Goal: Task Accomplishment & Management: Manage account settings

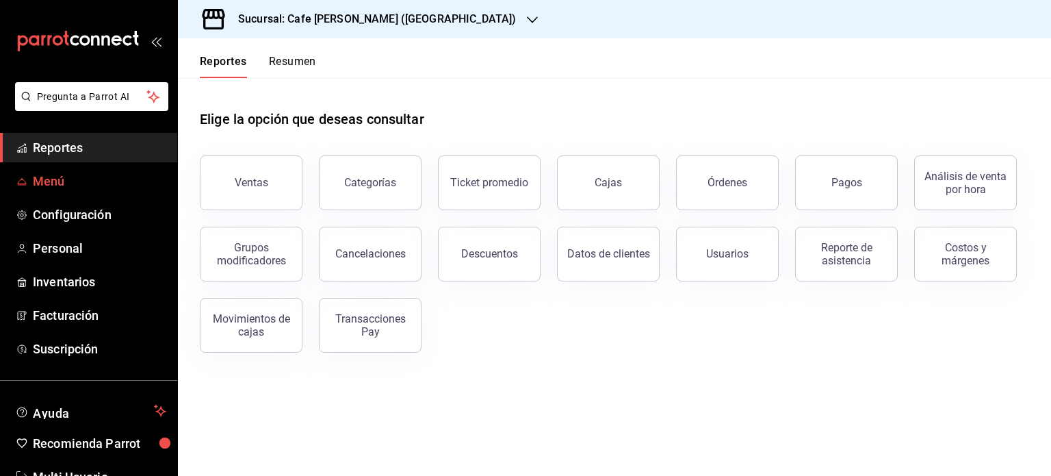
click at [45, 180] on span "Menú" at bounding box center [99, 181] width 133 height 18
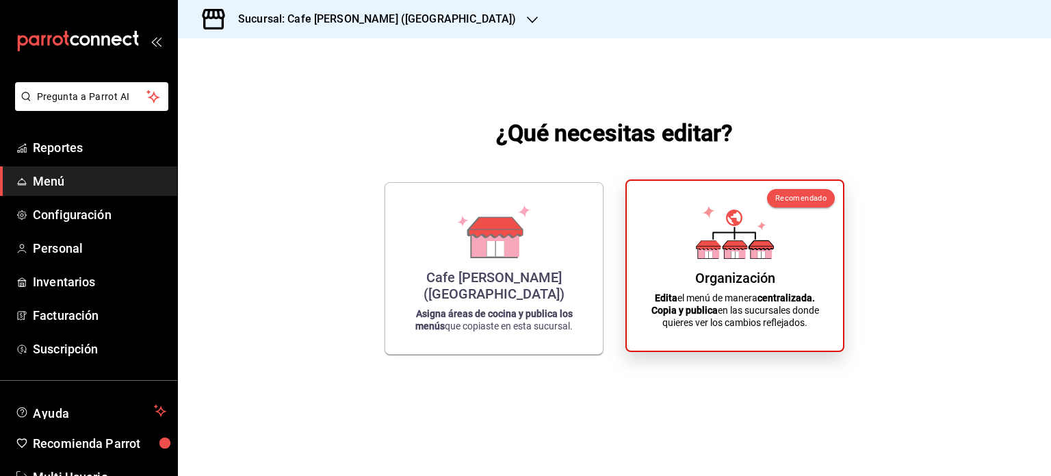
click at [687, 254] on div "Organización Edita el menú de manera centralizada. Copia y publica en las sucur…" at bounding box center [734, 266] width 183 height 148
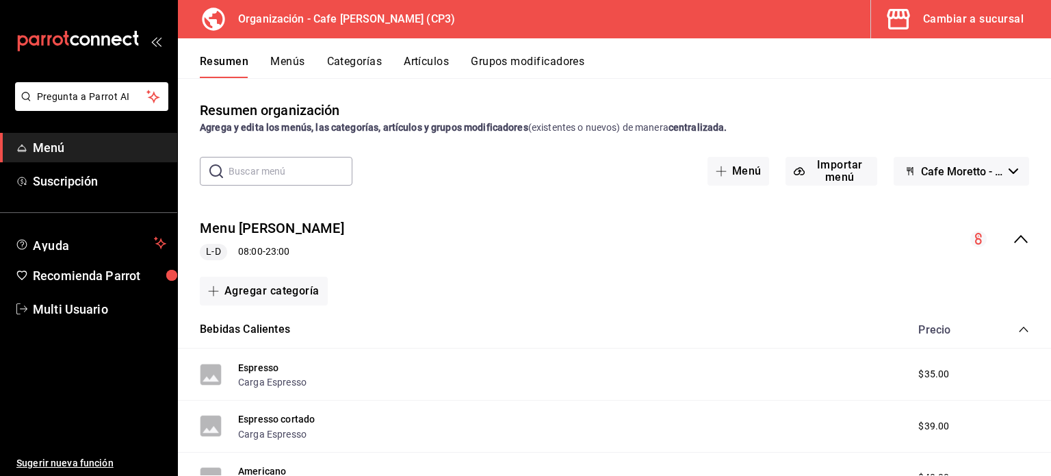
click at [1013, 233] on icon "collapse-menu-row" at bounding box center [1021, 239] width 16 height 16
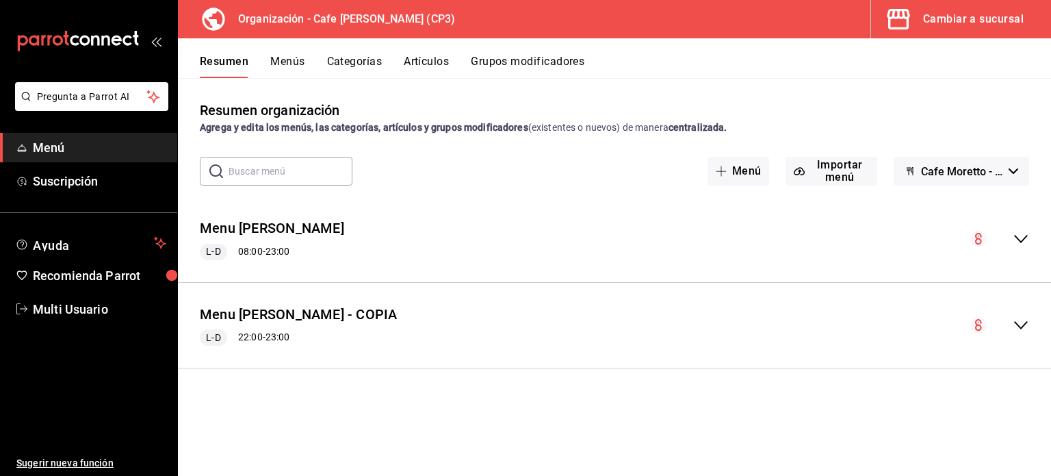
click at [284, 60] on button "Menús" at bounding box center [287, 66] width 34 height 23
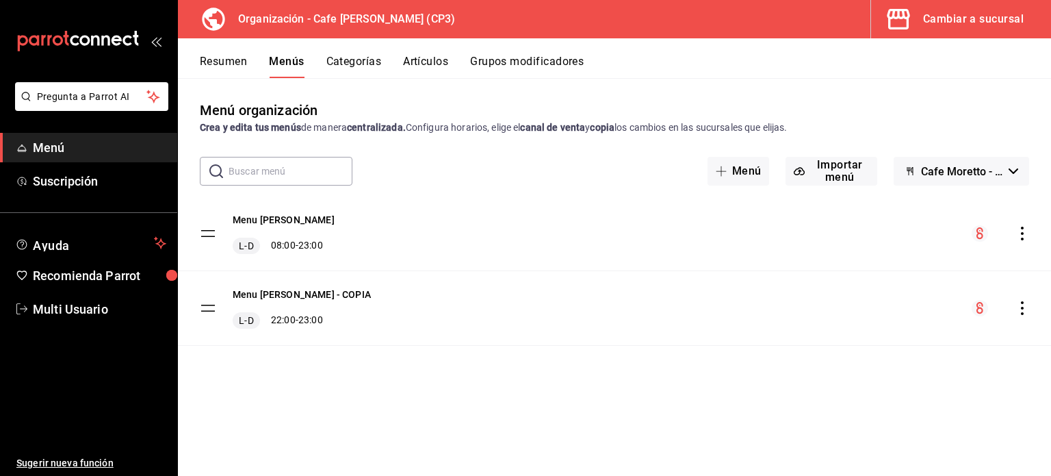
click at [1020, 233] on icon "actions" at bounding box center [1023, 234] width 14 height 14
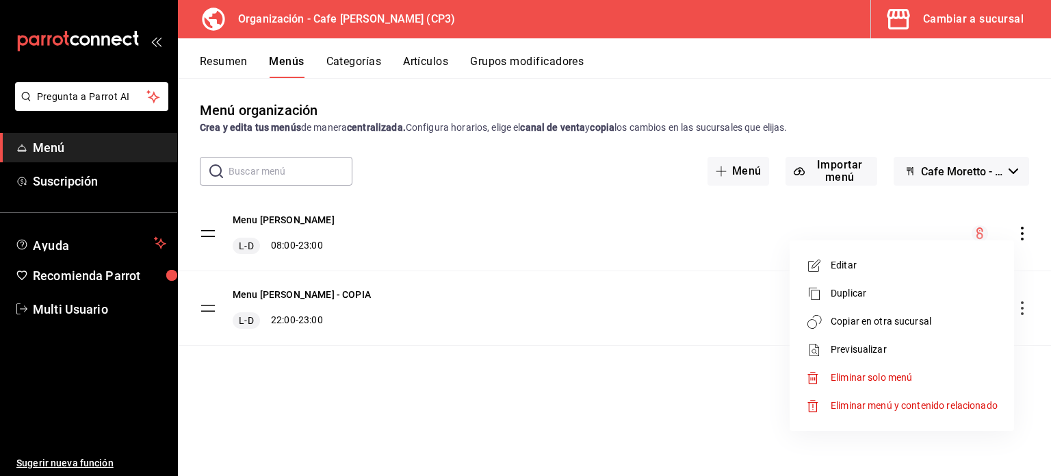
click at [619, 199] on div at bounding box center [525, 238] width 1051 height 476
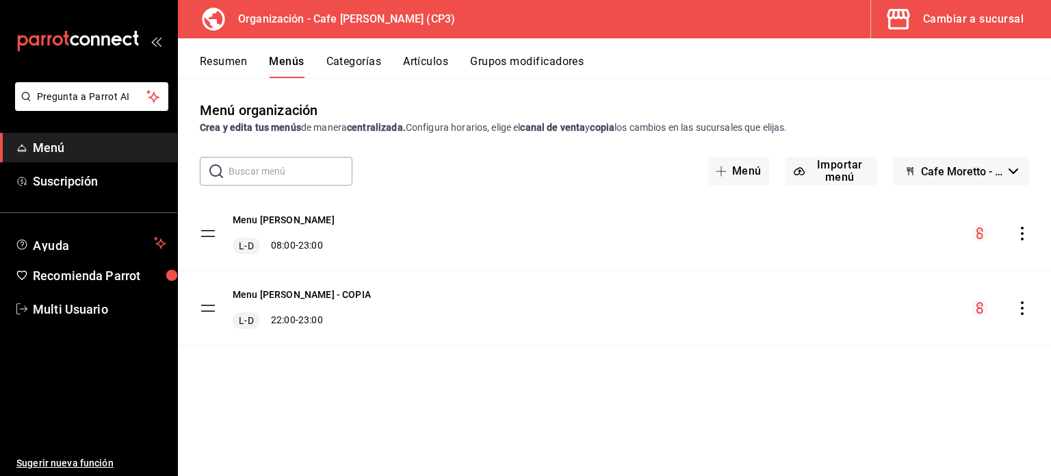
click at [1014, 173] on icon "button" at bounding box center [1014, 170] width 10 height 5
click at [645, 210] on div at bounding box center [525, 238] width 1051 height 476
click at [1024, 227] on icon "actions" at bounding box center [1023, 234] width 14 height 14
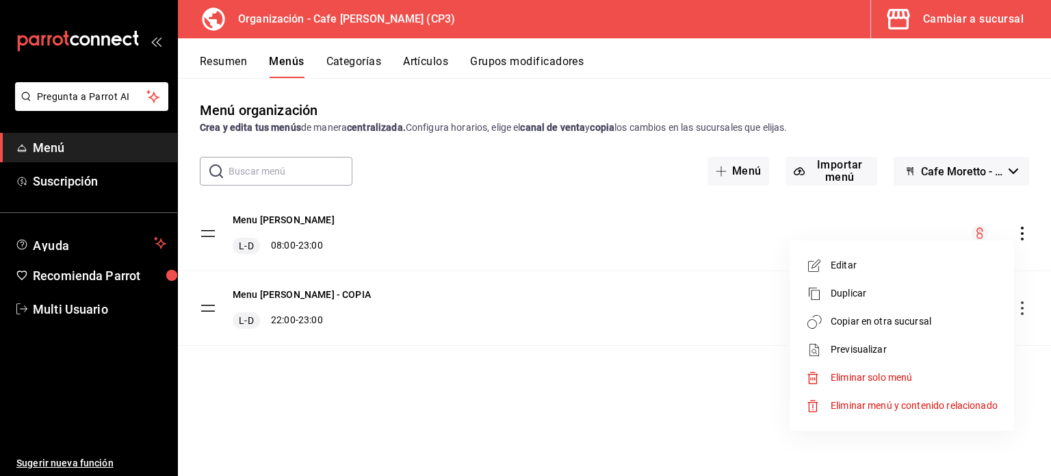
click at [272, 220] on div at bounding box center [525, 238] width 1051 height 476
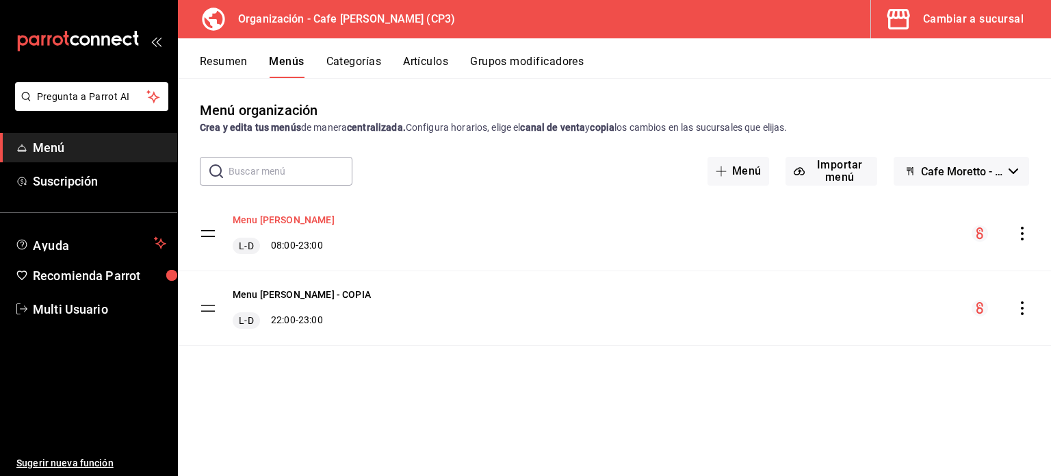
click at [274, 218] on button "Menu [PERSON_NAME]" at bounding box center [284, 220] width 102 height 14
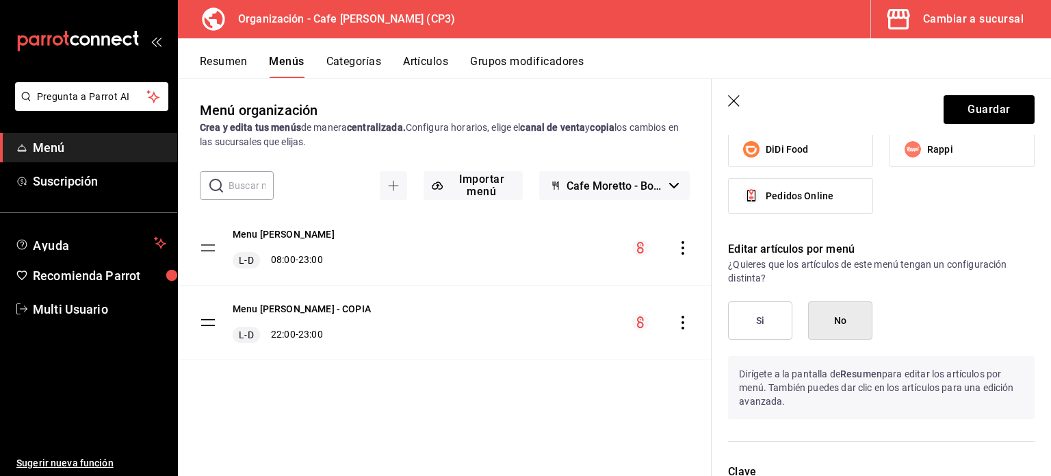
scroll to position [1101, 0]
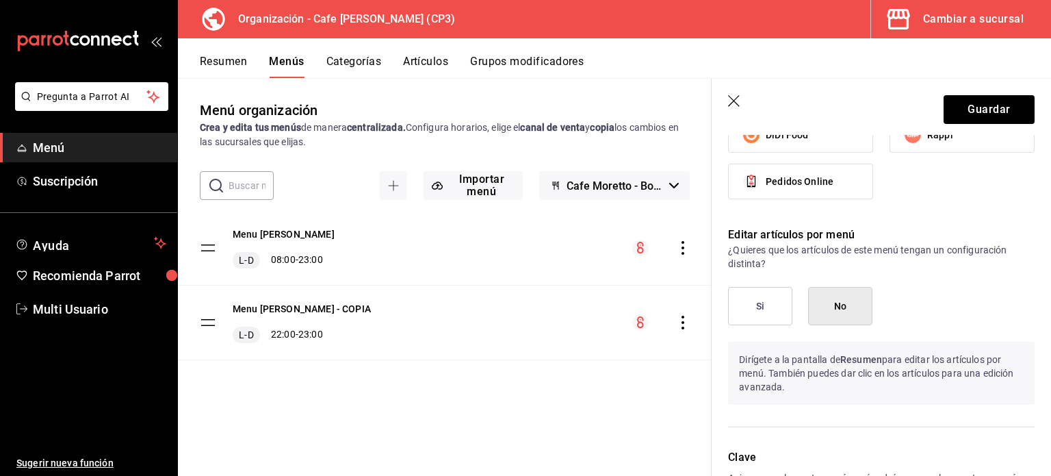
click at [734, 103] on icon "button" at bounding box center [735, 102] width 14 height 14
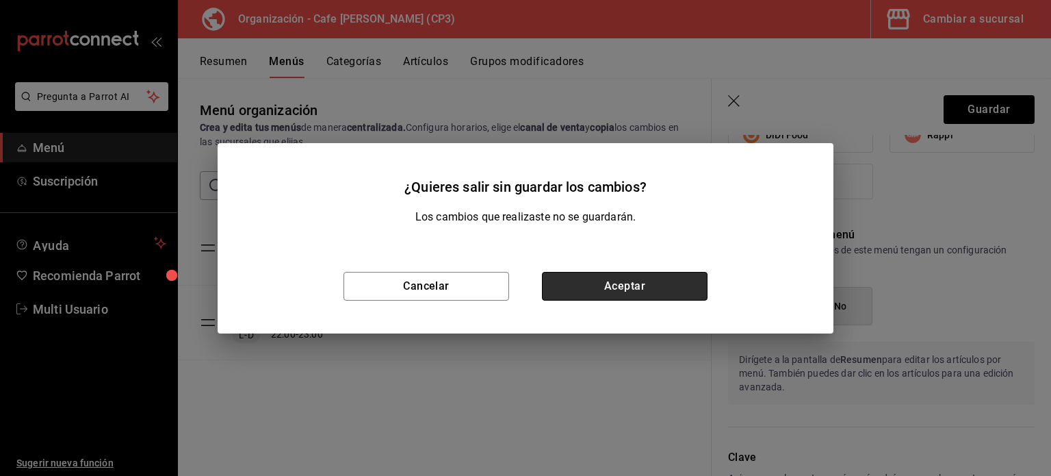
click at [632, 292] on button "Aceptar" at bounding box center [625, 286] width 166 height 29
checkbox input "false"
type input "1758390191748"
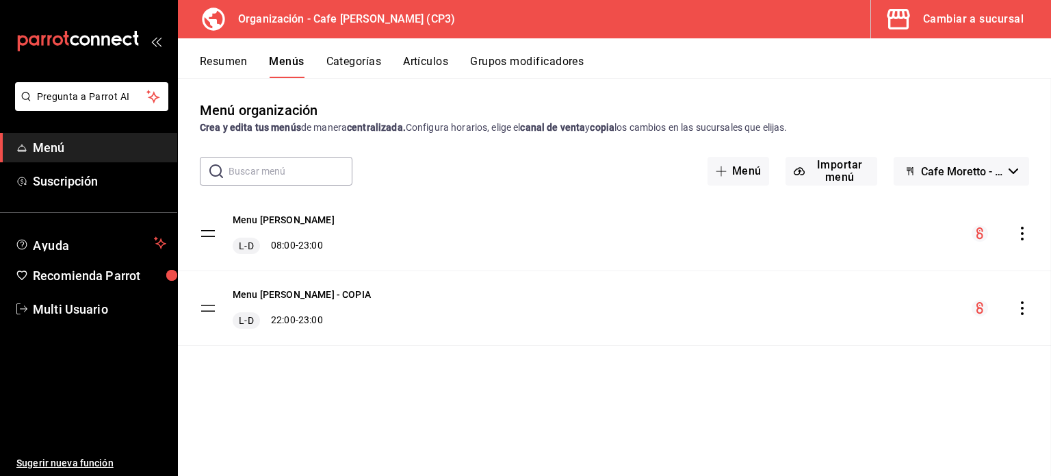
checkbox input "false"
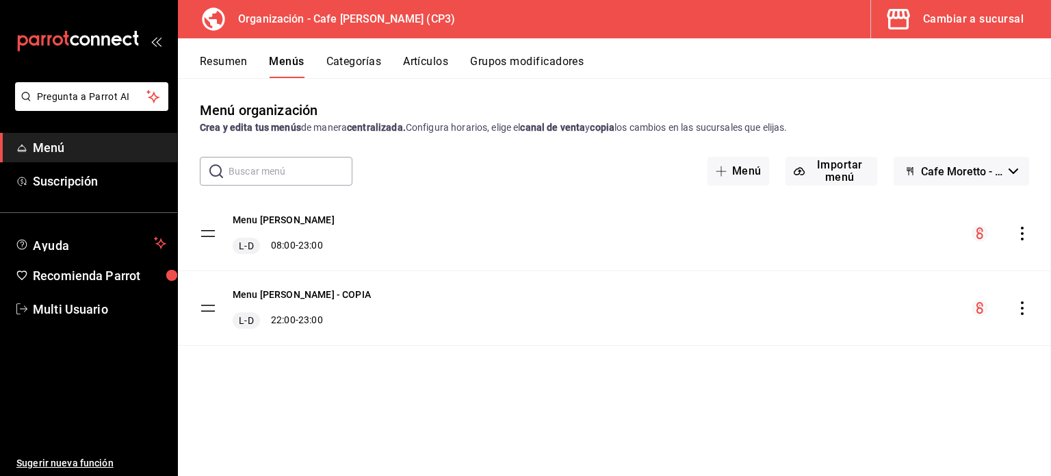
checkbox input "false"
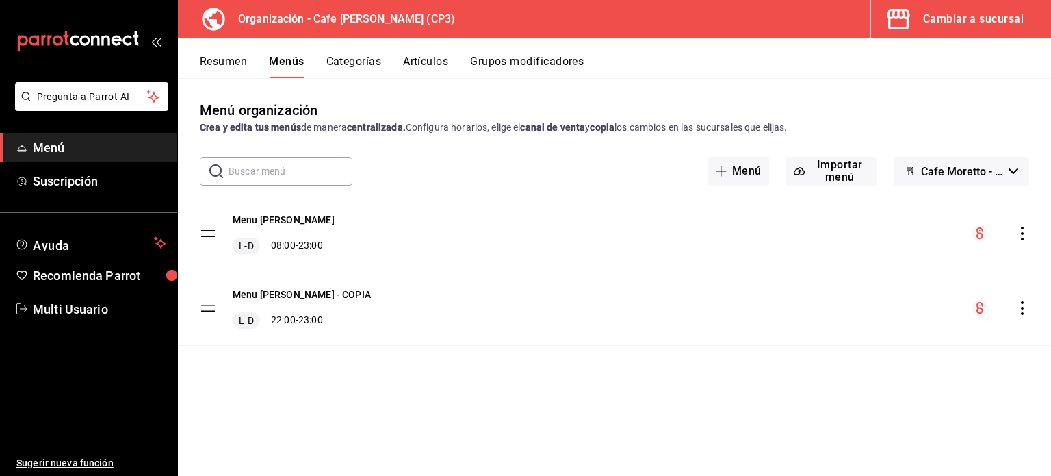
click at [1024, 309] on icon "actions" at bounding box center [1023, 308] width 14 height 14
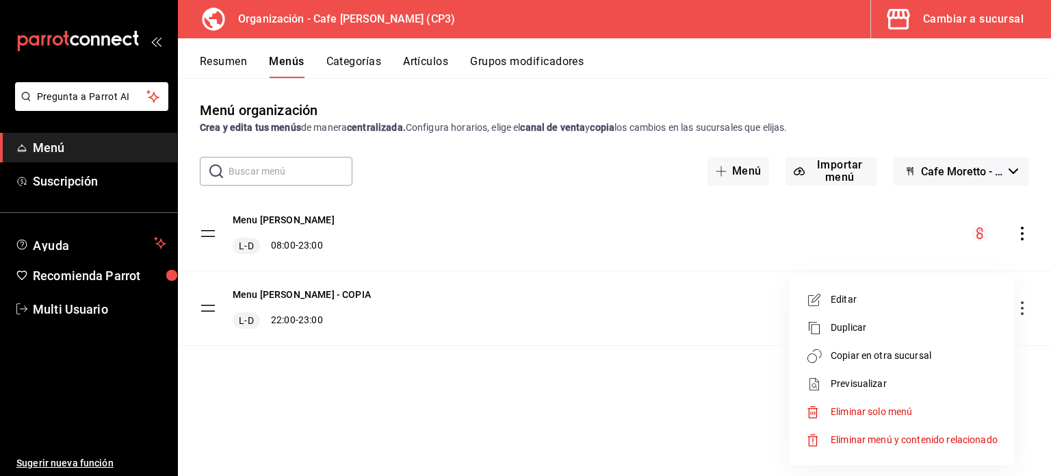
click at [840, 305] on span "Editar" at bounding box center [914, 299] width 167 height 14
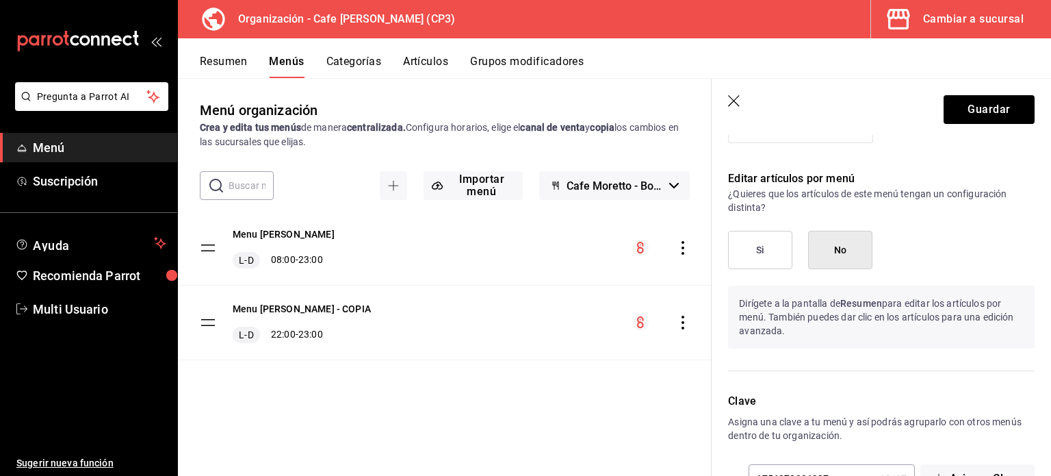
scroll to position [1164, 0]
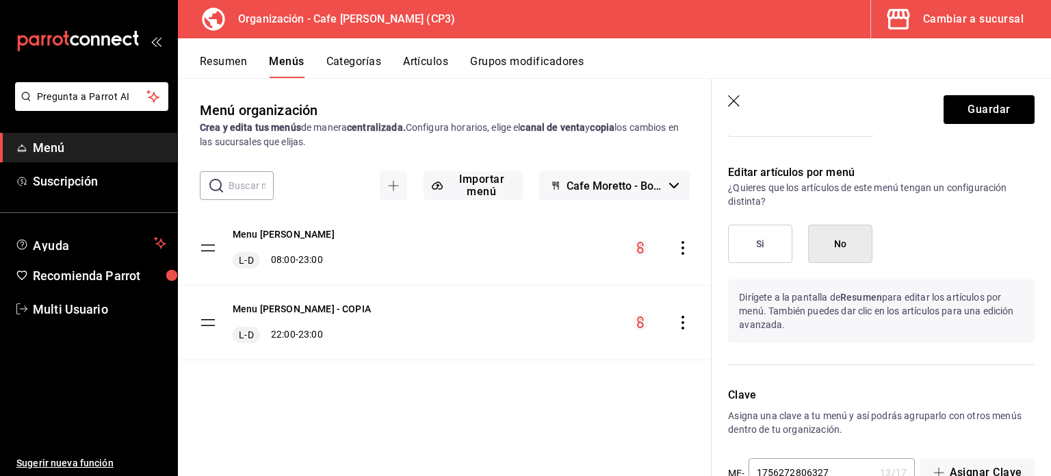
click at [765, 241] on button "Si" at bounding box center [760, 244] width 64 height 38
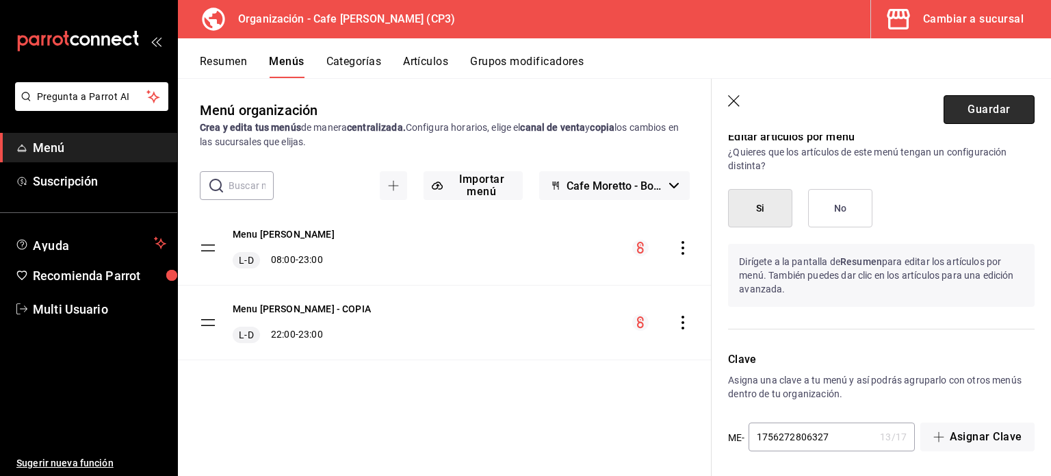
click at [978, 110] on button "Guardar" at bounding box center [989, 109] width 91 height 29
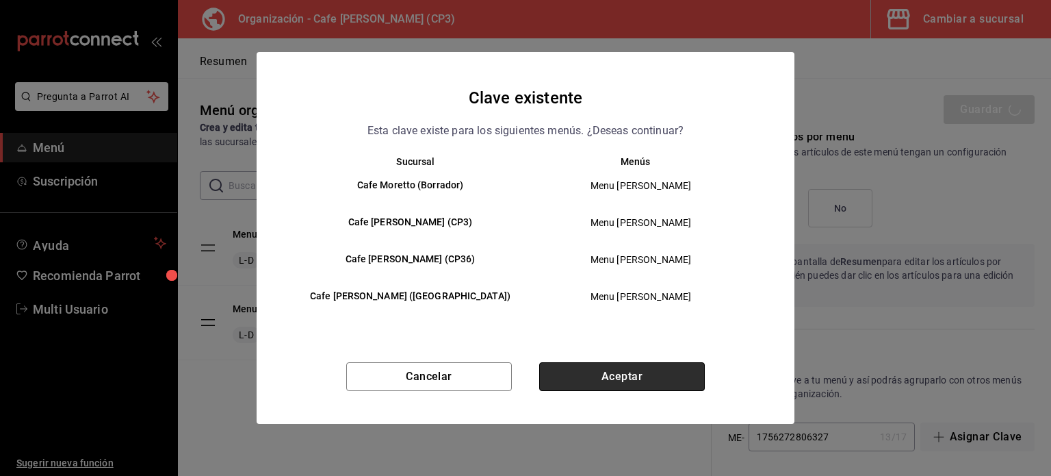
click at [634, 379] on button "Aceptar" at bounding box center [622, 376] width 166 height 29
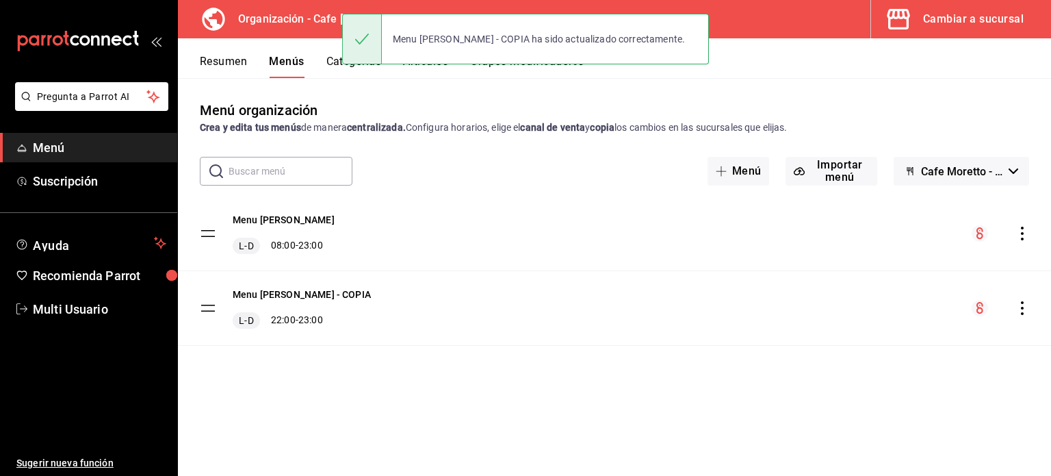
click at [222, 60] on button "Resumen" at bounding box center [223, 66] width 47 height 23
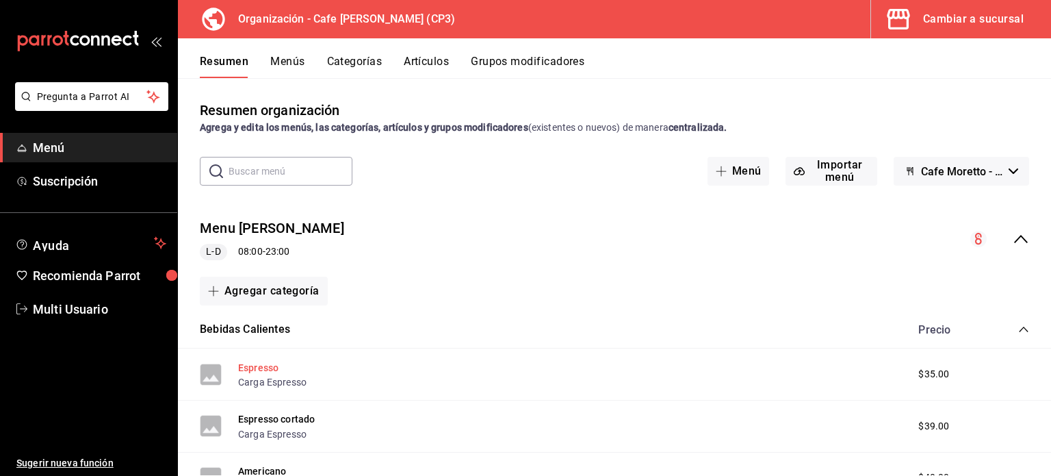
click at [255, 366] on button "Espresso" at bounding box center [258, 368] width 40 height 14
click at [255, 366] on div "Espresso Carga Espresso $35.00" at bounding box center [614, 374] width 873 height 52
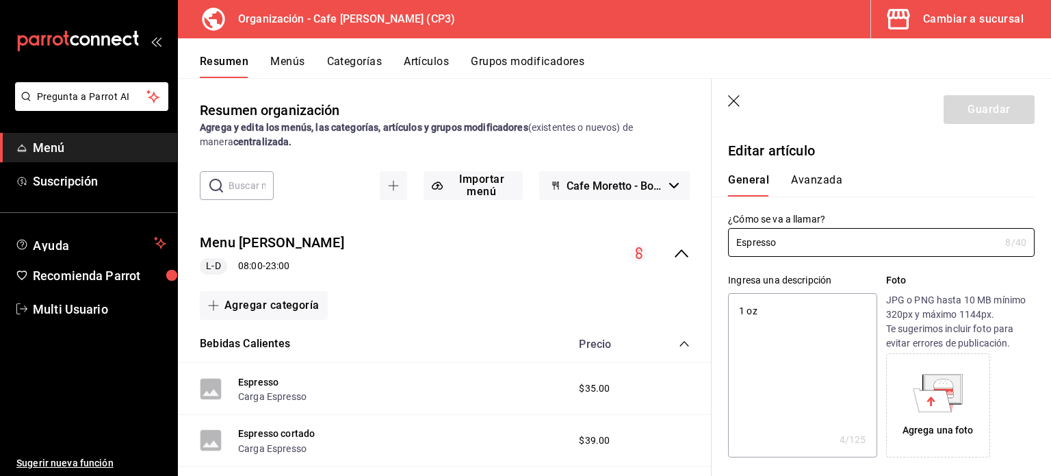
click at [734, 101] on icon "button" at bounding box center [734, 101] width 12 height 12
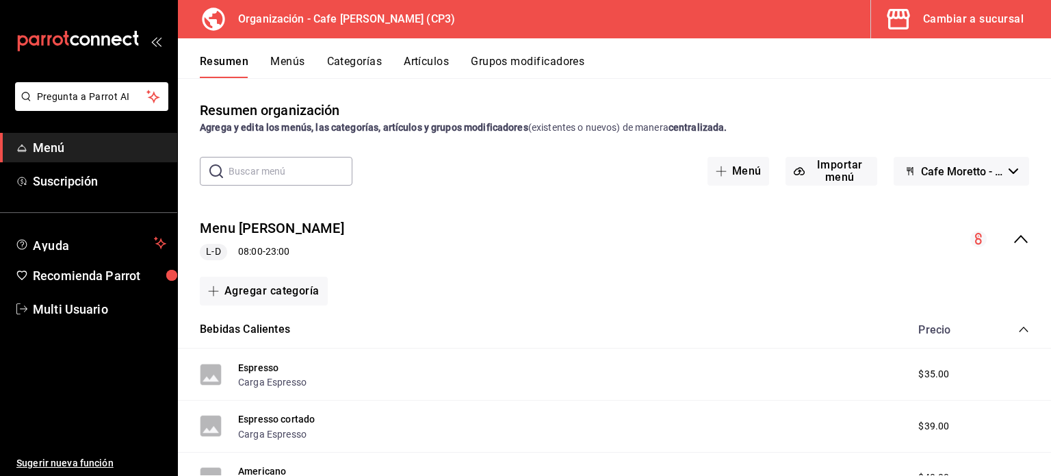
click at [1014, 238] on icon "collapse-menu-row" at bounding box center [1021, 239] width 14 height 8
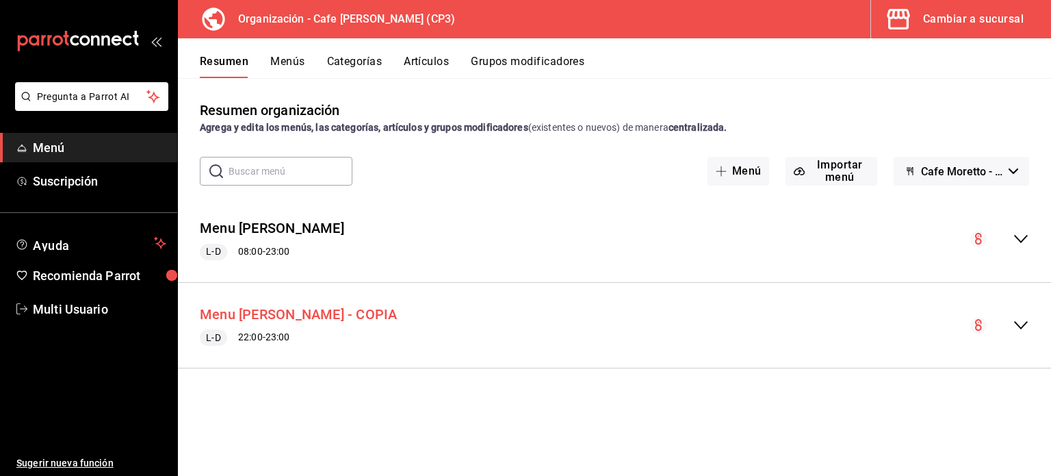
click at [266, 316] on button "Menu [PERSON_NAME] - COPIA" at bounding box center [299, 315] width 198 height 20
click at [266, 316] on div "Menu Moretto - COPIA L-D 22:00 - 23:00" at bounding box center [614, 326] width 873 height 64
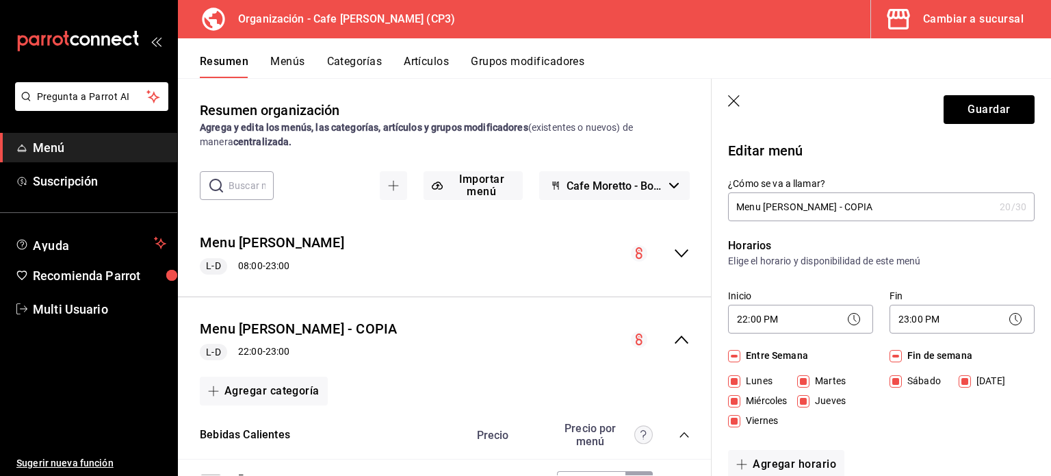
click at [732, 101] on icon "button" at bounding box center [735, 102] width 14 height 14
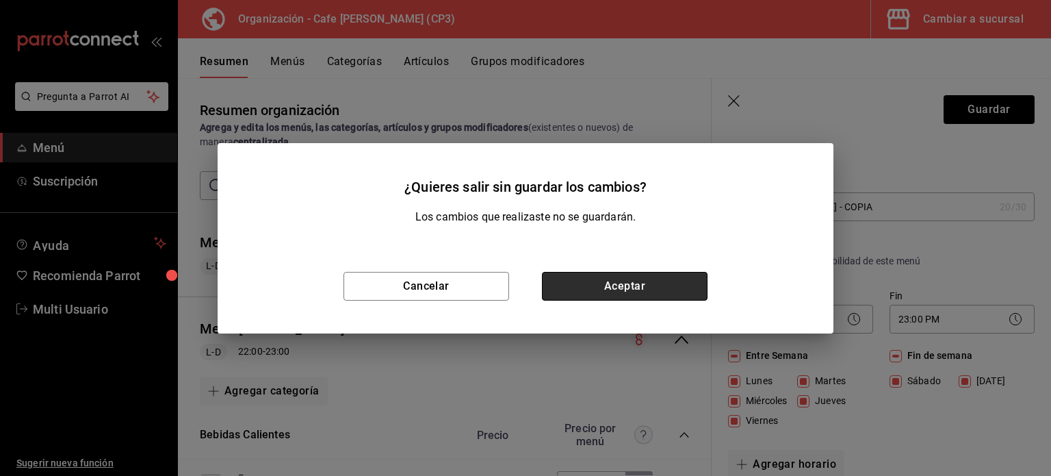
click at [638, 284] on button "Aceptar" at bounding box center [625, 286] width 166 height 29
checkbox input "false"
type input "1758390308195"
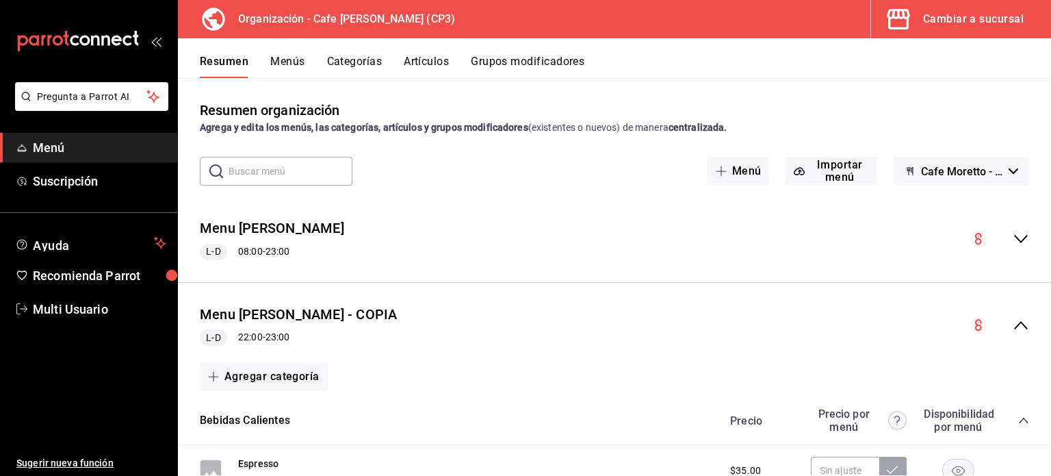
checkbox input "false"
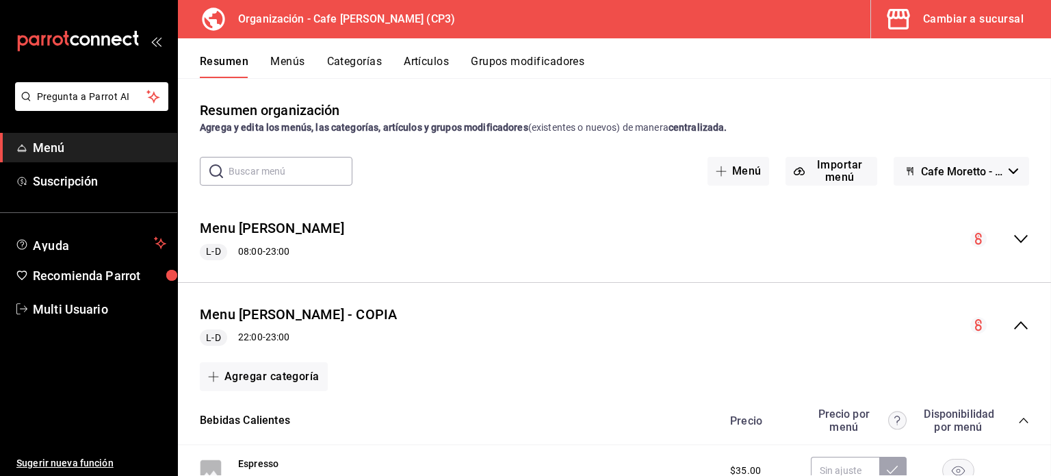
checkbox input "false"
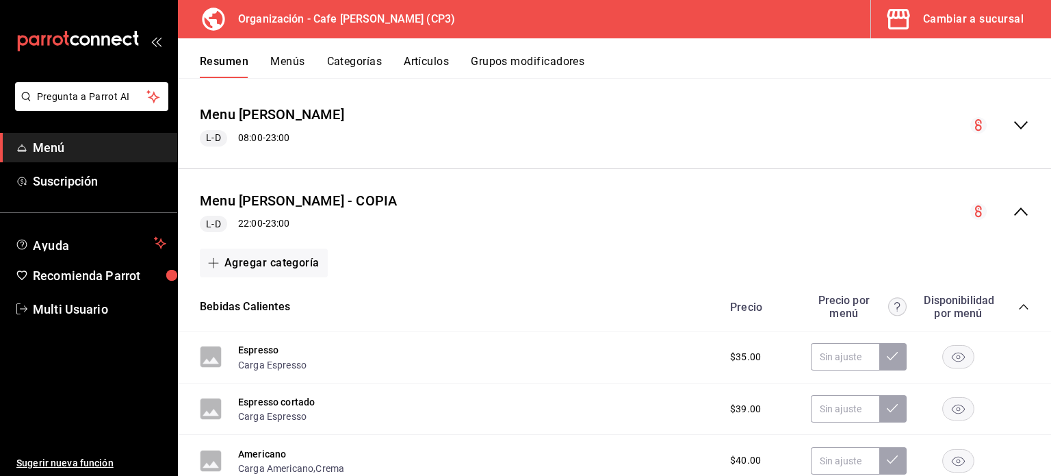
scroll to position [137, 0]
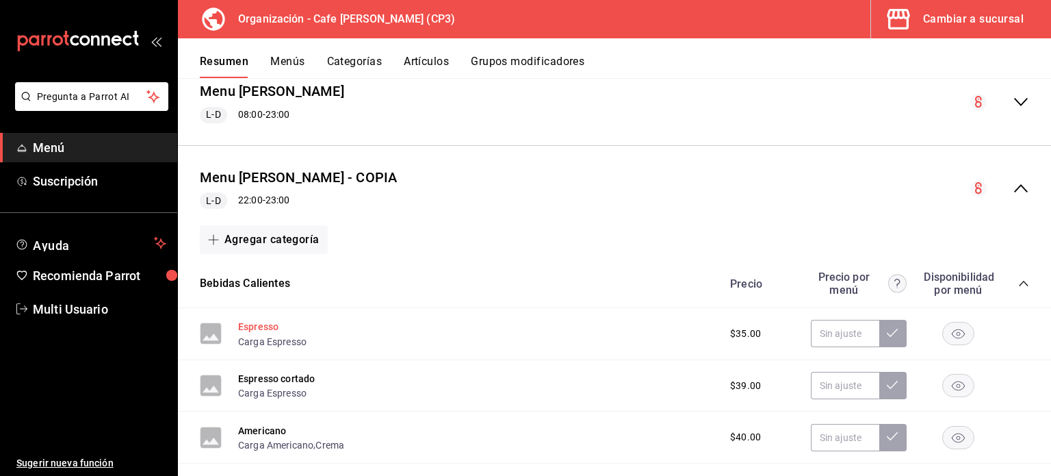
click at [258, 326] on button "Espresso" at bounding box center [258, 327] width 40 height 14
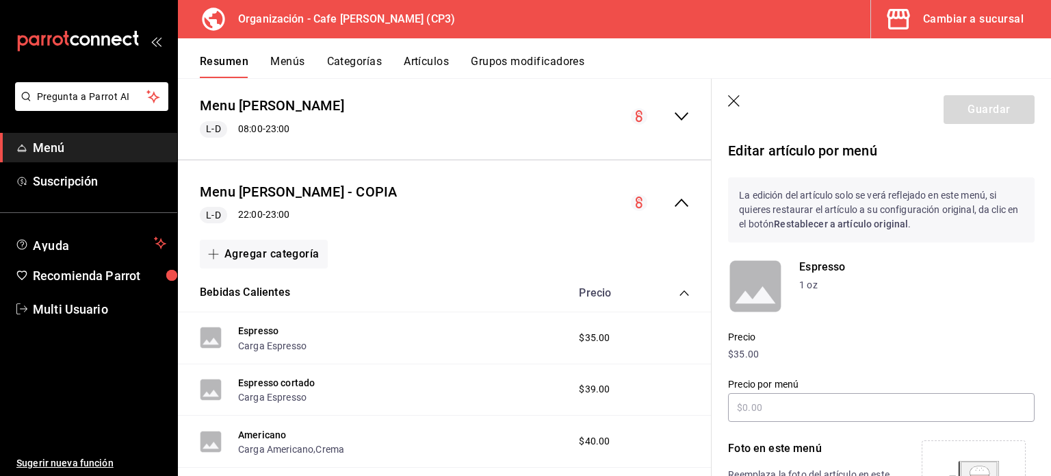
click at [736, 103] on icon "button" at bounding box center [734, 101] width 12 height 12
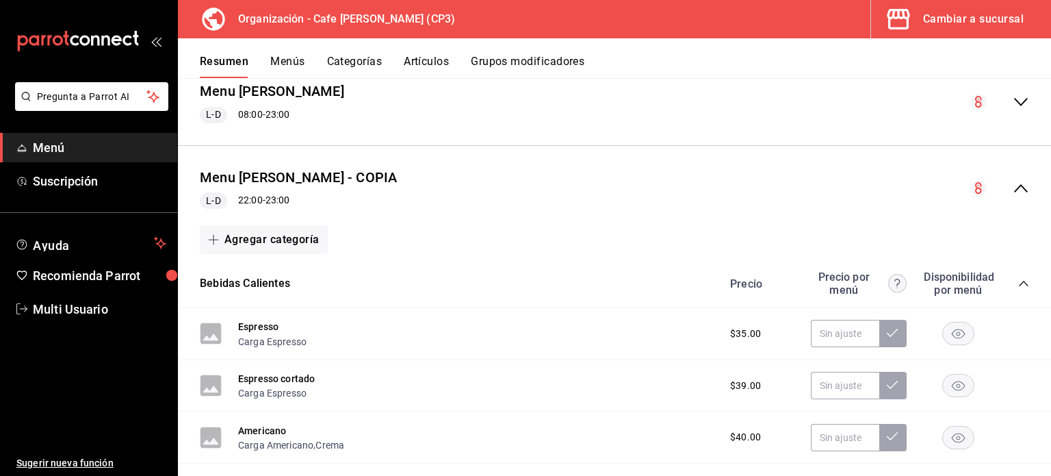
click at [1018, 281] on icon "collapse-category-row" at bounding box center [1023, 283] width 11 height 11
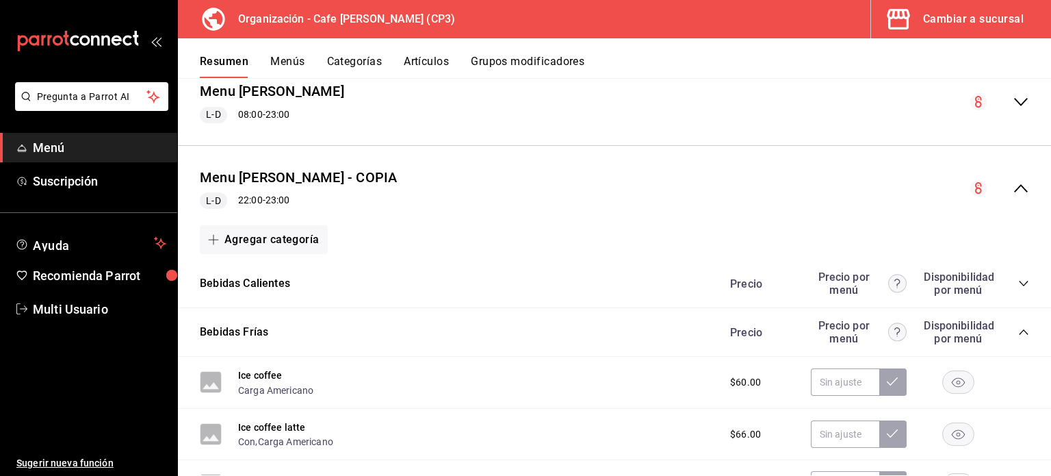
click at [1013, 188] on icon "collapse-menu-row" at bounding box center [1021, 188] width 16 height 16
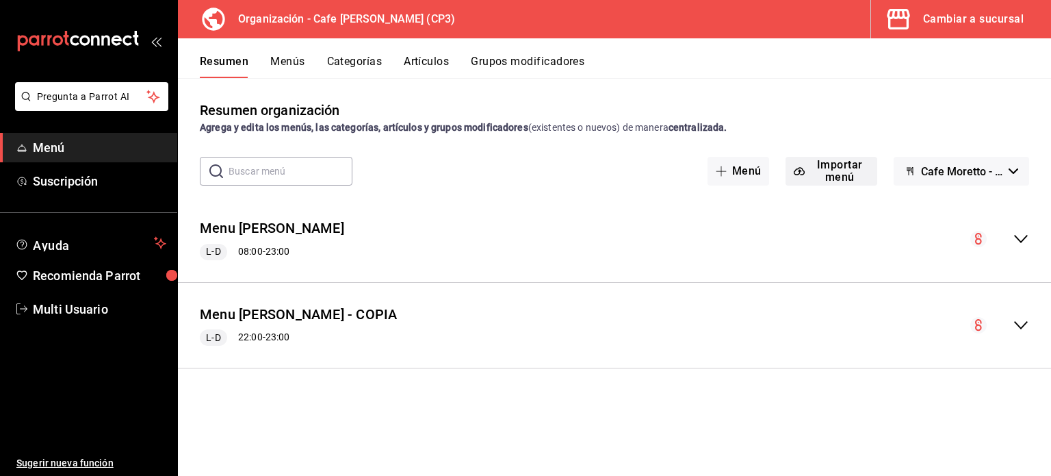
click at [827, 173] on button "Importar menú" at bounding box center [831, 171] width 91 height 29
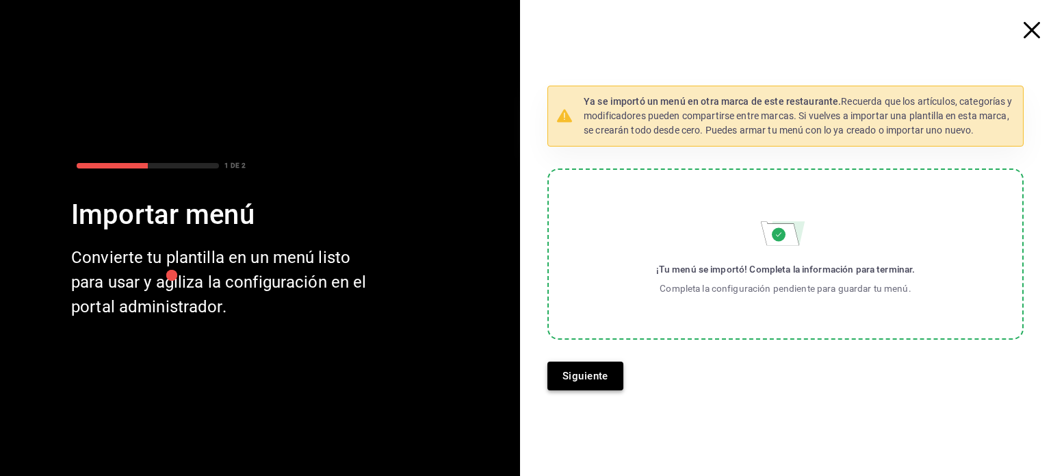
click at [595, 376] on button "Siguiente" at bounding box center [586, 375] width 76 height 29
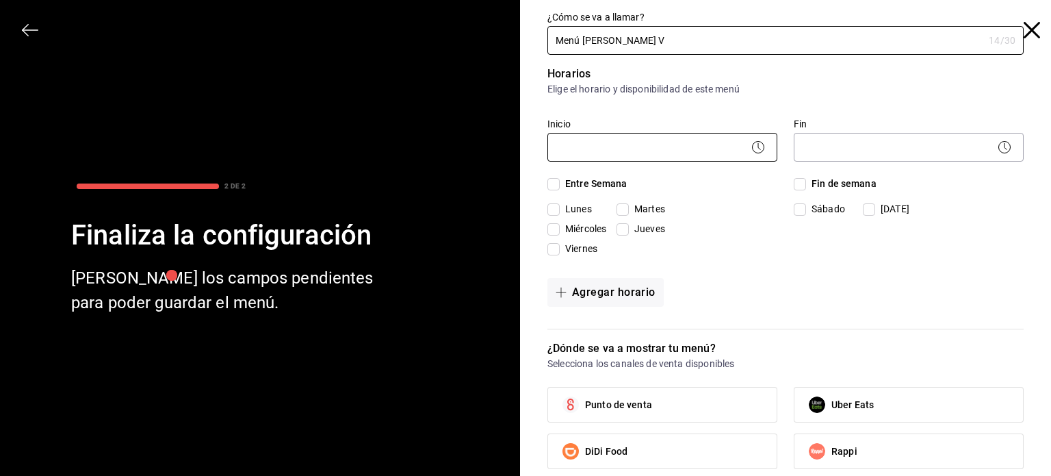
type input "Menú Moretto V"
click at [641, 144] on body "Pregunta a Parrot AI Menú Suscripción Ayuda Recomienda Parrot Multi Usuario Sug…" at bounding box center [525, 238] width 1051 height 476
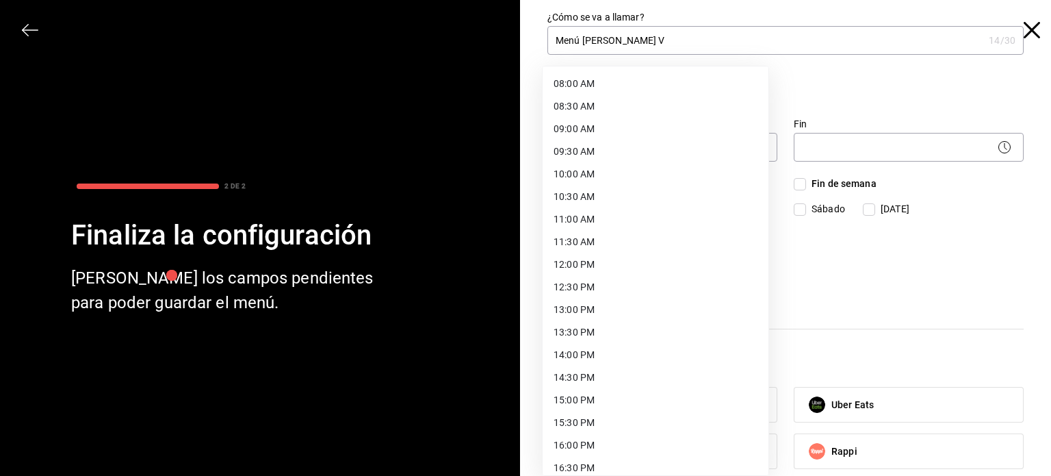
scroll to position [367, 0]
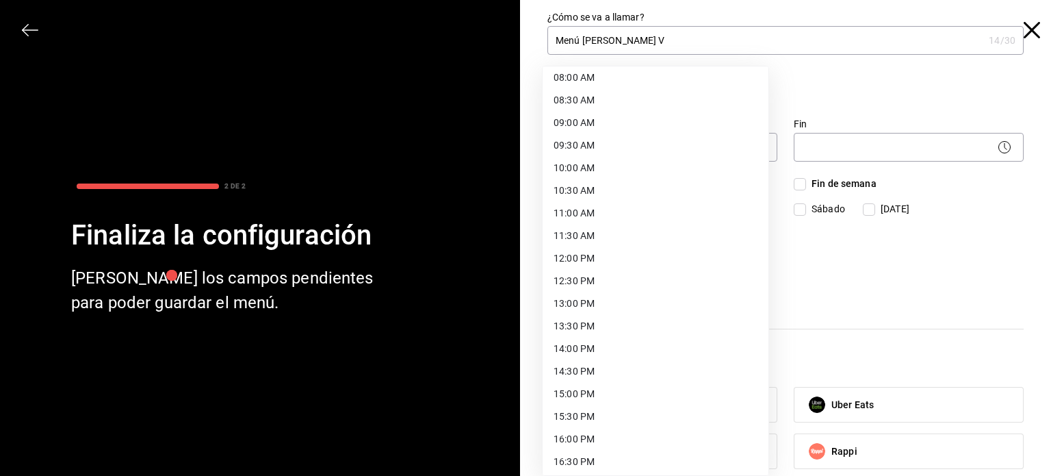
click at [620, 392] on li "15:00 PM" at bounding box center [656, 394] width 226 height 23
type input "15:00"
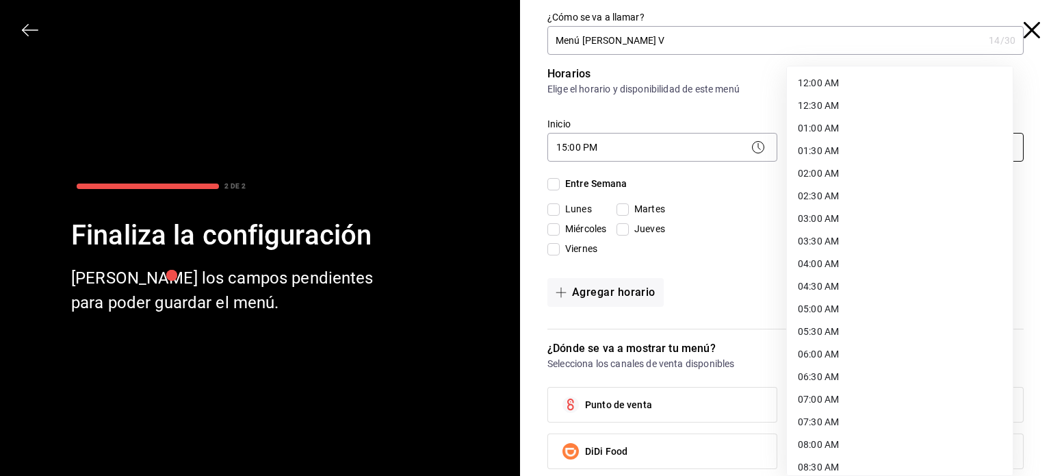
click at [903, 145] on body "Pregunta a Parrot AI Menú Suscripción Ayuda Recomienda Parrot Multi Usuario Sug…" at bounding box center [525, 238] width 1051 height 476
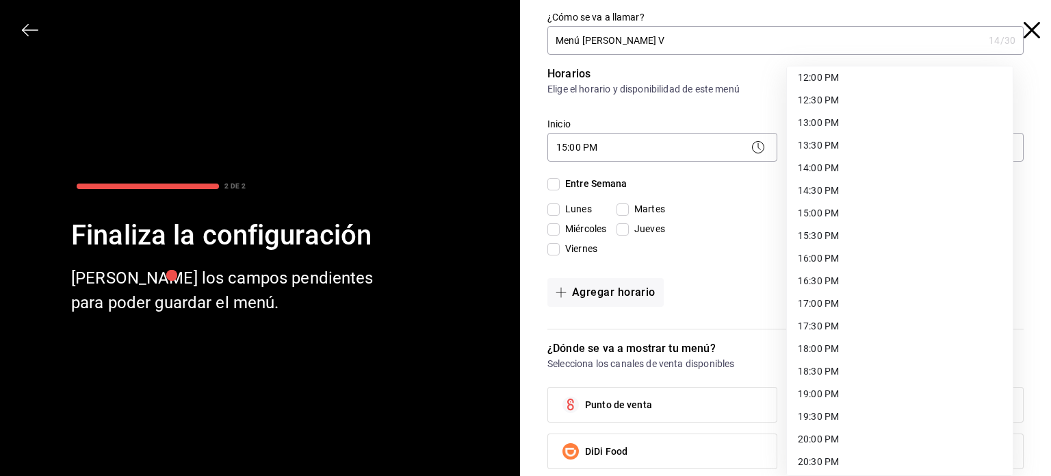
scroll to position [684, 0]
click at [836, 387] on li "22:00 PM" at bounding box center [900, 392] width 226 height 23
type input "22:00"
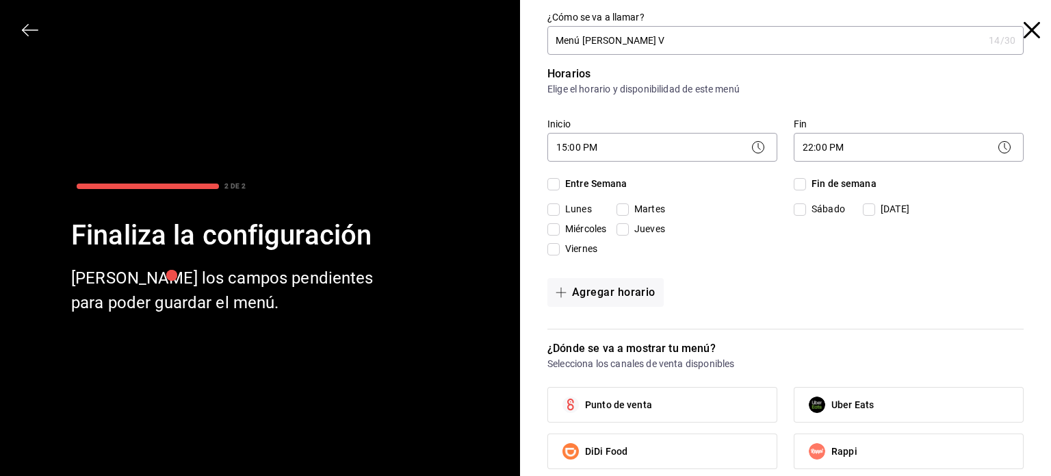
click at [548, 183] on input "Entre Semana" at bounding box center [554, 184] width 12 height 12
checkbox input "true"
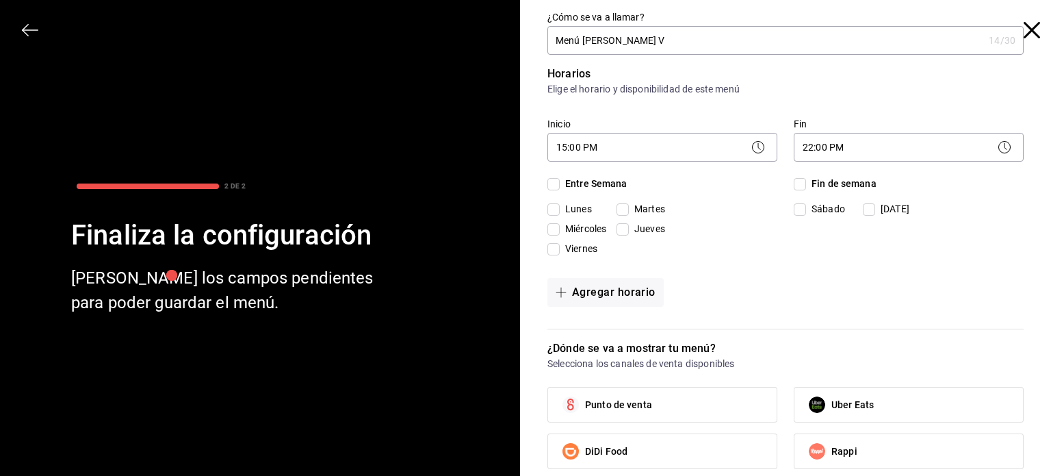
checkbox input "true"
click at [794, 183] on input "Fin de semana" at bounding box center [800, 184] width 12 height 12
checkbox input "true"
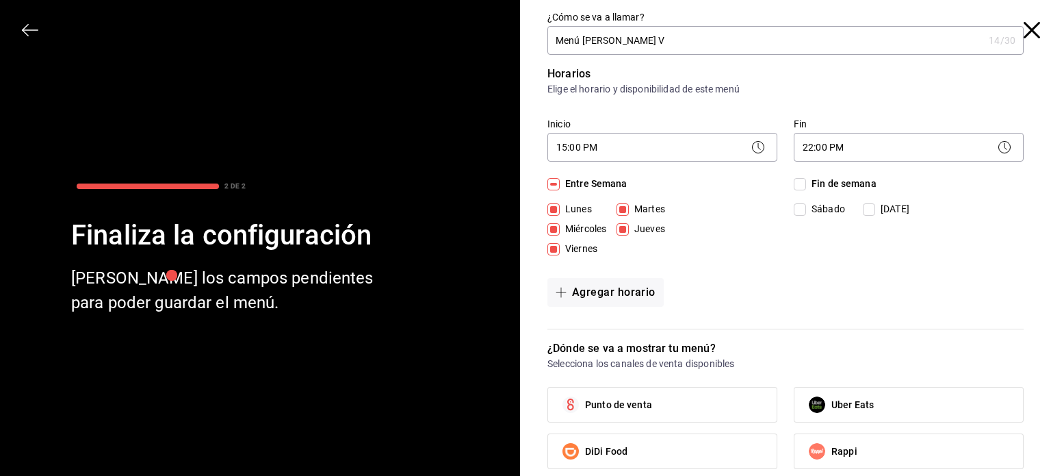
checkbox input "true"
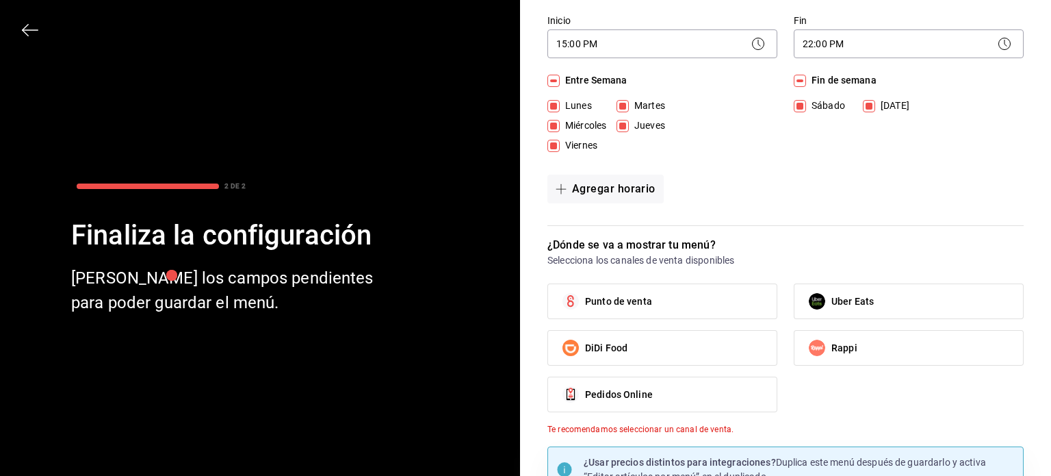
scroll to position [137, 0]
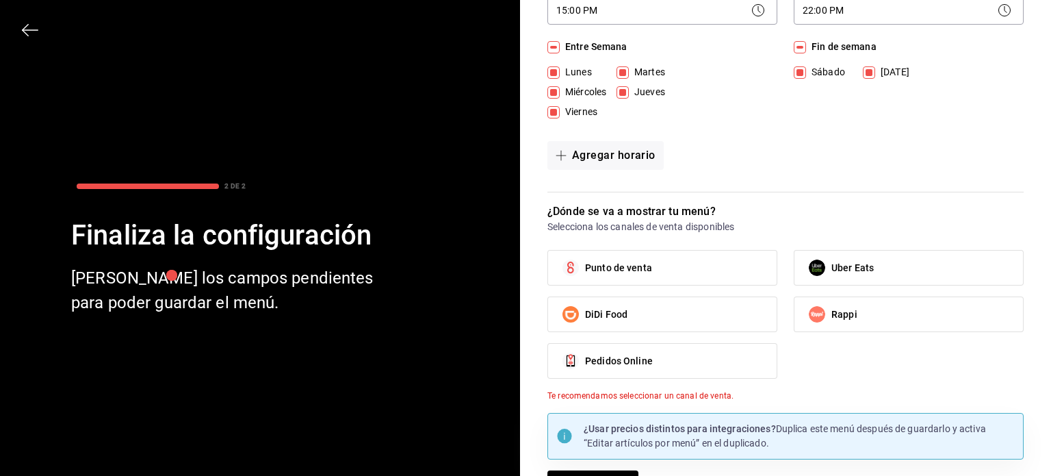
click at [668, 271] on label "Punto de venta" at bounding box center [662, 268] width 229 height 34
click at [585, 271] on input "Punto de venta" at bounding box center [570, 267] width 29 height 29
checkbox input "true"
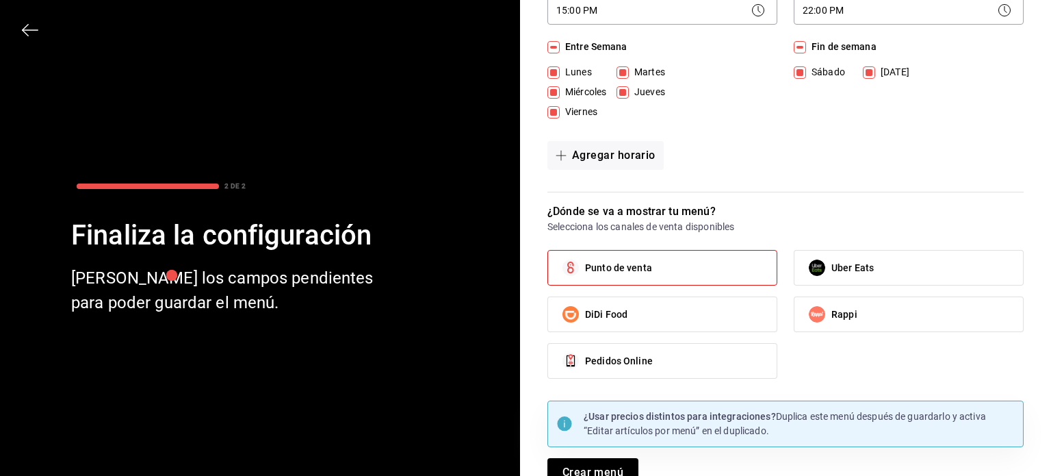
scroll to position [157, 0]
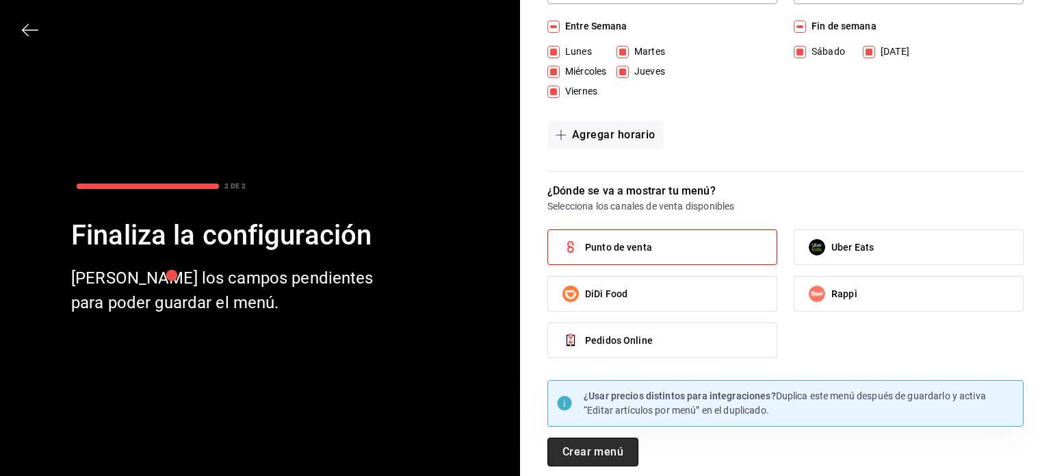
click at [595, 448] on button "Crear menú" at bounding box center [593, 451] width 91 height 29
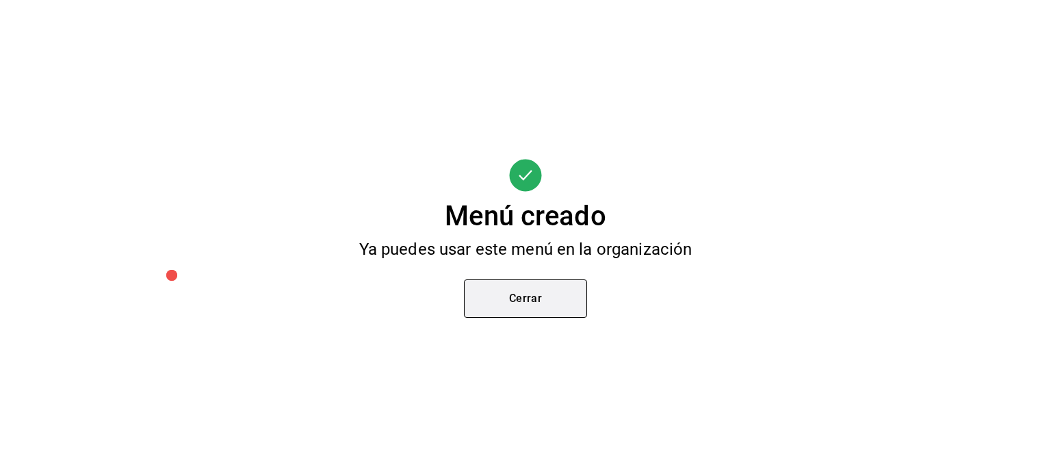
click at [527, 295] on button "Cerrar" at bounding box center [525, 298] width 123 height 38
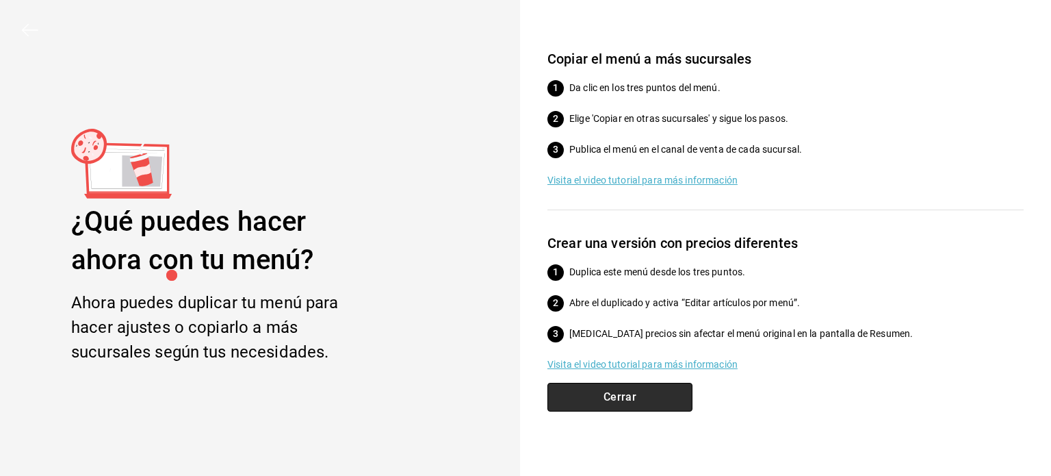
click at [654, 397] on button "Cerrar" at bounding box center [620, 397] width 145 height 29
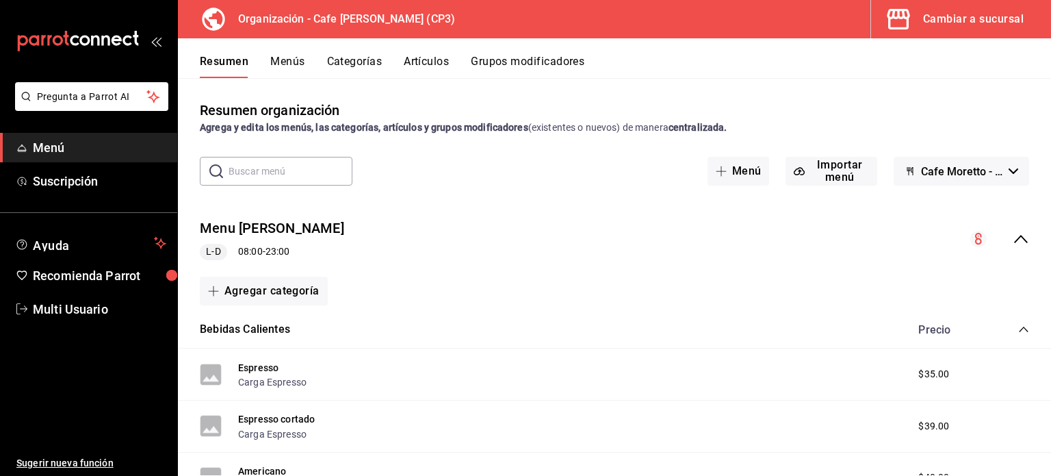
click at [1014, 239] on icon "collapse-menu-row" at bounding box center [1021, 239] width 14 height 8
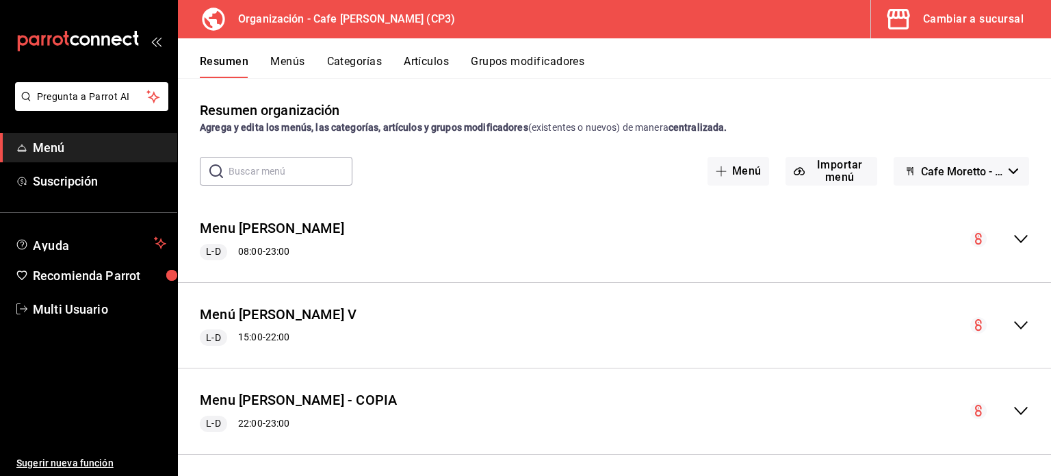
click at [290, 61] on button "Menús" at bounding box center [287, 66] width 34 height 23
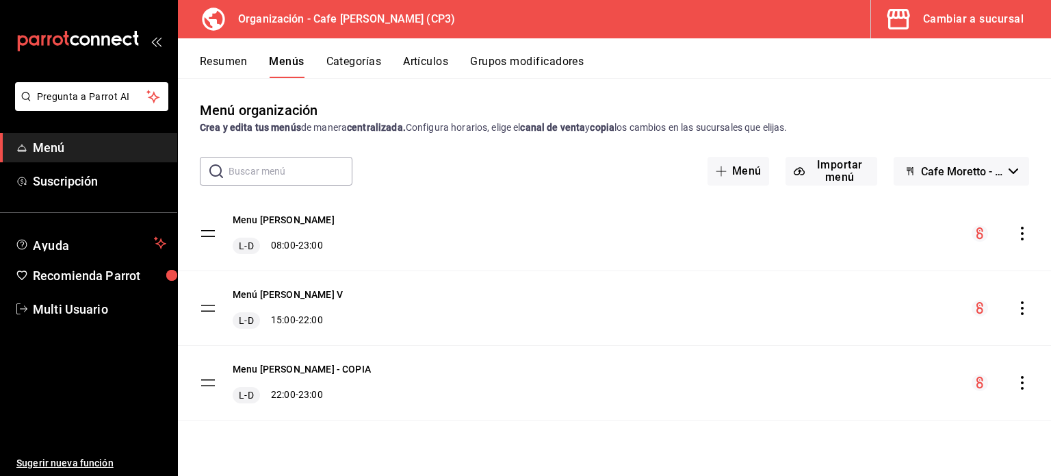
click at [1023, 305] on icon "actions" at bounding box center [1023, 308] width 14 height 14
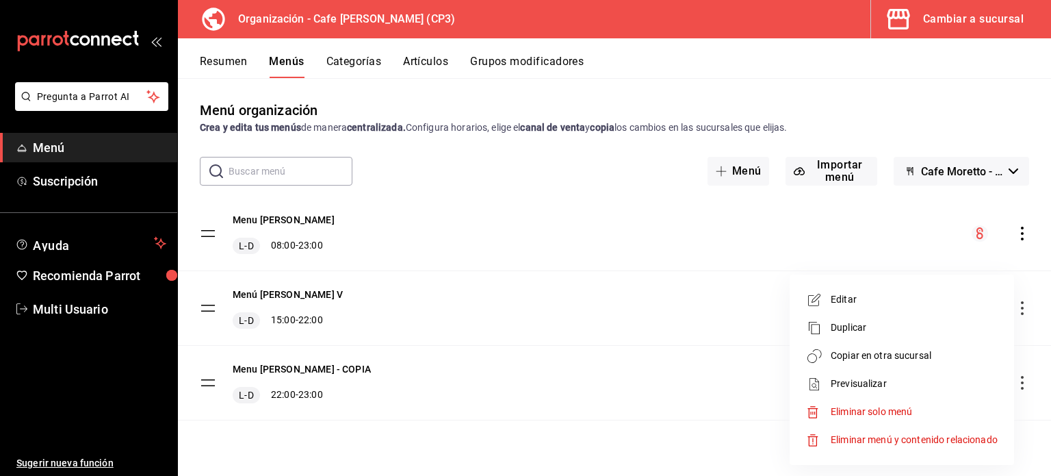
click at [456, 283] on div at bounding box center [525, 238] width 1051 height 476
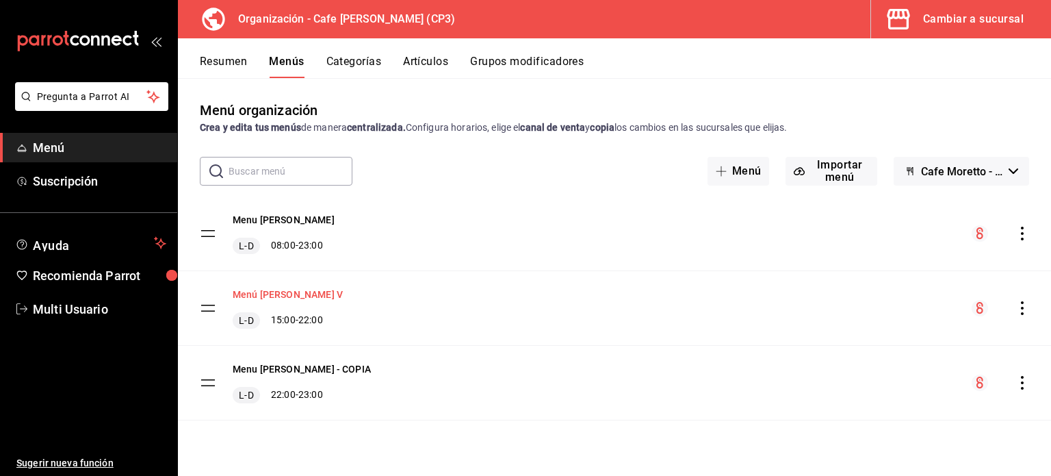
click at [283, 299] on button "Menú Moretto V" at bounding box center [288, 294] width 110 height 14
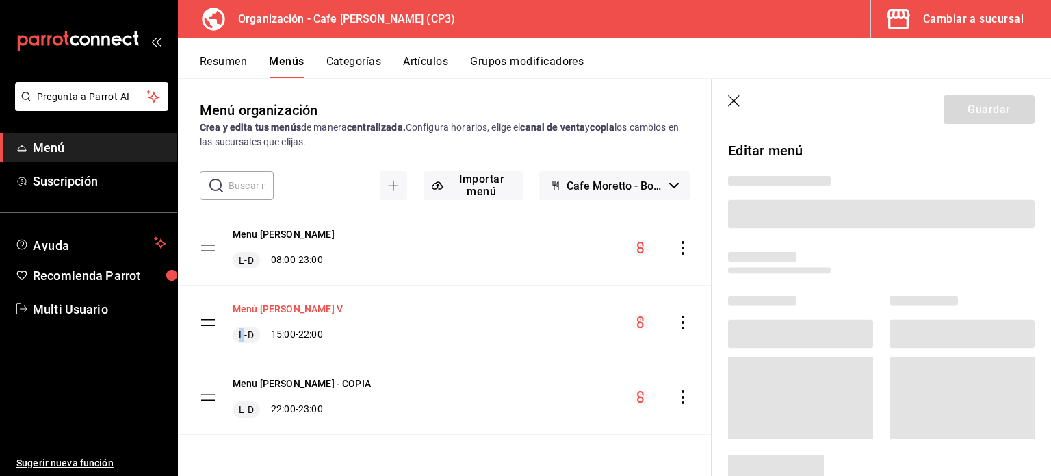
click at [283, 299] on div "Menú Moretto V L-D 15:00 - 22:00" at bounding box center [445, 322] width 534 height 74
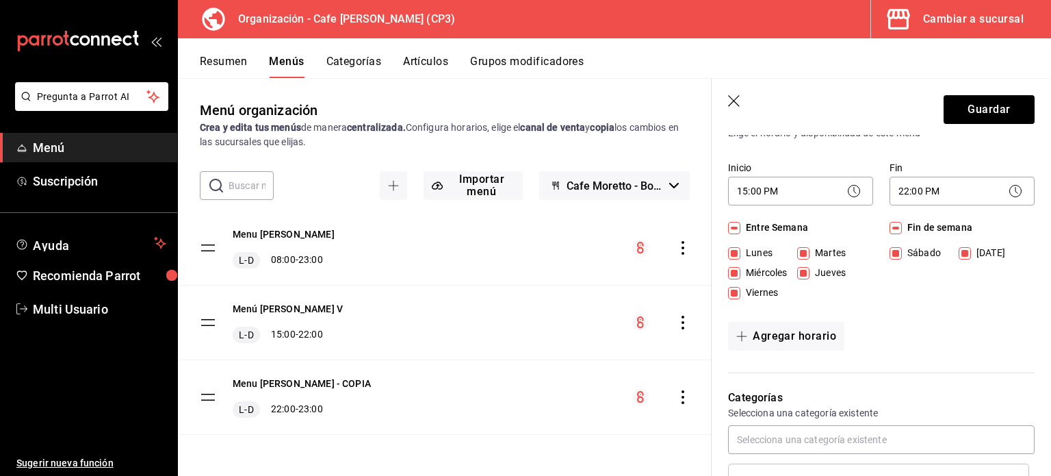
scroll to position [137, 0]
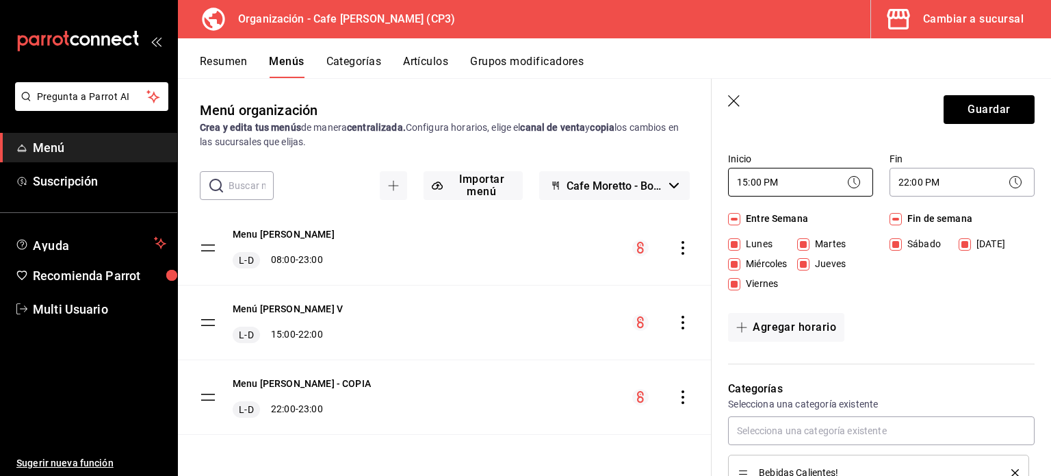
click at [788, 181] on body "Pregunta a Parrot AI Menú Suscripción Ayuda Recomienda Parrot Multi Usuario Sug…" at bounding box center [525, 238] width 1051 height 476
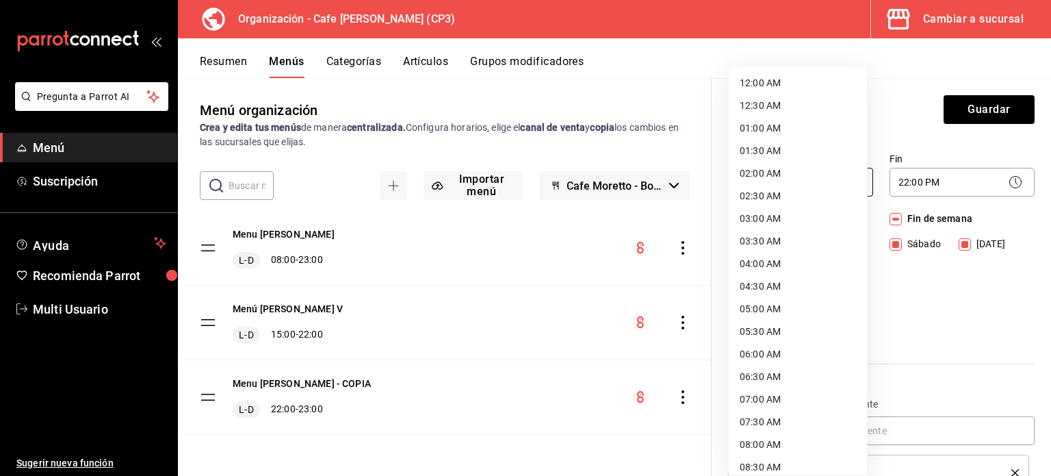
scroll to position [490, 0]
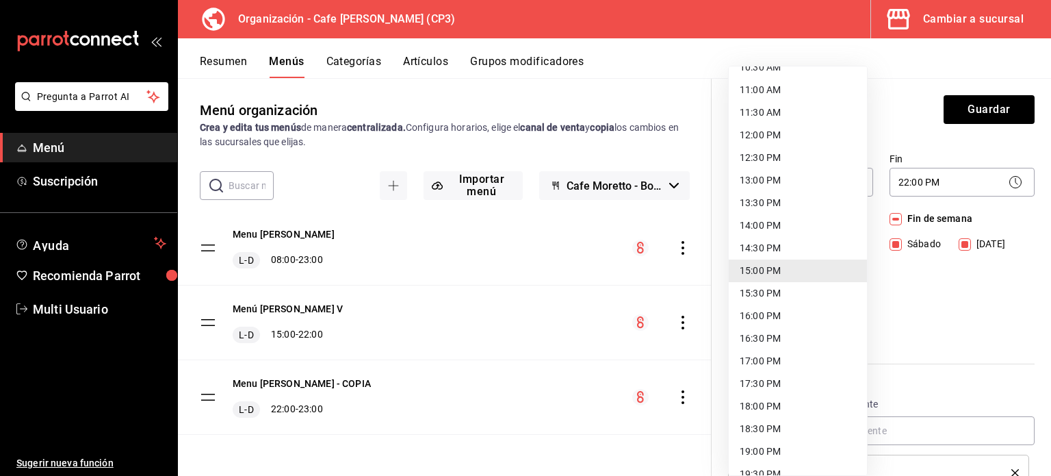
click at [763, 131] on li "12:00 PM" at bounding box center [798, 135] width 138 height 23
type input "12:00"
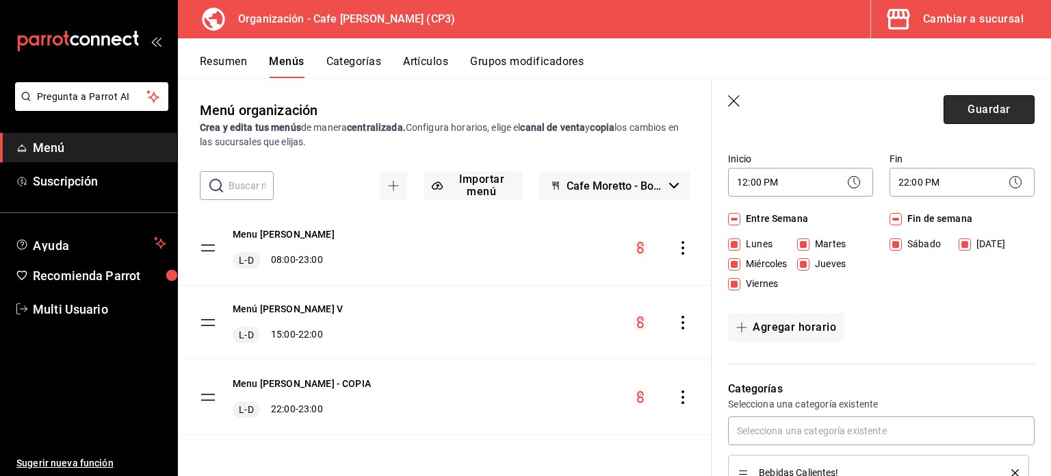
click at [990, 108] on button "Guardar" at bounding box center [989, 109] width 91 height 29
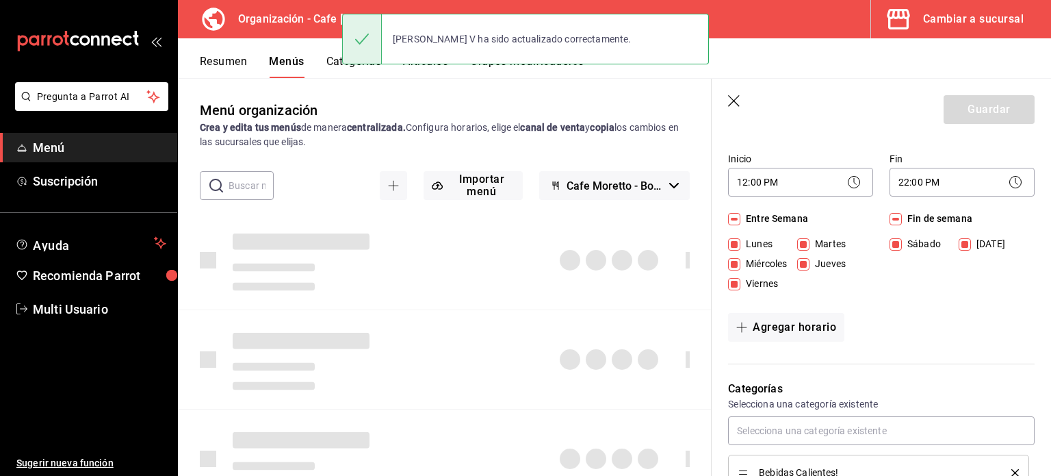
checkbox input "false"
type input "1758392542154"
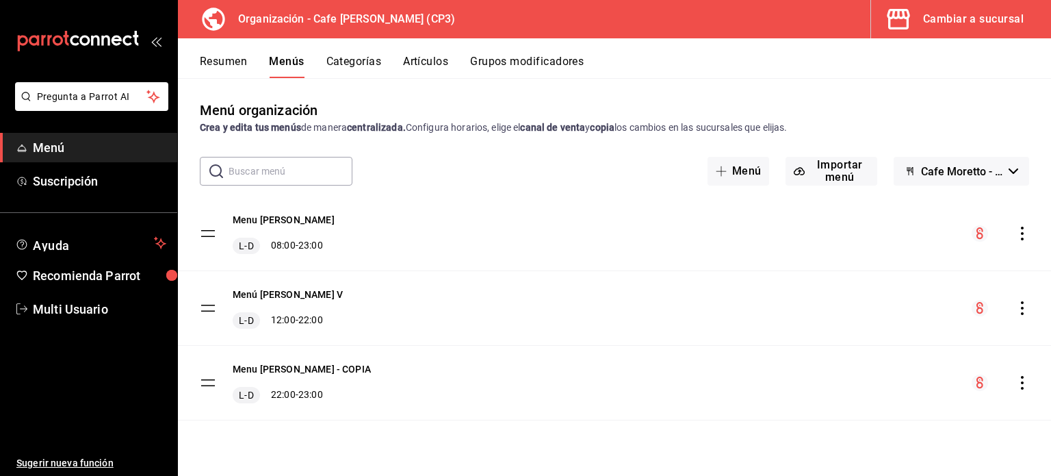
click at [1022, 309] on icon "actions" at bounding box center [1022, 308] width 3 height 14
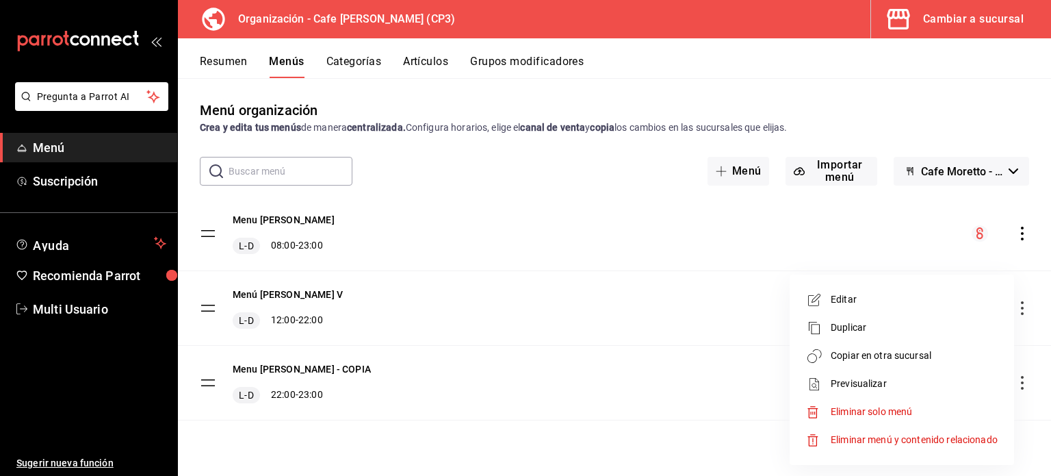
click at [869, 354] on span "Copiar en otra sucursal" at bounding box center [914, 355] width 167 height 14
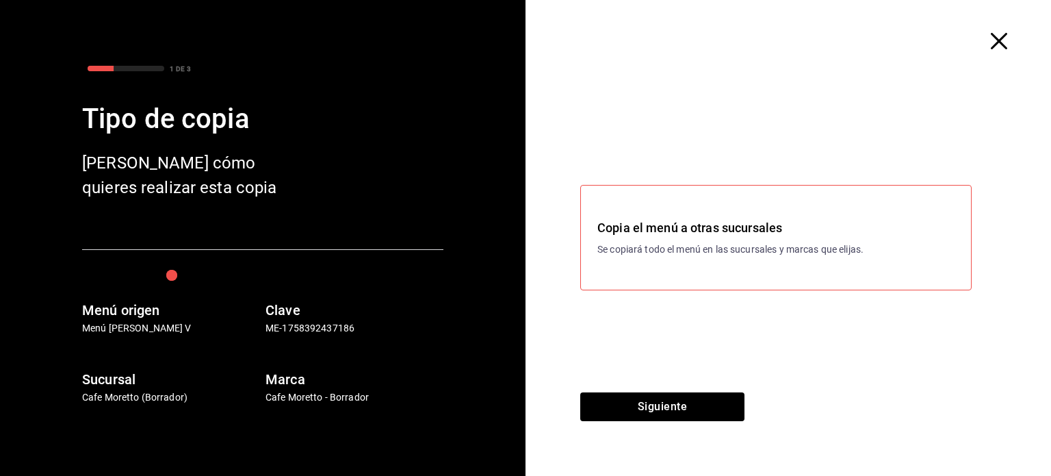
click at [1000, 42] on icon "button" at bounding box center [999, 41] width 16 height 16
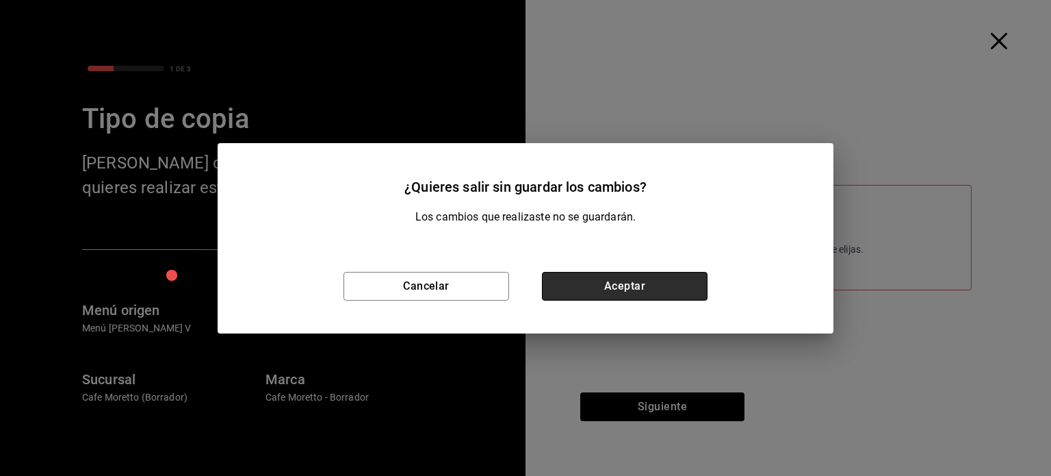
click at [603, 290] on button "Aceptar" at bounding box center [625, 286] width 166 height 29
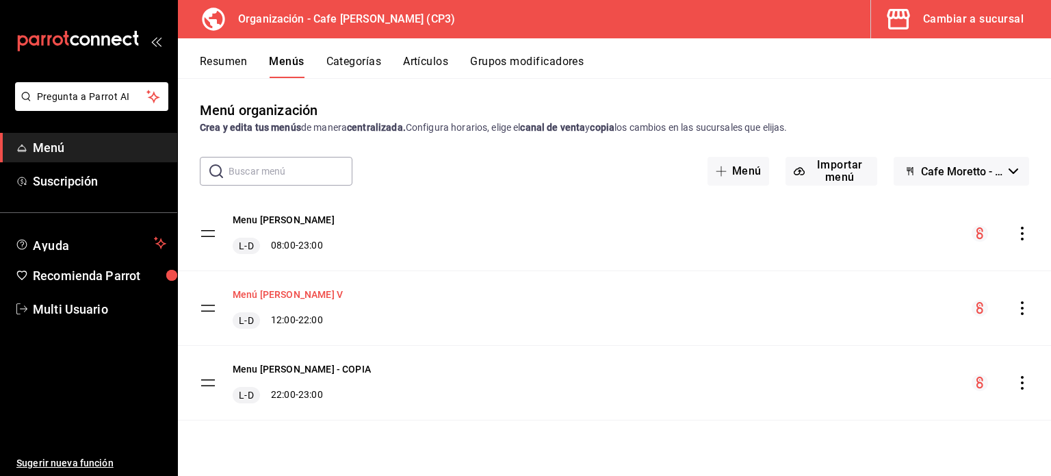
click at [271, 292] on button "Menú Moretto V" at bounding box center [288, 294] width 110 height 14
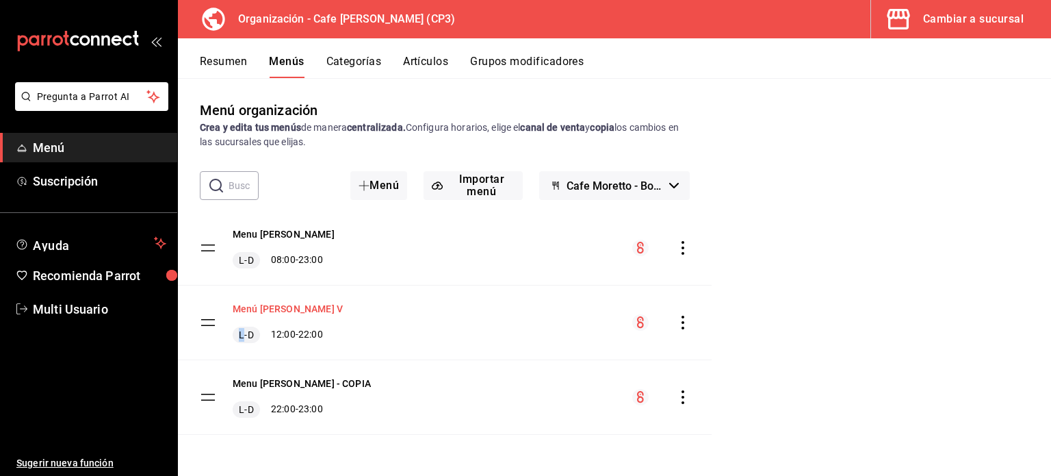
click at [271, 292] on div "Menú Moretto V L-D 12:00 - 22:00" at bounding box center [445, 322] width 534 height 74
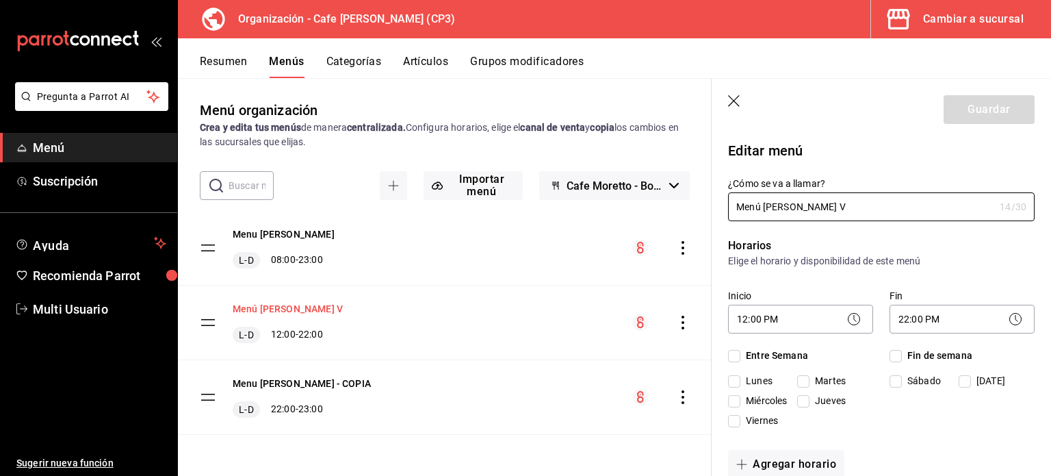
checkbox input "true"
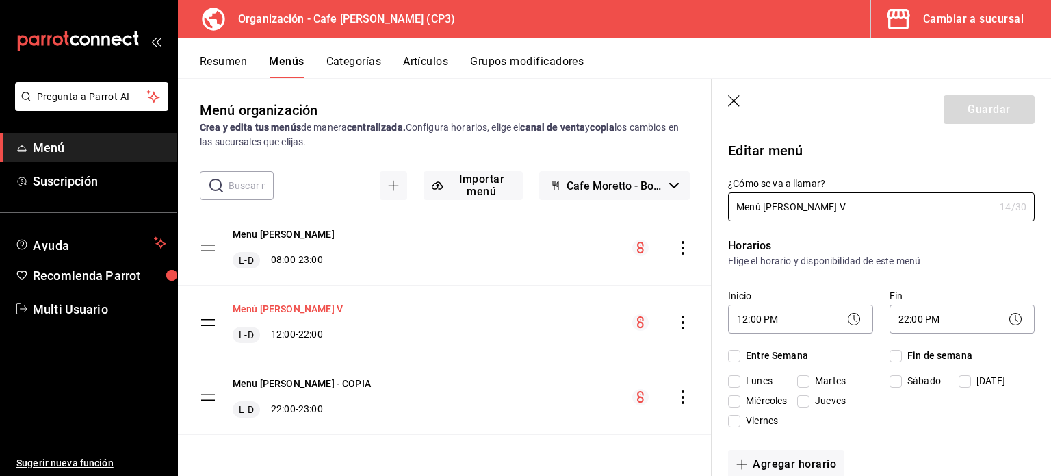
checkbox input "true"
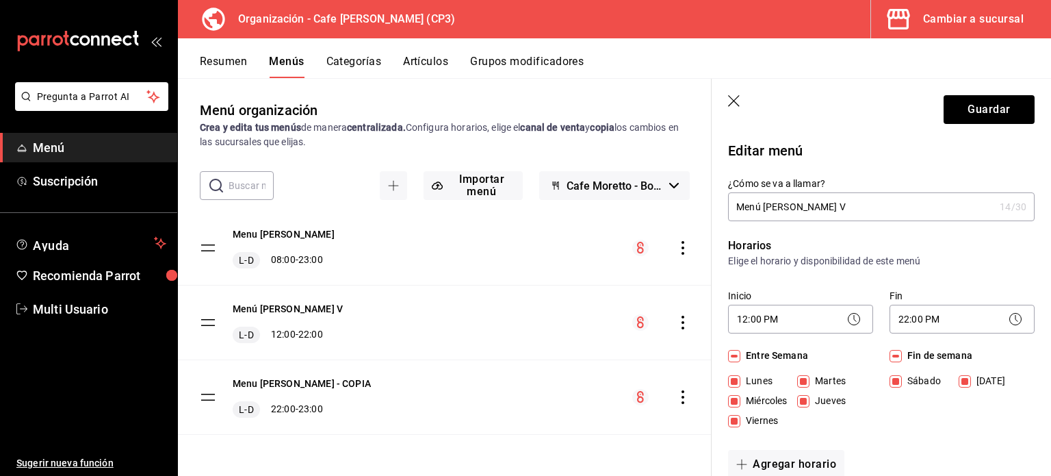
click at [764, 204] on input "Menú Moretto V" at bounding box center [861, 206] width 266 height 27
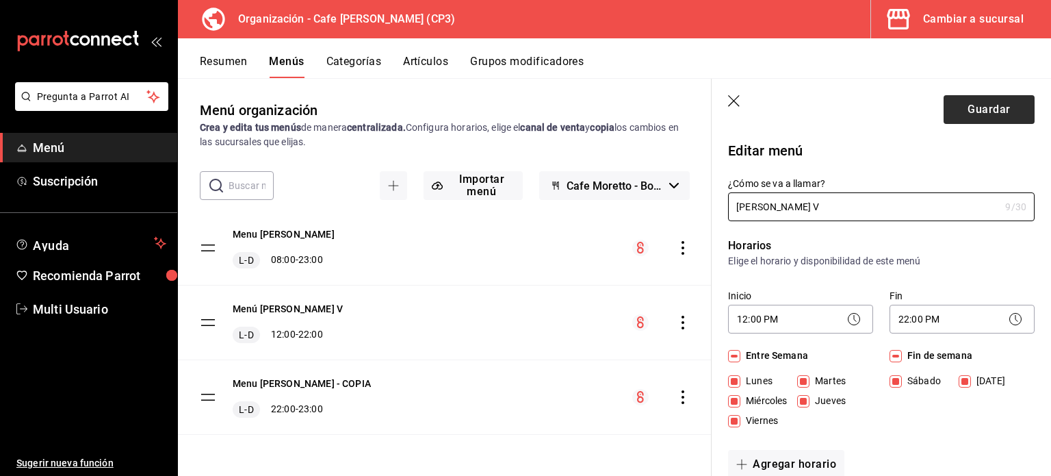
type input "[PERSON_NAME] V"
click at [971, 110] on button "Guardar" at bounding box center [989, 109] width 91 height 29
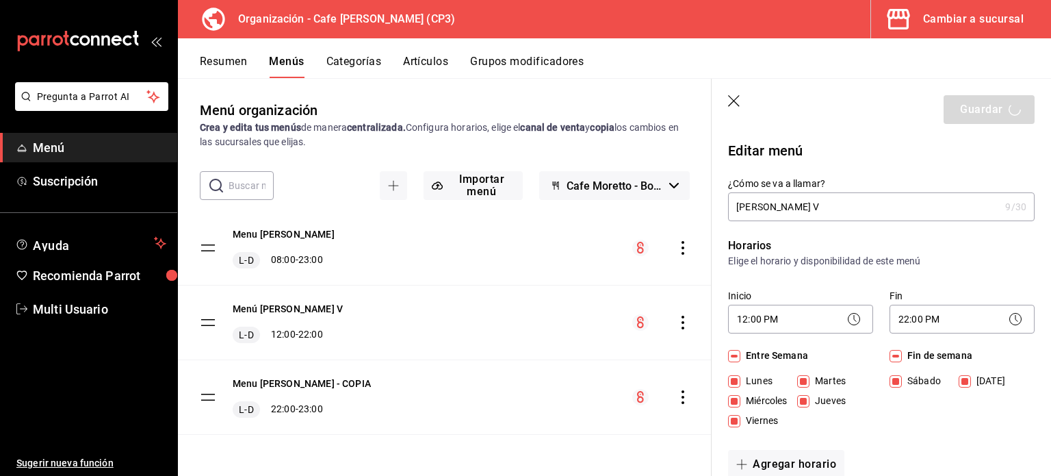
checkbox input "false"
type input "1758392585956"
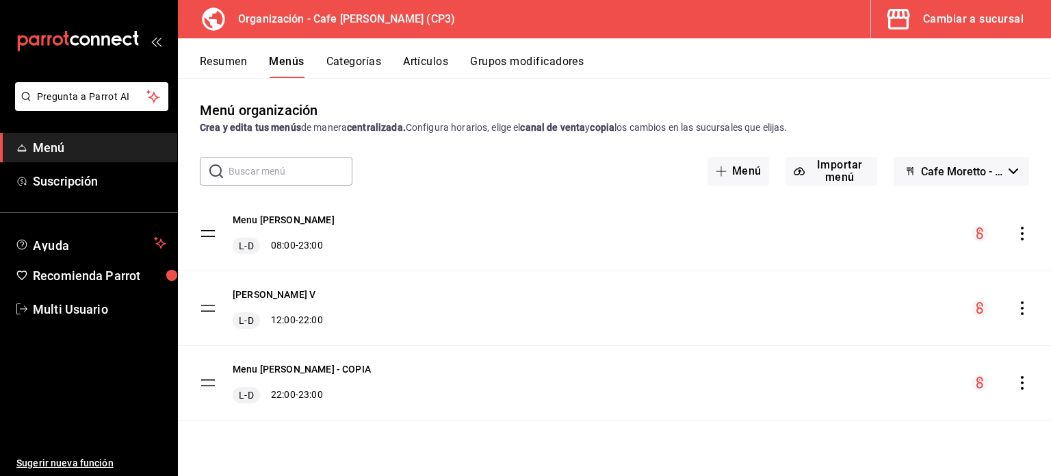
click at [1023, 304] on icon "actions" at bounding box center [1023, 308] width 14 height 14
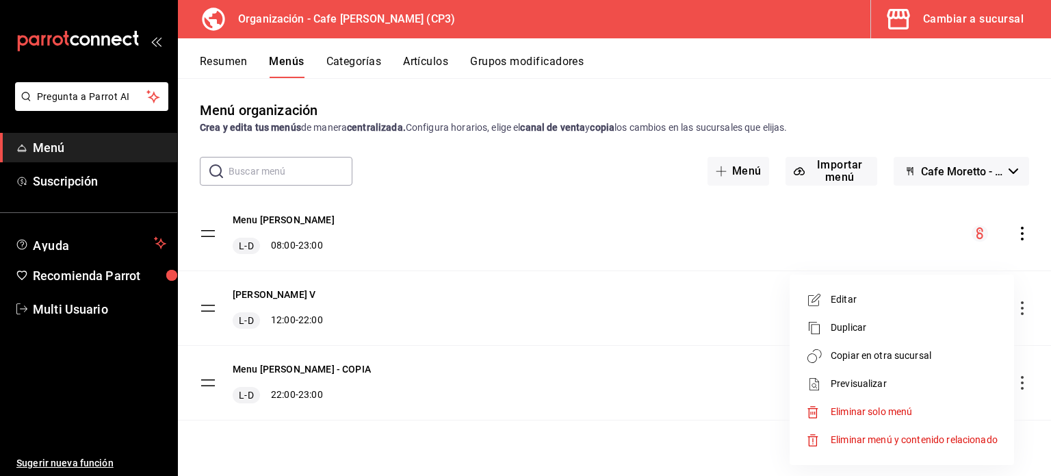
click at [887, 355] on span "Copiar en otra sucursal" at bounding box center [914, 355] width 167 height 14
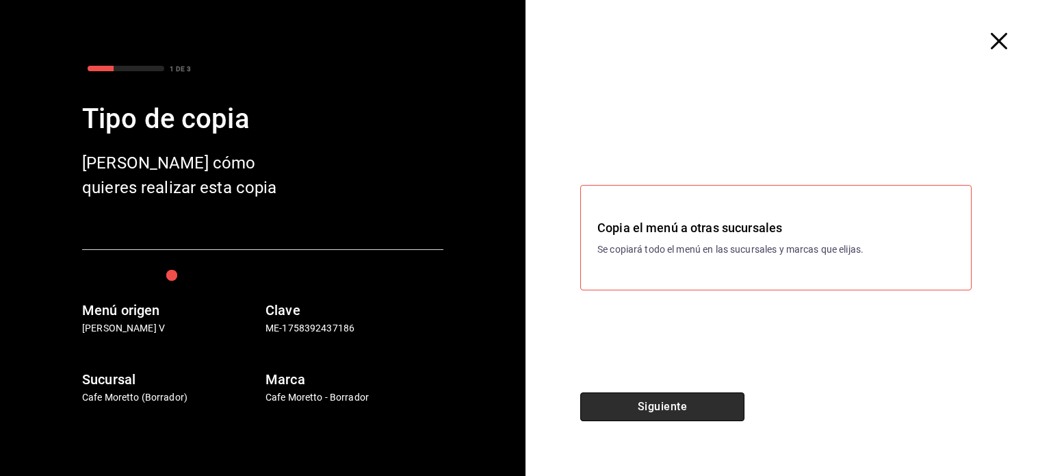
click at [687, 405] on button "Siguiente" at bounding box center [662, 406] width 164 height 29
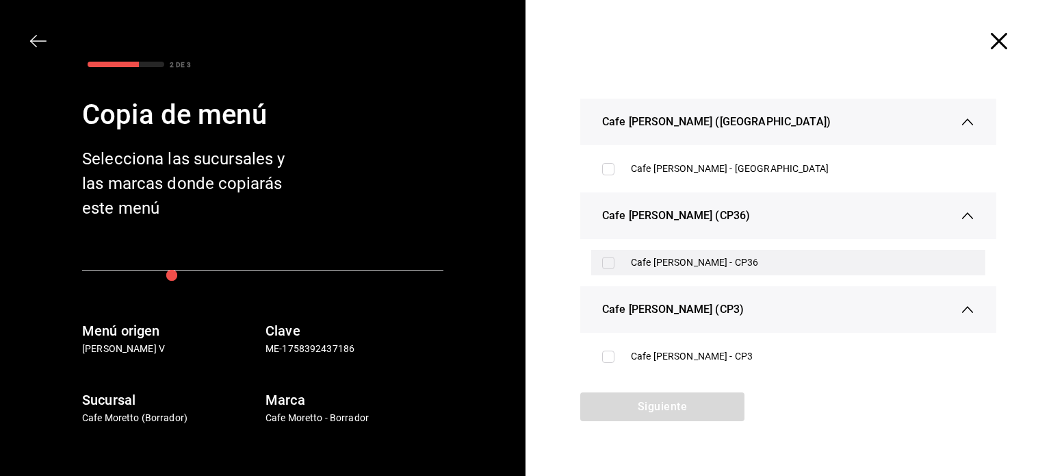
click at [602, 262] on input "checkbox" at bounding box center [608, 263] width 12 height 12
checkbox input "true"
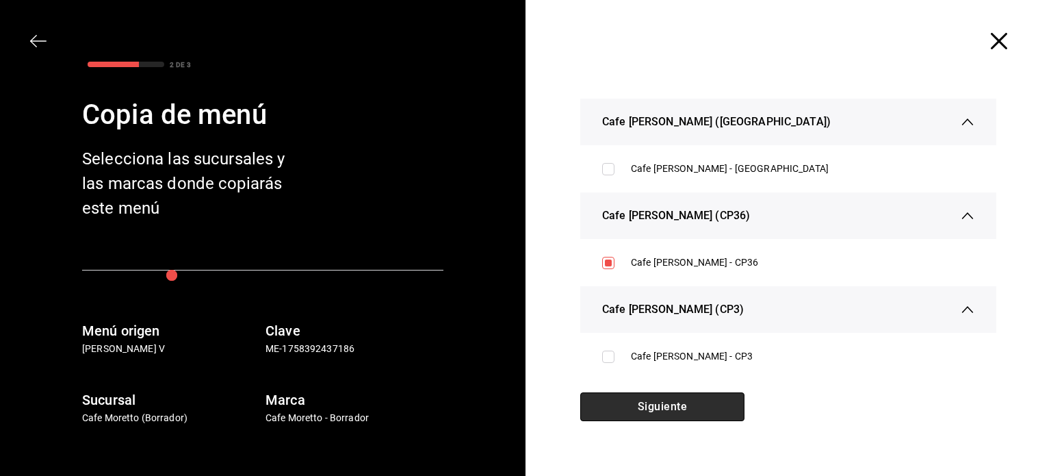
click at [696, 407] on button "Siguiente" at bounding box center [662, 406] width 164 height 29
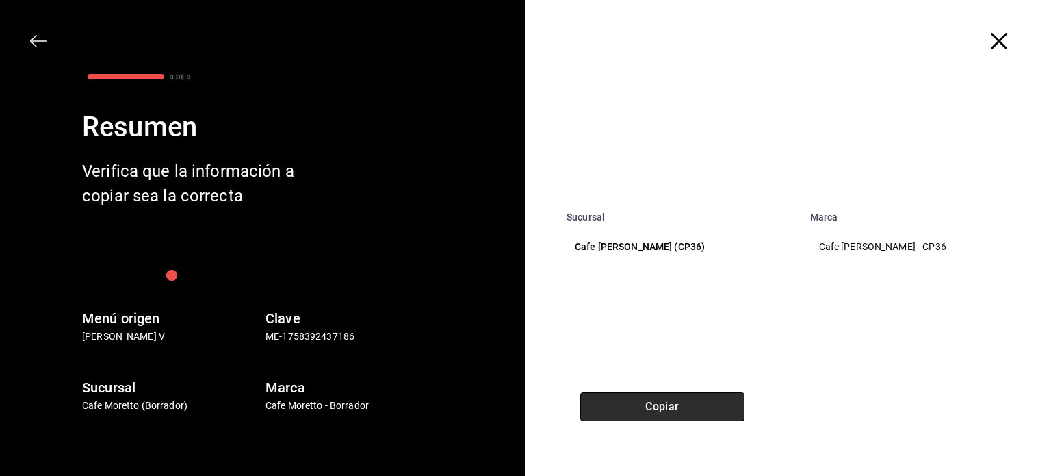
click at [667, 409] on button "Copiar" at bounding box center [662, 406] width 164 height 29
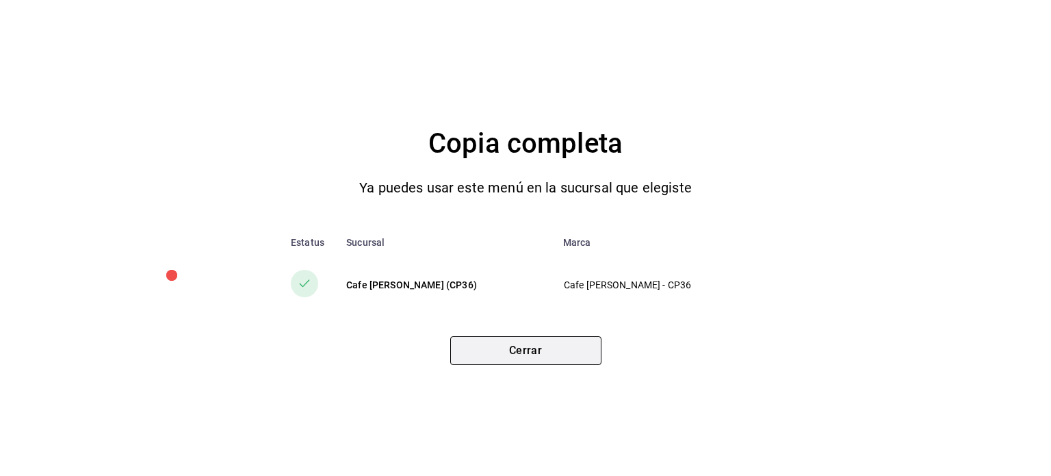
click at [543, 347] on button "Cerrar" at bounding box center [525, 350] width 151 height 29
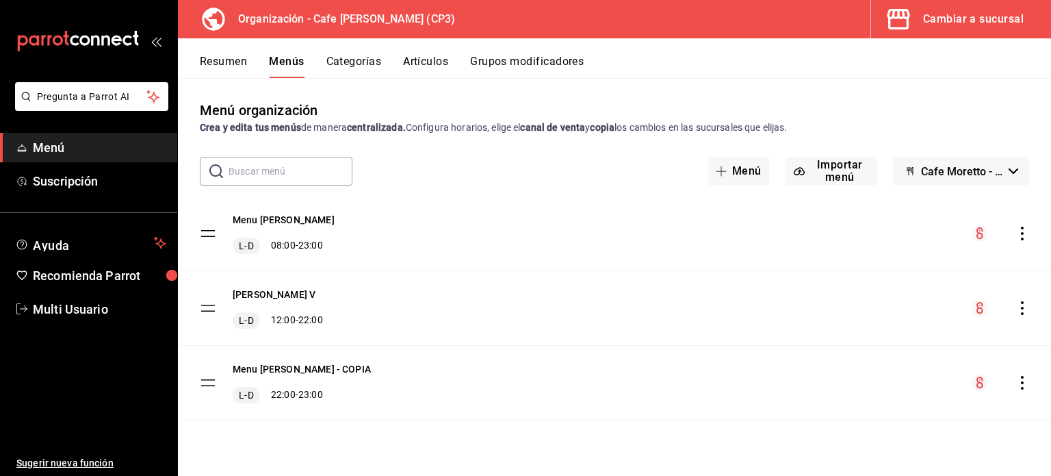
click at [956, 13] on div "Cambiar a sucursal" at bounding box center [973, 19] width 101 height 19
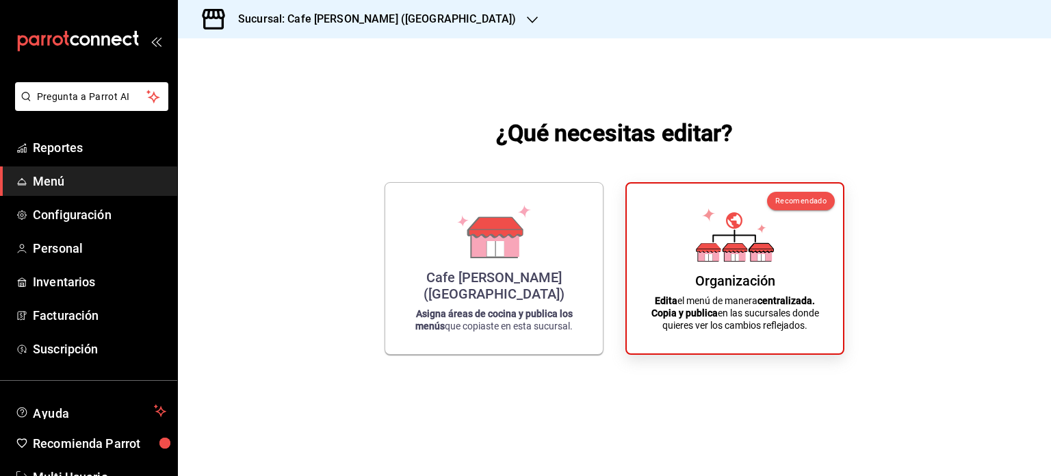
click at [407, 18] on h3 "Sucursal: Cafe Moretto (Plaza Crystal)" at bounding box center [371, 19] width 289 height 16
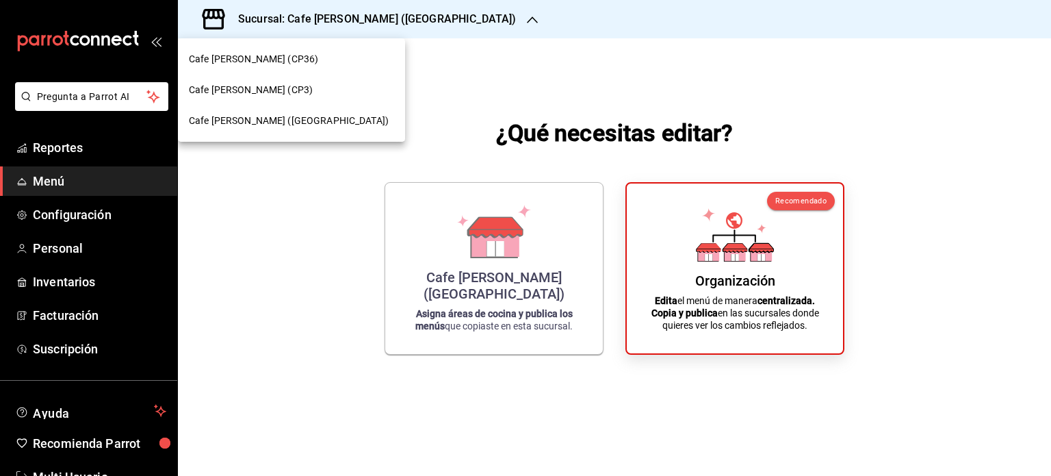
click at [257, 59] on span "Cafe [PERSON_NAME] (CP36)" at bounding box center [253, 59] width 129 height 14
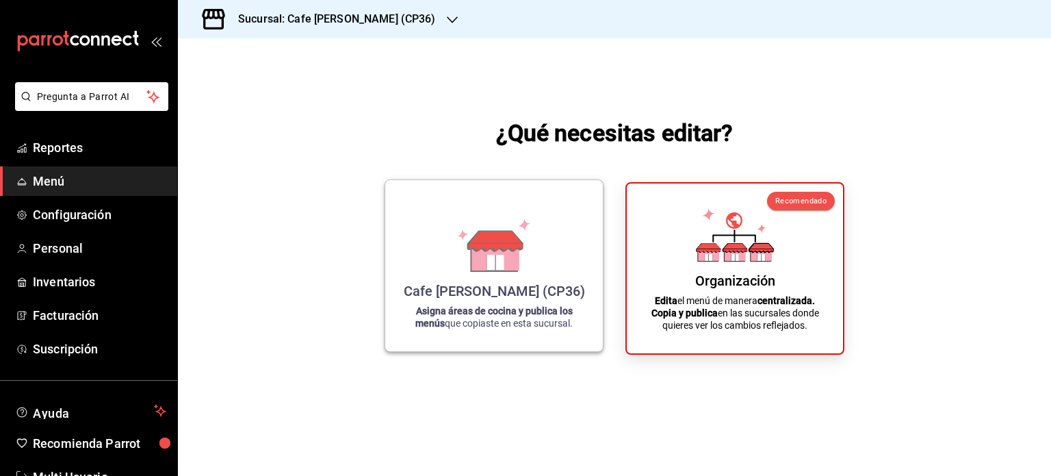
click at [454, 277] on div "Cafe [PERSON_NAME] (CP36) Asigna áreas de cocina y publica los menús que copias…" at bounding box center [494, 265] width 185 height 149
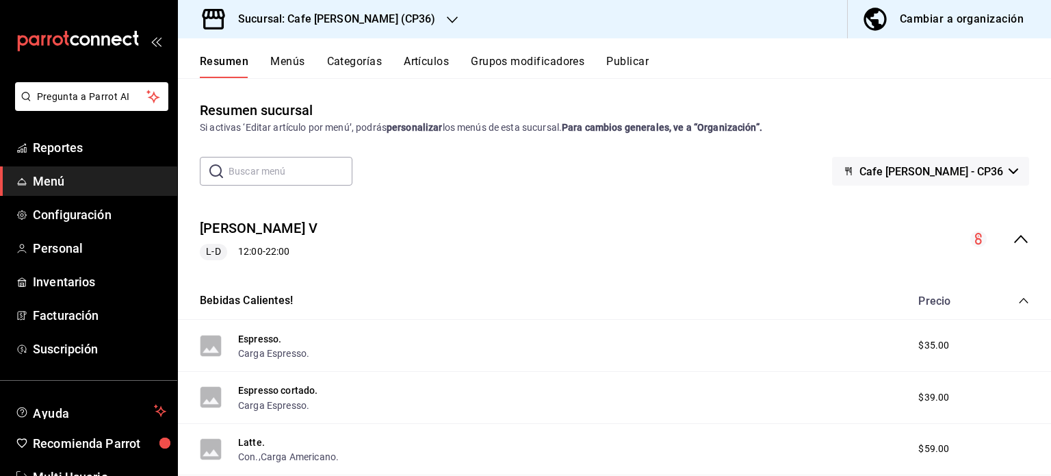
click at [1014, 235] on icon "collapse-menu-row" at bounding box center [1021, 239] width 14 height 8
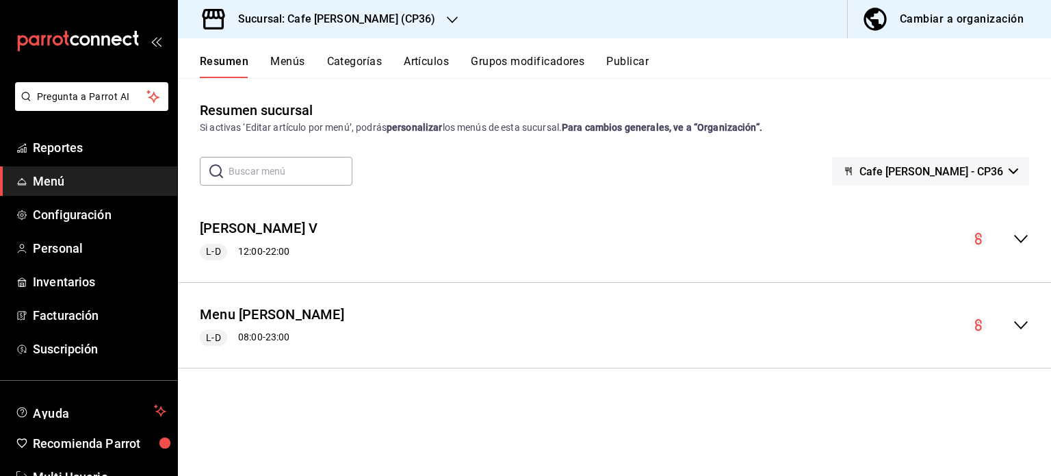
click at [631, 60] on button "Publicar" at bounding box center [627, 66] width 42 height 23
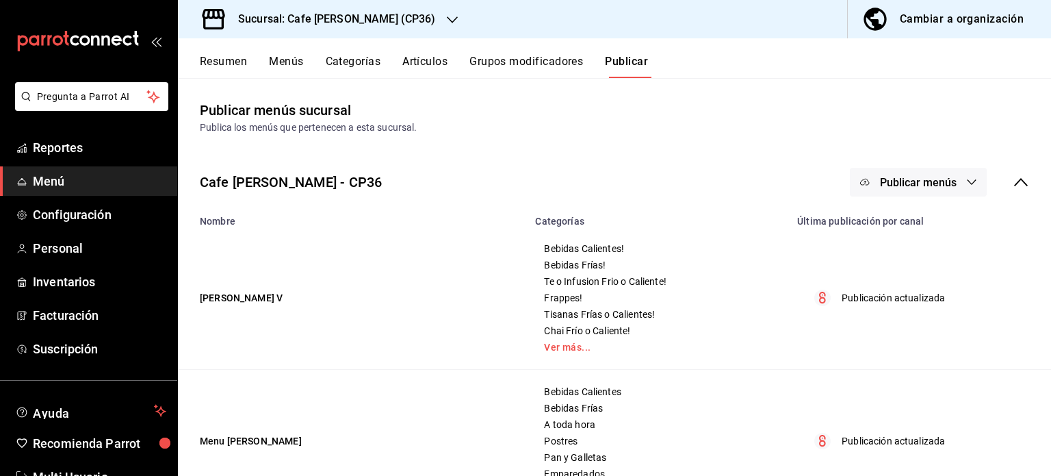
click at [966, 180] on icon "button" at bounding box center [971, 182] width 11 height 11
click at [931, 229] on span "Punto de venta" at bounding box center [928, 227] width 66 height 14
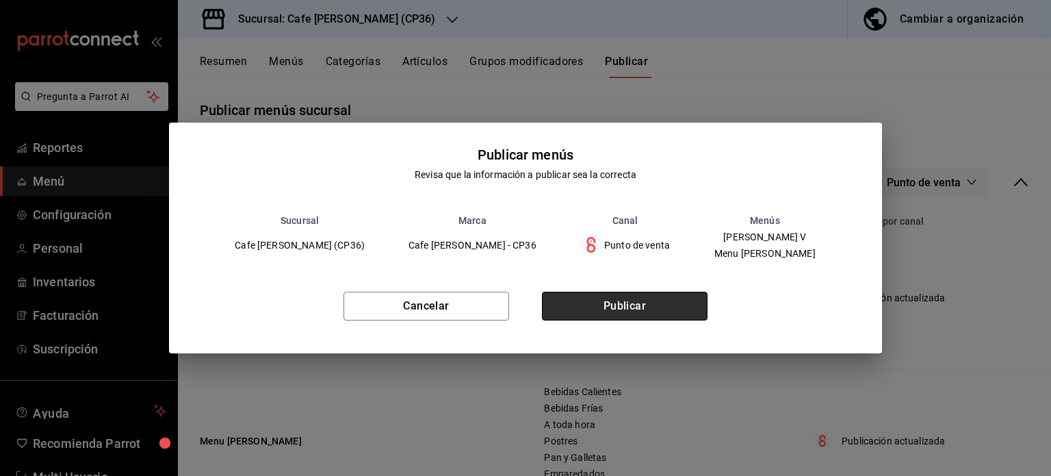
click at [635, 303] on button "Publicar" at bounding box center [625, 306] width 166 height 29
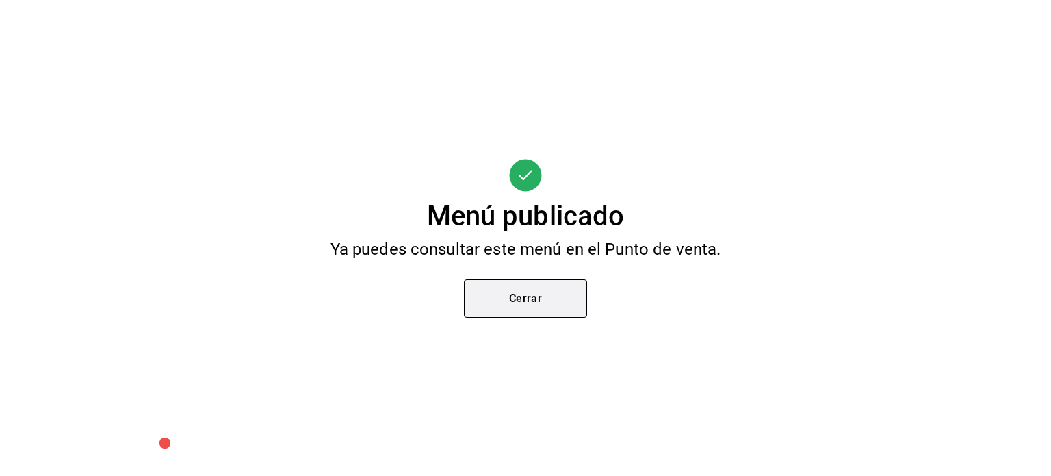
click at [527, 307] on button "Cerrar" at bounding box center [525, 298] width 123 height 38
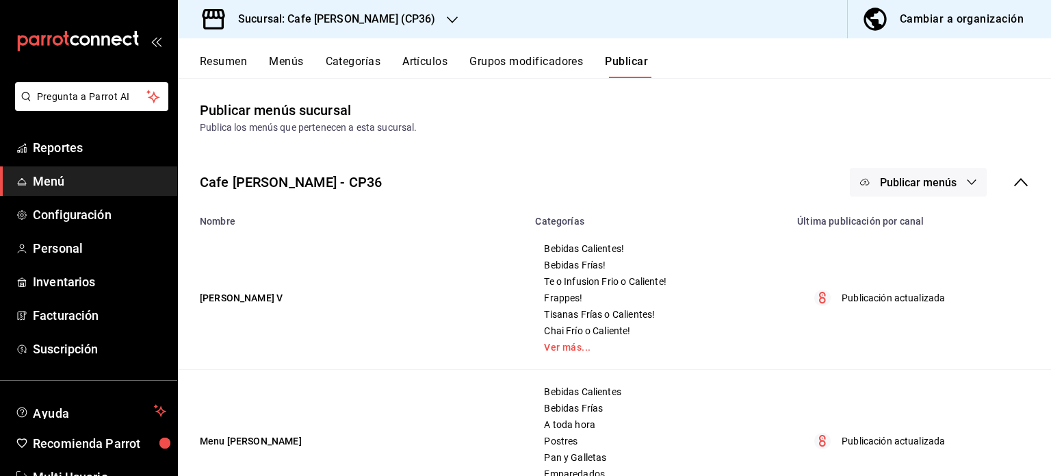
click at [1014, 179] on icon at bounding box center [1021, 182] width 14 height 8
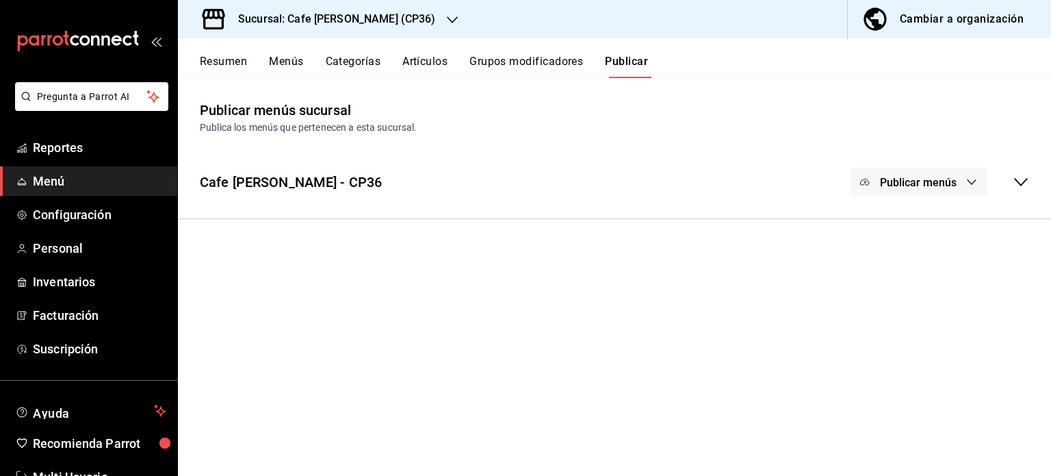
click at [288, 67] on button "Menús" at bounding box center [286, 66] width 34 height 23
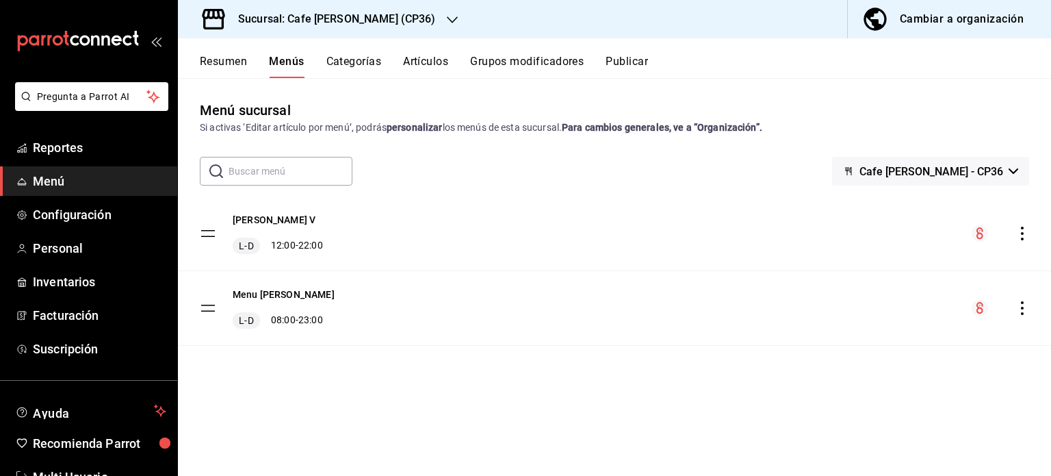
click at [953, 18] on div "Cambiar a organización" at bounding box center [962, 19] width 124 height 19
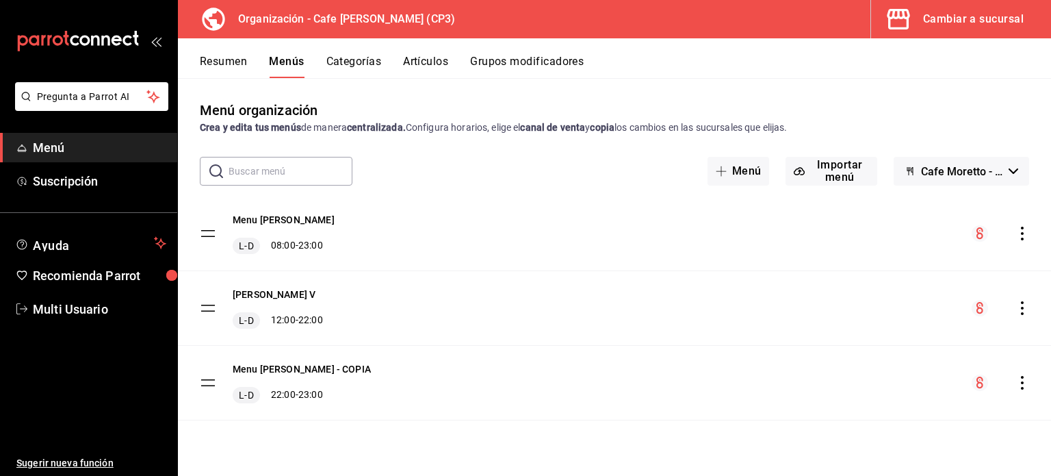
click at [1021, 306] on icon "actions" at bounding box center [1023, 308] width 14 height 14
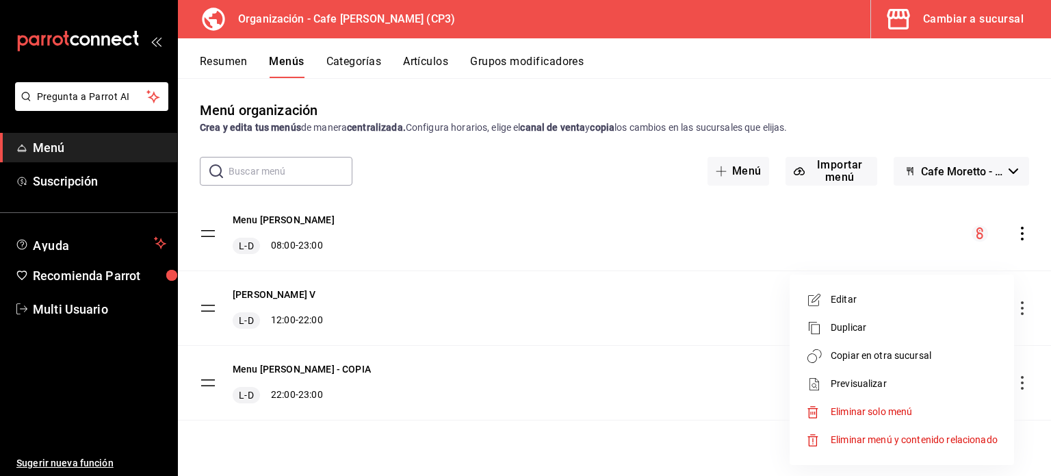
click at [848, 295] on span "Editar" at bounding box center [914, 299] width 167 height 14
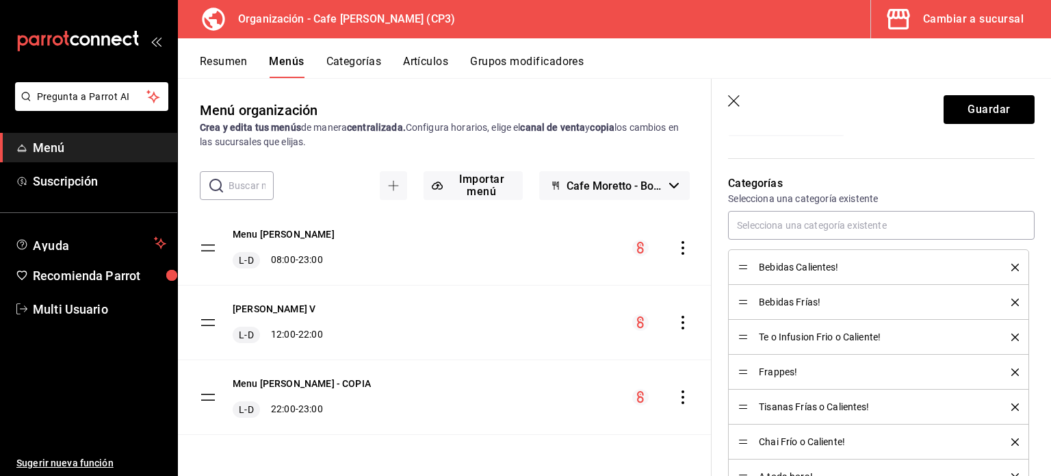
scroll to position [411, 0]
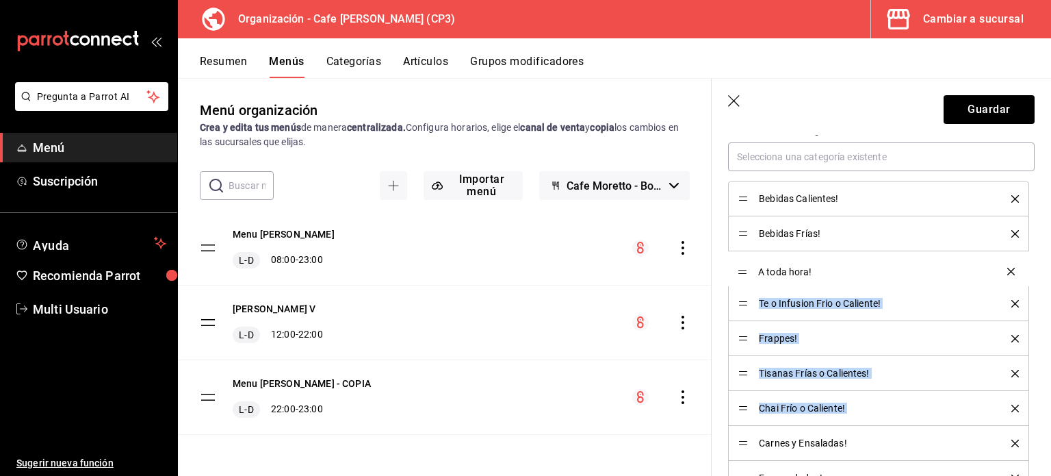
drag, startPoint x: 744, startPoint y: 407, endPoint x: 750, endPoint y: 271, distance: 135.7
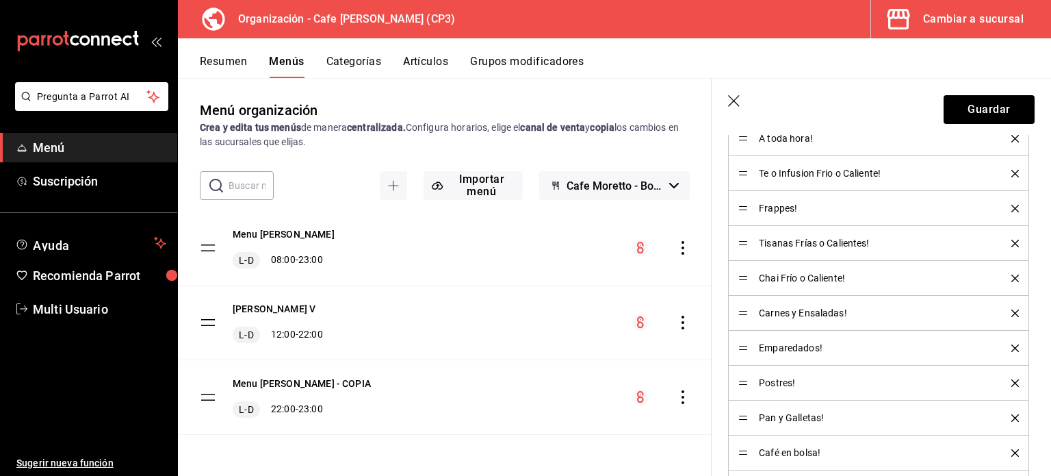
scroll to position [548, 0]
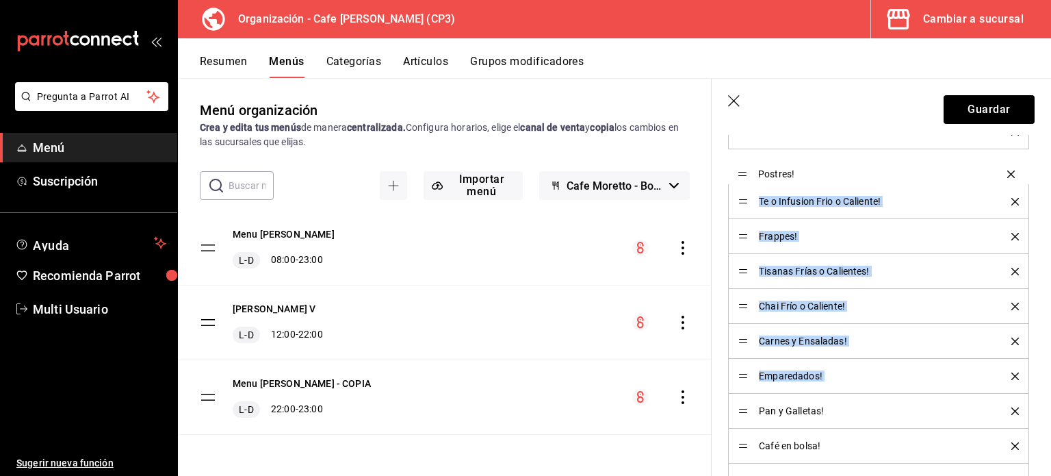
drag, startPoint x: 743, startPoint y: 374, endPoint x: 752, endPoint y: 174, distance: 200.7
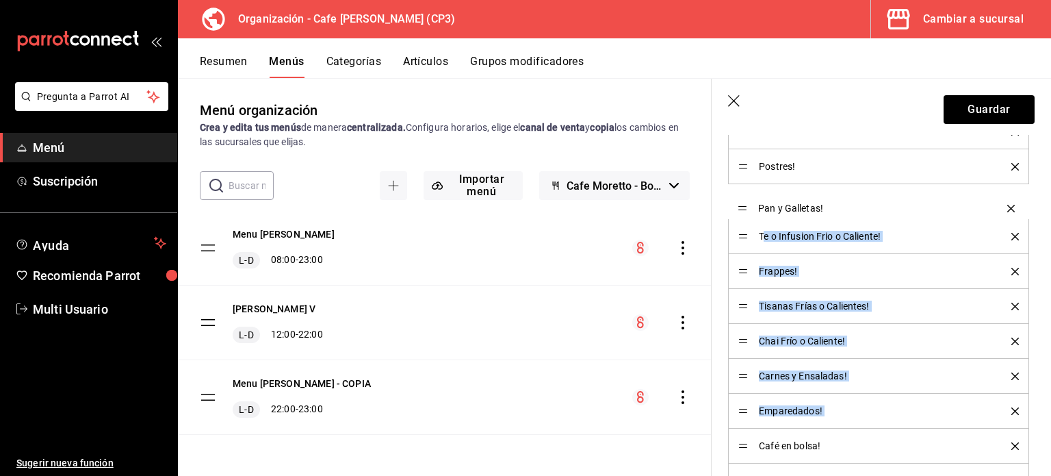
drag, startPoint x: 745, startPoint y: 407, endPoint x: 766, endPoint y: 206, distance: 202.3
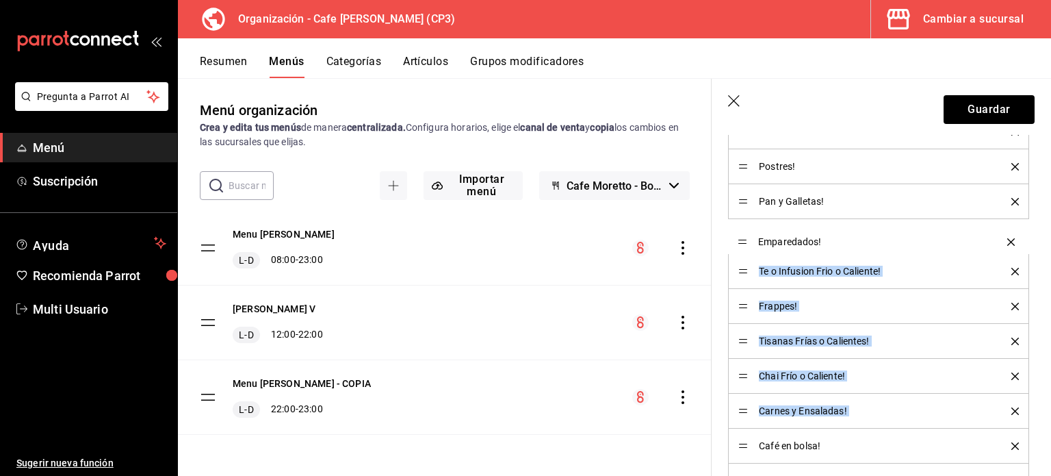
drag, startPoint x: 742, startPoint y: 410, endPoint x: 753, endPoint y: 242, distance: 168.0
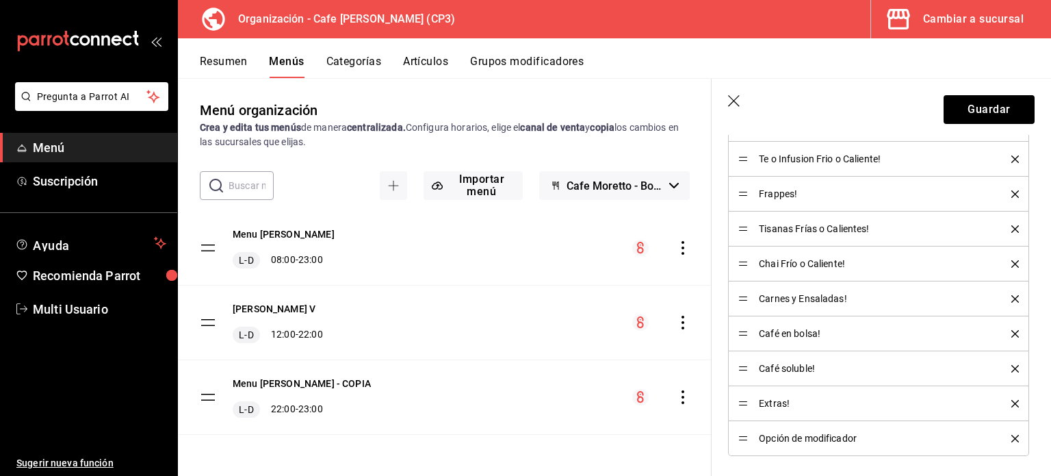
scroll to position [684, 0]
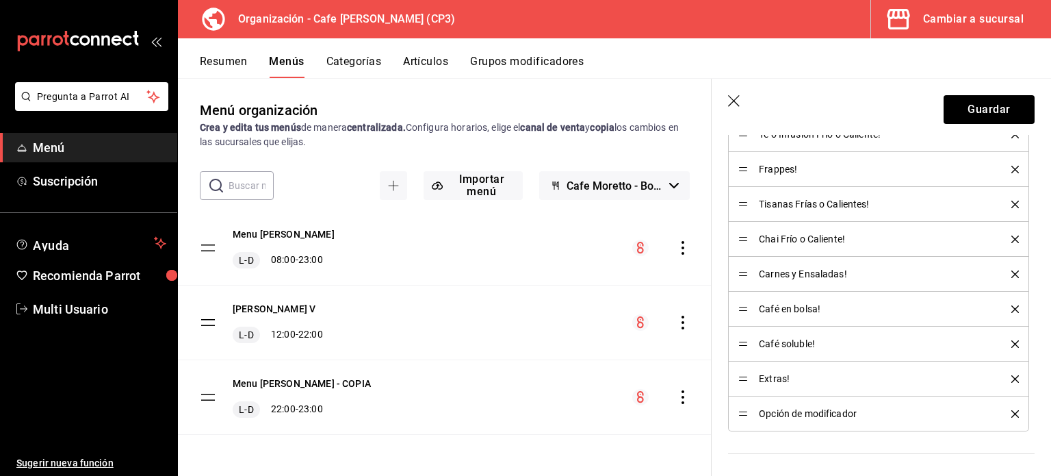
click at [1012, 410] on icon "delete" at bounding box center [1016, 414] width 8 height 8
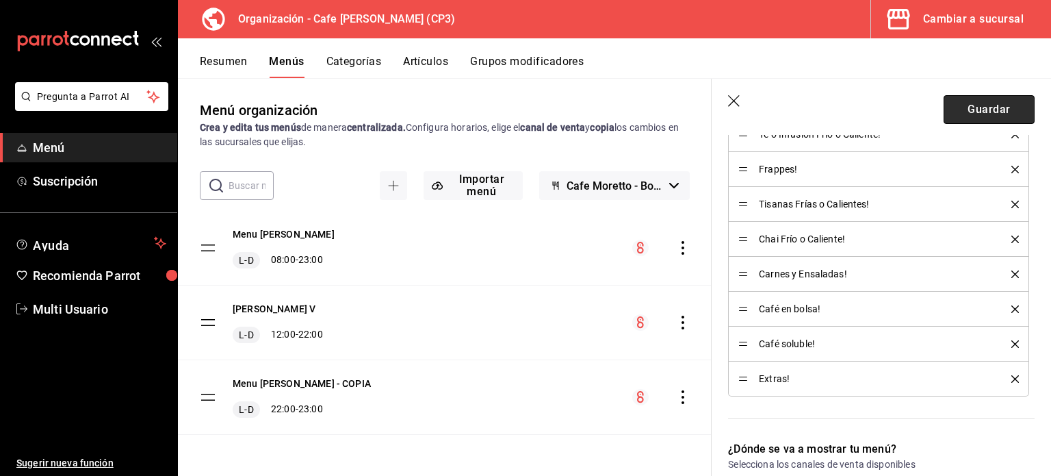
click at [986, 109] on button "Guardar" at bounding box center [989, 109] width 91 height 29
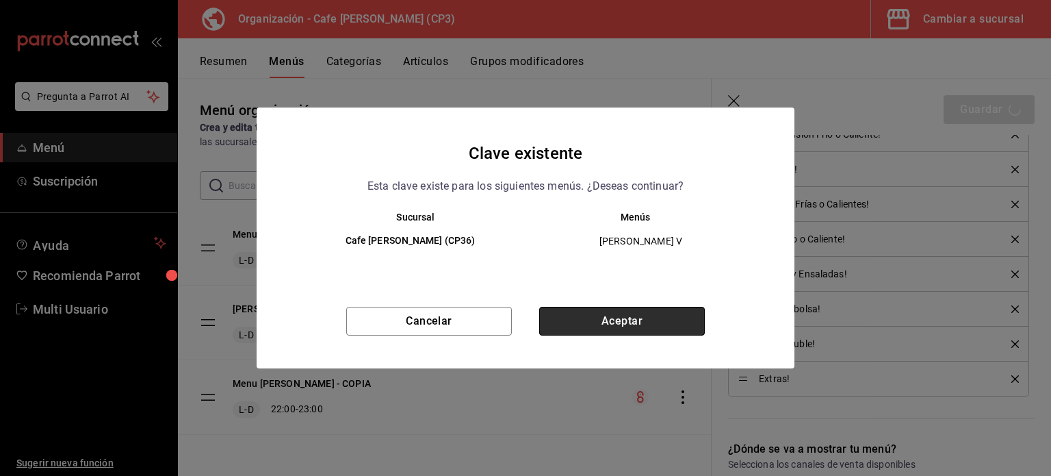
click at [630, 314] on button "Aceptar" at bounding box center [622, 321] width 166 height 29
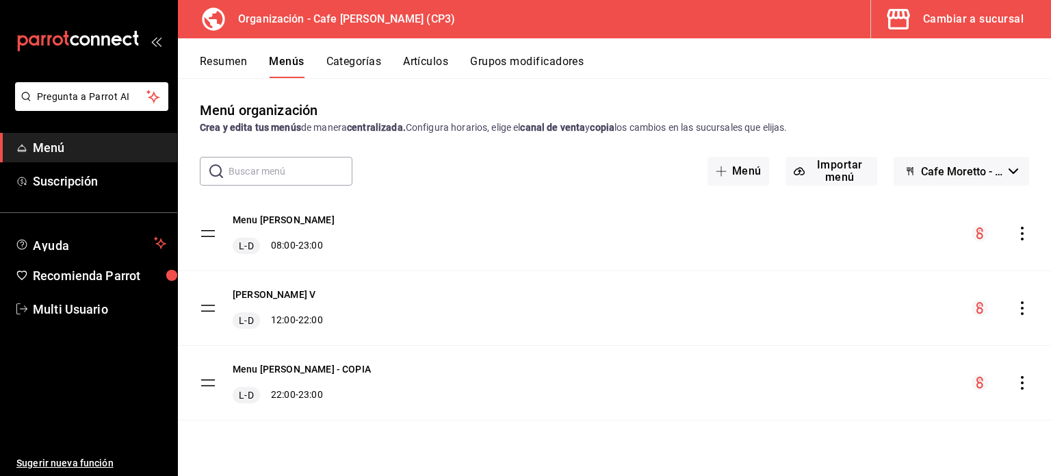
click at [359, 62] on button "Categorías" at bounding box center [353, 66] width 55 height 23
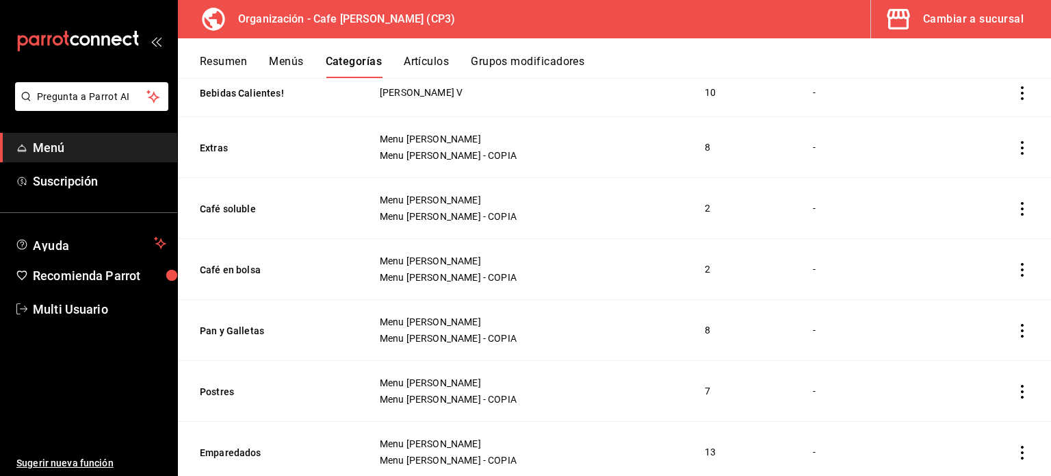
scroll to position [582, 0]
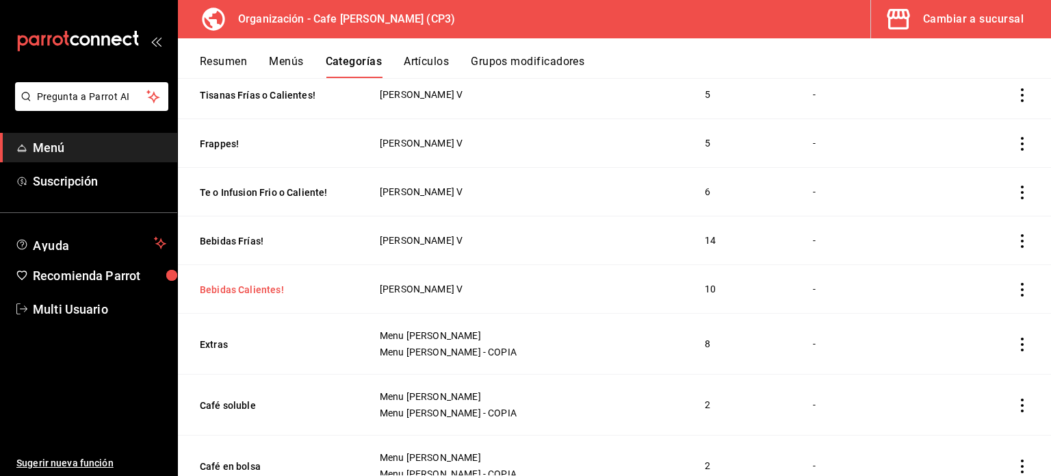
click at [230, 287] on button "Bebidas Calientes!" at bounding box center [268, 290] width 137 height 14
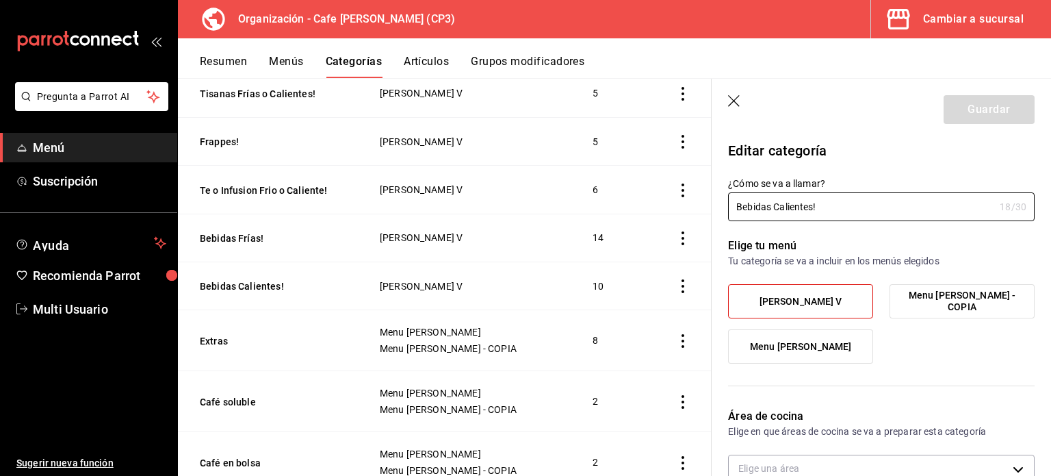
click at [839, 352] on label "Menu [PERSON_NAME]" at bounding box center [801, 346] width 144 height 33
click at [0, 0] on input "Menu [PERSON_NAME]" at bounding box center [0, 0] width 0 height 0
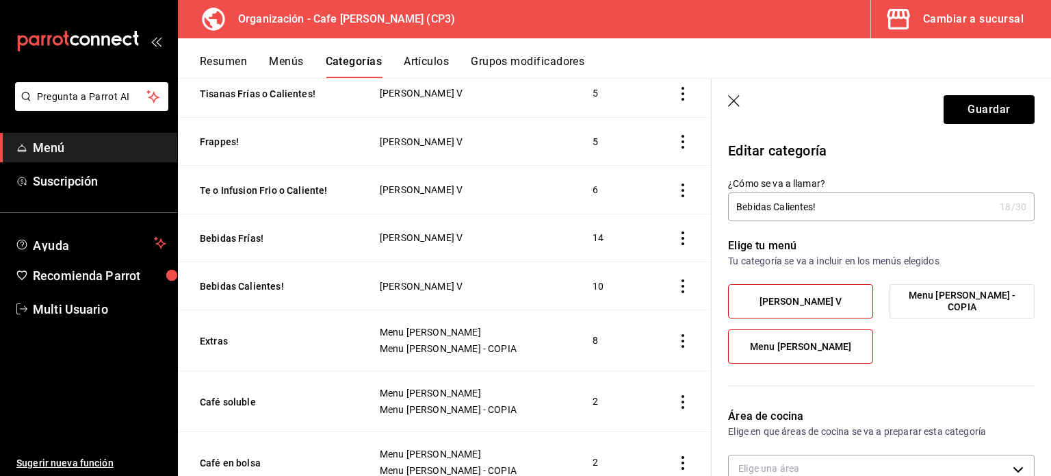
click at [840, 302] on label "[PERSON_NAME] V" at bounding box center [801, 301] width 144 height 33
click at [0, 0] on input "[PERSON_NAME] V" at bounding box center [0, 0] width 0 height 0
click at [842, 342] on label "Menu [PERSON_NAME]" at bounding box center [801, 346] width 144 height 33
click at [0, 0] on input "Menu [PERSON_NAME]" at bounding box center [0, 0] width 0 height 0
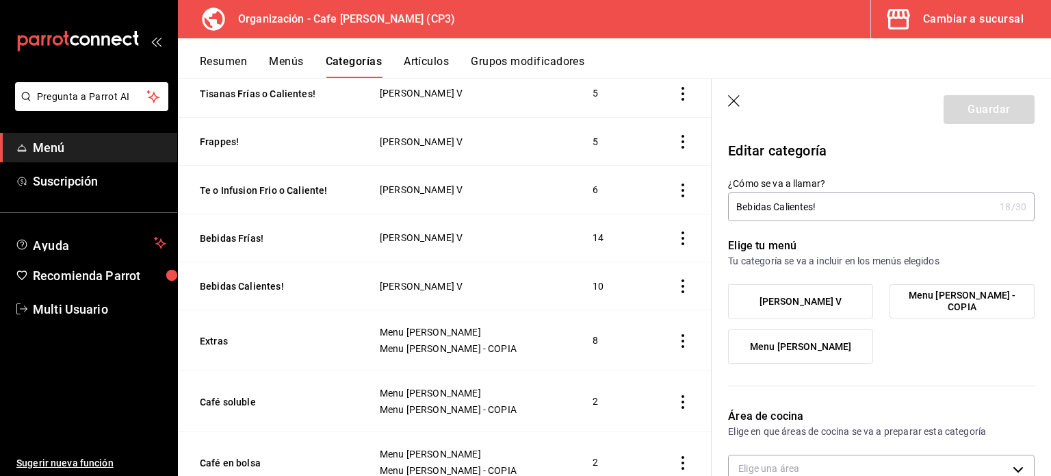
click at [835, 292] on label "[PERSON_NAME] V" at bounding box center [801, 301] width 144 height 33
click at [0, 0] on input "[PERSON_NAME] V" at bounding box center [0, 0] width 0 height 0
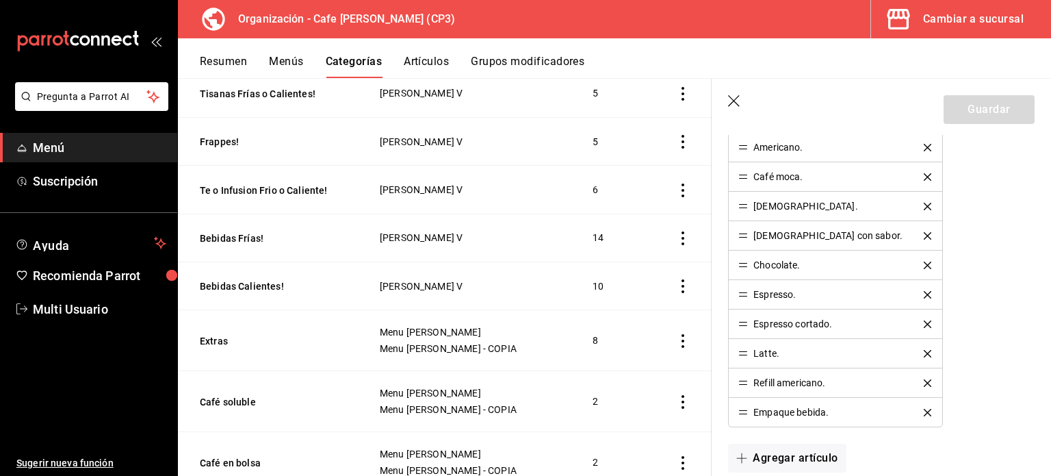
scroll to position [479, 0]
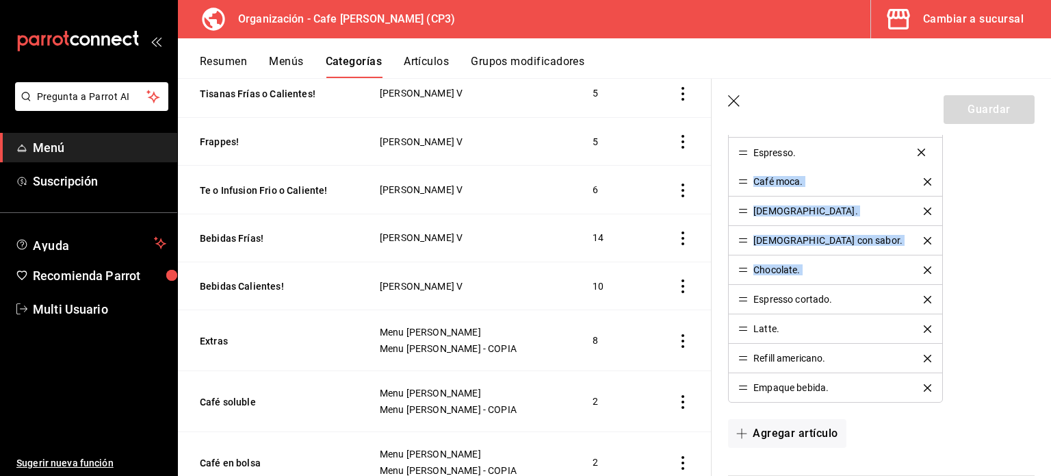
drag, startPoint x: 743, startPoint y: 268, endPoint x: 743, endPoint y: 152, distance: 116.4
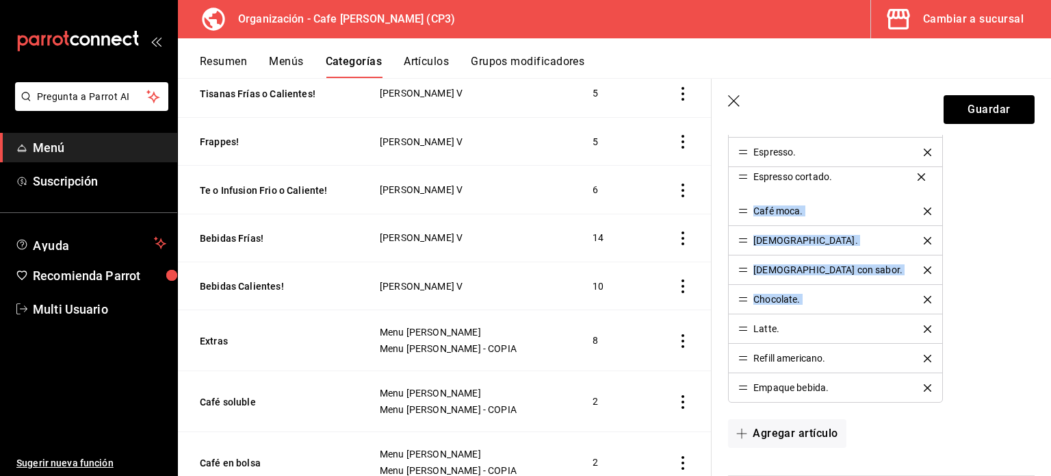
drag, startPoint x: 743, startPoint y: 300, endPoint x: 750, endPoint y: 179, distance: 121.4
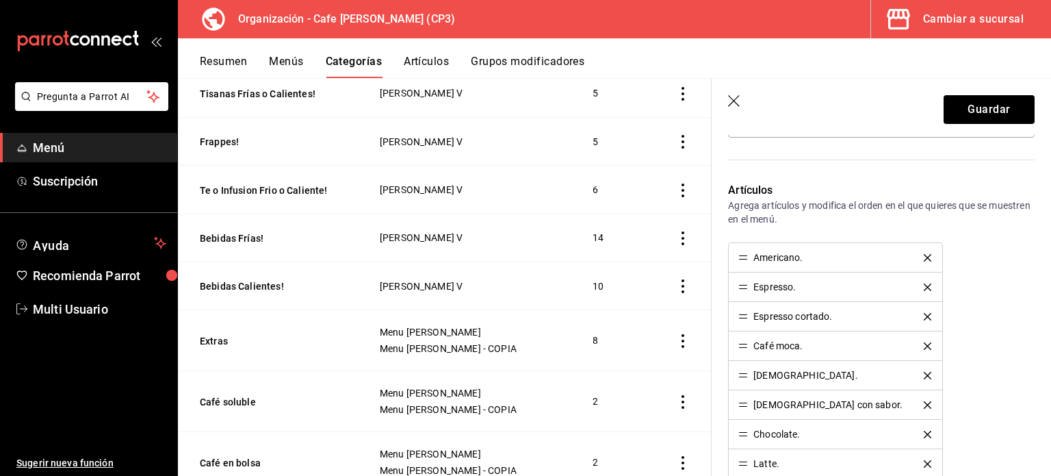
scroll to position [342, 0]
drag, startPoint x: 743, startPoint y: 260, endPoint x: 743, endPoint y: 326, distance: 65.7
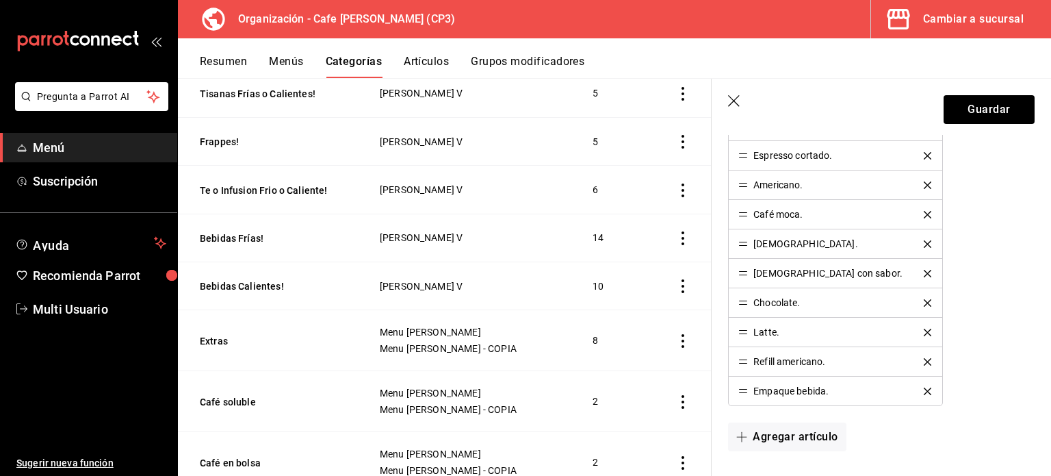
scroll to position [479, 0]
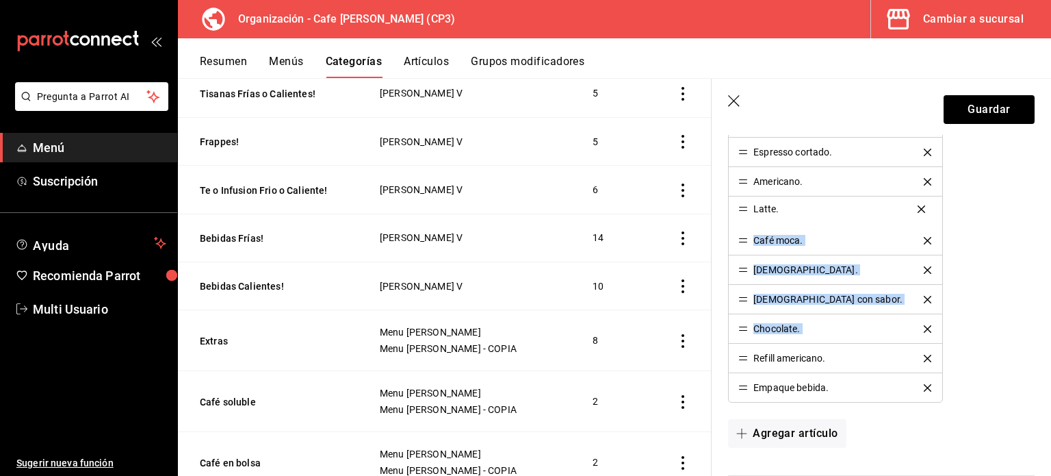
drag, startPoint x: 744, startPoint y: 330, endPoint x: 747, endPoint y: 211, distance: 118.5
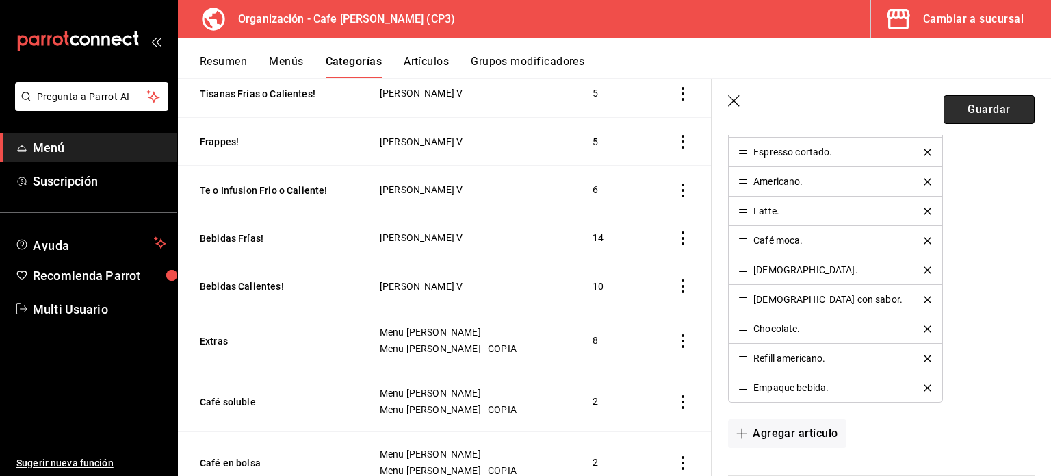
click at [987, 106] on button "Guardar" at bounding box center [989, 109] width 91 height 29
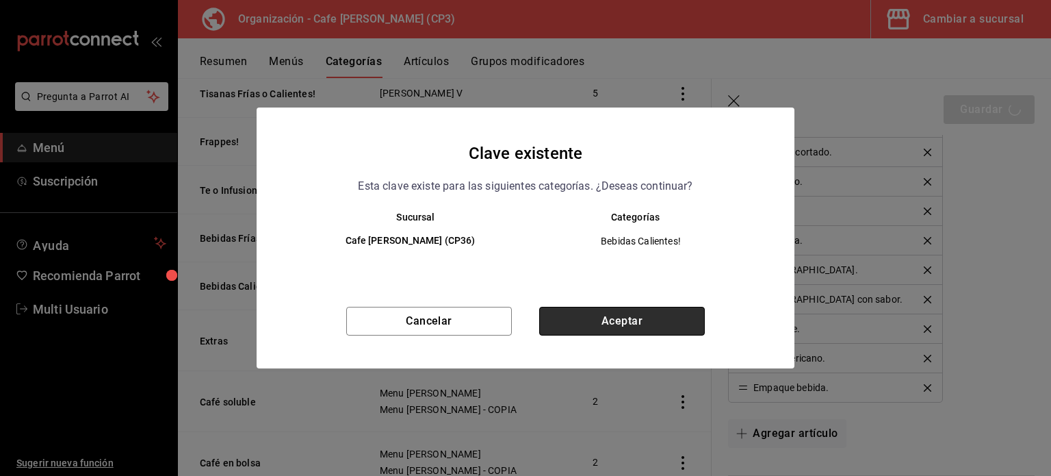
click at [628, 320] on button "Aceptar" at bounding box center [622, 321] width 166 height 29
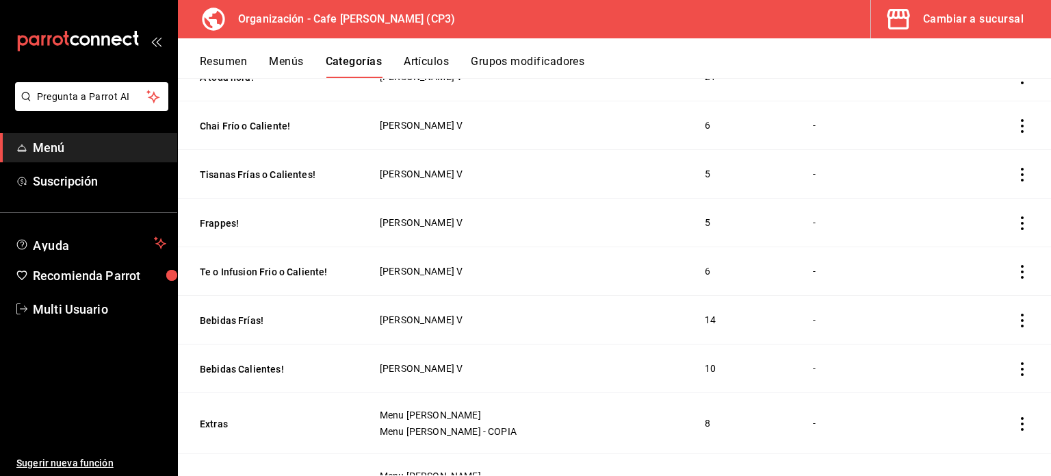
scroll to position [548, 0]
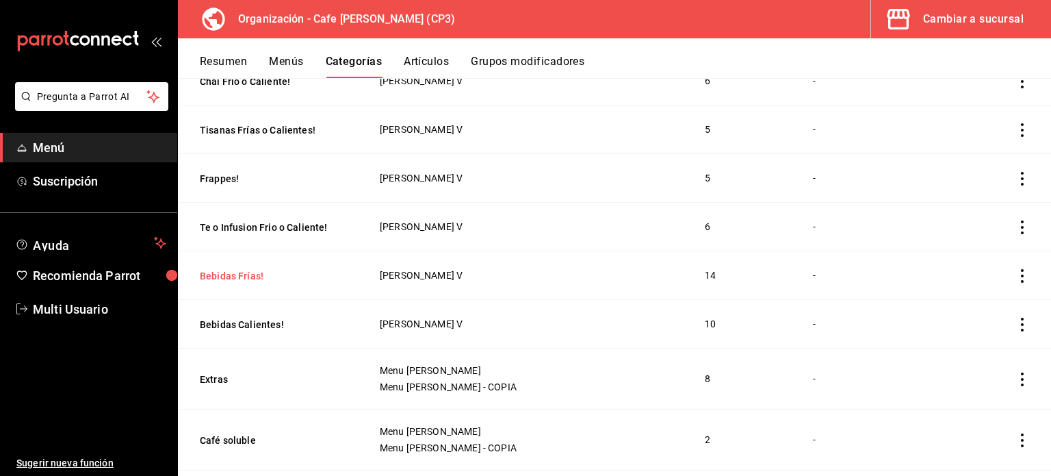
click at [238, 270] on button "Bebidas [PERSON_NAME]!" at bounding box center [268, 276] width 137 height 14
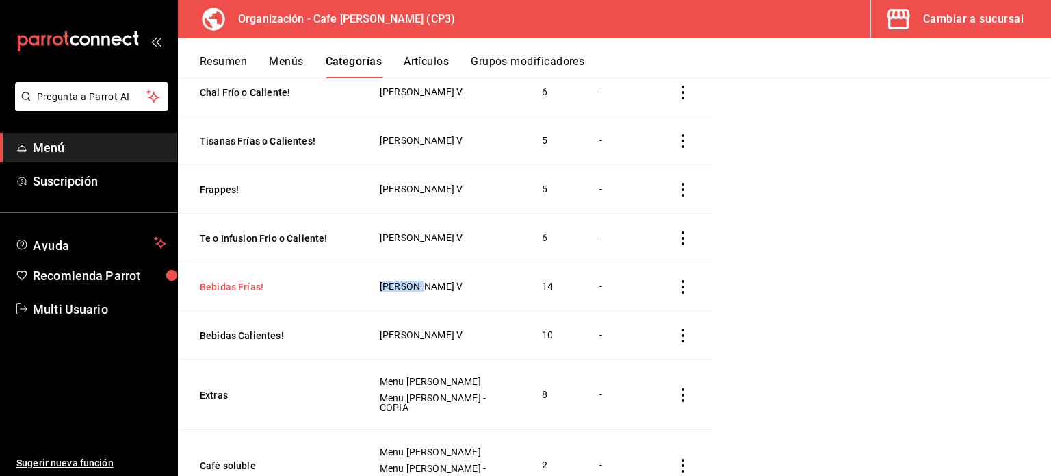
click at [238, 270] on th "Bebidas [PERSON_NAME]!" at bounding box center [270, 286] width 185 height 49
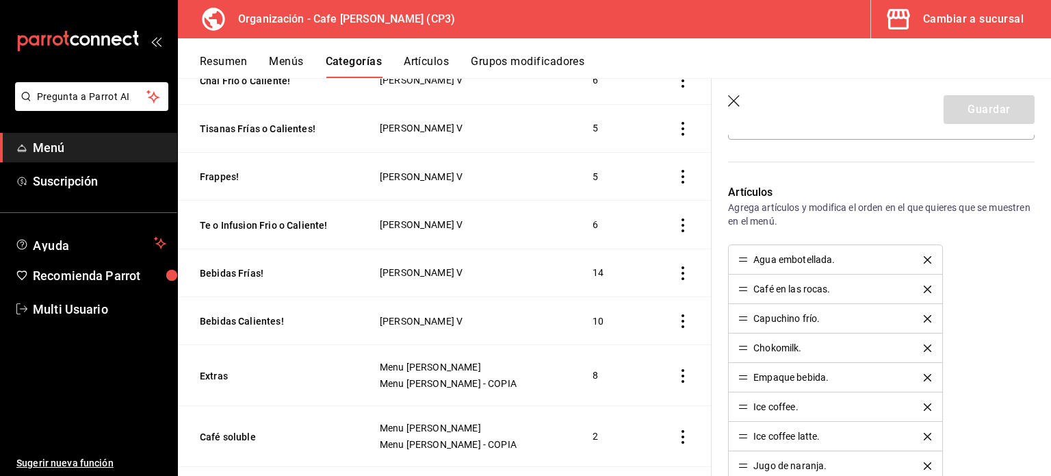
scroll to position [411, 0]
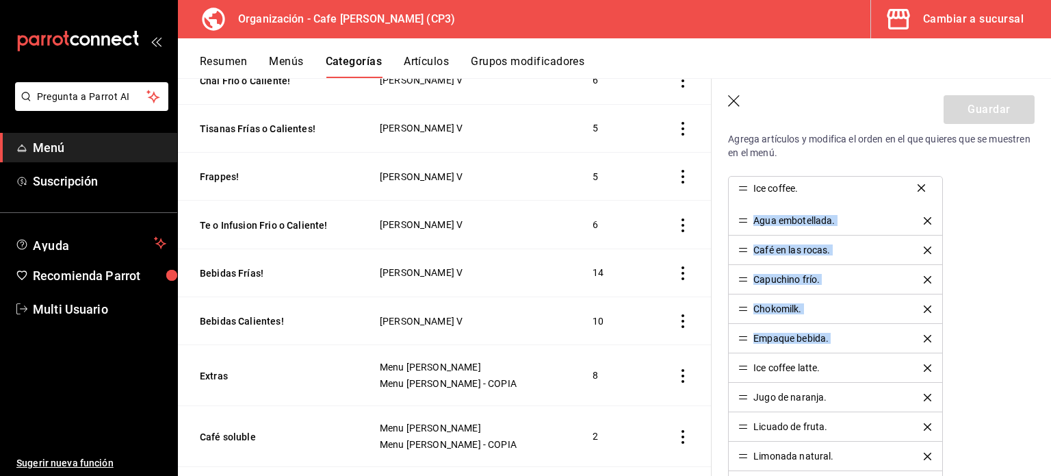
drag, startPoint x: 745, startPoint y: 337, endPoint x: 755, endPoint y: 188, distance: 149.5
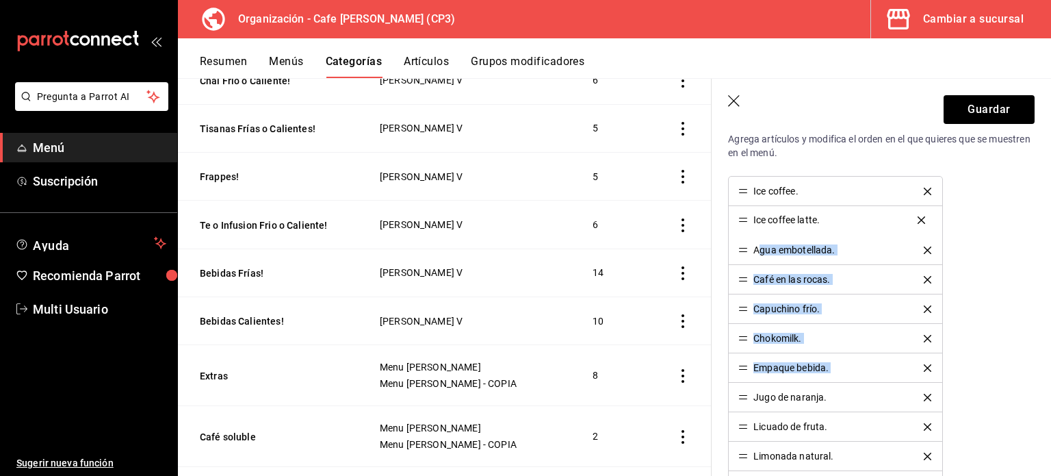
drag, startPoint x: 743, startPoint y: 365, endPoint x: 759, endPoint y: 218, distance: 147.4
drag, startPoint x: 745, startPoint y: 279, endPoint x: 745, endPoint y: 246, distance: 32.9
drag, startPoint x: 742, startPoint y: 308, endPoint x: 741, endPoint y: 281, distance: 27.4
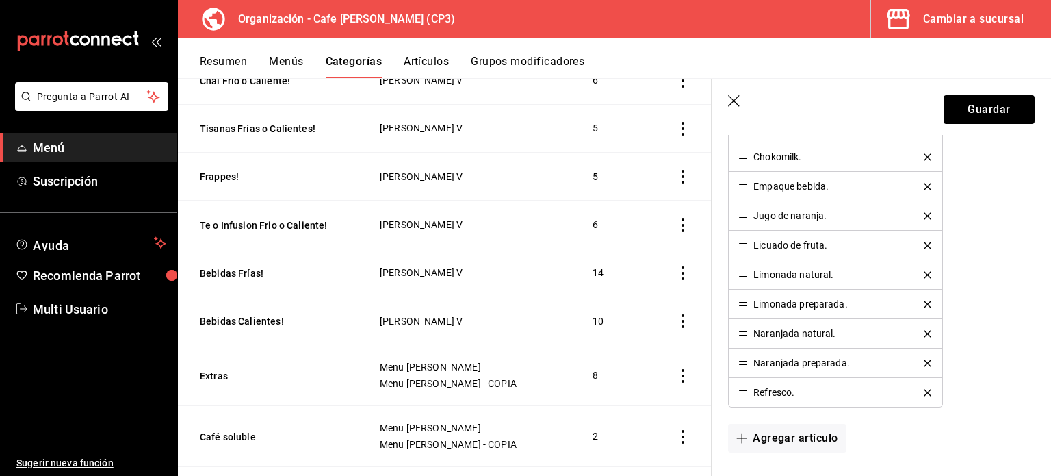
scroll to position [616, 0]
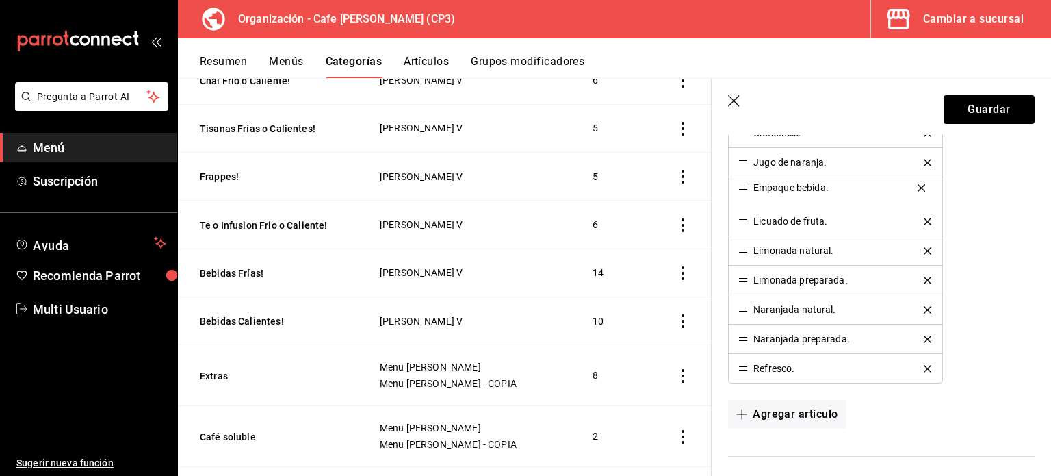
drag, startPoint x: 743, startPoint y: 164, endPoint x: 745, endPoint y: 190, distance: 26.8
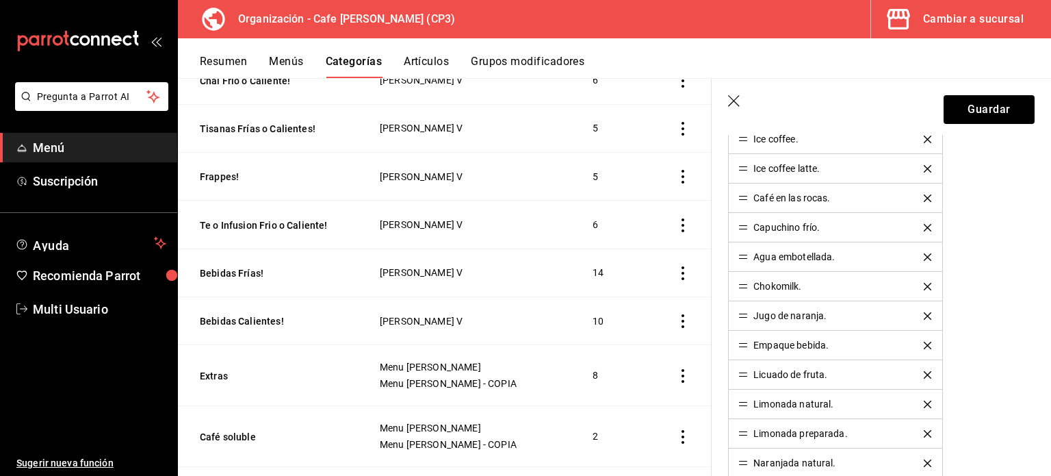
scroll to position [411, 0]
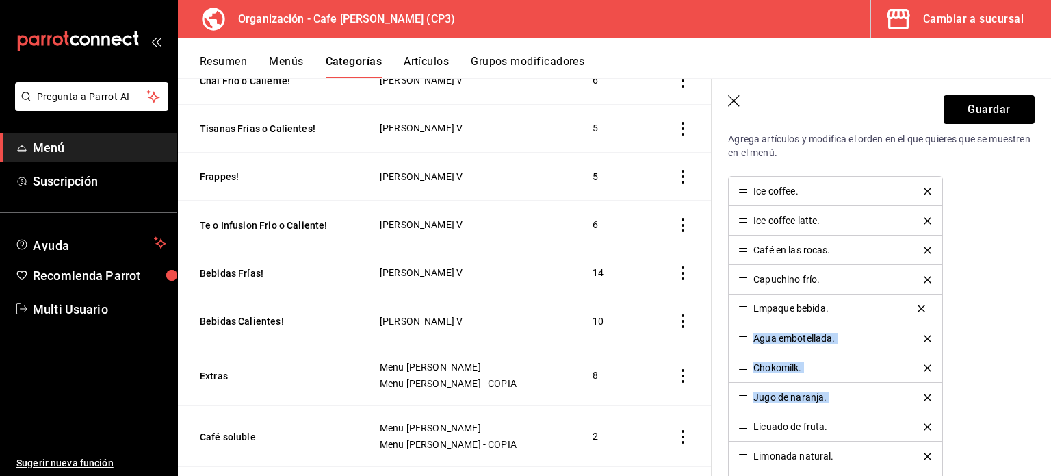
drag, startPoint x: 746, startPoint y: 396, endPoint x: 753, endPoint y: 308, distance: 87.9
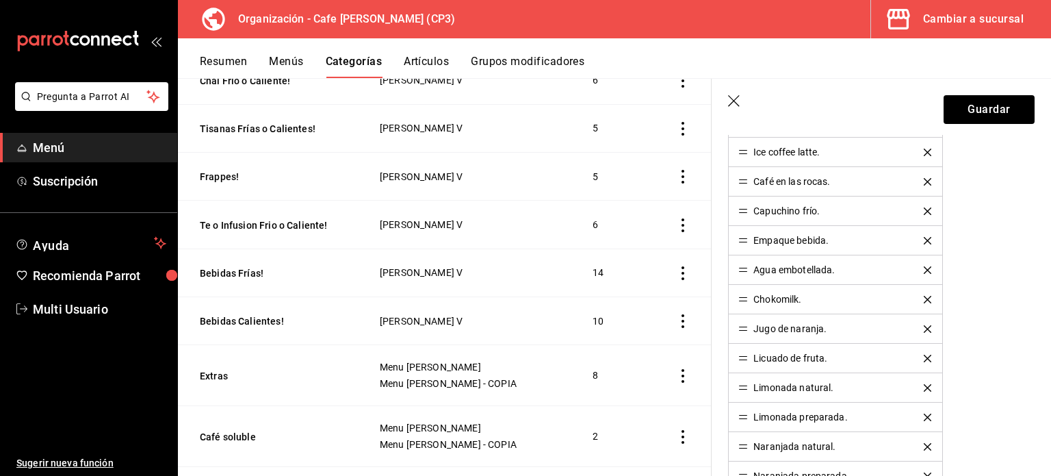
scroll to position [548, 0]
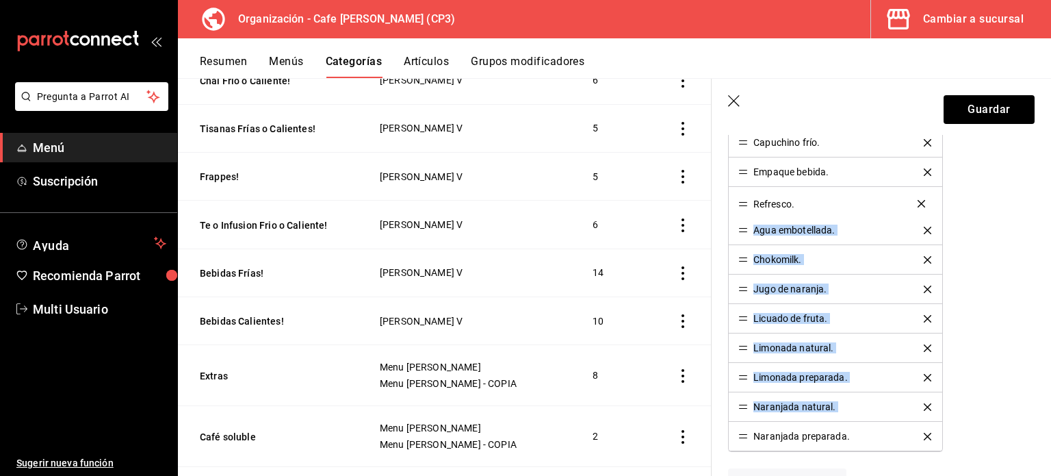
drag, startPoint x: 744, startPoint y: 433, endPoint x: 745, endPoint y: 202, distance: 230.7
drag, startPoint x: 745, startPoint y: 407, endPoint x: 763, endPoint y: 231, distance: 176.9
drag, startPoint x: 742, startPoint y: 433, endPoint x: 755, endPoint y: 258, distance: 175.7
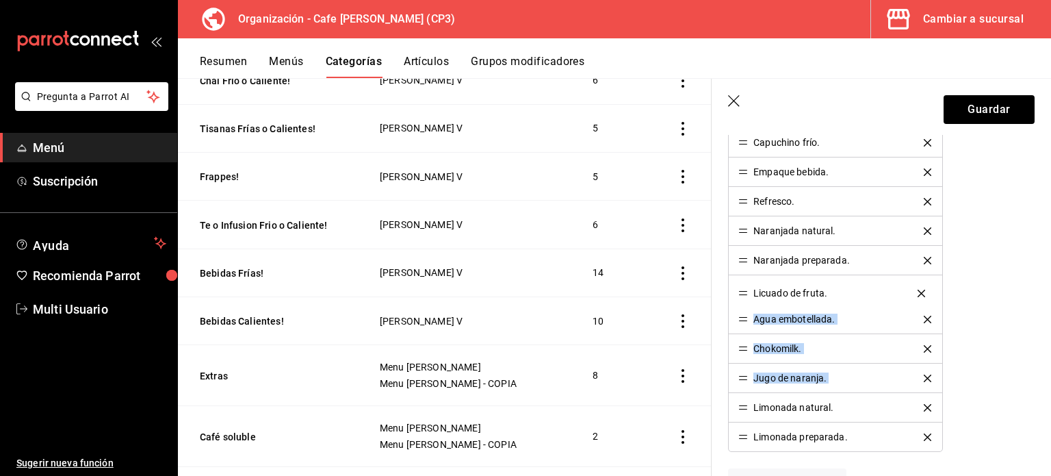
drag, startPoint x: 742, startPoint y: 374, endPoint x: 746, endPoint y: 292, distance: 82.9
drag, startPoint x: 745, startPoint y: 376, endPoint x: 744, endPoint y: 343, distance: 33.5
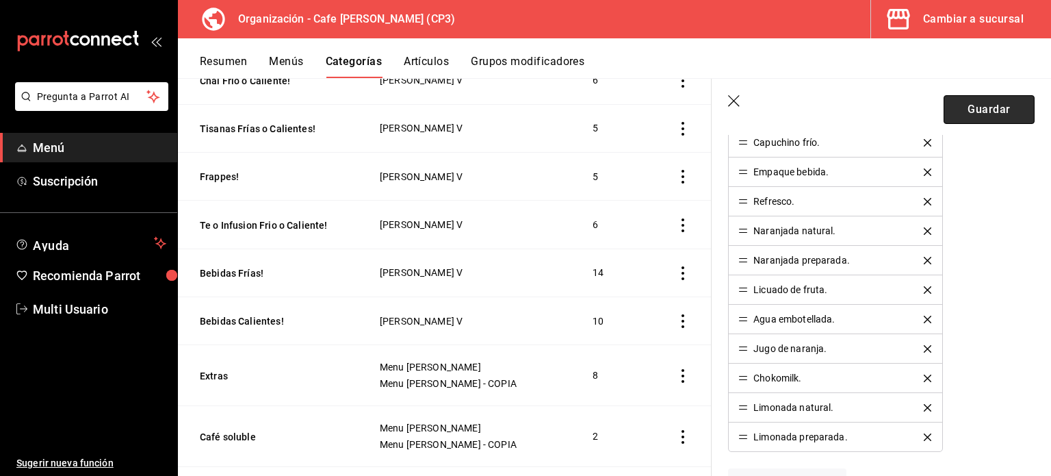
click at [979, 109] on button "Guardar" at bounding box center [989, 109] width 91 height 29
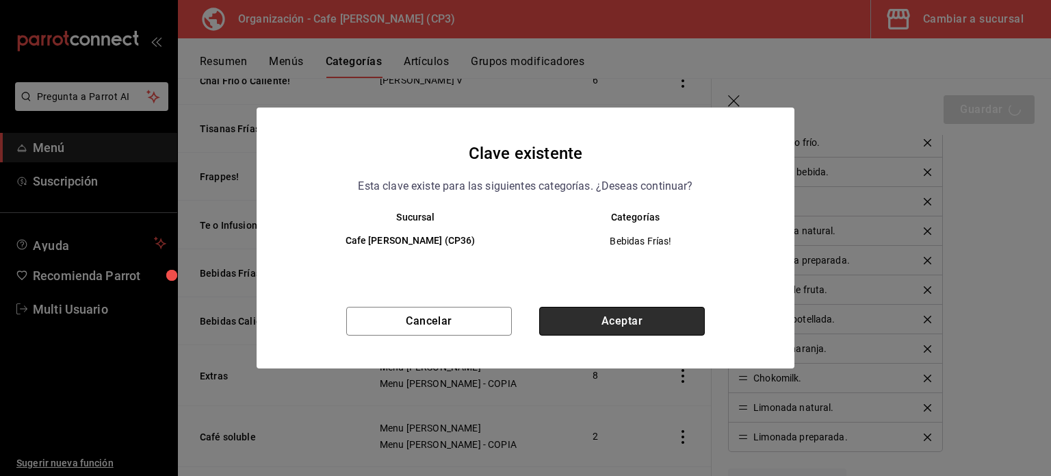
click at [654, 325] on button "Aceptar" at bounding box center [622, 321] width 166 height 29
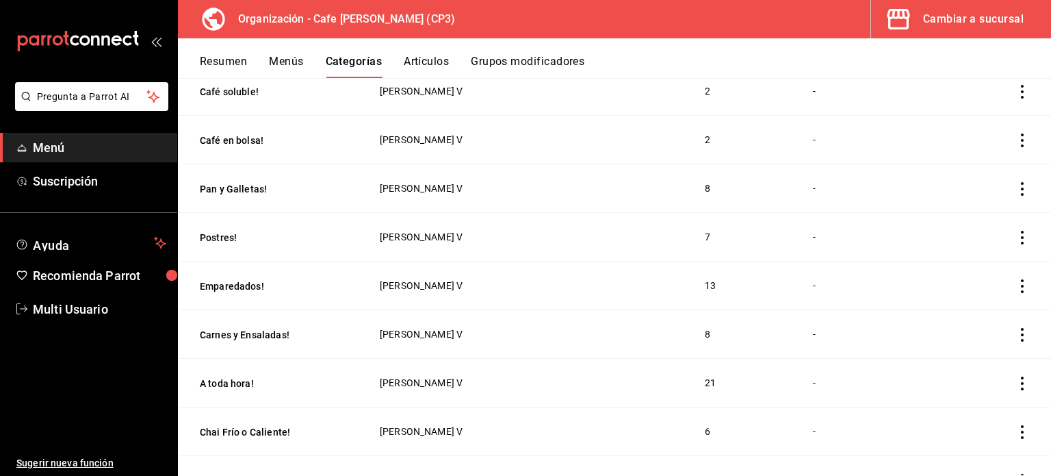
scroll to position [205, 0]
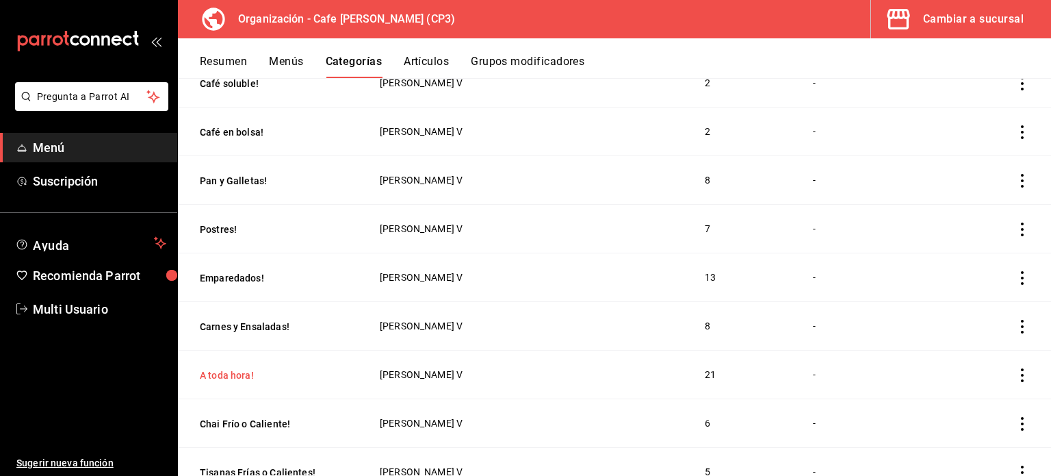
click at [227, 372] on button "A toda hora!" at bounding box center [268, 375] width 137 height 14
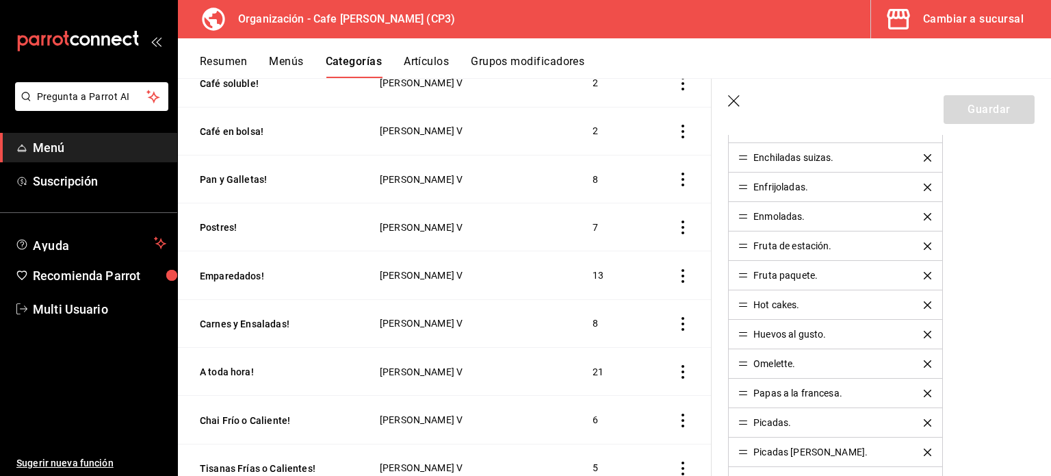
scroll to position [616, 0]
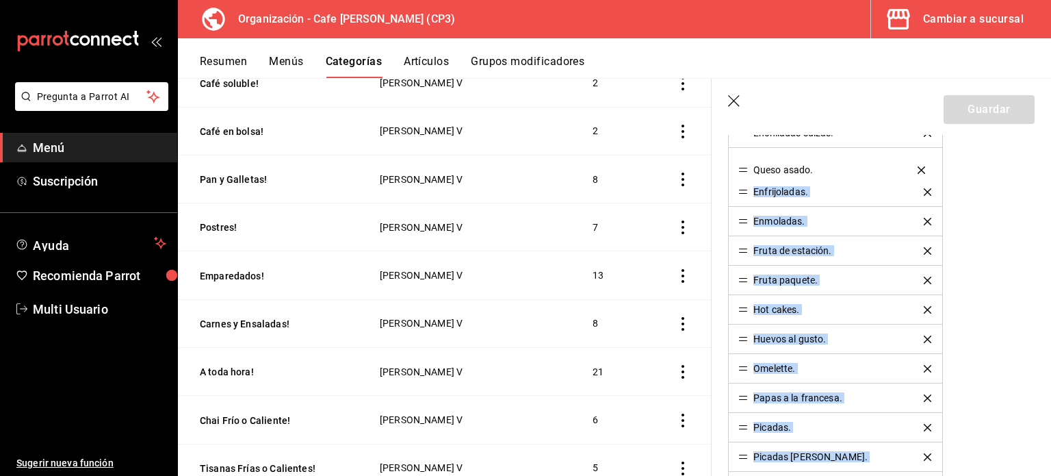
drag, startPoint x: 743, startPoint y: 453, endPoint x: 747, endPoint y: 169, distance: 284.1
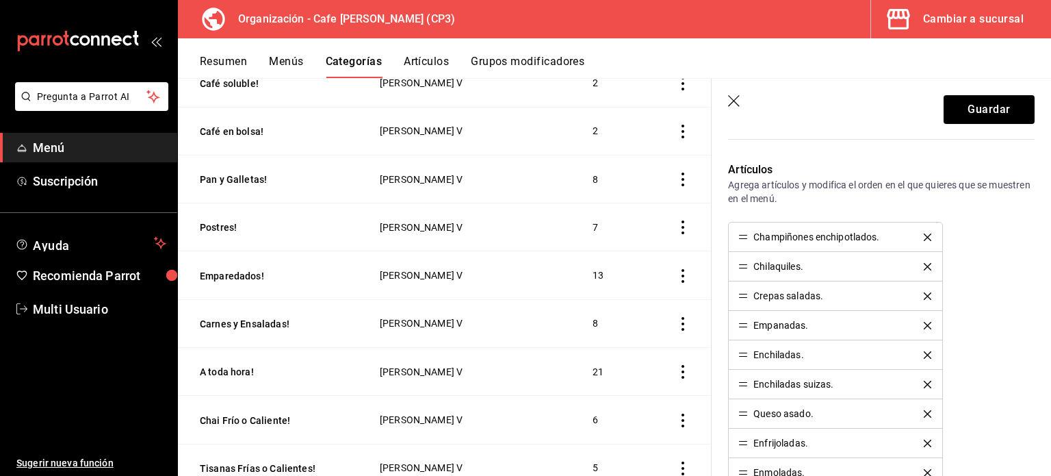
scroll to position [342, 0]
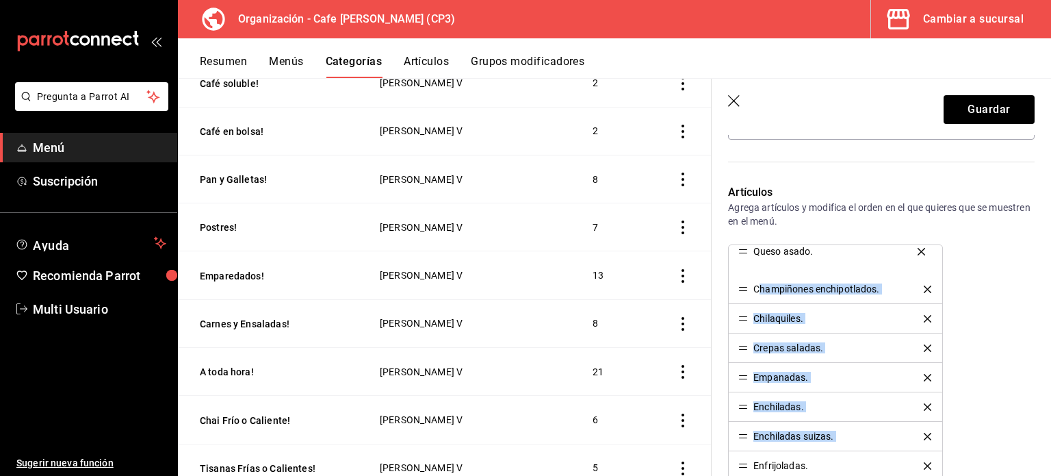
drag, startPoint x: 744, startPoint y: 435, endPoint x: 758, endPoint y: 251, distance: 184.0
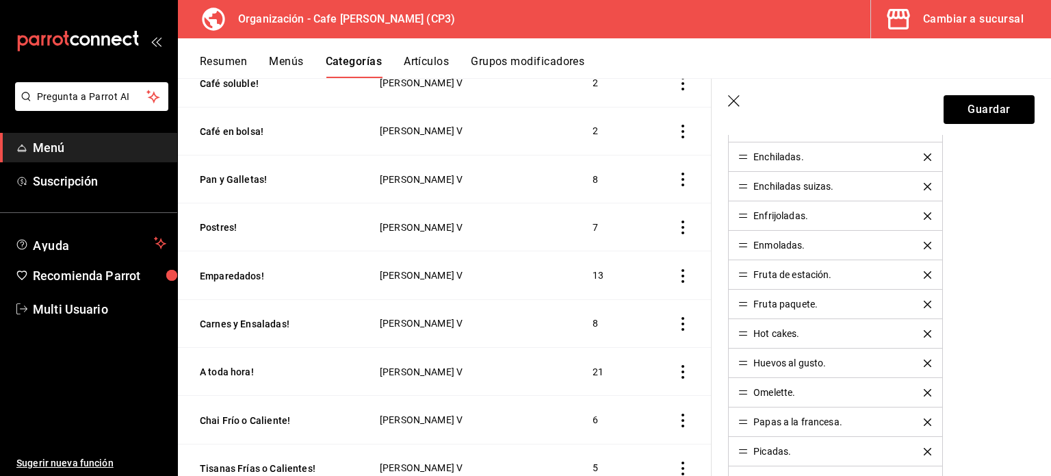
scroll to position [616, 0]
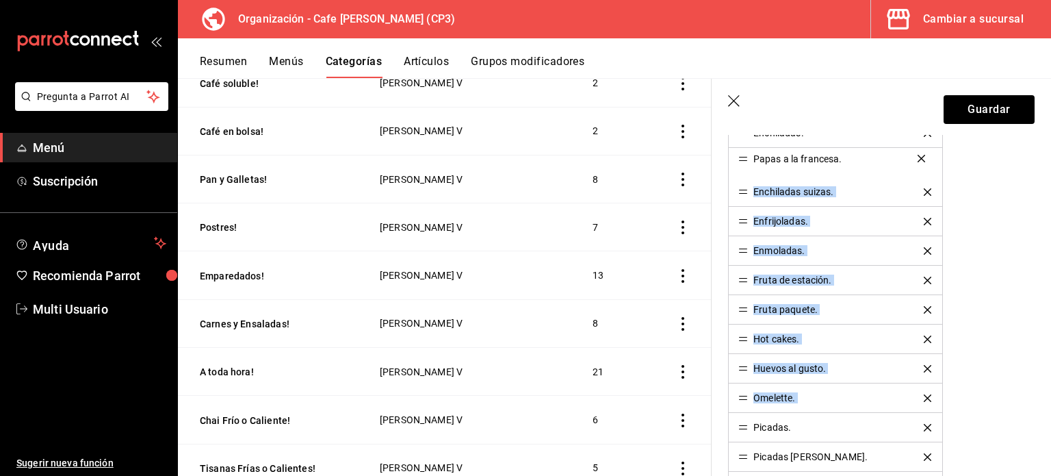
drag, startPoint x: 743, startPoint y: 398, endPoint x: 748, endPoint y: 161, distance: 236.9
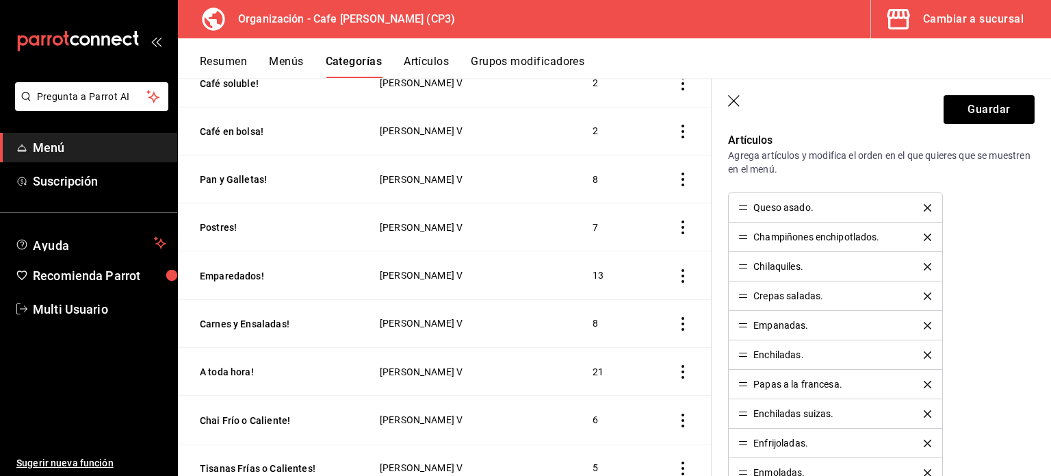
scroll to position [342, 0]
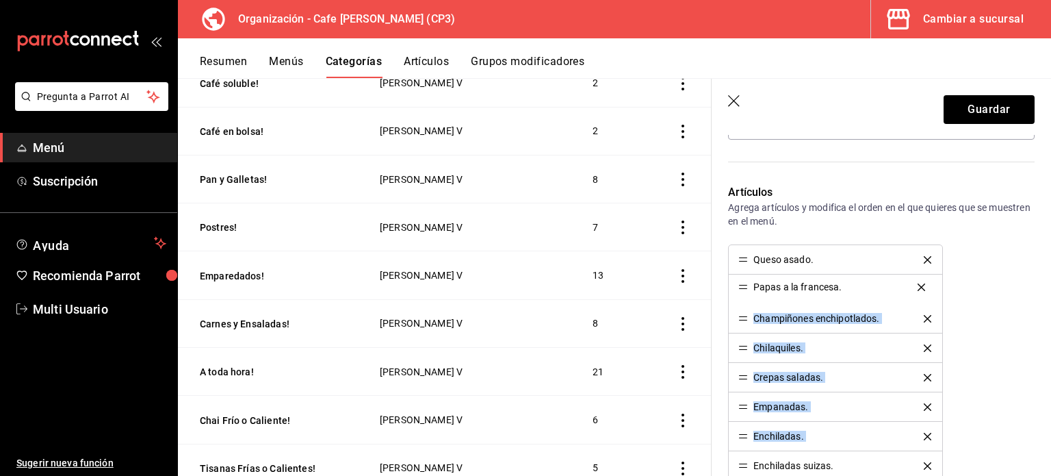
drag, startPoint x: 742, startPoint y: 435, endPoint x: 753, endPoint y: 288, distance: 147.6
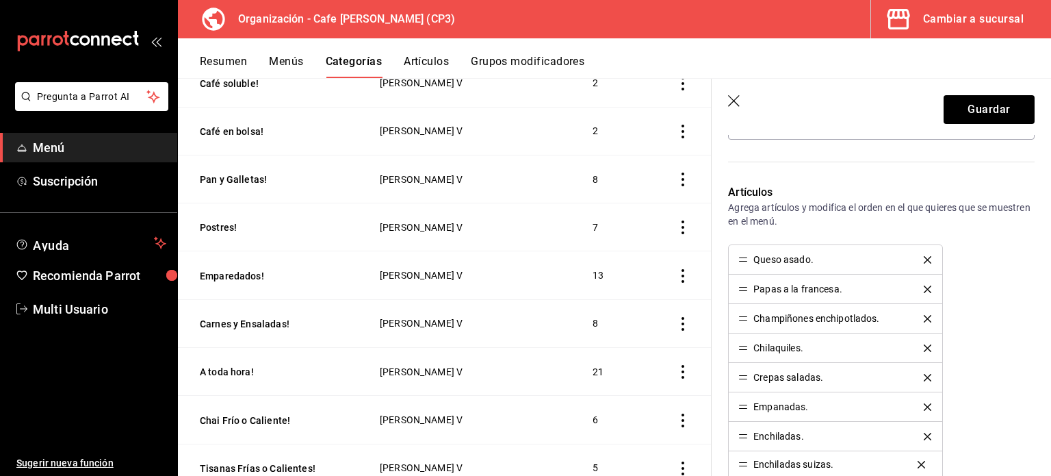
scroll to position [343, 0]
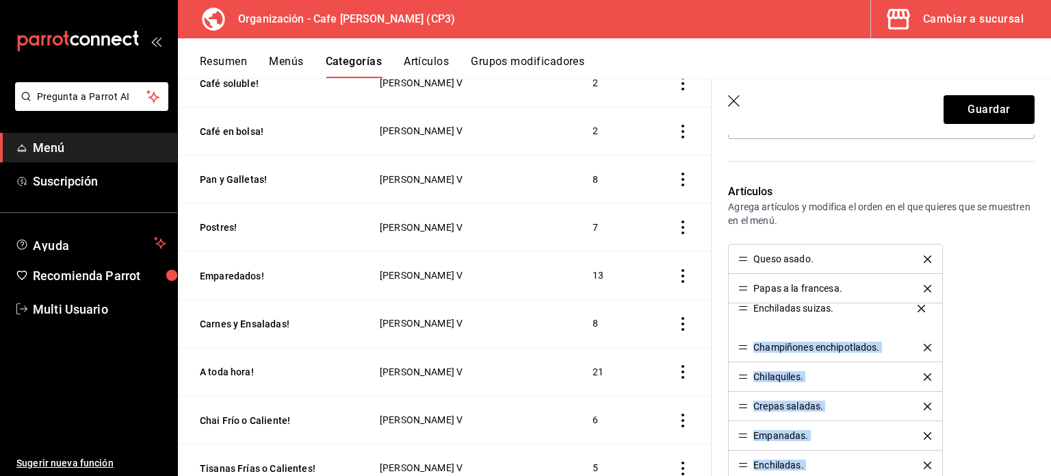
drag, startPoint x: 743, startPoint y: 465, endPoint x: 747, endPoint y: 309, distance: 156.1
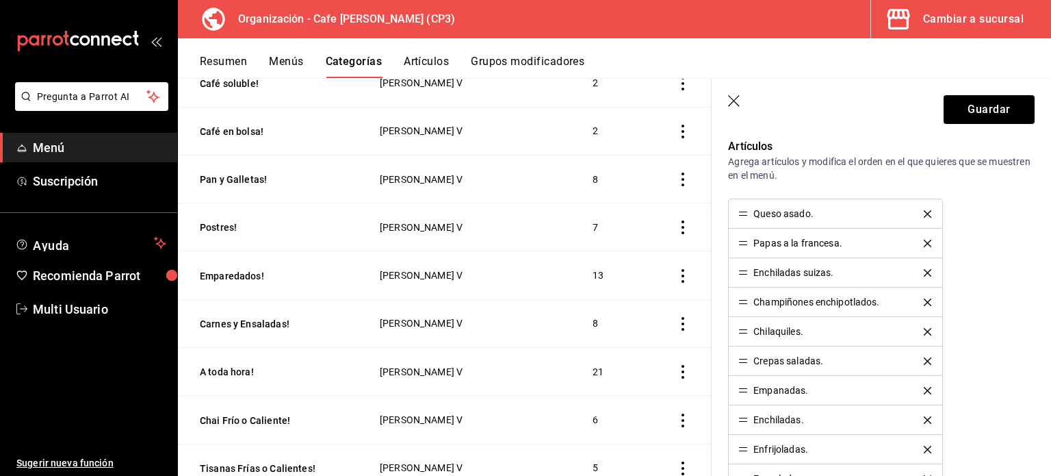
scroll to position [411, 0]
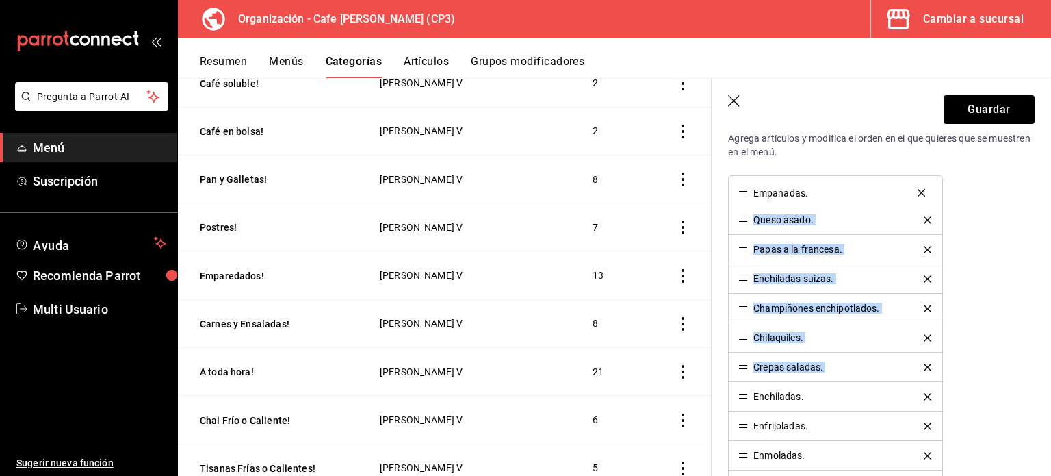
drag, startPoint x: 744, startPoint y: 363, endPoint x: 743, endPoint y: 191, distance: 172.5
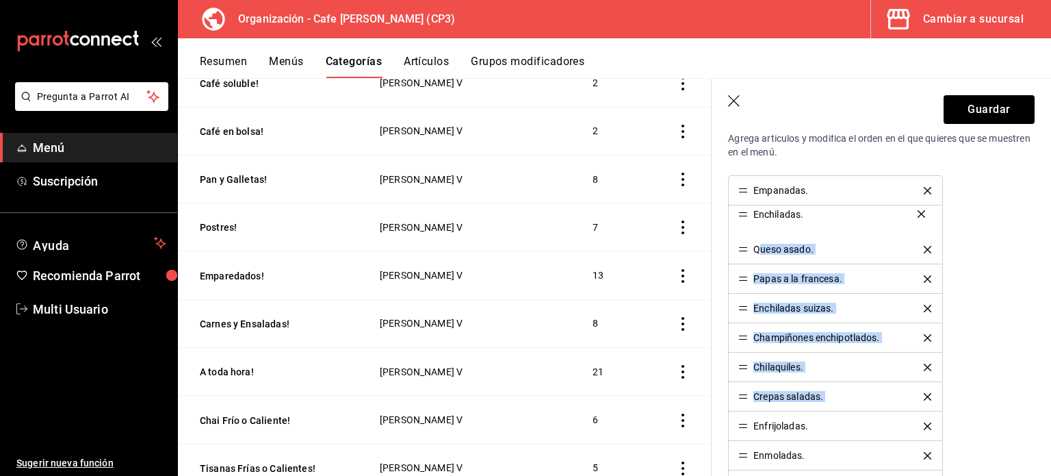
drag, startPoint x: 742, startPoint y: 394, endPoint x: 758, endPoint y: 213, distance: 181.4
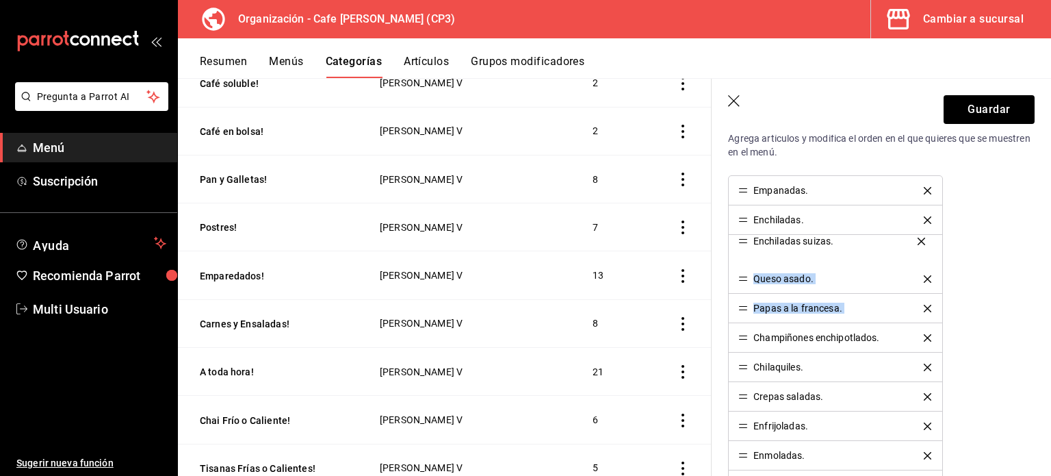
drag, startPoint x: 743, startPoint y: 309, endPoint x: 750, endPoint y: 243, distance: 66.1
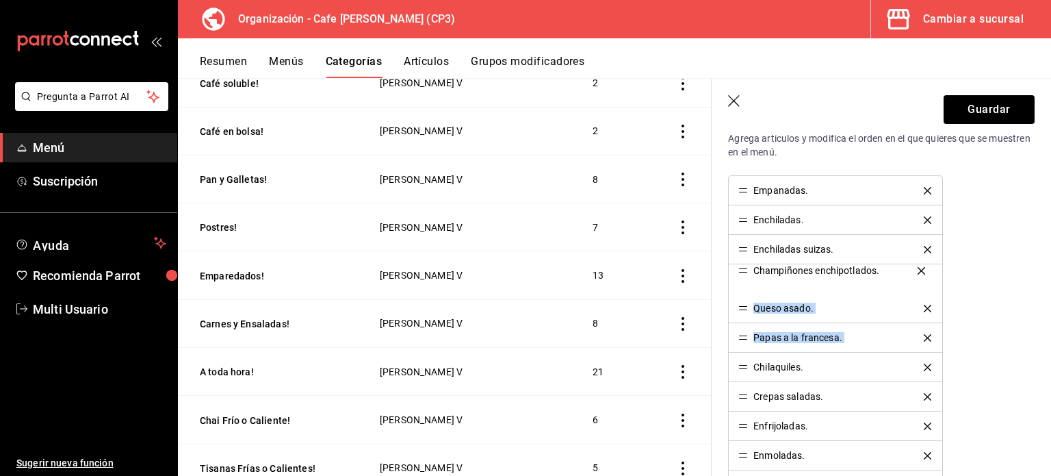
drag, startPoint x: 744, startPoint y: 338, endPoint x: 745, endPoint y: 272, distance: 65.7
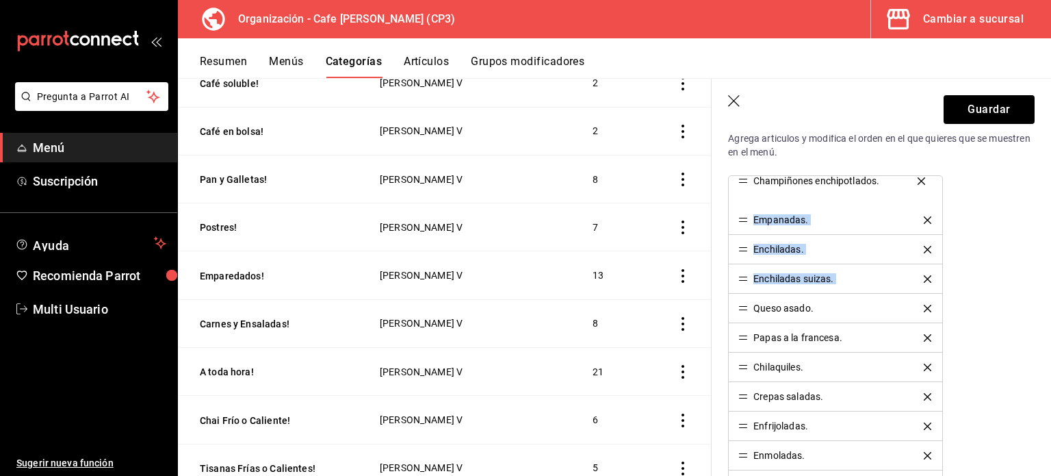
drag, startPoint x: 743, startPoint y: 278, endPoint x: 743, endPoint y: 181, distance: 96.5
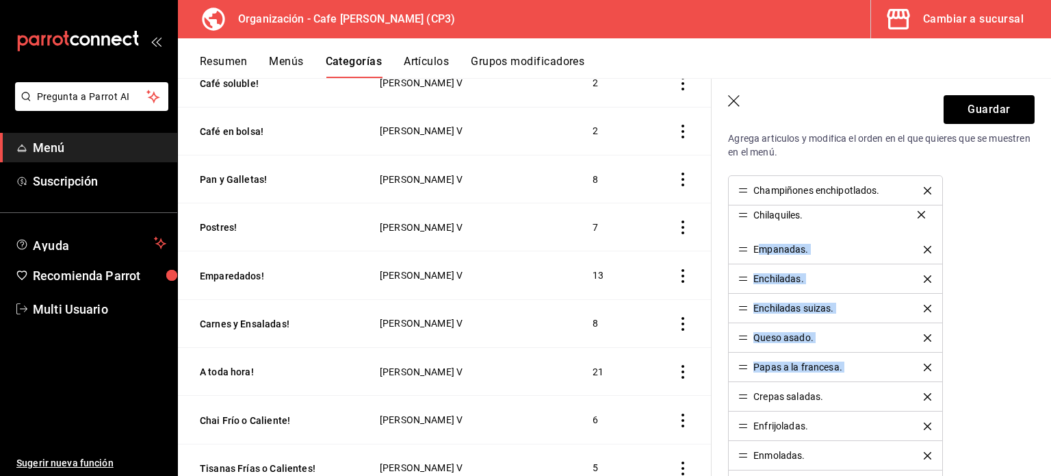
drag, startPoint x: 742, startPoint y: 366, endPoint x: 758, endPoint y: 216, distance: 151.4
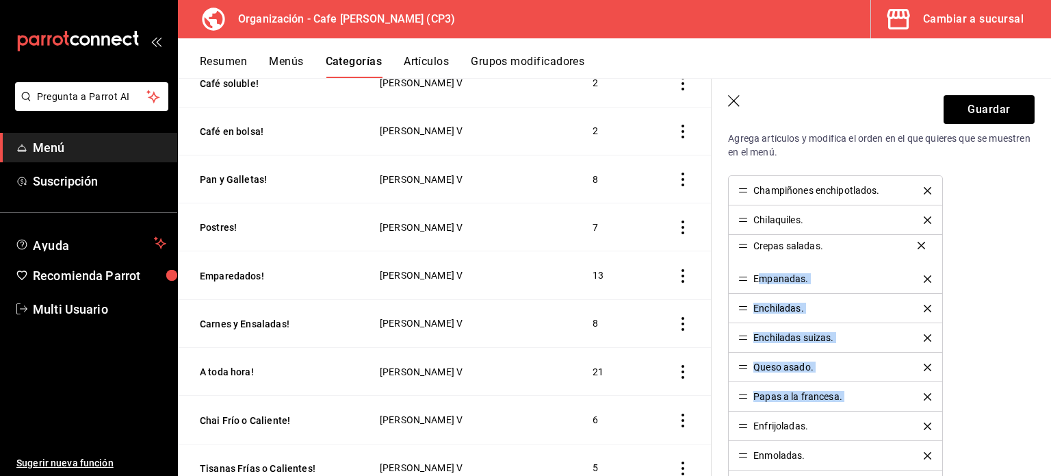
drag, startPoint x: 743, startPoint y: 395, endPoint x: 758, endPoint y: 246, distance: 150.0
drag, startPoint x: 745, startPoint y: 308, endPoint x: 745, endPoint y: 277, distance: 30.8
drag, startPoint x: 745, startPoint y: 306, endPoint x: 750, endPoint y: 280, distance: 26.4
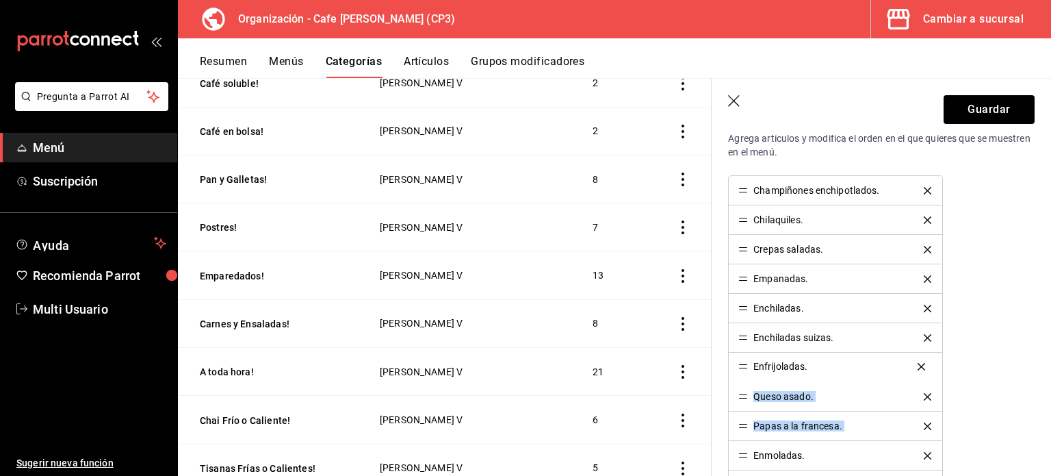
drag, startPoint x: 744, startPoint y: 424, endPoint x: 756, endPoint y: 366, distance: 58.7
drag, startPoint x: 747, startPoint y: 452, endPoint x: 754, endPoint y: 386, distance: 66.7
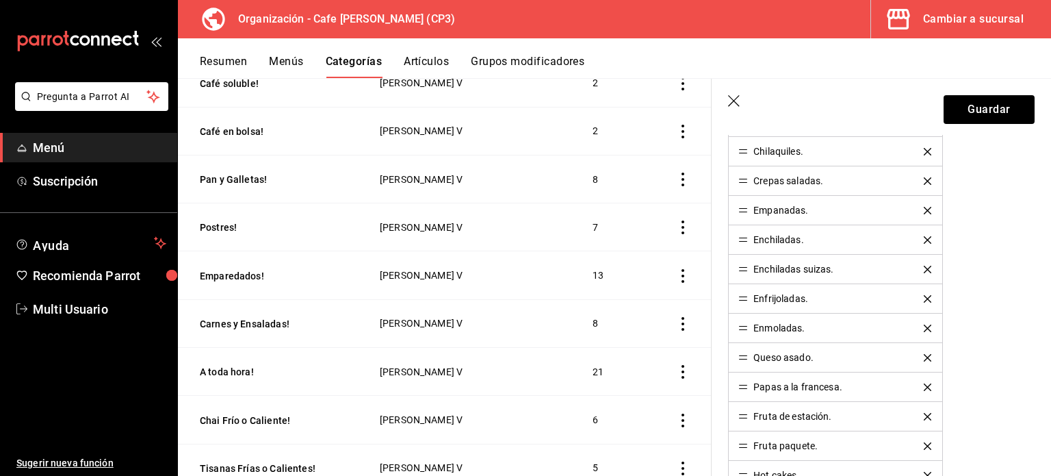
scroll to position [548, 0]
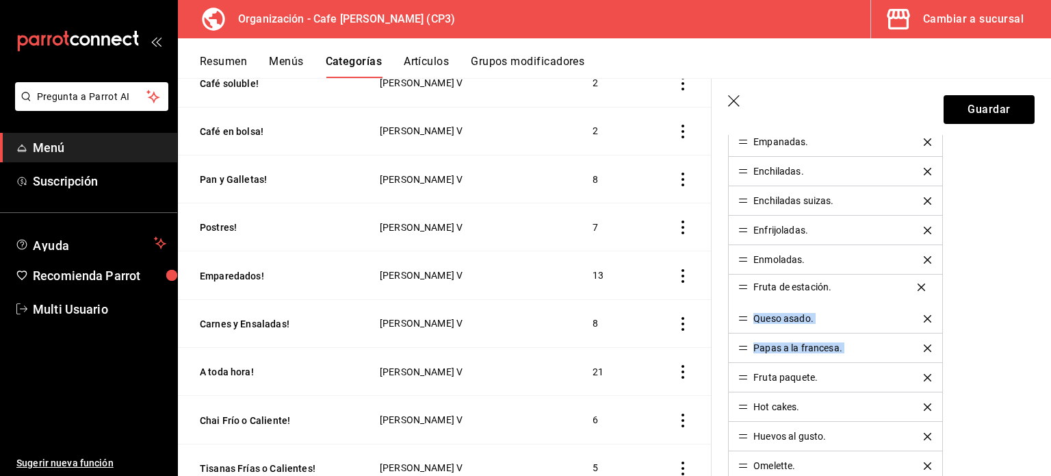
drag, startPoint x: 745, startPoint y: 347, endPoint x: 748, endPoint y: 288, distance: 59.0
drag, startPoint x: 745, startPoint y: 377, endPoint x: 747, endPoint y: 314, distance: 63.0
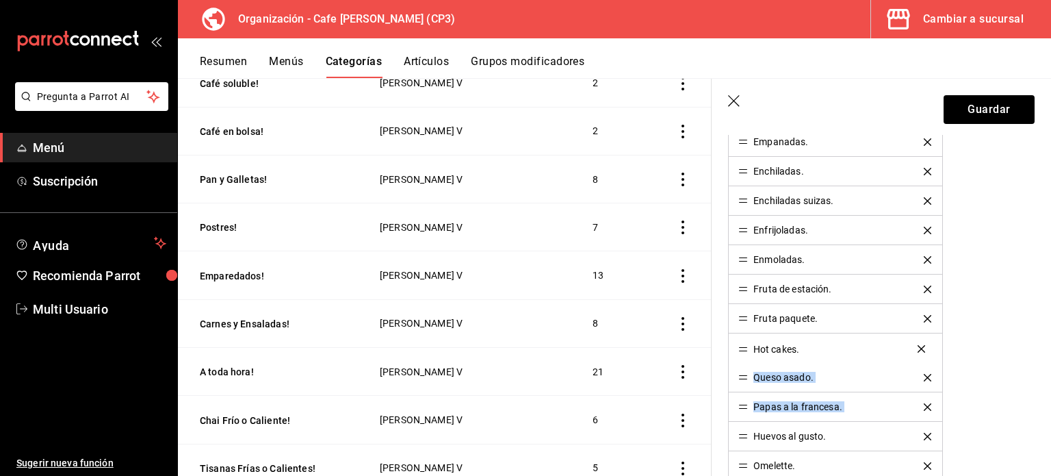
drag, startPoint x: 745, startPoint y: 407, endPoint x: 753, endPoint y: 351, distance: 56.0
drag, startPoint x: 743, startPoint y: 432, endPoint x: 750, endPoint y: 374, distance: 57.9
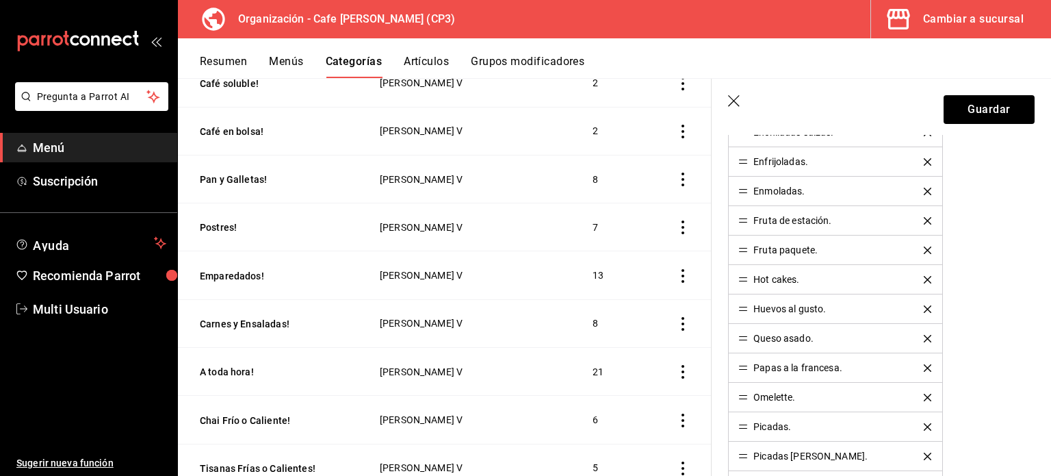
scroll to position [685, 0]
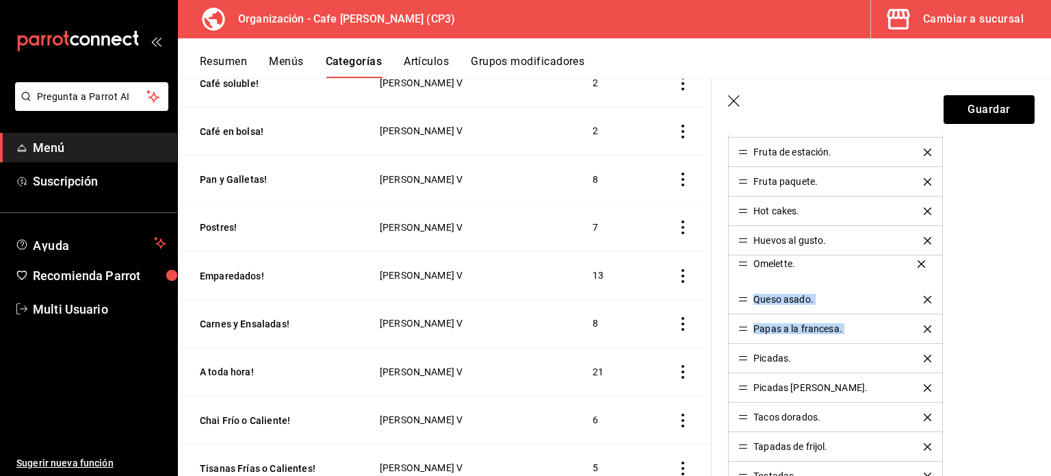
drag, startPoint x: 743, startPoint y: 327, endPoint x: 746, endPoint y: 265, distance: 62.3
drag, startPoint x: 742, startPoint y: 325, endPoint x: 748, endPoint y: 291, distance: 34.8
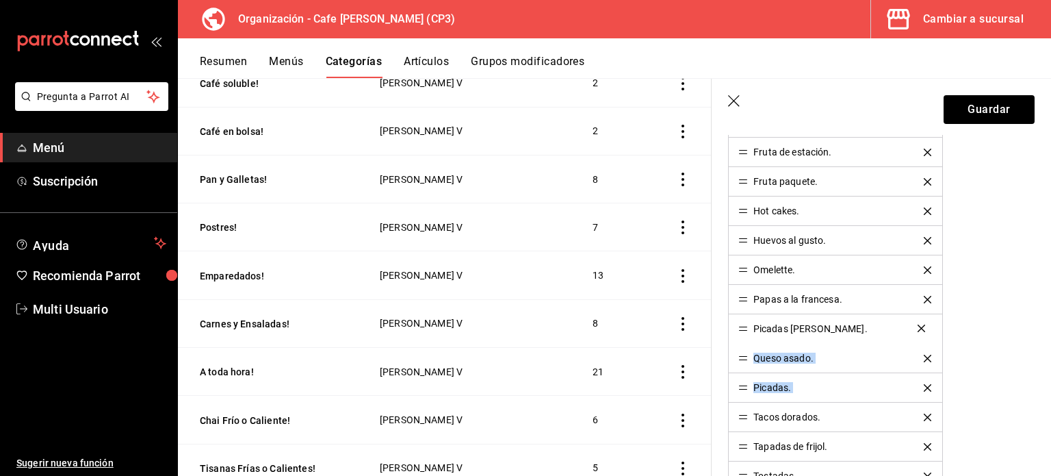
drag, startPoint x: 741, startPoint y: 383, endPoint x: 743, endPoint y: 326, distance: 56.2
drag, startPoint x: 744, startPoint y: 387, endPoint x: 753, endPoint y: 327, distance: 60.2
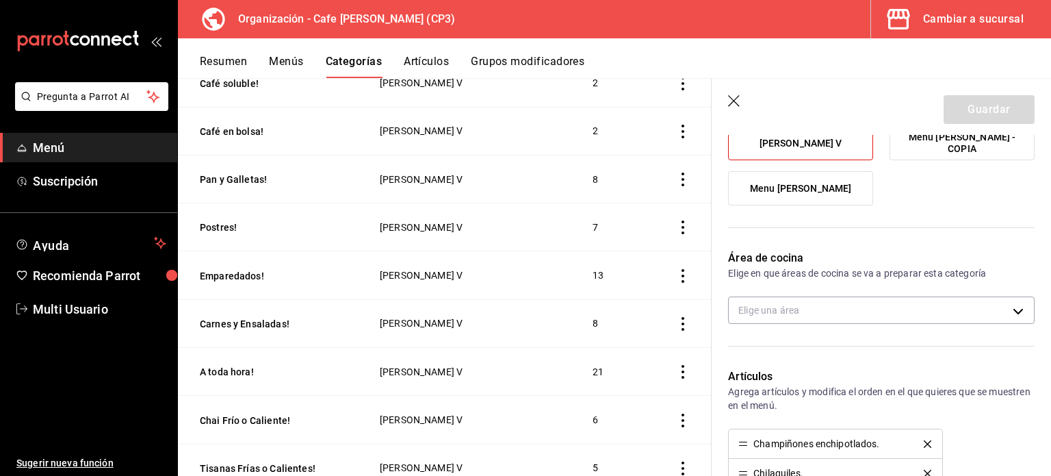
scroll to position [0, 0]
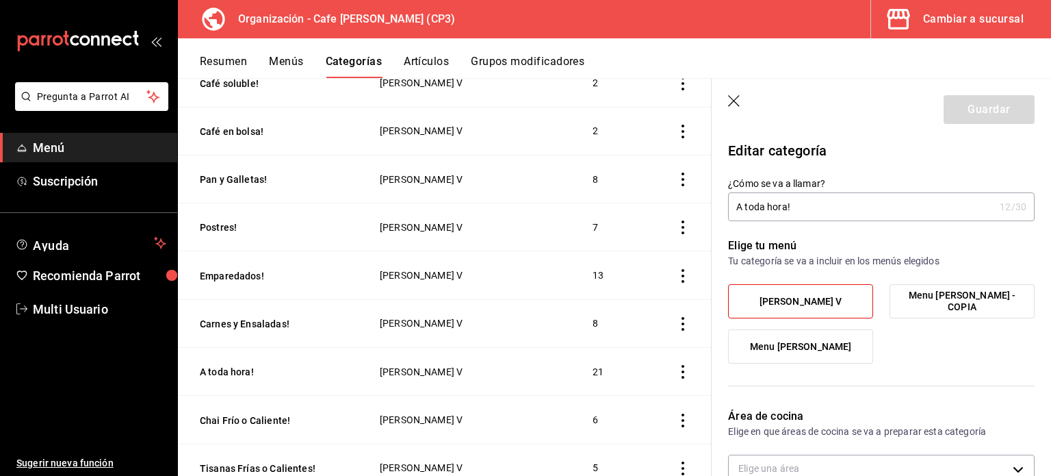
click at [842, 302] on label "[PERSON_NAME] V" at bounding box center [801, 301] width 144 height 33
click at [0, 0] on input "[PERSON_NAME] V" at bounding box center [0, 0] width 0 height 0
click at [842, 302] on label "[PERSON_NAME] V" at bounding box center [801, 301] width 144 height 33
click at [0, 0] on input "[PERSON_NAME] V" at bounding box center [0, 0] width 0 height 0
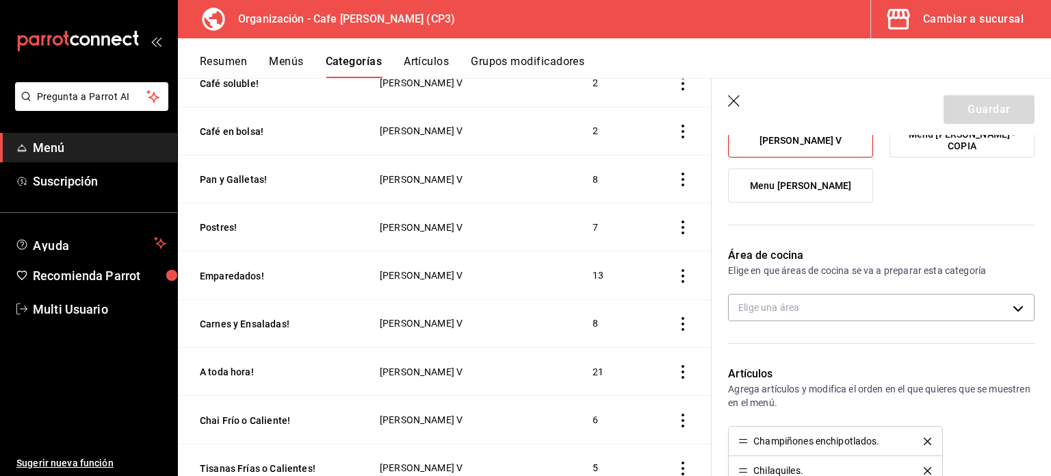
scroll to position [137, 0]
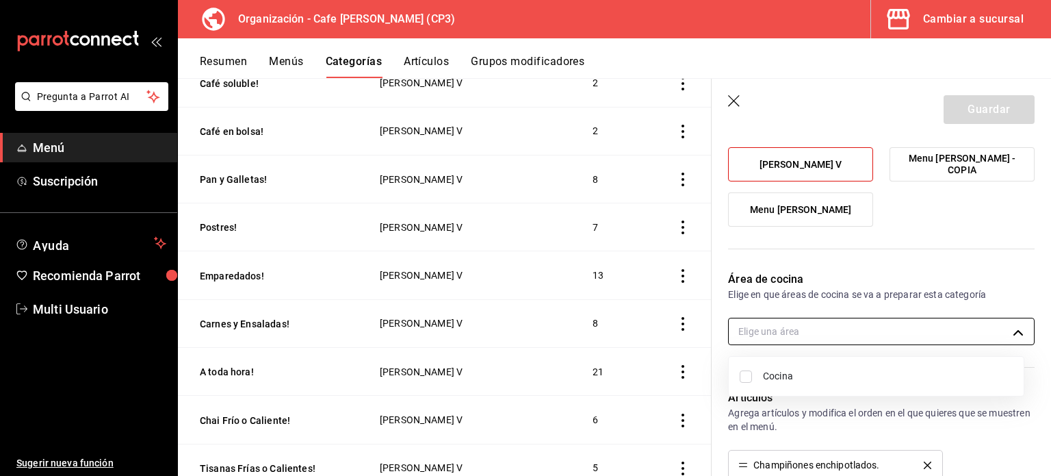
click at [1009, 331] on body "Pregunta a Parrot AI Menú Suscripción Ayuda Recomienda Parrot Multi Usuario Sug…" at bounding box center [525, 238] width 1051 height 476
click at [747, 377] on input "checkbox" at bounding box center [746, 376] width 12 height 12
checkbox input "true"
type input "ac7441a9-b2ac-48ae-a035-bf1ca09d11cd"
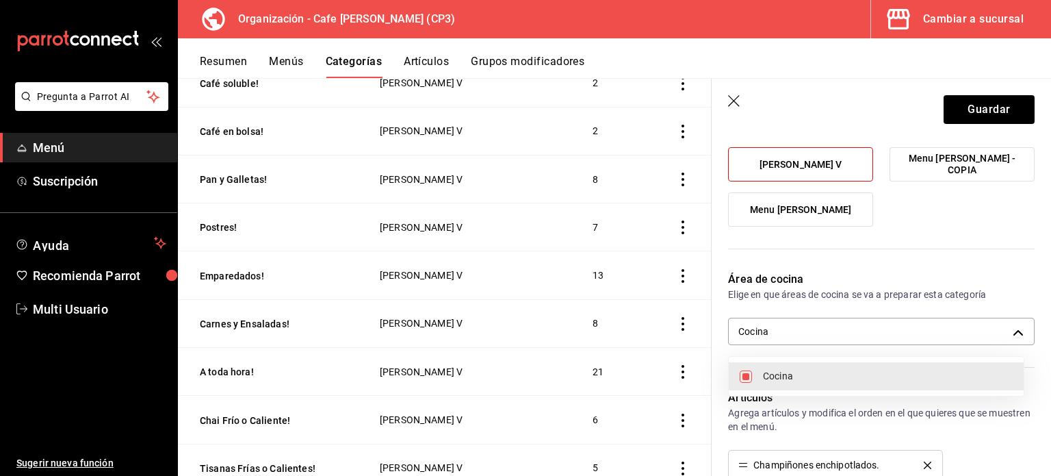
click at [1032, 259] on div at bounding box center [525, 238] width 1051 height 476
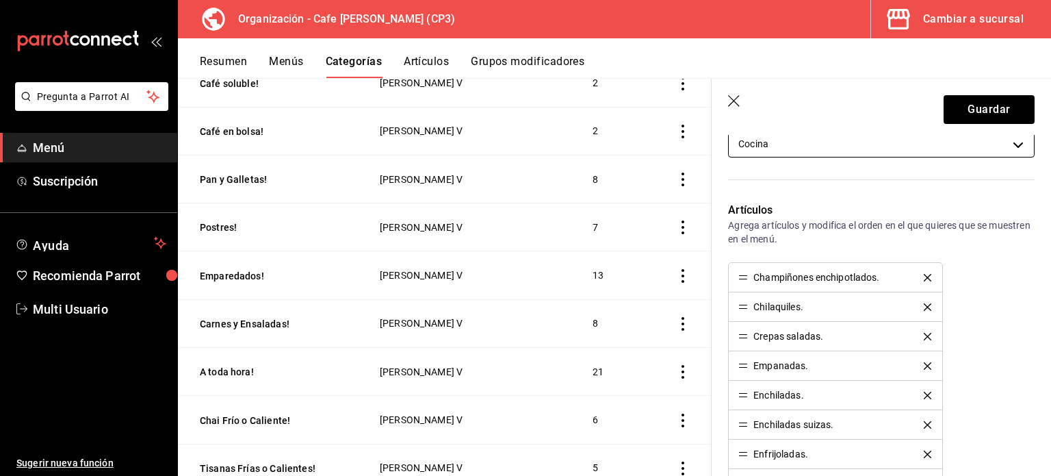
scroll to position [0, 0]
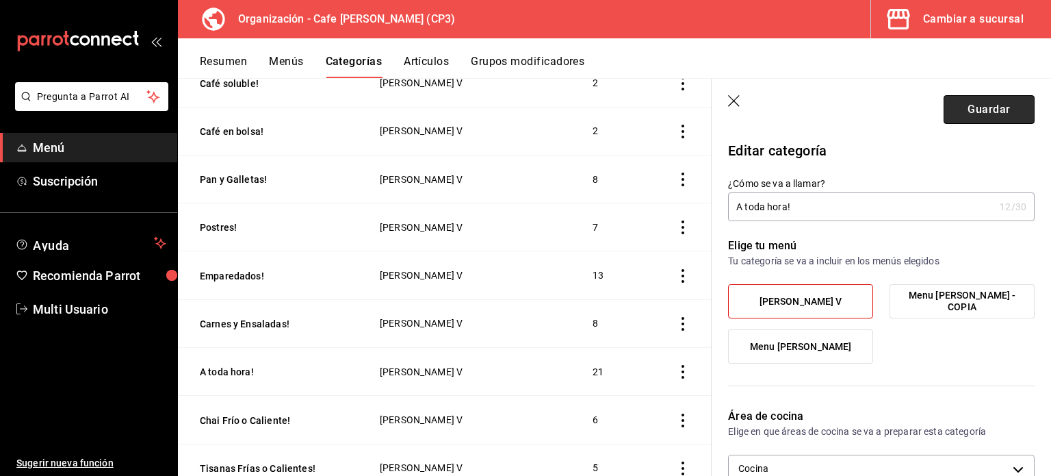
click at [983, 112] on button "Guardar" at bounding box center [989, 109] width 91 height 29
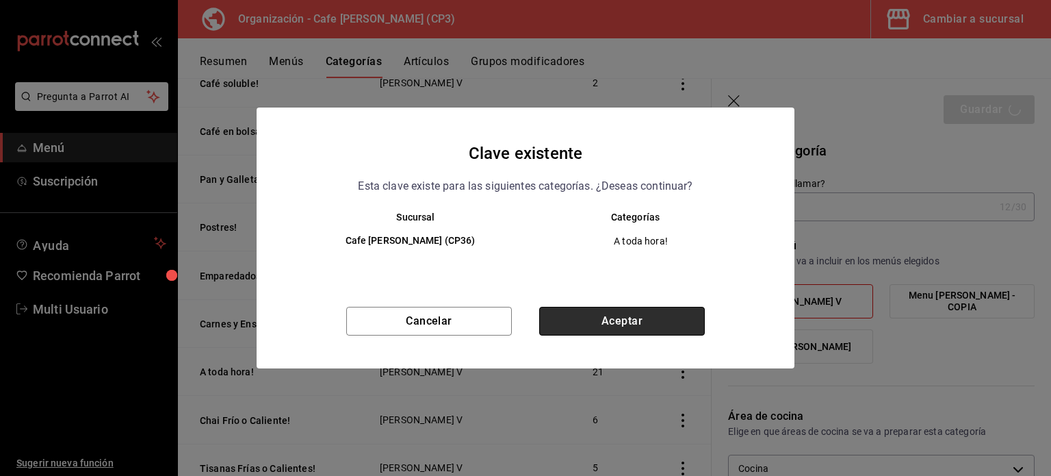
click at [628, 317] on button "Aceptar" at bounding box center [622, 321] width 166 height 29
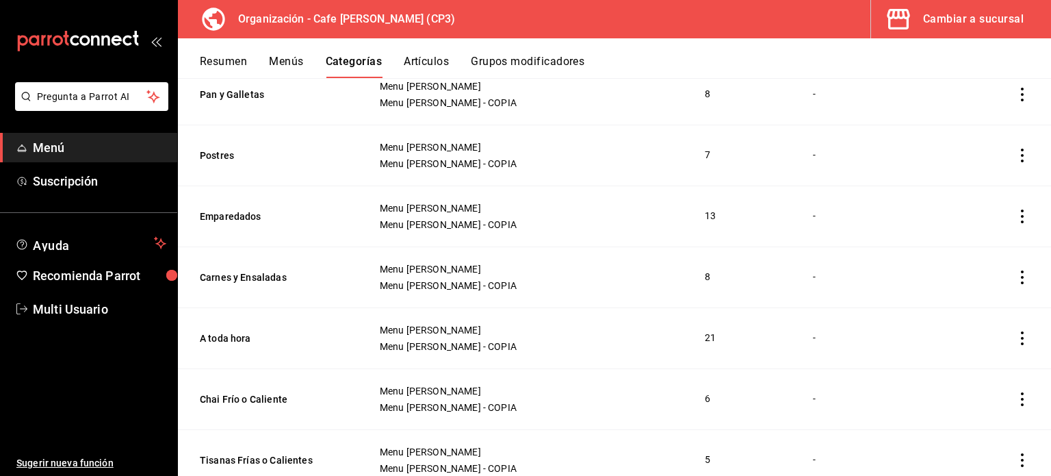
scroll to position [1021, 0]
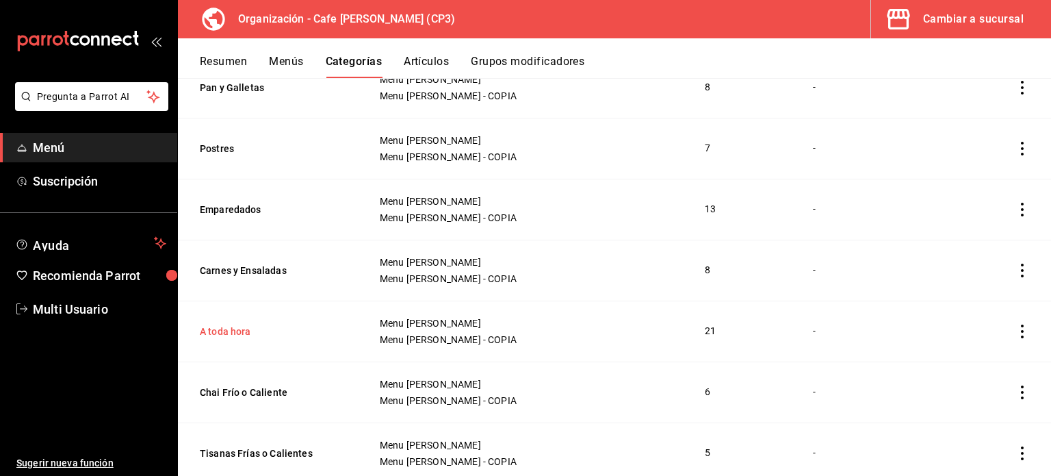
click at [227, 329] on button "A toda hora" at bounding box center [268, 331] width 137 height 14
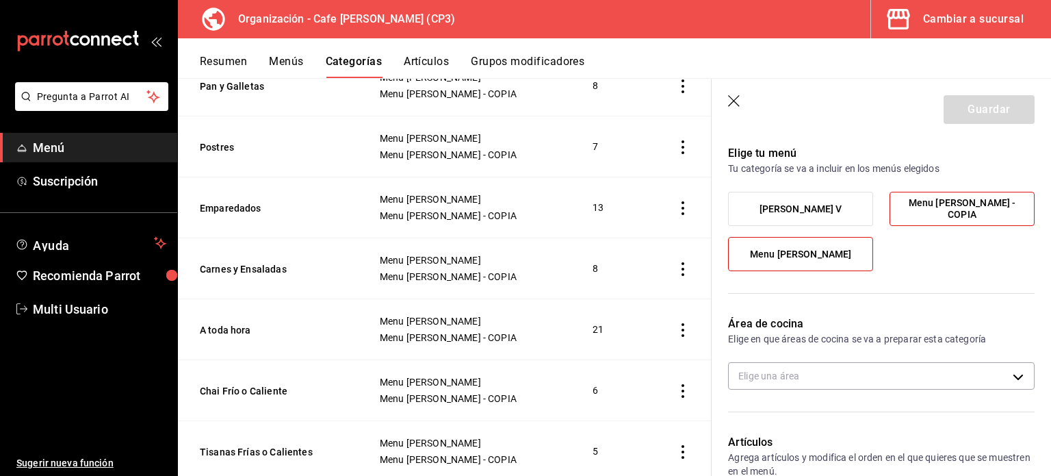
scroll to position [68, 0]
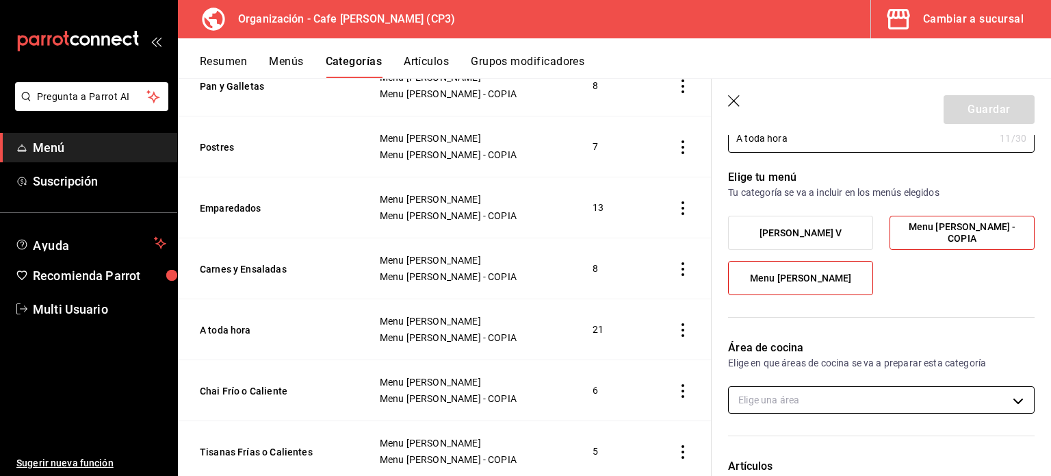
click at [917, 395] on body "Pregunta a Parrot AI Menú Suscripción Ayuda Recomienda Parrot Multi Usuario Sug…" at bounding box center [525, 238] width 1051 height 476
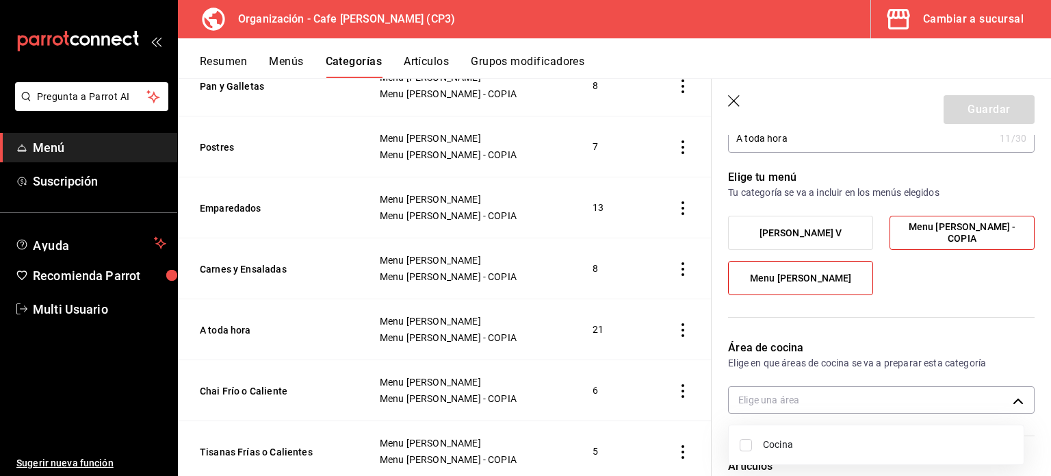
click at [778, 443] on span "Cocina" at bounding box center [888, 444] width 250 height 14
type input "ac7441a9-b2ac-48ae-a035-bf1ca09d11cd"
checkbox input "true"
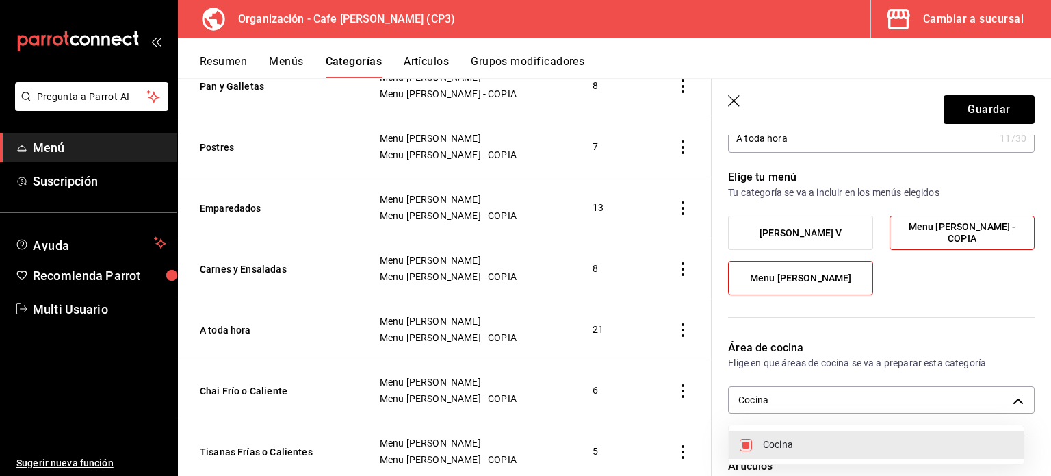
drag, startPoint x: 1047, startPoint y: 185, endPoint x: 1049, endPoint y: 239, distance: 53.4
click at [1049, 239] on div at bounding box center [525, 238] width 1051 height 476
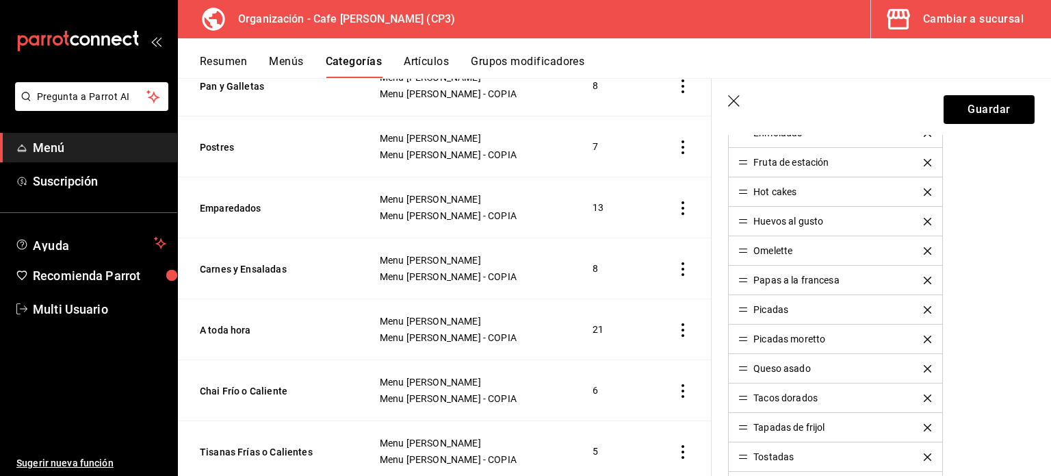
scroll to position [743, 0]
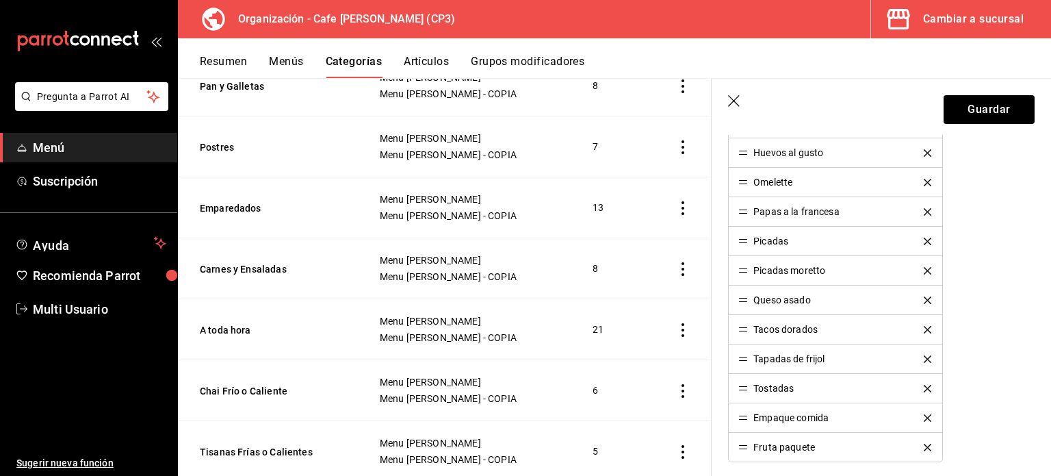
click at [924, 444] on icon "delete" at bounding box center [928, 448] width 8 height 8
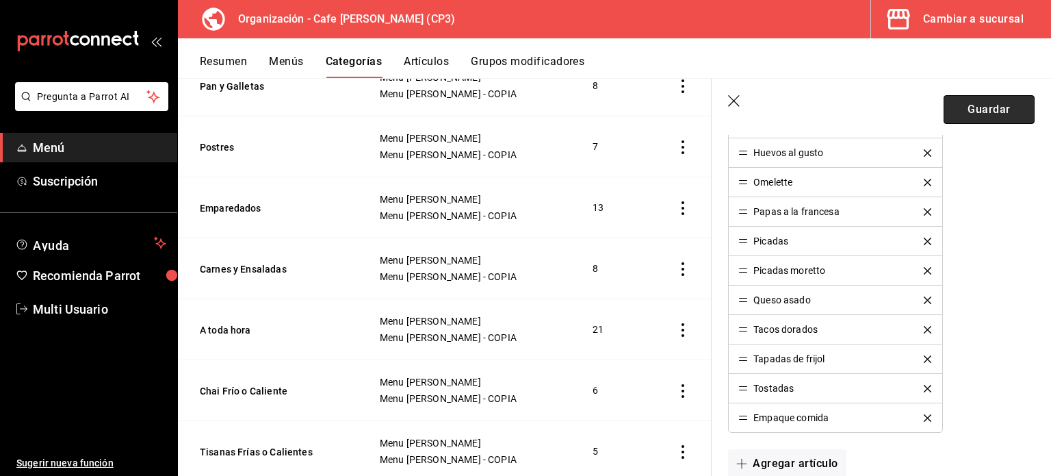
click at [975, 107] on button "Guardar" at bounding box center [989, 109] width 91 height 29
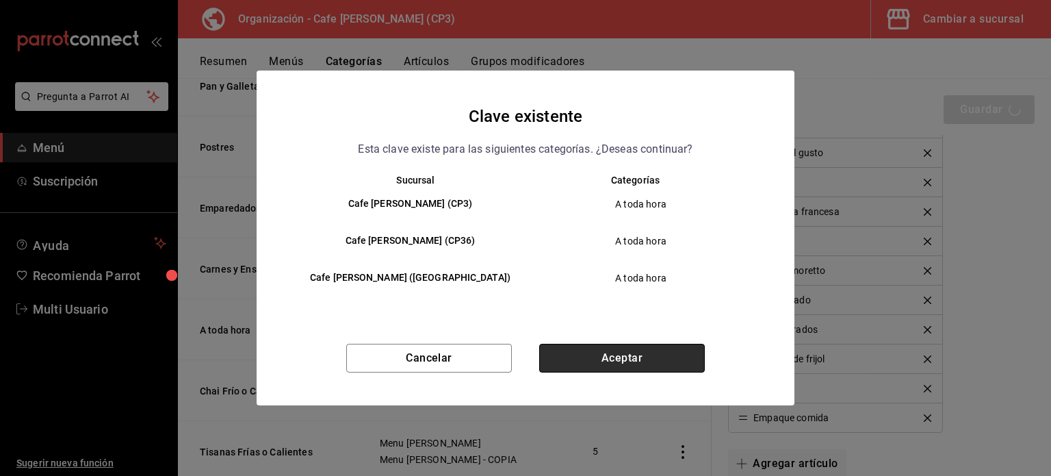
click at [629, 360] on button "Aceptar" at bounding box center [622, 358] width 166 height 29
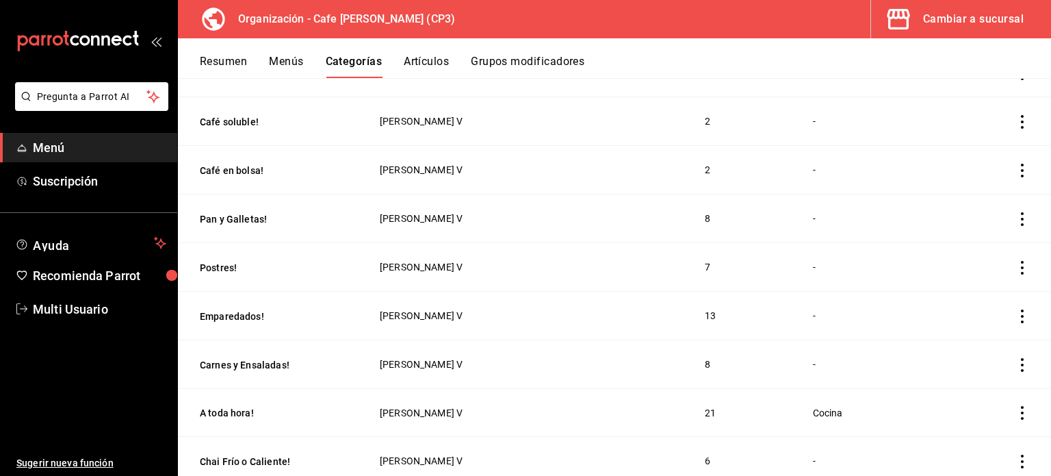
scroll to position [205, 0]
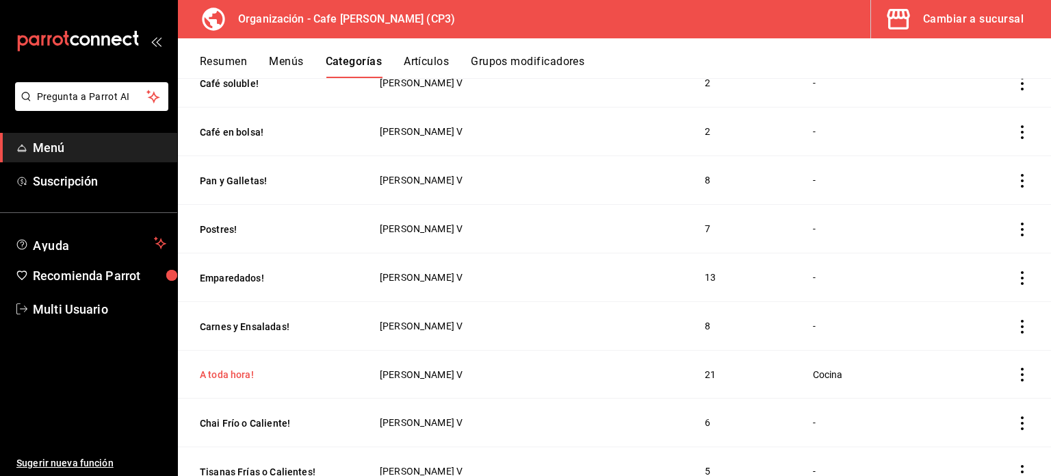
click at [229, 374] on button "A toda hora!" at bounding box center [268, 375] width 137 height 14
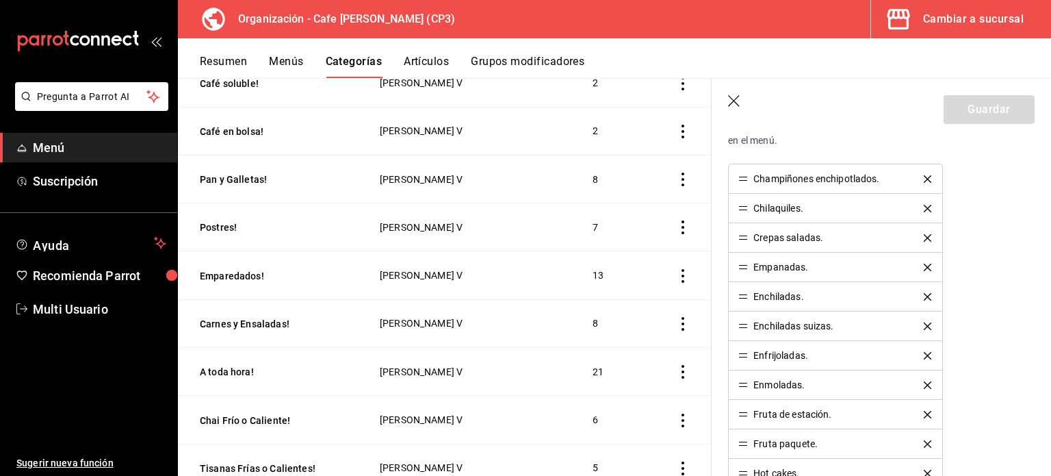
scroll to position [479, 0]
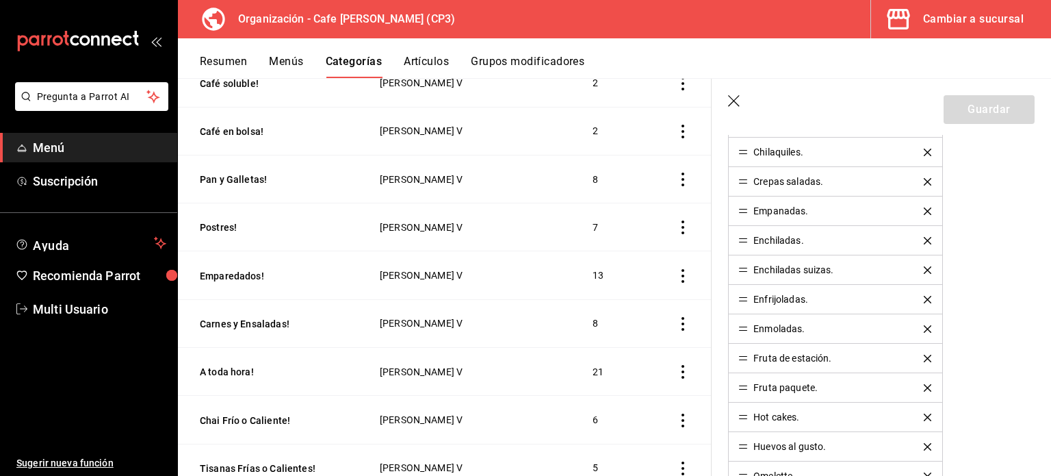
click at [924, 384] on icon "delete" at bounding box center [928, 388] width 8 height 8
click at [982, 109] on button "Guardar" at bounding box center [989, 109] width 91 height 29
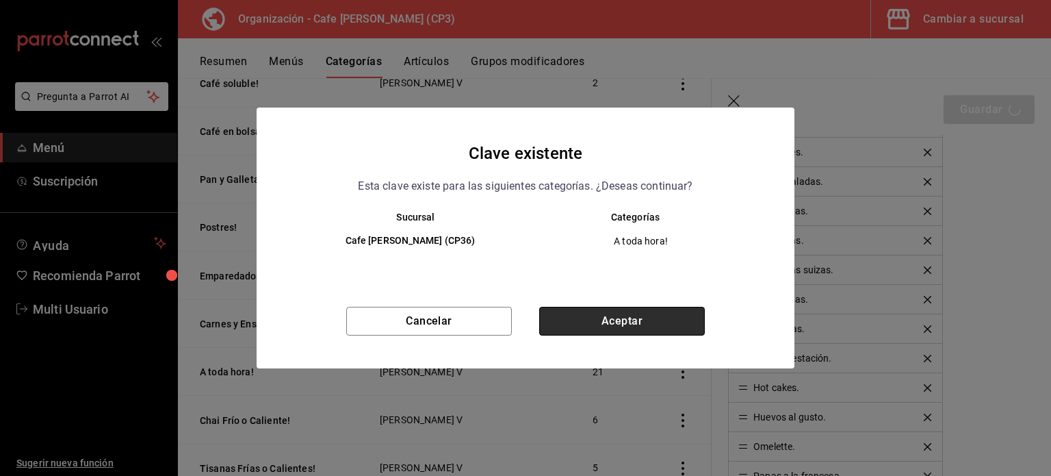
click at [617, 324] on button "Aceptar" at bounding box center [622, 321] width 166 height 29
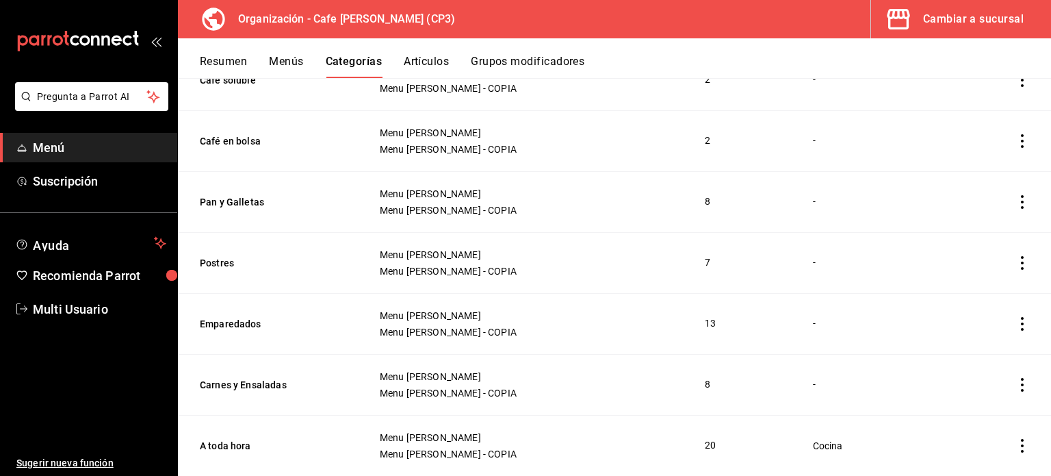
scroll to position [1021, 0]
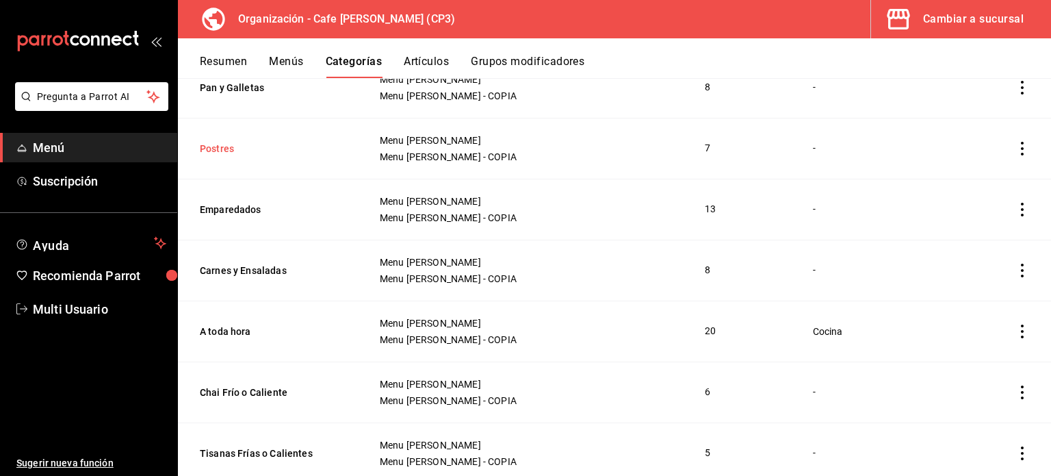
click at [223, 148] on button "Postres" at bounding box center [268, 149] width 137 height 14
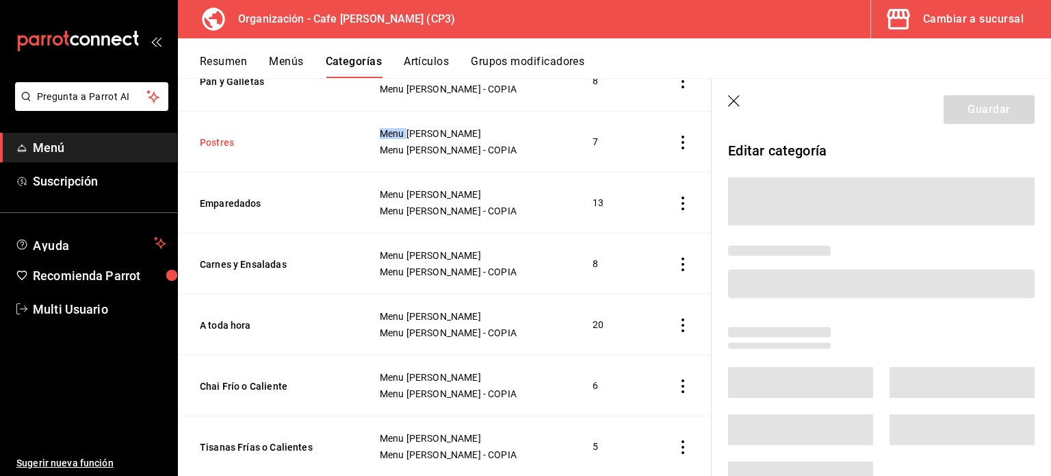
click at [223, 148] on th "Postres" at bounding box center [270, 142] width 185 height 61
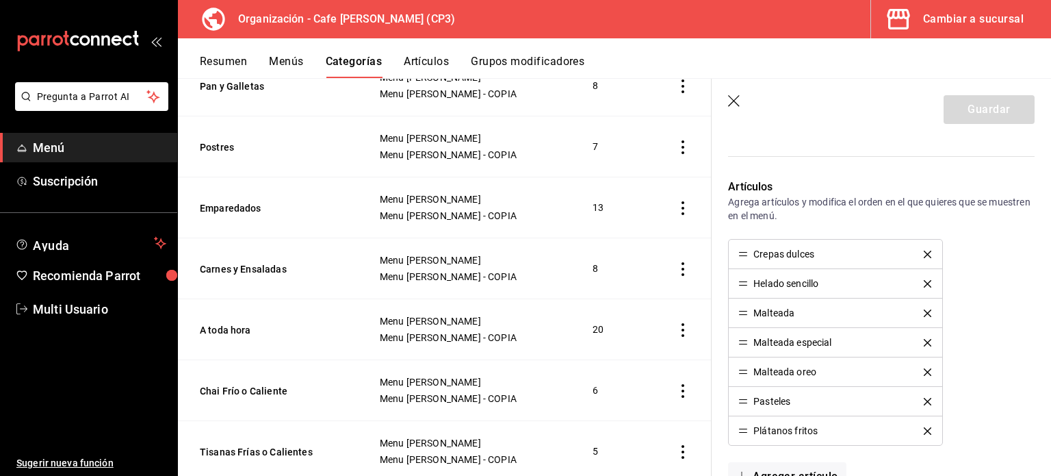
scroll to position [274, 0]
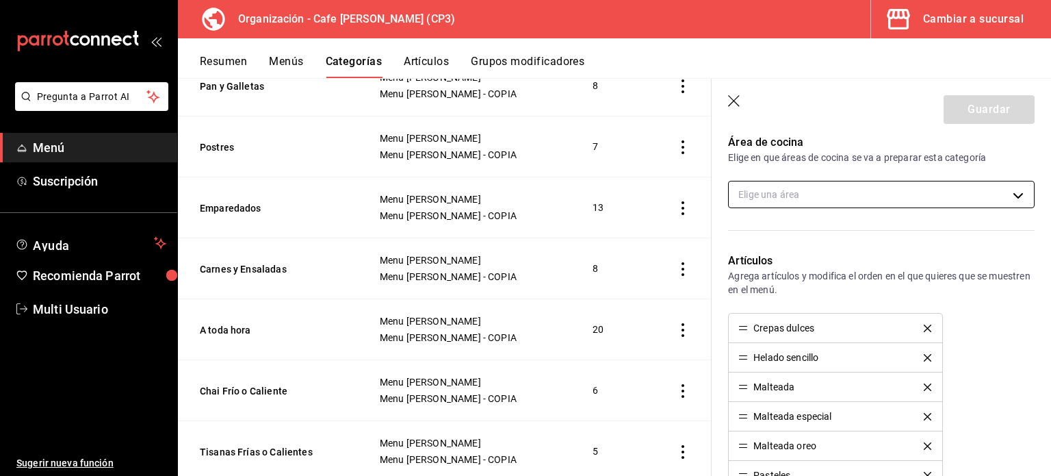
click at [976, 192] on body "Pregunta a Parrot AI Menú Suscripción Ayuda Recomienda Parrot Multi Usuario Sug…" at bounding box center [525, 238] width 1051 height 476
click at [824, 236] on span "Cocina" at bounding box center [888, 239] width 250 height 14
type input "ac7441a9-b2ac-48ae-a035-bf1ca09d11cd"
checkbox input "true"
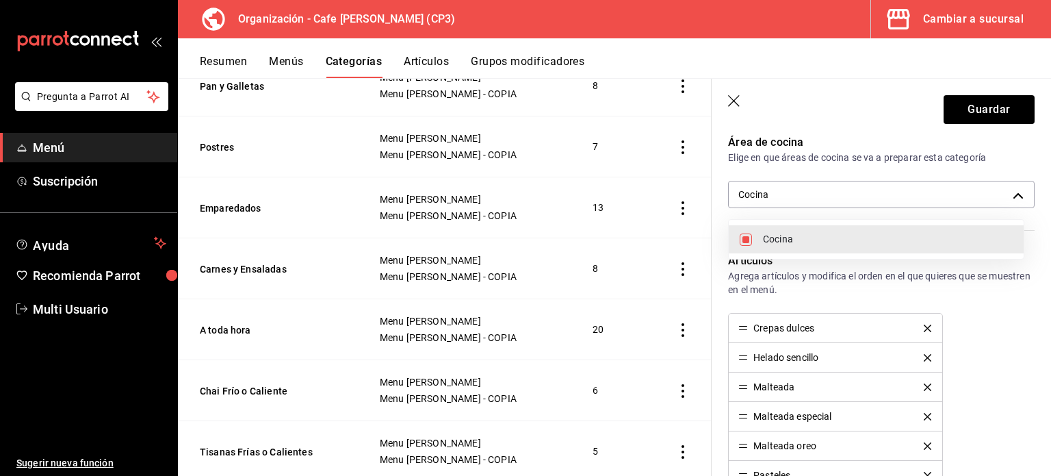
drag, startPoint x: 1044, startPoint y: 258, endPoint x: 1046, endPoint y: 322, distance: 64.4
click at [1046, 322] on div at bounding box center [525, 238] width 1051 height 476
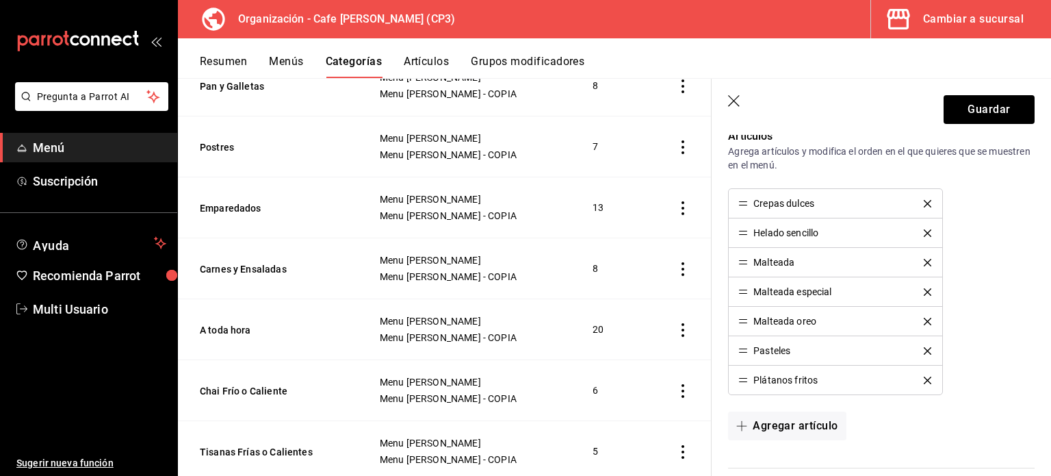
scroll to position [432, 0]
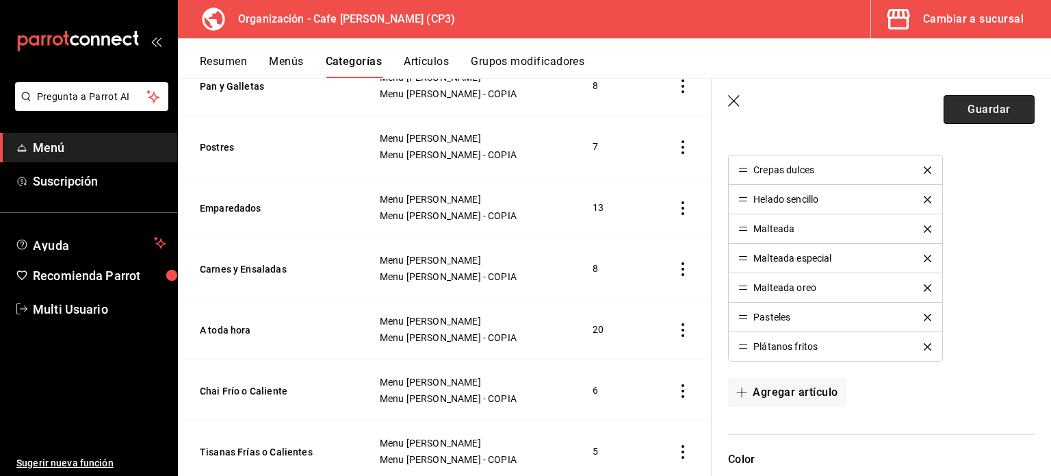
click at [973, 105] on button "Guardar" at bounding box center [989, 109] width 91 height 29
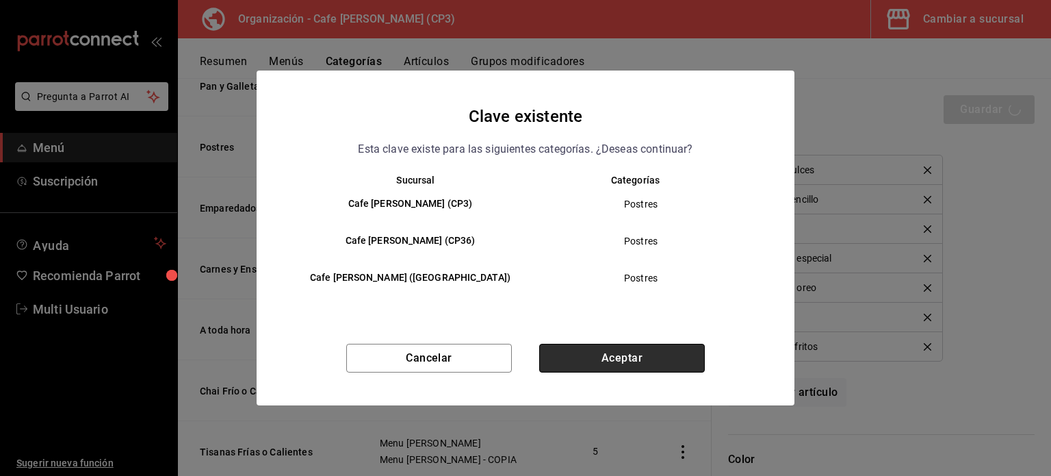
click at [627, 359] on button "Aceptar" at bounding box center [622, 358] width 166 height 29
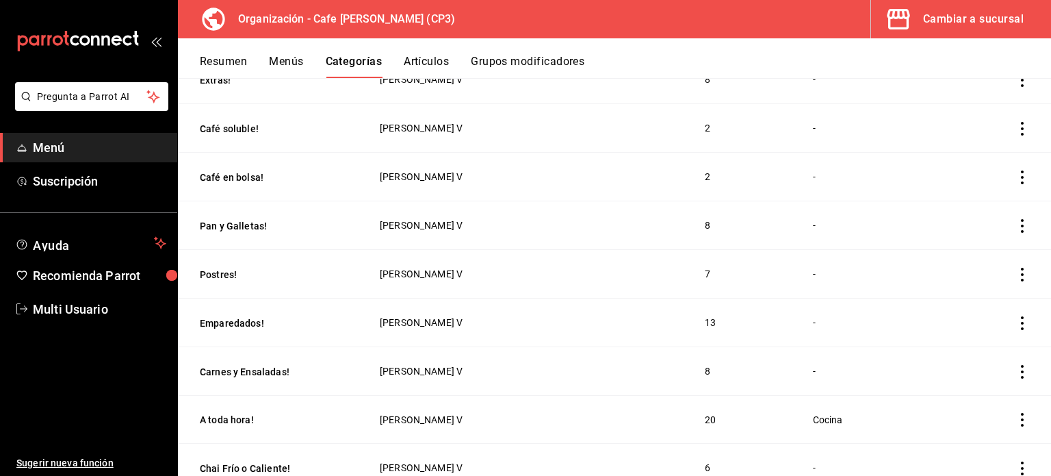
scroll to position [137, 0]
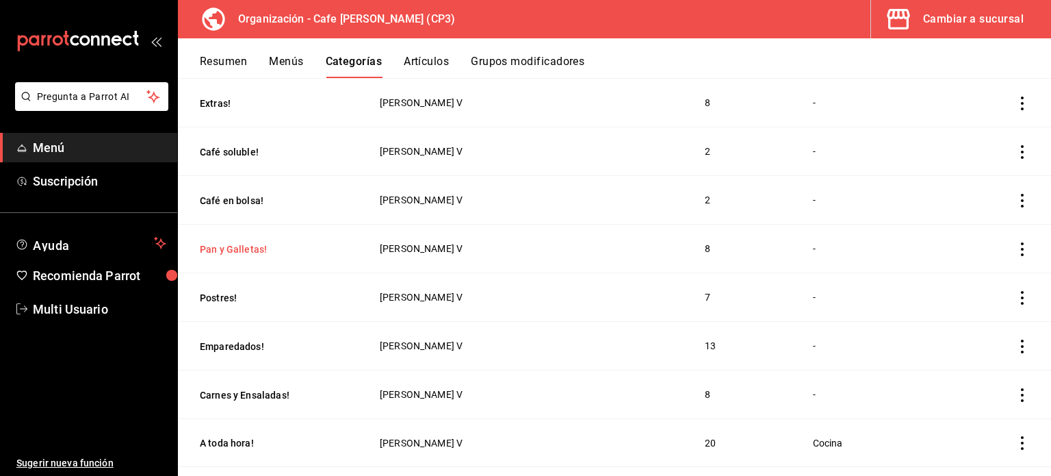
click at [245, 243] on button "Pan y Galletas!" at bounding box center [268, 249] width 137 height 14
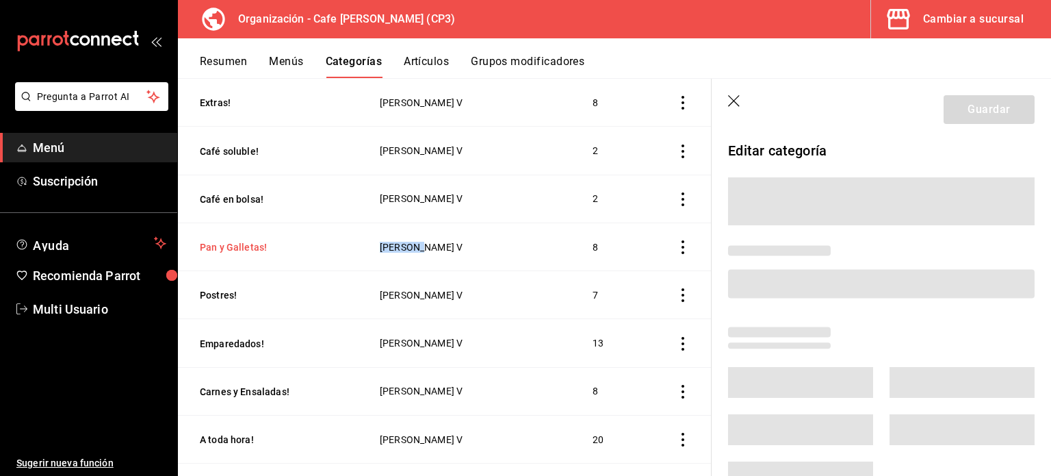
click at [245, 243] on th "Pan y Galletas!" at bounding box center [270, 246] width 185 height 48
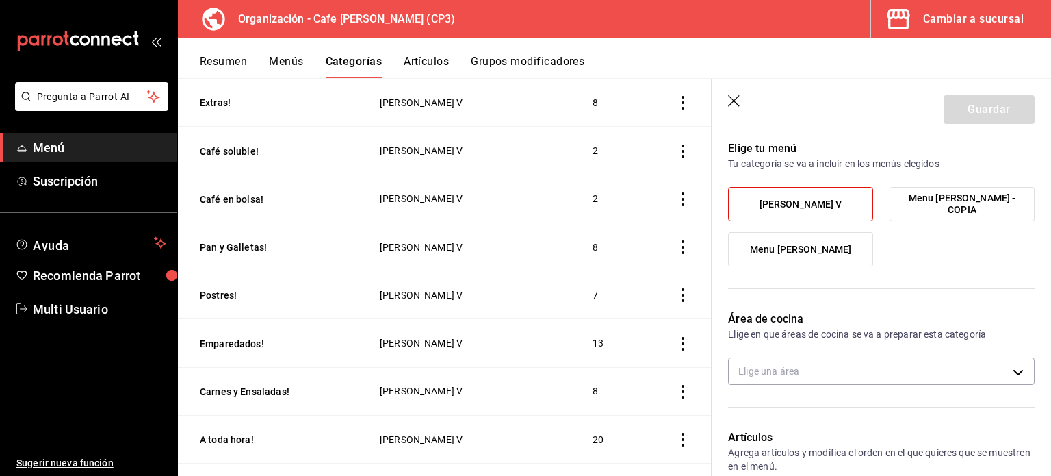
scroll to position [137, 0]
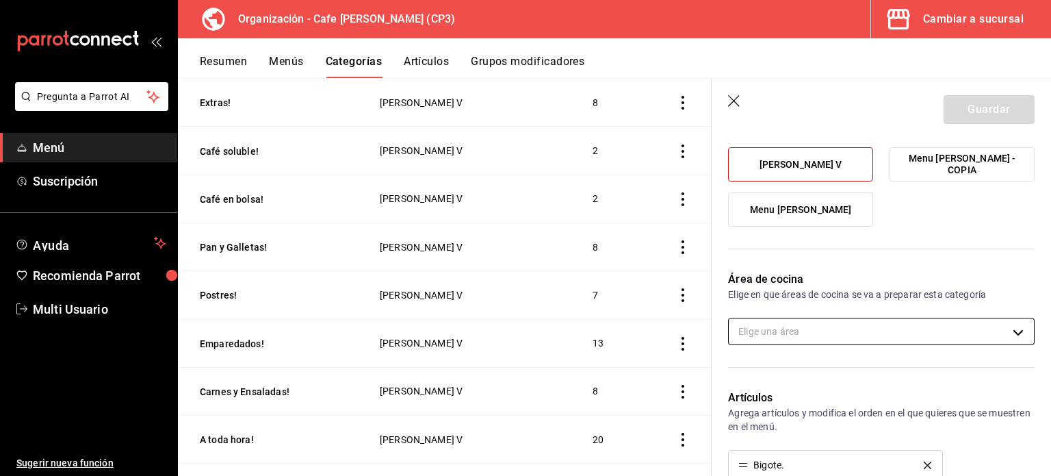
click at [1012, 328] on body "Pregunta a Parrot AI Menú Suscripción Ayuda Recomienda Parrot Multi Usuario Sug…" at bounding box center [525, 238] width 1051 height 476
click at [780, 374] on span "Cocina" at bounding box center [888, 376] width 250 height 14
type input "ac7441a9-b2ac-48ae-a035-bf1ca09d11cd"
checkbox input "true"
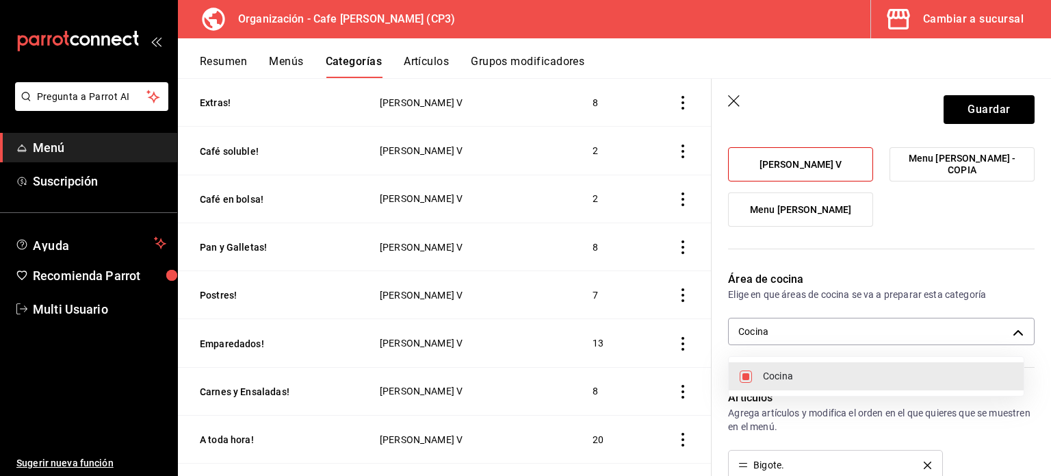
drag, startPoint x: 1050, startPoint y: 238, endPoint x: 1051, endPoint y: 295, distance: 57.5
click at [1051, 295] on div at bounding box center [525, 238] width 1051 height 476
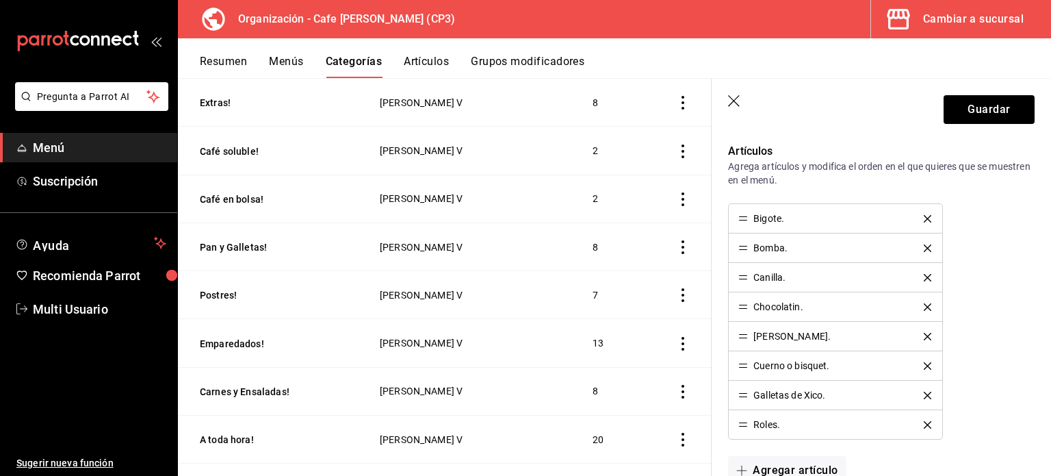
scroll to position [375, 0]
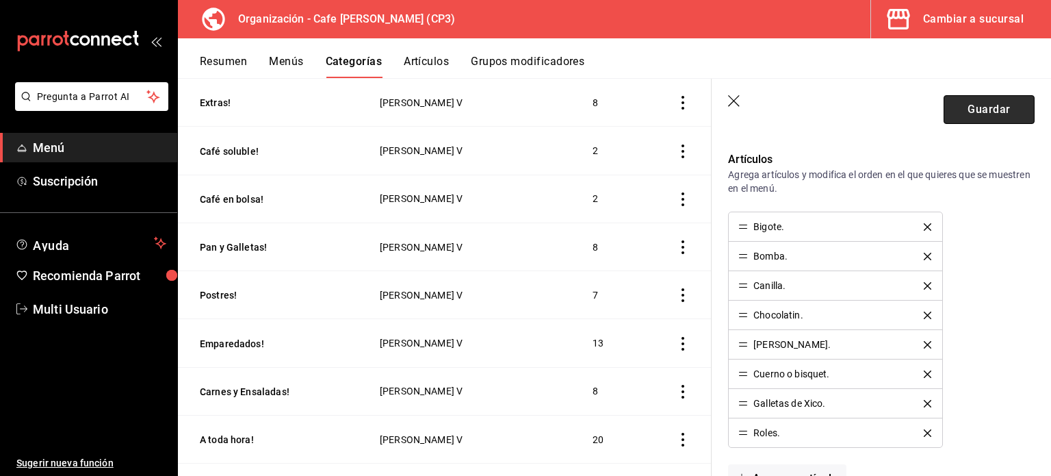
click at [977, 110] on button "Guardar" at bounding box center [989, 109] width 91 height 29
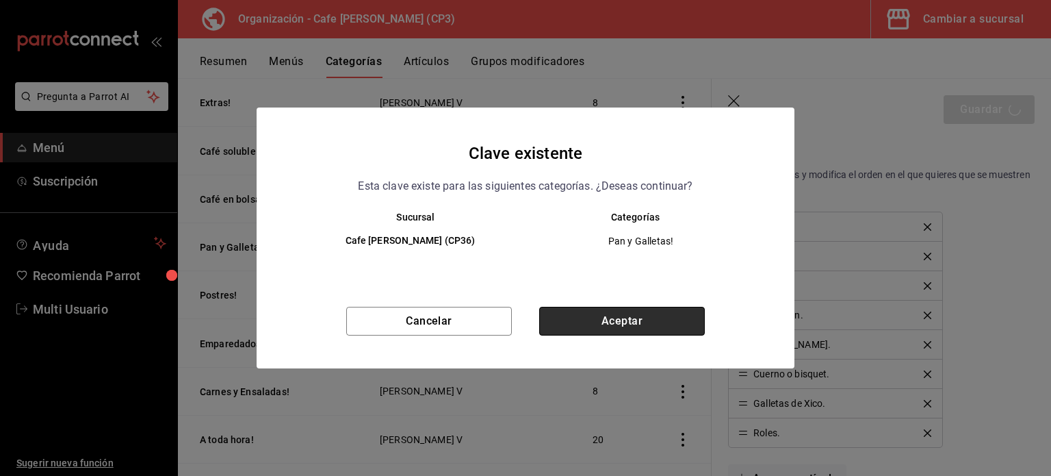
click at [627, 322] on button "Aceptar" at bounding box center [622, 321] width 166 height 29
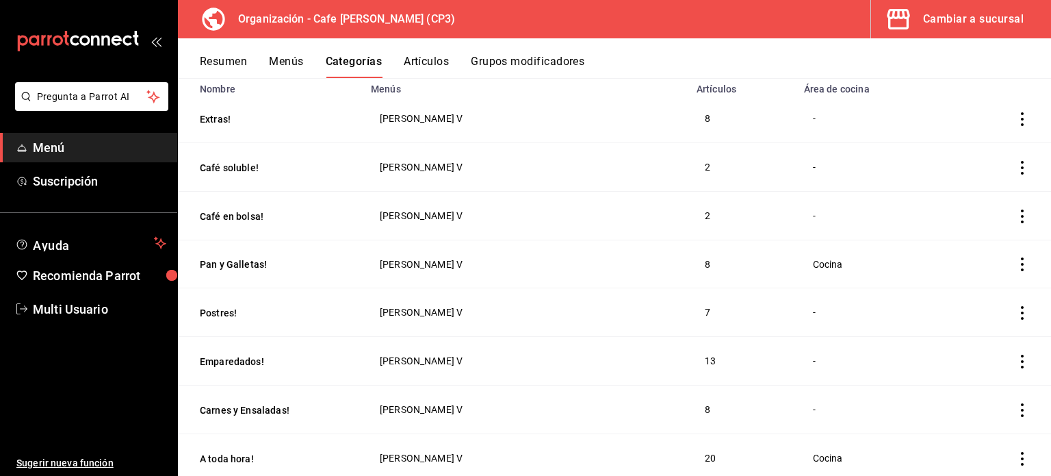
scroll to position [137, 0]
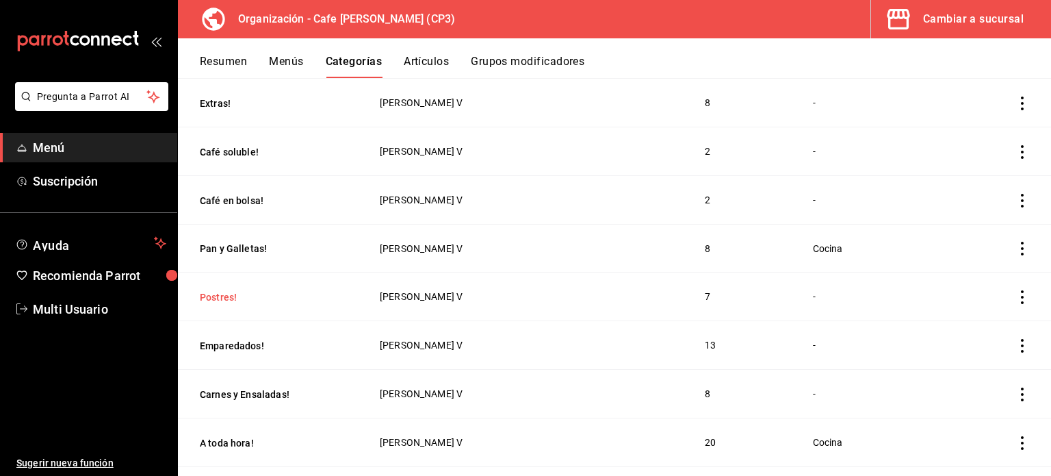
click at [211, 295] on button "Postres!" at bounding box center [268, 297] width 137 height 14
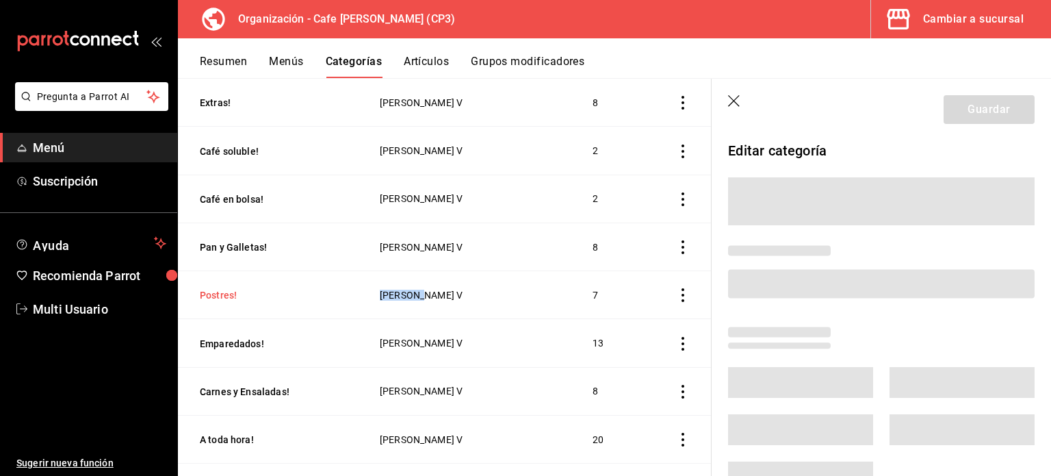
click at [211, 295] on th "Postres!" at bounding box center [270, 295] width 185 height 48
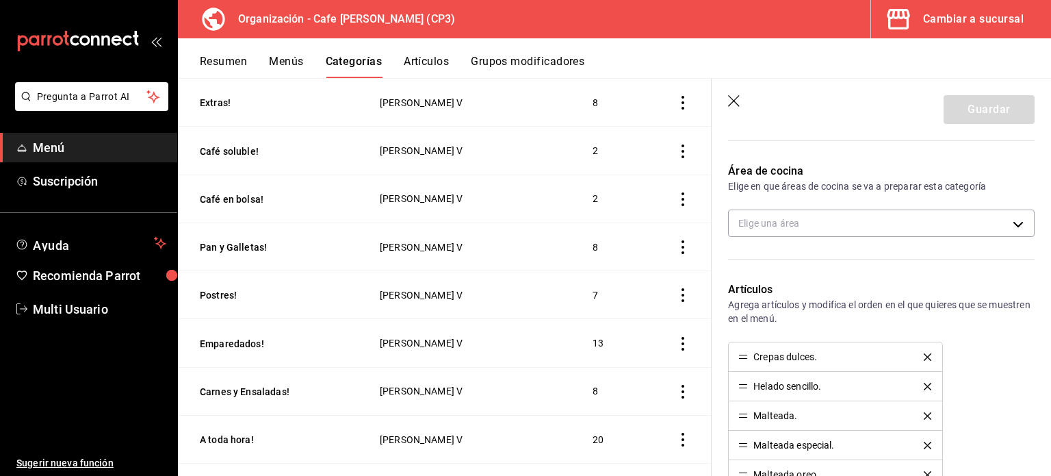
scroll to position [192, 0]
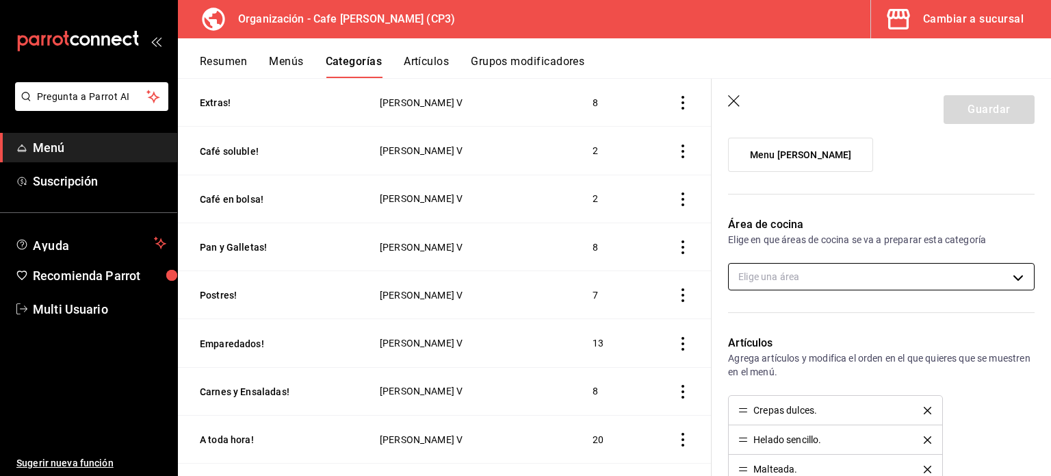
click at [1009, 272] on body "Pregunta a Parrot AI Menú Suscripción Ayuda Recomienda Parrot Multi Usuario Sug…" at bounding box center [525, 238] width 1051 height 476
click at [740, 323] on input "checkbox" at bounding box center [746, 321] width 12 height 12
checkbox input "true"
type input "ac7441a9-b2ac-48ae-a035-bf1ca09d11cd"
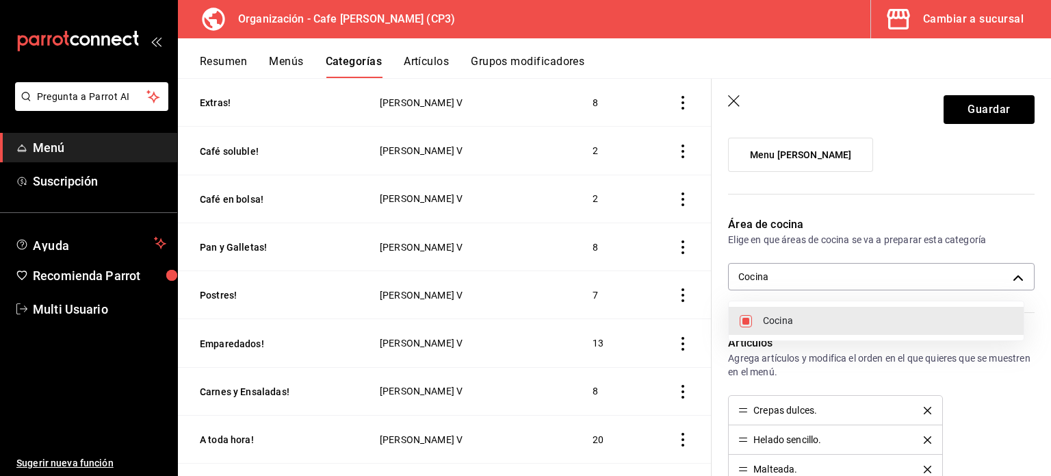
click at [975, 118] on div at bounding box center [525, 238] width 1051 height 476
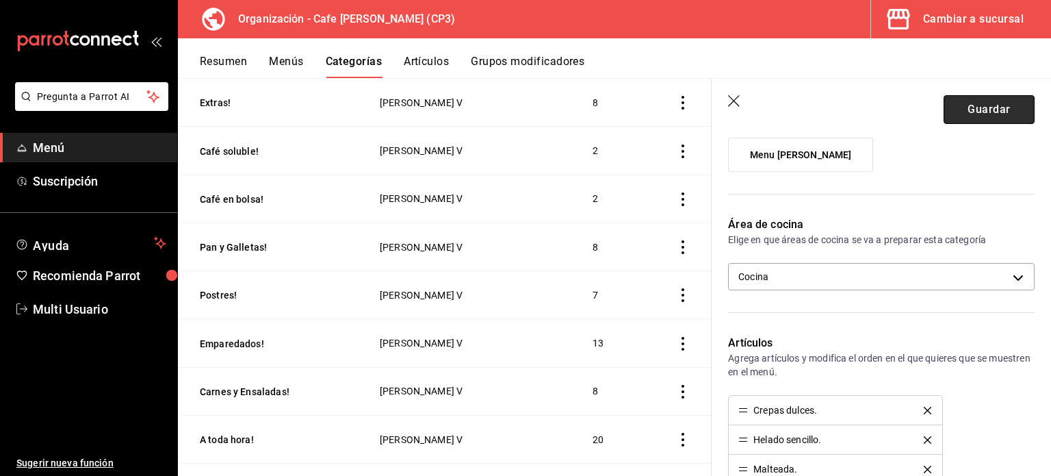
click at [980, 112] on button "Guardar" at bounding box center [989, 109] width 91 height 29
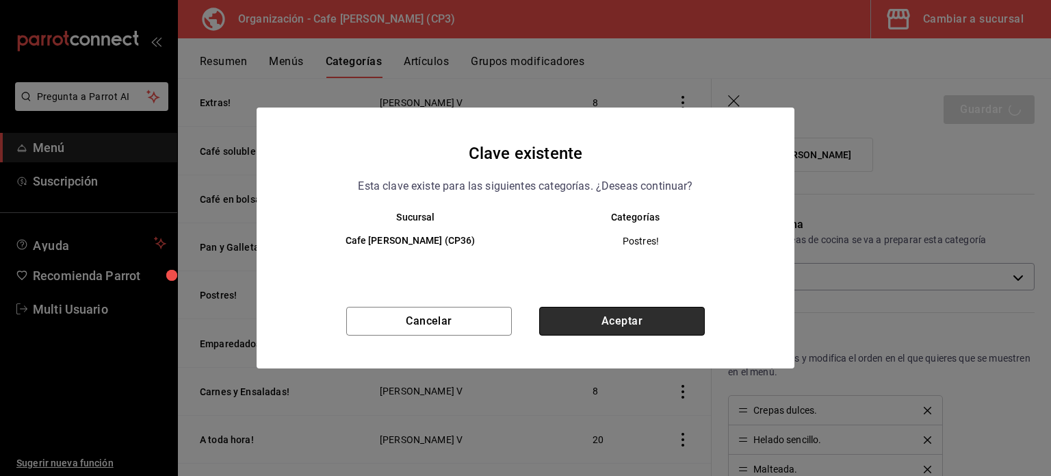
click at [625, 313] on button "Aceptar" at bounding box center [622, 321] width 166 height 29
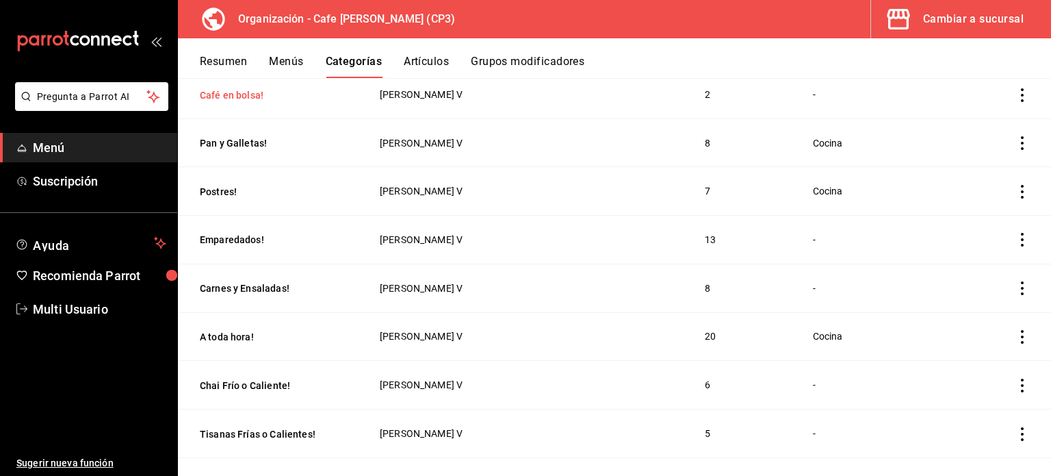
scroll to position [274, 0]
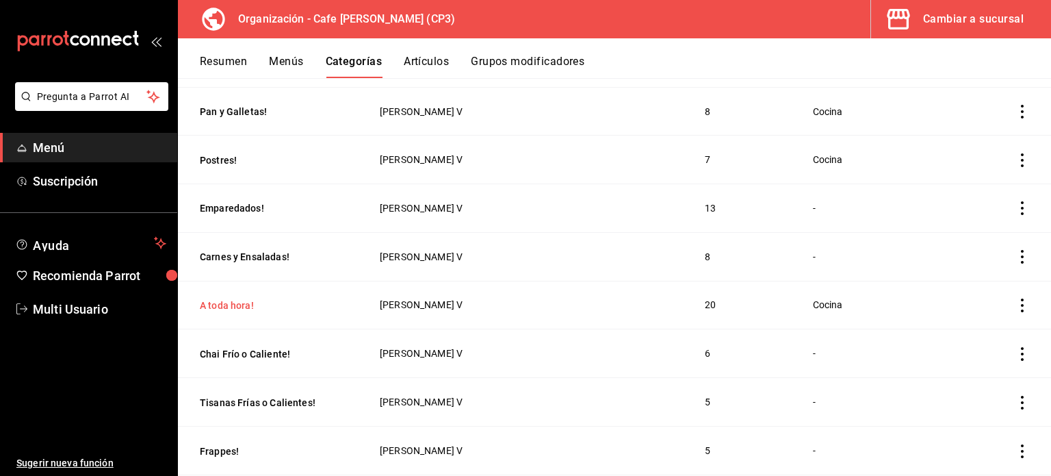
click at [235, 304] on button "A toda hora!" at bounding box center [268, 305] width 137 height 14
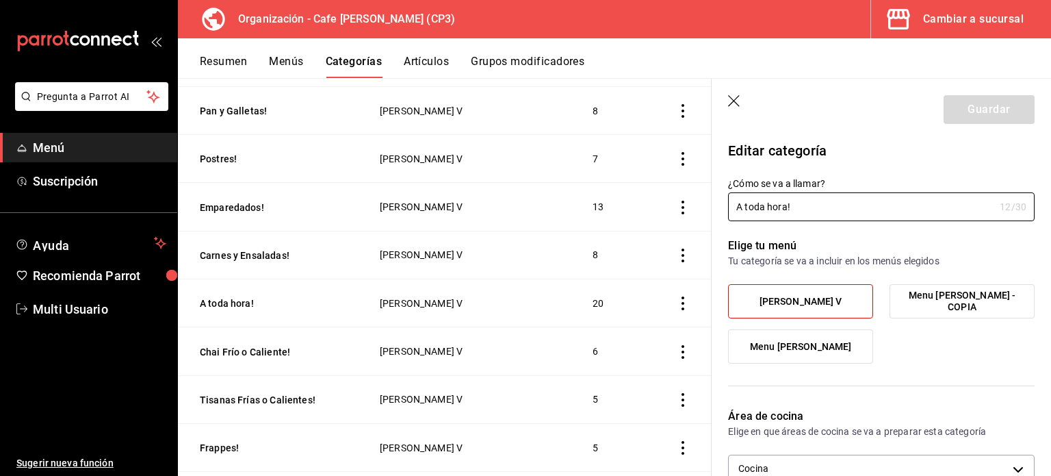
click at [738, 99] on icon "button" at bounding box center [735, 102] width 14 height 14
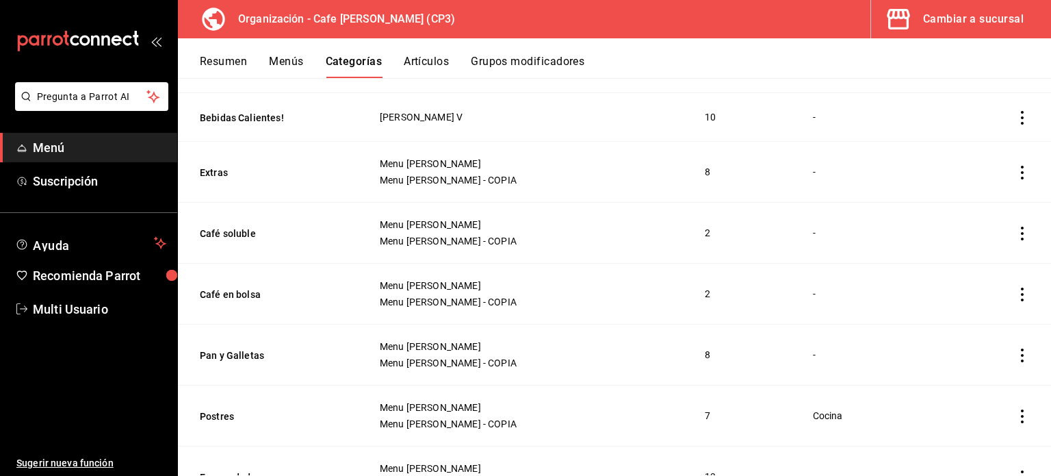
scroll to position [815, 0]
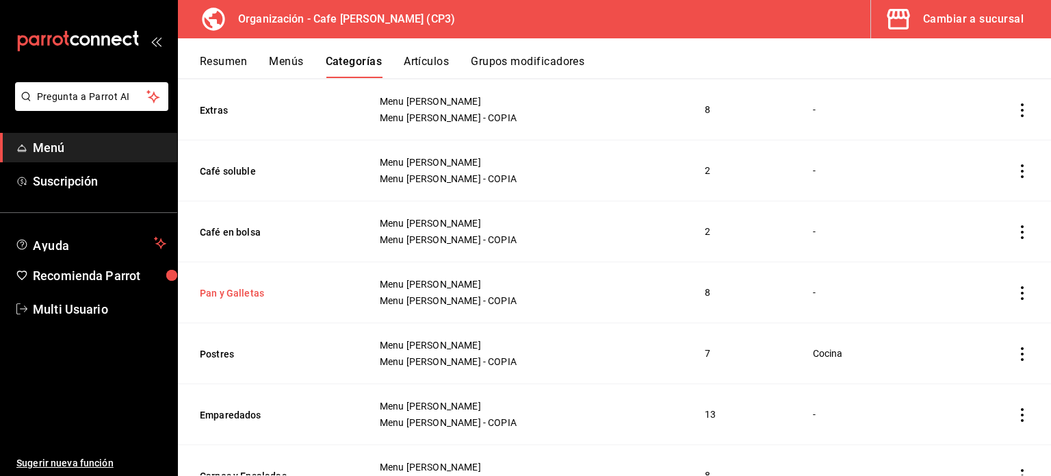
click at [244, 295] on button "Pan y Galletas" at bounding box center [268, 293] width 137 height 14
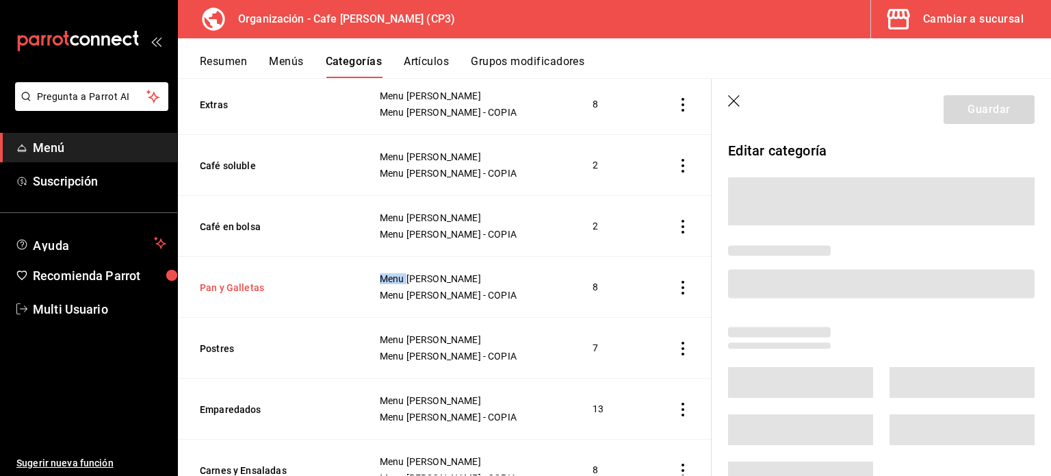
click at [244, 295] on th "Pan y Galletas" at bounding box center [270, 287] width 185 height 61
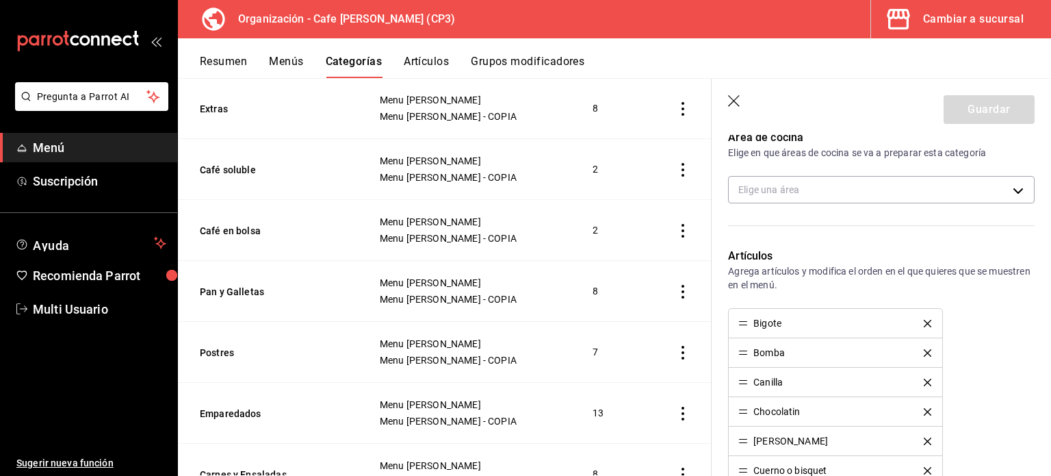
scroll to position [242, 0]
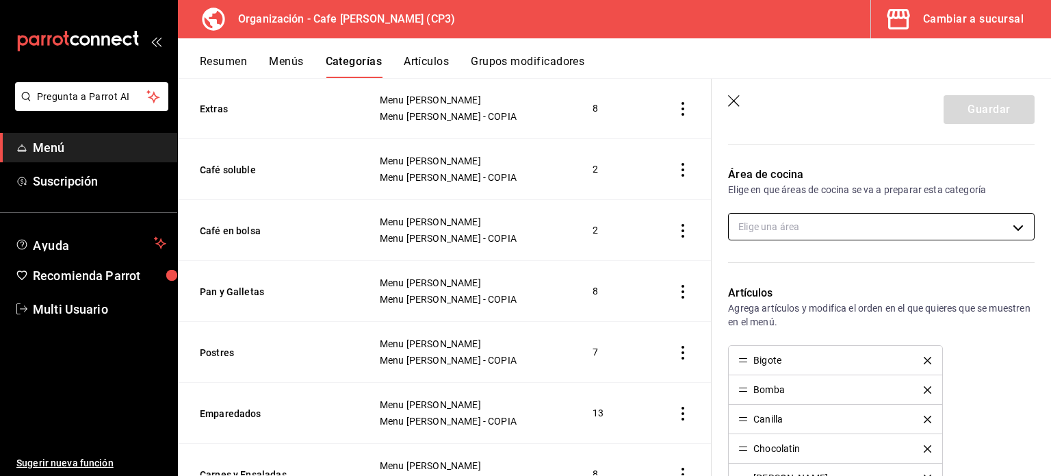
click at [1001, 222] on body "Pregunta a Parrot AI Menú Suscripción Ayuda Recomienda Parrot Multi Usuario Sug…" at bounding box center [525, 238] width 1051 height 476
click at [745, 265] on input "checkbox" at bounding box center [746, 271] width 12 height 12
checkbox input "true"
type input "ac7441a9-b2ac-48ae-a035-bf1ca09d11cd"
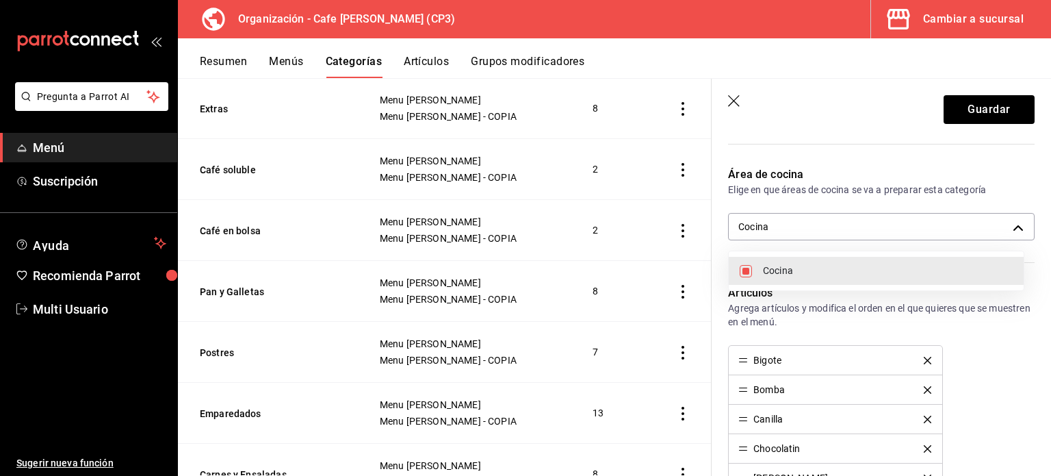
click at [965, 109] on div at bounding box center [525, 238] width 1051 height 476
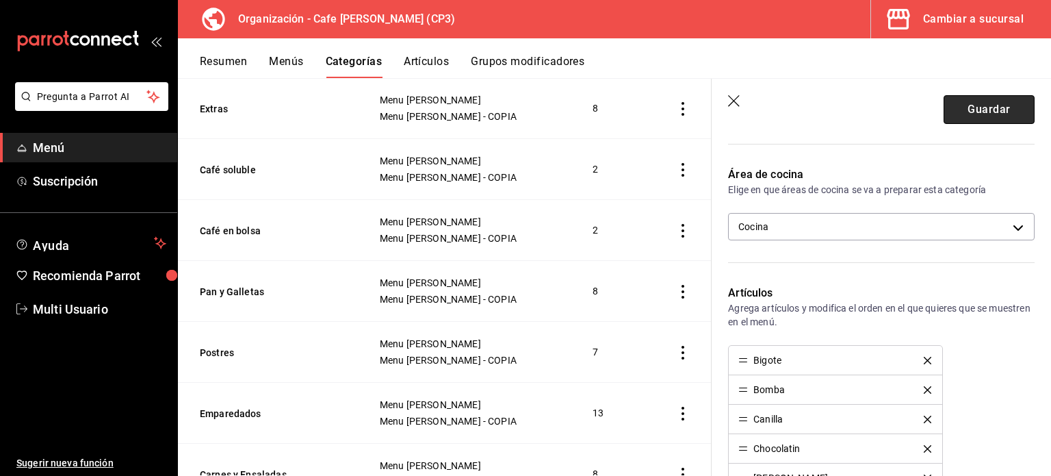
click at [977, 110] on button "Guardar" at bounding box center [989, 109] width 91 height 29
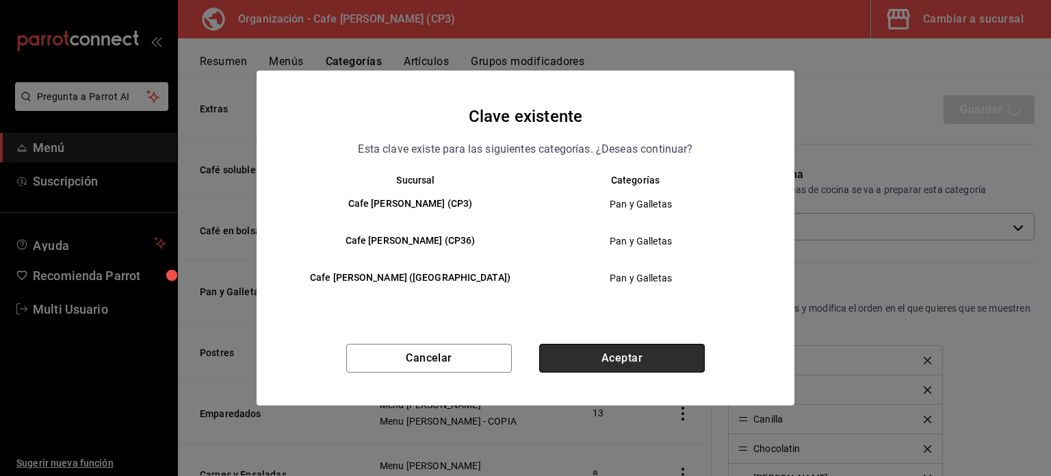
click at [654, 366] on button "Aceptar" at bounding box center [622, 358] width 166 height 29
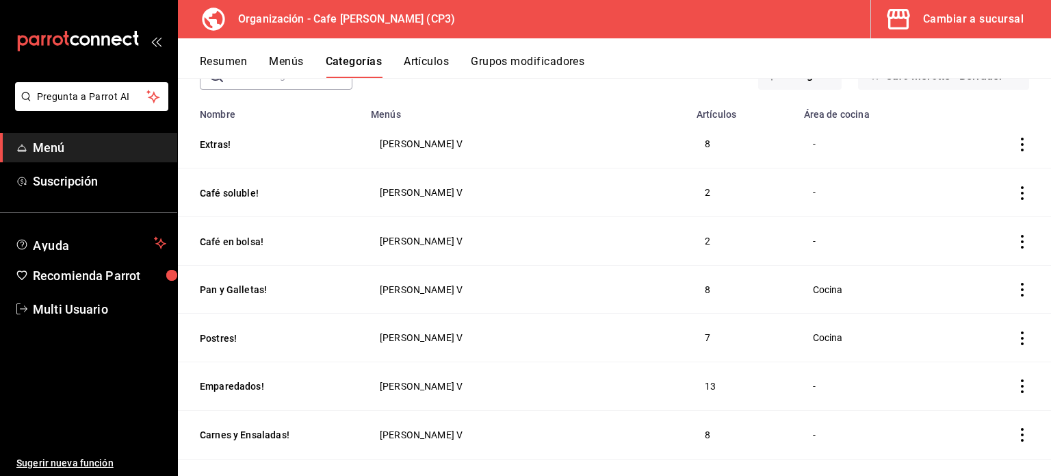
scroll to position [137, 0]
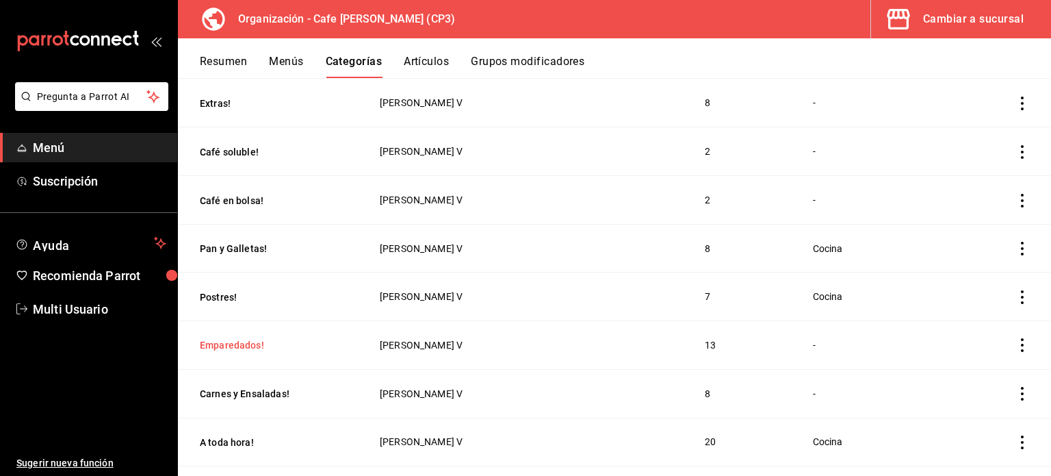
click at [238, 343] on button "Emparedados!" at bounding box center [268, 345] width 137 height 14
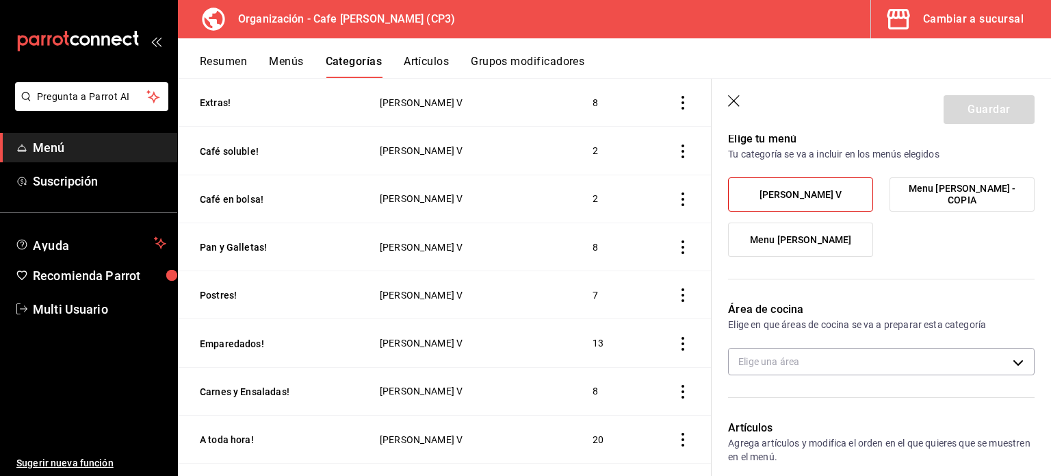
scroll to position [205, 0]
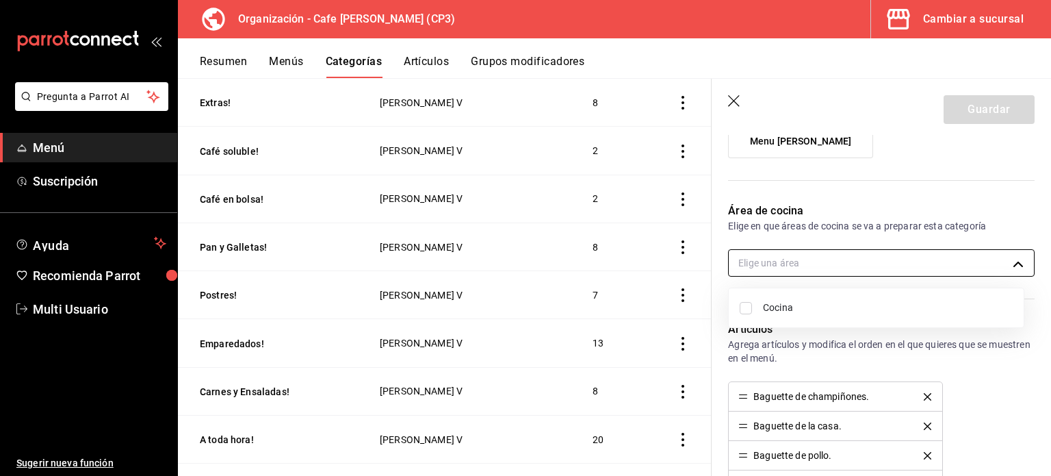
click at [1009, 259] on body "Pregunta a Parrot AI Menú Suscripción Ayuda Recomienda Parrot Multi Usuario Sug…" at bounding box center [525, 238] width 1051 height 476
click at [747, 305] on input "checkbox" at bounding box center [746, 308] width 12 height 12
checkbox input "true"
type input "ac7441a9-b2ac-48ae-a035-bf1ca09d11cd"
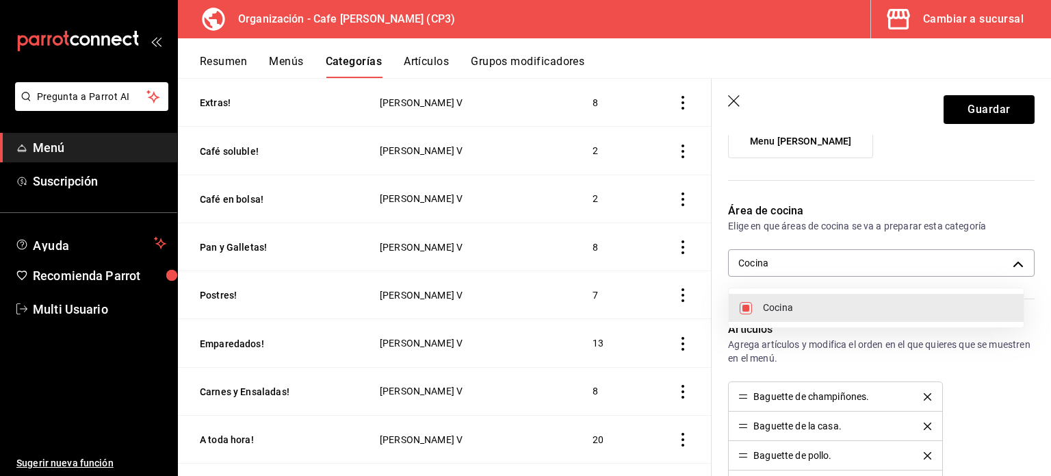
drag, startPoint x: 1048, startPoint y: 231, endPoint x: 1049, endPoint y: 333, distance: 102.0
click at [1049, 333] on div at bounding box center [525, 238] width 1051 height 476
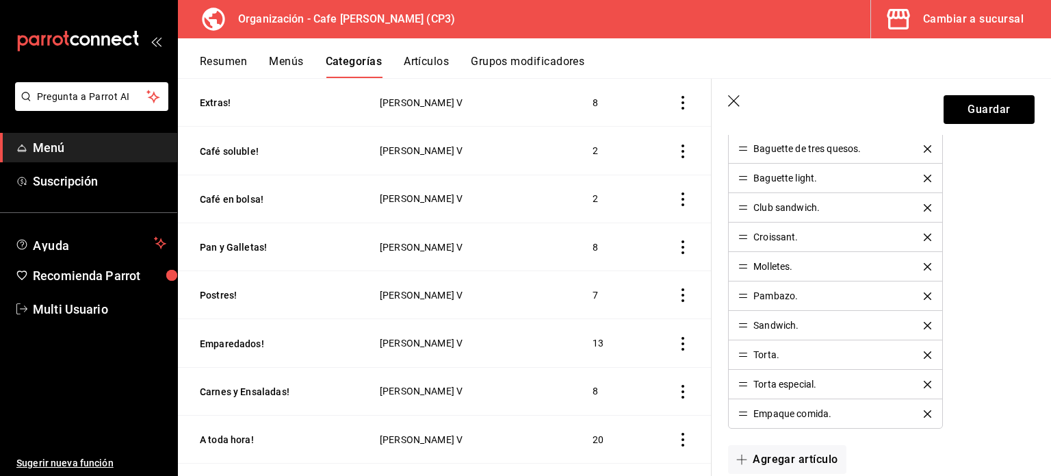
scroll to position [473, 0]
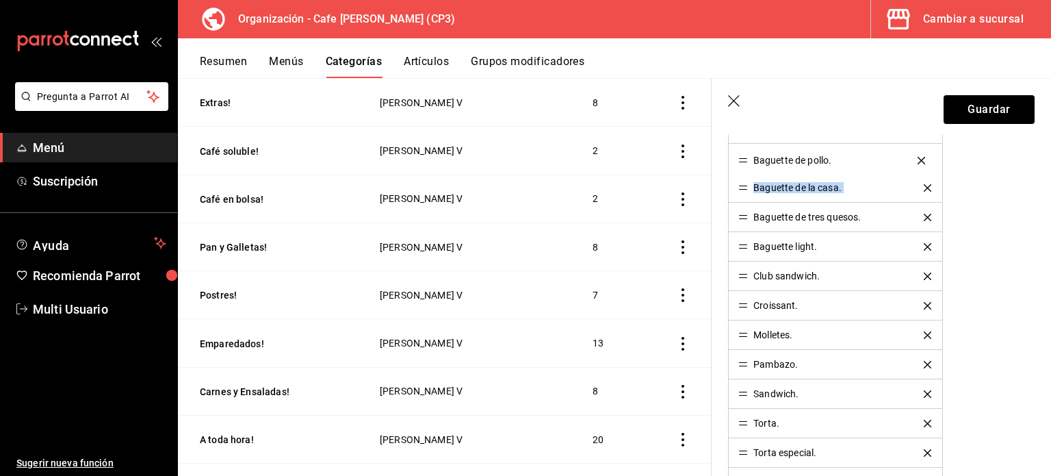
drag, startPoint x: 743, startPoint y: 188, endPoint x: 745, endPoint y: 161, distance: 26.8
drag, startPoint x: 743, startPoint y: 190, endPoint x: 746, endPoint y: 164, distance: 26.2
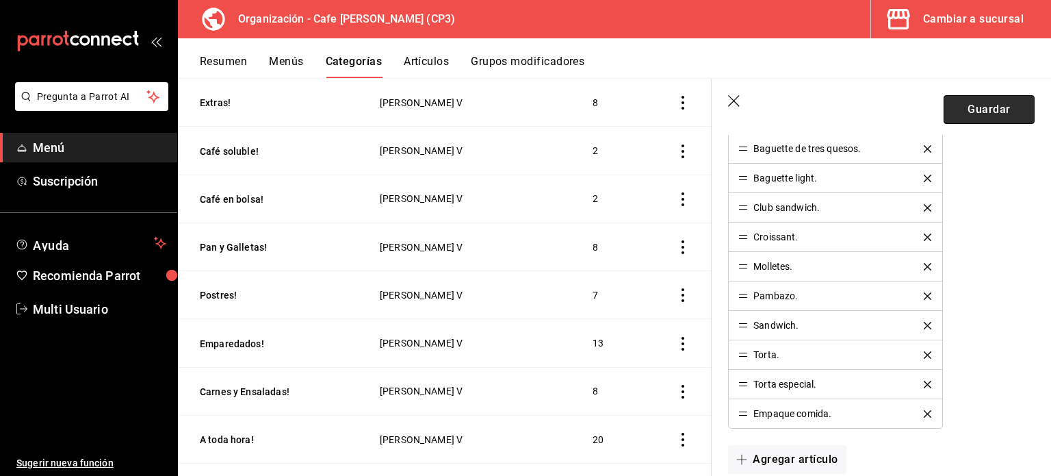
click at [972, 107] on button "Guardar" at bounding box center [989, 109] width 91 height 29
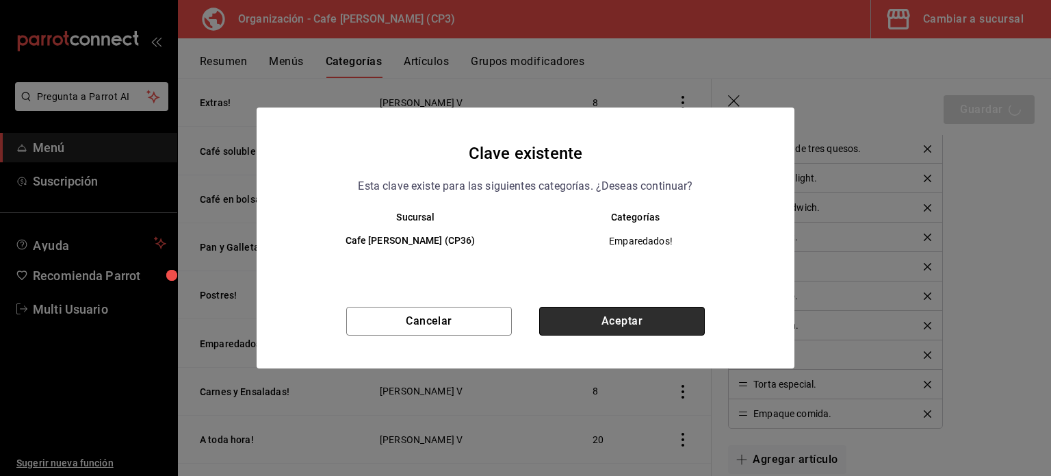
click at [622, 317] on button "Aceptar" at bounding box center [622, 321] width 166 height 29
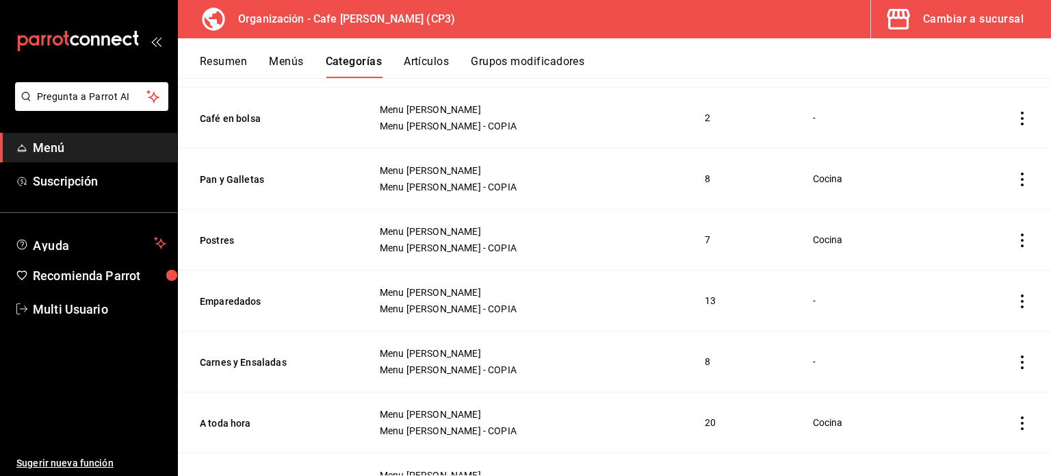
scroll to position [951, 0]
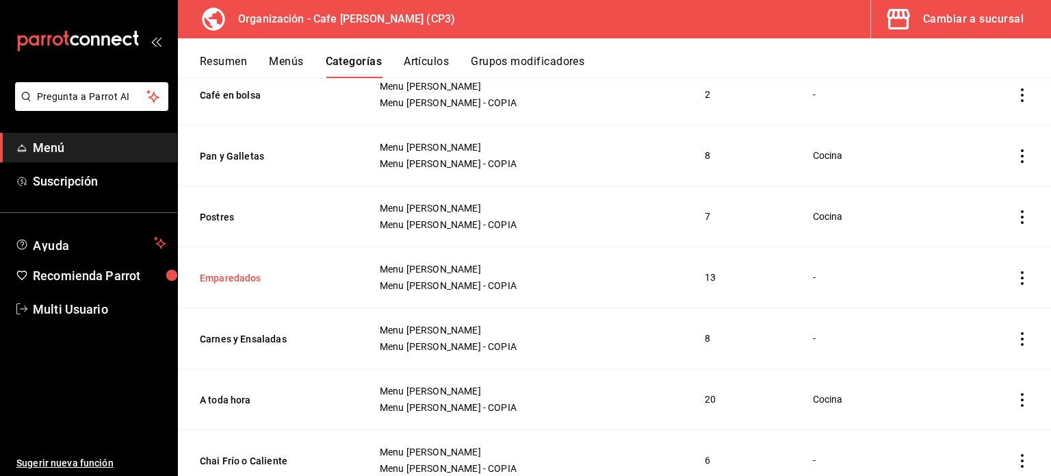
click at [246, 277] on button "Emparedados" at bounding box center [268, 278] width 137 height 14
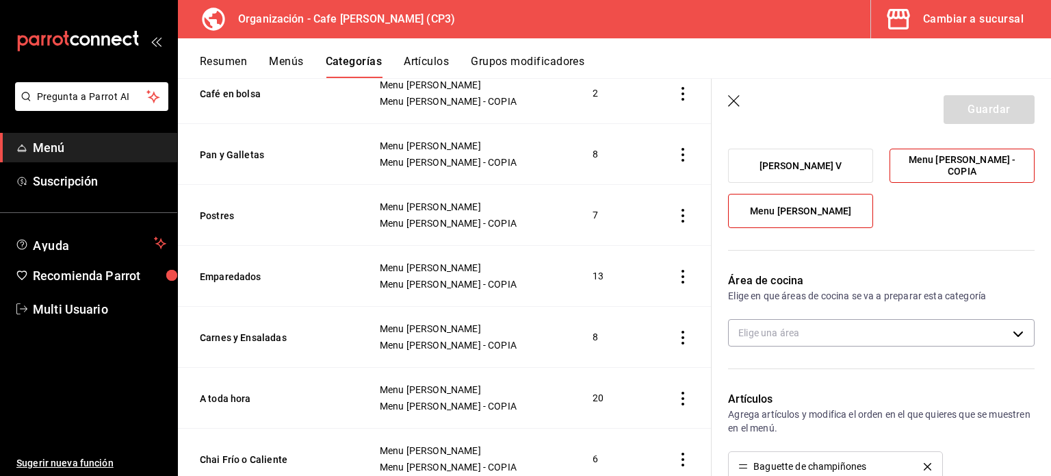
scroll to position [137, 0]
click at [1010, 329] on body "Pregunta a Parrot AI Menú Suscripción Ayuda Recomienda Parrot Multi Usuario Sug…" at bounding box center [525, 238] width 1051 height 476
click at [747, 379] on input "checkbox" at bounding box center [746, 376] width 12 height 12
checkbox input "true"
type input "ac7441a9-b2ac-48ae-a035-bf1ca09d11cd"
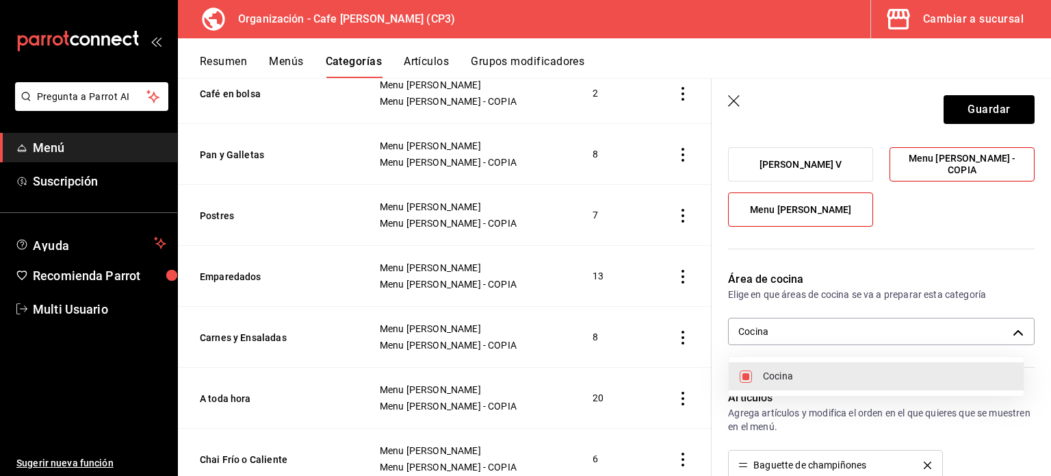
click at [977, 220] on div at bounding box center [525, 238] width 1051 height 476
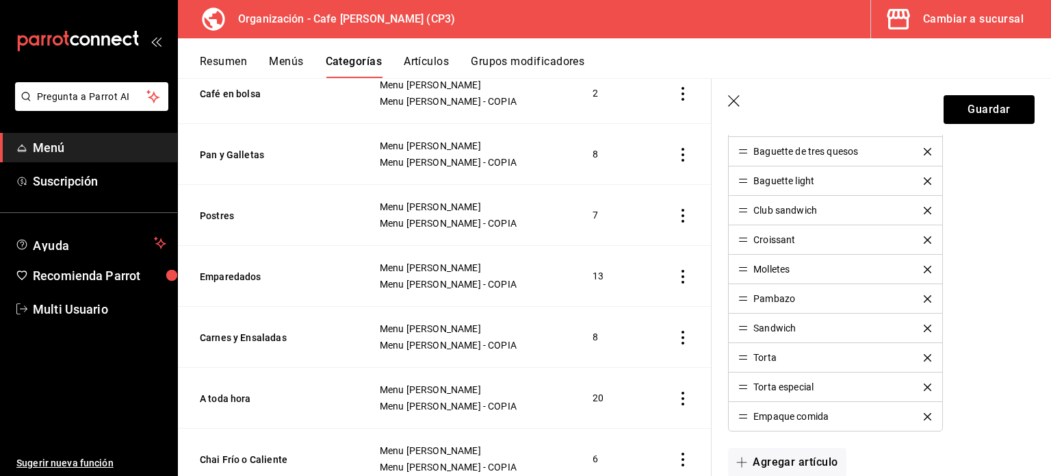
scroll to position [548, 0]
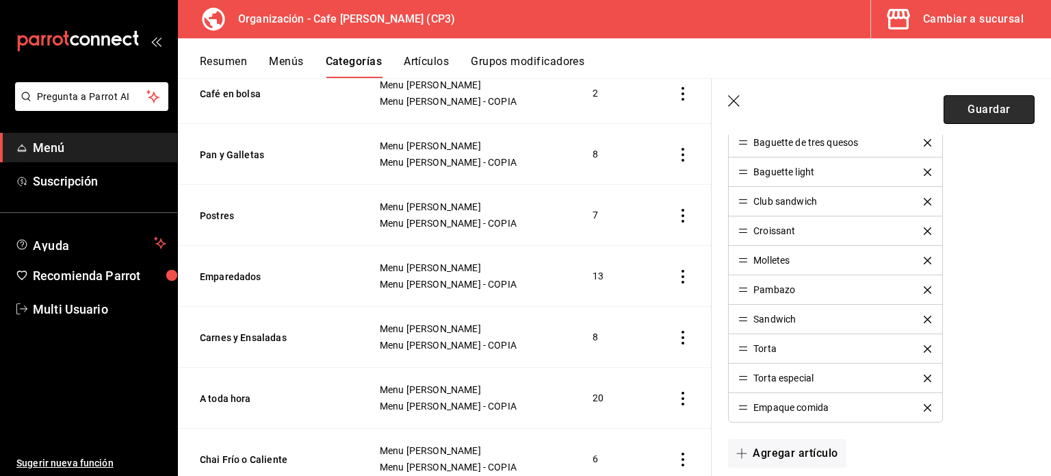
click at [973, 107] on button "Guardar" at bounding box center [989, 109] width 91 height 29
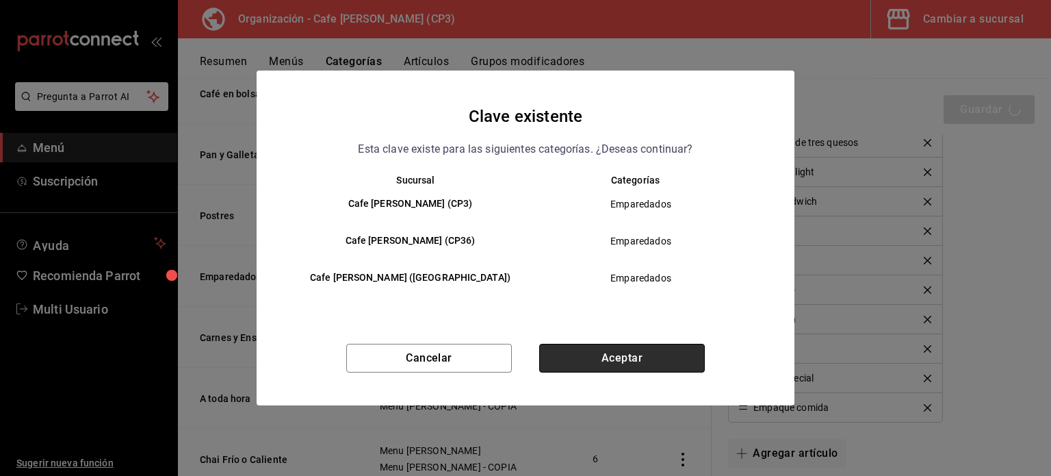
click at [605, 354] on button "Aceptar" at bounding box center [622, 358] width 166 height 29
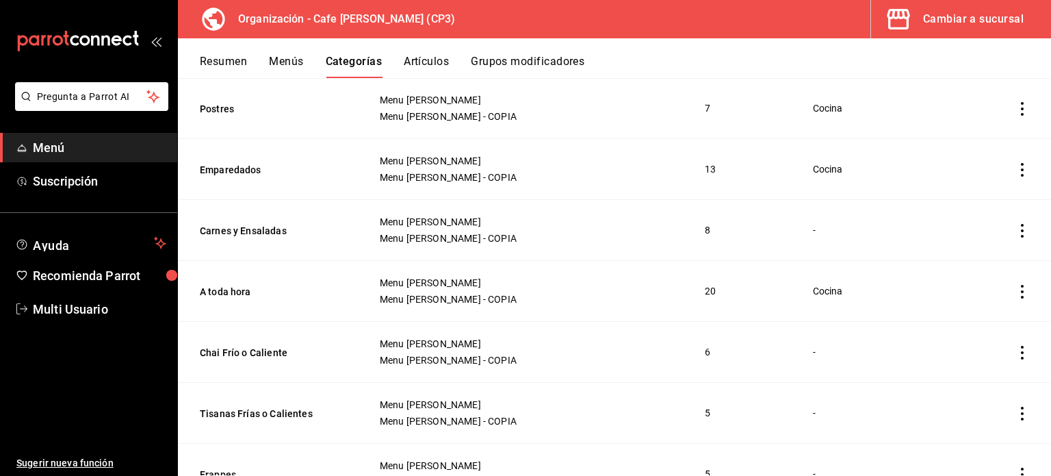
scroll to position [1196, 0]
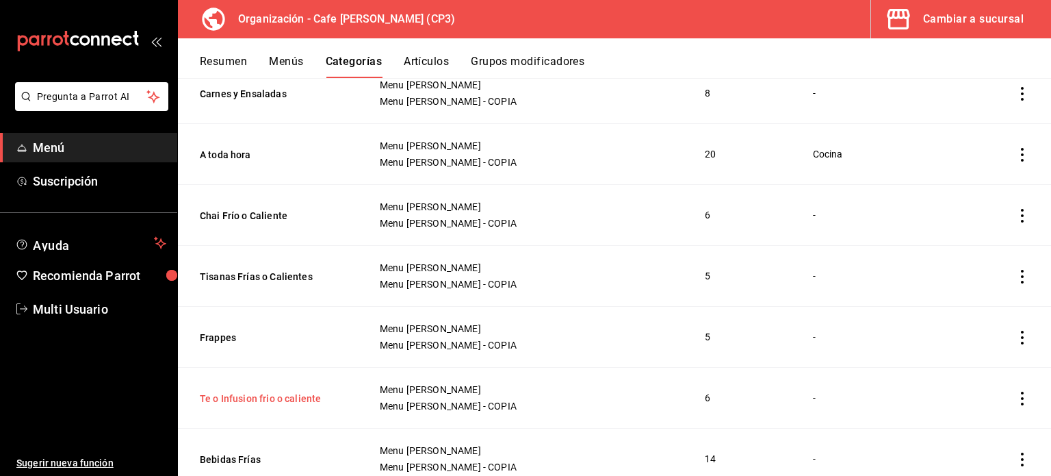
click at [277, 392] on button "Te o Infusion frio o caliente" at bounding box center [268, 399] width 137 height 14
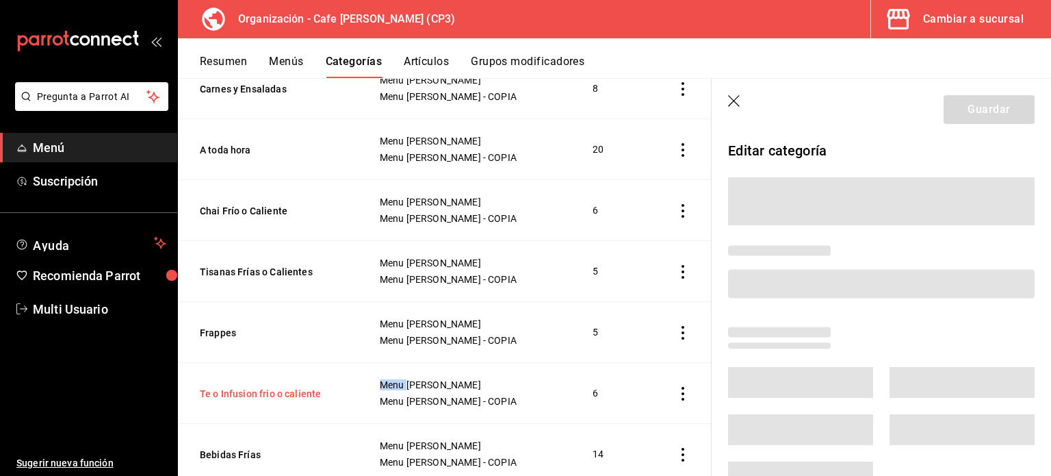
click at [277, 391] on th "Te o Infusion frio o caliente" at bounding box center [270, 393] width 185 height 61
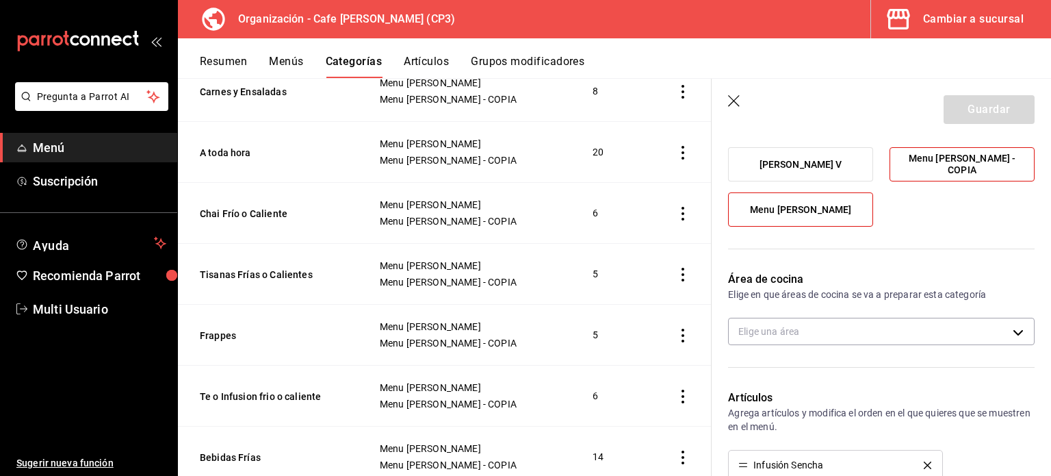
scroll to position [205, 0]
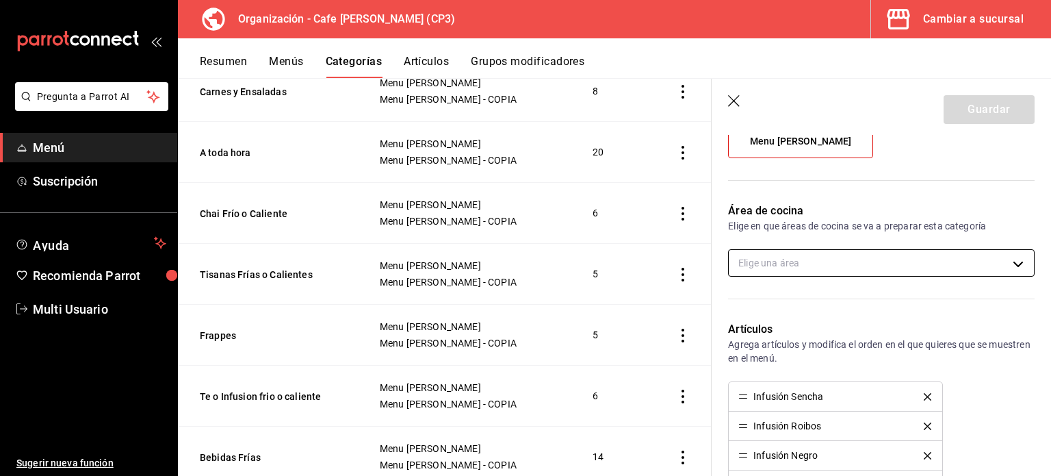
click at [920, 265] on body "Pregunta a Parrot AI Menú Suscripción Ayuda Recomienda Parrot Multi Usuario Sug…" at bounding box center [525, 238] width 1051 height 476
click at [772, 303] on span "Cocina" at bounding box center [888, 307] width 250 height 14
type input "ac7441a9-b2ac-48ae-a035-bf1ca09d11cd"
checkbox input "true"
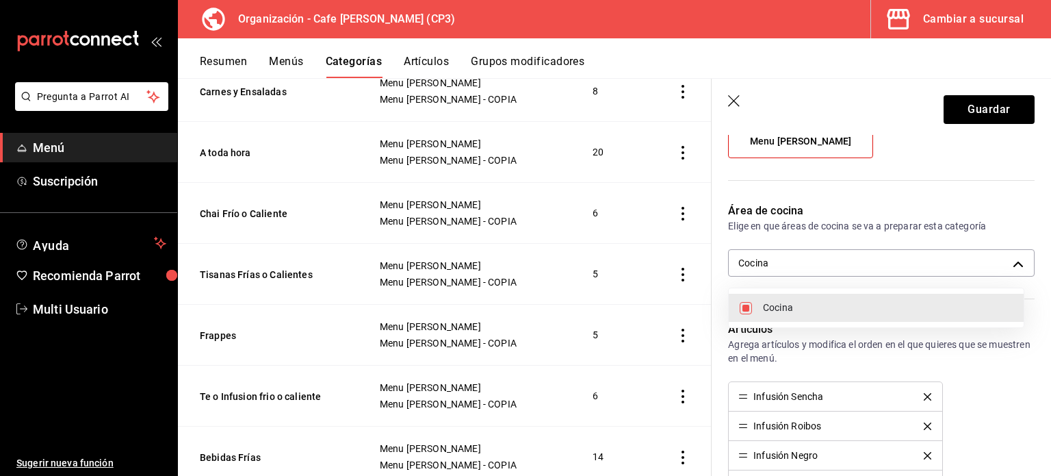
drag, startPoint x: 1044, startPoint y: 277, endPoint x: 1048, endPoint y: 310, distance: 33.7
click at [1047, 311] on div at bounding box center [525, 238] width 1051 height 476
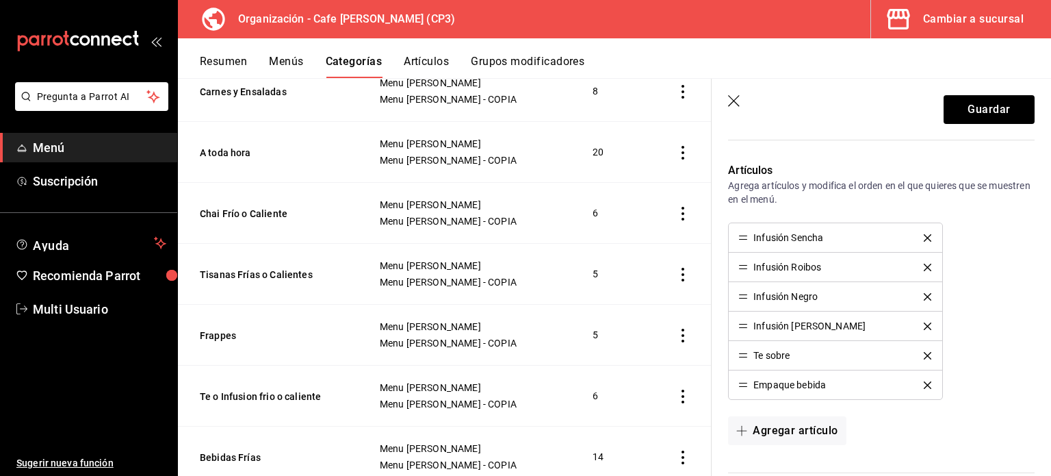
scroll to position [389, 0]
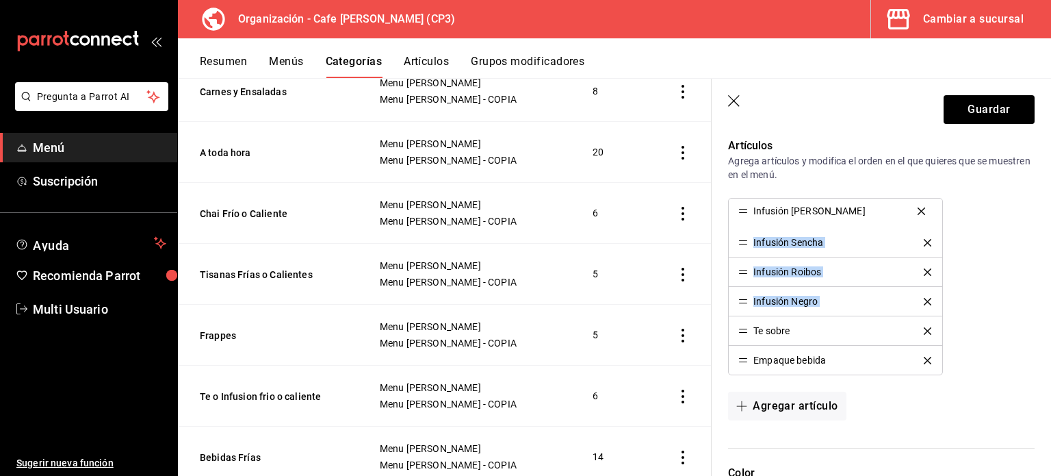
drag, startPoint x: 742, startPoint y: 302, endPoint x: 752, endPoint y: 213, distance: 89.6
drag, startPoint x: 743, startPoint y: 301, endPoint x: 743, endPoint y: 233, distance: 67.8
drag, startPoint x: 742, startPoint y: 300, endPoint x: 744, endPoint y: 268, distance: 32.2
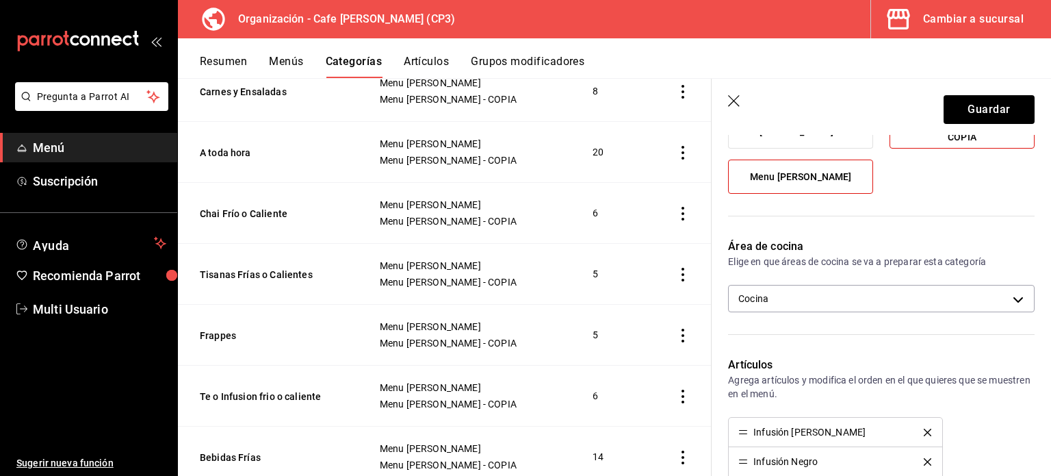
scroll to position [167, 0]
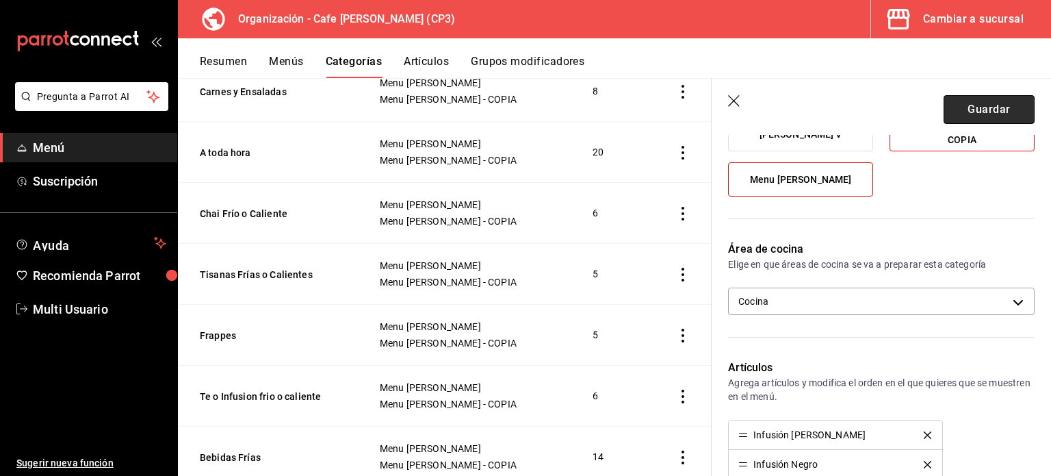
click at [977, 109] on button "Guardar" at bounding box center [989, 109] width 91 height 29
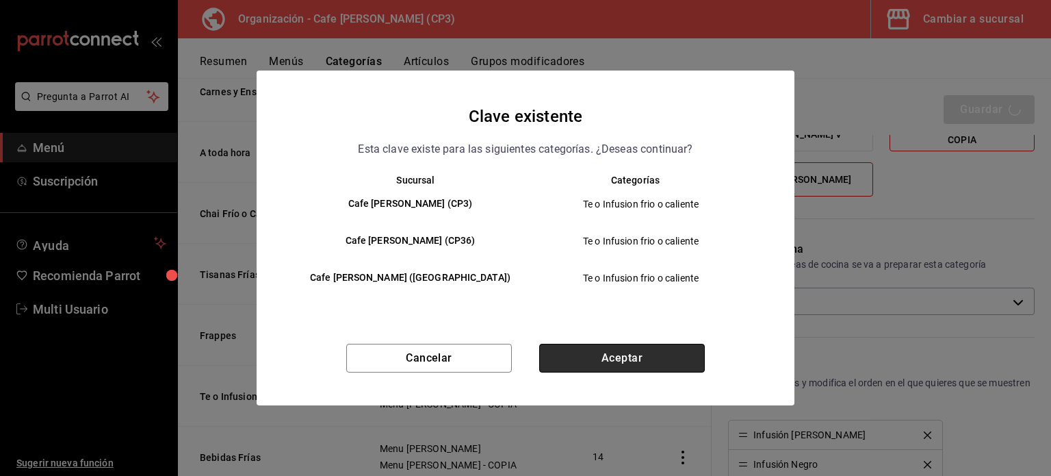
click at [646, 352] on button "Aceptar" at bounding box center [622, 358] width 166 height 29
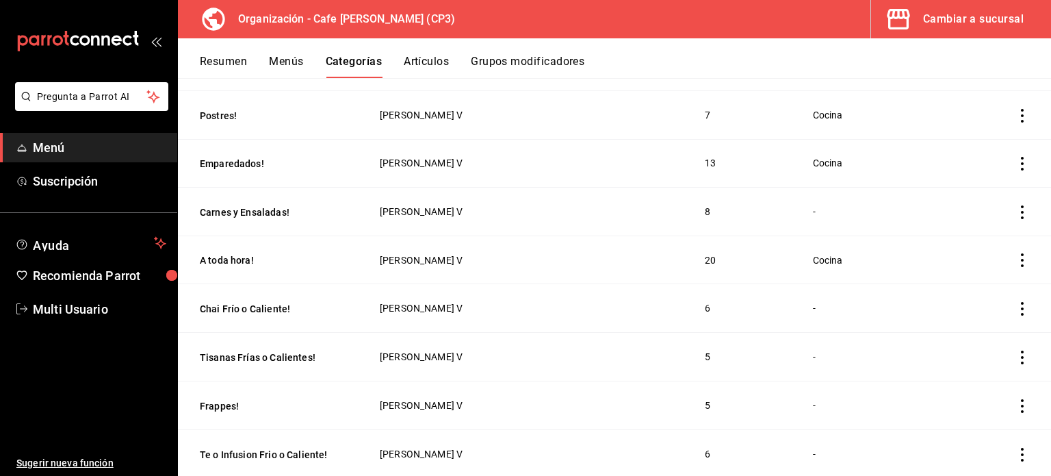
scroll to position [342, 0]
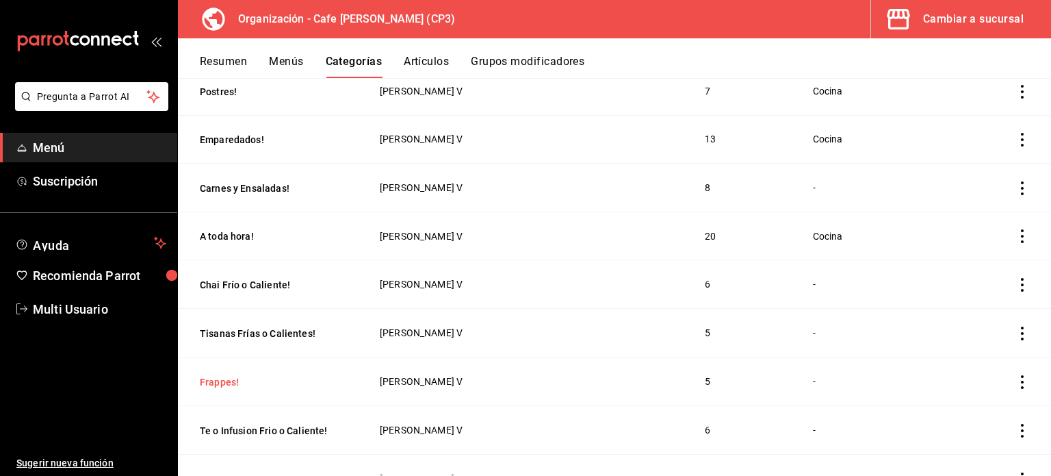
click at [218, 380] on button "Frappes!" at bounding box center [268, 382] width 137 height 14
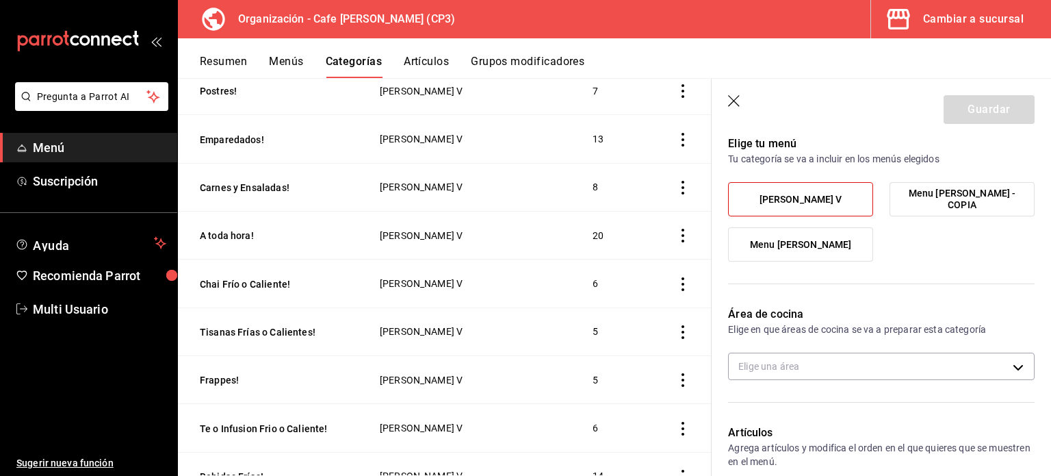
scroll to position [137, 0]
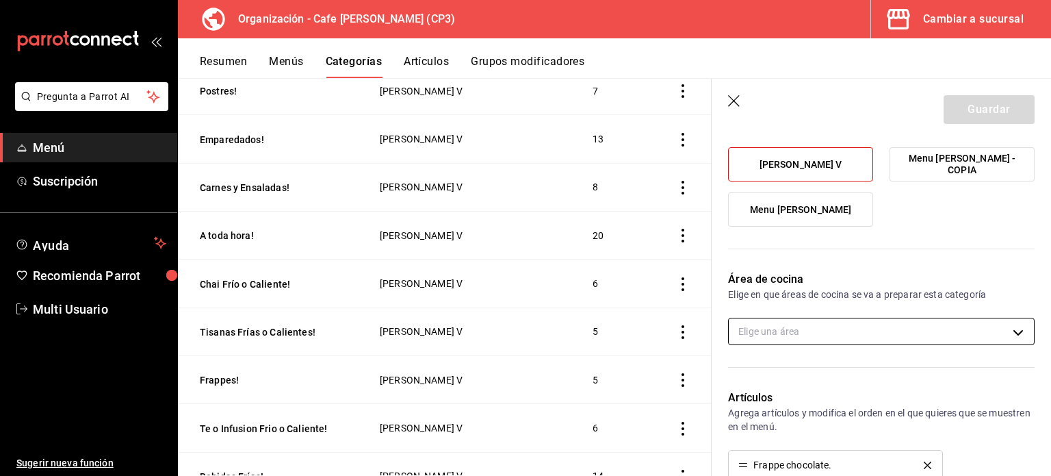
click at [1005, 331] on body "Pregunta a Parrot AI Menú Suscripción Ayuda Recomienda Parrot Multi Usuario Sug…" at bounding box center [525, 238] width 1051 height 476
click at [752, 373] on input "checkbox" at bounding box center [746, 376] width 12 height 12
checkbox input "true"
type input "ac7441a9-b2ac-48ae-a035-bf1ca09d11cd"
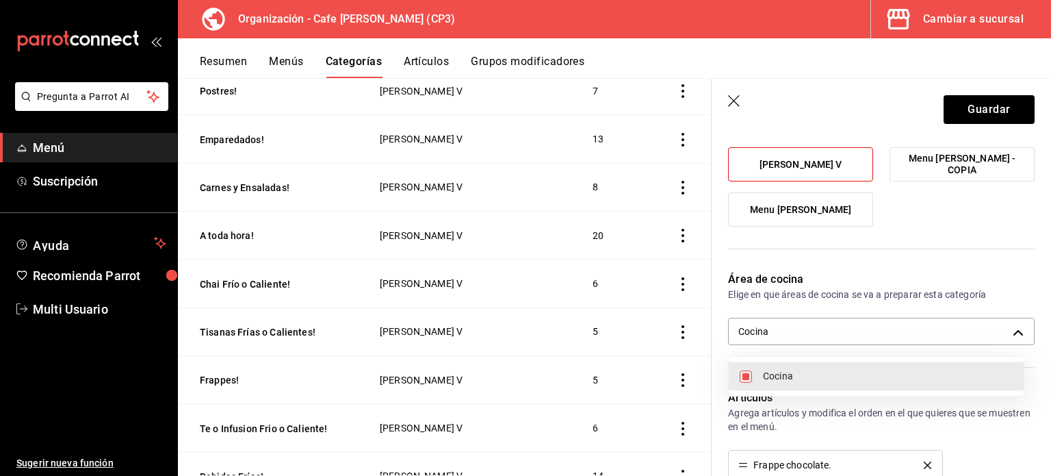
drag, startPoint x: 1046, startPoint y: 250, endPoint x: 1046, endPoint y: 289, distance: 39.0
click at [1046, 289] on div at bounding box center [525, 238] width 1051 height 476
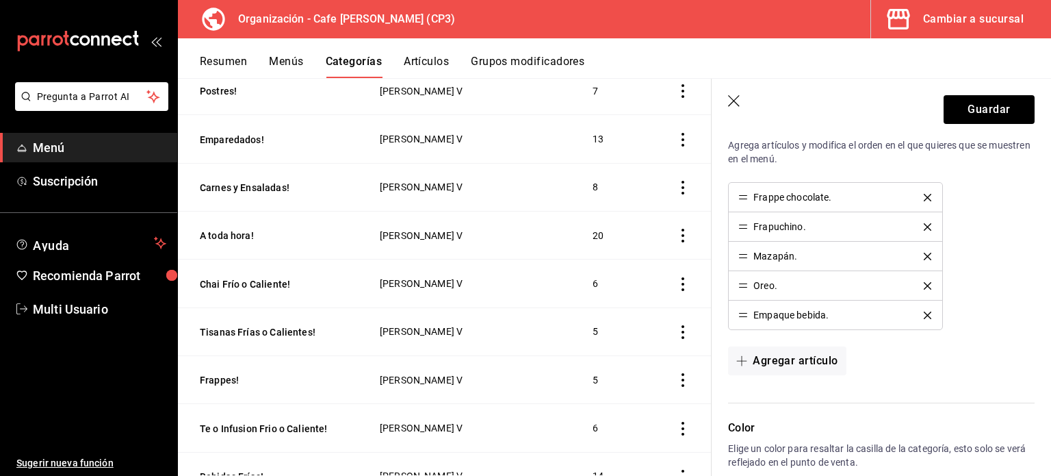
scroll to position [374, 0]
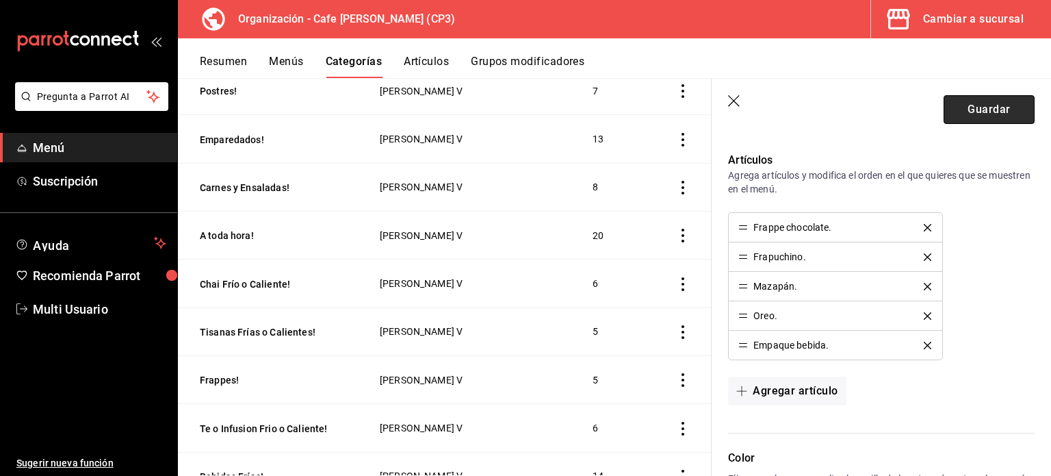
click at [980, 107] on button "Guardar" at bounding box center [989, 109] width 91 height 29
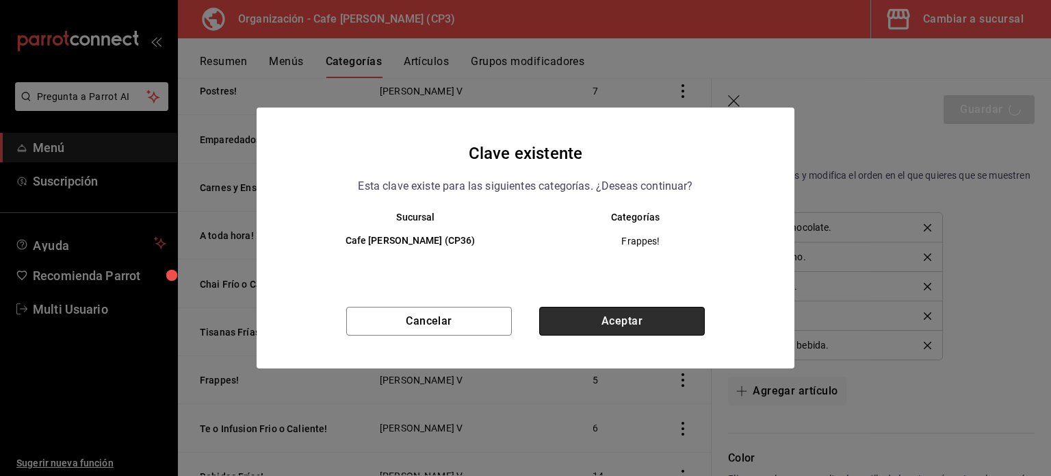
click at [627, 318] on button "Aceptar" at bounding box center [622, 321] width 166 height 29
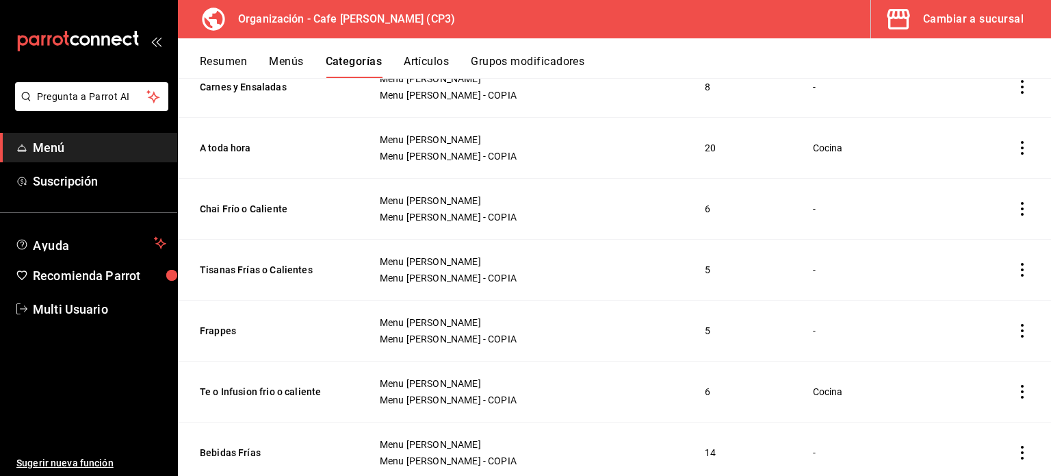
scroll to position [1225, 0]
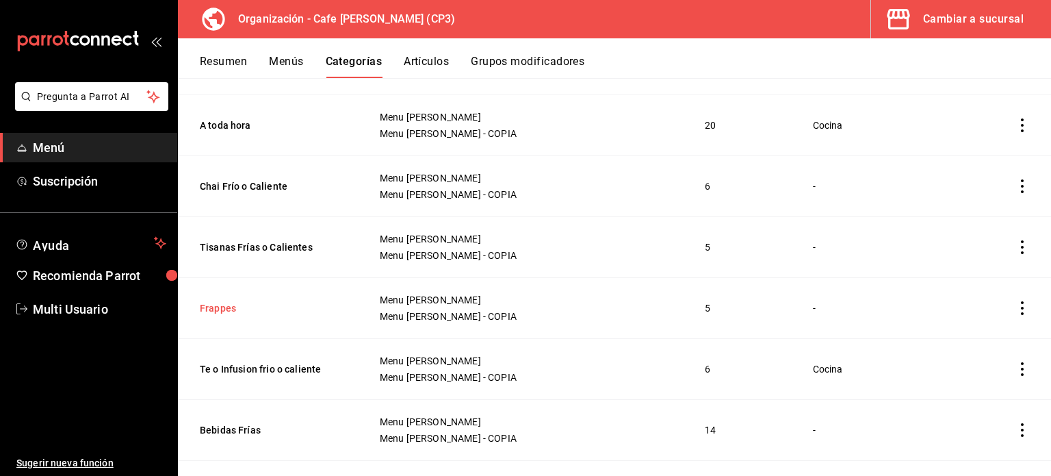
click at [220, 303] on button "Frappes" at bounding box center [268, 308] width 137 height 14
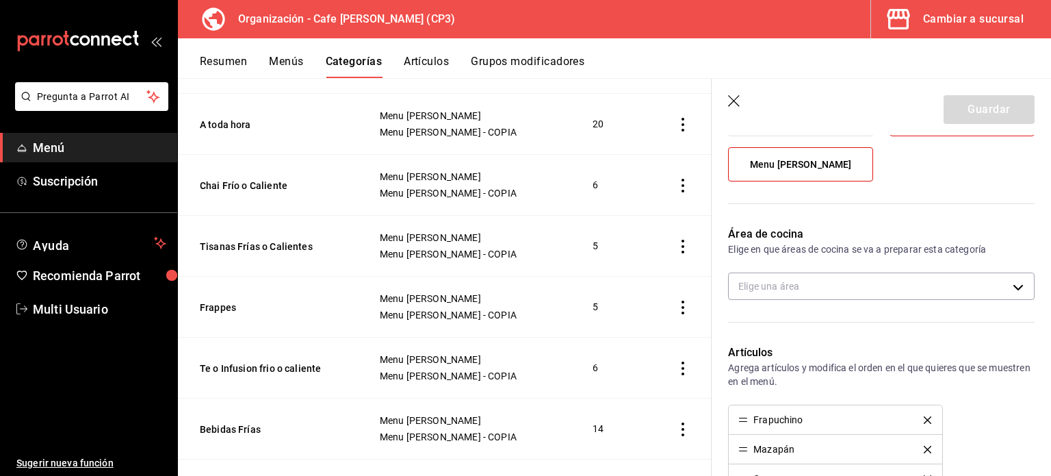
scroll to position [205, 0]
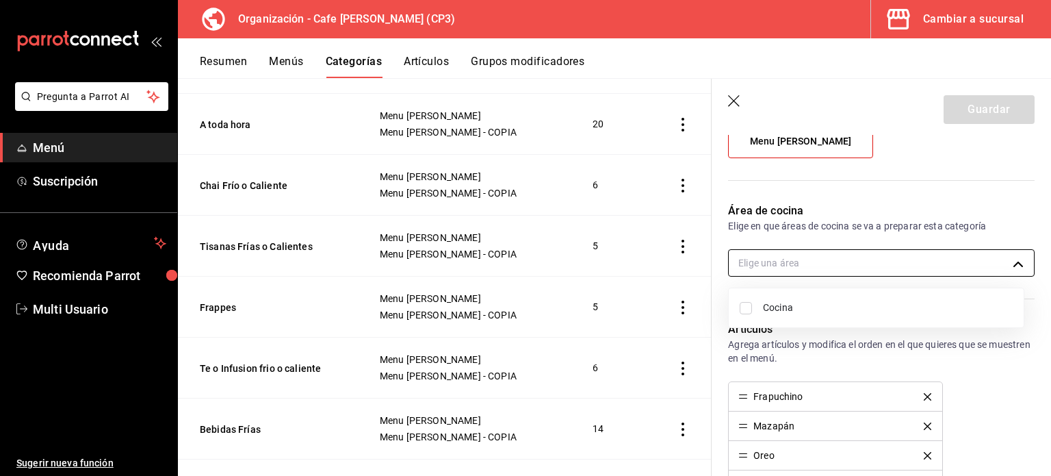
click at [862, 257] on body "Pregunta a Parrot AI Menú Suscripción Ayuda Recomienda Parrot Multi Usuario Sug…" at bounding box center [525, 238] width 1051 height 476
click at [747, 306] on input "checkbox" at bounding box center [746, 308] width 12 height 12
checkbox input "true"
type input "ac7441a9-b2ac-48ae-a035-bf1ca09d11cd"
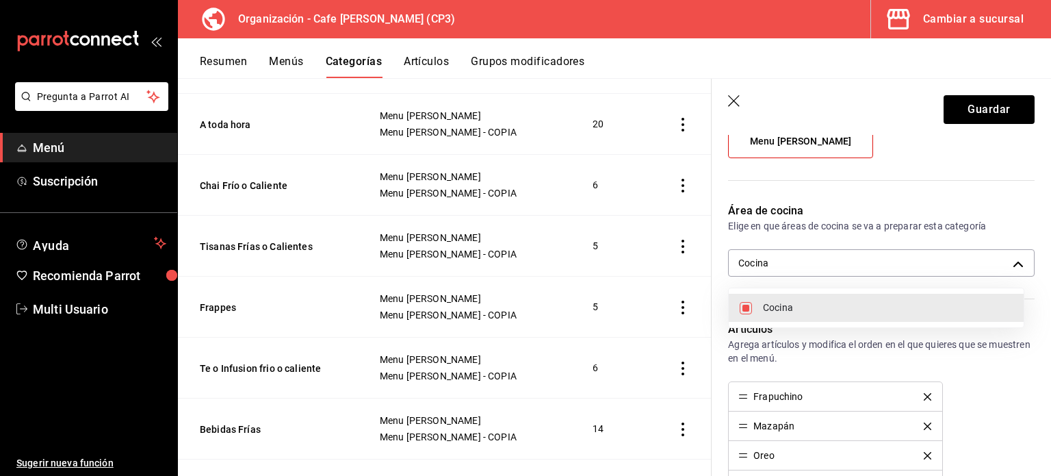
drag, startPoint x: 1049, startPoint y: 291, endPoint x: 1046, endPoint y: 333, distance: 41.8
click at [1046, 333] on div at bounding box center [525, 238] width 1051 height 476
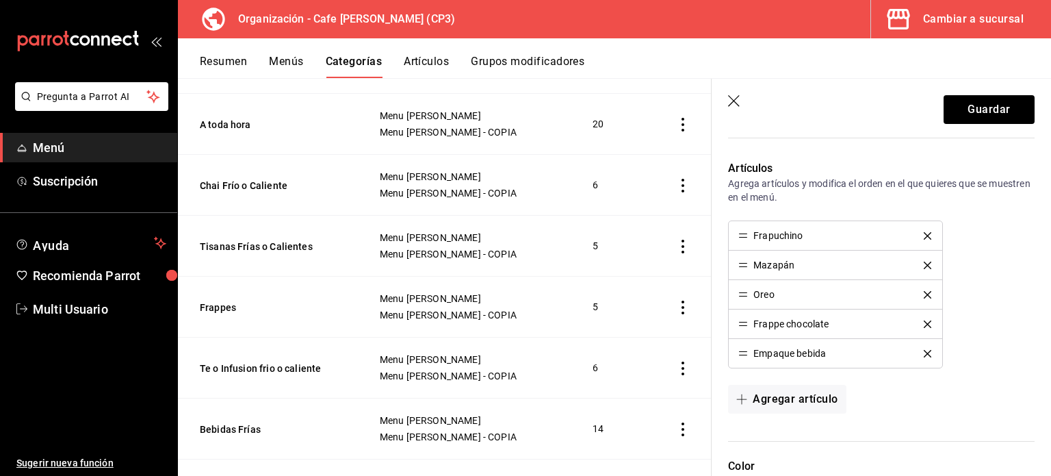
scroll to position [369, 0]
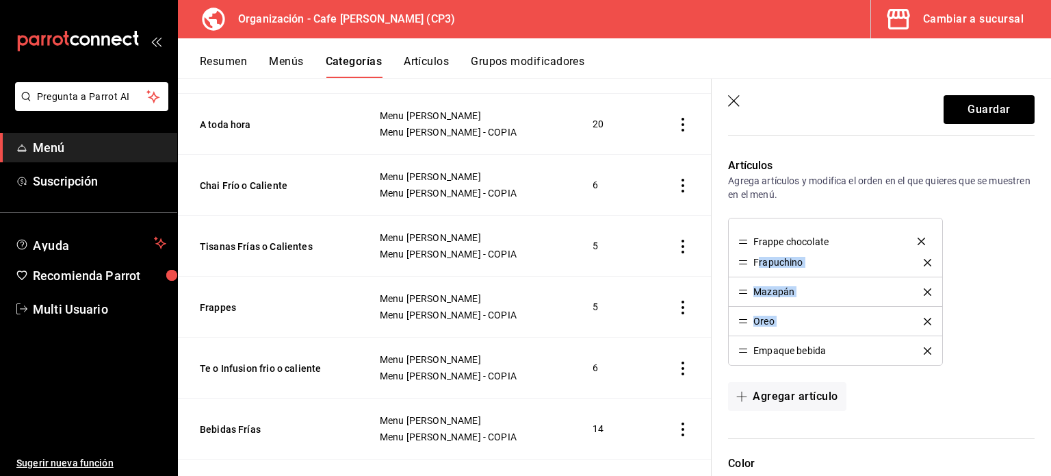
drag, startPoint x: 743, startPoint y: 320, endPoint x: 758, endPoint y: 241, distance: 80.1
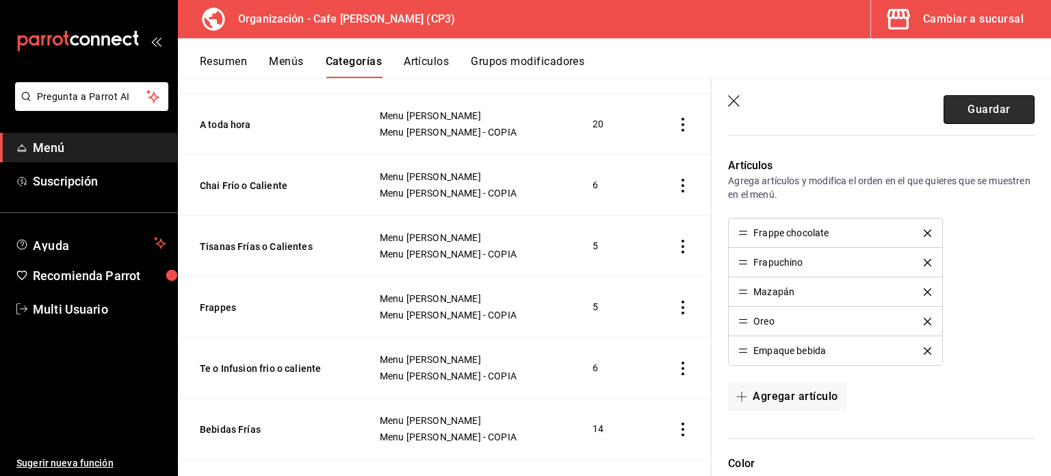
click at [975, 108] on button "Guardar" at bounding box center [989, 109] width 91 height 29
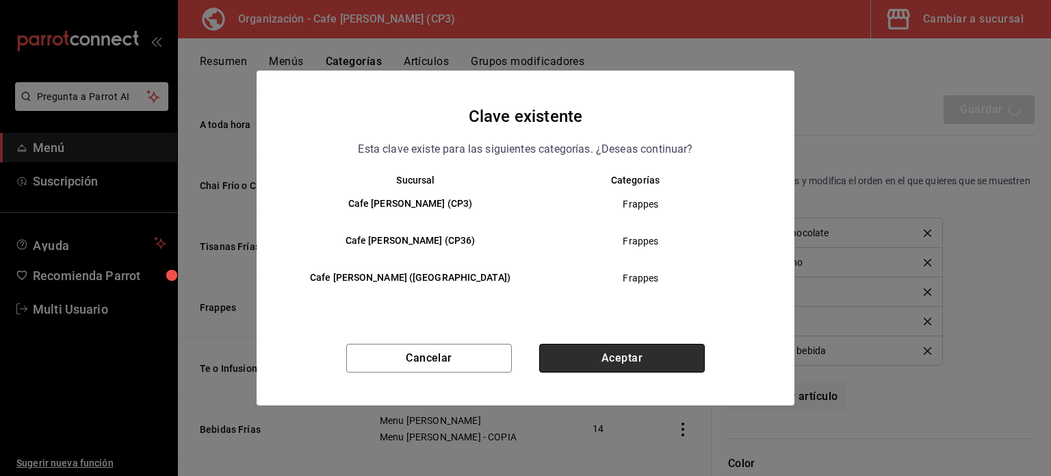
click at [635, 349] on button "Aceptar" at bounding box center [622, 358] width 166 height 29
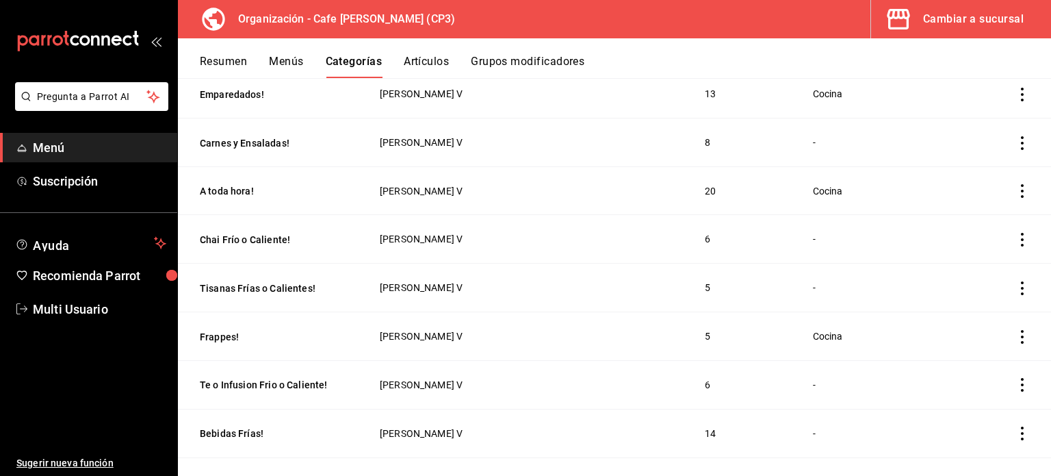
scroll to position [411, 0]
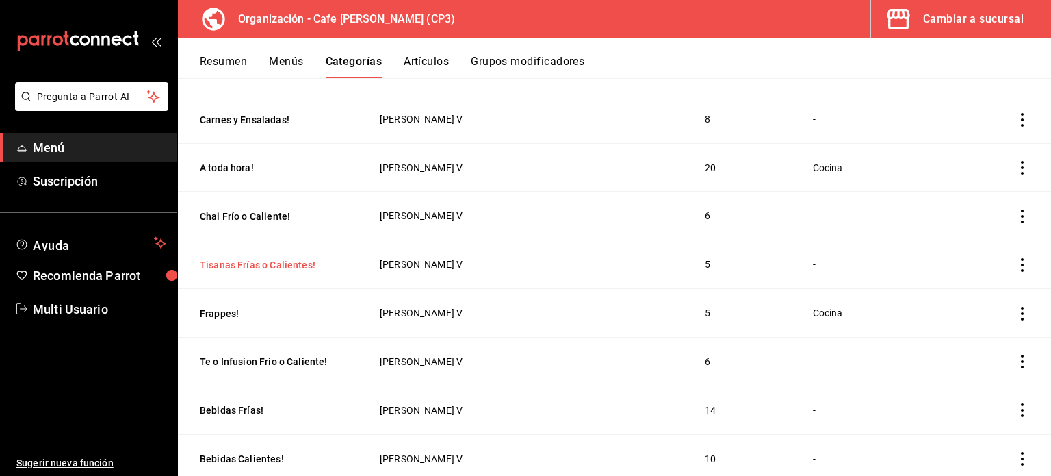
click at [250, 264] on button "Tisanas [PERSON_NAME] o Calientes!" at bounding box center [268, 265] width 137 height 14
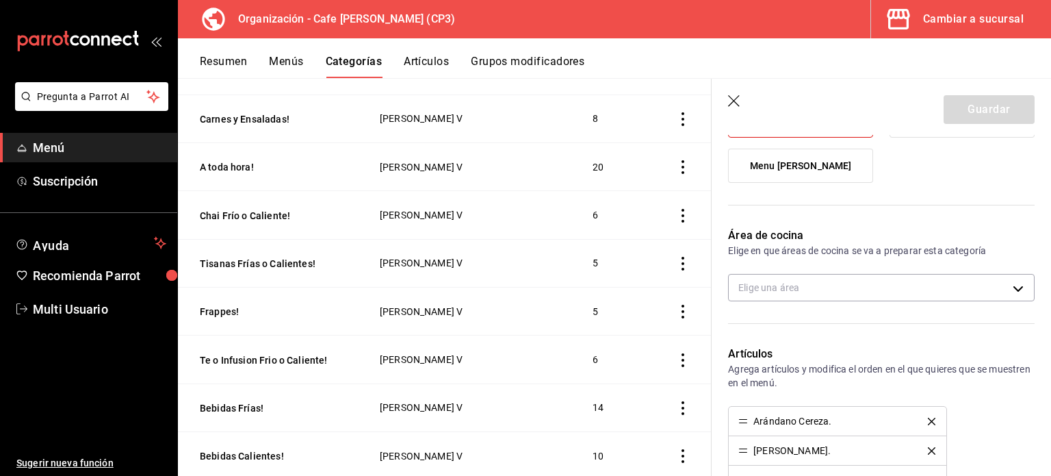
scroll to position [137, 0]
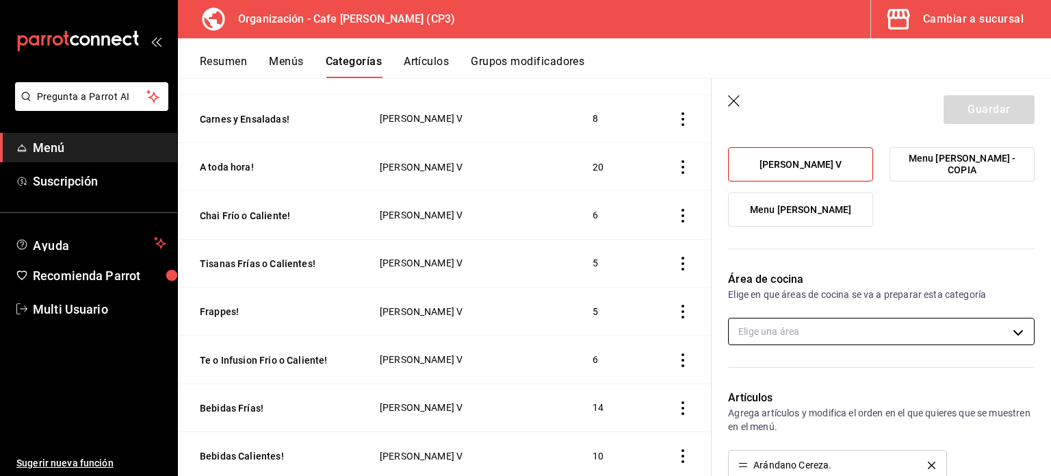
click at [913, 327] on body "Pregunta a Parrot AI Menú Suscripción Ayuda Recomienda Parrot Multi Usuario Sug…" at bounding box center [525, 238] width 1051 height 476
click at [778, 379] on span "Cocina" at bounding box center [888, 376] width 250 height 14
type input "ac7441a9-b2ac-48ae-a035-bf1ca09d11cd"
checkbox input "true"
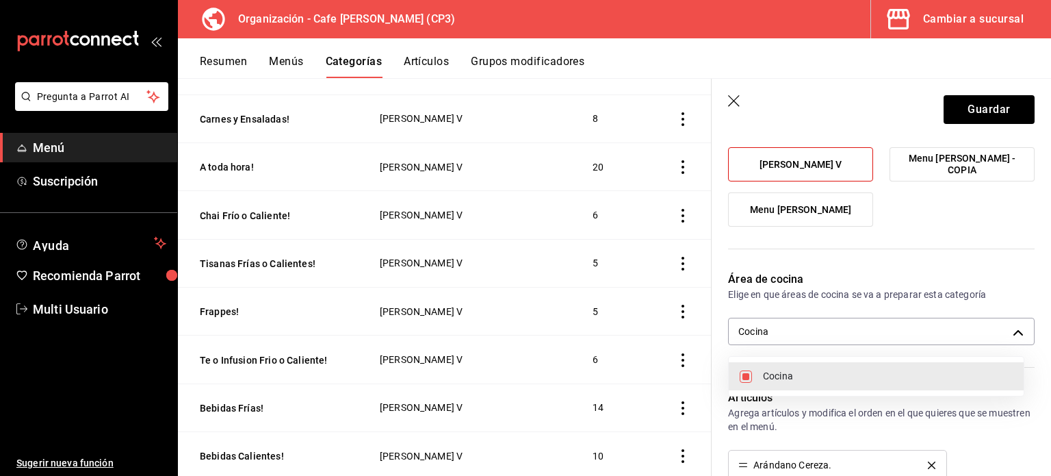
click at [964, 106] on div at bounding box center [525, 238] width 1051 height 476
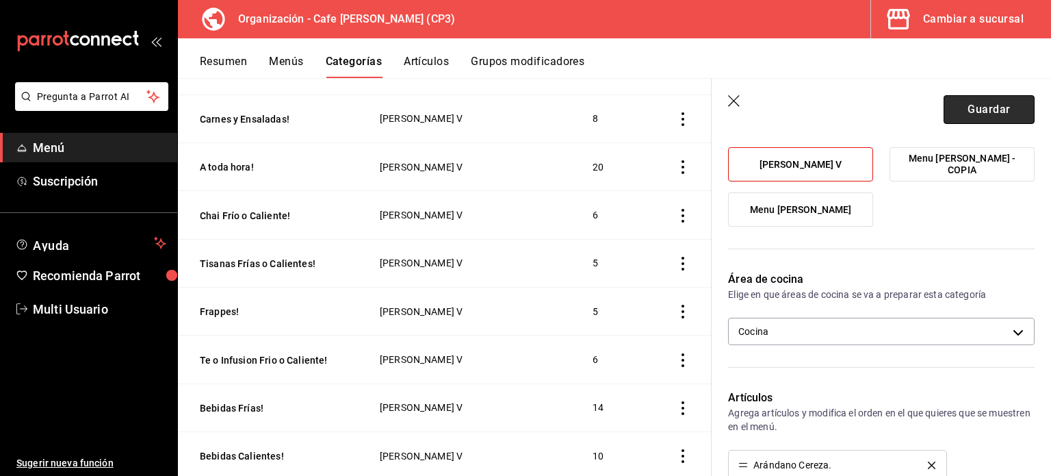
click at [984, 112] on button "Guardar" at bounding box center [989, 109] width 91 height 29
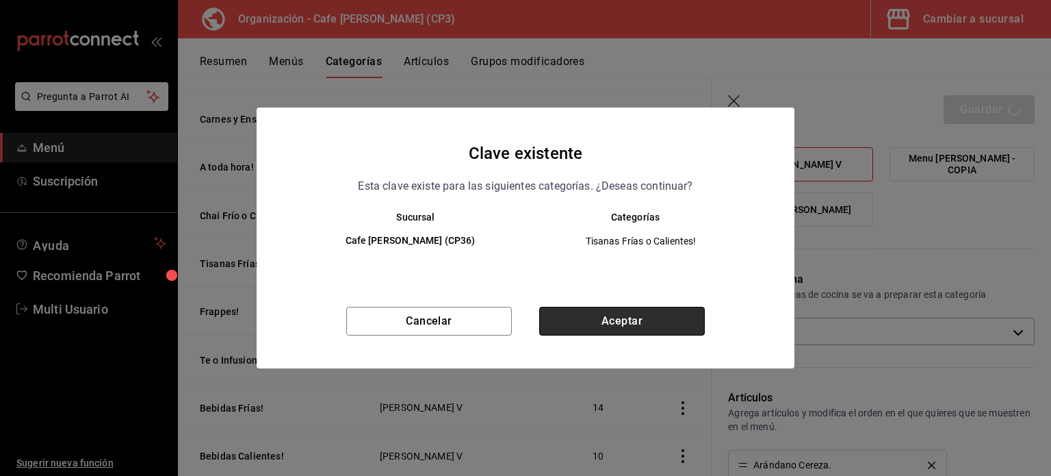
click at [645, 324] on button "Aceptar" at bounding box center [622, 321] width 166 height 29
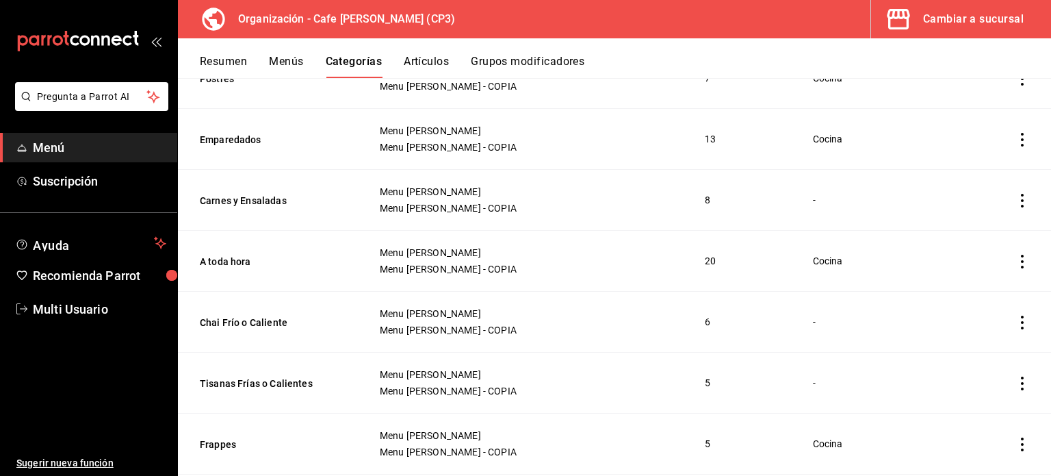
scroll to position [1156, 0]
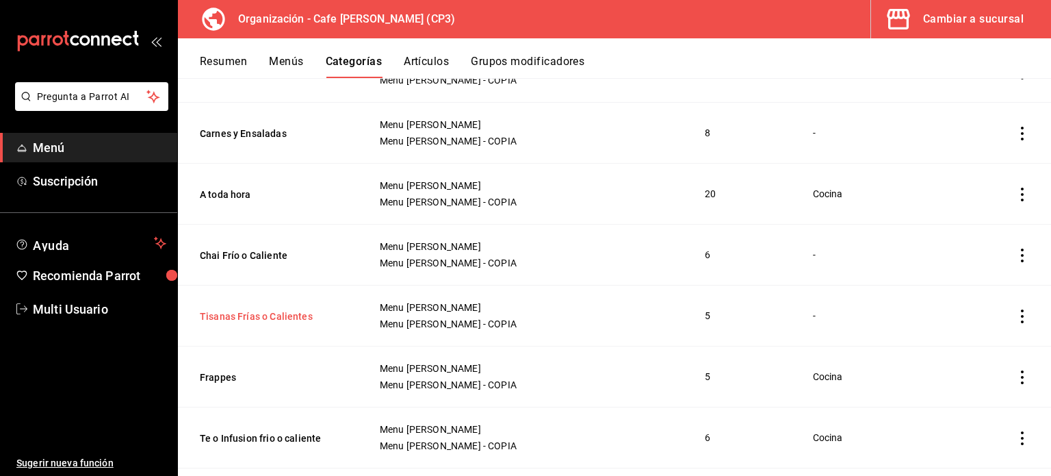
click at [264, 311] on button "Tisanas Frías o Calientes" at bounding box center [268, 316] width 137 height 14
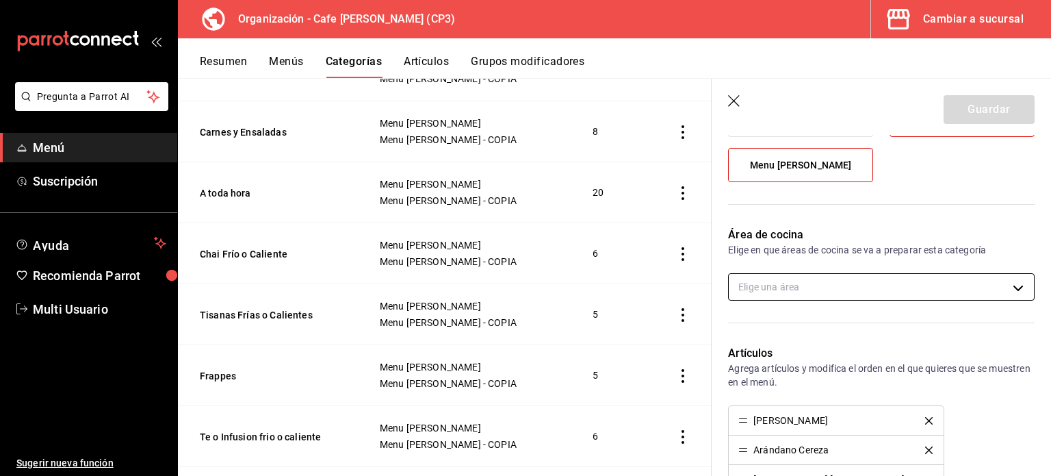
scroll to position [205, 0]
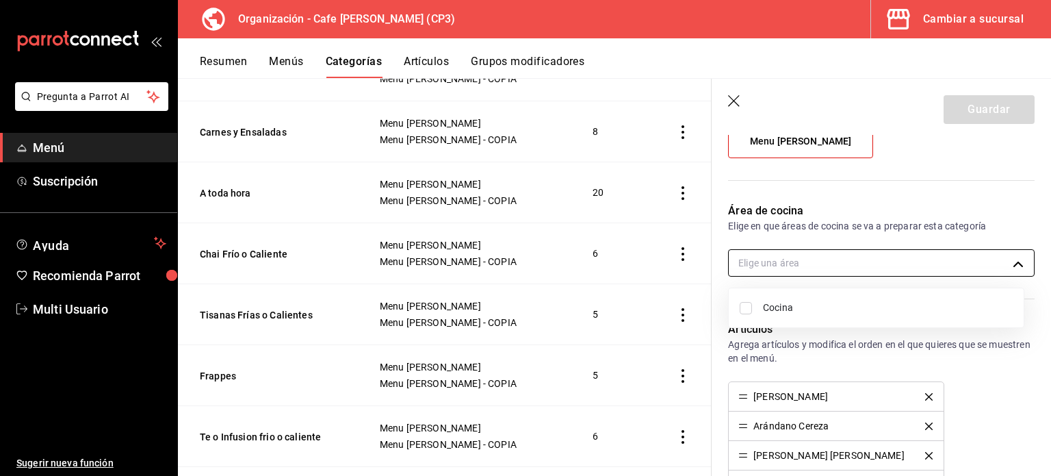
click at [903, 257] on body "Pregunta a Parrot AI Menú Suscripción Ayuda Recomienda Parrot Multi Usuario Sug…" at bounding box center [525, 238] width 1051 height 476
click at [747, 309] on input "checkbox" at bounding box center [746, 308] width 12 height 12
checkbox input "true"
type input "ac7441a9-b2ac-48ae-a035-bf1ca09d11cd"
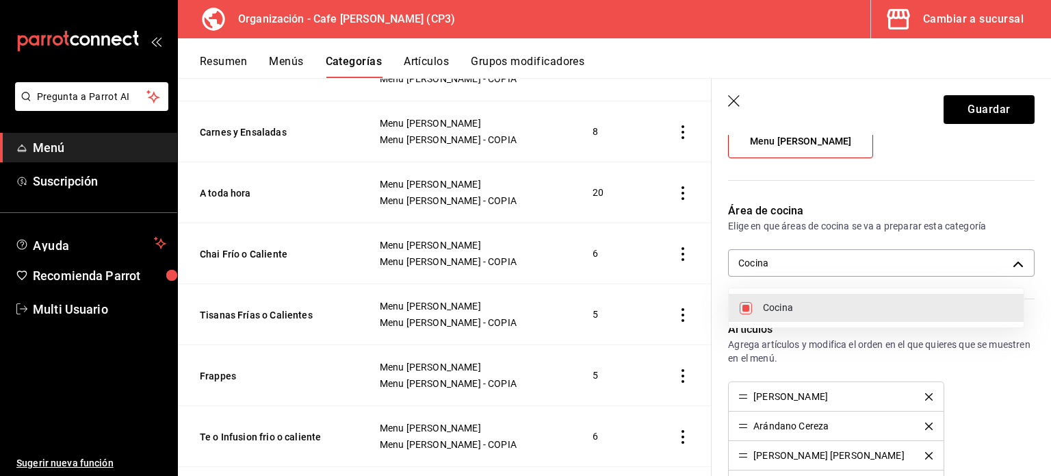
drag, startPoint x: 1045, startPoint y: 268, endPoint x: 1044, endPoint y: 333, distance: 65.0
click at [1044, 333] on div at bounding box center [525, 238] width 1051 height 476
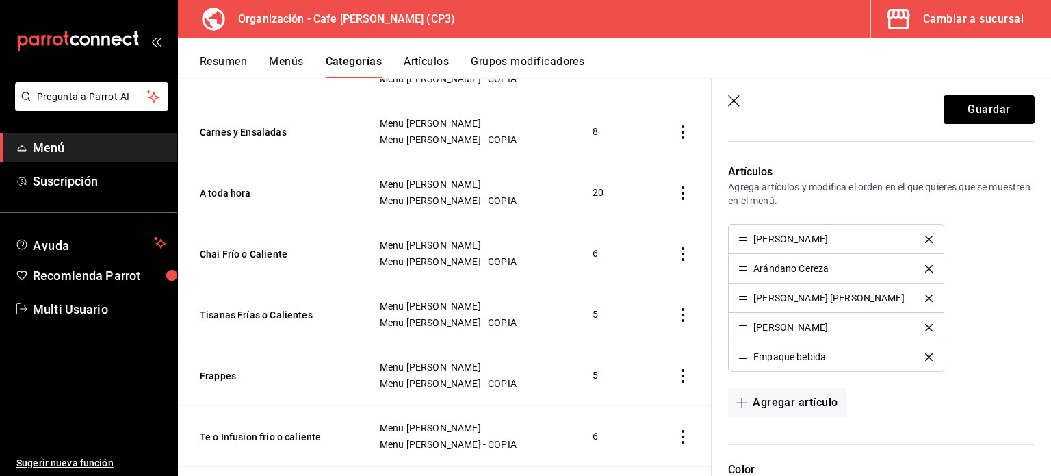
scroll to position [367, 0]
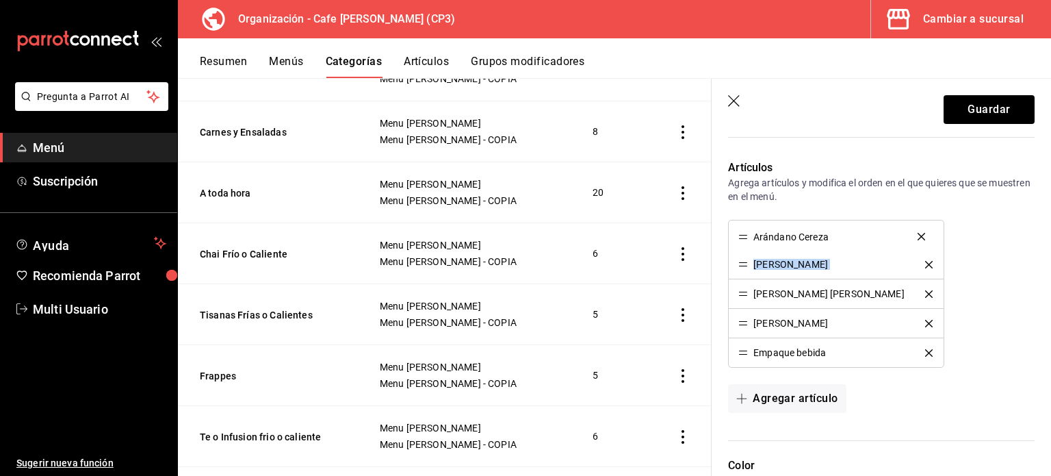
drag, startPoint x: 744, startPoint y: 265, endPoint x: 744, endPoint y: 238, distance: 26.7
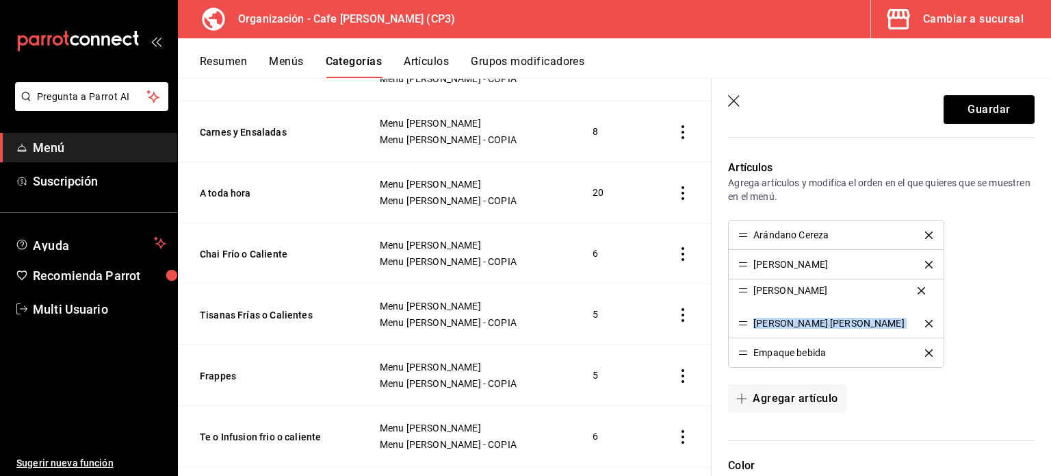
drag, startPoint x: 745, startPoint y: 324, endPoint x: 745, endPoint y: 293, distance: 31.5
click at [980, 112] on button "Guardar" at bounding box center [989, 109] width 91 height 29
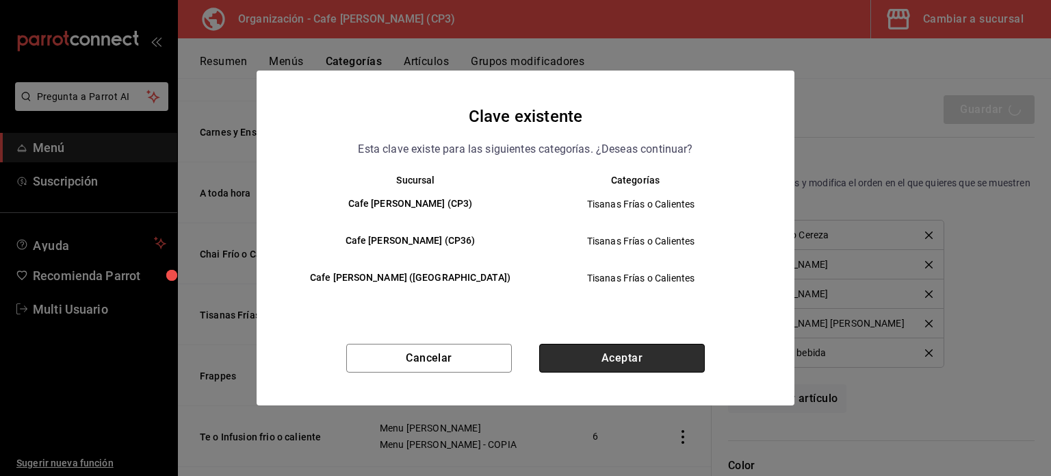
click at [625, 356] on button "Aceptar" at bounding box center [622, 358] width 166 height 29
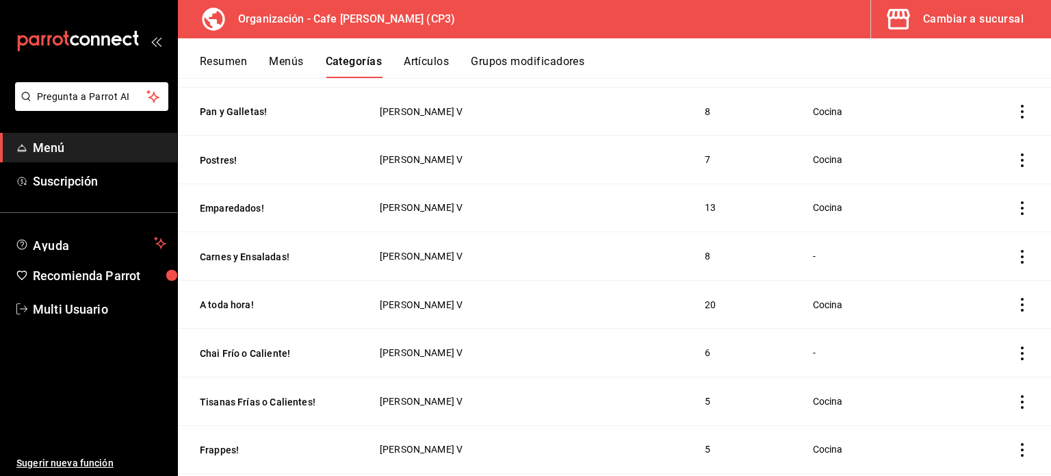
scroll to position [411, 0]
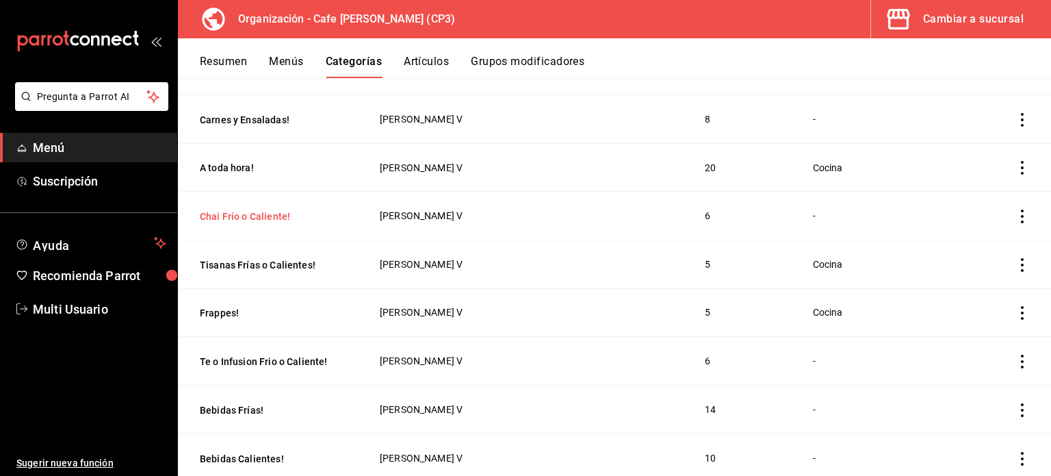
click at [256, 216] on button "Chai Frío o Caliente!" at bounding box center [268, 216] width 137 height 14
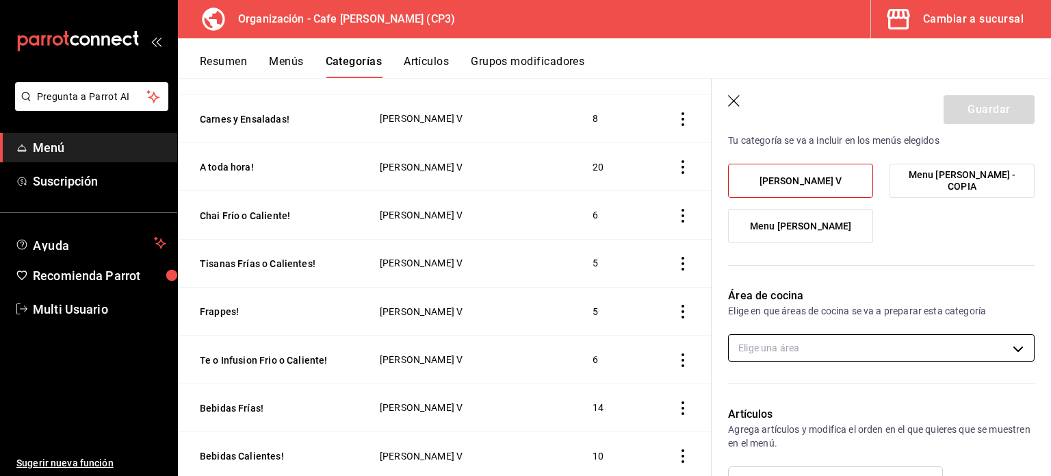
scroll to position [137, 0]
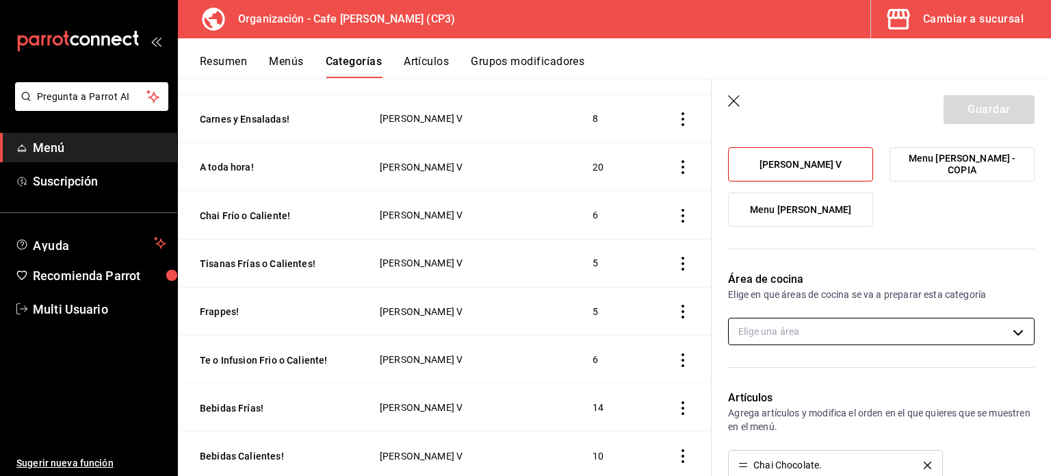
click at [918, 330] on body "Pregunta a Parrot AI Menú Suscripción Ayuda Recomienda Parrot Multi Usuario Sug…" at bounding box center [525, 238] width 1051 height 476
click at [749, 374] on input "checkbox" at bounding box center [746, 376] width 12 height 12
checkbox input "true"
type input "ac7441a9-b2ac-48ae-a035-bf1ca09d11cd"
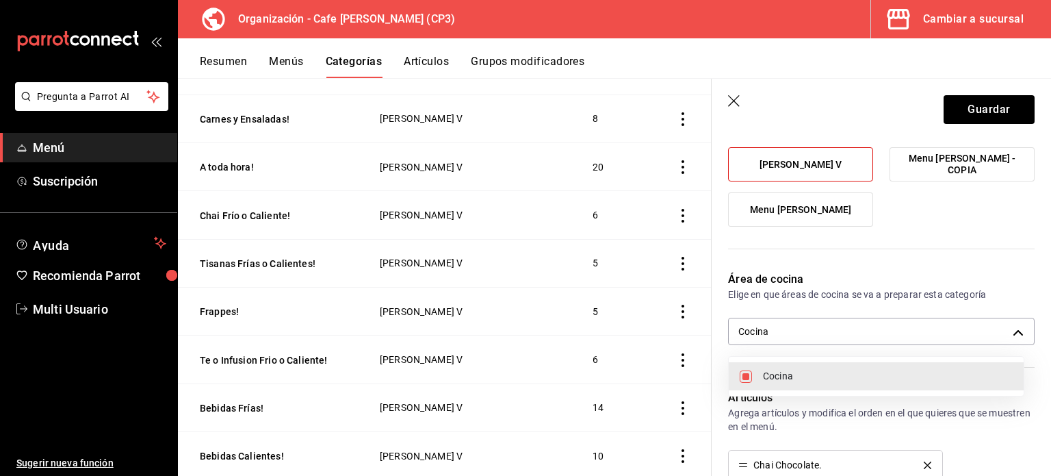
drag, startPoint x: 1046, startPoint y: 246, endPoint x: 1046, endPoint y: 276, distance: 29.4
click at [1046, 276] on div at bounding box center [525, 238] width 1051 height 476
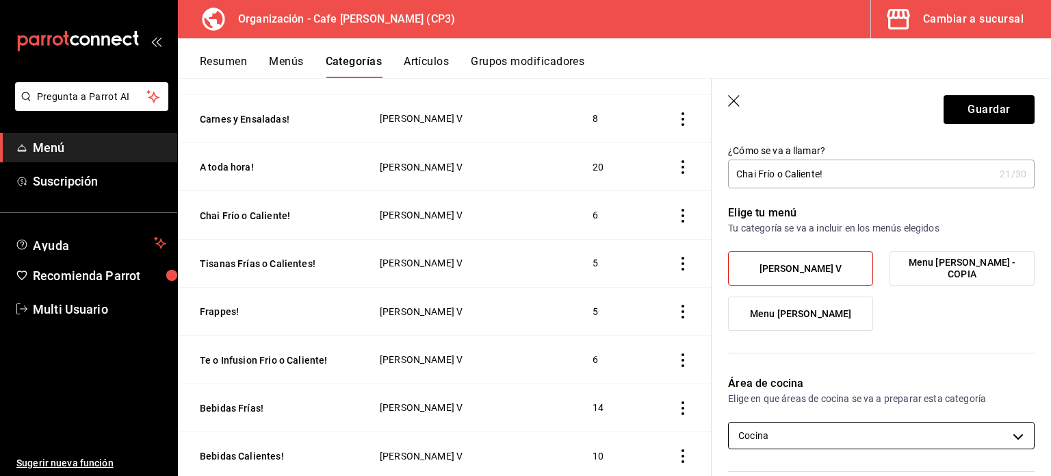
scroll to position [0, 0]
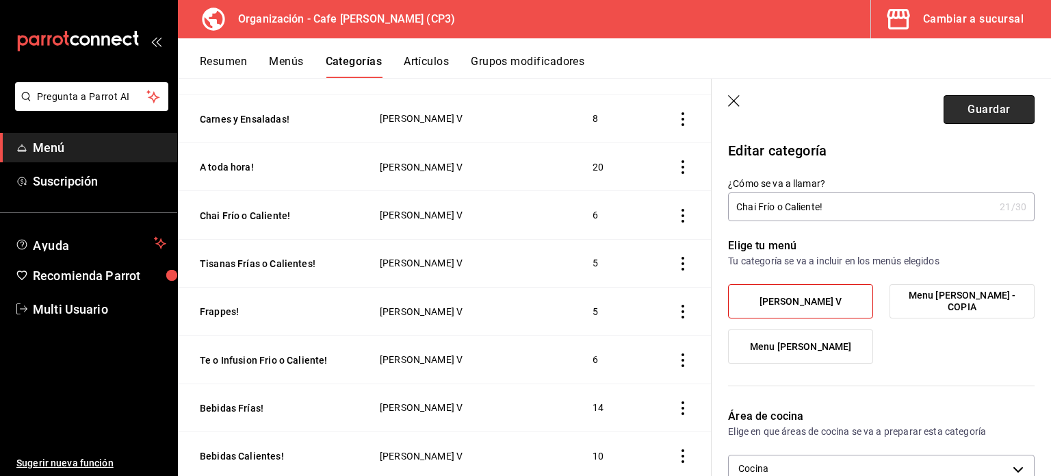
click at [975, 105] on button "Guardar" at bounding box center [989, 109] width 91 height 29
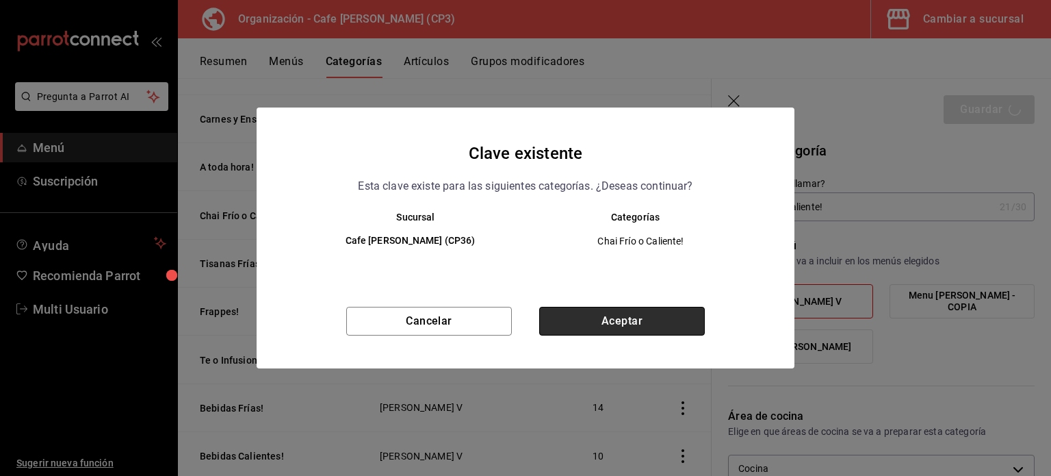
click at [634, 321] on button "Aceptar" at bounding box center [622, 321] width 166 height 29
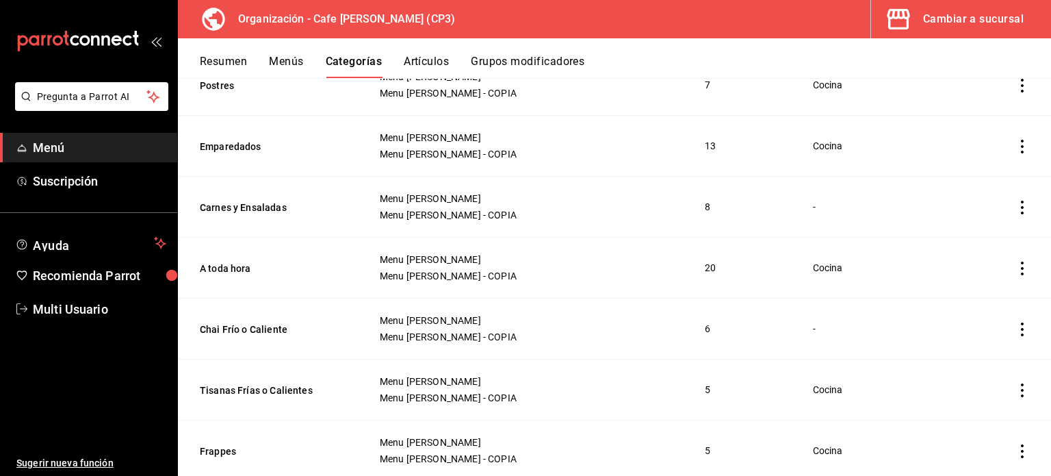
scroll to position [1087, 0]
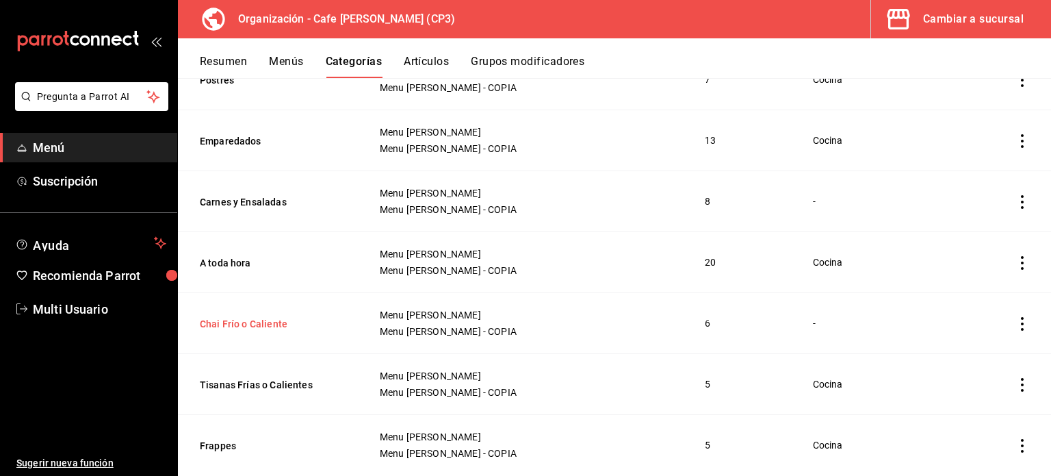
click at [257, 322] on button "Chai Frío o Caliente" at bounding box center [268, 324] width 137 height 14
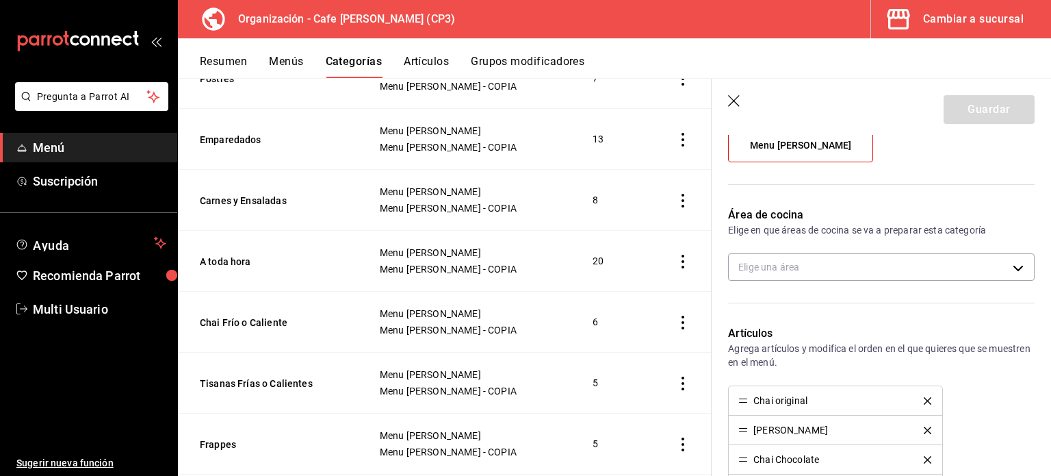
scroll to position [274, 0]
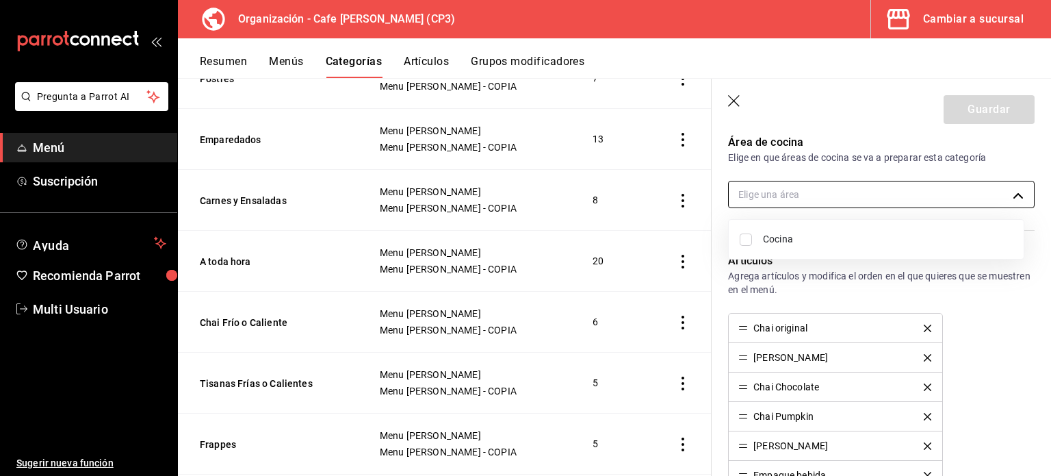
click at [916, 193] on body "Pregunta a Parrot AI Menú Suscripción Ayuda Recomienda Parrot Multi Usuario Sug…" at bounding box center [525, 238] width 1051 height 476
click at [752, 237] on li "Cocina" at bounding box center [876, 239] width 295 height 28
type input "ac7441a9-b2ac-48ae-a035-bf1ca09d11cd"
checkbox input "true"
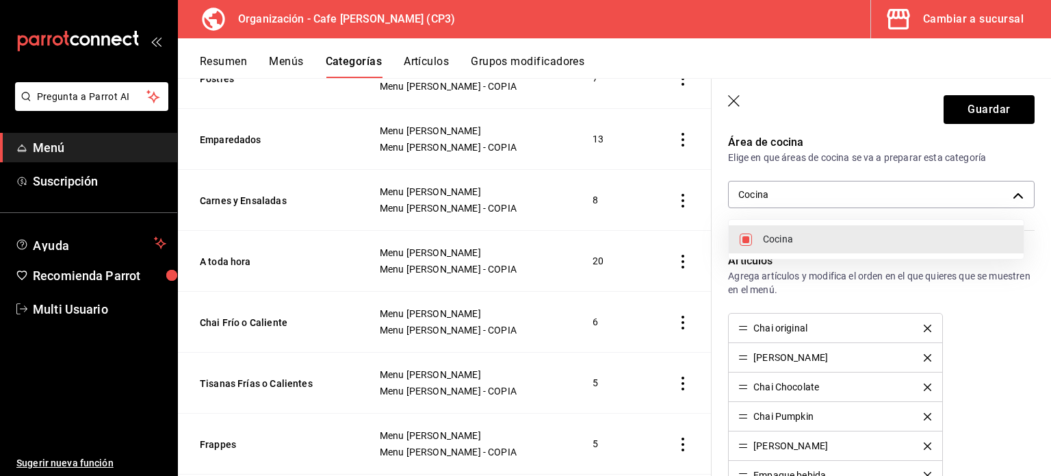
drag, startPoint x: 1044, startPoint y: 282, endPoint x: 1044, endPoint y: 333, distance: 50.7
click at [1044, 333] on div at bounding box center [525, 238] width 1051 height 476
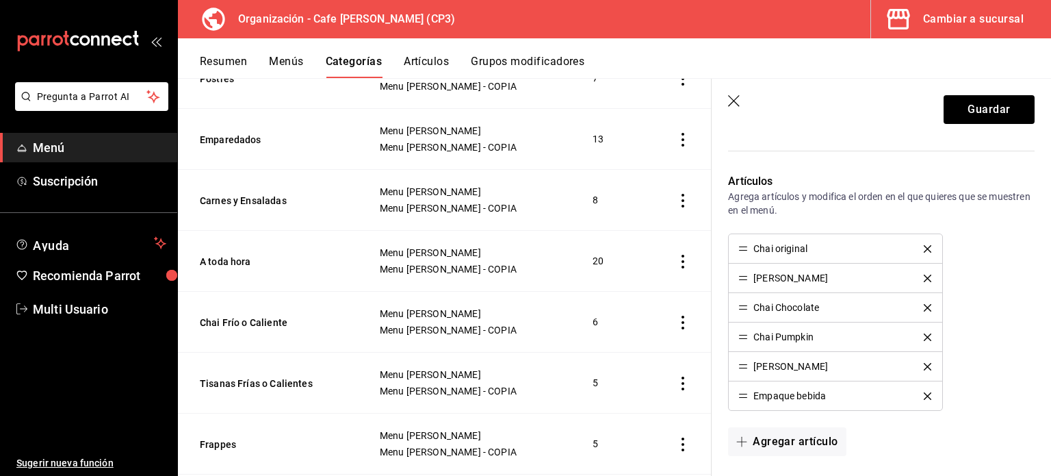
scroll to position [381, 0]
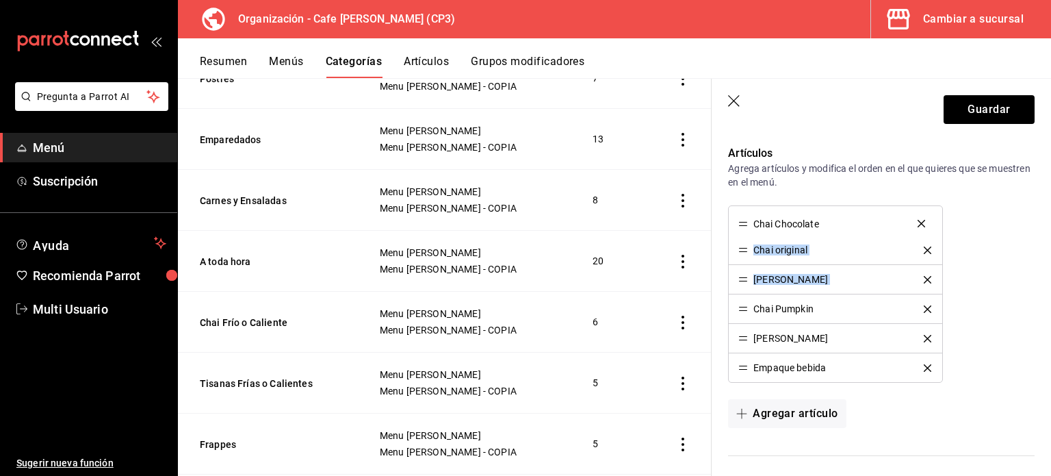
drag, startPoint x: 744, startPoint y: 279, endPoint x: 748, endPoint y: 224, distance: 54.9
drag, startPoint x: 744, startPoint y: 279, endPoint x: 749, endPoint y: 250, distance: 29.8
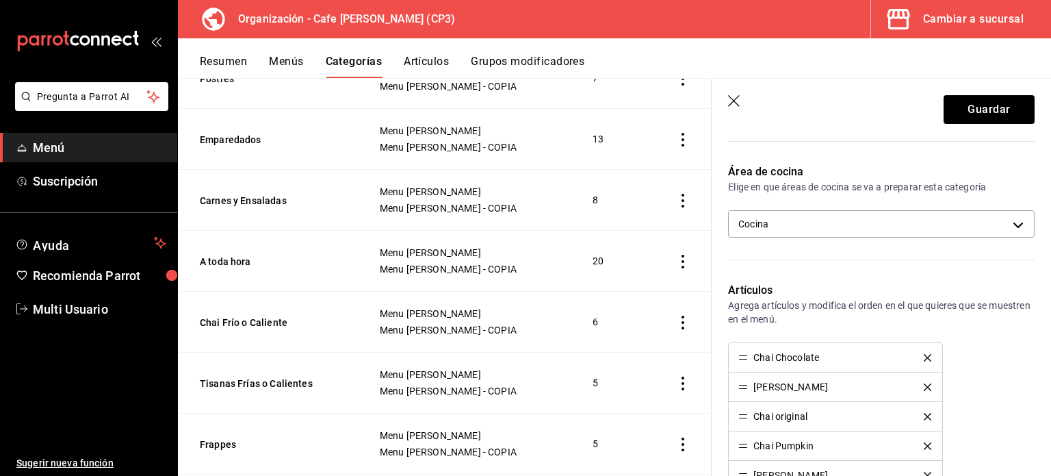
scroll to position [176, 0]
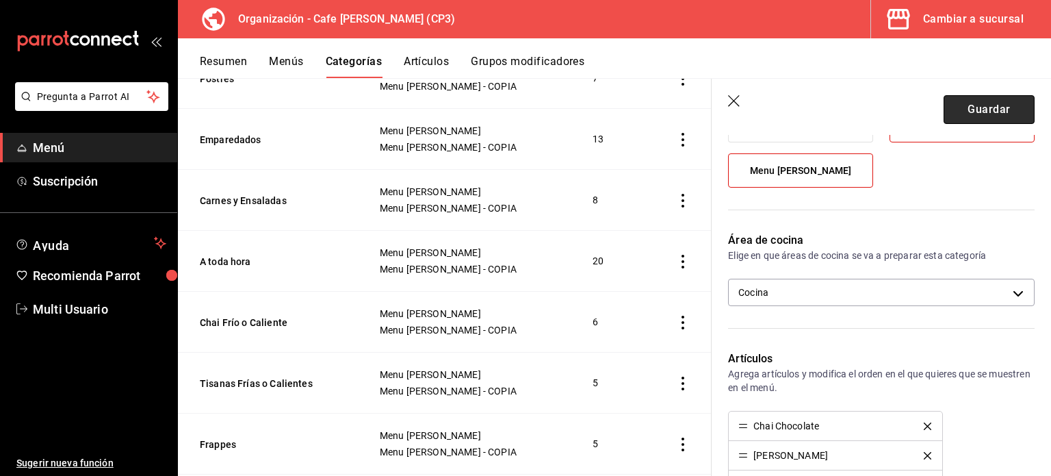
click at [977, 114] on button "Guardar" at bounding box center [989, 109] width 91 height 29
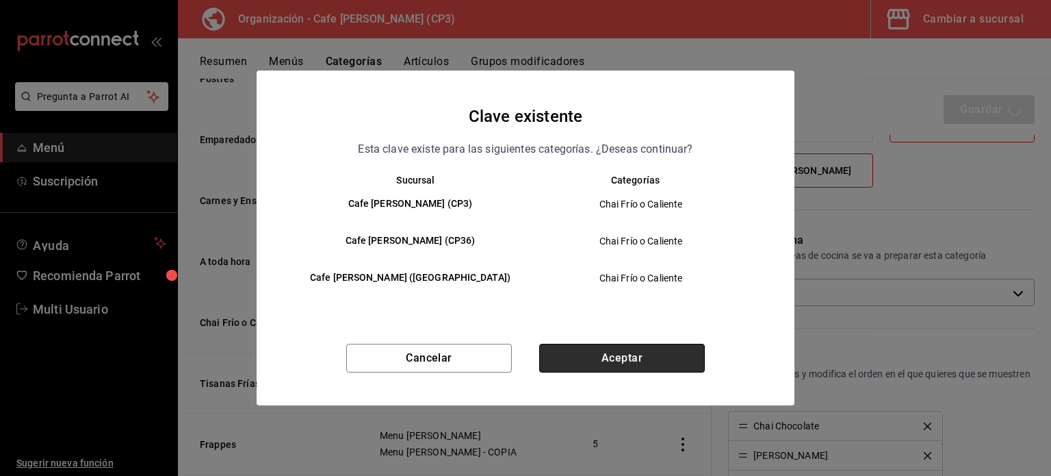
click at [620, 352] on button "Aceptar" at bounding box center [622, 358] width 166 height 29
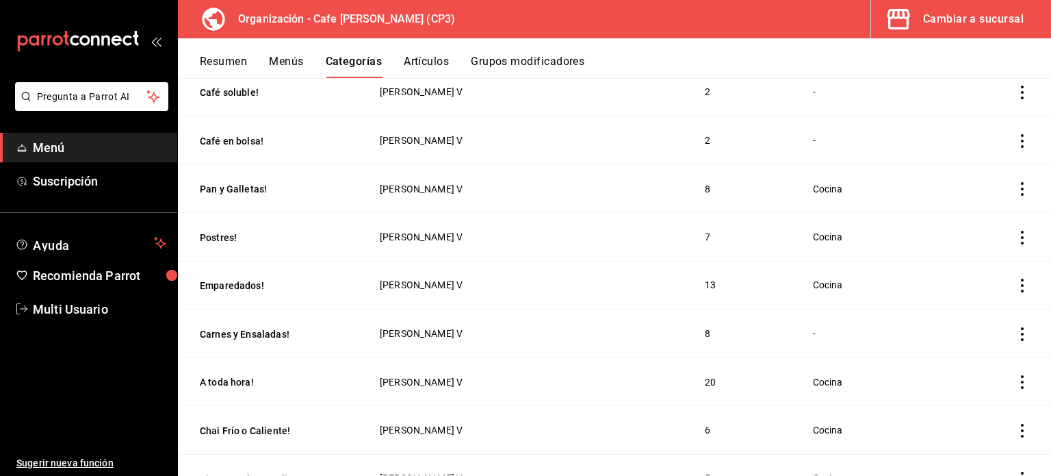
scroll to position [205, 0]
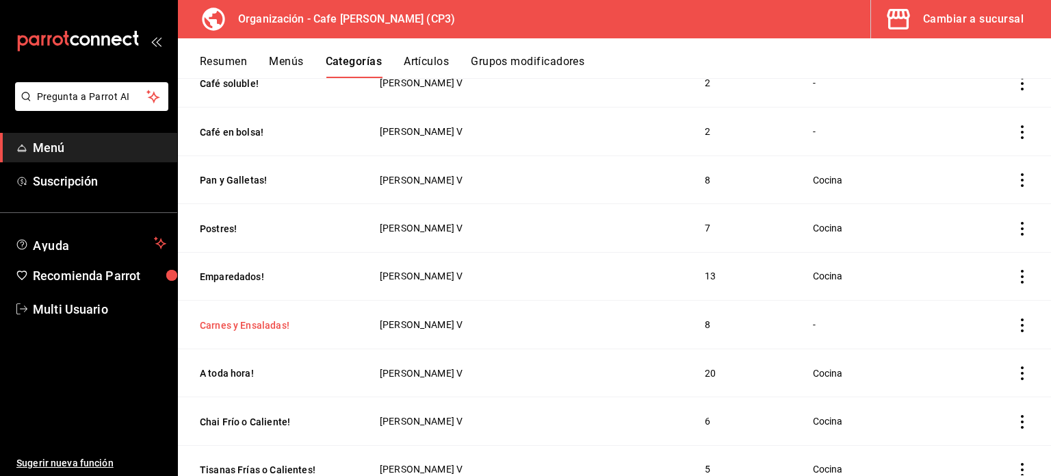
click at [252, 325] on button "[PERSON_NAME] y Ensaladas!" at bounding box center [268, 325] width 137 height 14
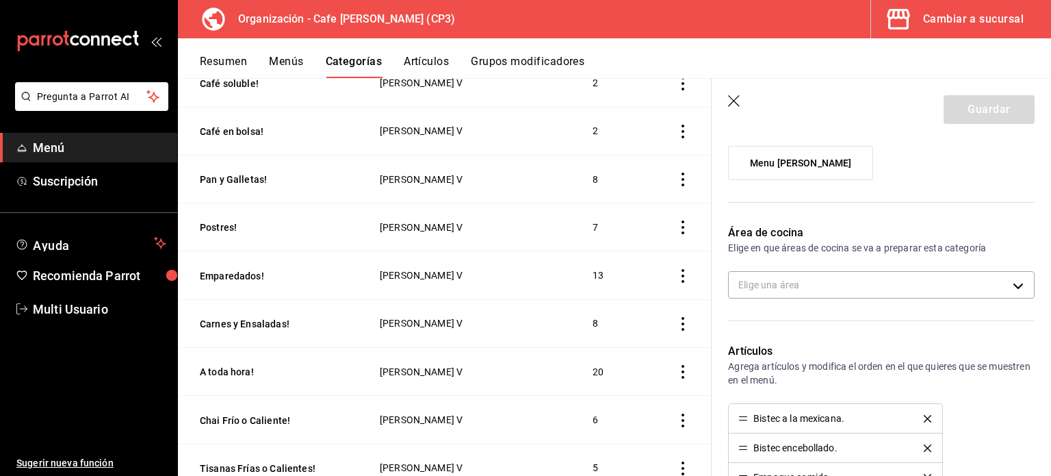
scroll to position [205, 0]
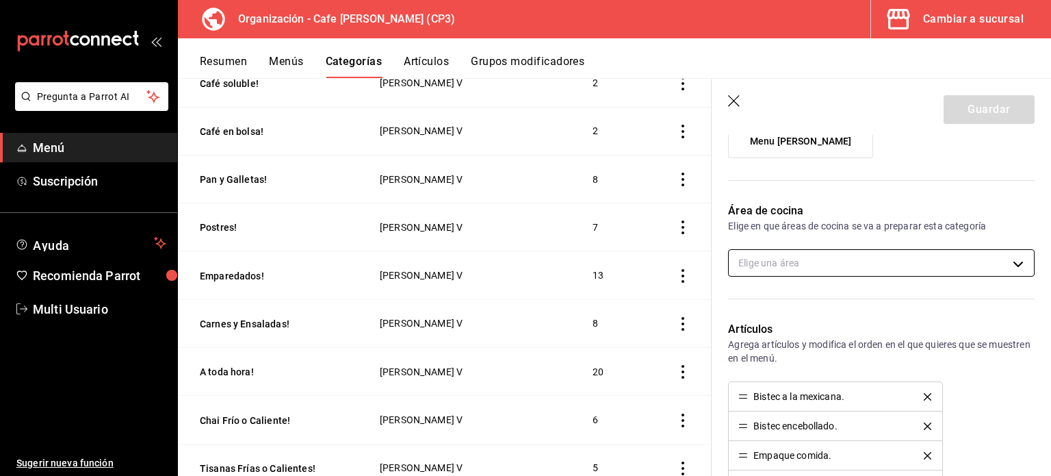
click at [953, 261] on body "Pregunta a Parrot AI Menú Suscripción Ayuda Recomienda Parrot Multi Usuario Sug…" at bounding box center [525, 238] width 1051 height 476
click at [748, 307] on input "checkbox" at bounding box center [746, 308] width 12 height 12
checkbox input "true"
type input "ac7441a9-b2ac-48ae-a035-bf1ca09d11cd"
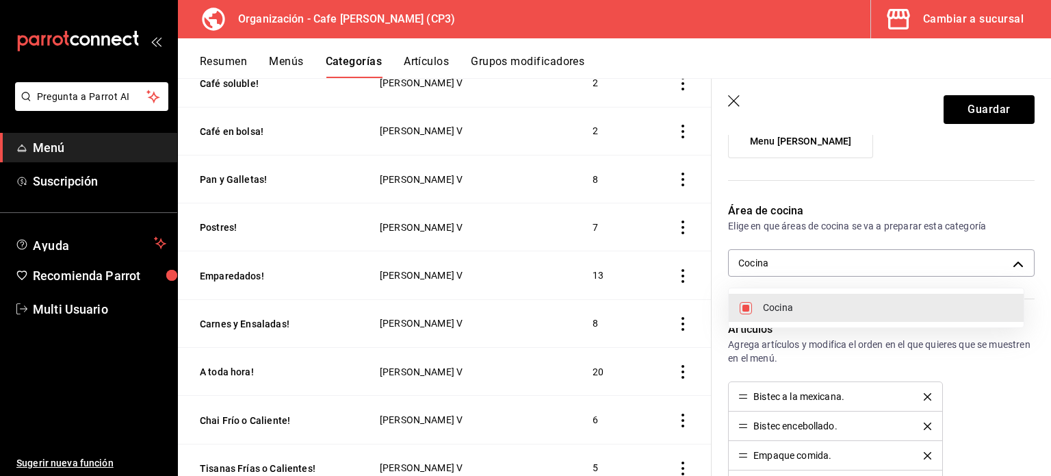
drag, startPoint x: 1046, startPoint y: 268, endPoint x: 1042, endPoint y: 298, distance: 30.3
click at [1042, 298] on div at bounding box center [525, 238] width 1051 height 476
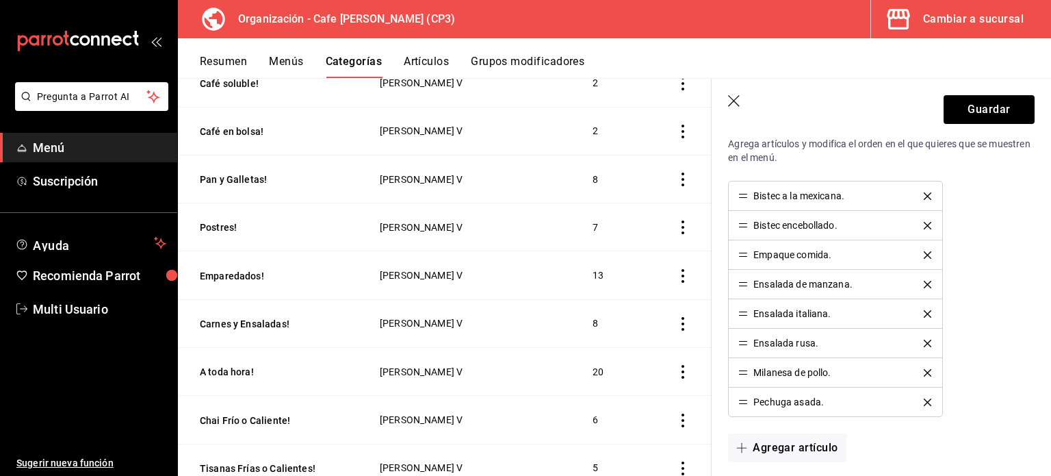
scroll to position [409, 0]
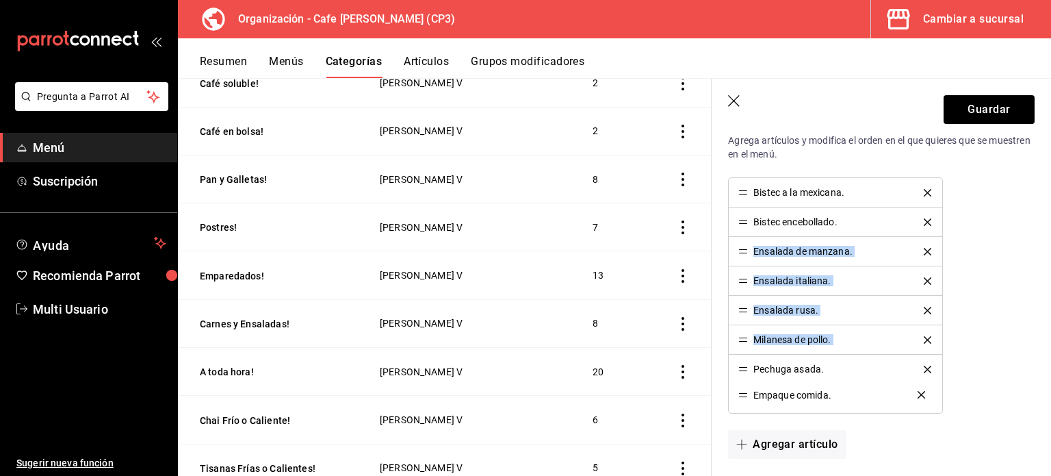
drag, startPoint x: 742, startPoint y: 250, endPoint x: 730, endPoint y: 394, distance: 144.9
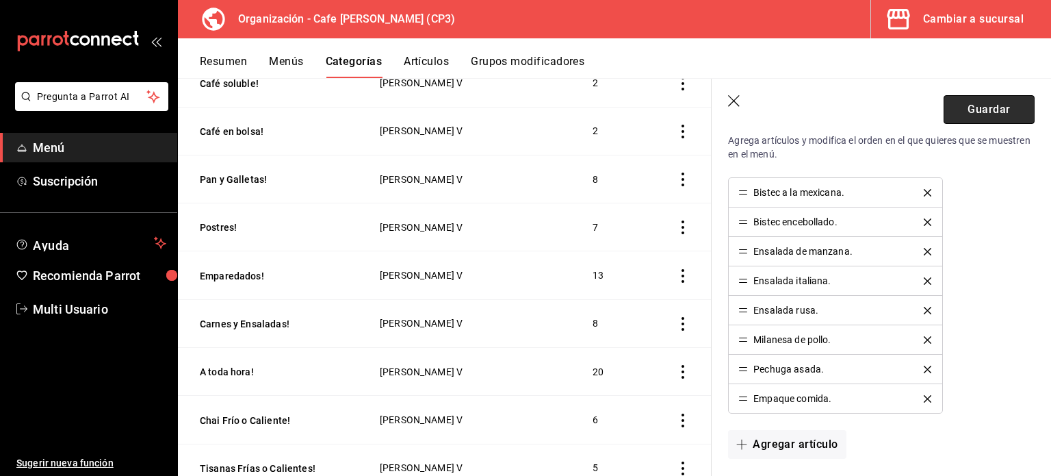
click at [976, 113] on button "Guardar" at bounding box center [989, 109] width 91 height 29
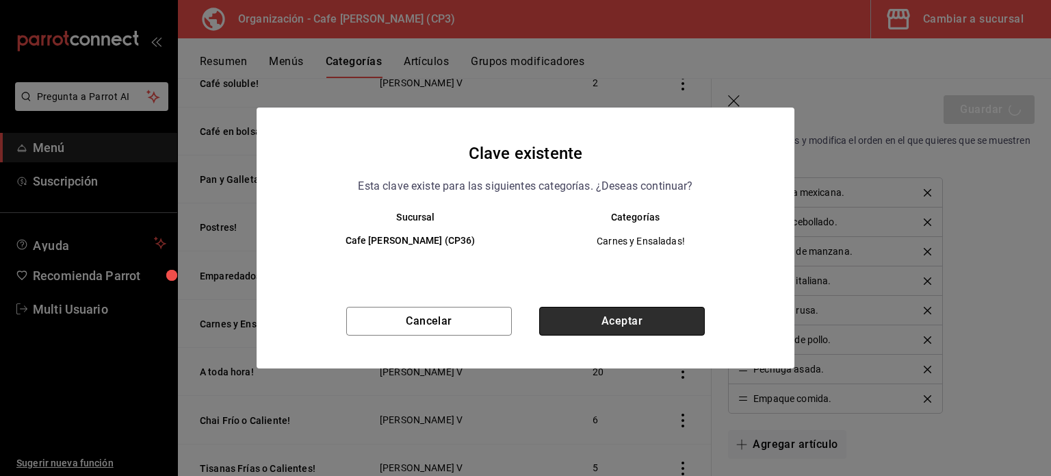
click at [621, 316] on button "Aceptar" at bounding box center [622, 321] width 166 height 29
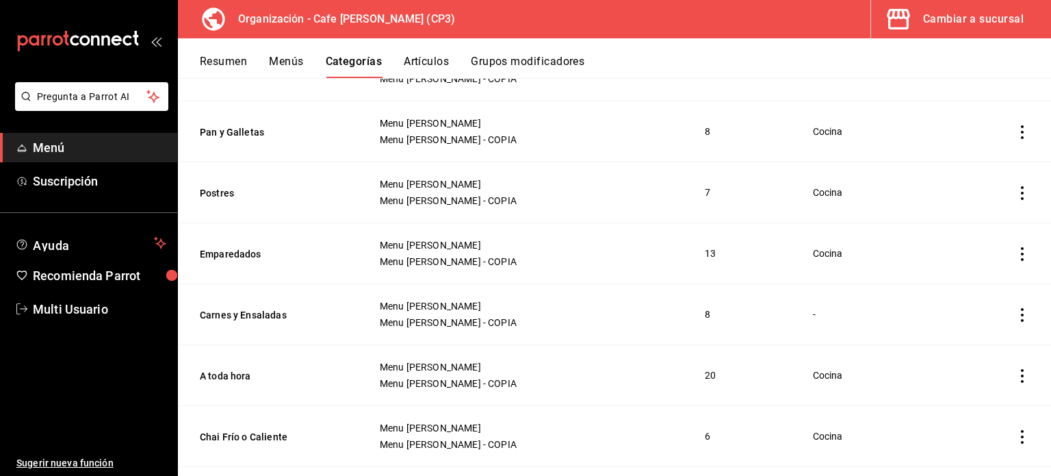
scroll to position [1018, 0]
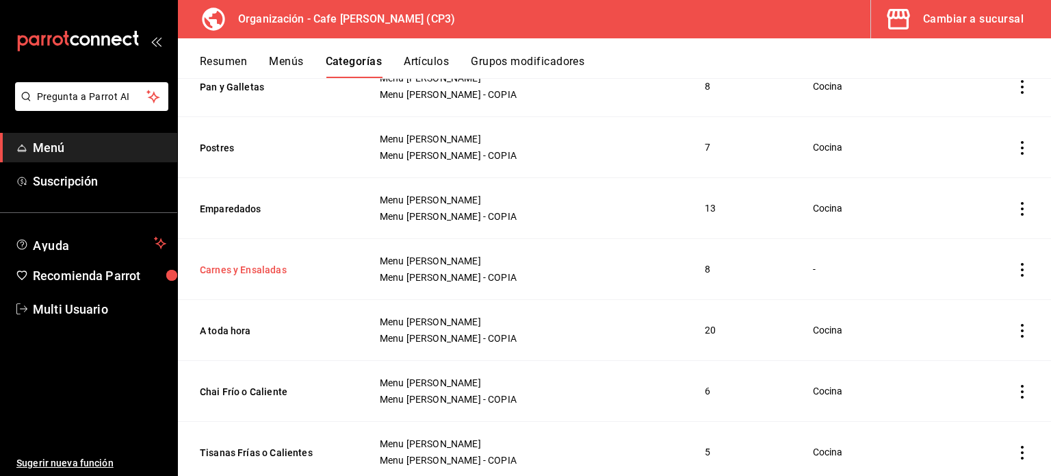
click at [250, 267] on button "Carnes y Ensaladas" at bounding box center [268, 270] width 137 height 14
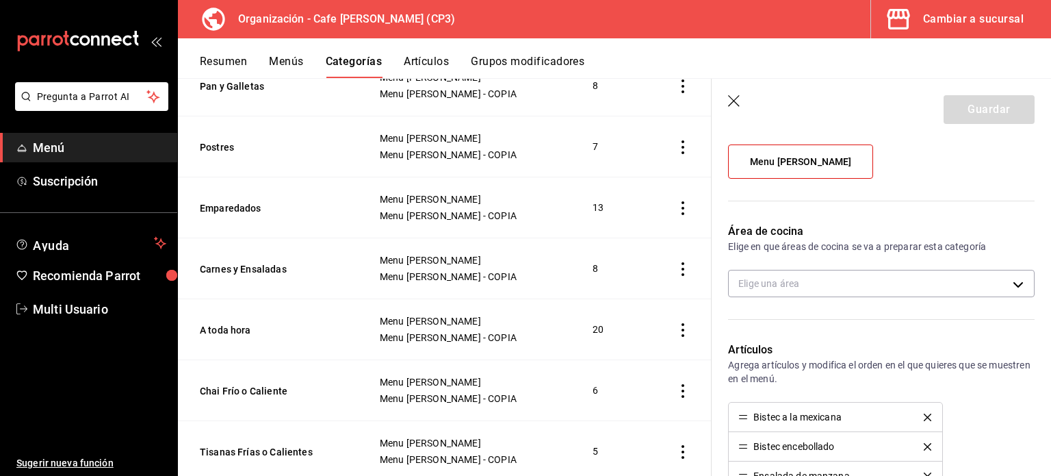
scroll to position [205, 0]
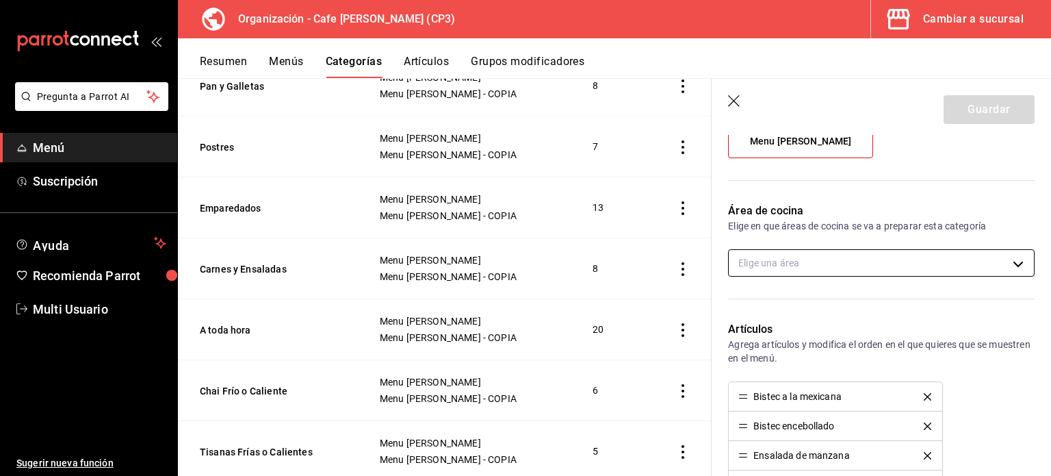
click at [1013, 262] on body "Pregunta a Parrot AI Menú Suscripción Ayuda Recomienda Parrot Multi Usuario Sug…" at bounding box center [525, 238] width 1051 height 476
click at [783, 303] on span "Cocina" at bounding box center [888, 307] width 250 height 14
type input "ac7441a9-b2ac-48ae-a035-bf1ca09d11cd"
checkbox input "true"
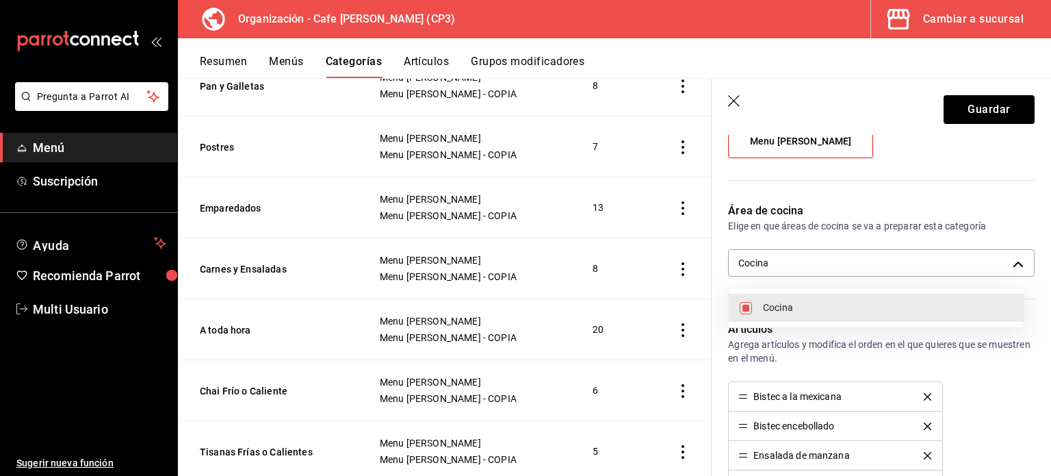
drag, startPoint x: 1048, startPoint y: 263, endPoint x: 1044, endPoint y: 293, distance: 30.4
click at [1044, 293] on div at bounding box center [525, 238] width 1051 height 476
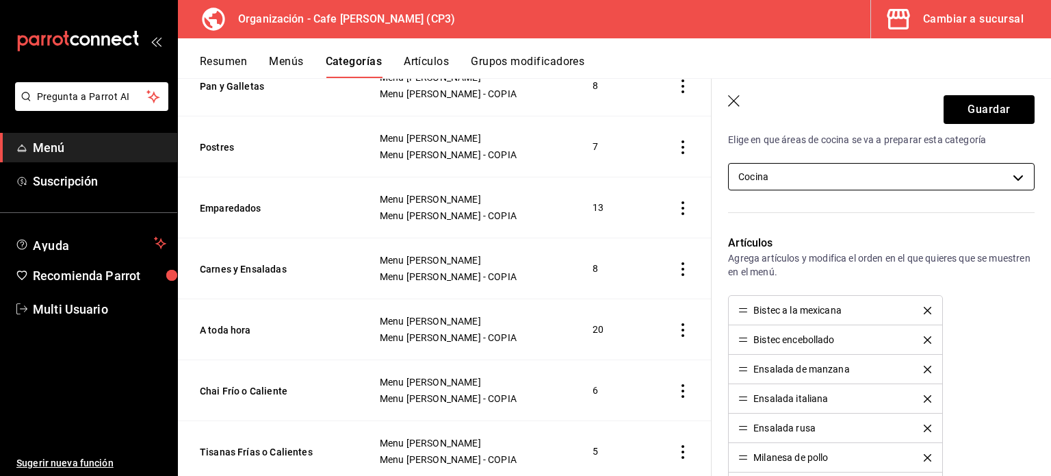
scroll to position [411, 0]
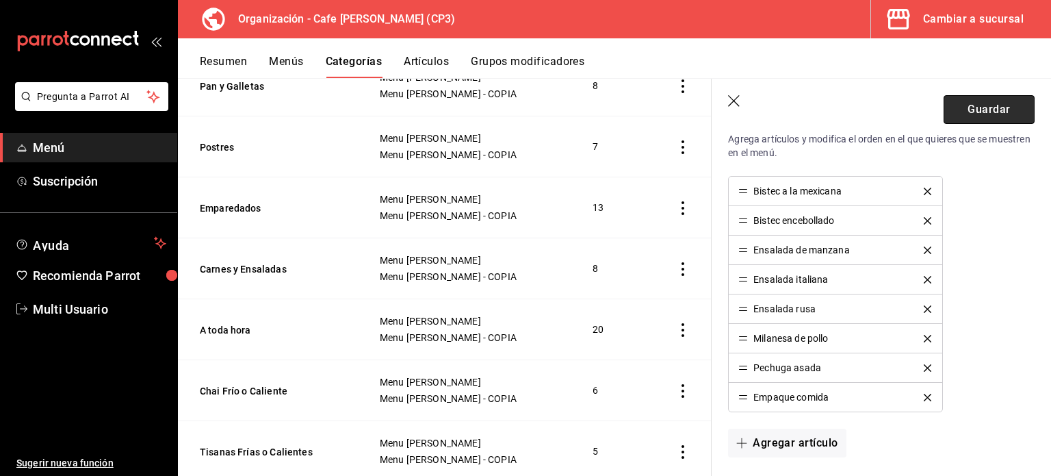
click at [969, 110] on button "Guardar" at bounding box center [989, 109] width 91 height 29
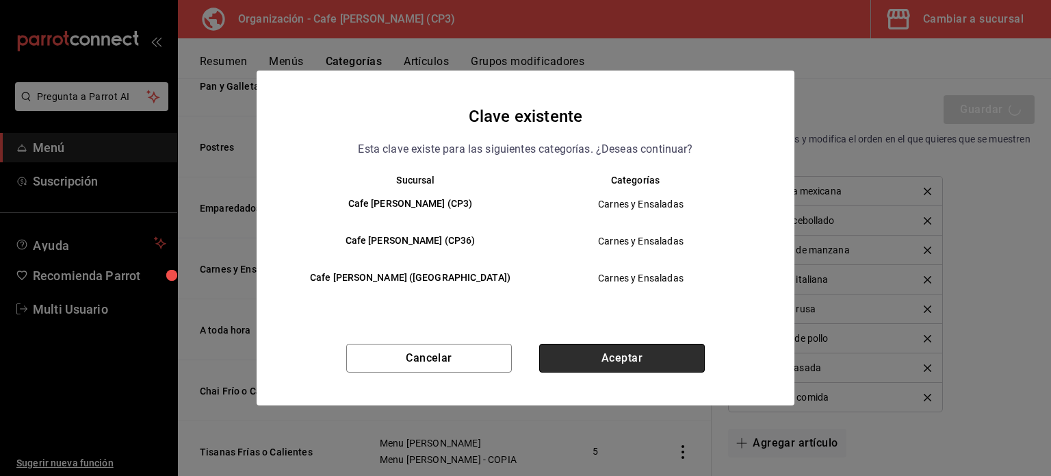
click at [634, 363] on button "Aceptar" at bounding box center [622, 358] width 166 height 29
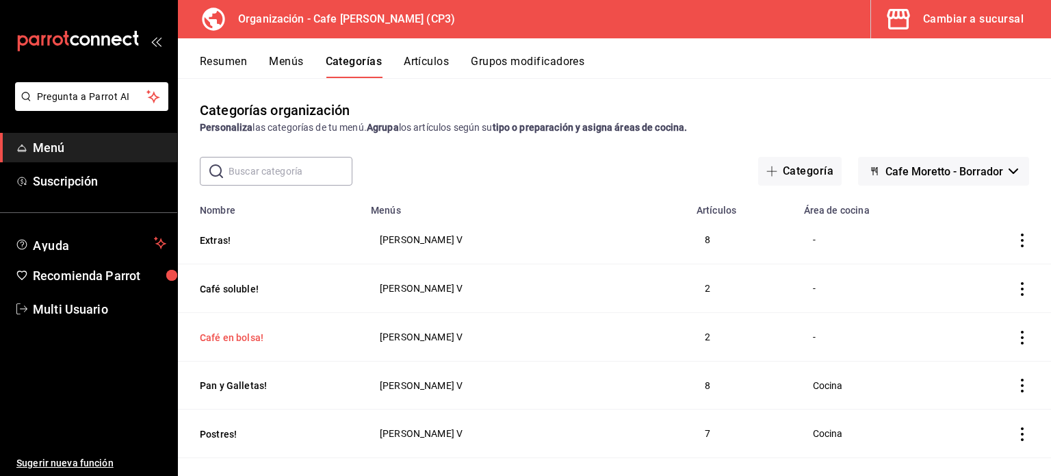
click at [241, 338] on button "Café en bolsa!" at bounding box center [268, 338] width 137 height 14
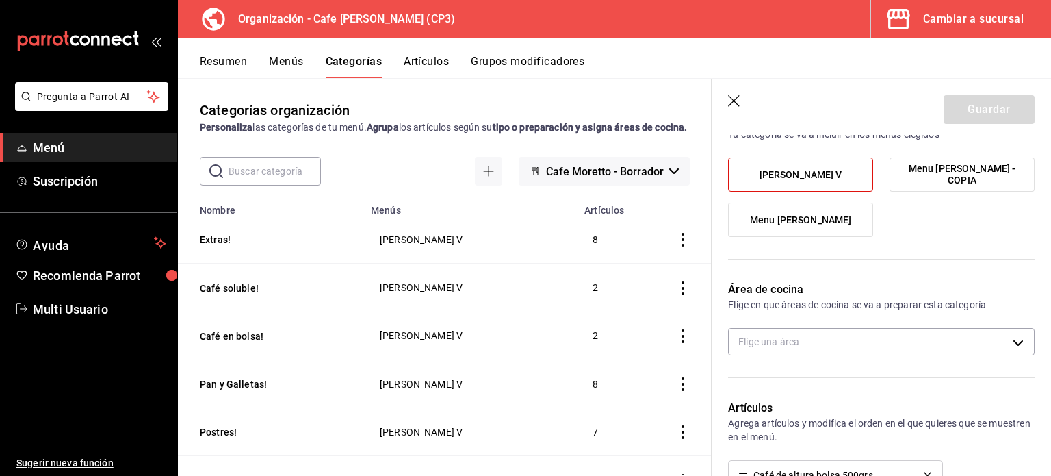
scroll to position [68, 0]
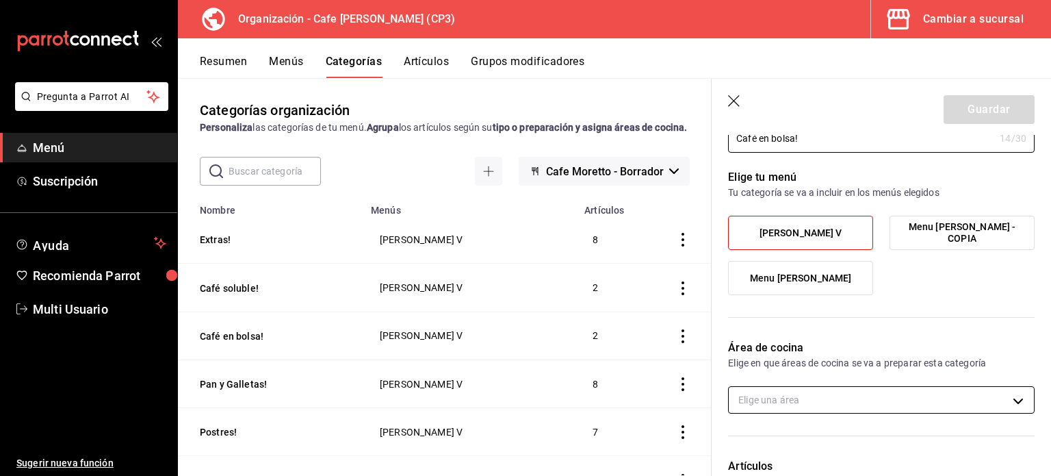
click at [1008, 399] on body "Pregunta a Parrot AI Menú Suscripción Ayuda Recomienda Parrot Multi Usuario Sug…" at bounding box center [525, 238] width 1051 height 476
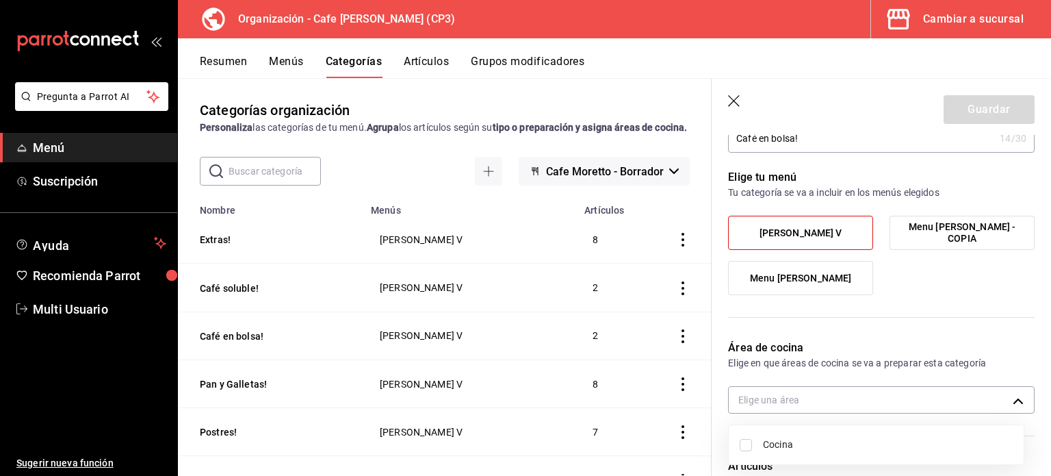
click at [763, 443] on span "Cocina" at bounding box center [888, 444] width 250 height 14
type input "ac7441a9-b2ac-48ae-a035-bf1ca09d11cd"
checkbox input "true"
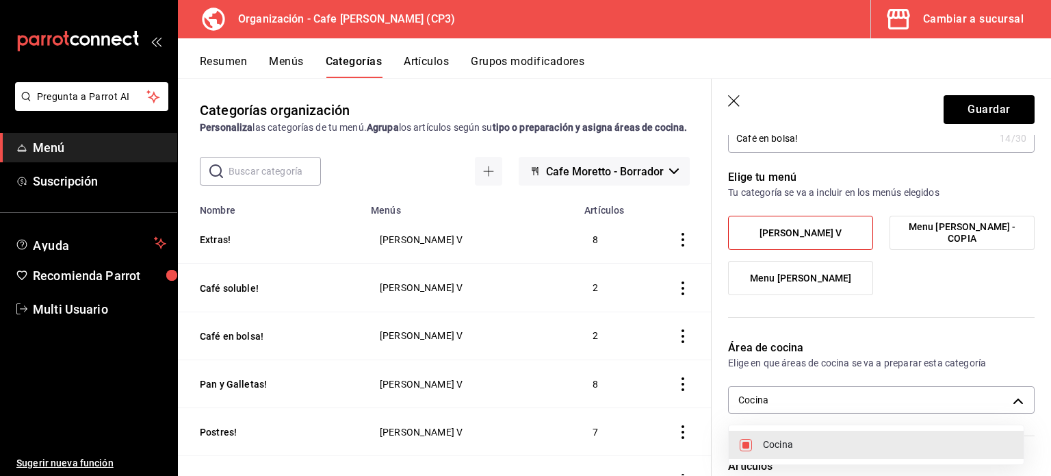
drag, startPoint x: 1046, startPoint y: 226, endPoint x: 1042, endPoint y: 288, distance: 62.4
click at [1042, 288] on div at bounding box center [525, 238] width 1051 height 476
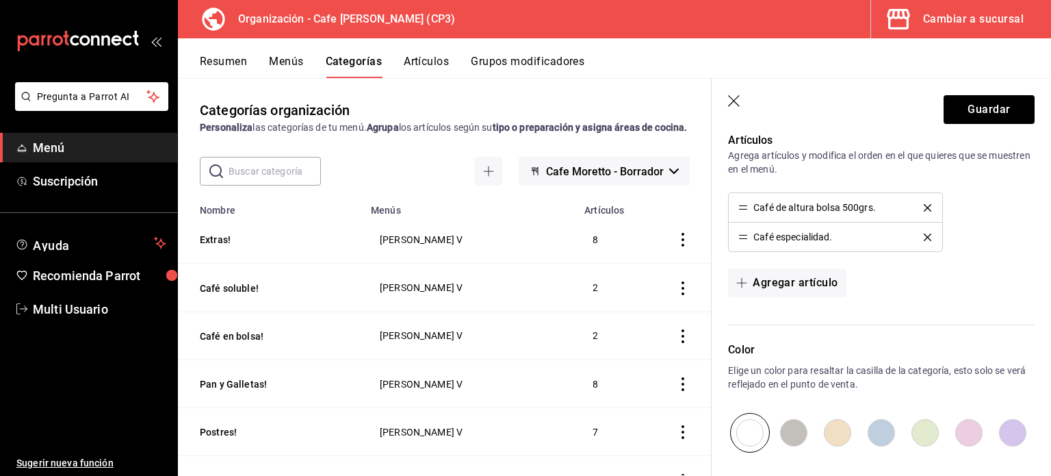
scroll to position [404, 0]
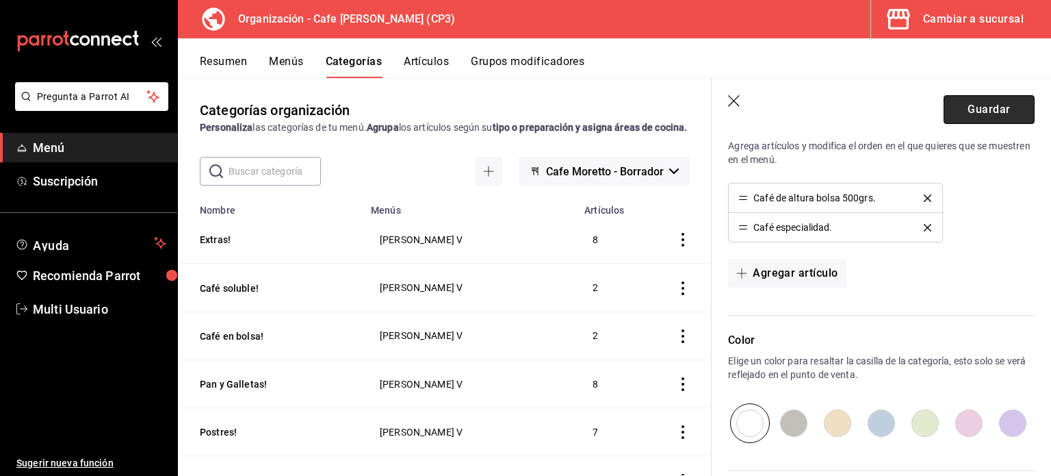
click at [977, 105] on button "Guardar" at bounding box center [989, 109] width 91 height 29
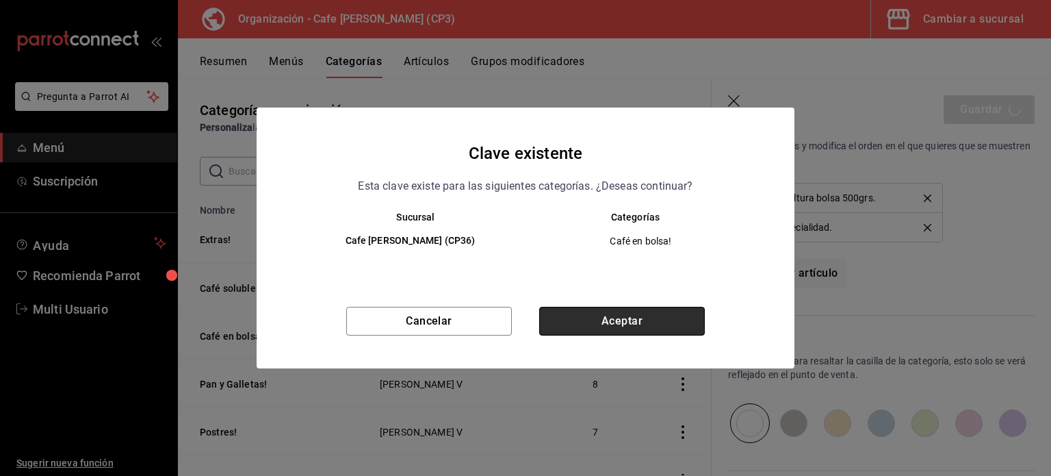
click at [639, 322] on button "Aceptar" at bounding box center [622, 321] width 166 height 29
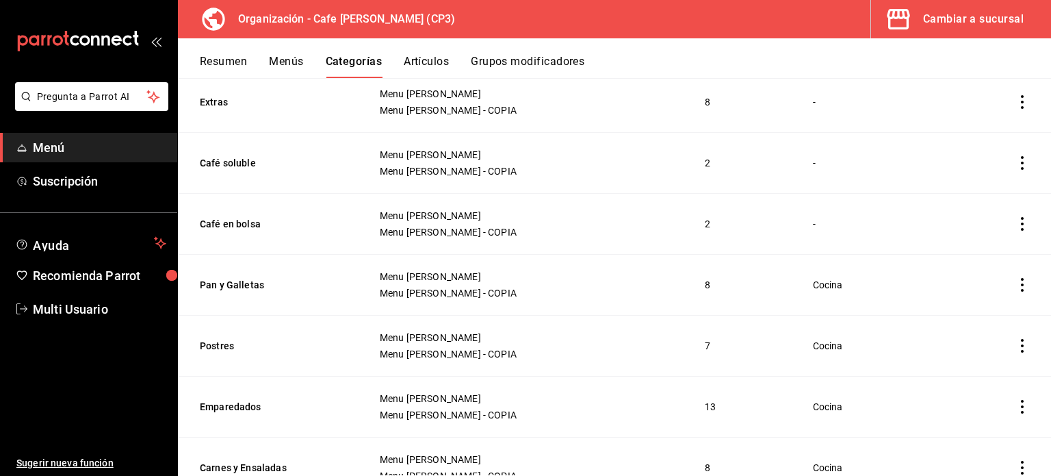
scroll to position [752, 0]
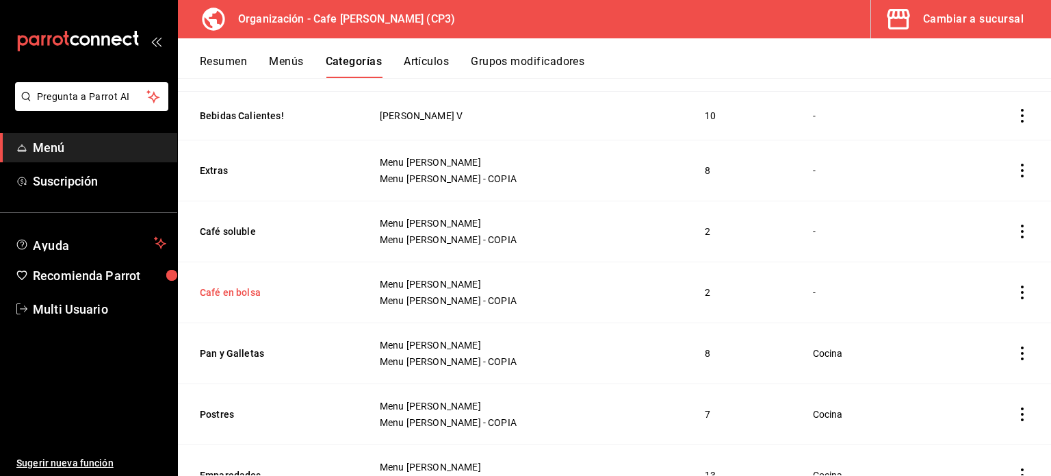
click at [244, 290] on button "Café en bolsa" at bounding box center [268, 292] width 137 height 14
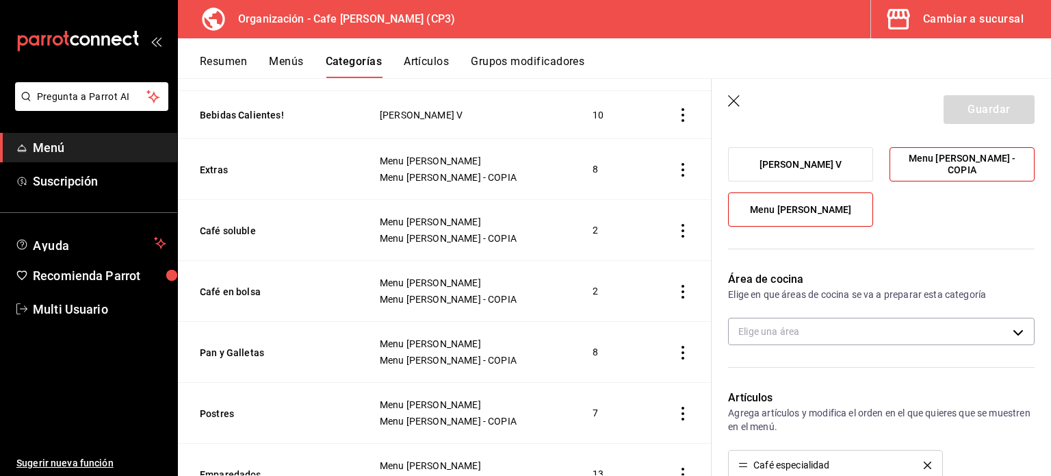
scroll to position [205, 0]
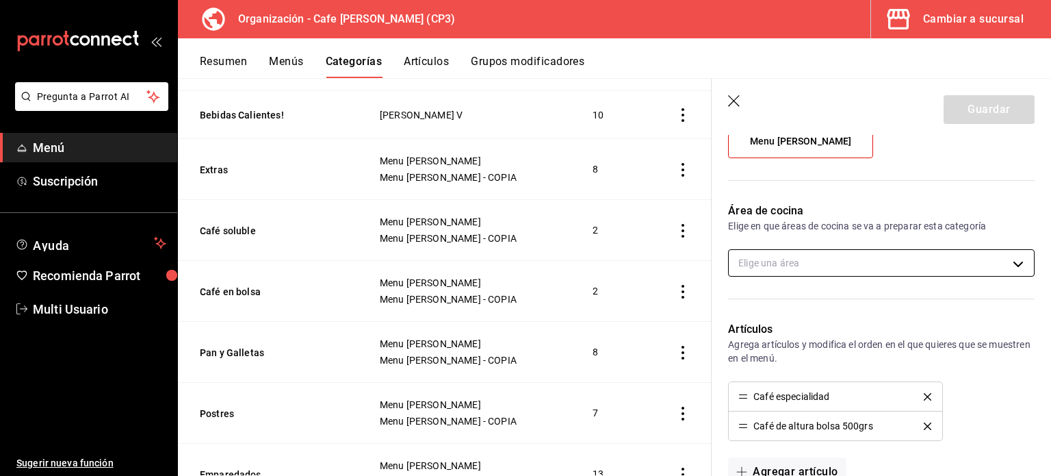
click at [914, 263] on body "Pregunta a Parrot AI Menú Suscripción Ayuda Recomienda Parrot Multi Usuario Sug…" at bounding box center [525, 238] width 1051 height 476
click at [743, 305] on input "checkbox" at bounding box center [746, 308] width 12 height 12
checkbox input "true"
type input "ac7441a9-b2ac-48ae-a035-bf1ca09d11cd"
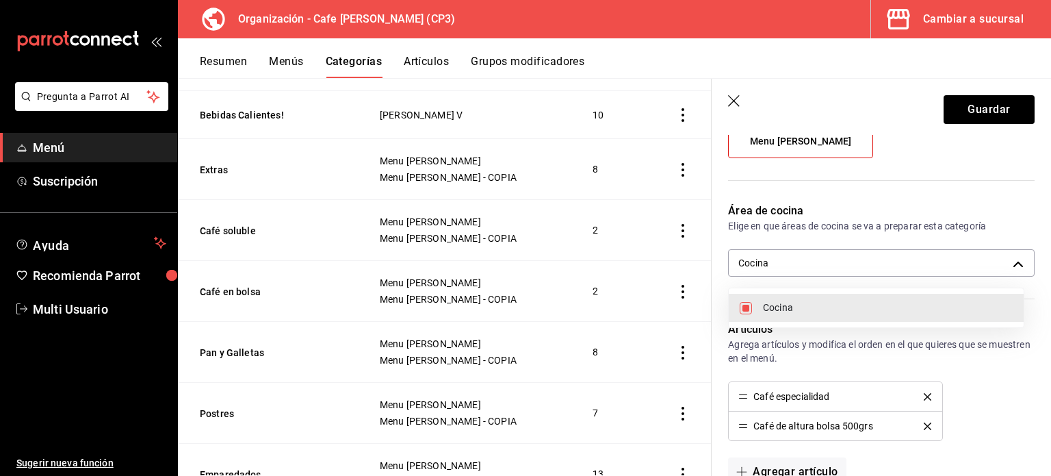
click at [1021, 378] on div at bounding box center [525, 238] width 1051 height 476
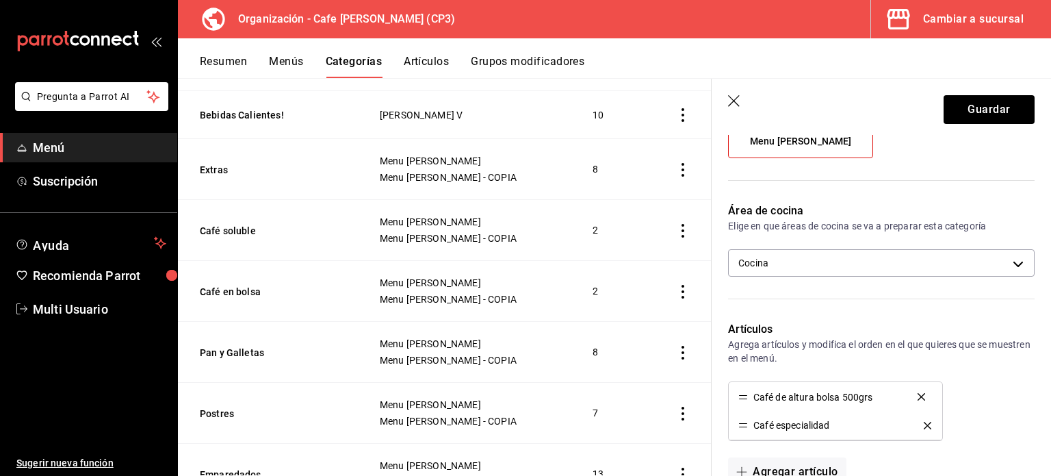
drag, startPoint x: 747, startPoint y: 427, endPoint x: 747, endPoint y: 399, distance: 28.1
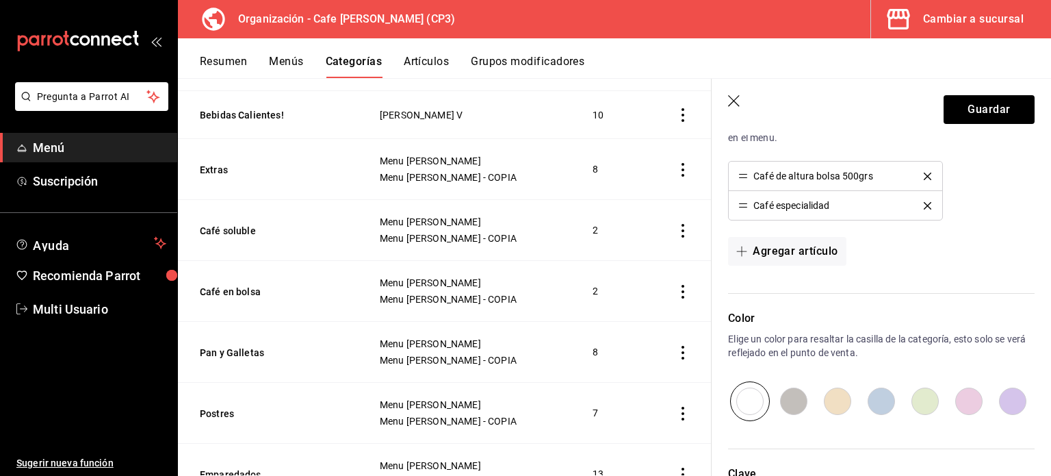
scroll to position [430, 0]
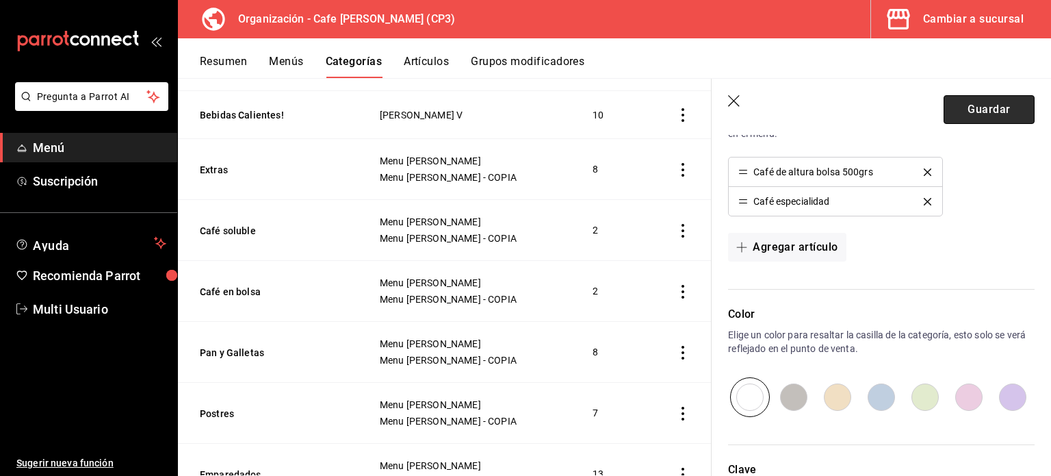
click at [976, 114] on button "Guardar" at bounding box center [989, 109] width 91 height 29
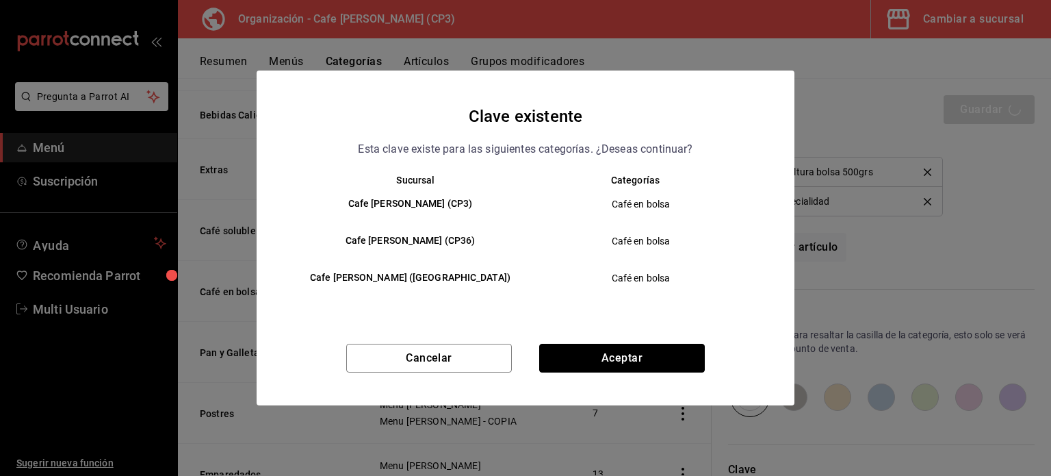
click at [639, 361] on button "Aceptar" at bounding box center [622, 358] width 166 height 29
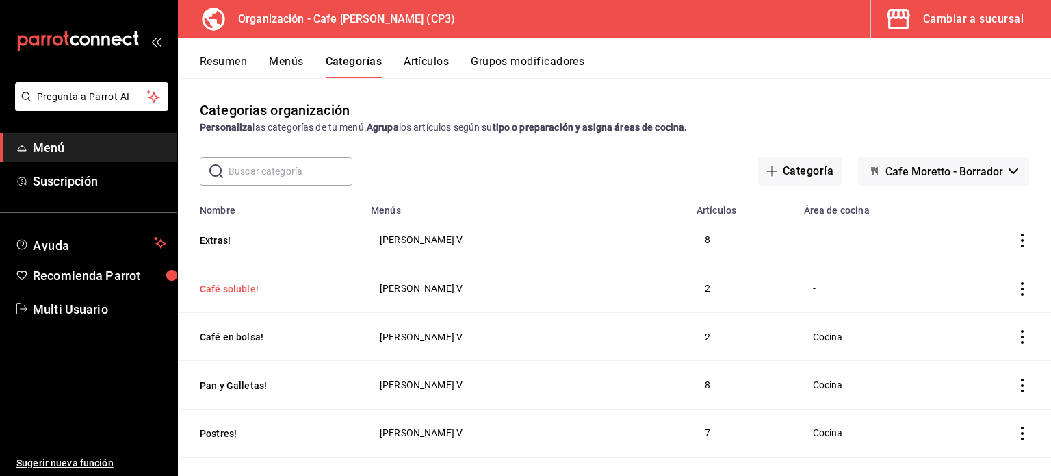
click at [233, 285] on button "Café soluble!" at bounding box center [268, 289] width 137 height 14
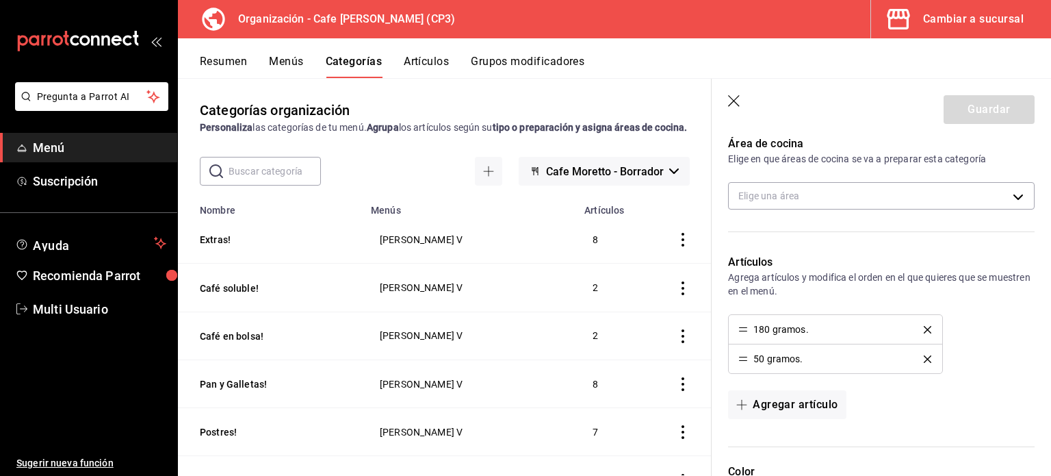
scroll to position [274, 0]
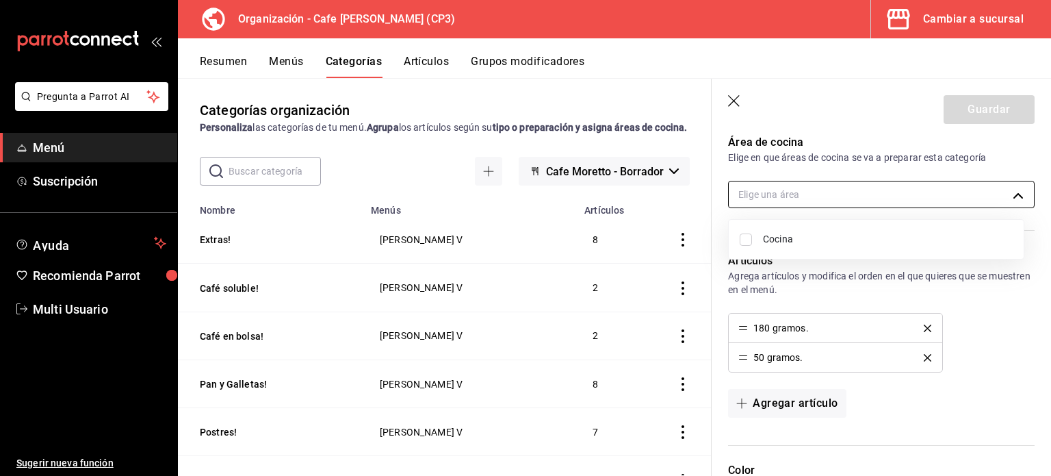
click at [1008, 194] on body "Pregunta a Parrot AI Menú Suscripción Ayuda Recomienda Parrot Multi Usuario Sug…" at bounding box center [525, 238] width 1051 height 476
click at [750, 240] on input "checkbox" at bounding box center [746, 239] width 12 height 12
checkbox input "true"
type input "ac7441a9-b2ac-48ae-a035-bf1ca09d11cd"
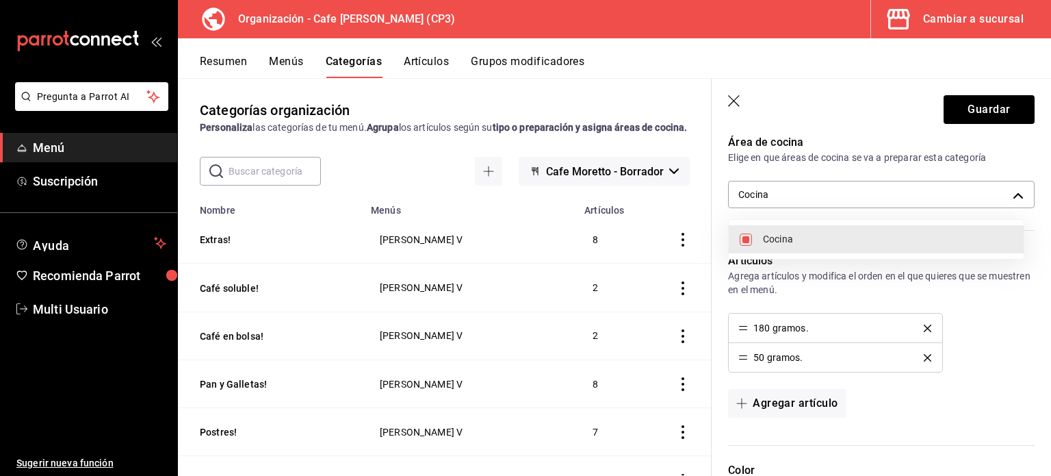
click at [973, 109] on div at bounding box center [525, 238] width 1051 height 476
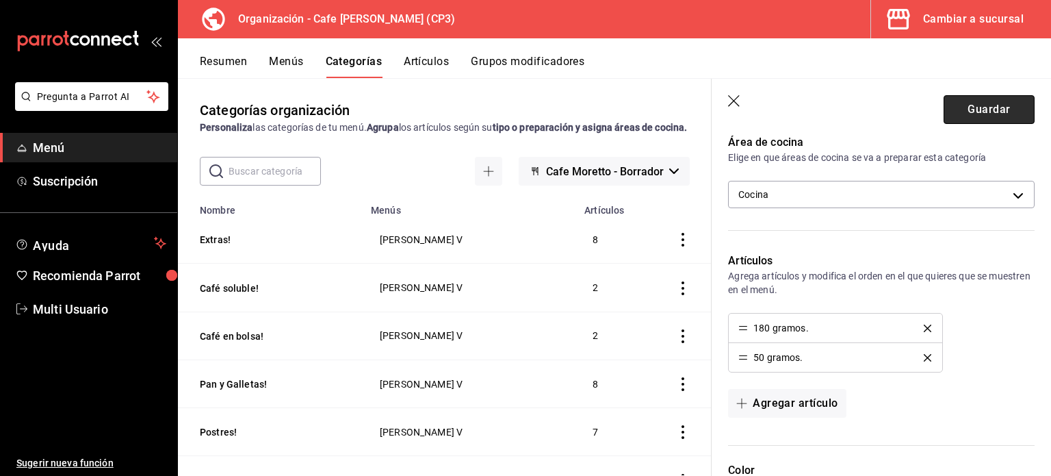
click at [979, 107] on button "Guardar" at bounding box center [989, 109] width 91 height 29
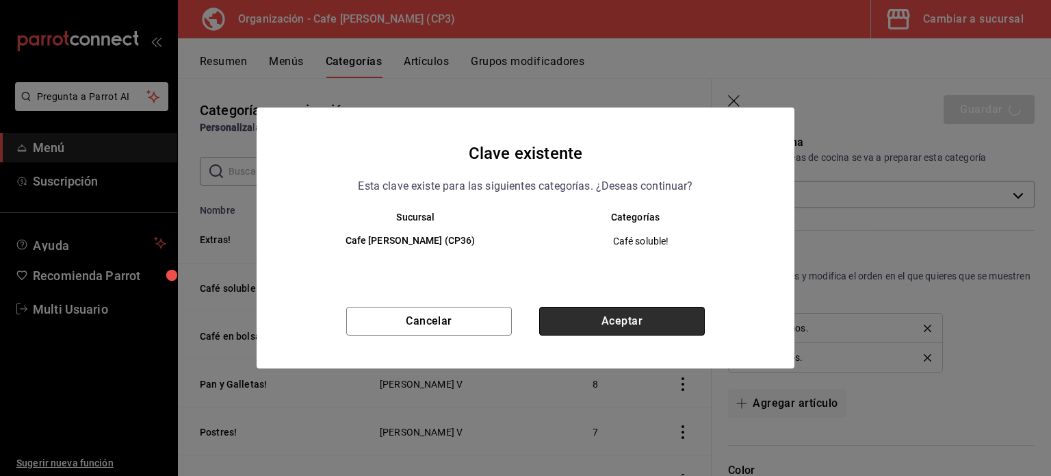
click at [637, 328] on button "Aceptar" at bounding box center [622, 321] width 166 height 29
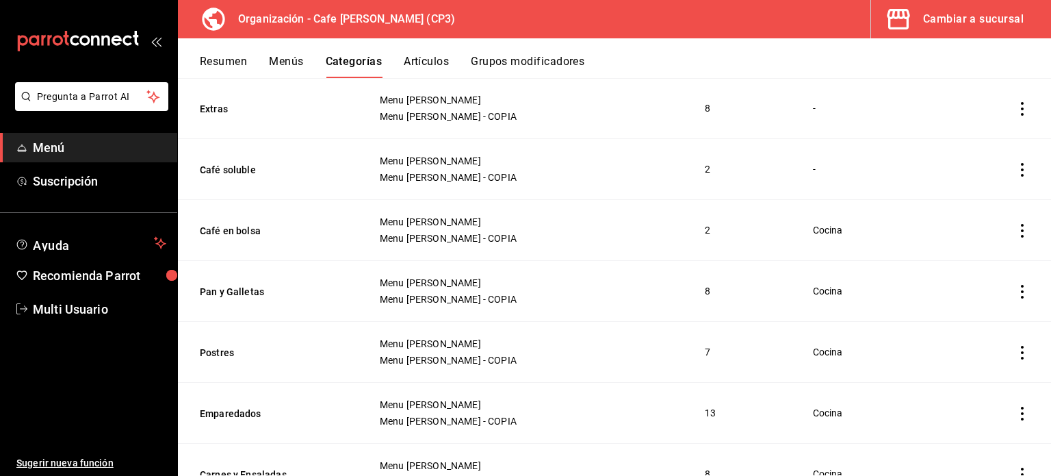
scroll to position [882, 0]
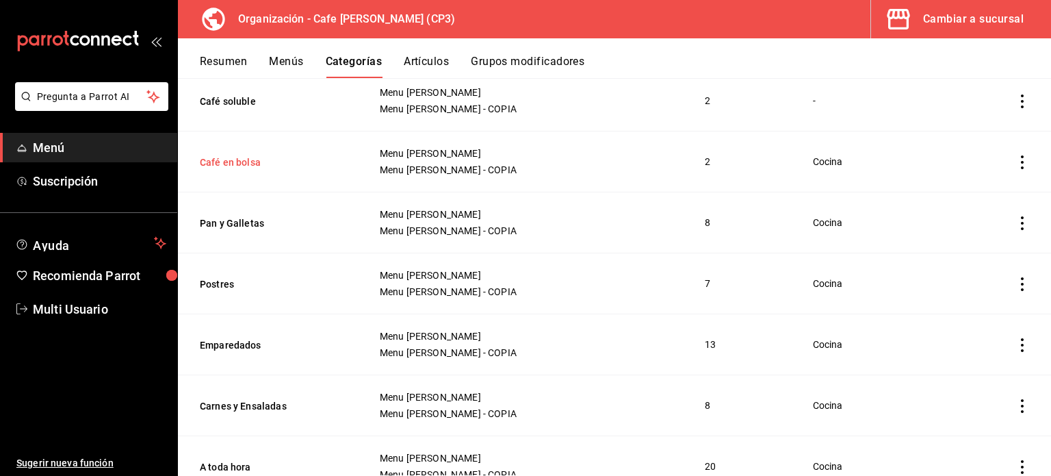
click at [235, 158] on button "Café en bolsa" at bounding box center [268, 162] width 137 height 14
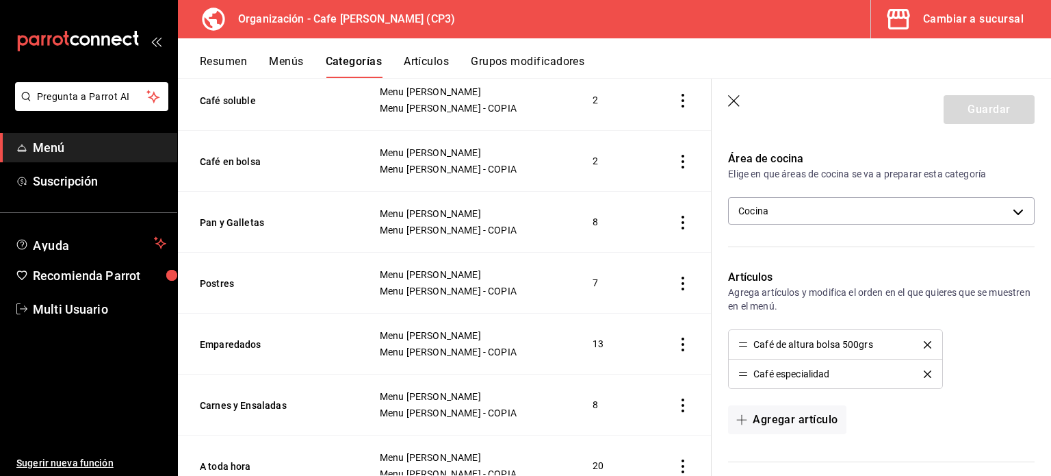
scroll to position [274, 0]
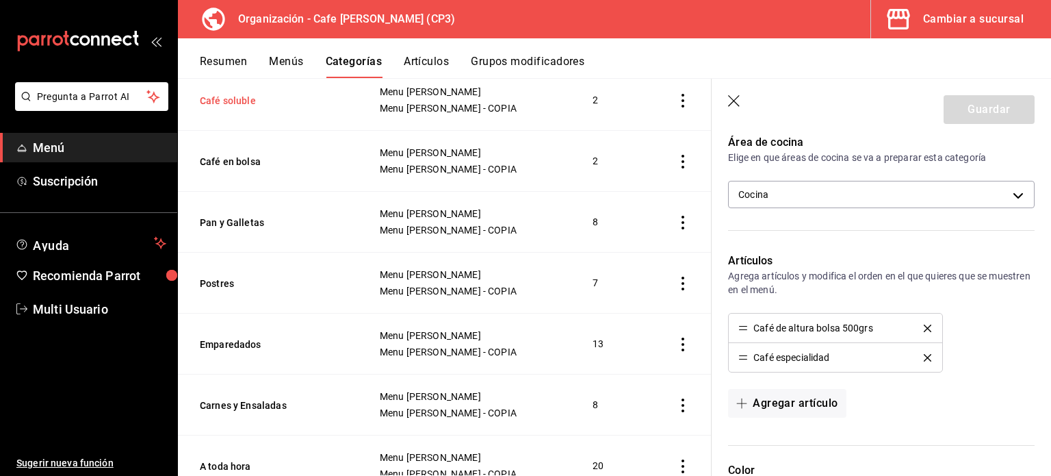
click at [232, 107] on button "Café soluble" at bounding box center [268, 101] width 137 height 14
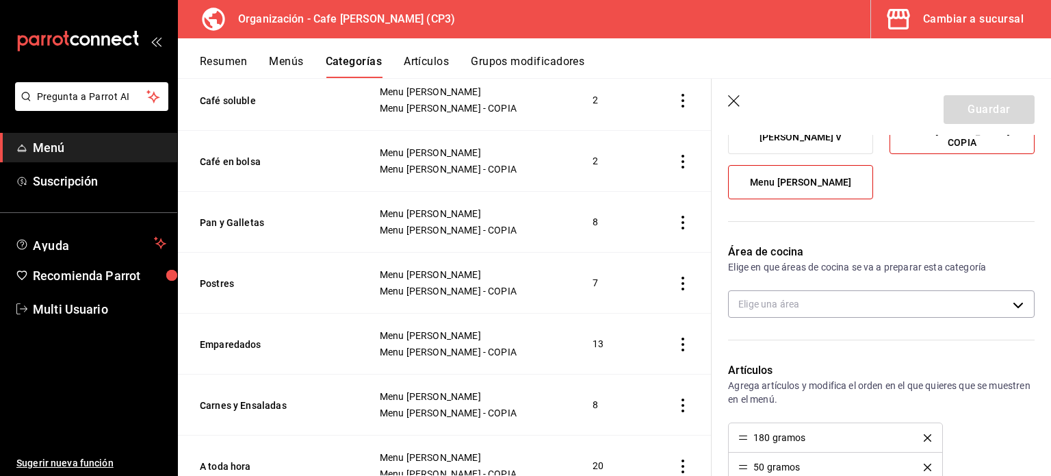
scroll to position [205, 0]
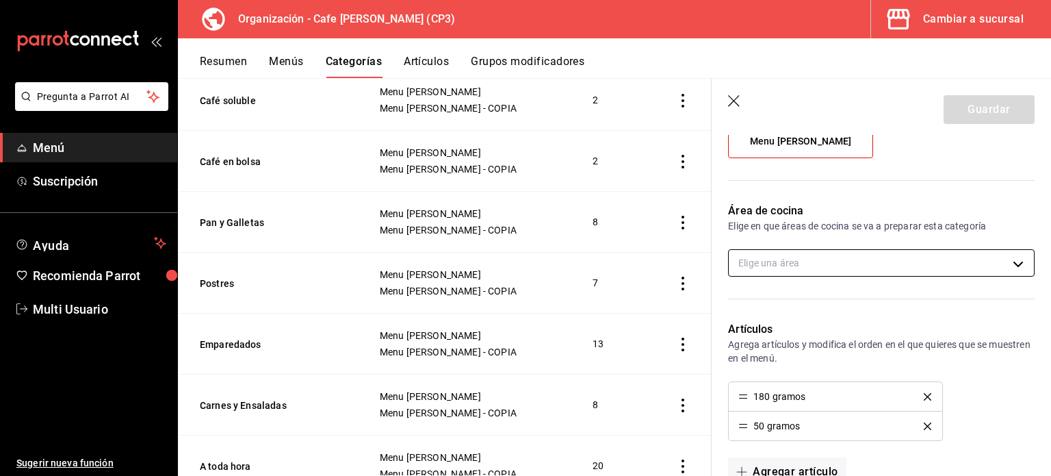
click at [998, 261] on body "Pregunta a Parrot AI Menú Suscripción Ayuda Recomienda Parrot Multi Usuario Sug…" at bounding box center [525, 238] width 1051 height 476
click at [797, 309] on span "Cocina" at bounding box center [888, 307] width 250 height 14
type input "ac7441a9-b2ac-48ae-a035-bf1ca09d11cd"
checkbox input "true"
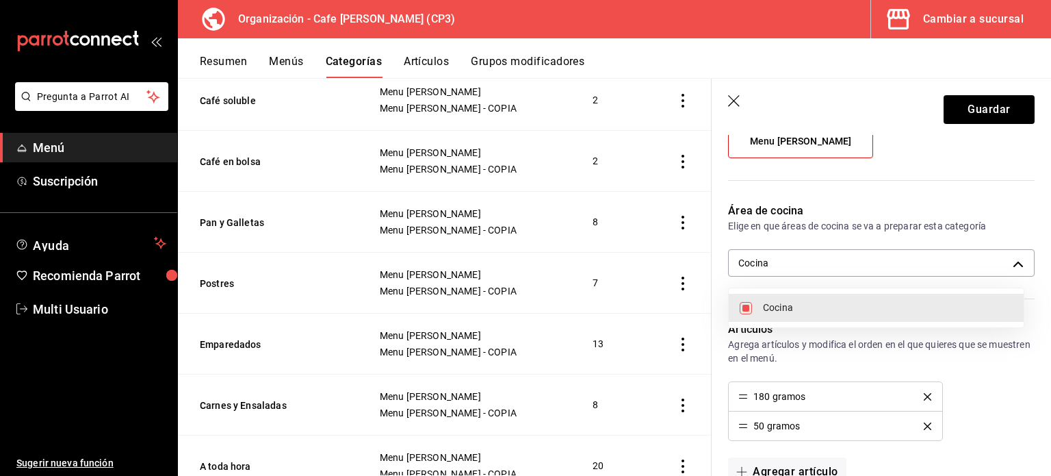
click at [980, 112] on div at bounding box center [525, 238] width 1051 height 476
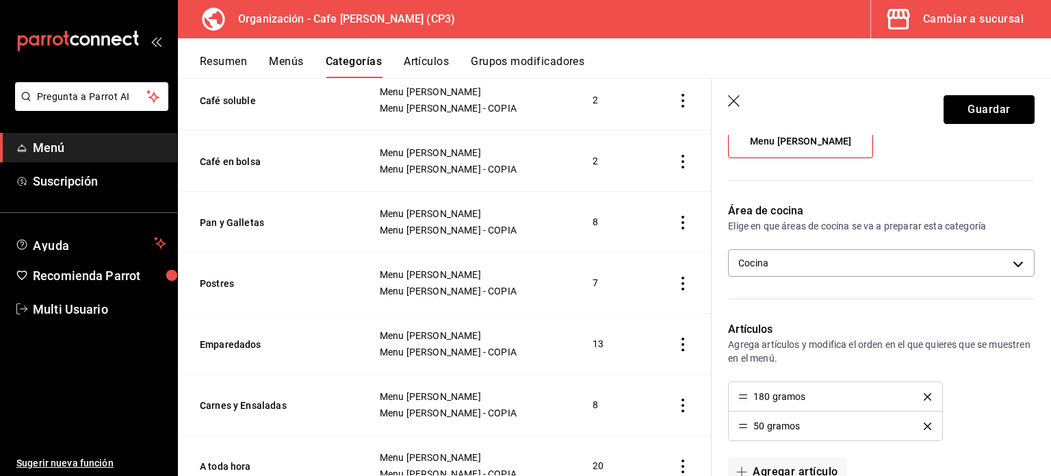
click at [980, 112] on button "Guardar" at bounding box center [989, 109] width 91 height 29
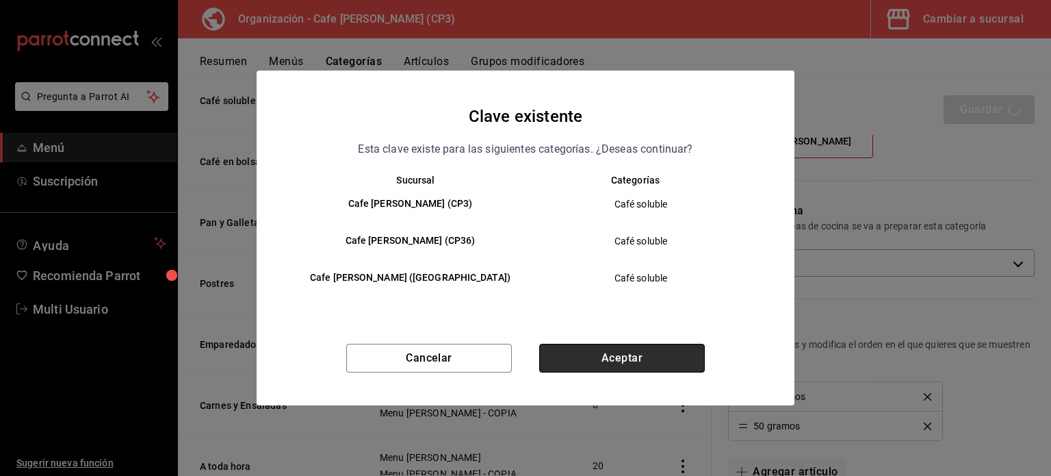
click at [637, 352] on button "Aceptar" at bounding box center [622, 358] width 166 height 29
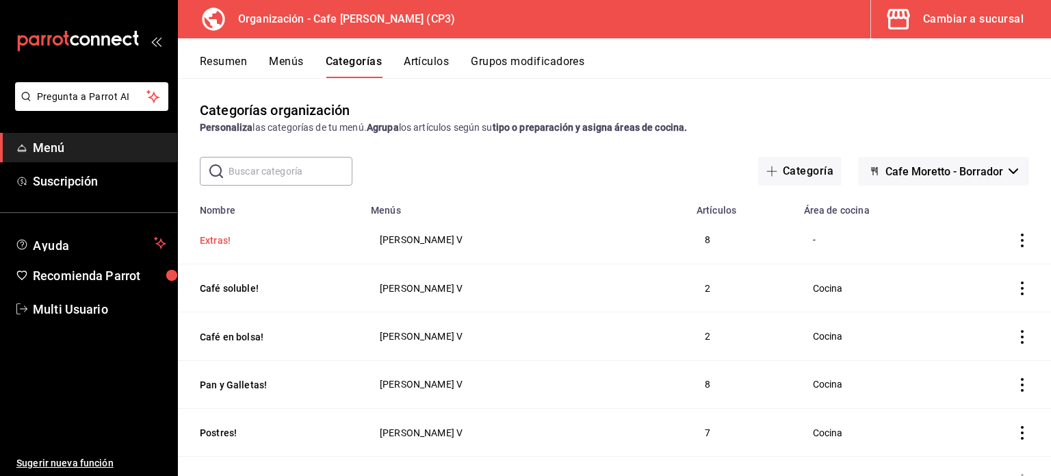
click at [219, 239] on button "Extras!" at bounding box center [268, 240] width 137 height 14
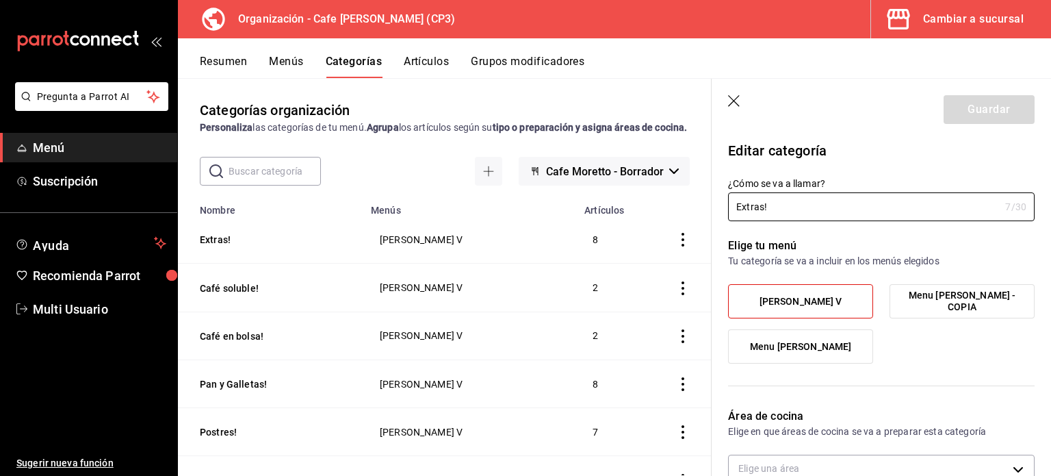
scroll to position [137, 0]
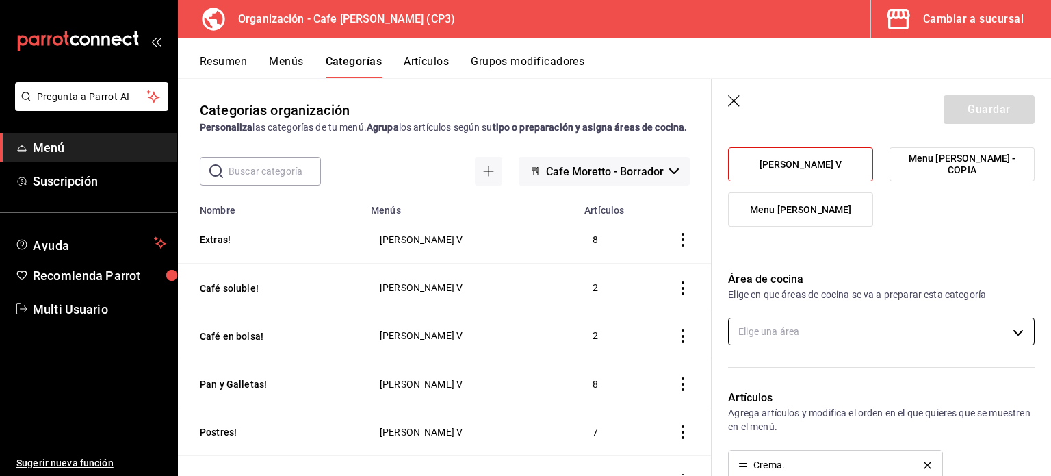
click at [1006, 322] on body "Pregunta a Parrot AI Menú Suscripción Ayuda Recomienda Parrot Multi Usuario Sug…" at bounding box center [525, 238] width 1051 height 476
click at [753, 375] on li "Cocina" at bounding box center [876, 376] width 295 height 28
type input "ac7441a9-b2ac-48ae-a035-bf1ca09d11cd"
checkbox input "true"
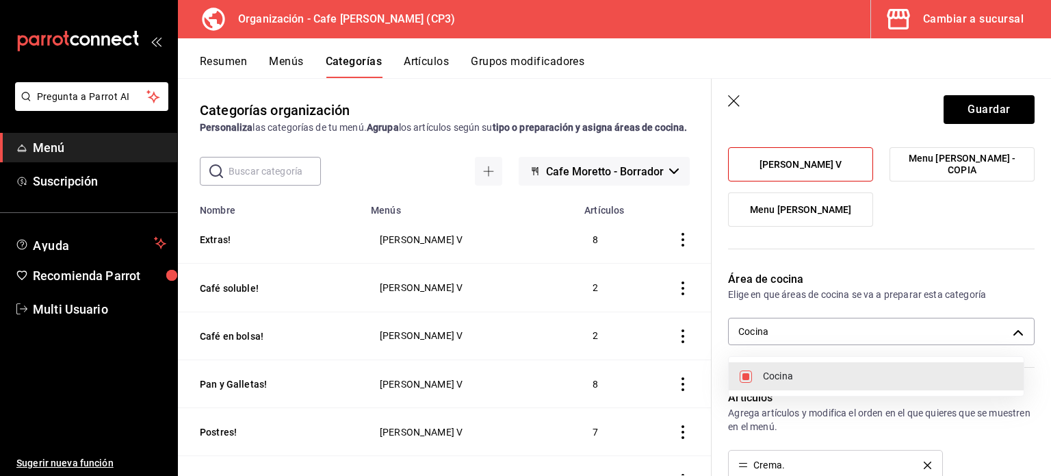
drag, startPoint x: 1047, startPoint y: 243, endPoint x: 1047, endPoint y: 283, distance: 40.4
click at [1047, 283] on div at bounding box center [525, 238] width 1051 height 476
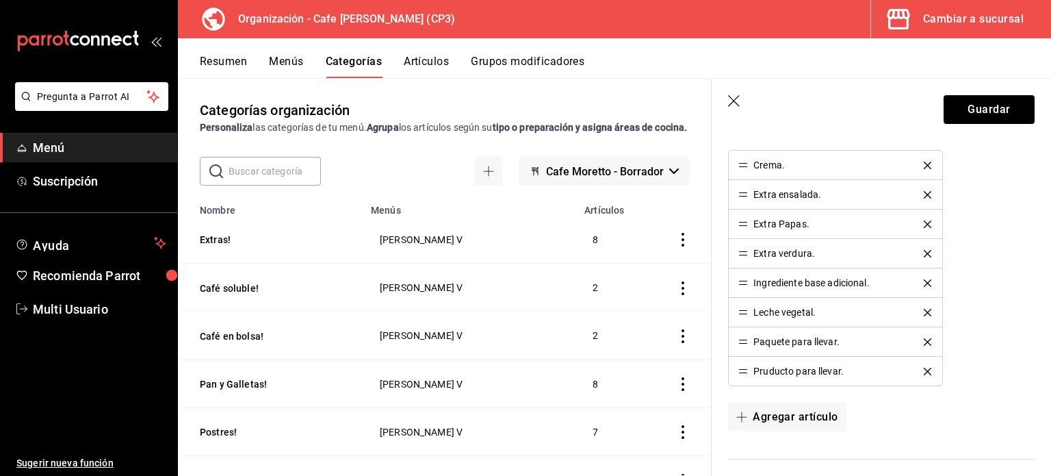
scroll to position [446, 0]
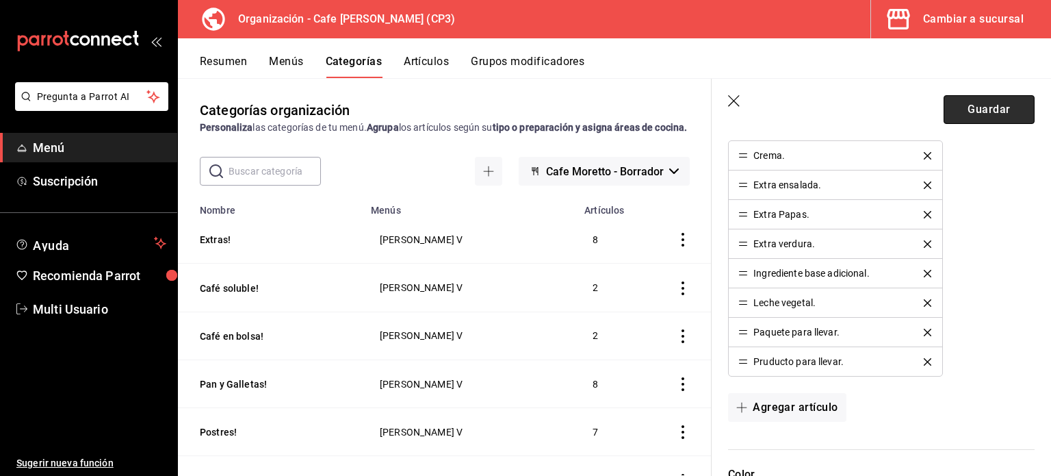
click at [978, 112] on button "Guardar" at bounding box center [989, 109] width 91 height 29
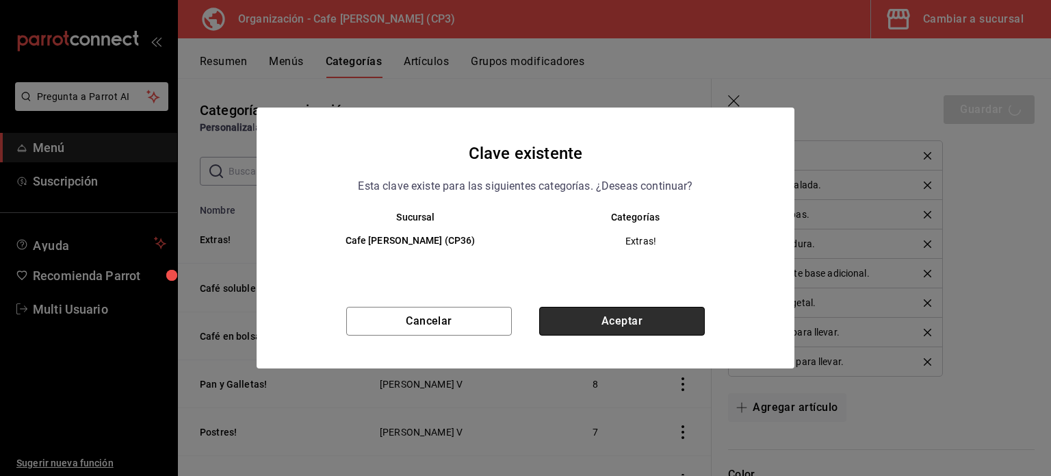
click at [637, 318] on button "Aceptar" at bounding box center [622, 321] width 166 height 29
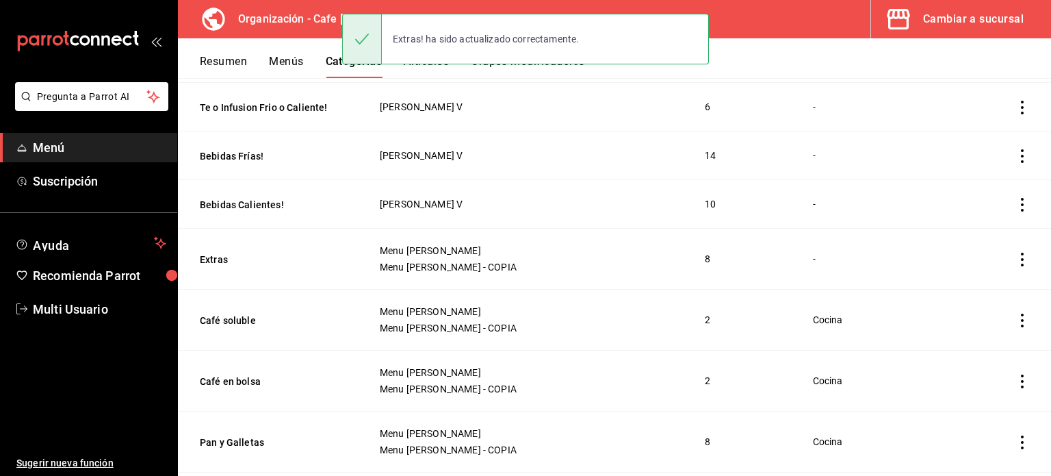
scroll to position [684, 0]
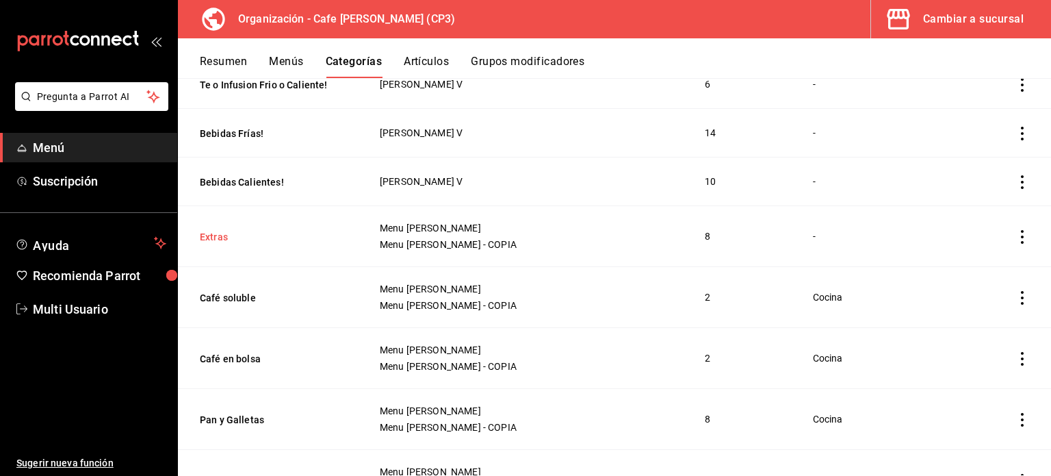
click at [209, 240] on button "Extras" at bounding box center [268, 237] width 137 height 14
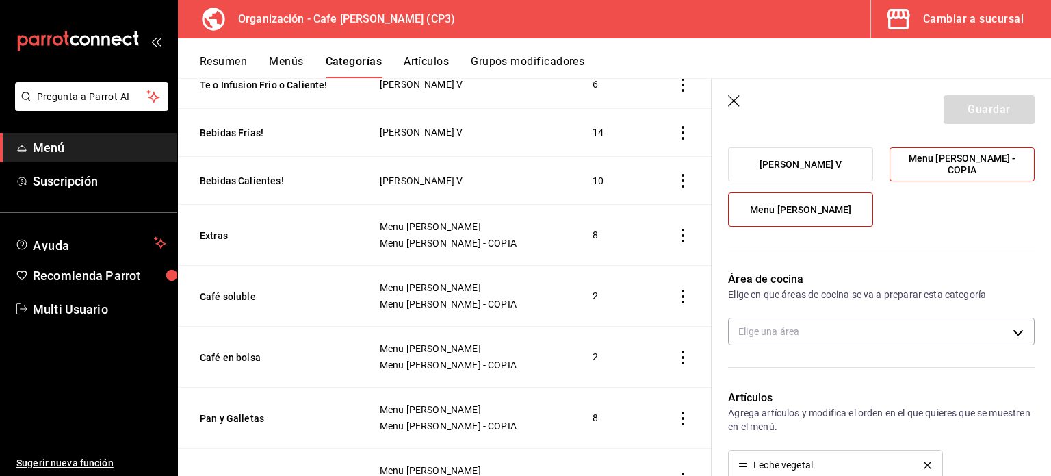
scroll to position [205, 0]
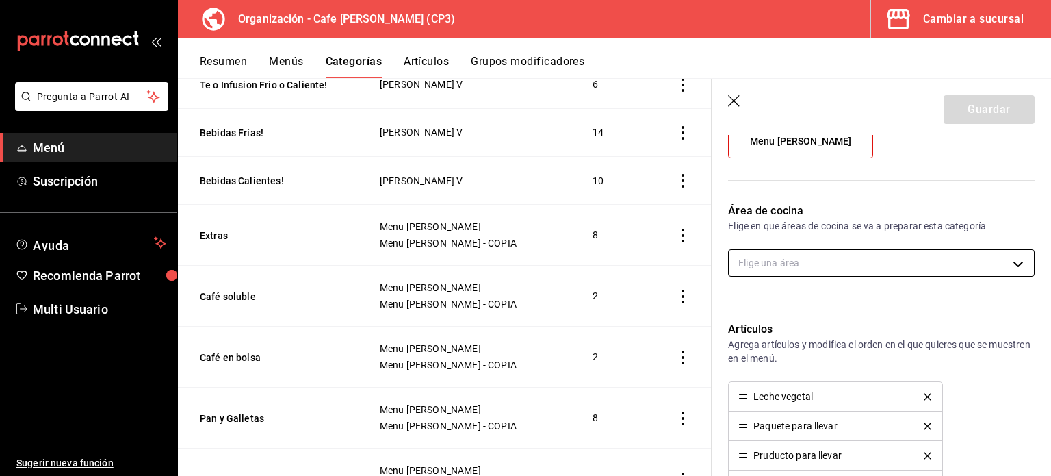
click at [895, 264] on body "Pregunta a Parrot AI Menú Suscripción Ayuda Recomienda Parrot Multi Usuario Sug…" at bounding box center [525, 238] width 1051 height 476
click at [775, 305] on span "Cocina" at bounding box center [888, 307] width 250 height 14
type input "ac7441a9-b2ac-48ae-a035-bf1ca09d11cd"
checkbox input "true"
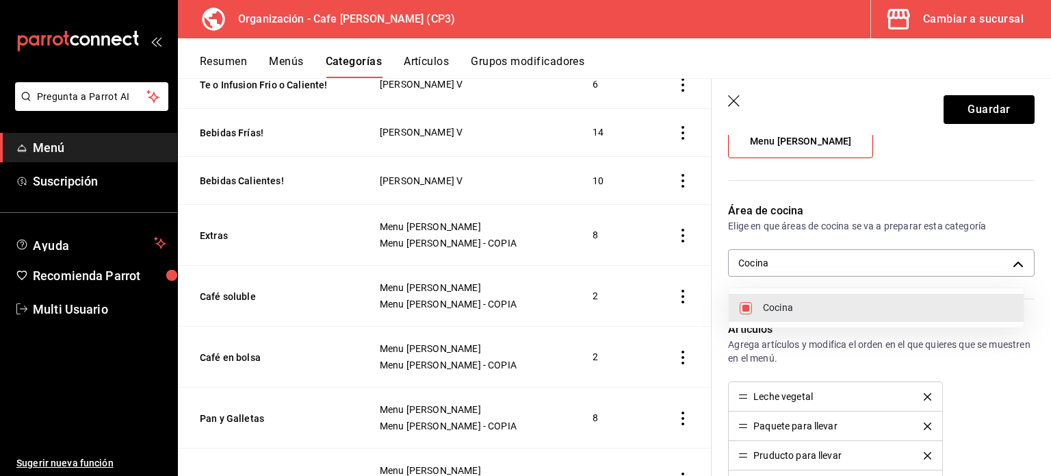
drag, startPoint x: 1044, startPoint y: 279, endPoint x: 1044, endPoint y: 337, distance: 57.5
click at [1044, 337] on div at bounding box center [525, 238] width 1051 height 476
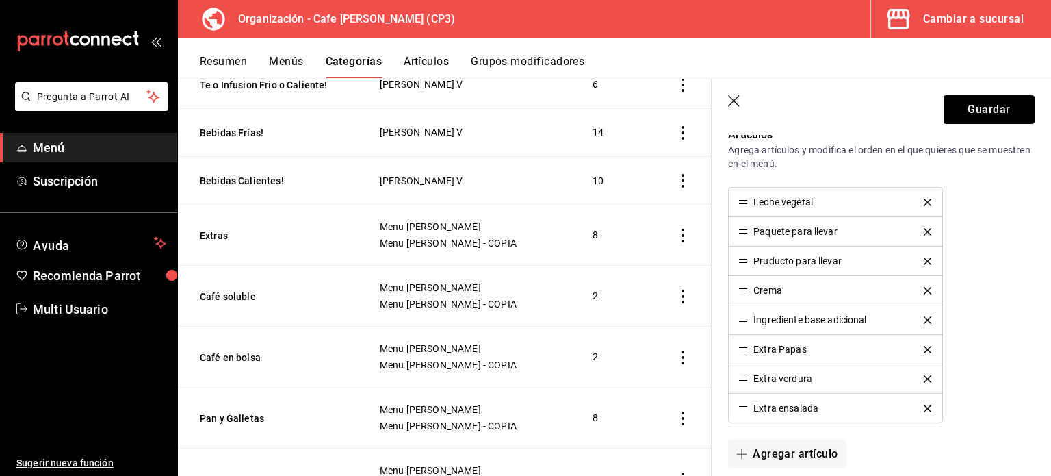
scroll to position [408, 0]
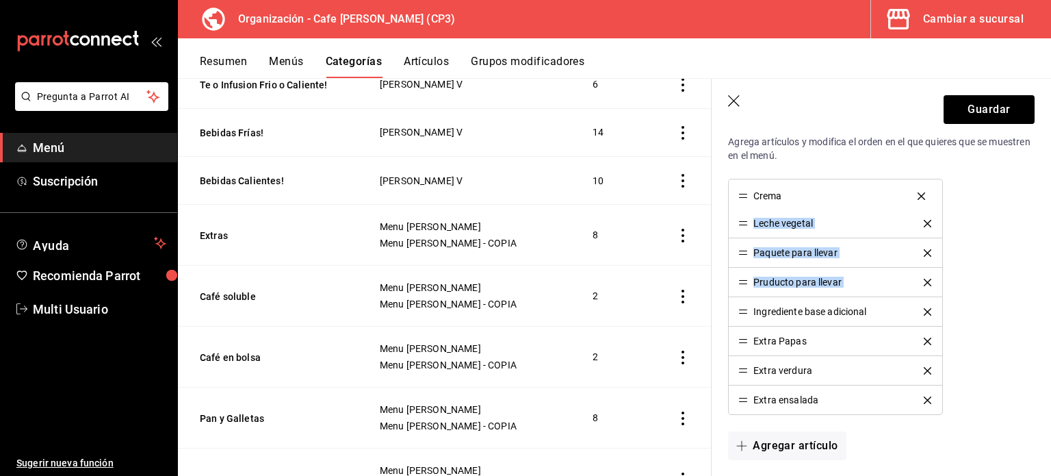
drag, startPoint x: 745, startPoint y: 280, endPoint x: 744, endPoint y: 194, distance: 85.6
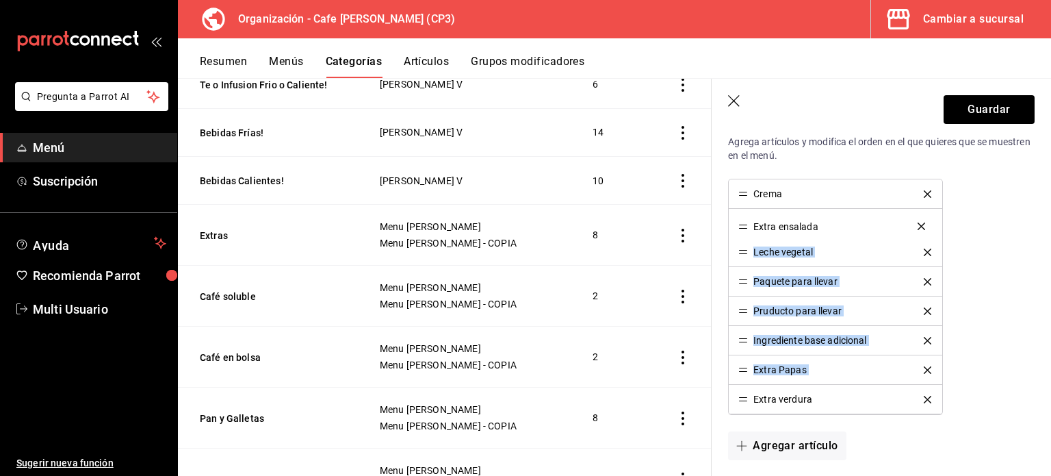
drag, startPoint x: 743, startPoint y: 398, endPoint x: 750, endPoint y: 227, distance: 172.0
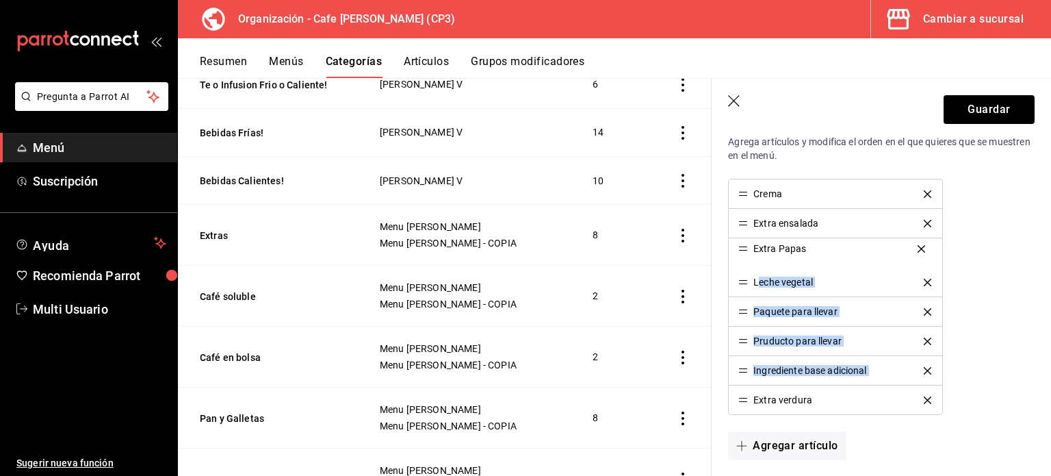
drag, startPoint x: 743, startPoint y: 372, endPoint x: 758, endPoint y: 251, distance: 121.4
drag, startPoint x: 747, startPoint y: 399, endPoint x: 745, endPoint y: 287, distance: 112.3
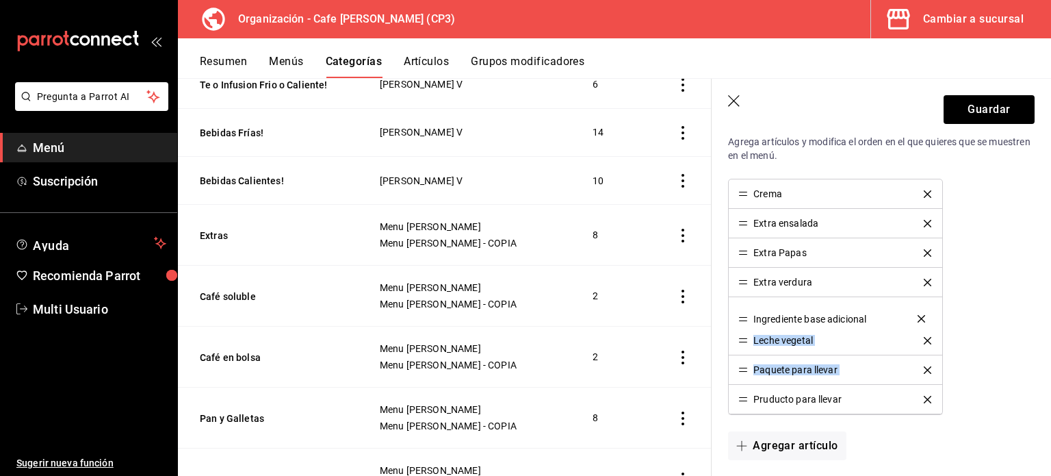
drag, startPoint x: 743, startPoint y: 398, endPoint x: 746, endPoint y: 318, distance: 79.5
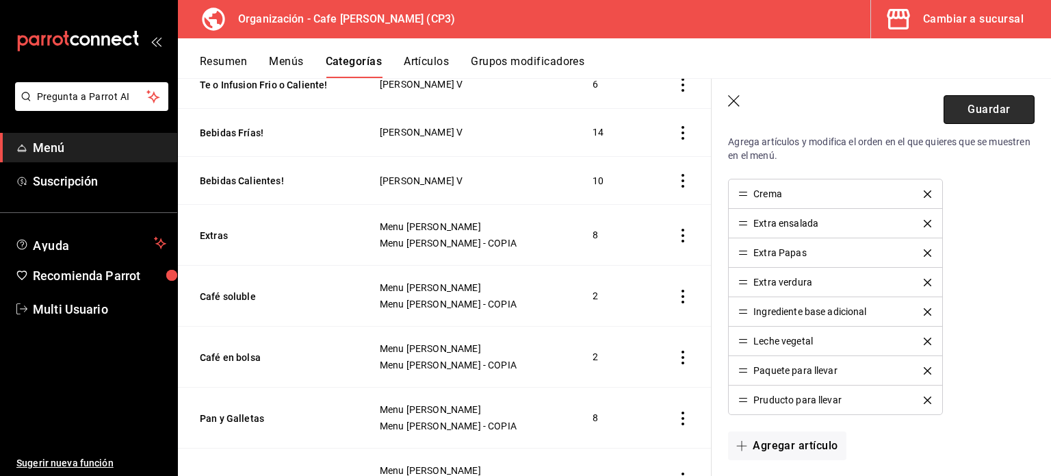
click at [977, 112] on button "Guardar" at bounding box center [989, 109] width 91 height 29
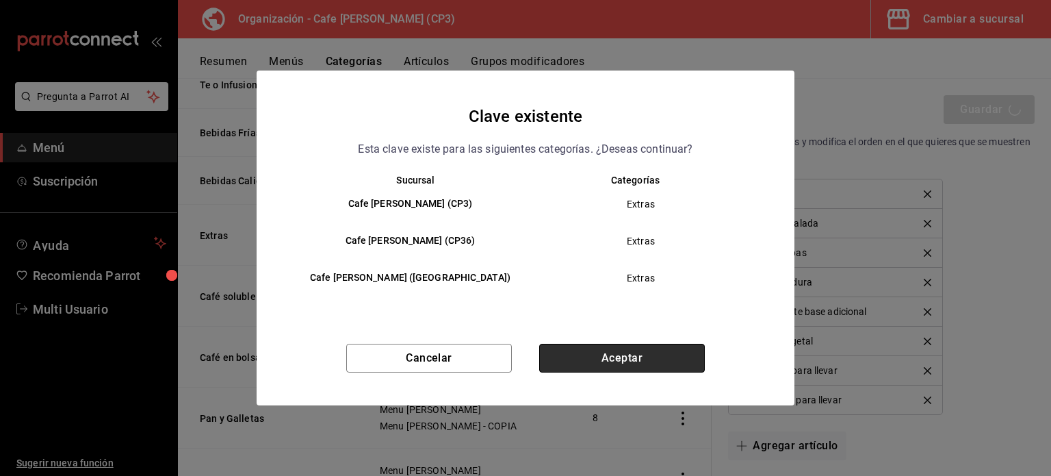
click at [659, 359] on button "Aceptar" at bounding box center [622, 358] width 166 height 29
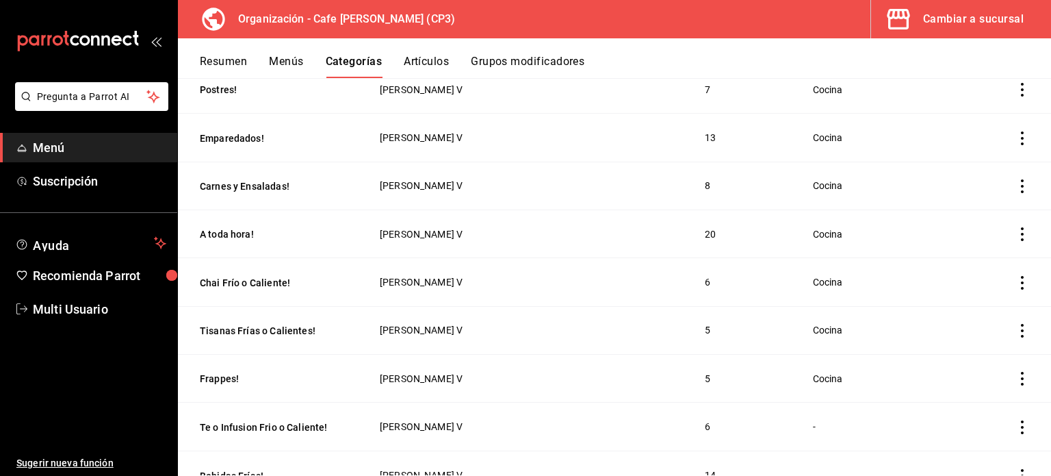
scroll to position [479, 0]
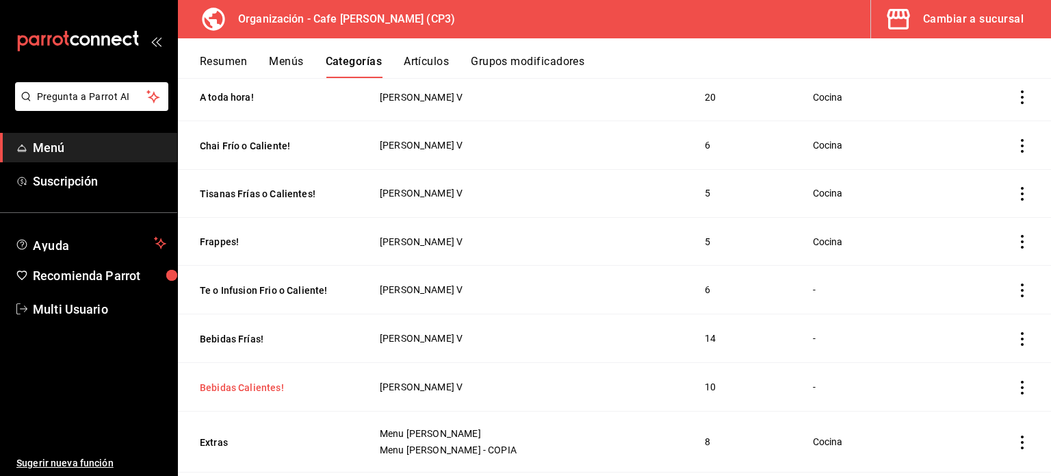
click at [241, 384] on button "Bebidas Calientes!" at bounding box center [268, 388] width 137 height 14
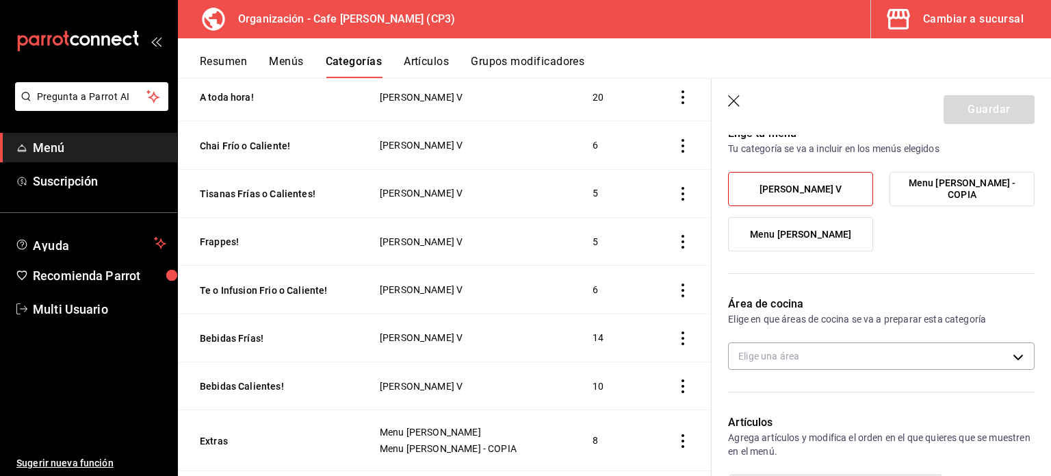
scroll to position [137, 0]
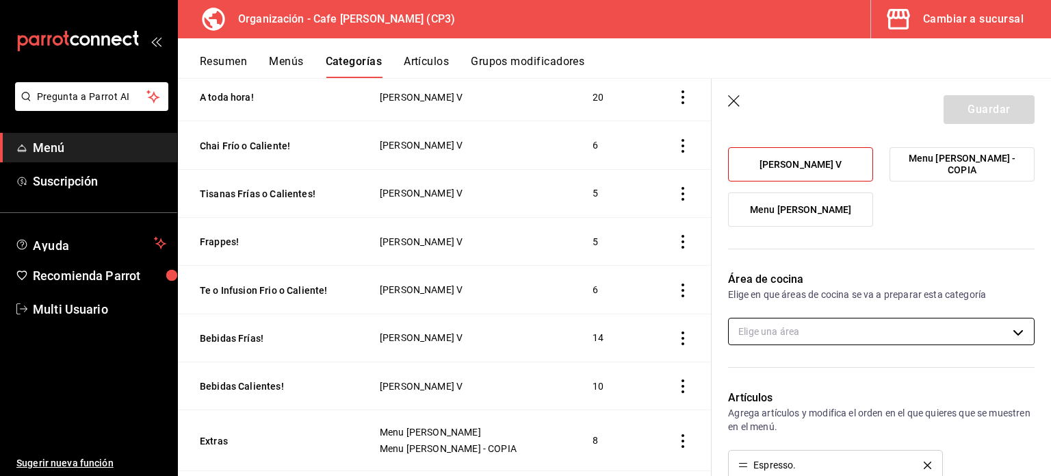
click at [1008, 331] on body "Pregunta a Parrot AI Menú Suscripción Ayuda Recomienda Parrot Multi Usuario Sug…" at bounding box center [525, 238] width 1051 height 476
click at [745, 377] on input "checkbox" at bounding box center [746, 376] width 12 height 12
checkbox input "true"
type input "ac7441a9-b2ac-48ae-a035-bf1ca09d11cd"
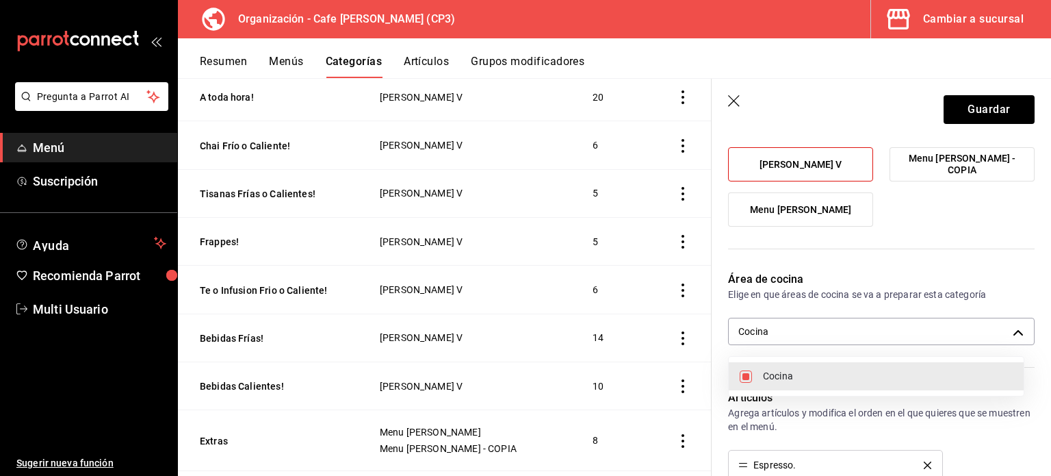
drag, startPoint x: 1044, startPoint y: 225, endPoint x: 1043, endPoint y: 273, distance: 47.9
click at [1043, 273] on div at bounding box center [525, 238] width 1051 height 476
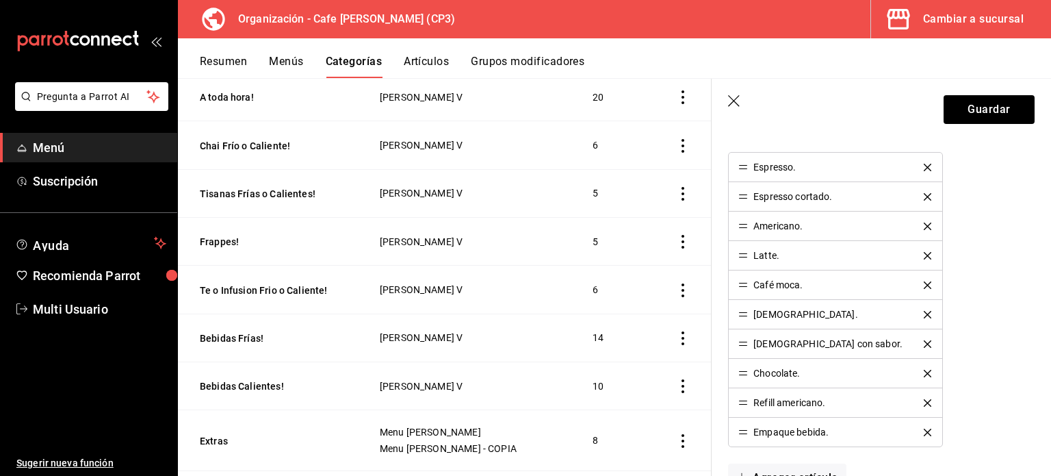
scroll to position [444, 0]
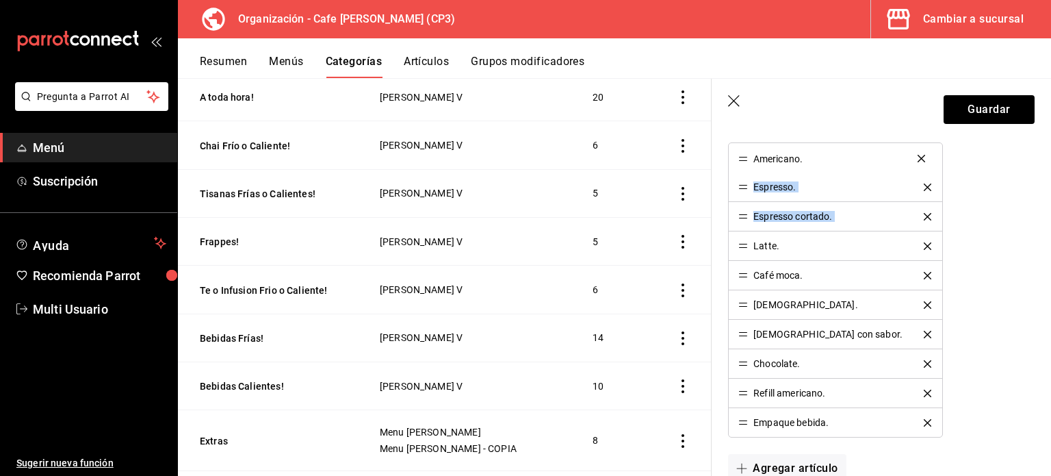
drag, startPoint x: 744, startPoint y: 215, endPoint x: 744, endPoint y: 158, distance: 56.8
click at [977, 114] on button "Guardar" at bounding box center [989, 109] width 91 height 29
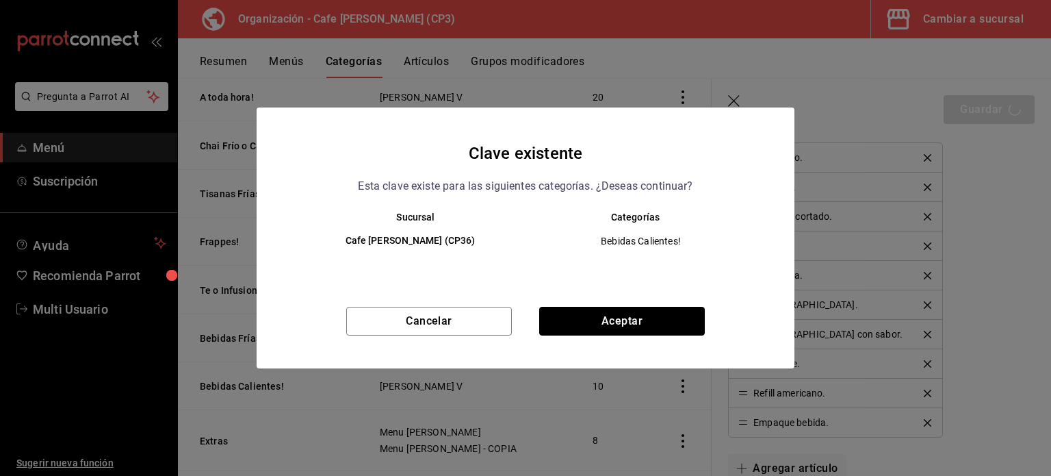
click at [663, 324] on button "Aceptar" at bounding box center [622, 321] width 166 height 29
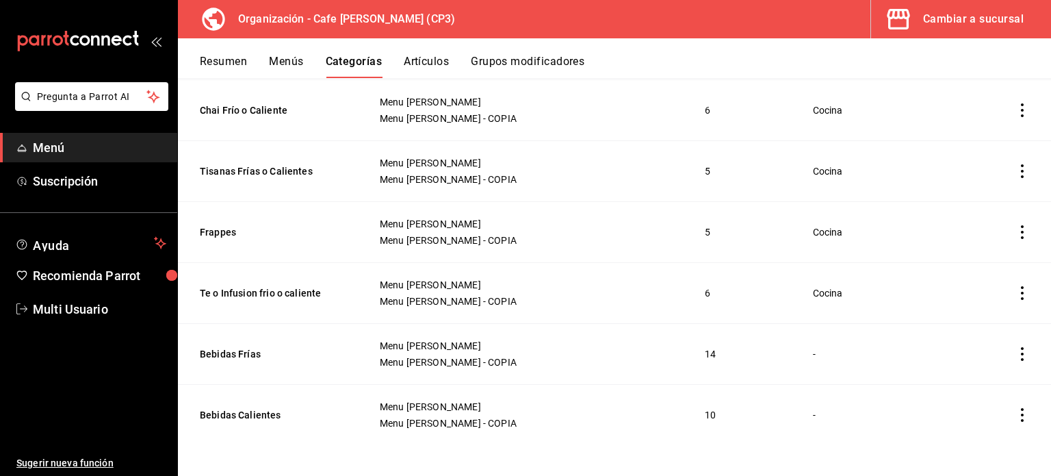
scroll to position [1298, 0]
click at [260, 413] on button "Bebidas Calientes" at bounding box center [268, 415] width 137 height 14
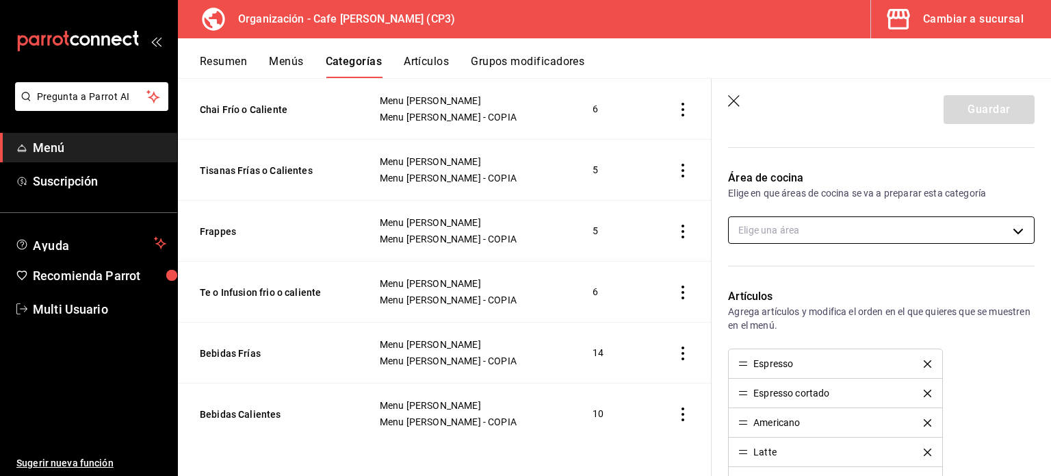
scroll to position [274, 0]
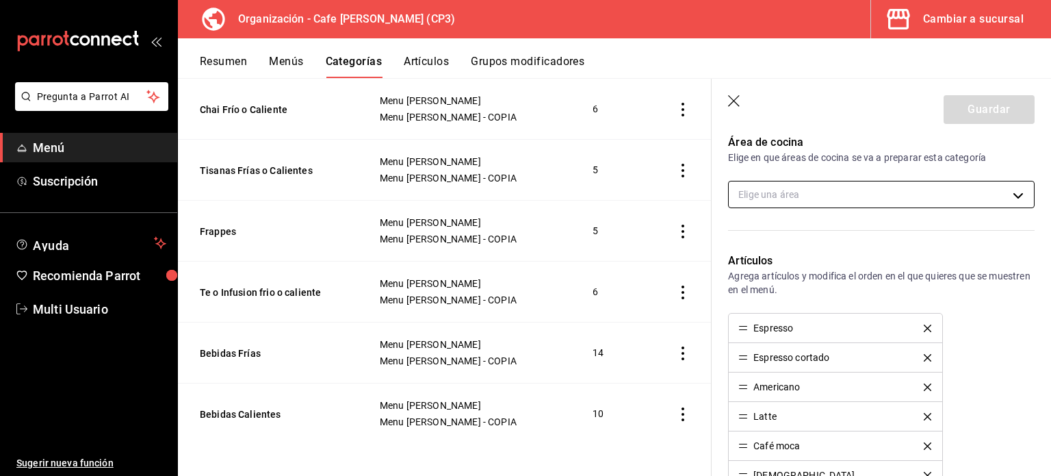
click at [888, 191] on body "Pregunta a Parrot AI Menú Suscripción Ayuda Recomienda Parrot Multi Usuario Sug…" at bounding box center [525, 238] width 1051 height 476
click at [780, 238] on span "Cocina" at bounding box center [888, 239] width 250 height 14
type input "ac7441a9-b2ac-48ae-a035-bf1ca09d11cd"
checkbox input "true"
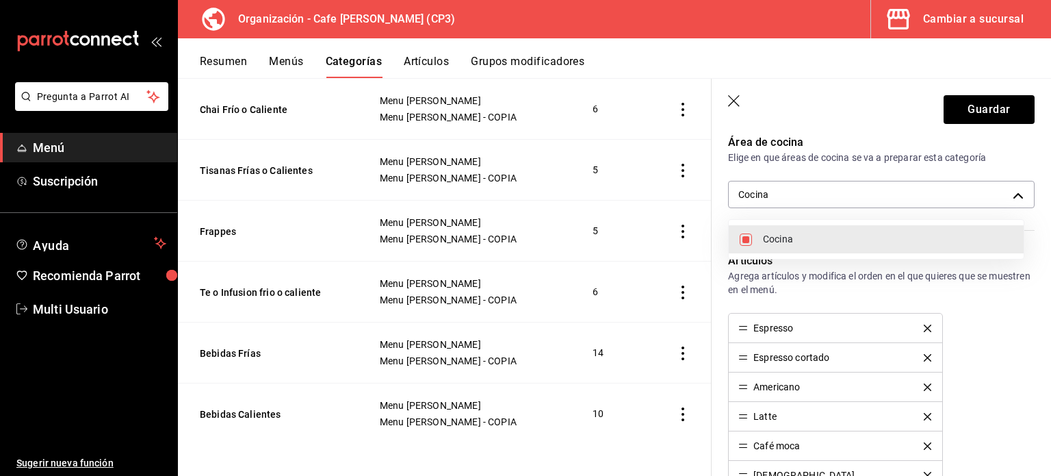
drag, startPoint x: 1046, startPoint y: 281, endPoint x: 1048, endPoint y: 351, distance: 70.5
click at [1048, 351] on div at bounding box center [525, 238] width 1051 height 476
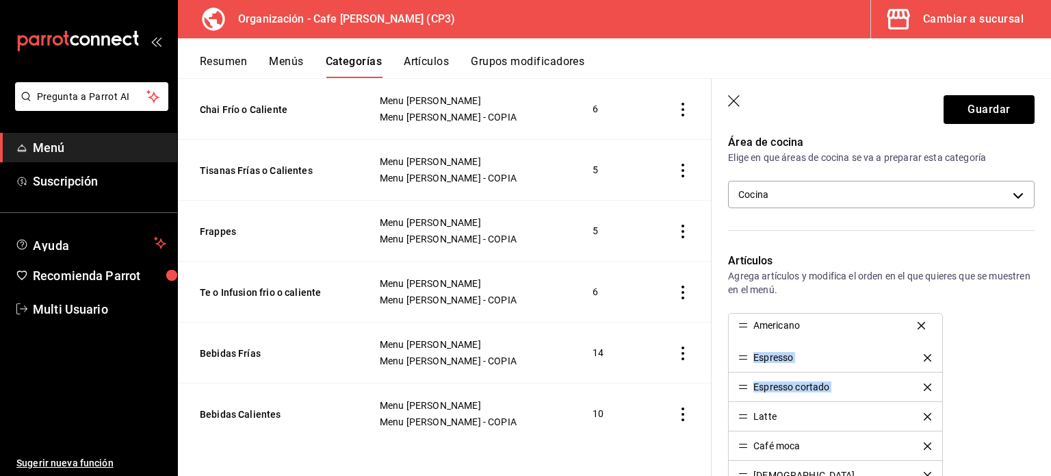
drag, startPoint x: 744, startPoint y: 385, endPoint x: 748, endPoint y: 324, distance: 61.1
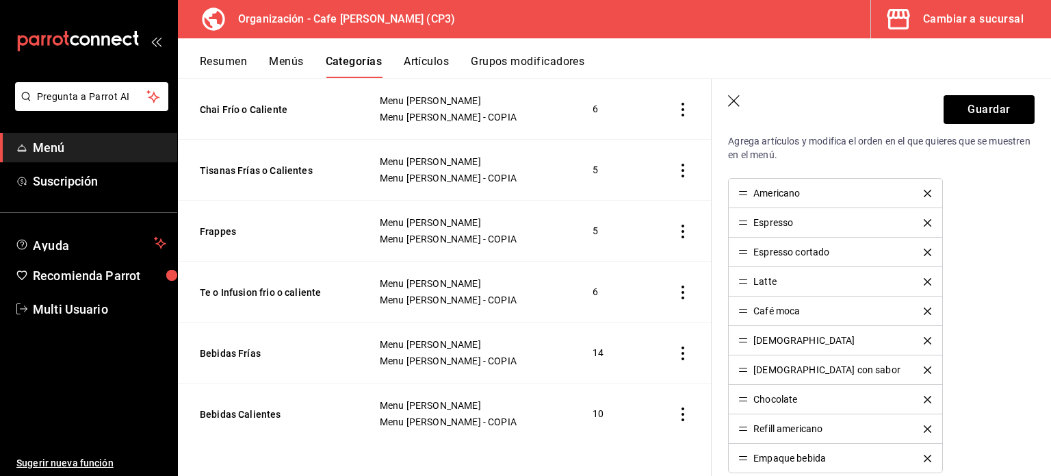
scroll to position [426, 0]
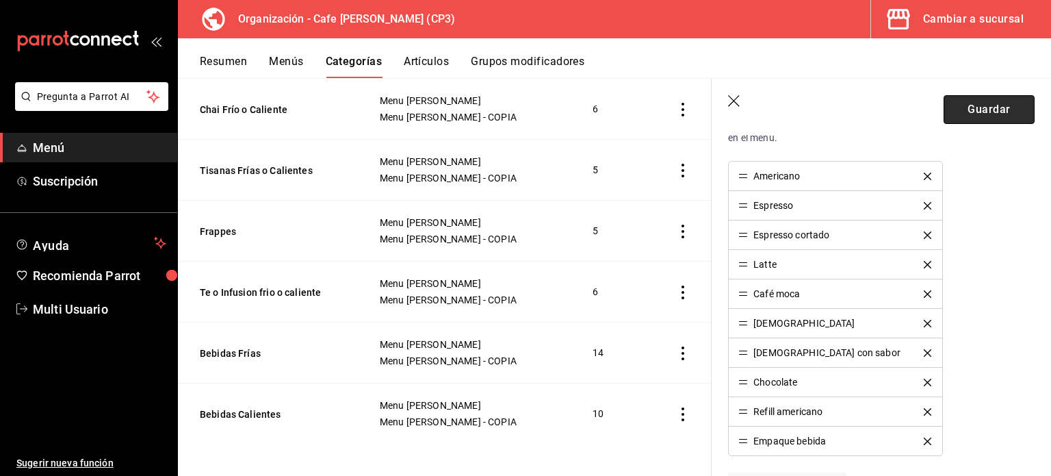
click at [972, 111] on button "Guardar" at bounding box center [989, 109] width 91 height 29
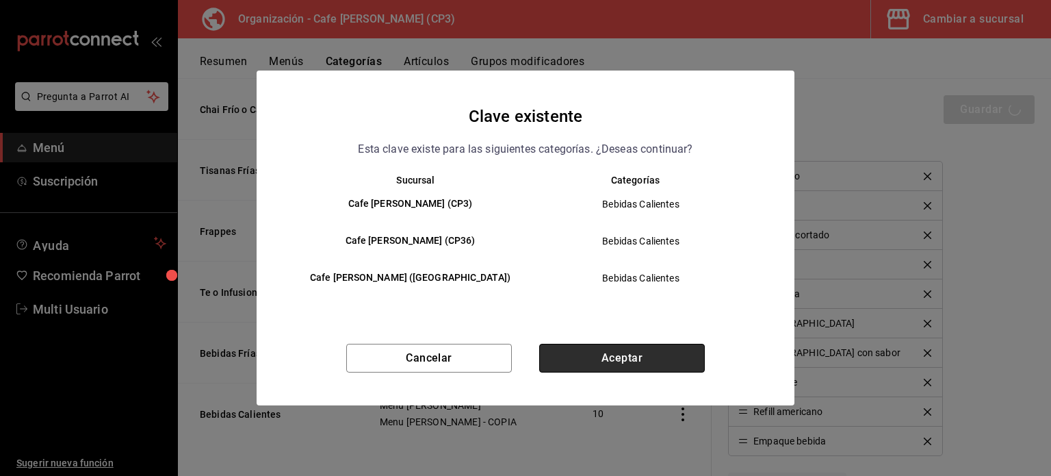
click at [615, 355] on button "Aceptar" at bounding box center [622, 358] width 166 height 29
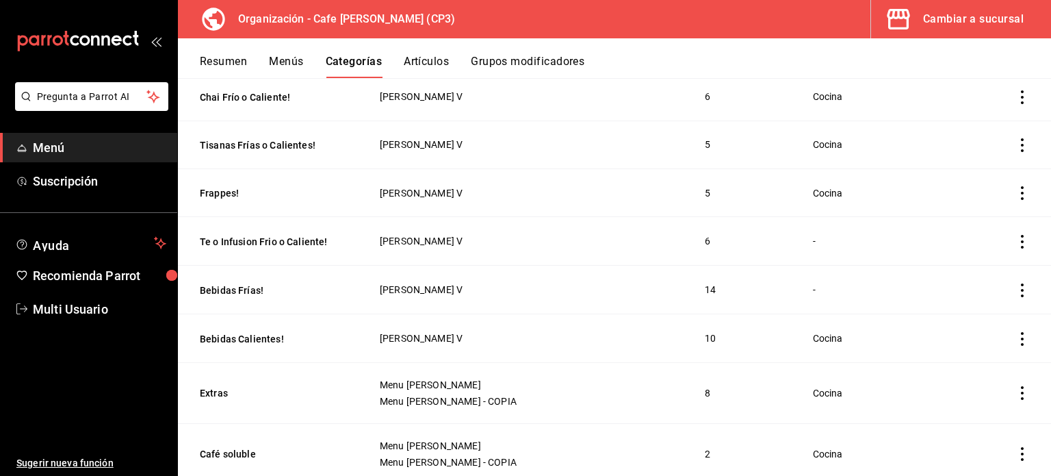
scroll to position [548, 0]
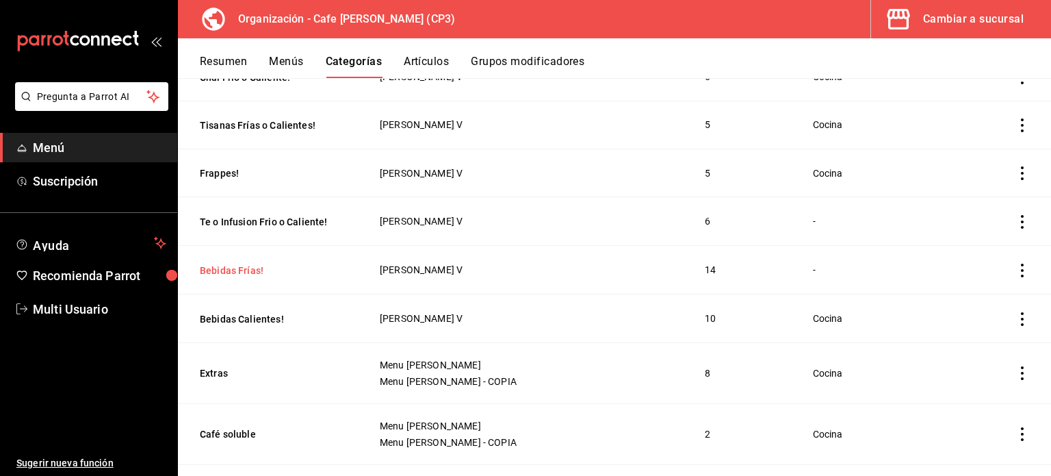
click at [235, 266] on button "Bebidas [PERSON_NAME]!" at bounding box center [268, 271] width 137 height 14
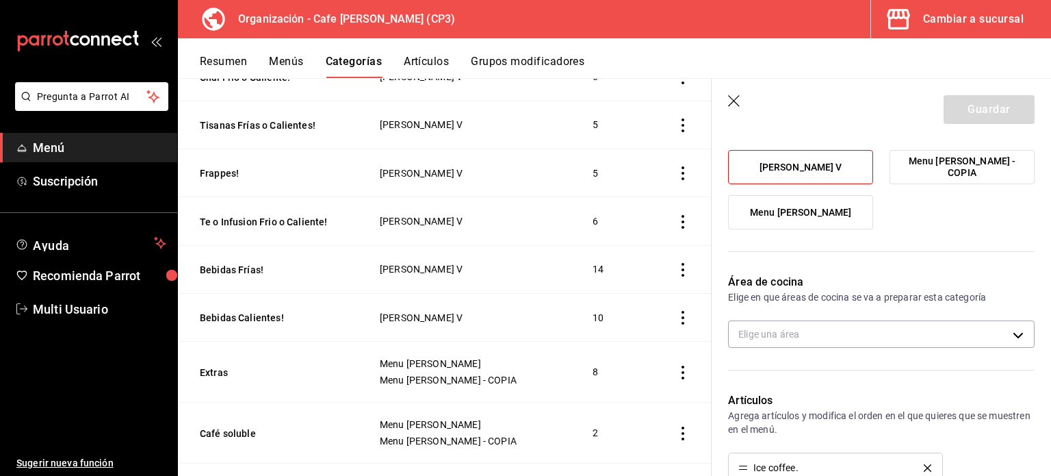
scroll to position [205, 0]
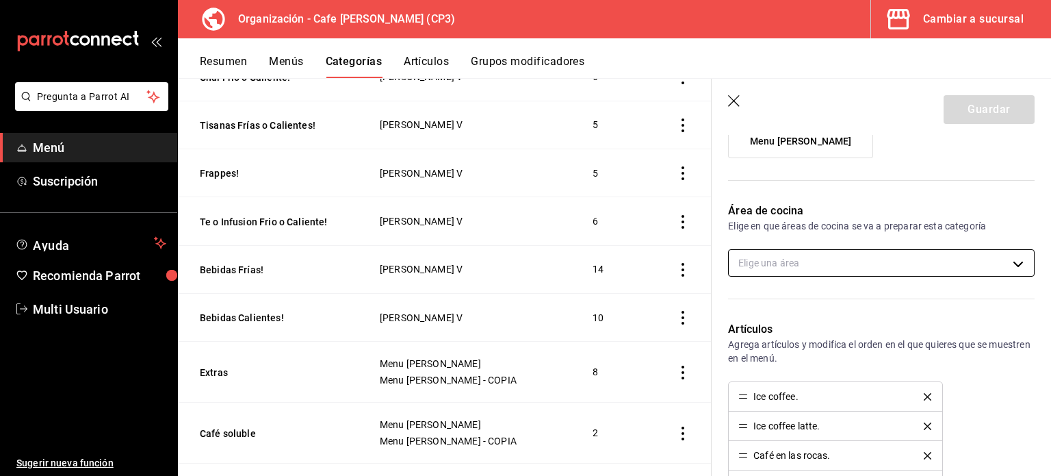
click at [888, 255] on body "Pregunta a Parrot AI Menú Suscripción Ayuda Recomienda Parrot Multi Usuario Sug…" at bounding box center [525, 238] width 1051 height 476
click at [808, 306] on span "Cocina" at bounding box center [888, 307] width 250 height 14
type input "ac7441a9-b2ac-48ae-a035-bf1ca09d11cd"
checkbox input "true"
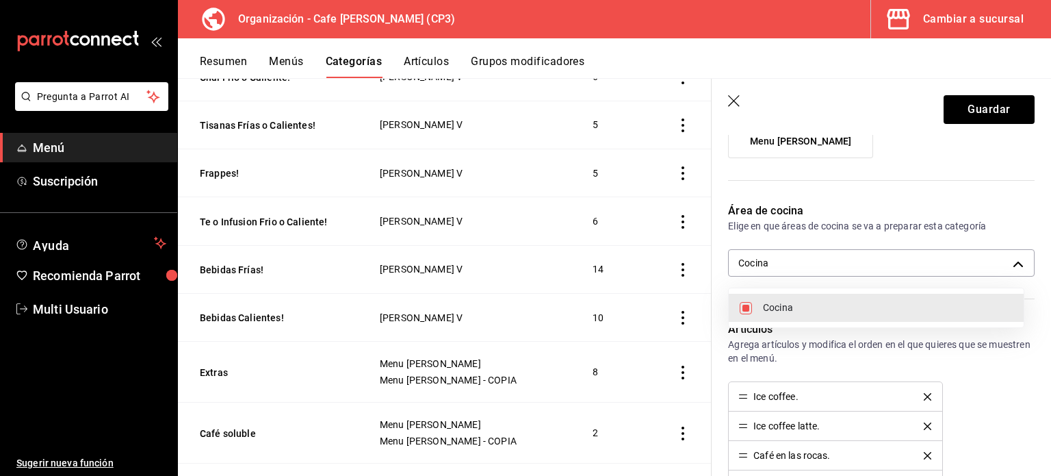
click at [1008, 362] on div at bounding box center [525, 238] width 1051 height 476
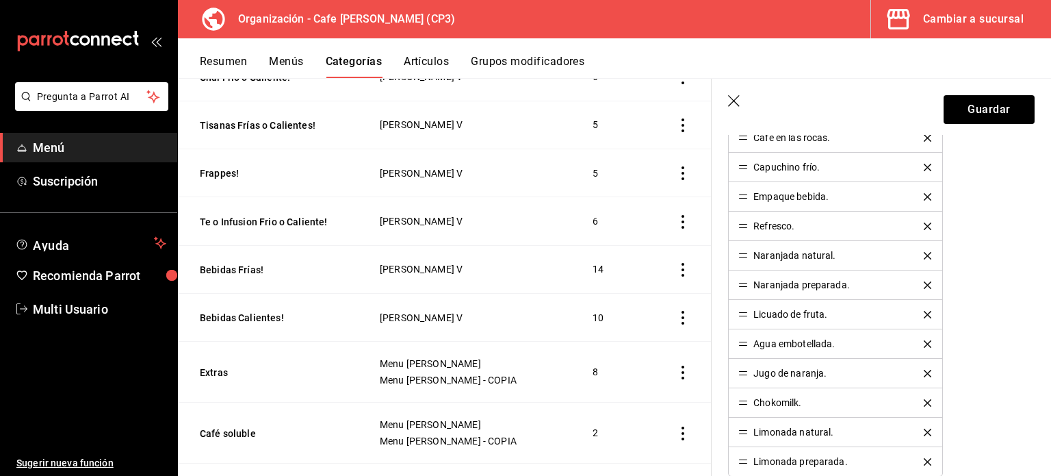
scroll to position [548, 0]
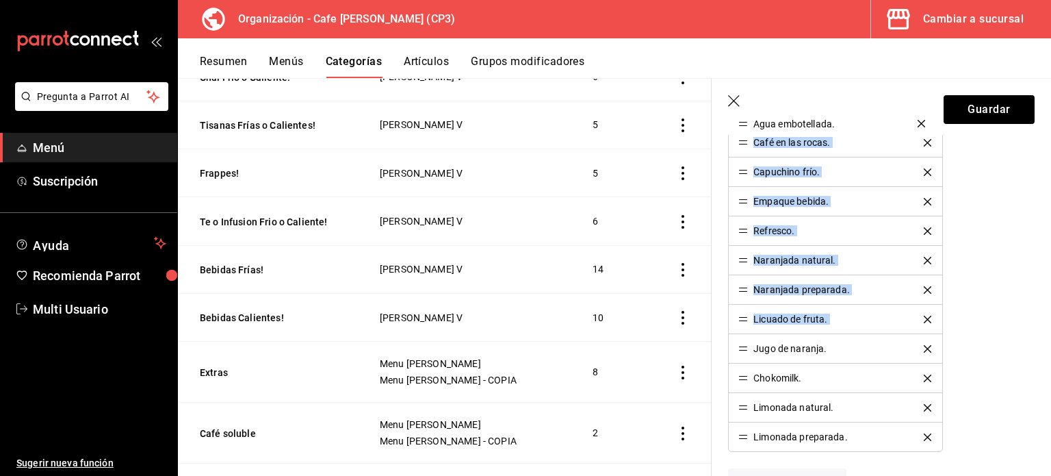
drag, startPoint x: 745, startPoint y: 318, endPoint x: 738, endPoint y: 125, distance: 193.8
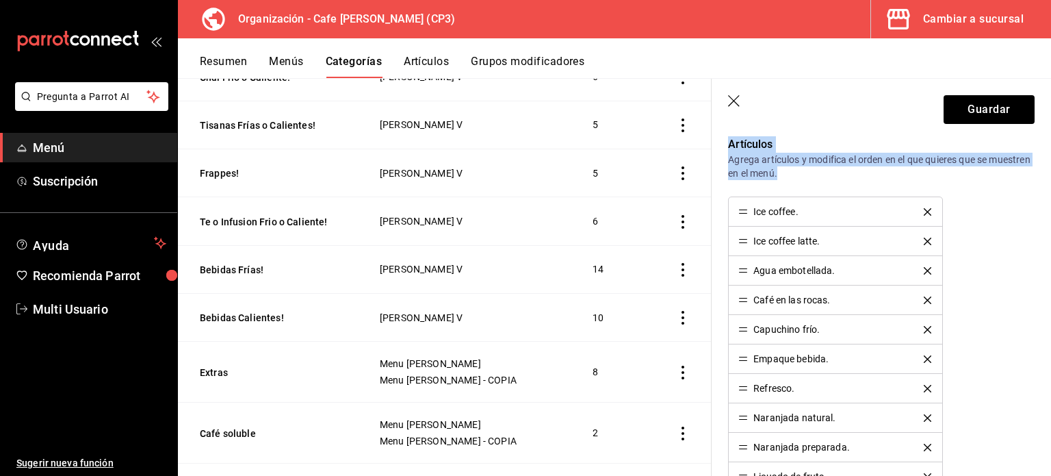
scroll to position [411, 0]
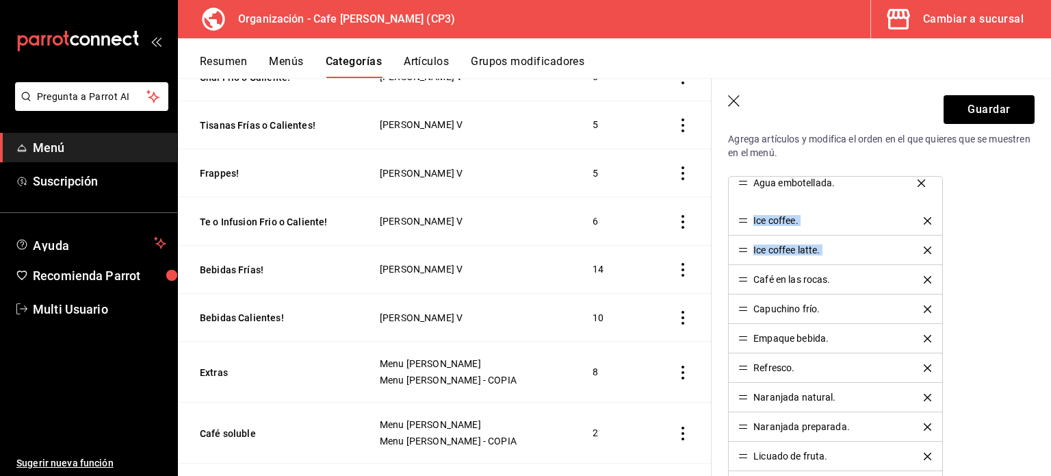
drag, startPoint x: 743, startPoint y: 246, endPoint x: 747, endPoint y: 180, distance: 66.6
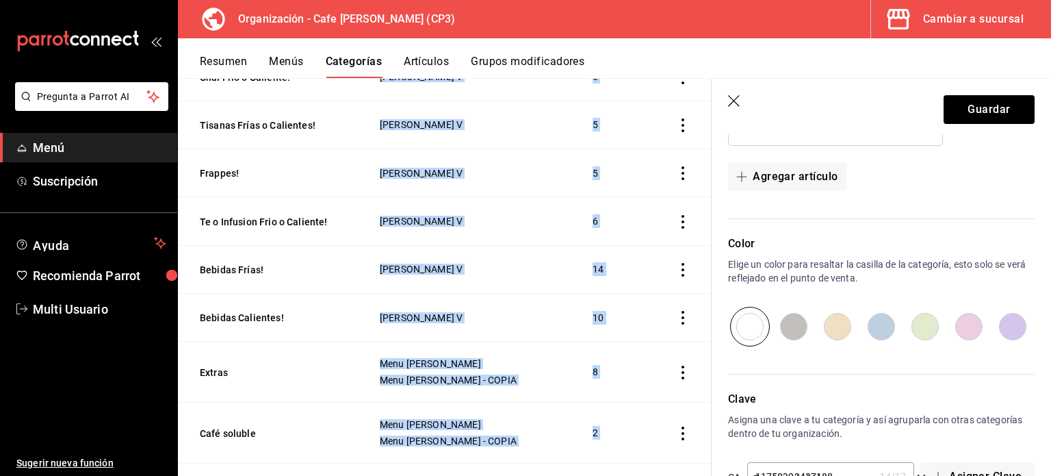
scroll to position [895, 0]
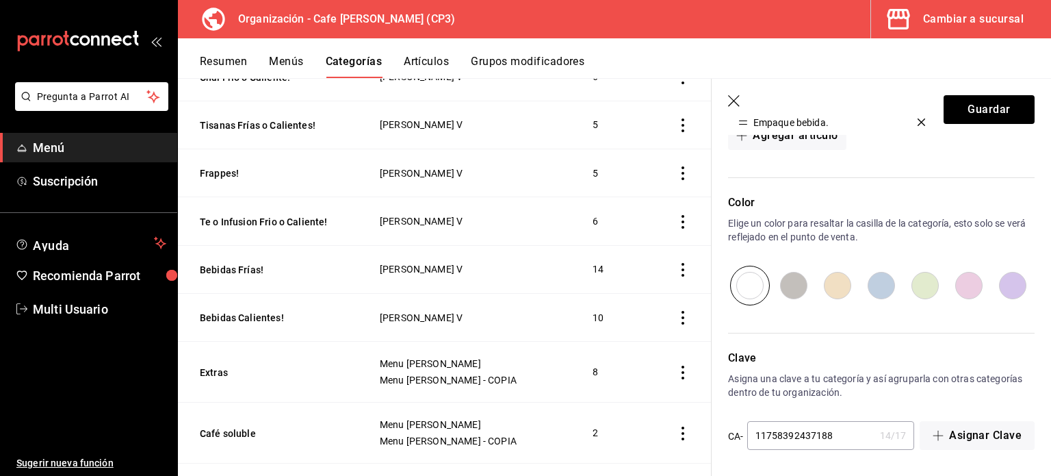
drag, startPoint x: 749, startPoint y: 121, endPoint x: 751, endPoint y: 98, distance: 23.3
drag, startPoint x: 754, startPoint y: 110, endPoint x: 756, endPoint y: 138, distance: 28.8
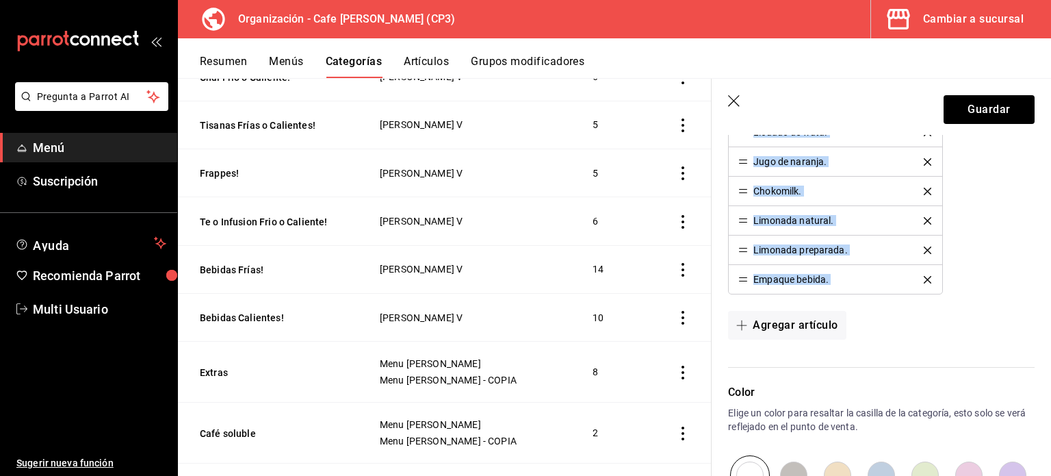
scroll to position [703, 0]
click at [986, 197] on div "Agua embotellada. Ice coffee. Ice coffee latte. Café en las rocas. Capuchino fr…" at bounding box center [881, 90] width 307 height 413
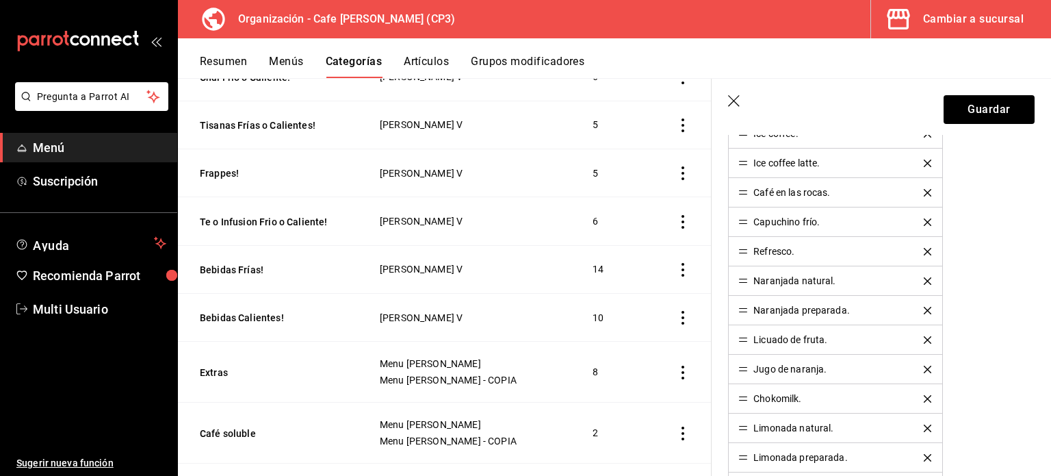
scroll to position [429, 0]
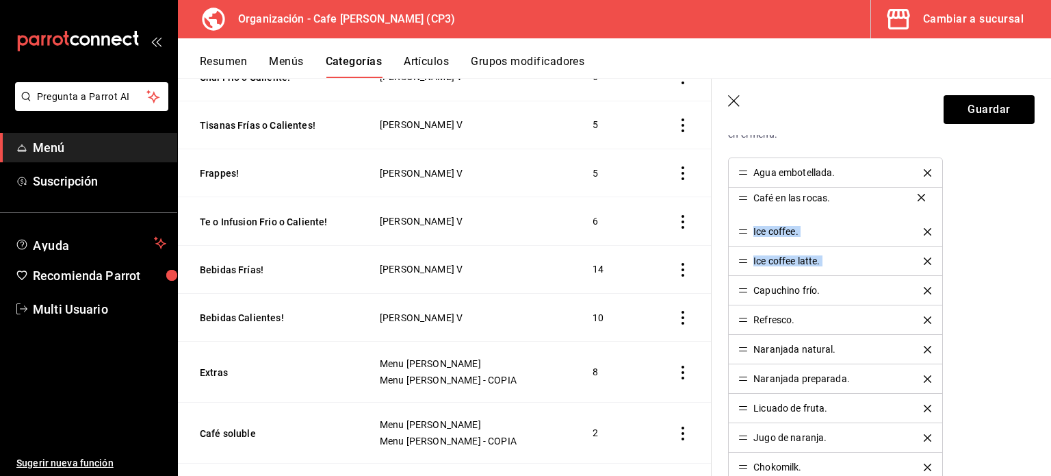
drag, startPoint x: 746, startPoint y: 261, endPoint x: 749, endPoint y: 199, distance: 62.4
drag, startPoint x: 747, startPoint y: 290, endPoint x: 750, endPoint y: 227, distance: 63.7
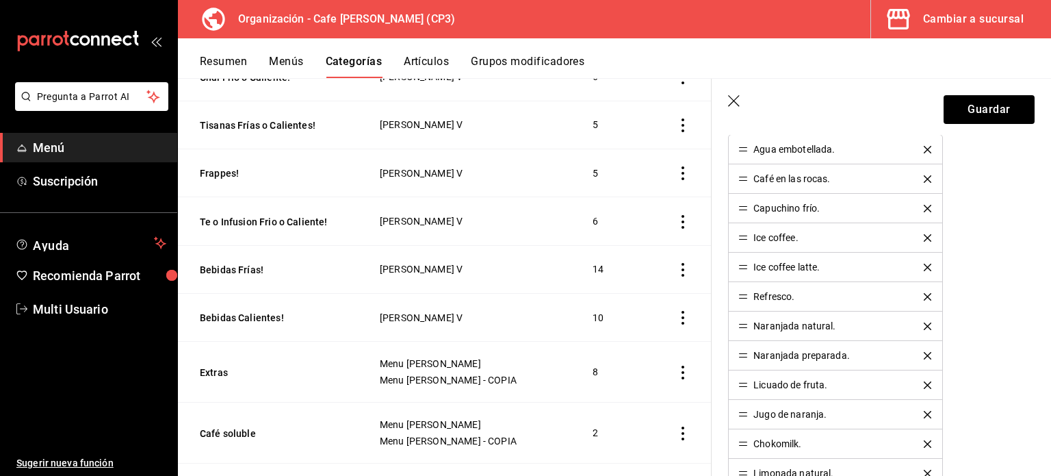
scroll to position [459, 0]
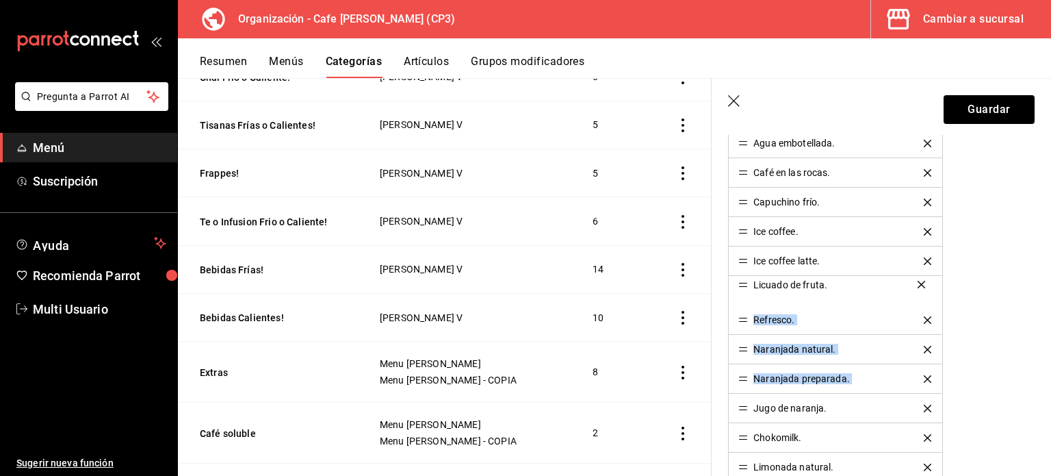
drag, startPoint x: 745, startPoint y: 379, endPoint x: 742, endPoint y: 286, distance: 92.4
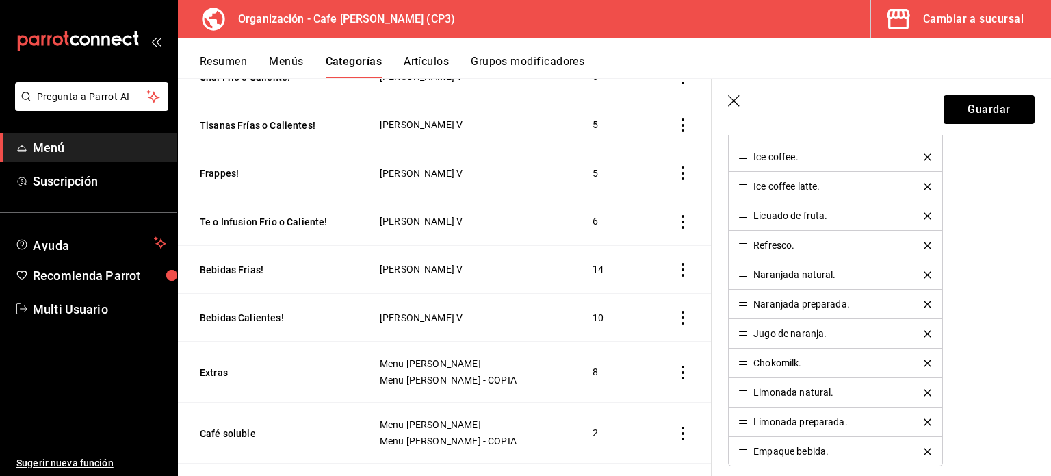
scroll to position [547, 0]
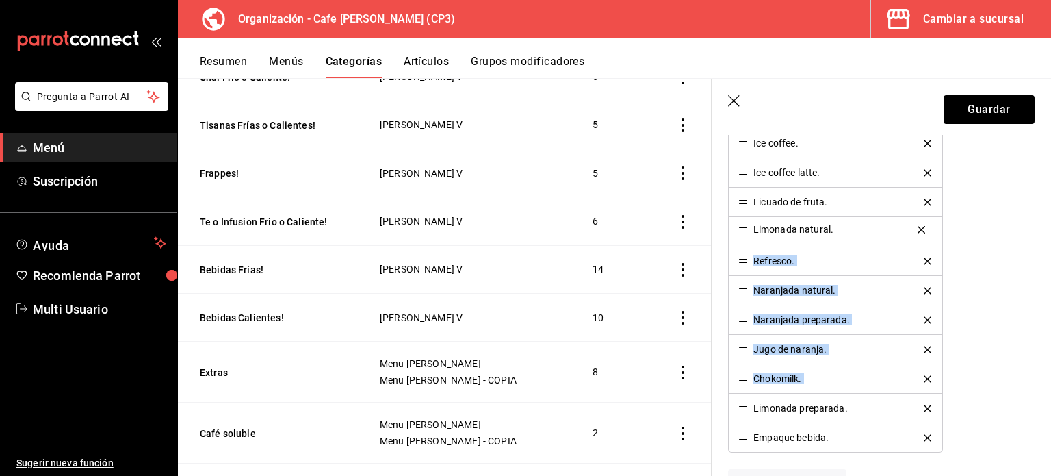
drag, startPoint x: 745, startPoint y: 379, endPoint x: 743, endPoint y: 232, distance: 147.2
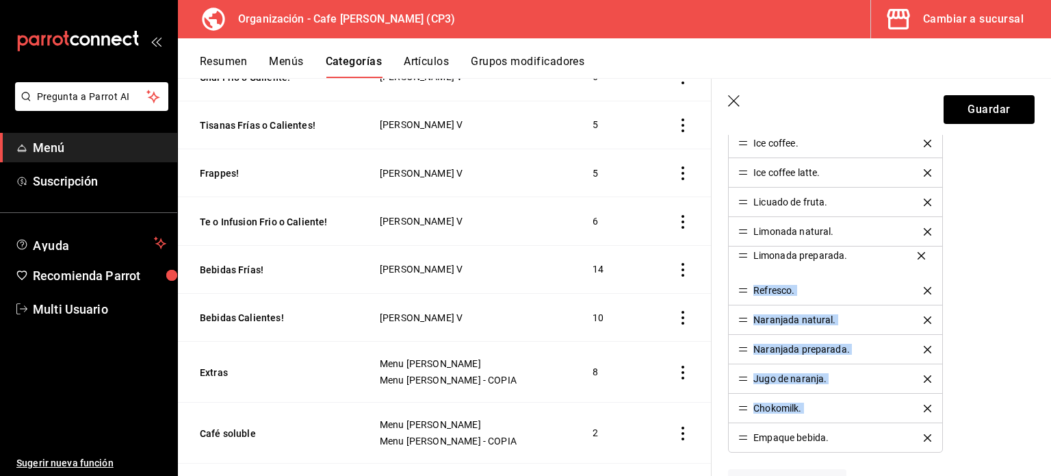
drag, startPoint x: 743, startPoint y: 406, endPoint x: 739, endPoint y: 255, distance: 150.6
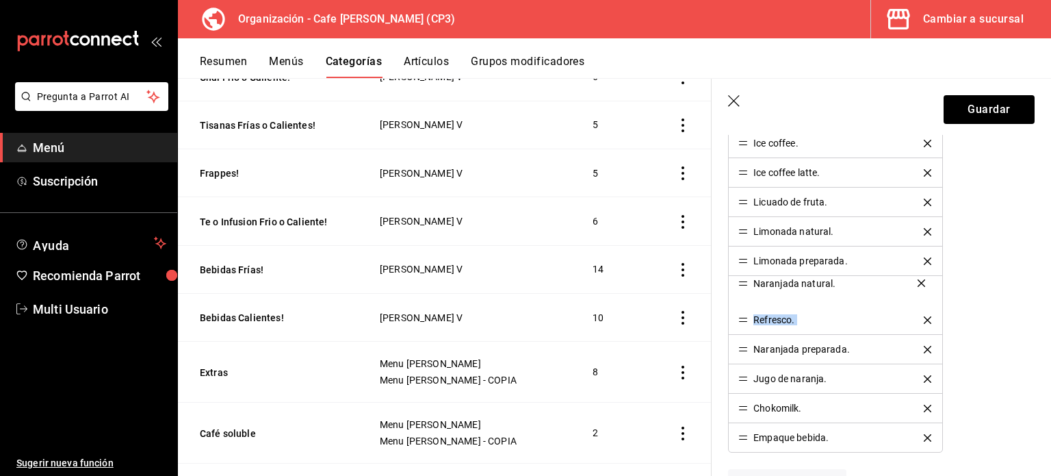
drag, startPoint x: 744, startPoint y: 318, endPoint x: 744, endPoint y: 283, distance: 34.9
drag, startPoint x: 746, startPoint y: 348, endPoint x: 745, endPoint y: 316, distance: 32.2
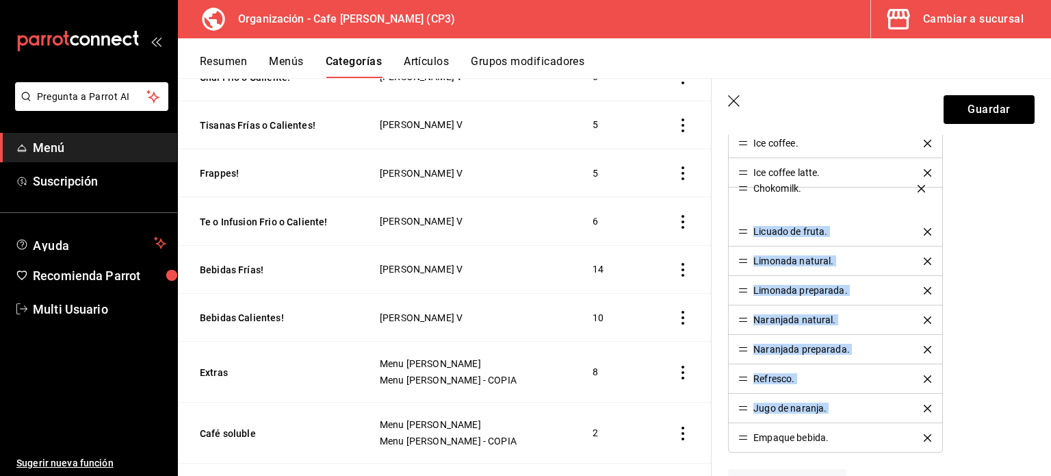
drag, startPoint x: 745, startPoint y: 407, endPoint x: 745, endPoint y: 190, distance: 217.7
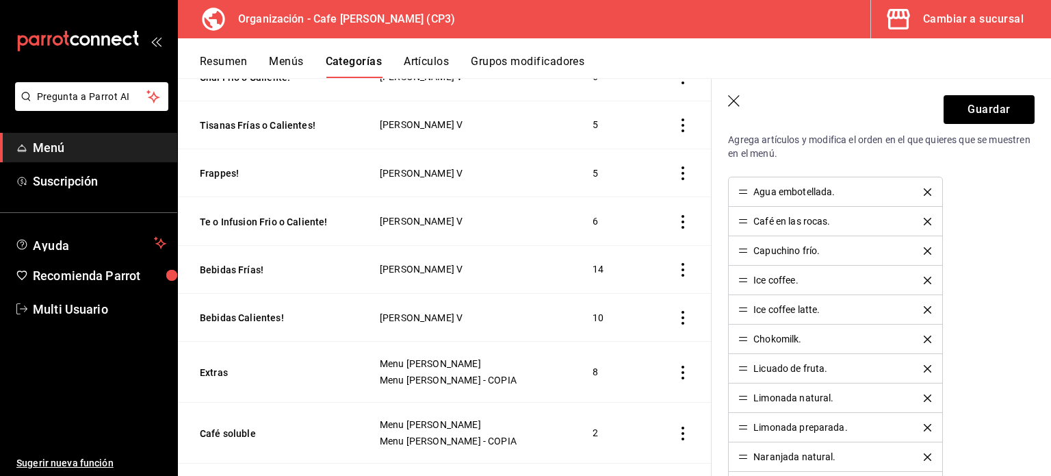
scroll to position [342, 0]
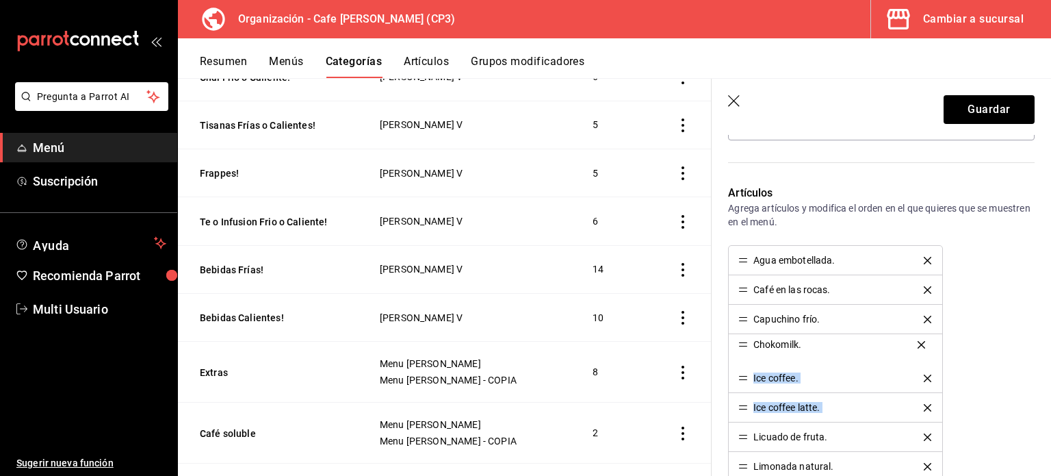
drag, startPoint x: 743, startPoint y: 407, endPoint x: 744, endPoint y: 345, distance: 62.3
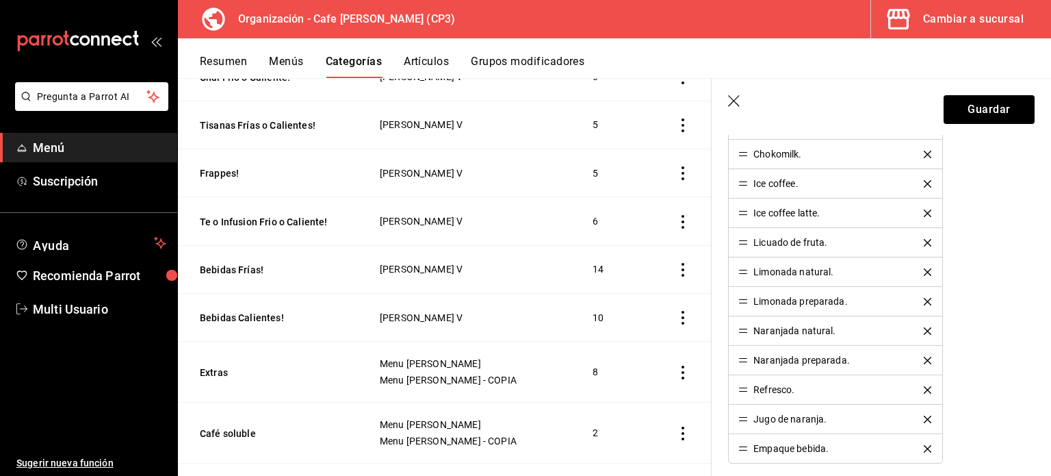
scroll to position [528, 0]
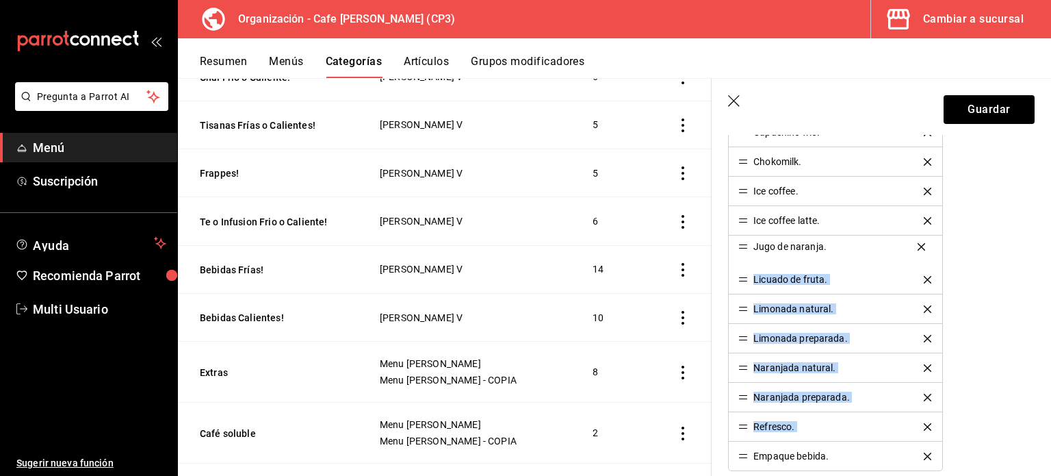
drag, startPoint x: 743, startPoint y: 424, endPoint x: 733, endPoint y: 246, distance: 178.3
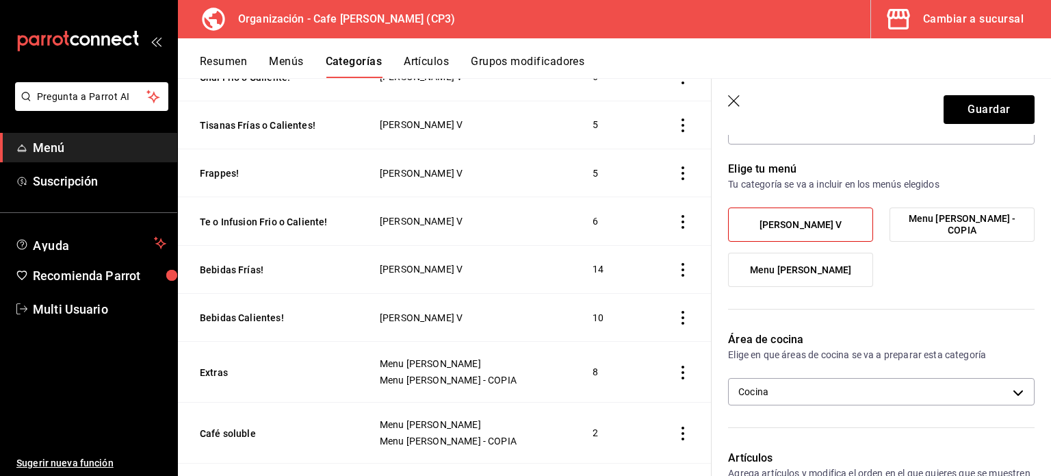
scroll to position [78, 0]
click at [973, 109] on button "Guardar" at bounding box center [989, 109] width 91 height 29
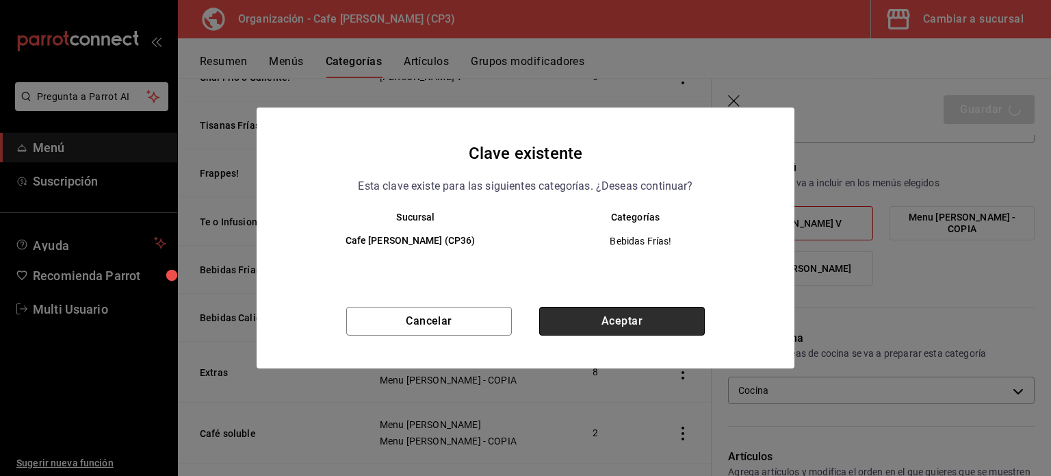
click at [630, 326] on button "Aceptar" at bounding box center [622, 321] width 166 height 29
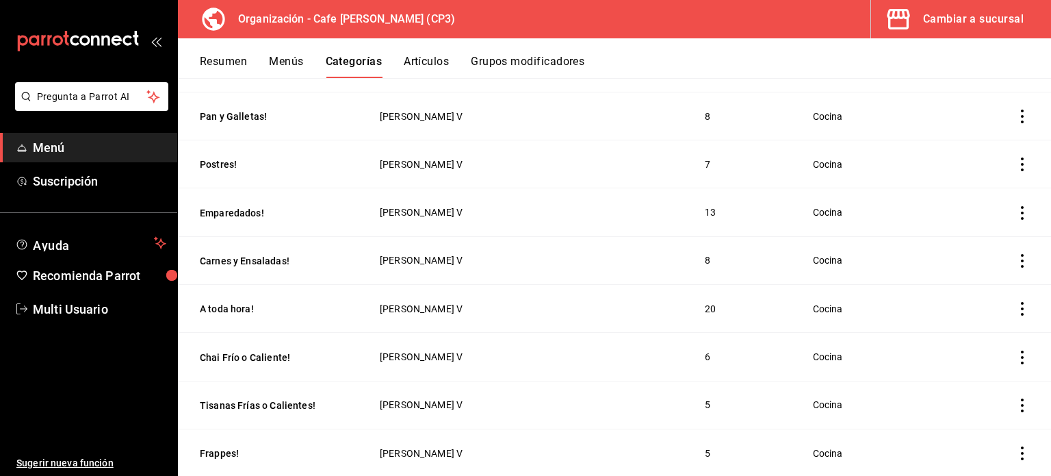
scroll to position [411, 0]
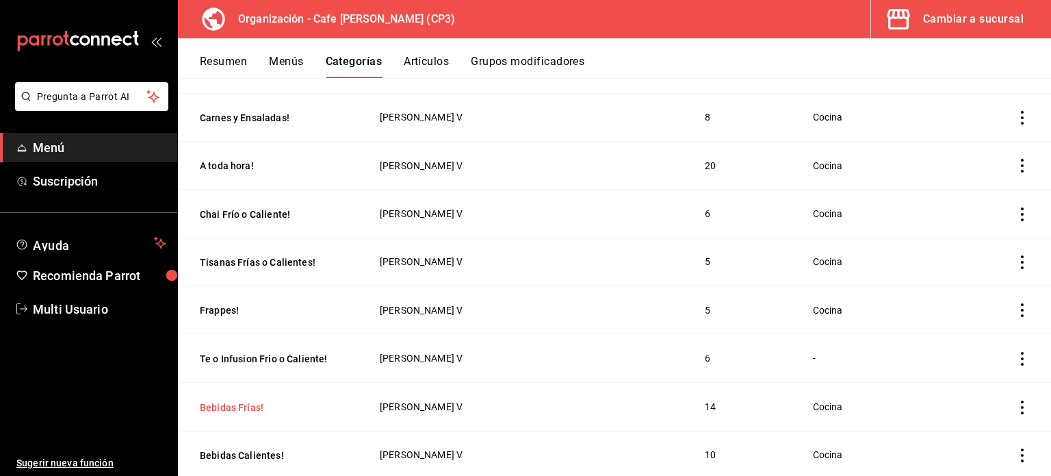
click at [233, 403] on button "Bebidas [PERSON_NAME]!" at bounding box center [268, 407] width 137 height 14
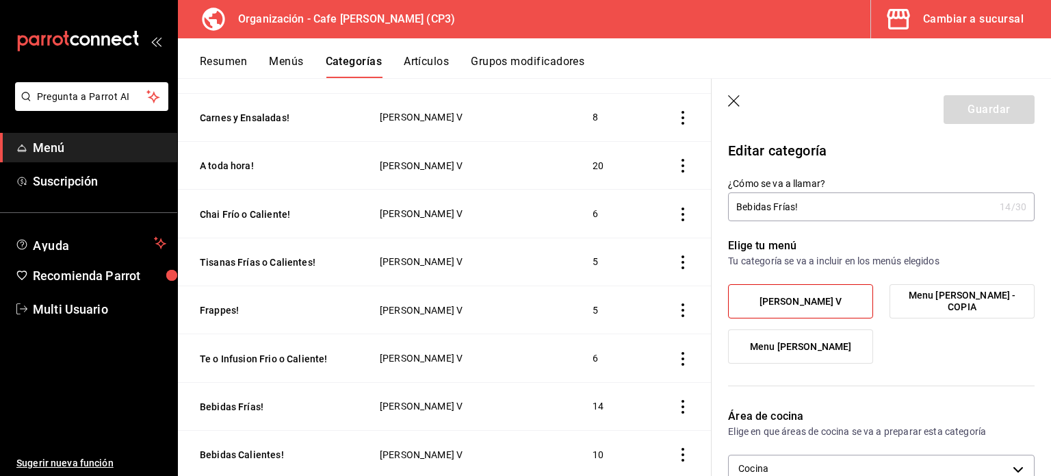
click at [734, 95] on icon "button" at bounding box center [735, 102] width 14 height 14
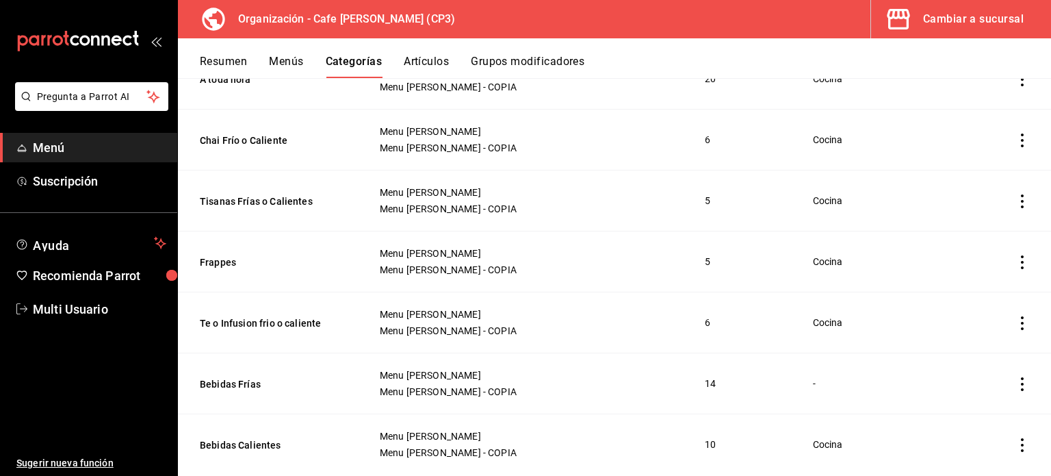
scroll to position [1298, 0]
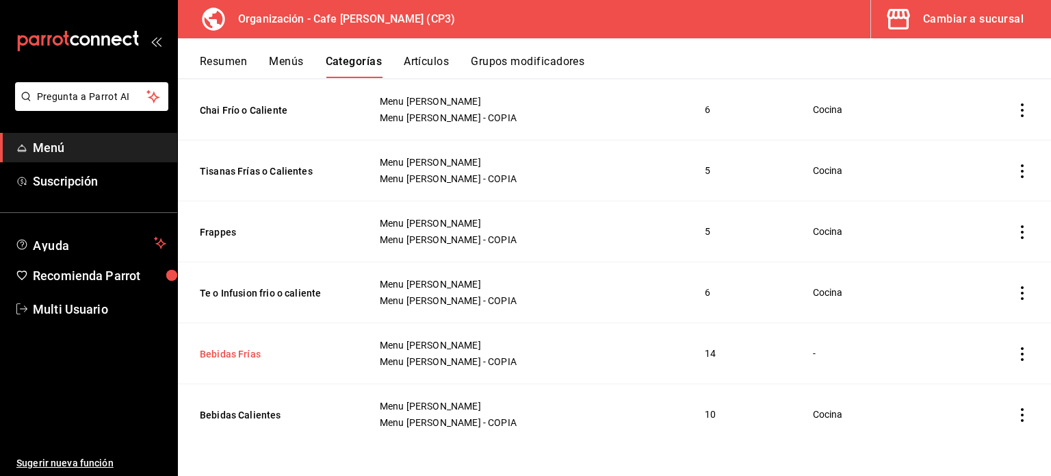
click at [218, 352] on button "Bebidas Frías" at bounding box center [268, 354] width 137 height 14
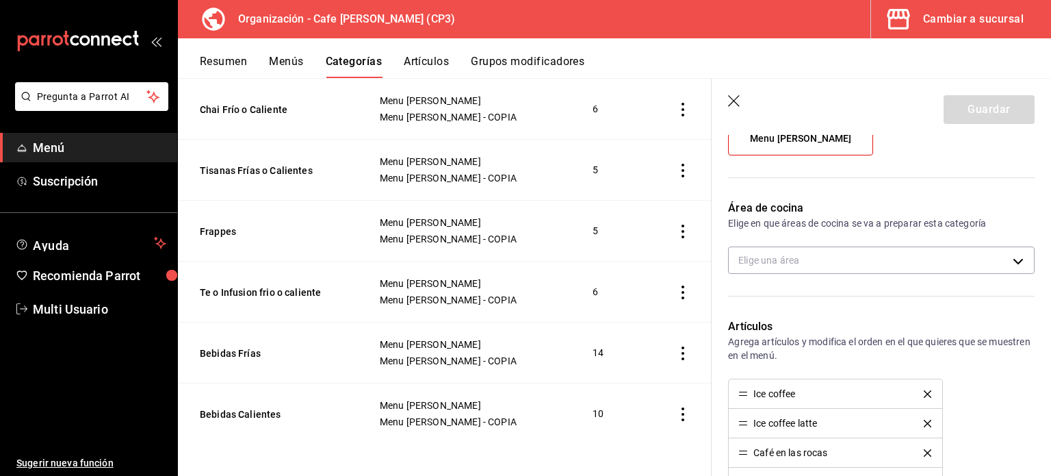
scroll to position [231, 0]
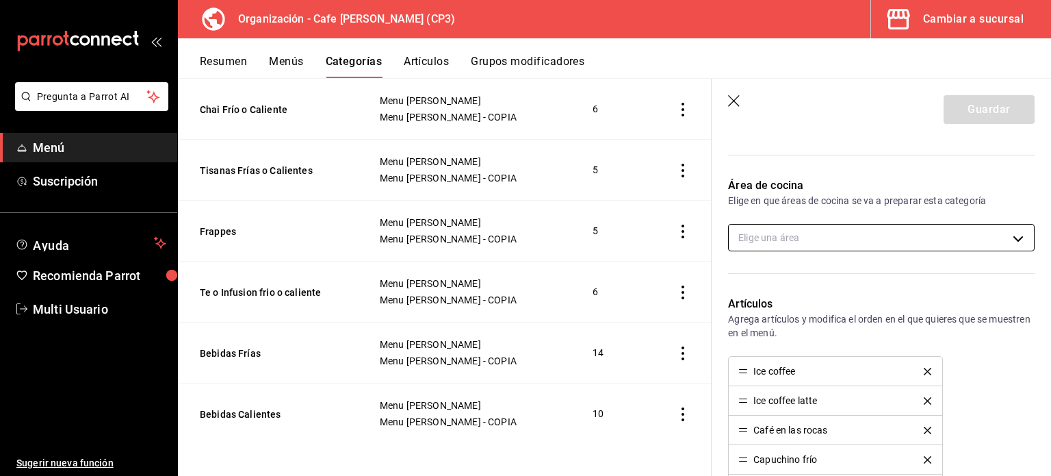
click at [1008, 238] on body "Pregunta a Parrot AI Menú Suscripción Ayuda Recomienda Parrot Multi Usuario Sug…" at bounding box center [525, 238] width 1051 height 476
click at [762, 280] on li "Cocina" at bounding box center [876, 282] width 295 height 28
type input "ac7441a9-b2ac-48ae-a035-bf1ca09d11cd"
checkbox input "true"
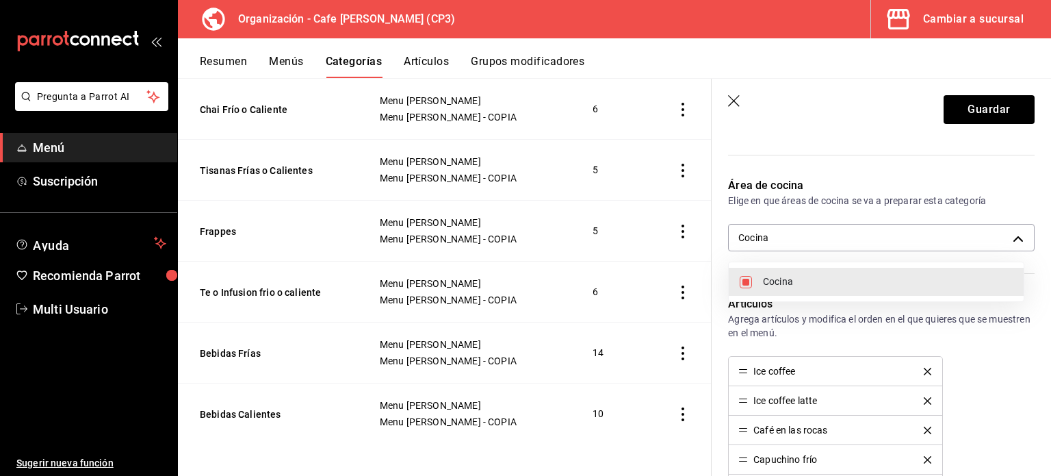
drag, startPoint x: 1043, startPoint y: 184, endPoint x: 1044, endPoint y: 218, distance: 33.6
click at [1044, 218] on div at bounding box center [525, 238] width 1051 height 476
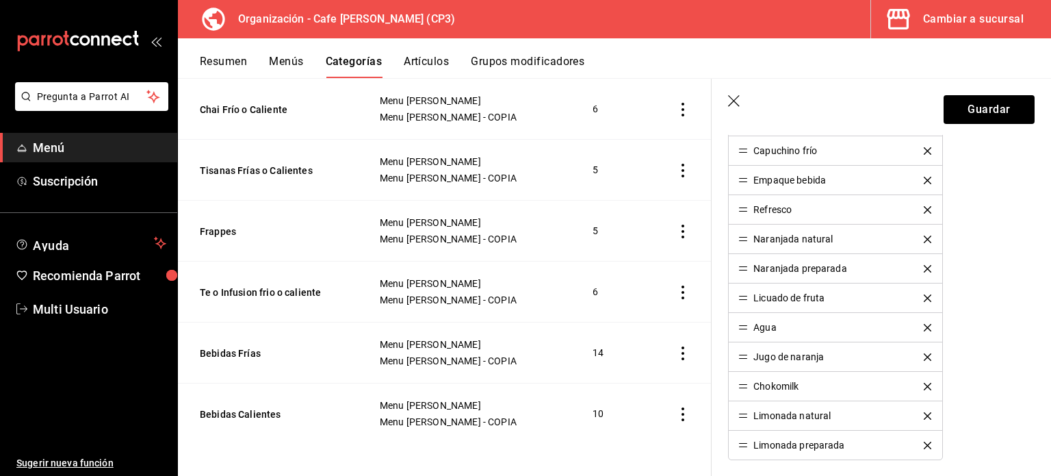
scroll to position [528, 0]
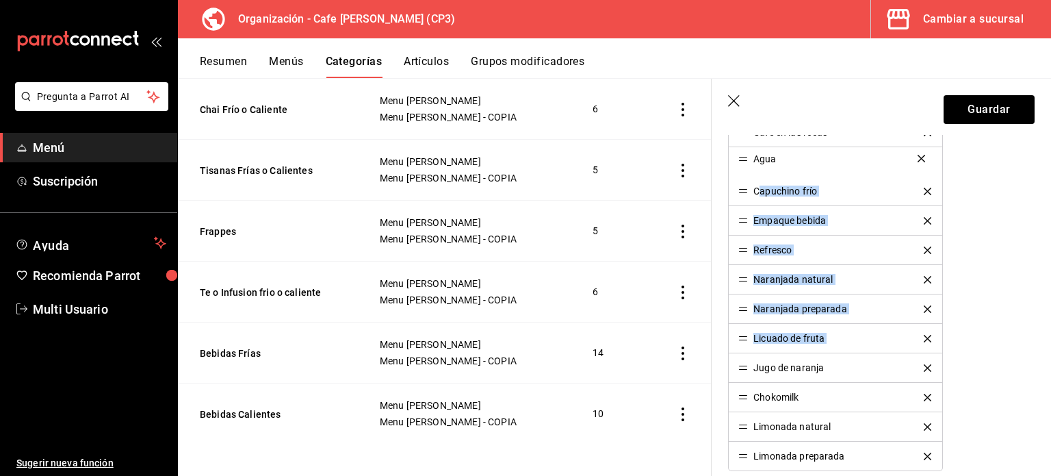
drag, startPoint x: 743, startPoint y: 339, endPoint x: 758, endPoint y: 162, distance: 178.5
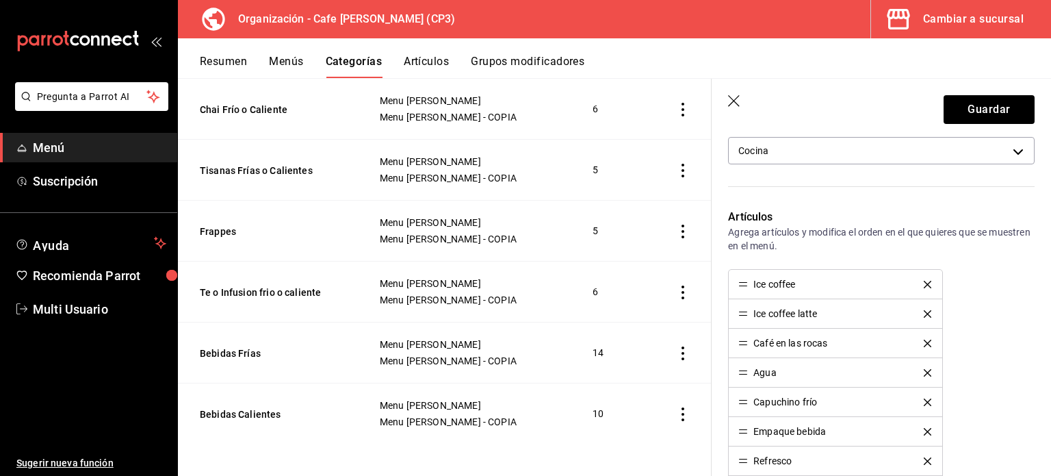
scroll to position [315, 0]
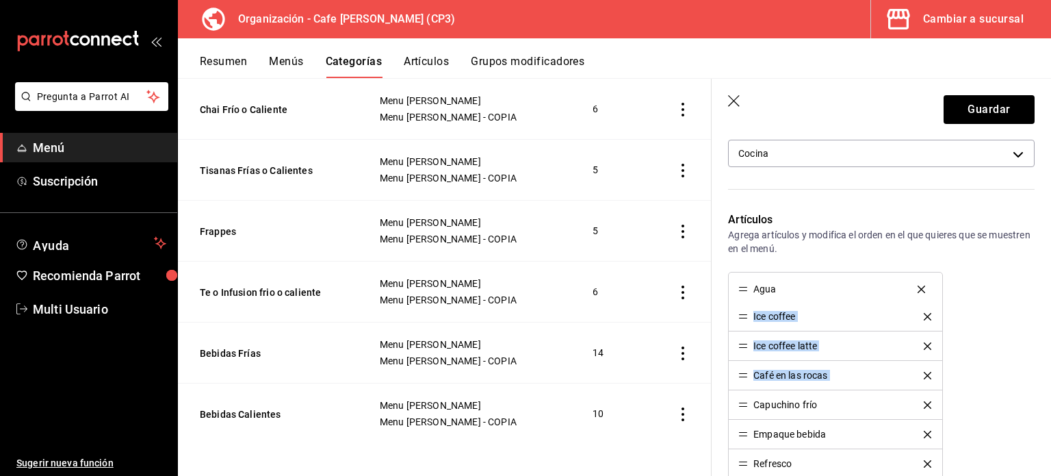
drag, startPoint x: 745, startPoint y: 374, endPoint x: 743, endPoint y: 290, distance: 84.9
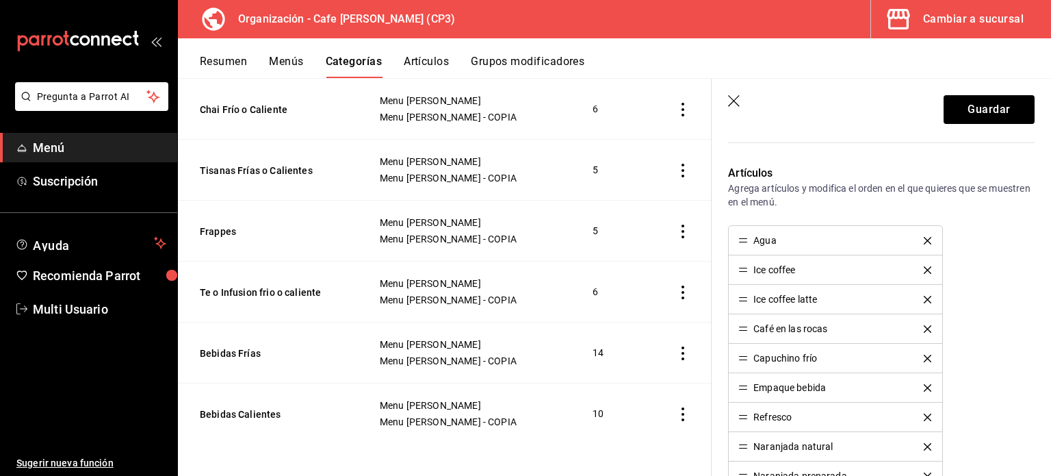
scroll to position [376, 0]
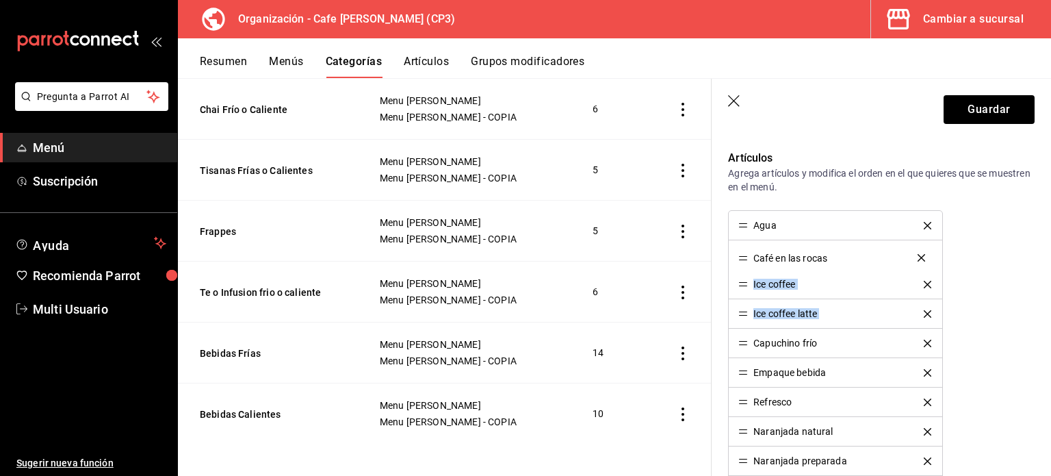
drag, startPoint x: 742, startPoint y: 313, endPoint x: 742, endPoint y: 258, distance: 54.8
drag, startPoint x: 740, startPoint y: 342, endPoint x: 742, endPoint y: 284, distance: 58.2
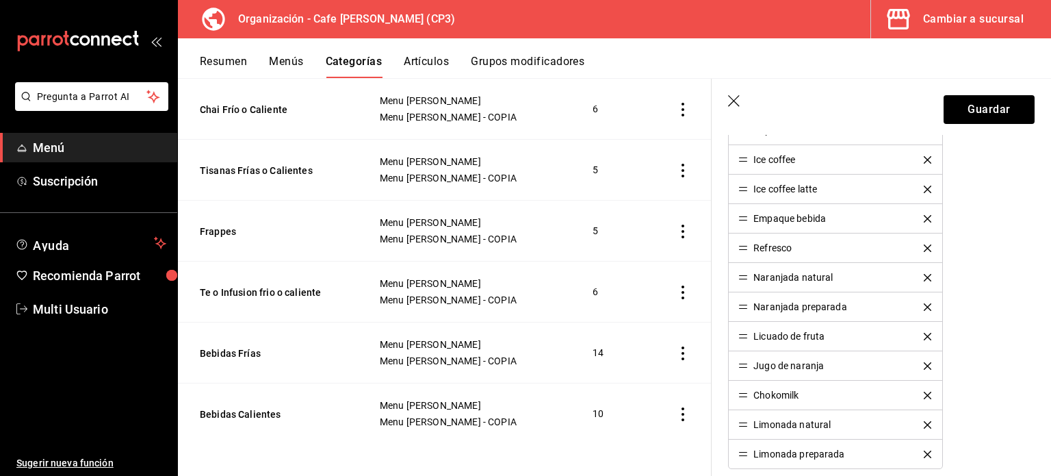
scroll to position [582, 0]
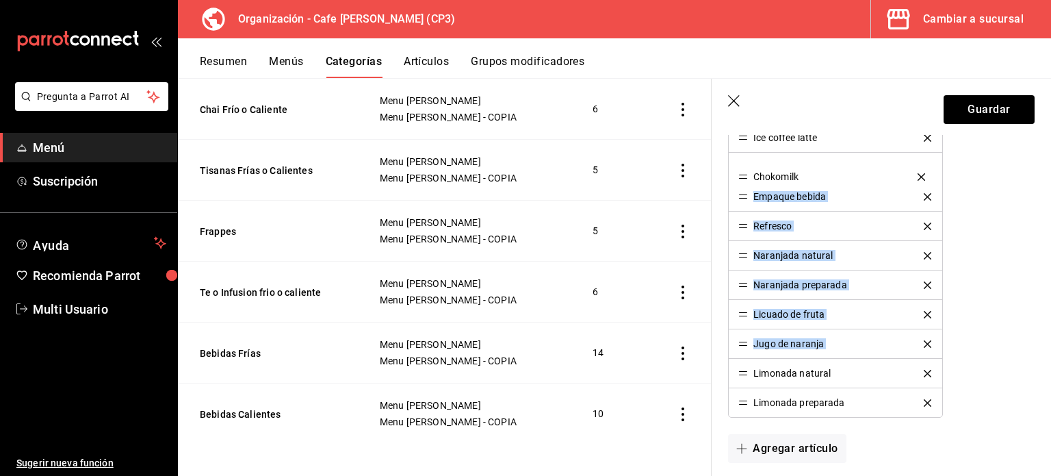
drag, startPoint x: 743, startPoint y: 341, endPoint x: 749, endPoint y: 176, distance: 165.1
drag, startPoint x: 747, startPoint y: 195, endPoint x: 730, endPoint y: 396, distance: 202.0
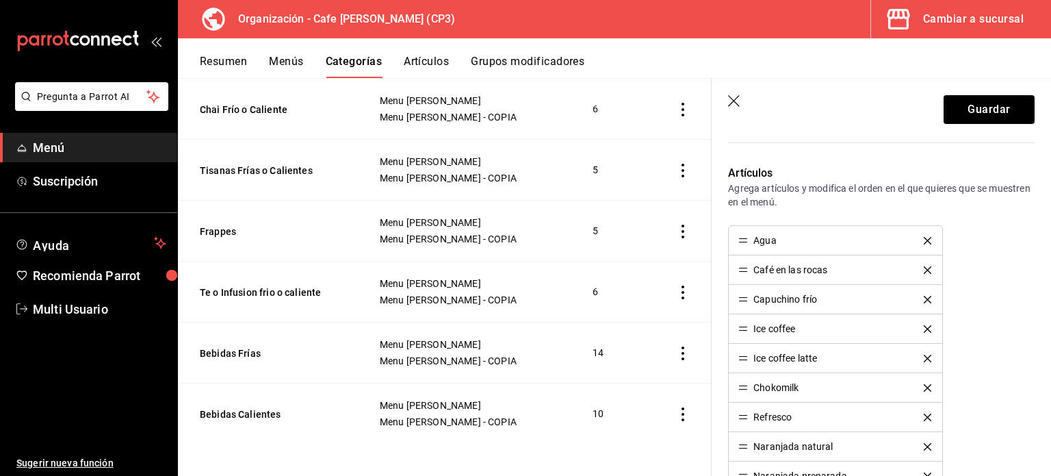
scroll to position [359, 0]
drag, startPoint x: 745, startPoint y: 387, endPoint x: 745, endPoint y: 322, distance: 65.0
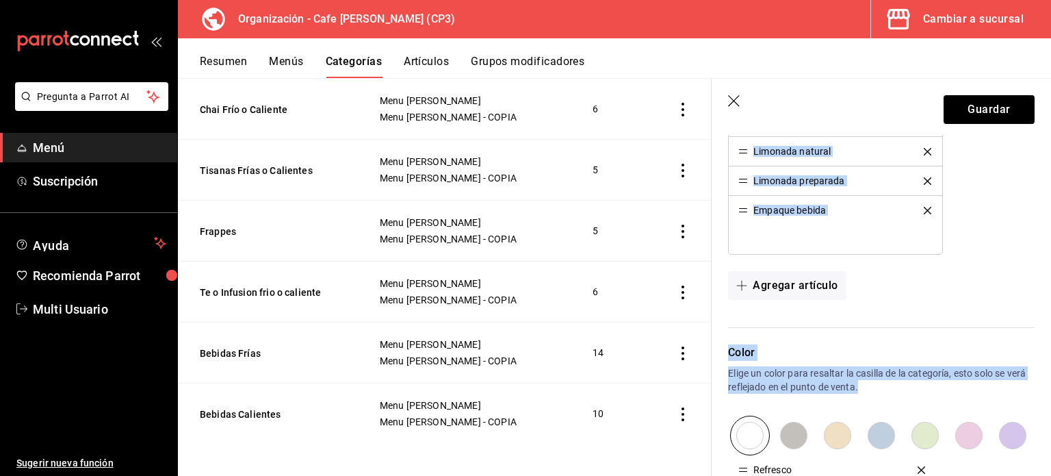
scroll to position [760, 0]
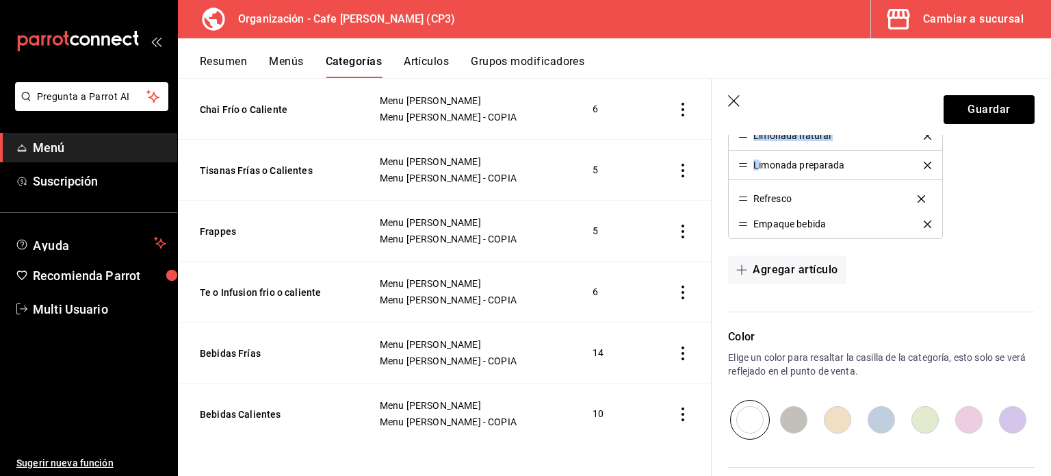
drag, startPoint x: 743, startPoint y: 289, endPoint x: 756, endPoint y: 202, distance: 87.9
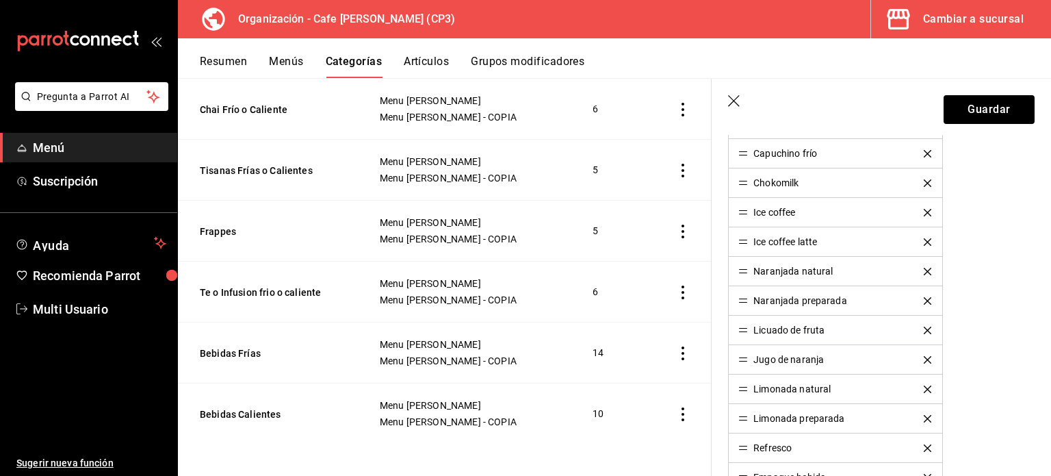
scroll to position [517, 0]
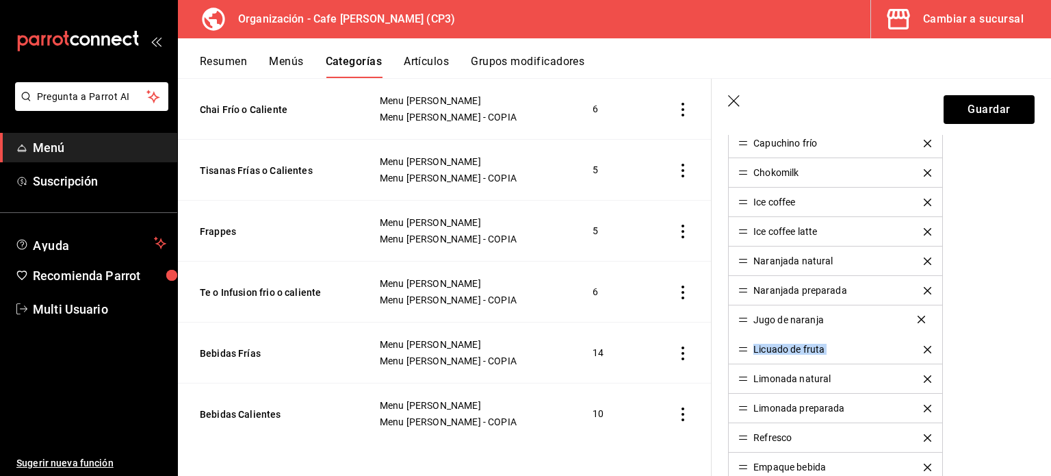
drag, startPoint x: 745, startPoint y: 347, endPoint x: 745, endPoint y: 319, distance: 28.1
drag, startPoint x: 745, startPoint y: 319, endPoint x: 749, endPoint y: 262, distance: 56.9
drag, startPoint x: 744, startPoint y: 346, endPoint x: 746, endPoint y: 279, distance: 67.1
drag, startPoint x: 747, startPoint y: 377, endPoint x: 750, endPoint y: 315, distance: 62.4
drag, startPoint x: 749, startPoint y: 407, endPoint x: 747, endPoint y: 377, distance: 30.1
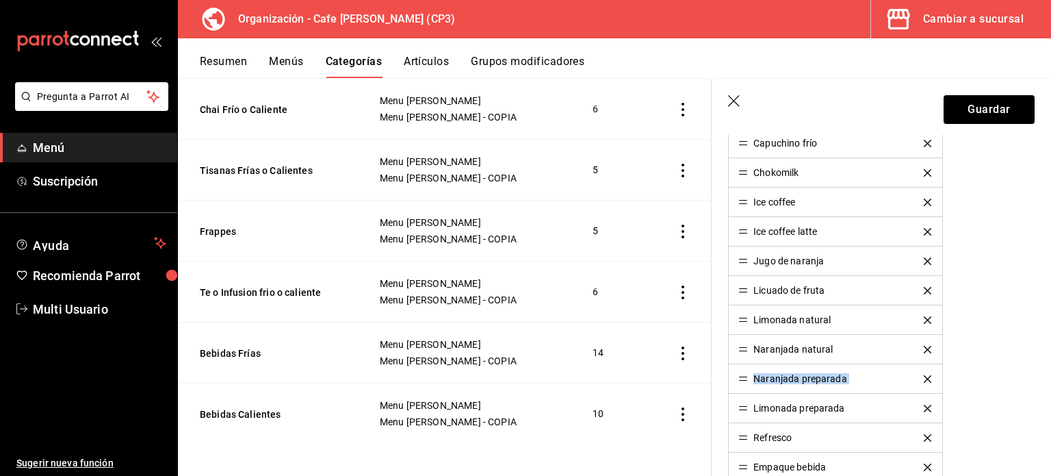
click at [747, 377] on ul "Agua Café en las rocas Capuchino frío Chokomilk Ice coffee Ice coffee latte Jug…" at bounding box center [835, 275] width 214 height 413
drag, startPoint x: 745, startPoint y: 407, endPoint x: 747, endPoint y: 345, distance: 61.7
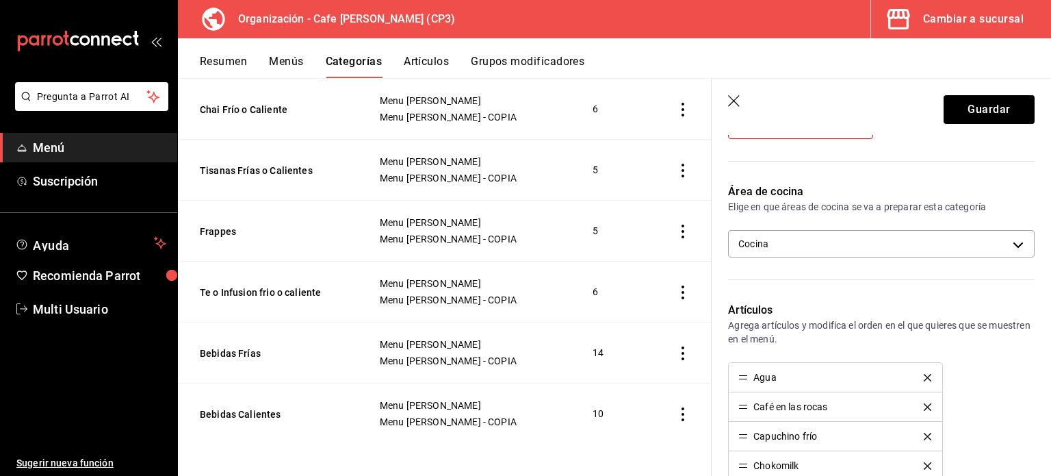
scroll to position [194, 0]
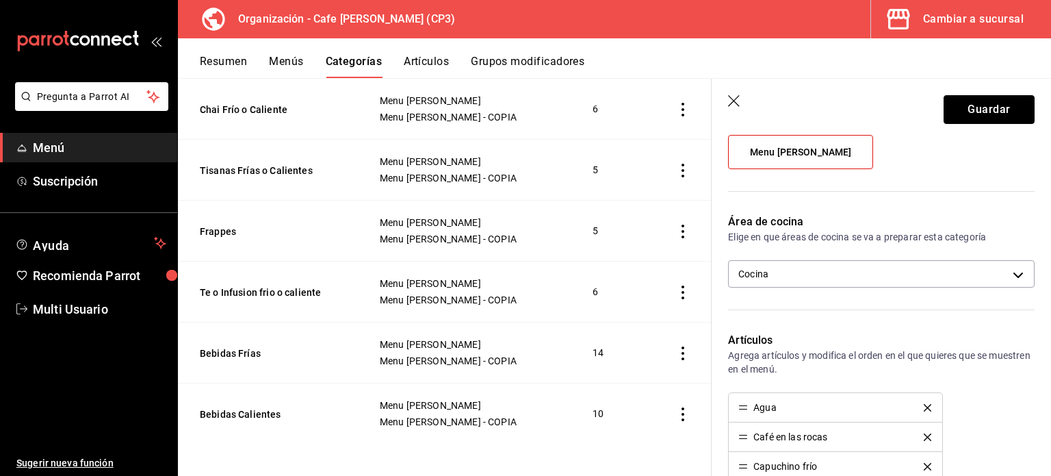
click at [984, 102] on button "Guardar" at bounding box center [989, 109] width 91 height 29
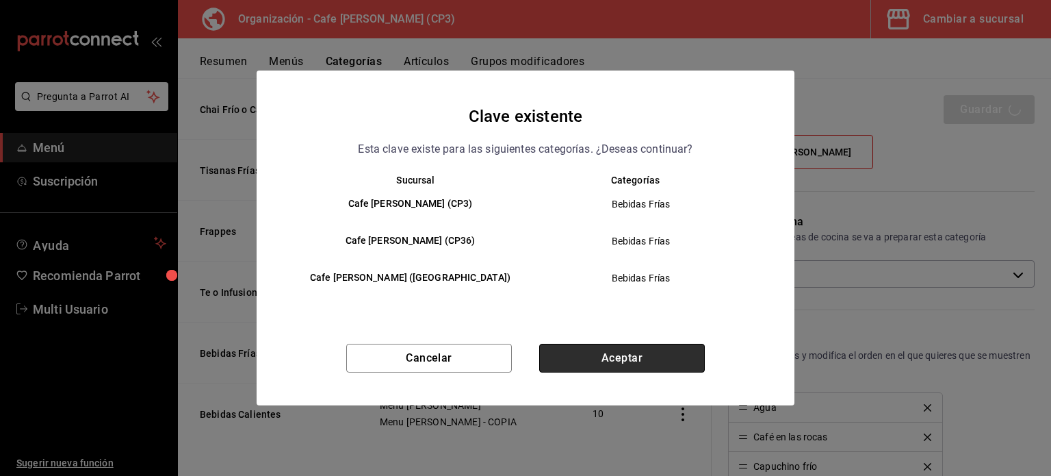
click at [640, 353] on button "Aceptar" at bounding box center [622, 358] width 166 height 29
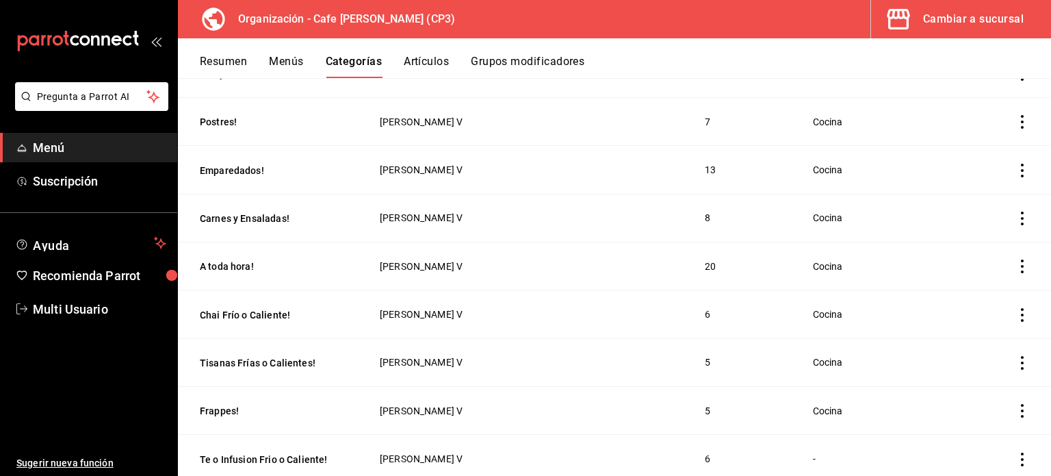
scroll to position [331, 0]
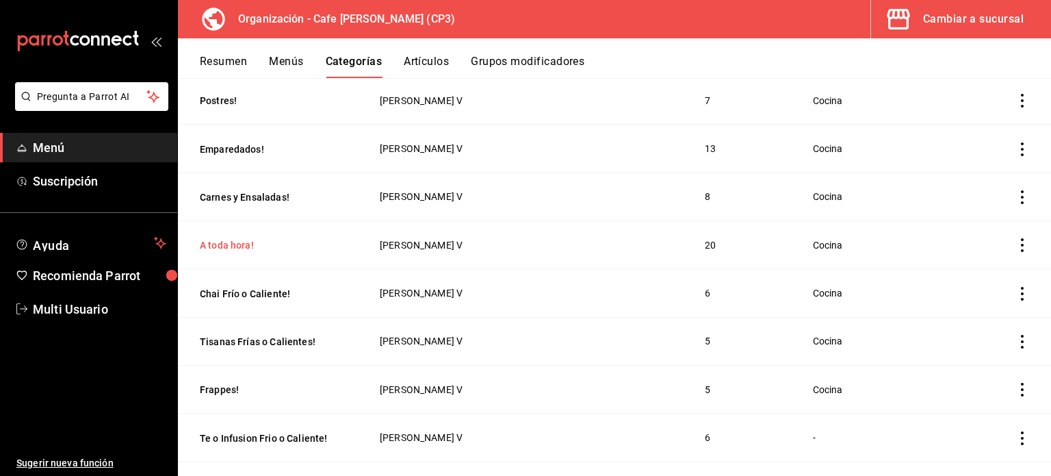
click at [231, 250] on button "A toda hora!" at bounding box center [268, 245] width 137 height 14
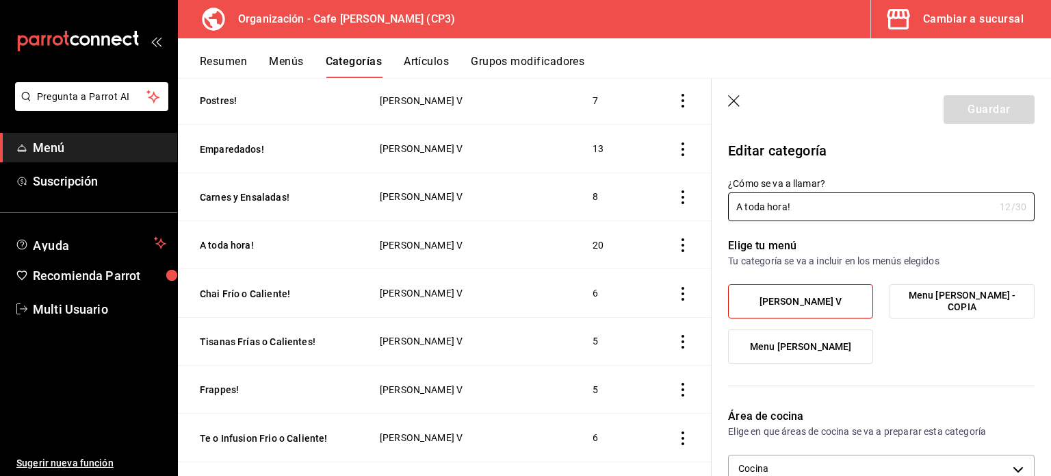
click at [739, 99] on icon "button" at bounding box center [735, 102] width 14 height 14
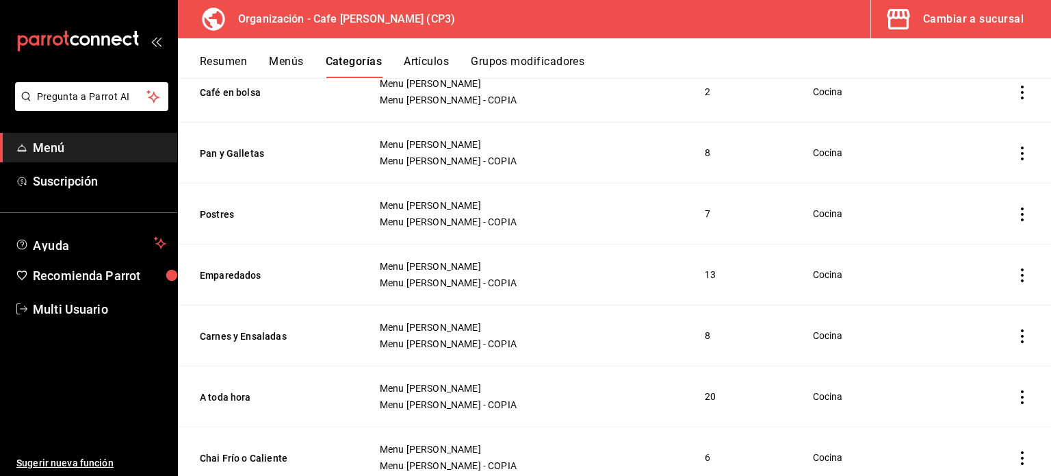
scroll to position [953, 0]
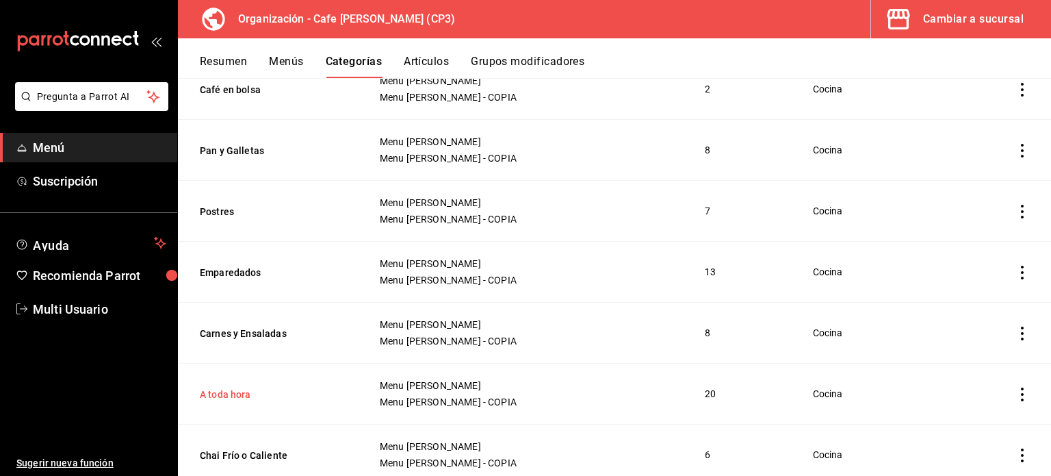
click at [227, 394] on button "A toda hora" at bounding box center [268, 394] width 137 height 14
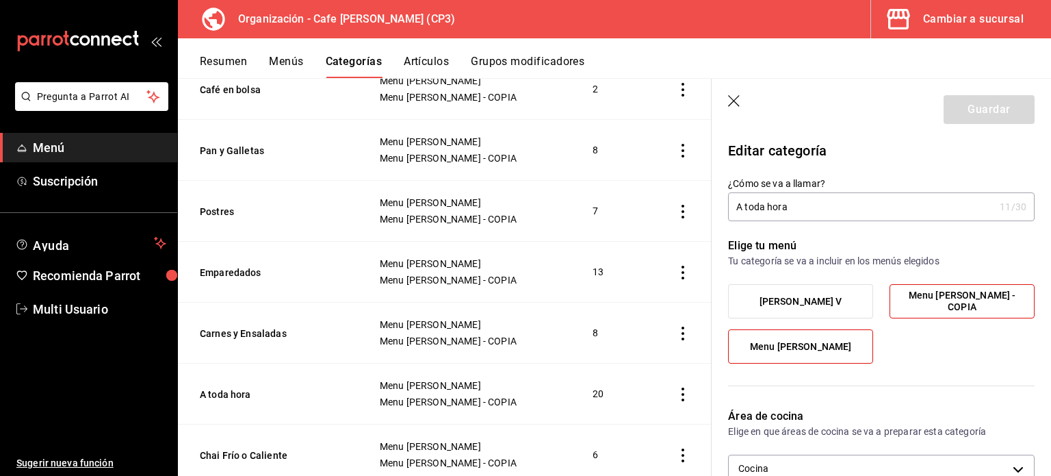
click at [731, 100] on icon "button" at bounding box center [735, 102] width 14 height 14
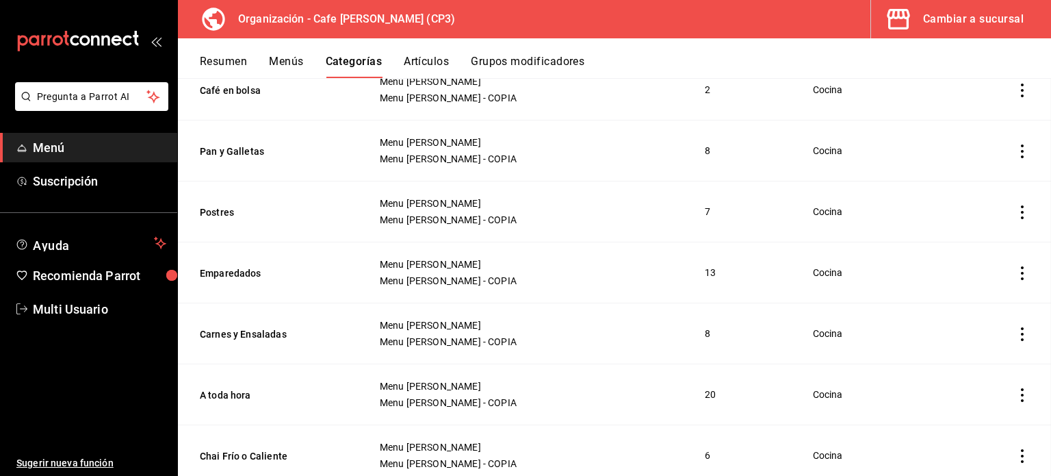
scroll to position [953, 0]
click at [285, 60] on button "Menús" at bounding box center [286, 66] width 34 height 23
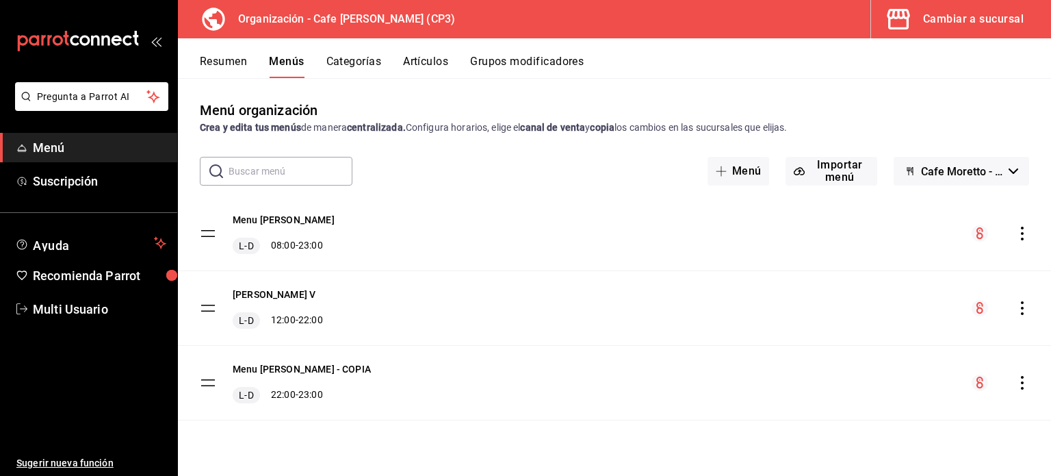
click at [1023, 232] on icon "actions" at bounding box center [1023, 234] width 14 height 14
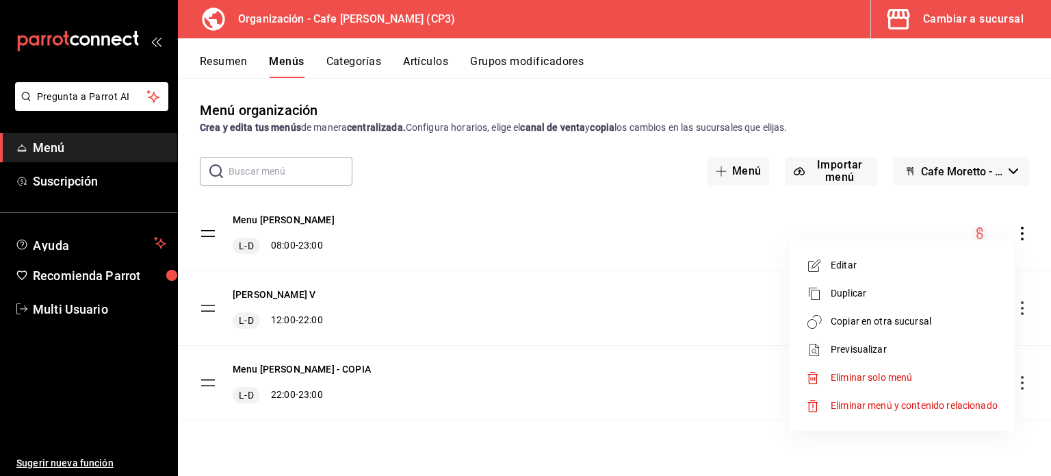
click at [888, 320] on span "Copiar en otra sucursal" at bounding box center [914, 321] width 167 height 14
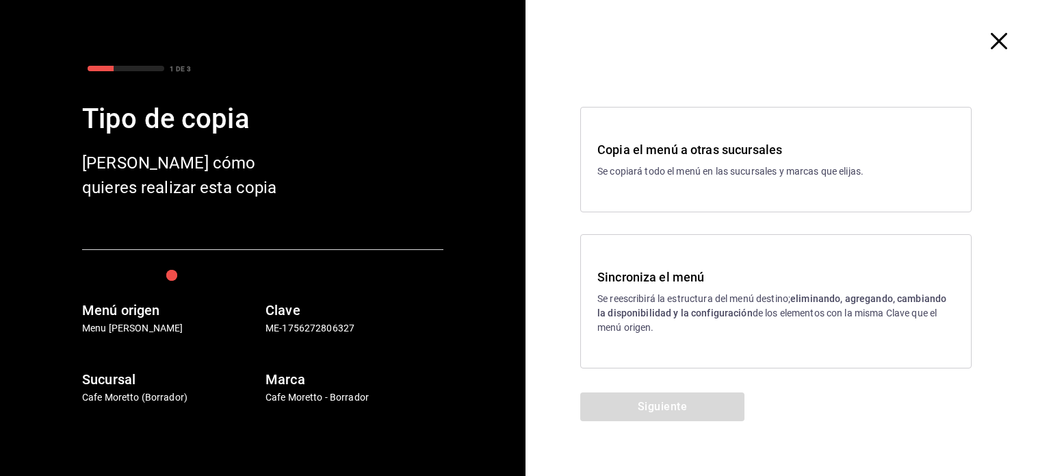
click at [793, 308] on p "Se reescribirá la estructura del menú destino; eliminando, agregando, cambiando…" at bounding box center [776, 313] width 357 height 43
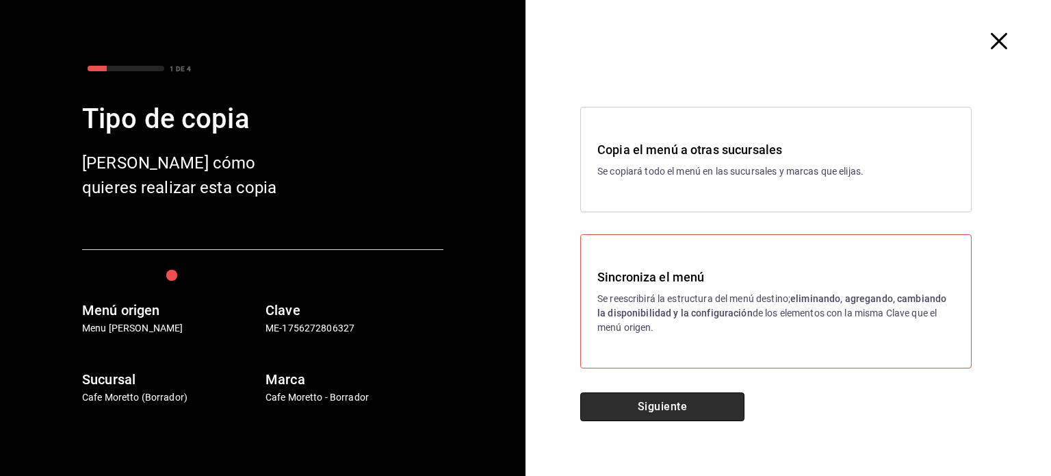
click at [679, 406] on button "Siguiente" at bounding box center [662, 406] width 164 height 29
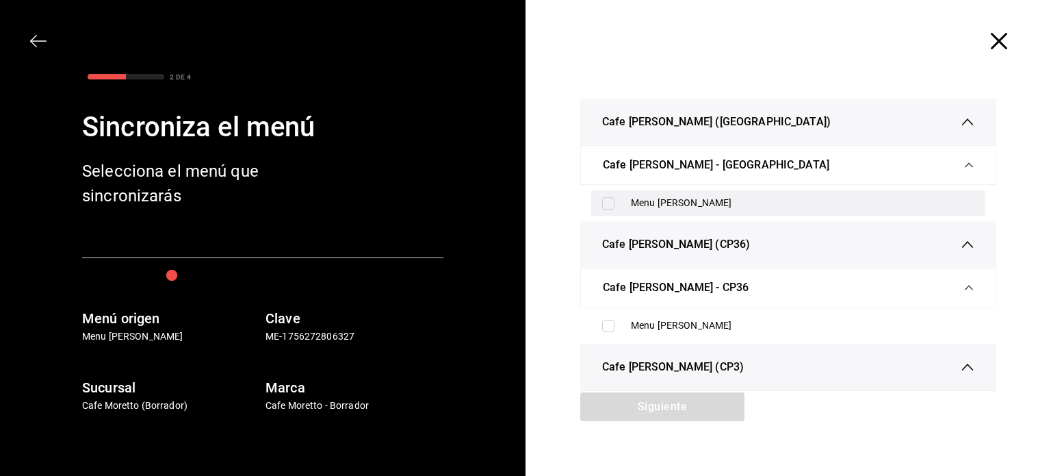
click at [602, 202] on input "checkbox" at bounding box center [608, 203] width 12 height 12
checkbox input "true"
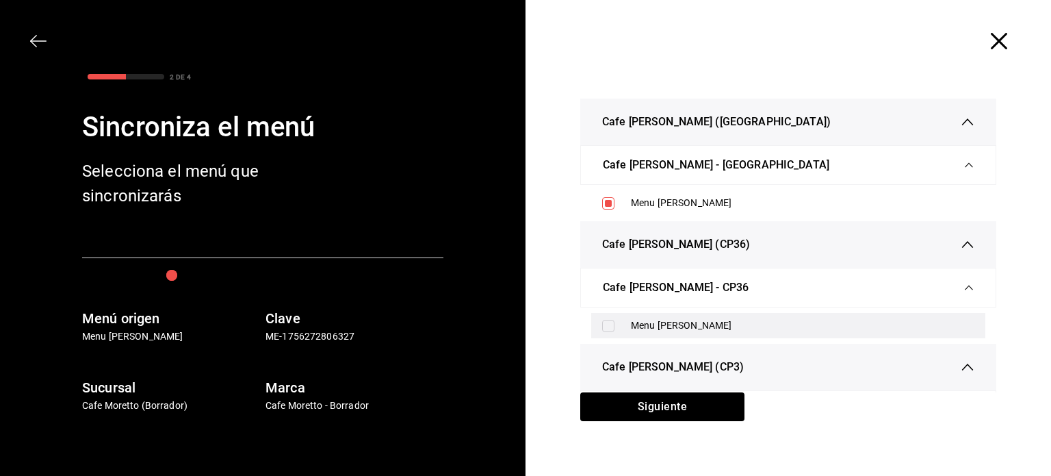
click at [602, 322] on input "checkbox" at bounding box center [608, 326] width 12 height 12
checkbox input "true"
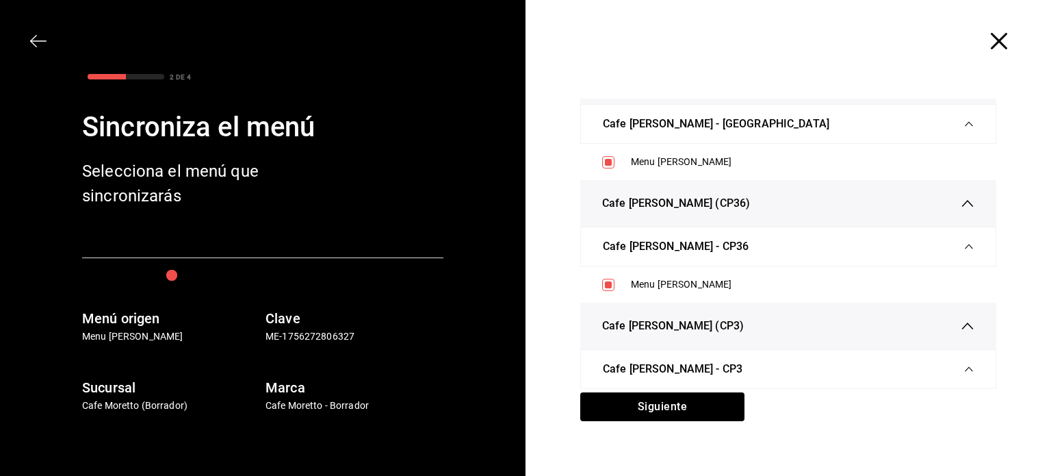
scroll to position [63, 0]
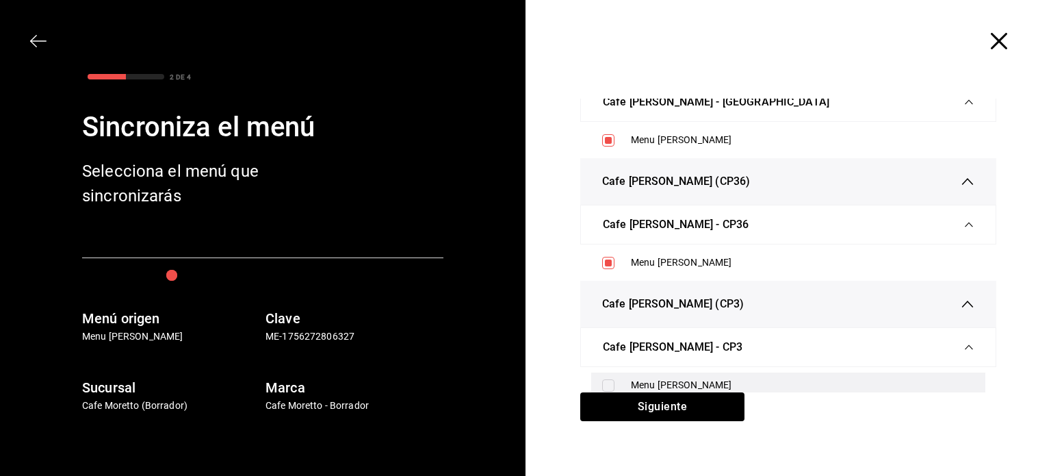
click at [602, 381] on input "checkbox" at bounding box center [608, 385] width 12 height 12
checkbox input "true"
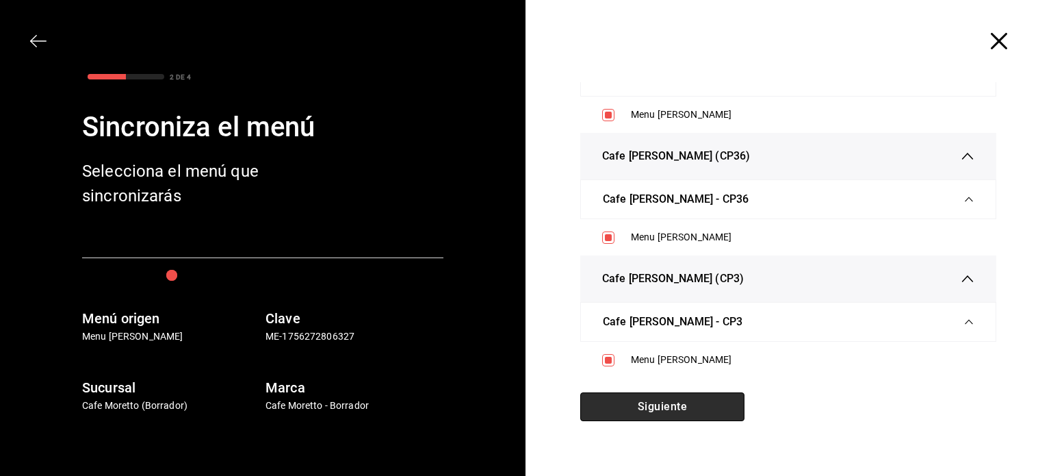
click at [682, 403] on button "Siguiente" at bounding box center [662, 406] width 164 height 29
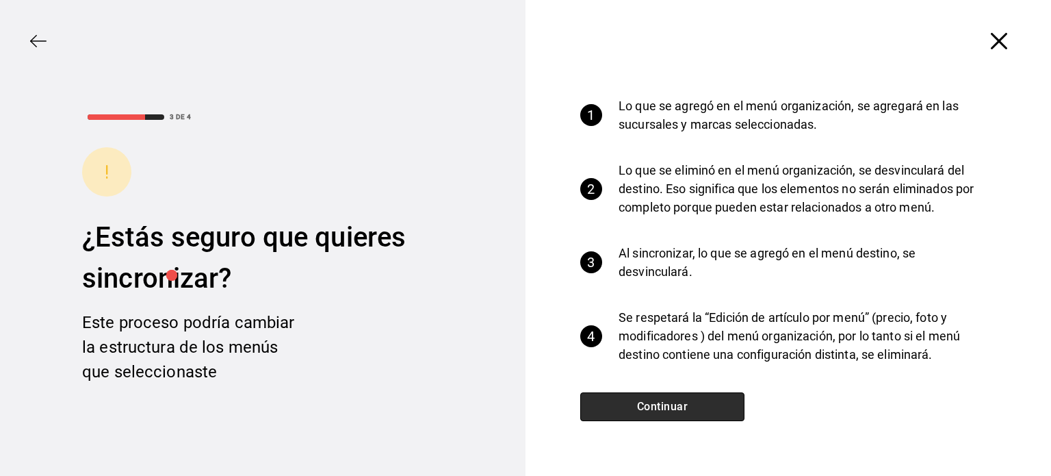
scroll to position [14, 0]
click at [675, 411] on button "Continuar" at bounding box center [662, 406] width 164 height 29
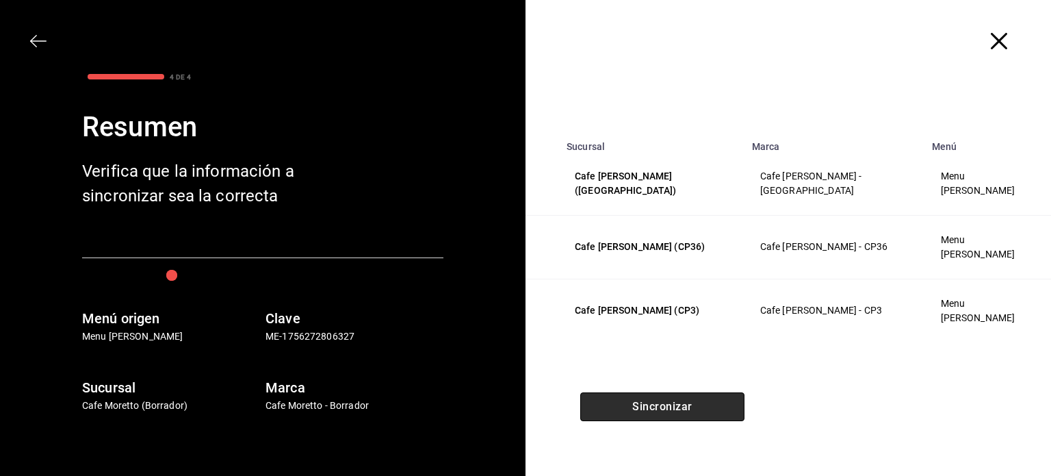
scroll to position [0, 0]
click at [670, 410] on button "Sincronizar" at bounding box center [662, 406] width 164 height 29
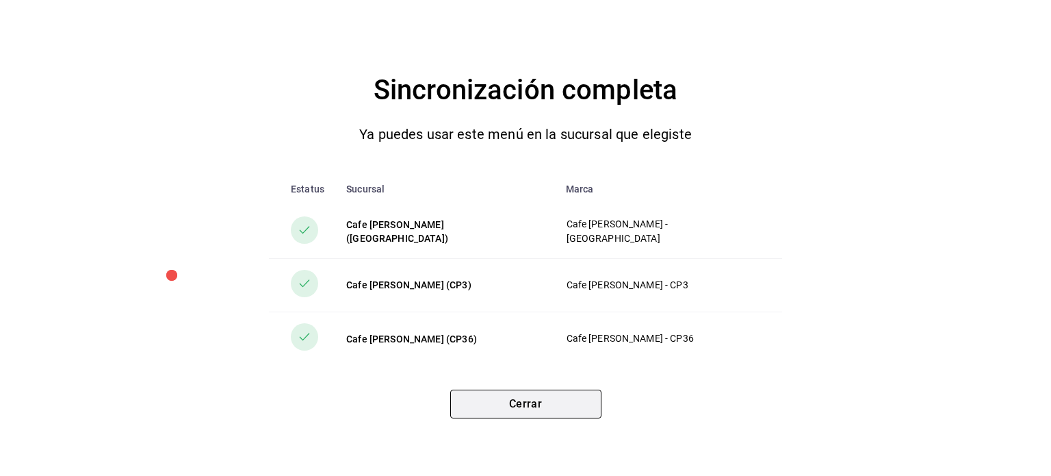
click at [532, 401] on button "Cerrar" at bounding box center [525, 403] width 151 height 29
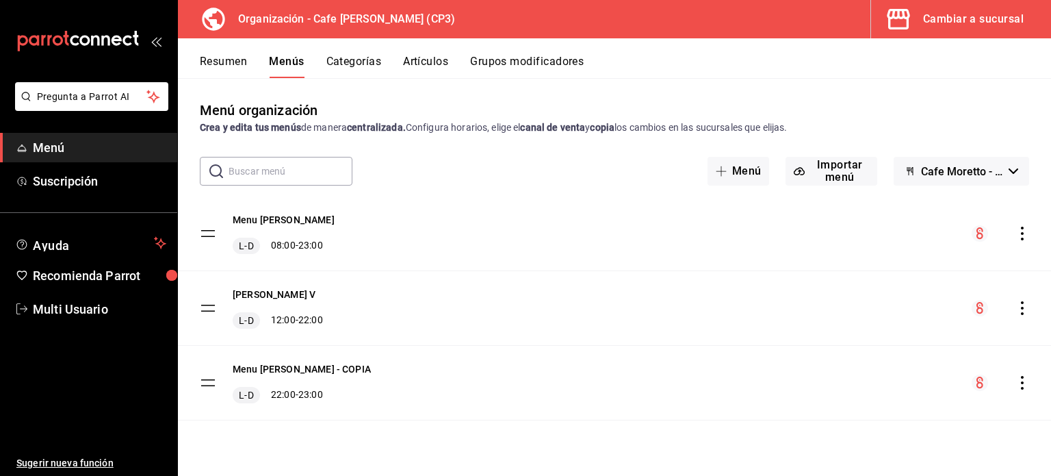
click at [961, 13] on div "Cambiar a sucursal" at bounding box center [973, 19] width 101 height 19
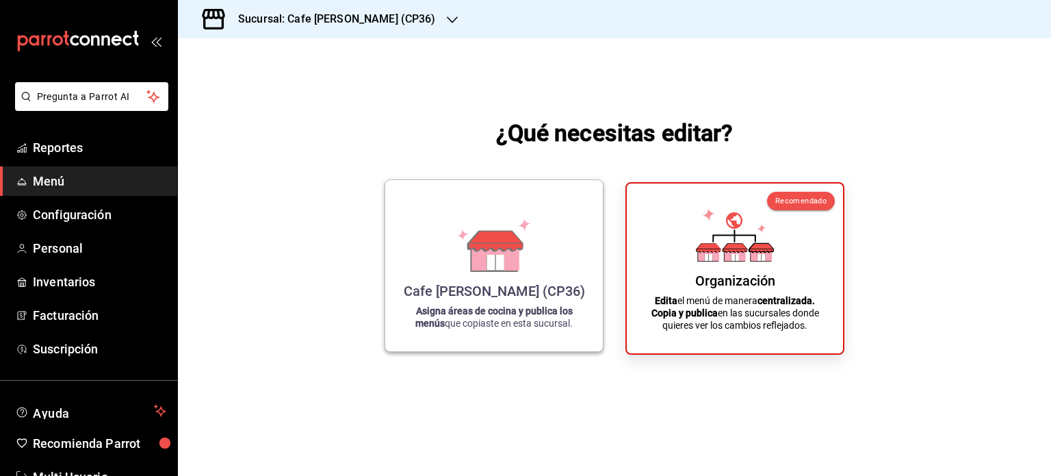
click at [476, 255] on icon at bounding box center [495, 255] width 47 height 29
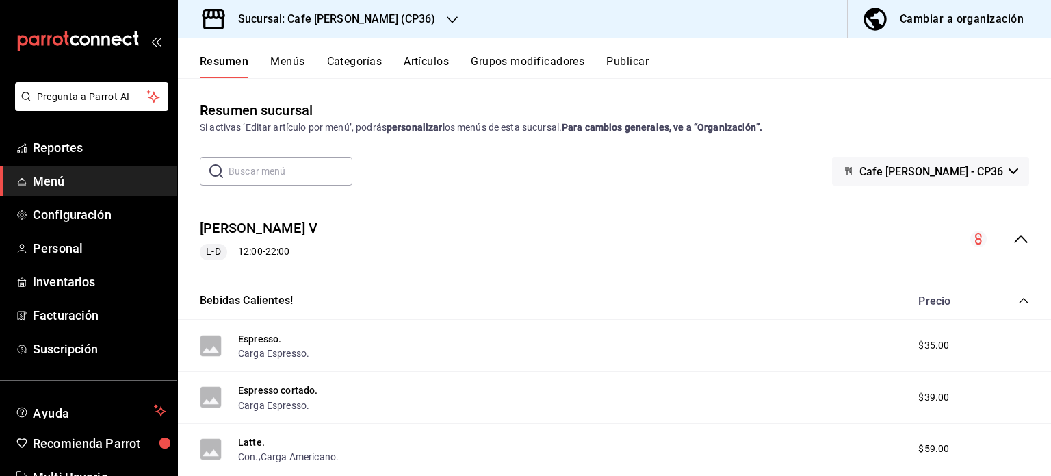
click at [962, 21] on div "Cambiar a organización" at bounding box center [962, 19] width 124 height 19
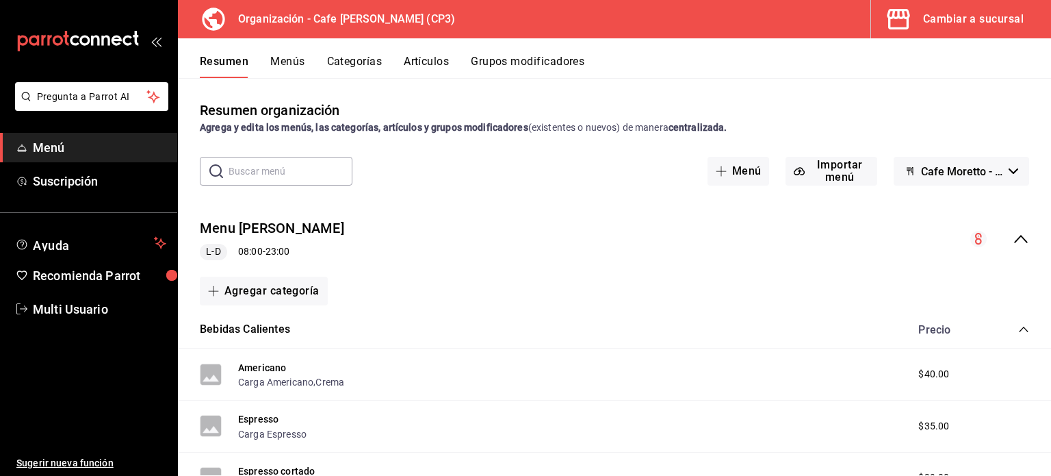
click at [290, 63] on button "Menús" at bounding box center [287, 66] width 34 height 23
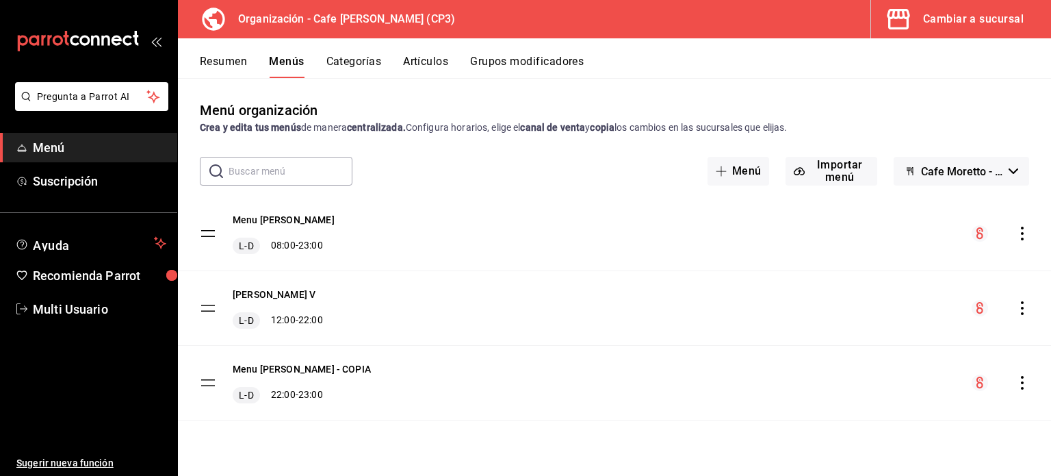
click at [1023, 303] on icon "actions" at bounding box center [1022, 308] width 3 height 14
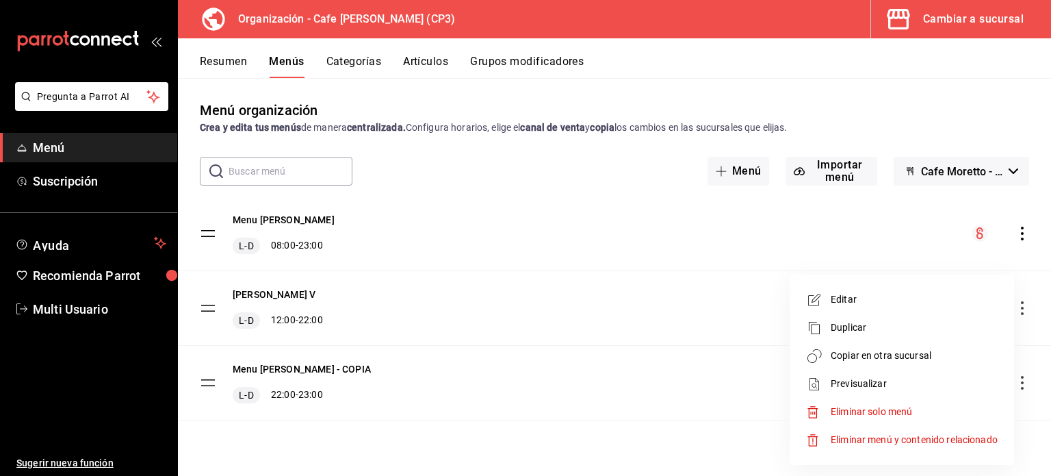
click at [890, 353] on span "Copiar en otra sucursal" at bounding box center [914, 355] width 167 height 14
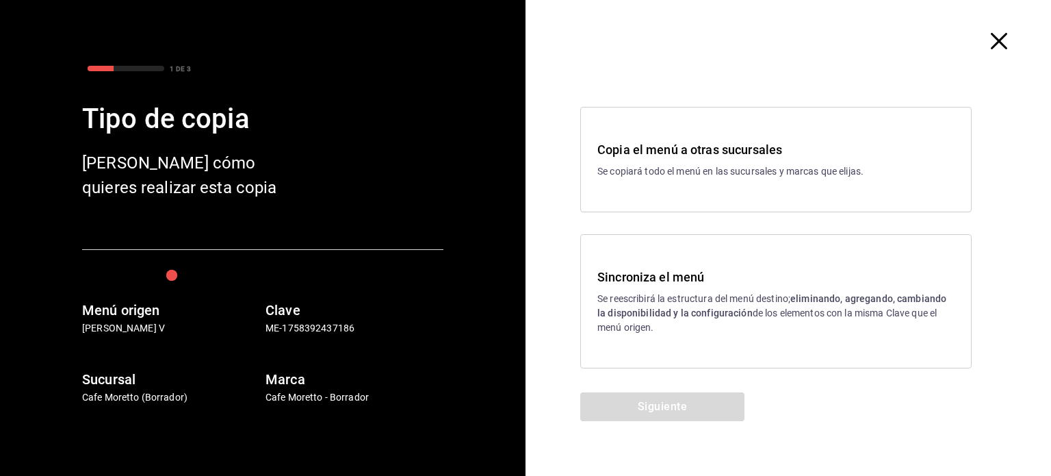
click at [1003, 42] on icon "button" at bounding box center [999, 41] width 16 height 16
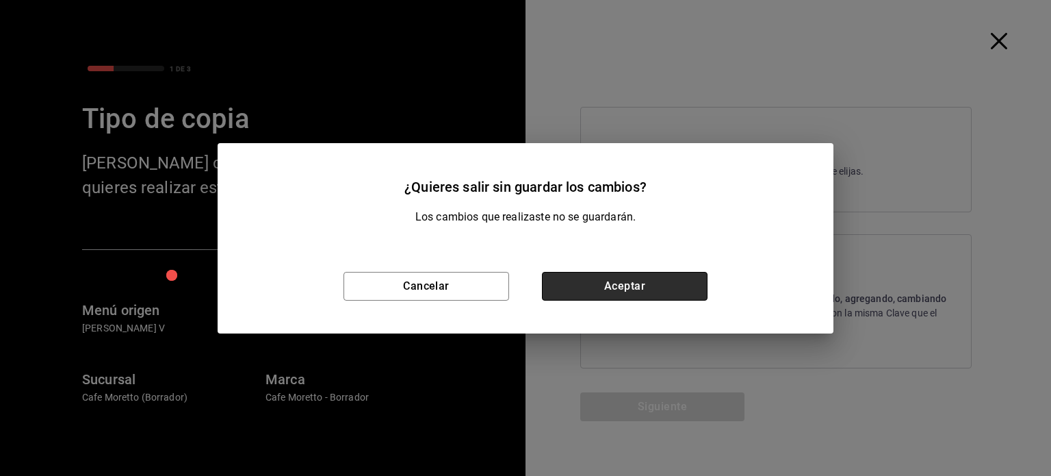
click at [643, 279] on button "Aceptar" at bounding box center [625, 286] width 166 height 29
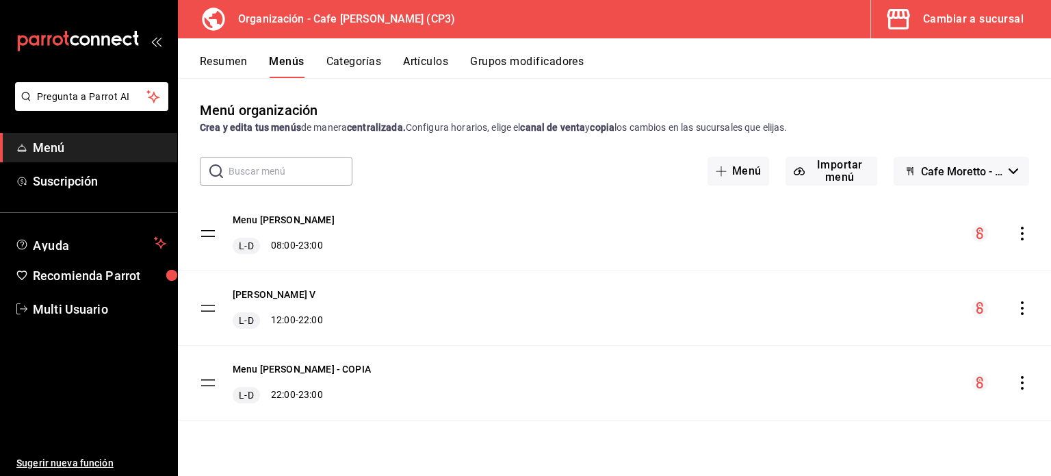
click at [1023, 311] on icon "actions" at bounding box center [1023, 308] width 14 height 14
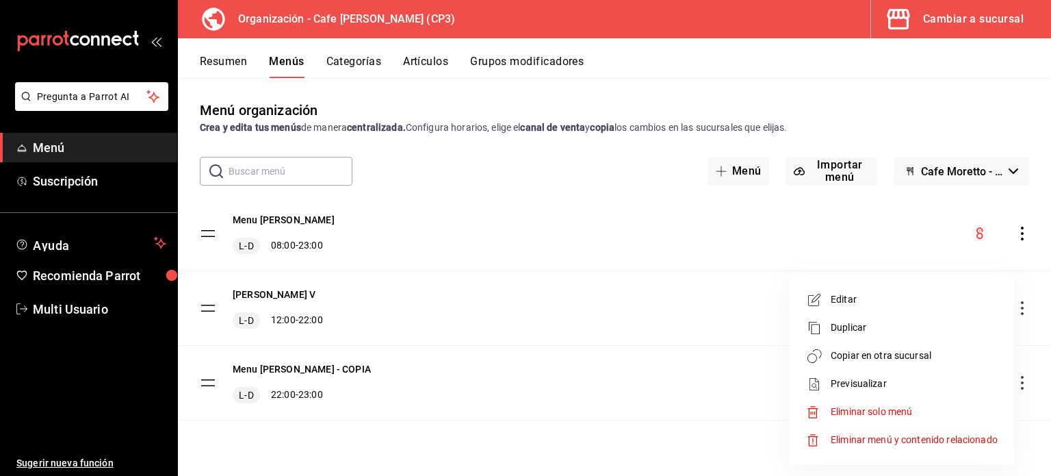
click at [902, 358] on span "Copiar en otra sucursal" at bounding box center [914, 355] width 167 height 14
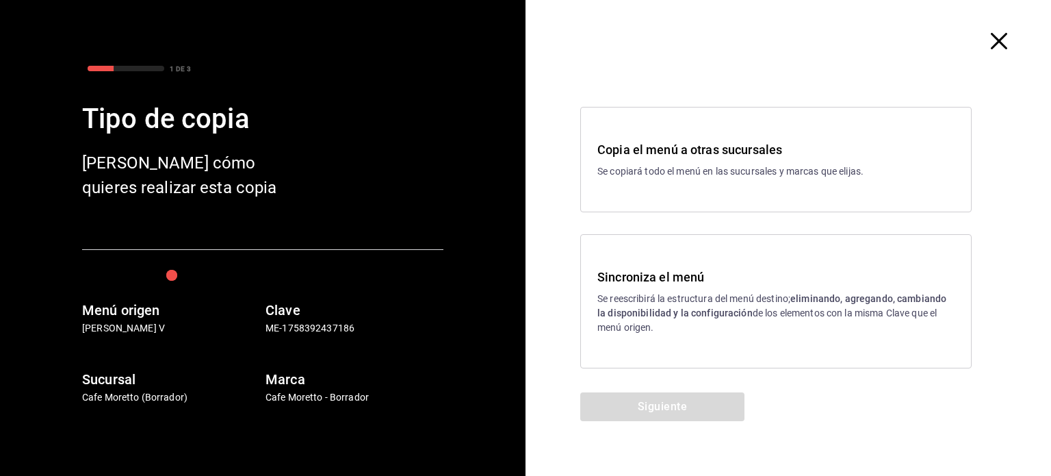
click at [693, 316] on strong "eliminando, agregando, cambiando la disponibilidad y la configuración" at bounding box center [772, 305] width 349 height 25
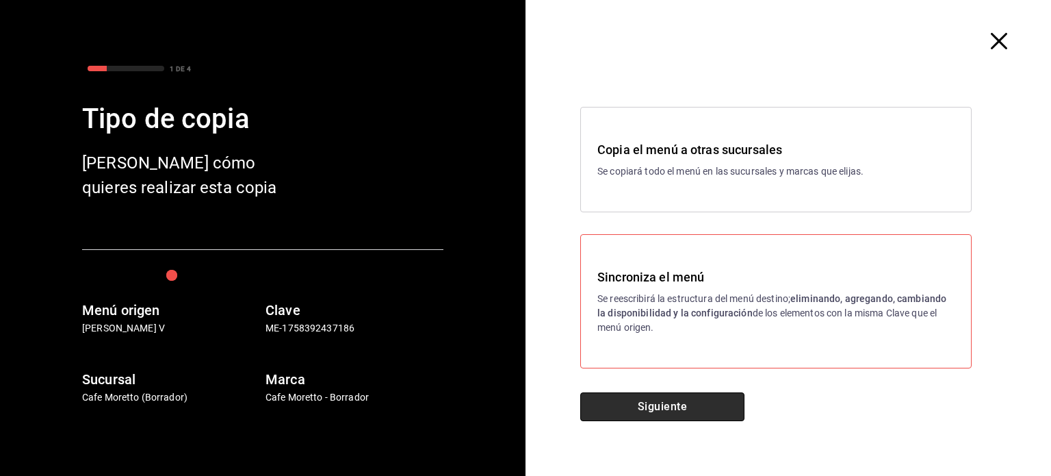
click at [695, 405] on button "Siguiente" at bounding box center [662, 406] width 164 height 29
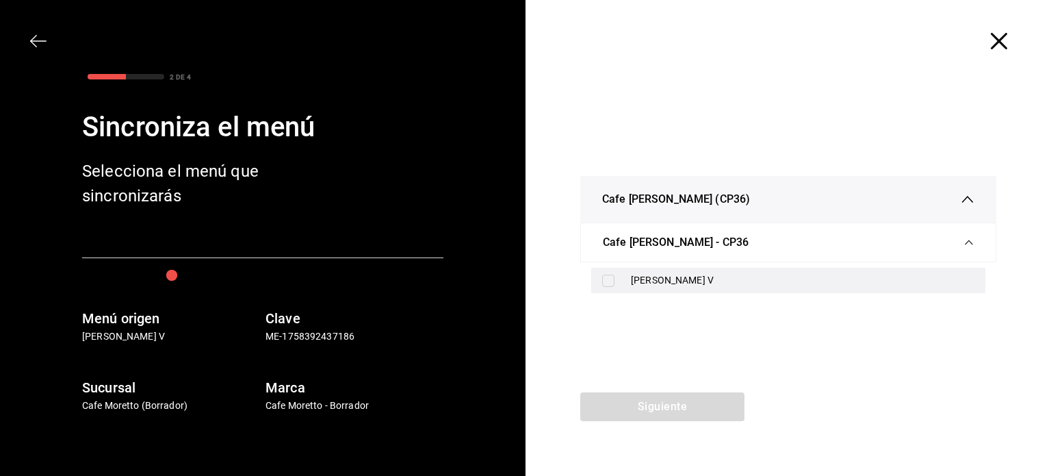
click at [611, 283] on input "checkbox" at bounding box center [608, 280] width 12 height 12
checkbox input "true"
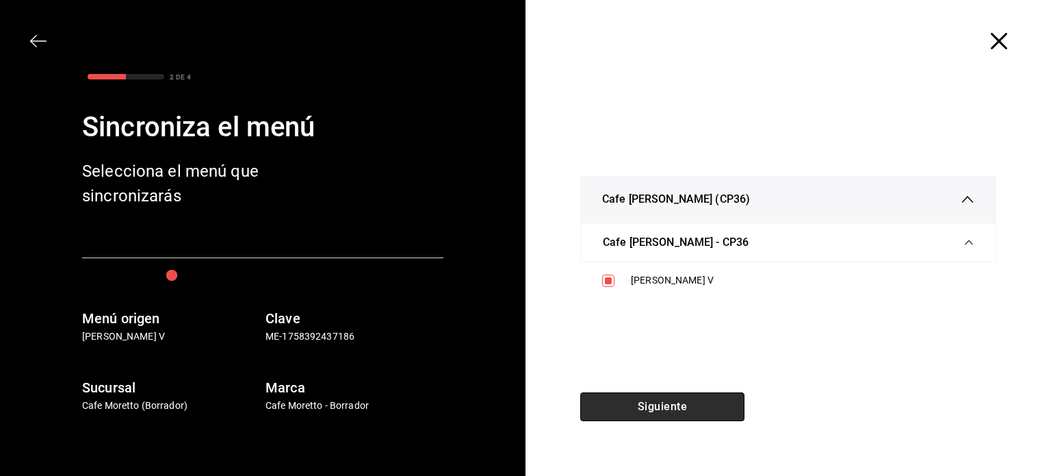
click at [684, 405] on button "Siguiente" at bounding box center [662, 406] width 164 height 29
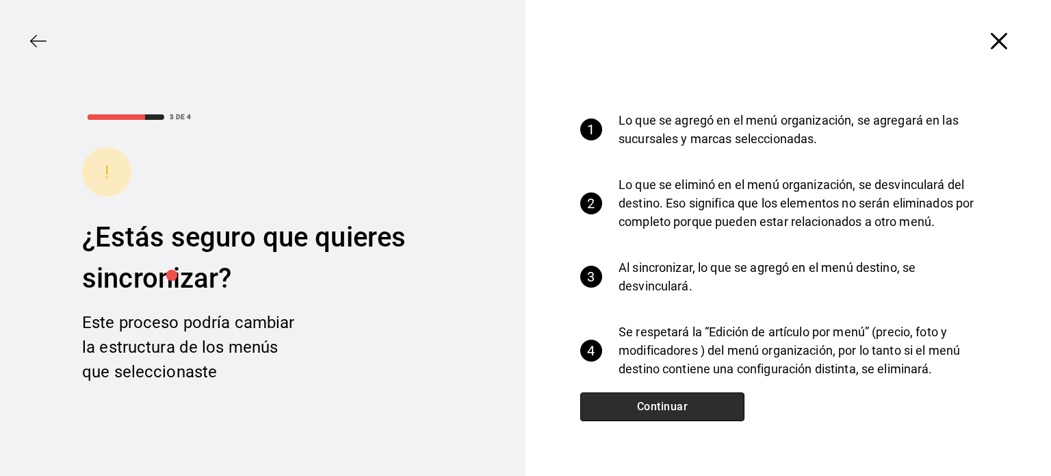
click at [673, 408] on button "Continuar" at bounding box center [662, 406] width 164 height 29
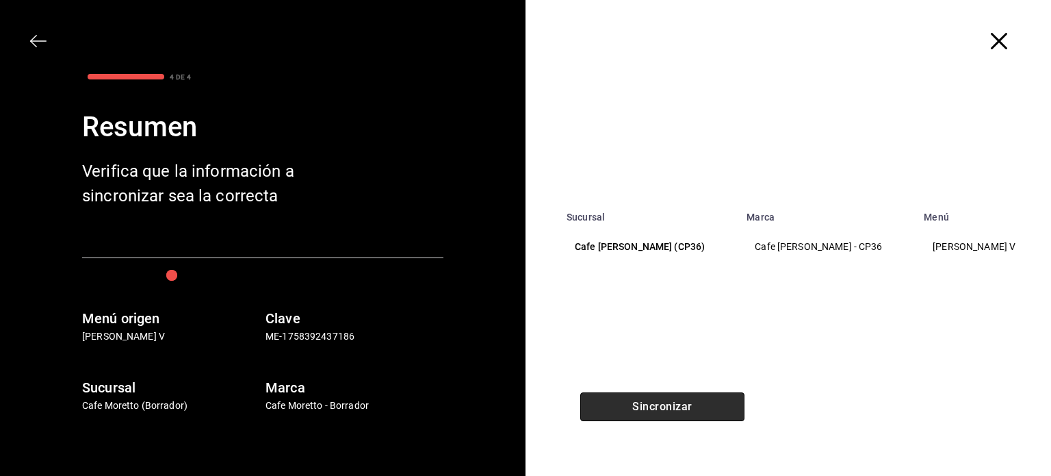
click at [663, 405] on button "Sincronizar" at bounding box center [662, 406] width 164 height 29
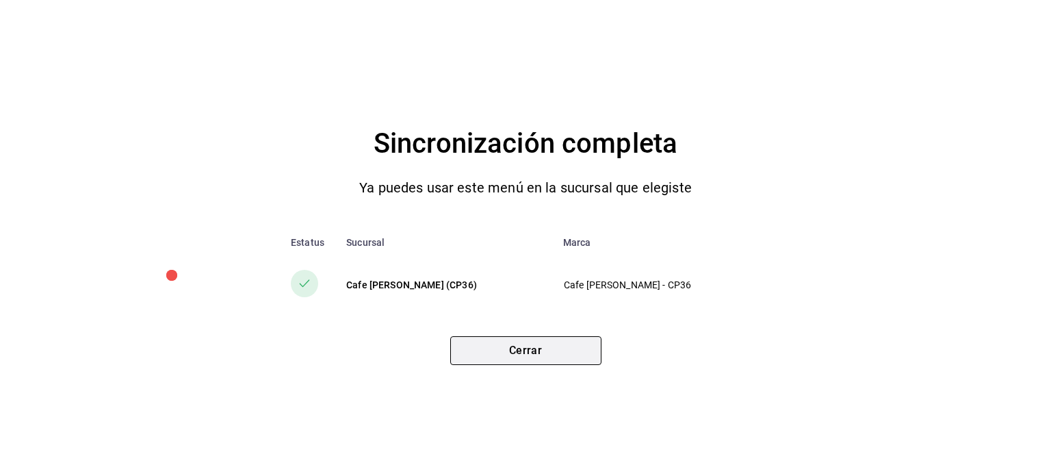
click at [511, 353] on button "Cerrar" at bounding box center [525, 350] width 151 height 29
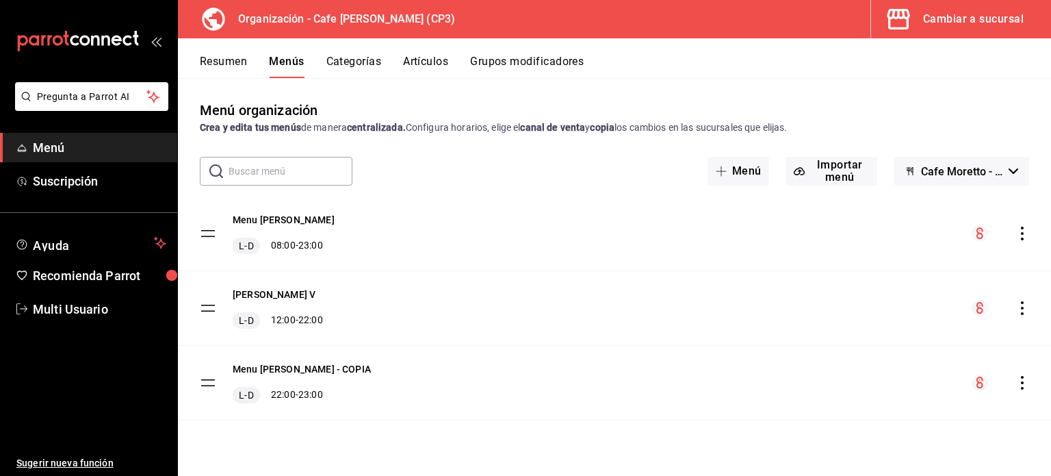
click at [984, 15] on div "Cambiar a sucursal" at bounding box center [973, 19] width 101 height 19
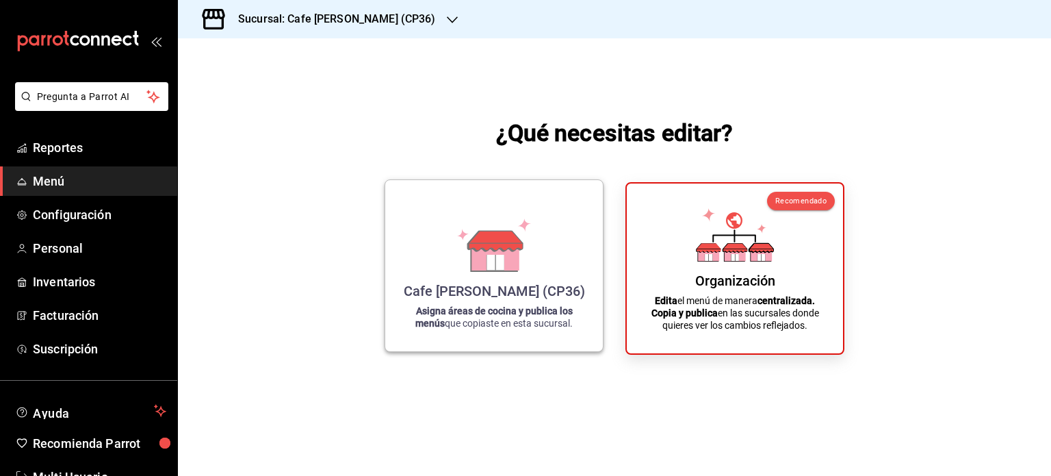
click at [467, 265] on icon at bounding box center [494, 244] width 78 height 53
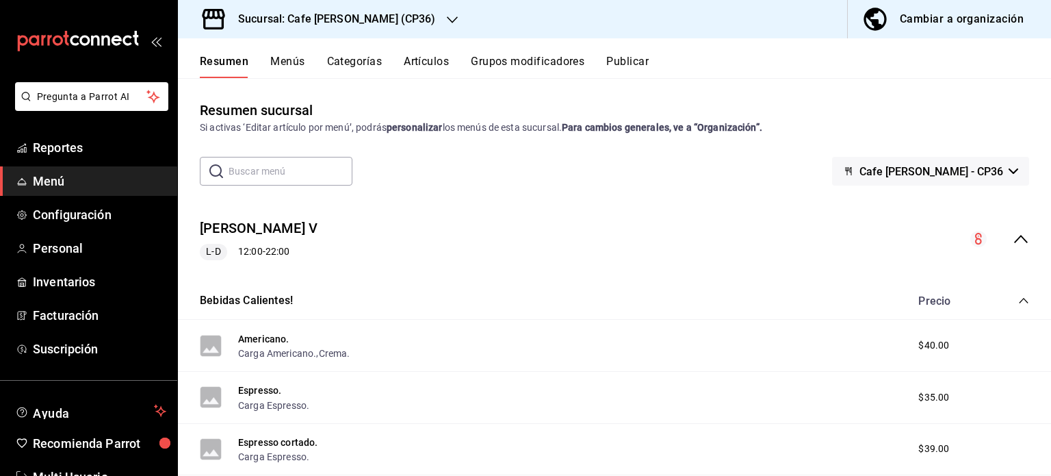
click at [630, 57] on button "Publicar" at bounding box center [627, 66] width 42 height 23
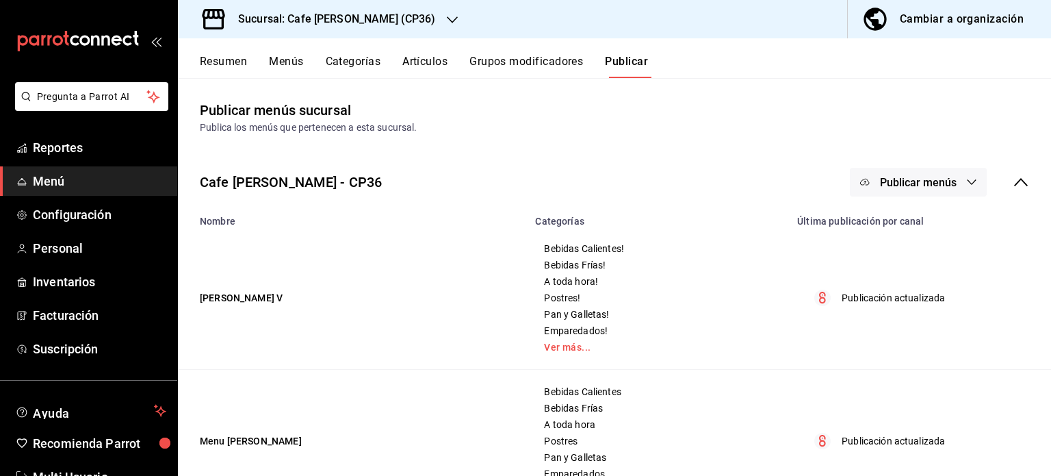
click at [966, 180] on icon "button" at bounding box center [971, 182] width 11 height 11
click at [914, 229] on span "Punto de venta" at bounding box center [928, 227] width 66 height 14
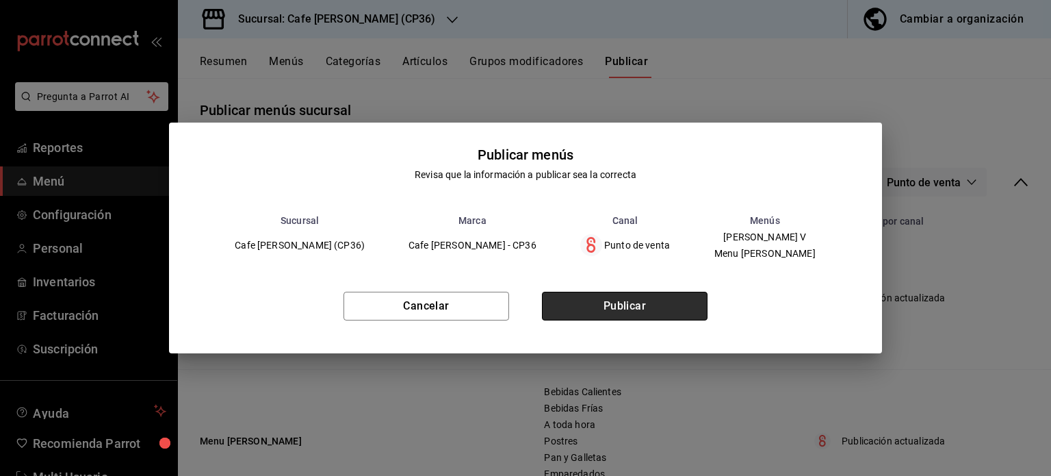
click at [639, 303] on button "Publicar" at bounding box center [625, 306] width 166 height 29
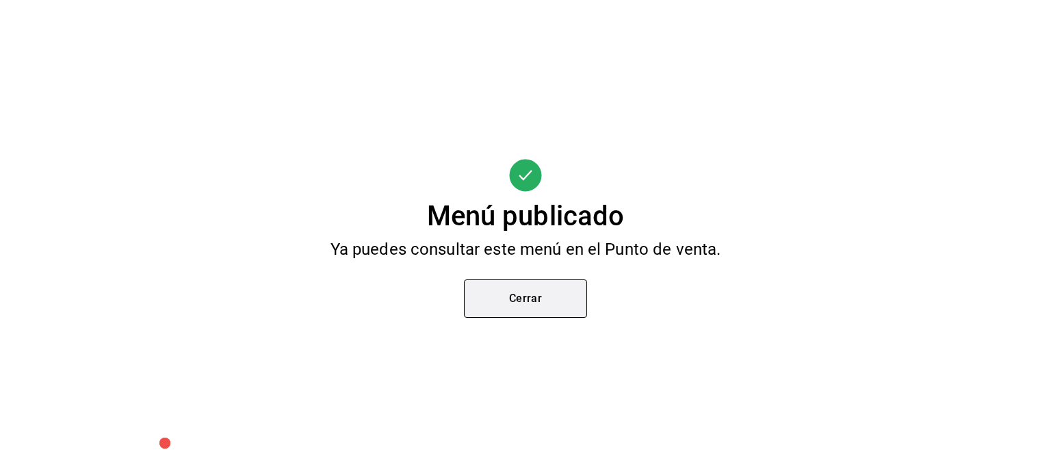
drag, startPoint x: 528, startPoint y: 300, endPoint x: 540, endPoint y: 296, distance: 12.3
click at [530, 300] on button "Cerrar" at bounding box center [525, 298] width 123 height 38
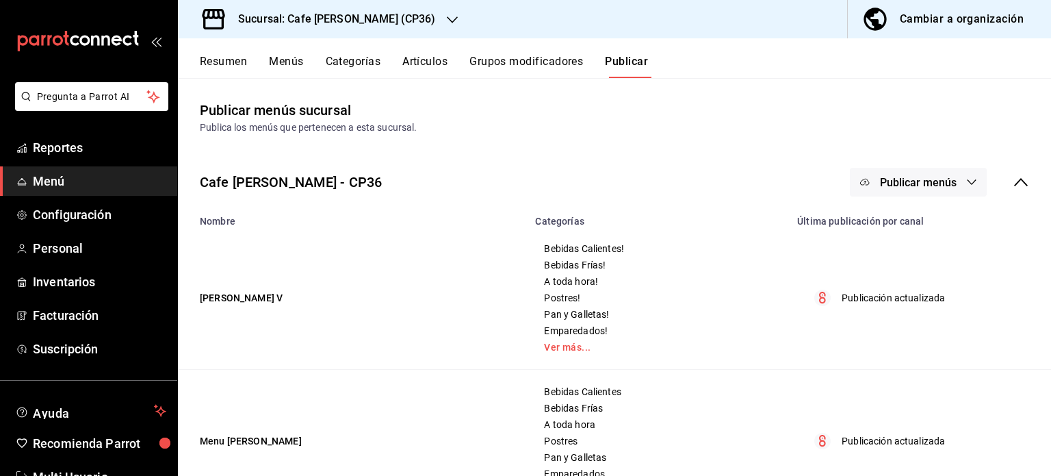
click at [940, 21] on div "Cambiar a organización" at bounding box center [962, 19] width 124 height 19
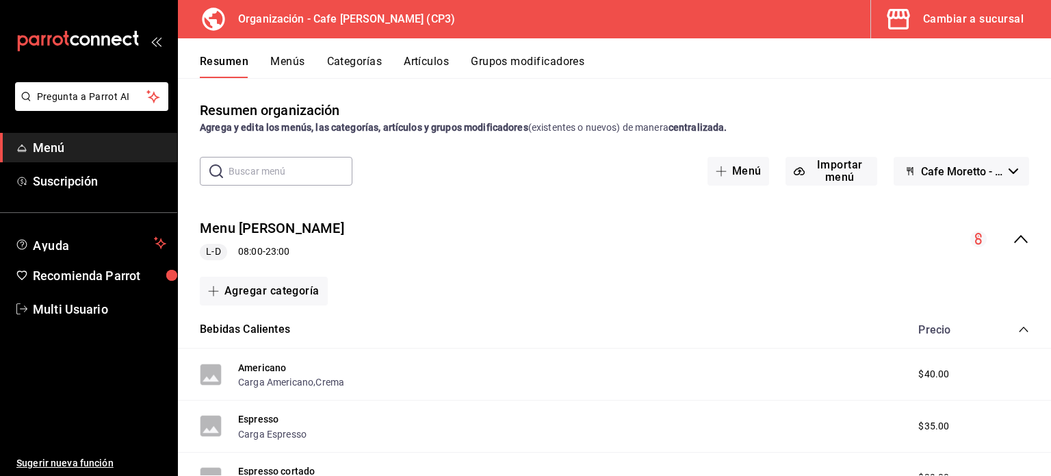
click at [293, 64] on button "Menús" at bounding box center [287, 66] width 34 height 23
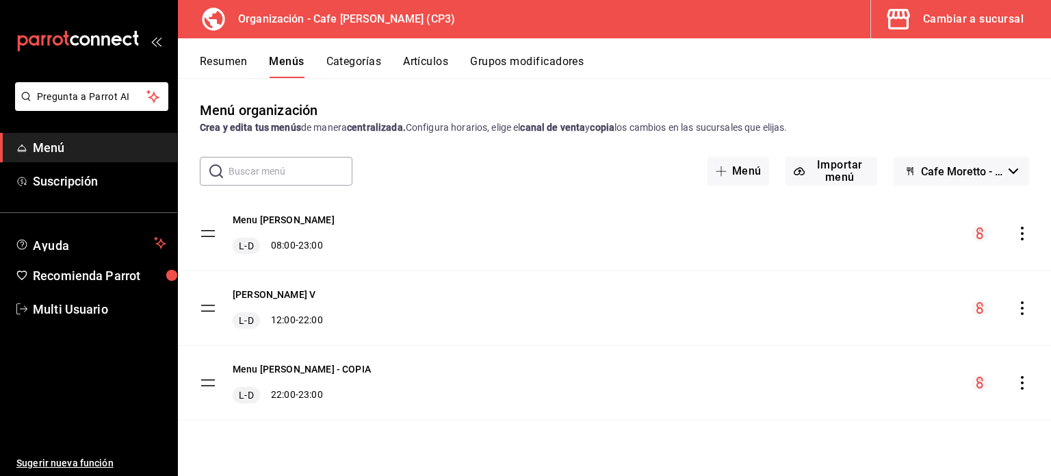
click at [364, 57] on button "Categorías" at bounding box center [353, 66] width 55 height 23
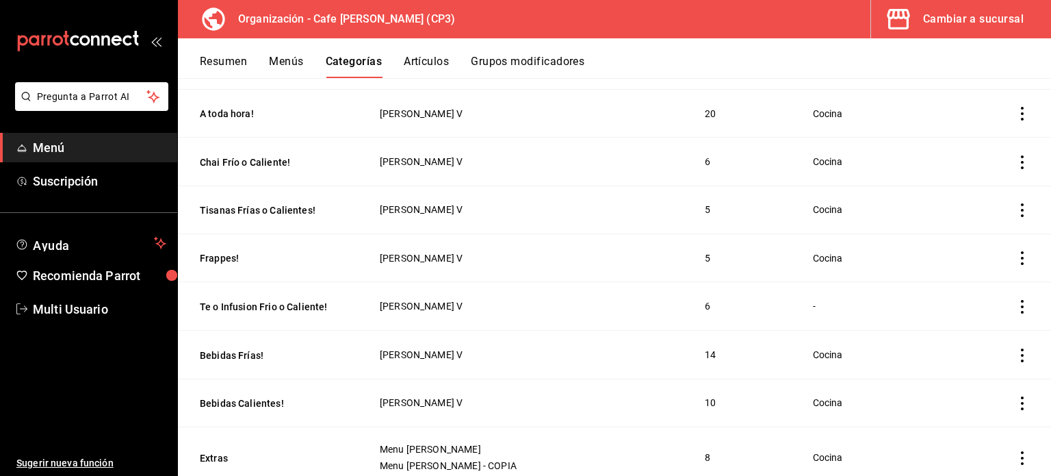
scroll to position [479, 0]
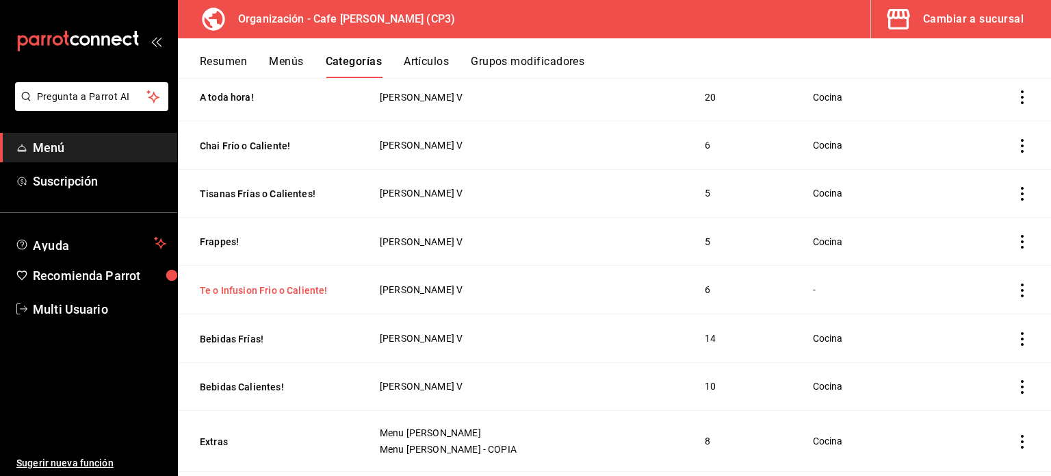
click at [266, 290] on button "Te o Infusion Frio o Caliente!" at bounding box center [268, 290] width 137 height 14
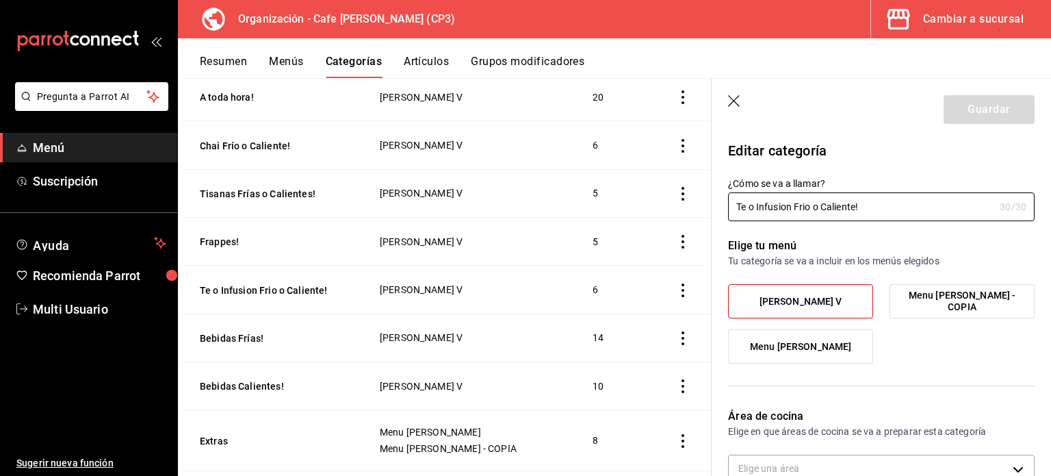
scroll to position [137, 0]
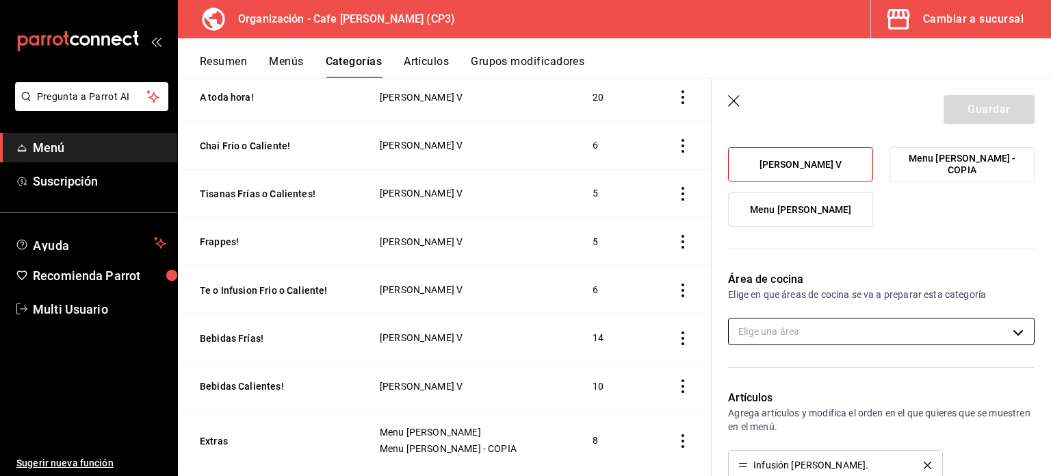
click at [1007, 327] on body "Pregunta a Parrot AI Menú Suscripción Ayuda Recomienda Parrot Multi Usuario Sug…" at bounding box center [525, 238] width 1051 height 476
click at [750, 381] on input "checkbox" at bounding box center [746, 376] width 12 height 12
checkbox input "true"
type input "ac7441a9-b2ac-48ae-a035-bf1ca09d11cd"
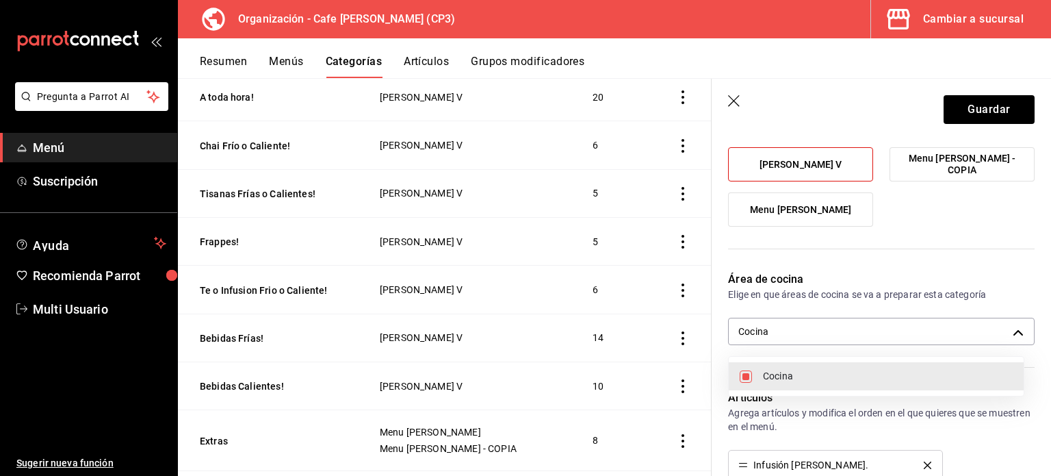
drag, startPoint x: 1049, startPoint y: 246, endPoint x: 1044, endPoint y: 290, distance: 44.0
click at [1044, 290] on div at bounding box center [525, 238] width 1051 height 476
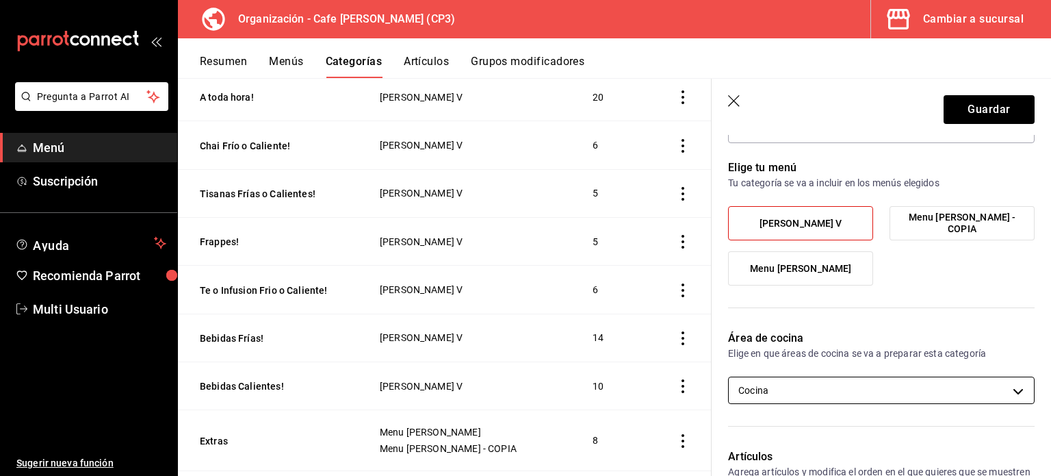
scroll to position [55, 0]
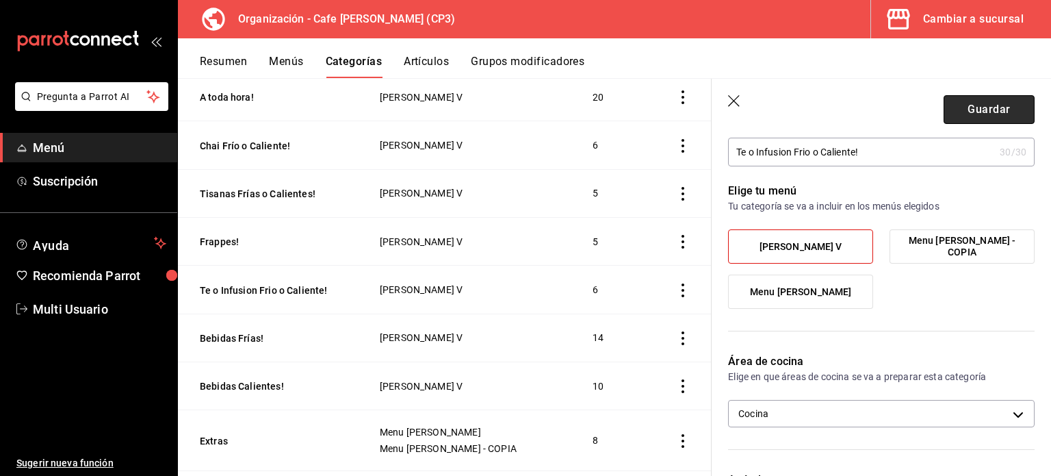
click at [981, 103] on button "Guardar" at bounding box center [989, 109] width 91 height 29
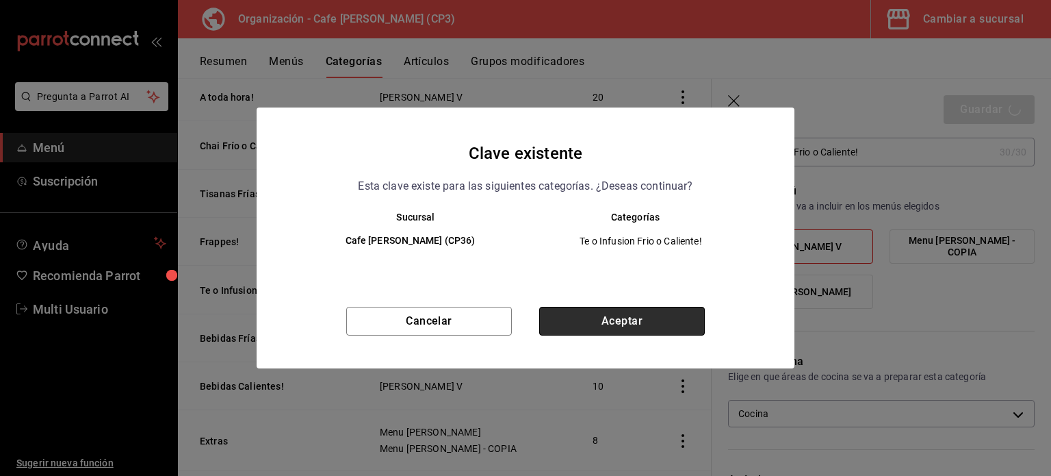
click at [634, 316] on button "Aceptar" at bounding box center [622, 321] width 166 height 29
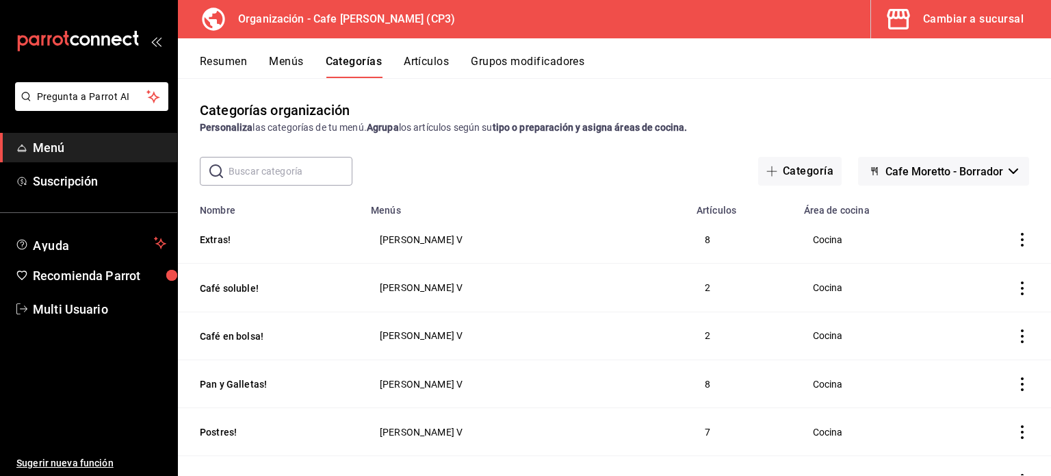
click at [967, 18] on div "Cambiar a sucursal" at bounding box center [973, 19] width 101 height 19
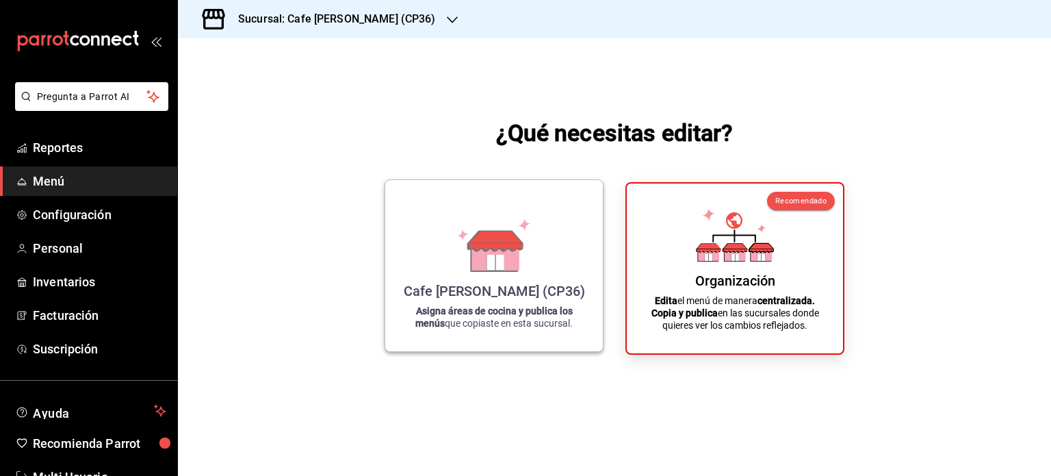
click at [487, 289] on div "Cafe [PERSON_NAME] (CP36)" at bounding box center [494, 291] width 181 height 16
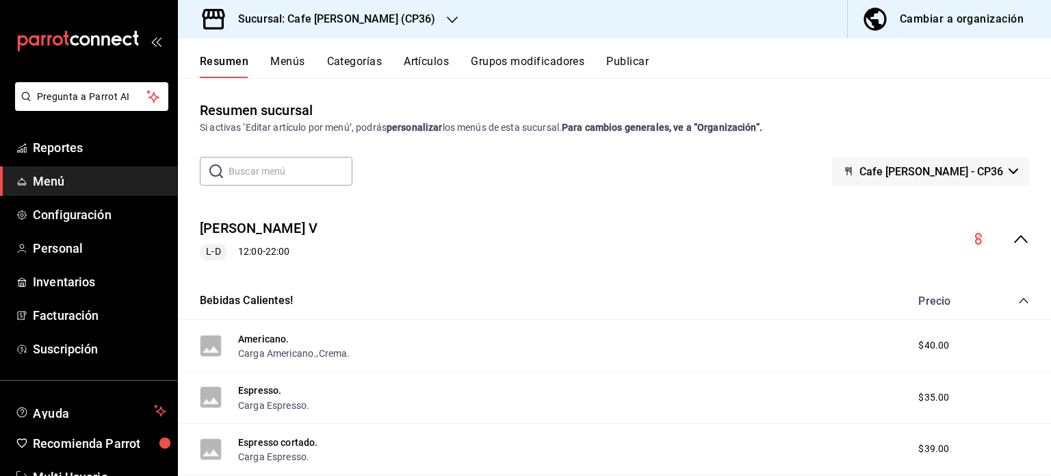
click at [1013, 242] on icon "collapse-menu-row" at bounding box center [1021, 239] width 16 height 16
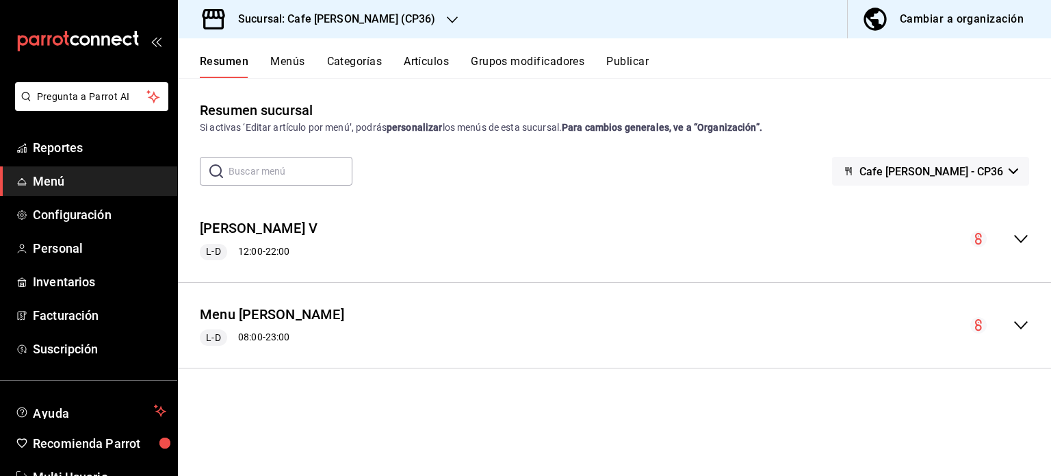
click at [447, 18] on icon "button" at bounding box center [452, 19] width 11 height 11
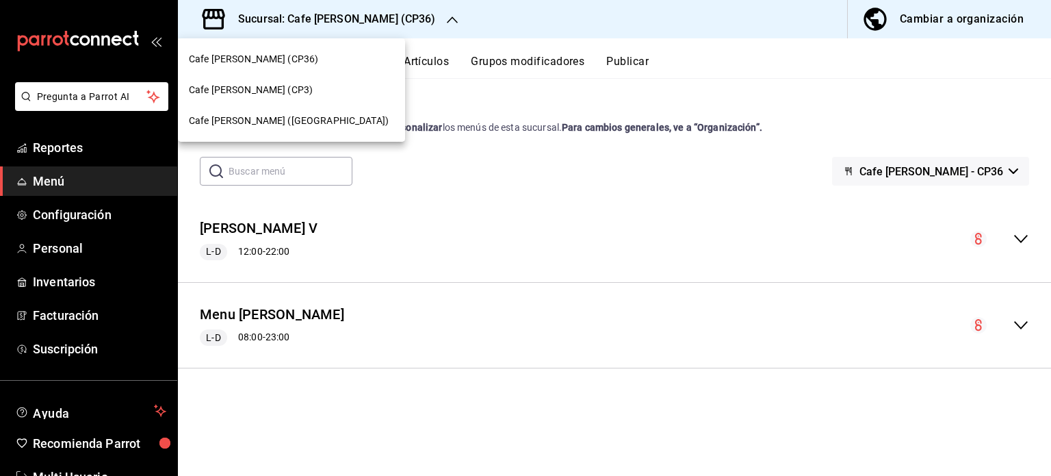
click at [260, 83] on span "Cafe [PERSON_NAME] (CP3)" at bounding box center [251, 90] width 124 height 14
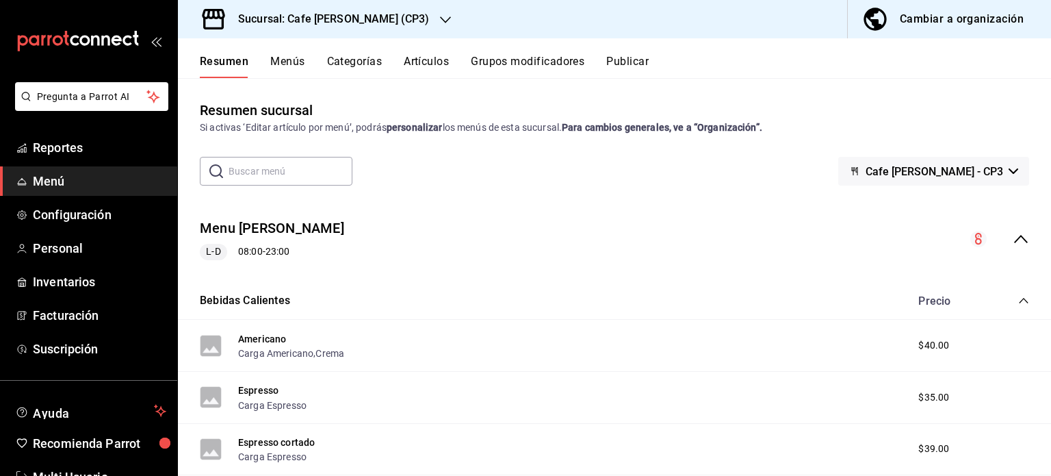
click at [1013, 237] on icon "collapse-menu-row" at bounding box center [1021, 239] width 16 height 16
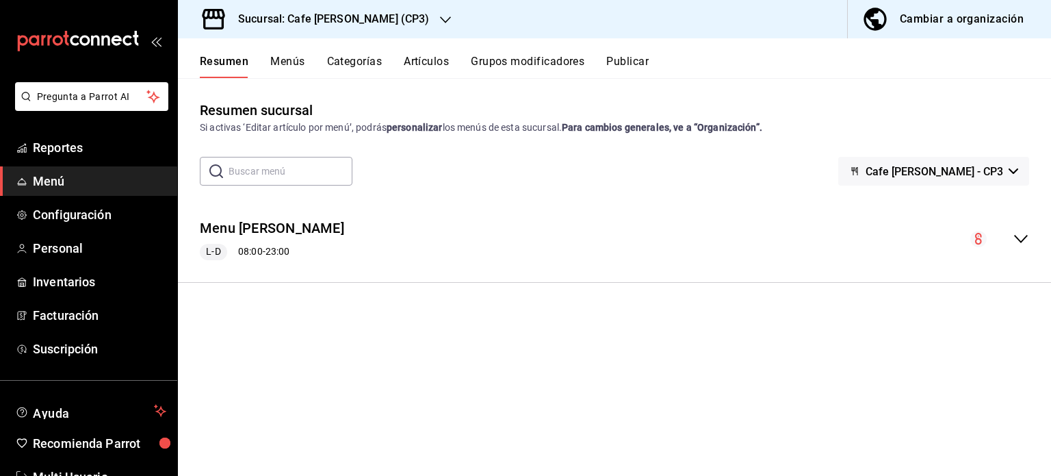
click at [440, 19] on icon "button" at bounding box center [445, 19] width 11 height 11
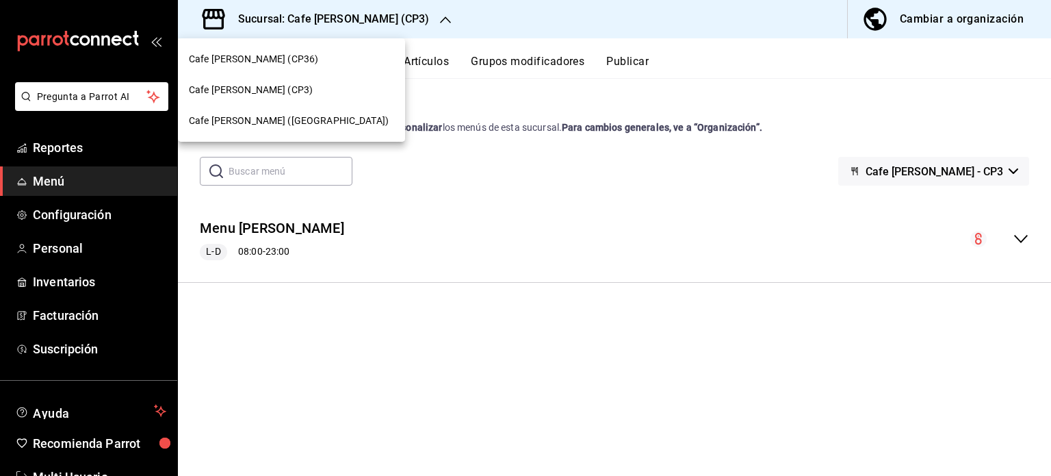
click at [498, 420] on div at bounding box center [525, 238] width 1051 height 476
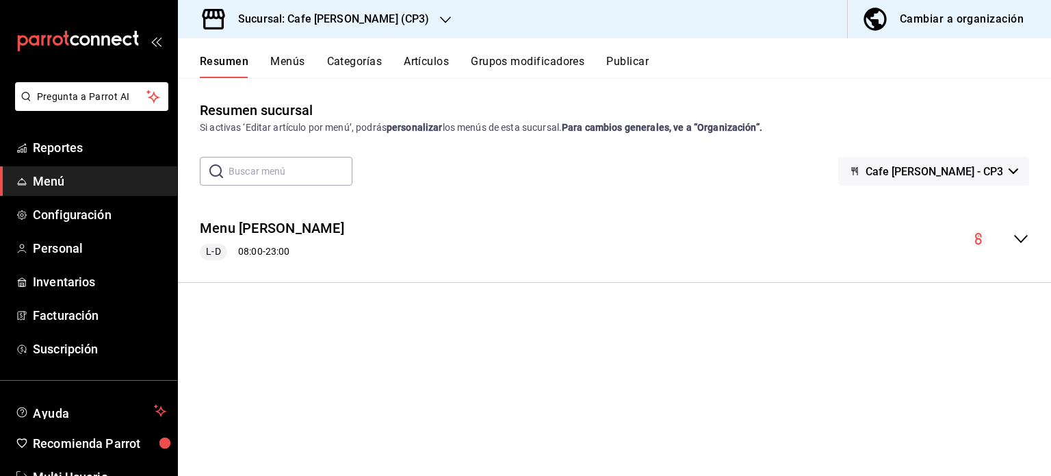
click at [950, 14] on div "Cambiar a organización" at bounding box center [962, 19] width 124 height 19
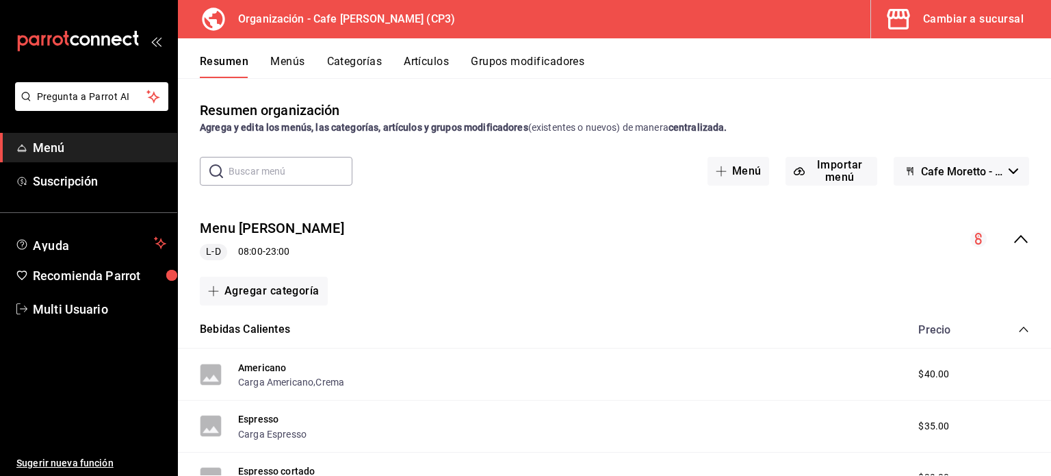
click at [1013, 236] on icon "collapse-menu-row" at bounding box center [1021, 239] width 16 height 16
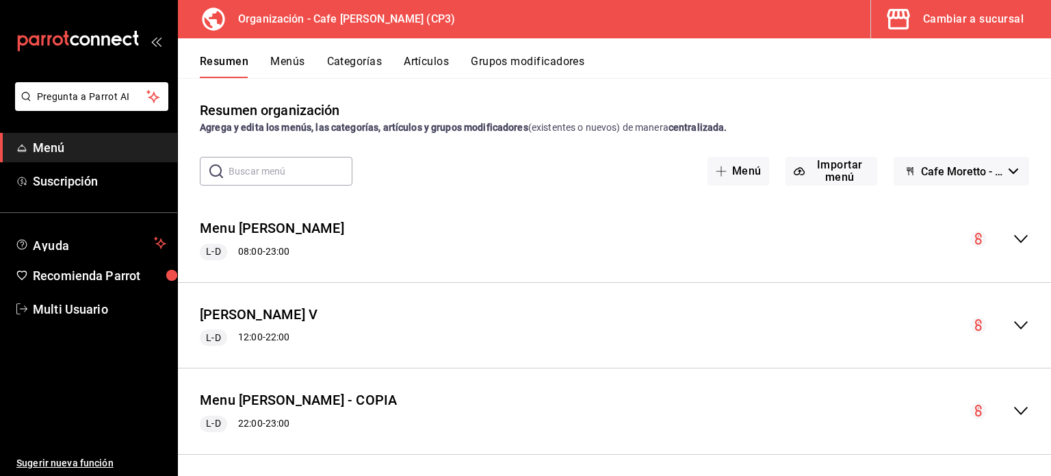
click at [288, 62] on button "Menús" at bounding box center [287, 66] width 34 height 23
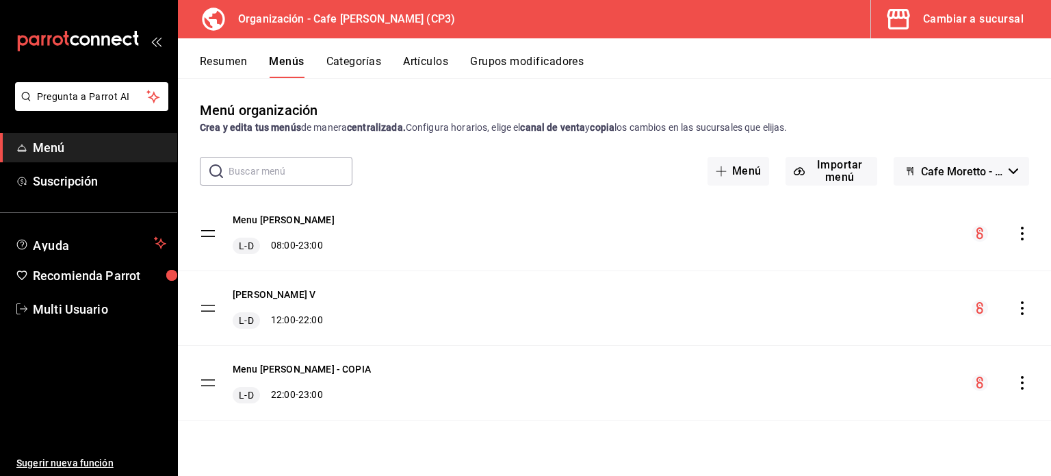
click at [431, 65] on button "Artículos" at bounding box center [425, 66] width 45 height 23
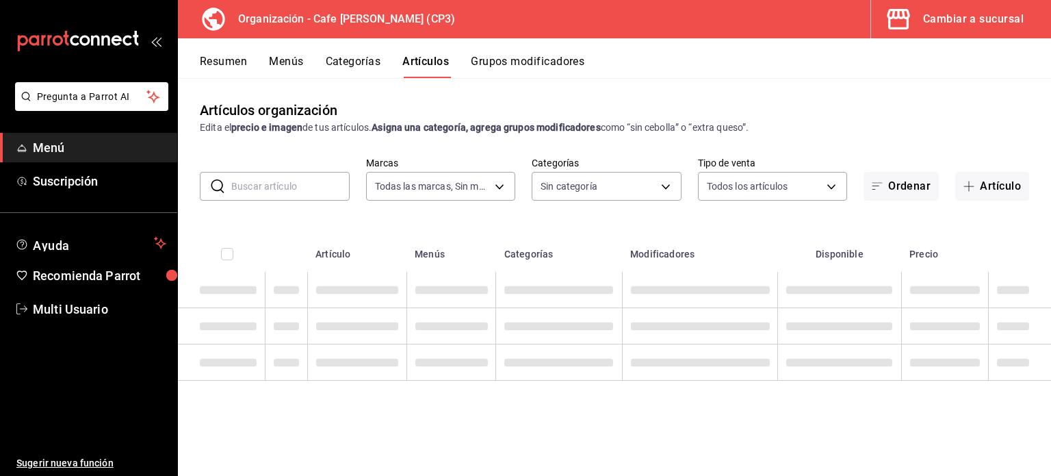
type input "6dc9de23-4e9e-430a-bcd5-91159ab4267b"
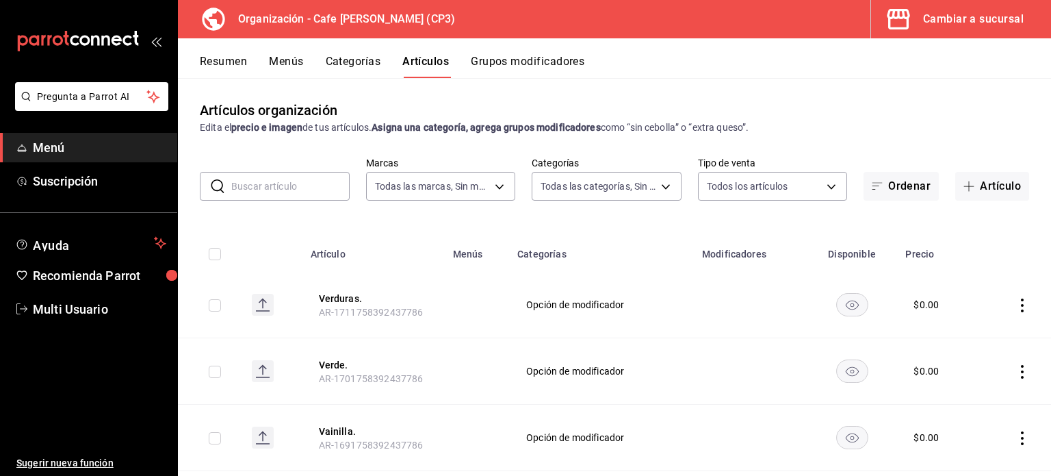
type input "048bf4da-154a-48a0-84f9-ce75f274b8af,e068bf40-5b21-43e8-99dc-5a3568ed721a,08e72…"
click at [292, 185] on input "text" at bounding box center [290, 185] width 118 height 27
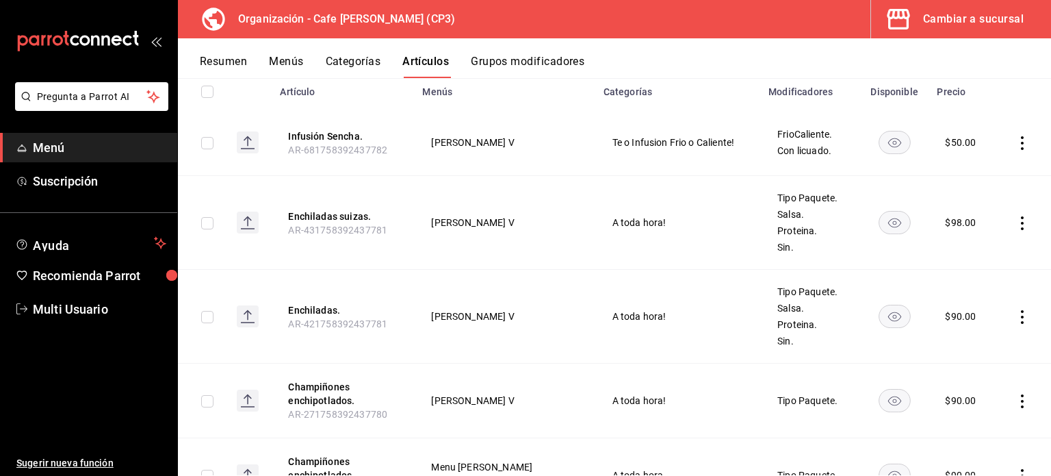
scroll to position [164, 0]
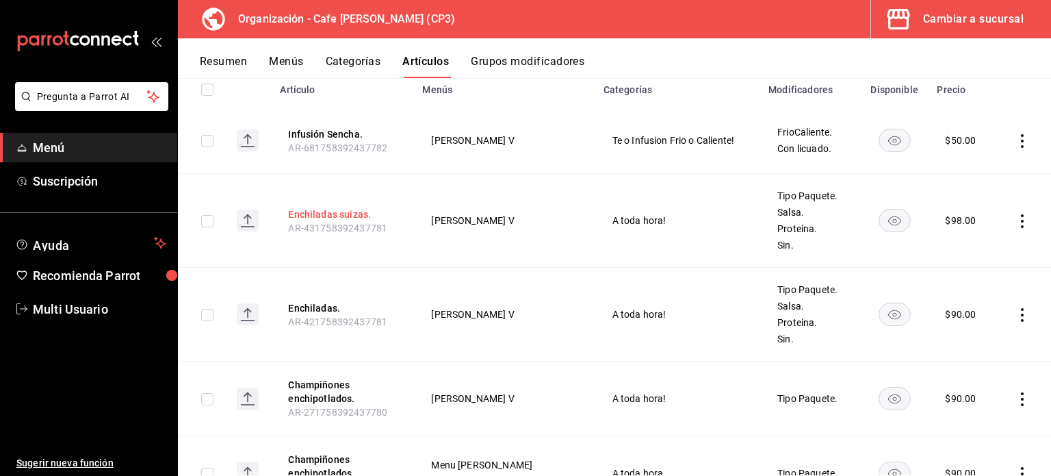
type input "ench"
click at [335, 211] on button "Enchiladas suizas." at bounding box center [343, 214] width 110 height 14
click at [335, 211] on tbody "Infusión Sencha. AR-681758392437782 Moretto V Te o Infusion Frio o Caliente! Fr…" at bounding box center [614, 435] width 873 height 656
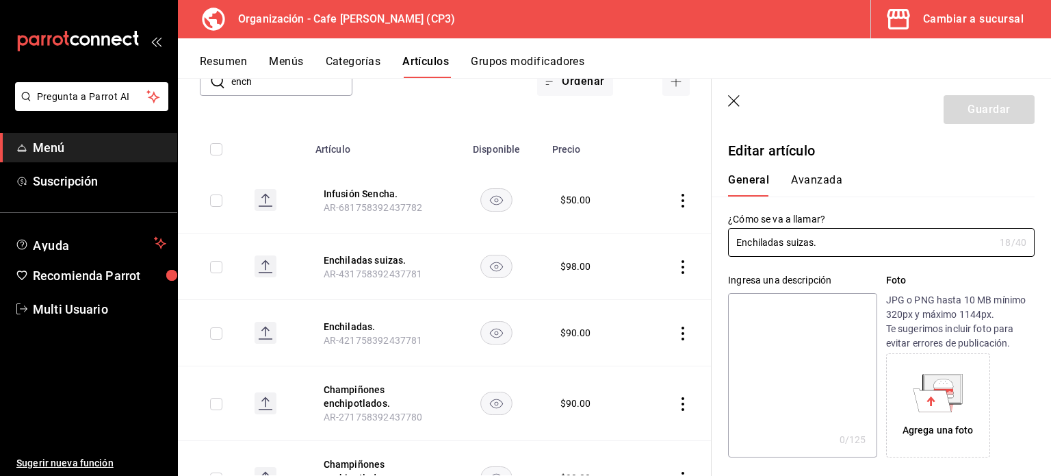
type input "$98.00"
click at [821, 179] on button "Avanzada" at bounding box center [816, 184] width 51 height 23
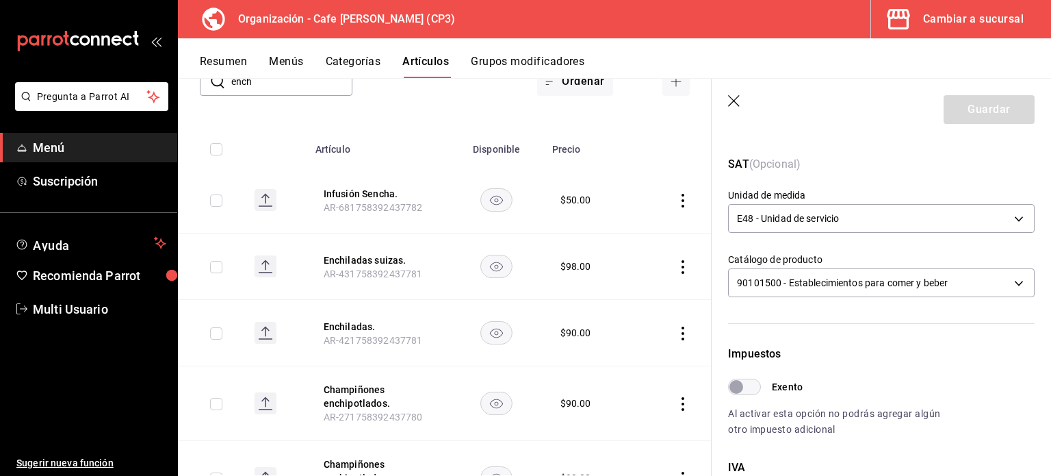
scroll to position [274, 0]
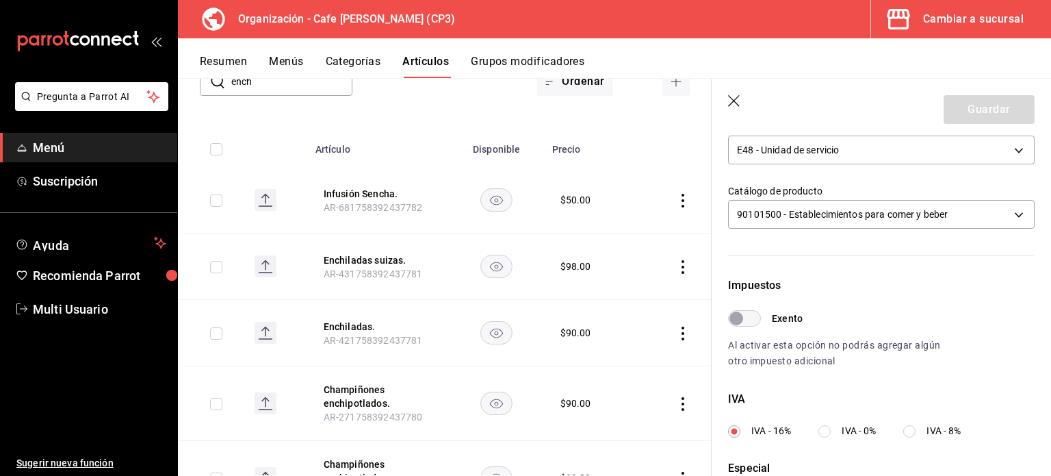
click at [753, 320] on input "Exento" at bounding box center [736, 318] width 49 height 16
checkbox input "true"
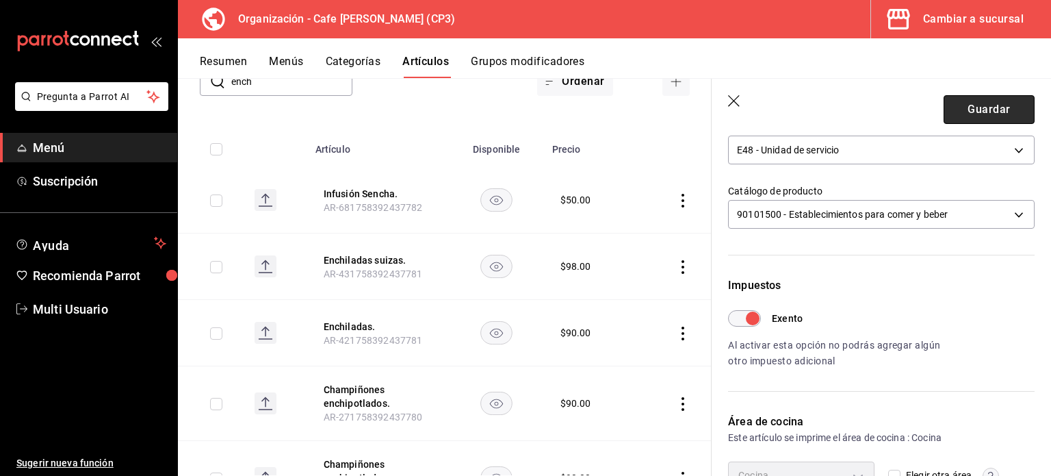
click at [983, 105] on button "Guardar" at bounding box center [989, 109] width 91 height 29
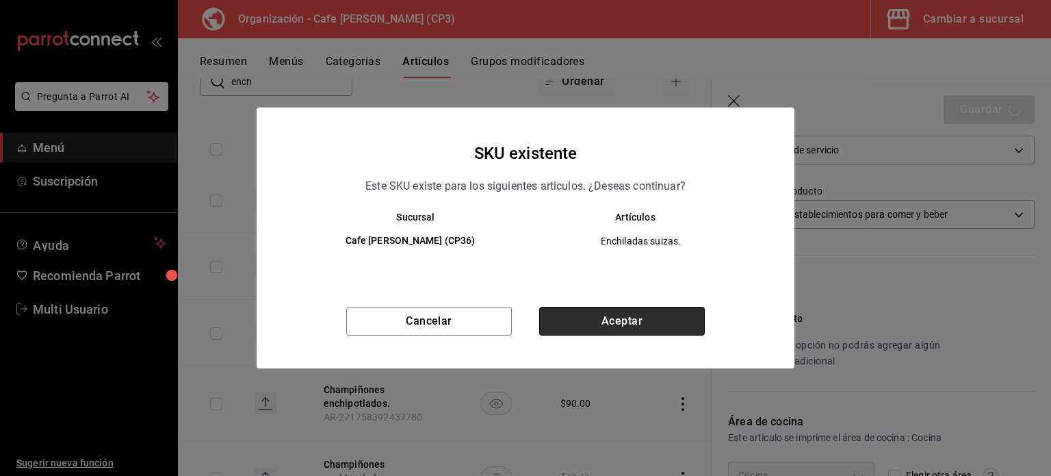
click at [635, 316] on button "Aceptar" at bounding box center [622, 321] width 166 height 29
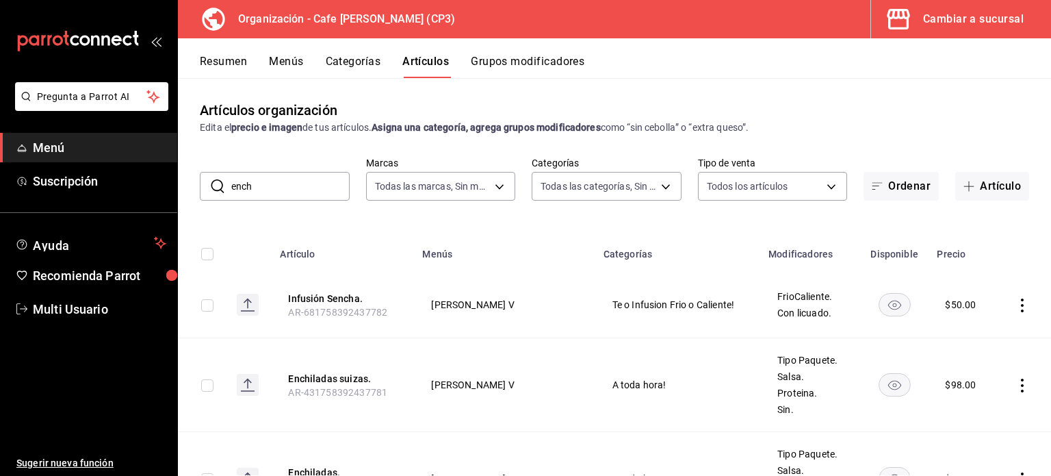
click at [290, 60] on button "Menús" at bounding box center [286, 66] width 34 height 23
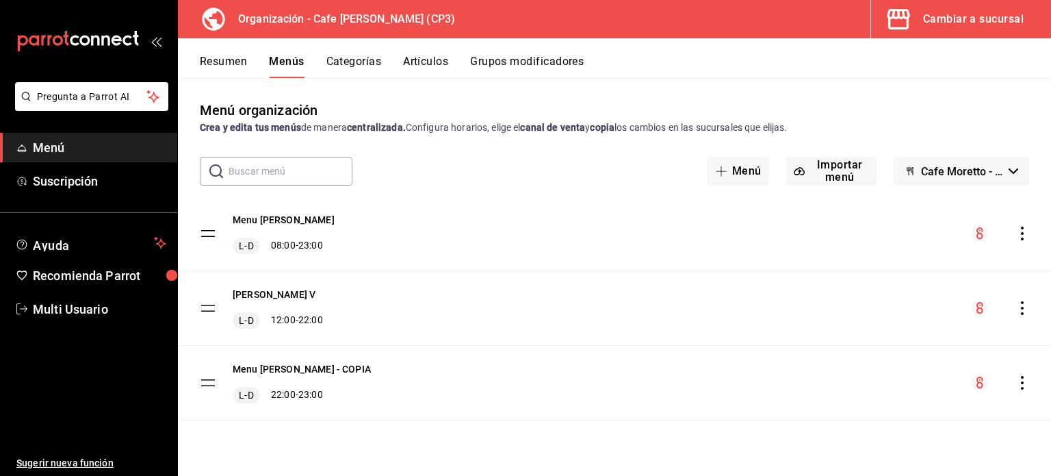
click at [1023, 309] on icon "actions" at bounding box center [1023, 308] width 14 height 14
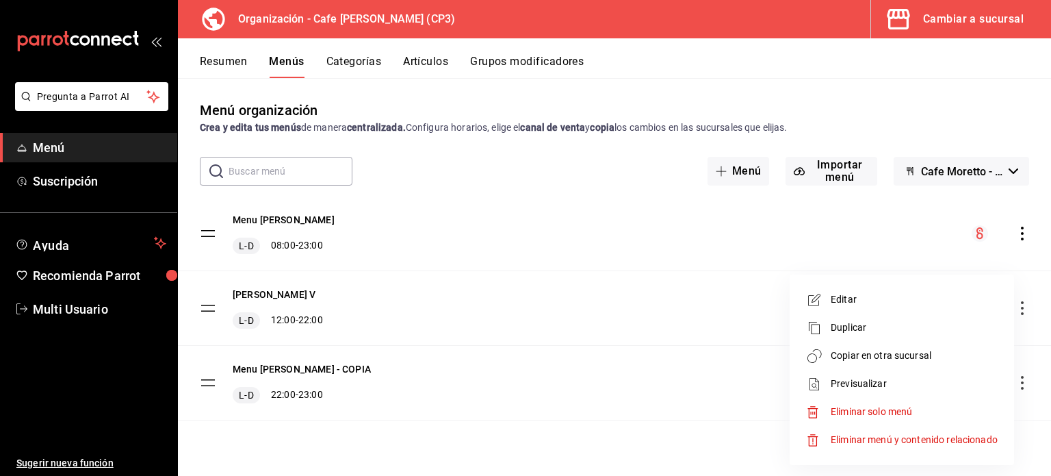
click at [882, 350] on span "Copiar en otra sucursal" at bounding box center [914, 355] width 167 height 14
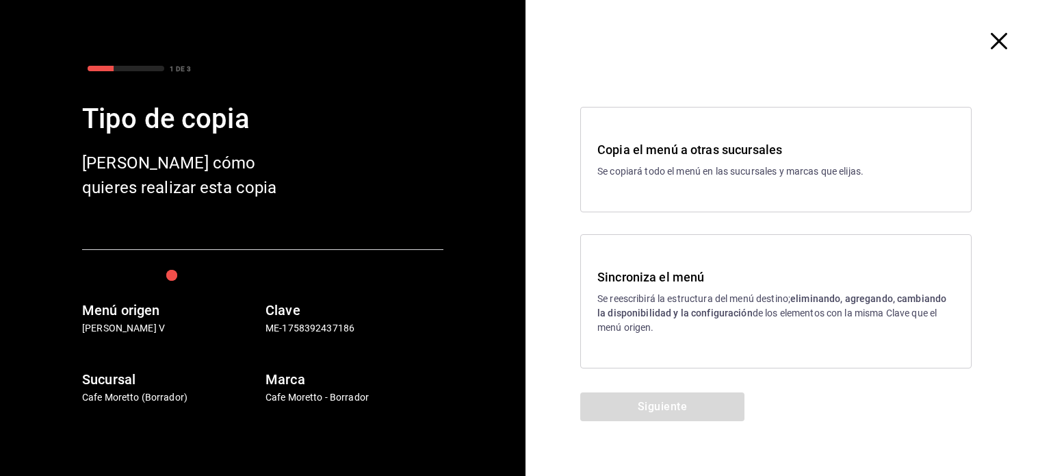
click at [706, 313] on strong "eliminando, agregando, cambiando la disponibilidad y la configuración" at bounding box center [772, 305] width 349 height 25
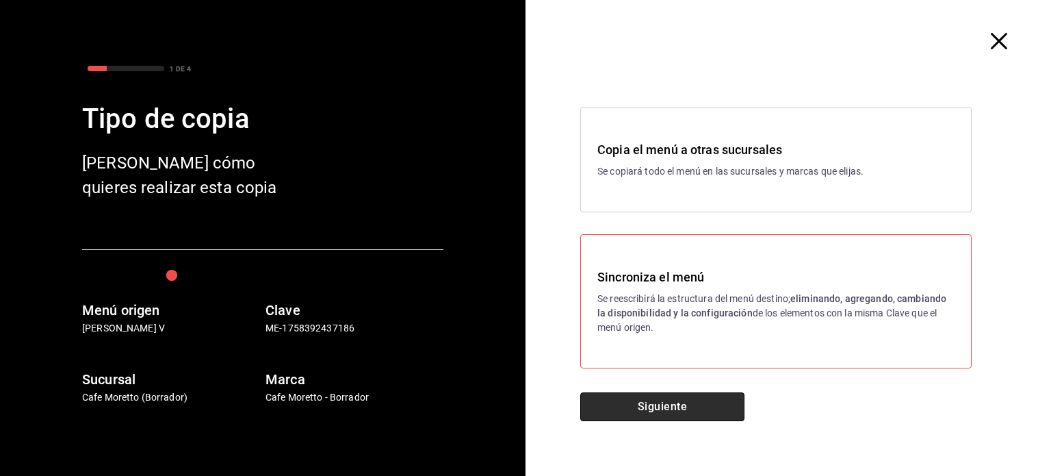
click at [692, 399] on button "Siguiente" at bounding box center [662, 406] width 164 height 29
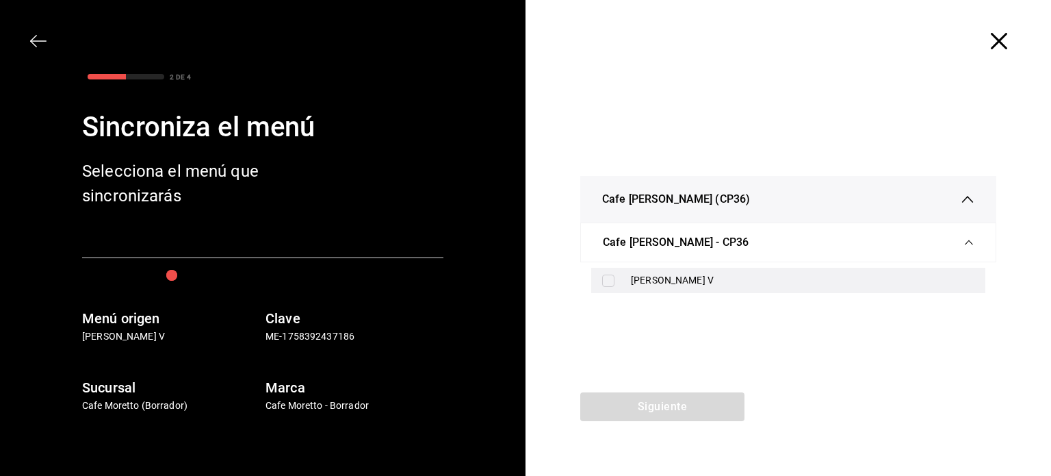
click at [608, 283] on input "checkbox" at bounding box center [608, 280] width 12 height 12
checkbox input "true"
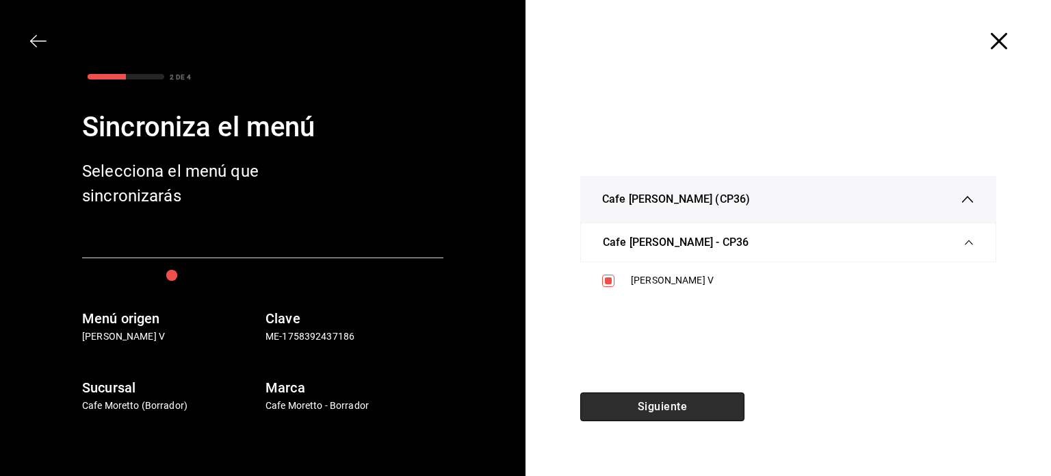
click at [691, 407] on button "Siguiente" at bounding box center [662, 406] width 164 height 29
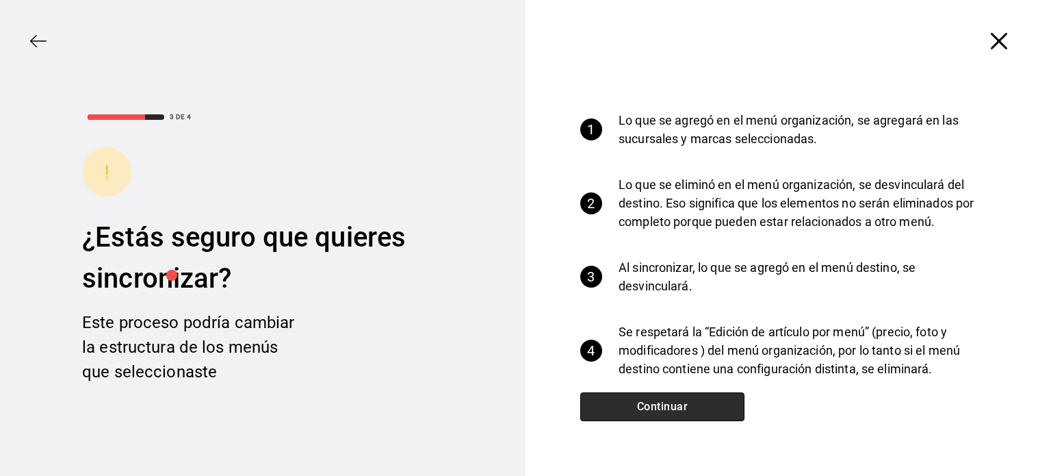
click at [663, 405] on button "Continuar" at bounding box center [662, 406] width 164 height 29
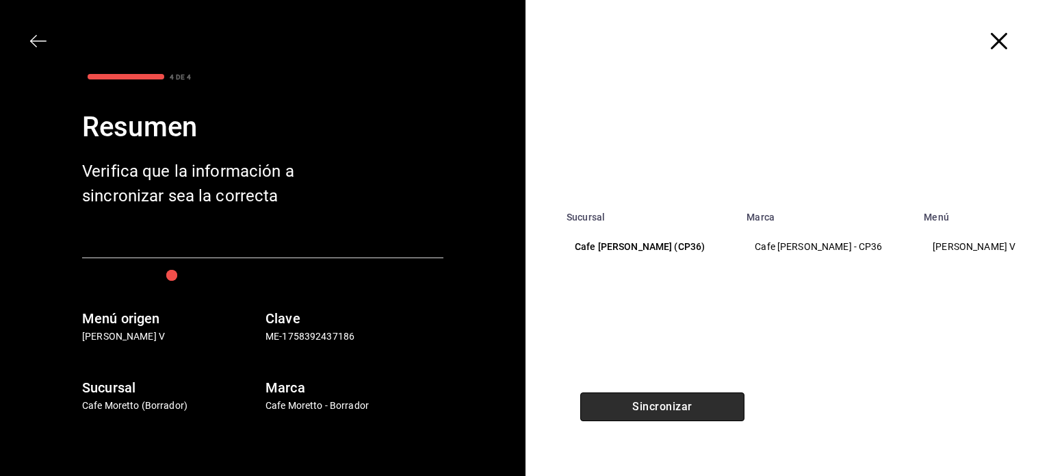
click at [699, 413] on button "Sincronizar" at bounding box center [662, 406] width 164 height 29
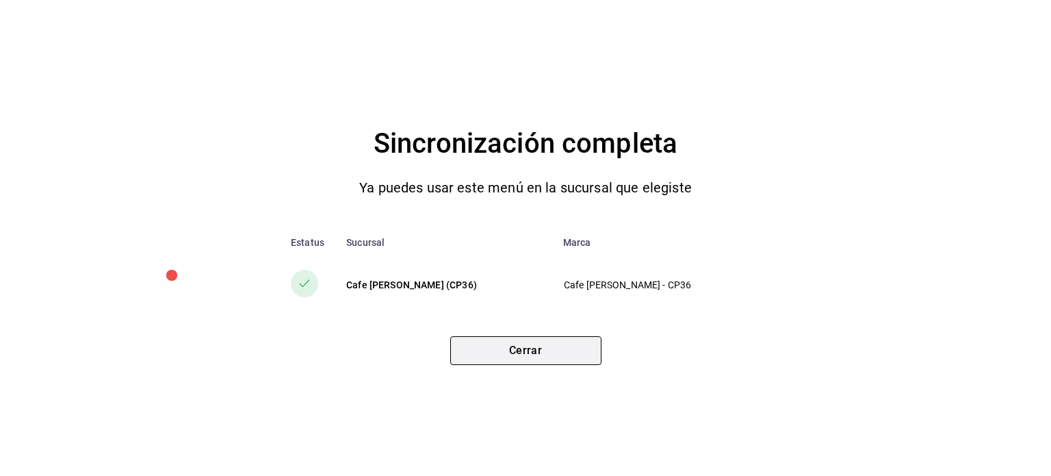
click at [549, 341] on button "Cerrar" at bounding box center [525, 350] width 151 height 29
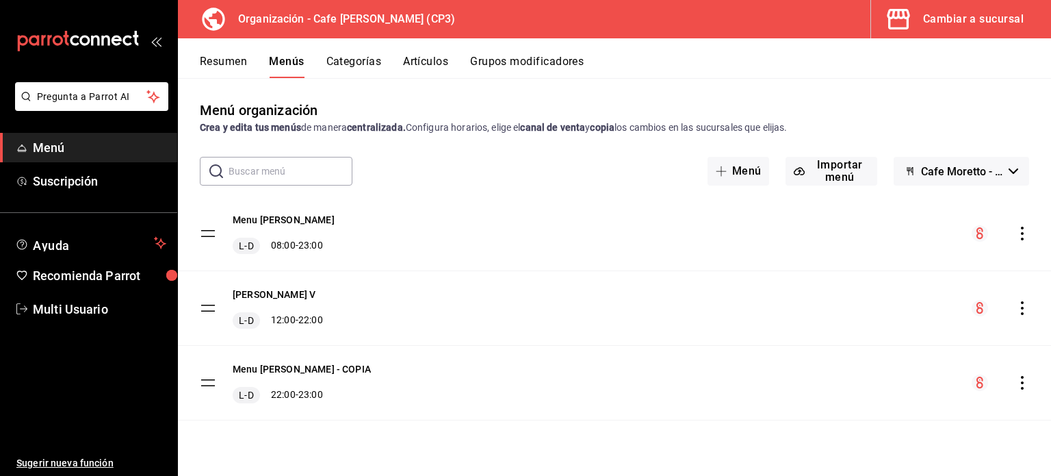
click at [977, 17] on div "Cambiar a sucursal" at bounding box center [973, 19] width 101 height 19
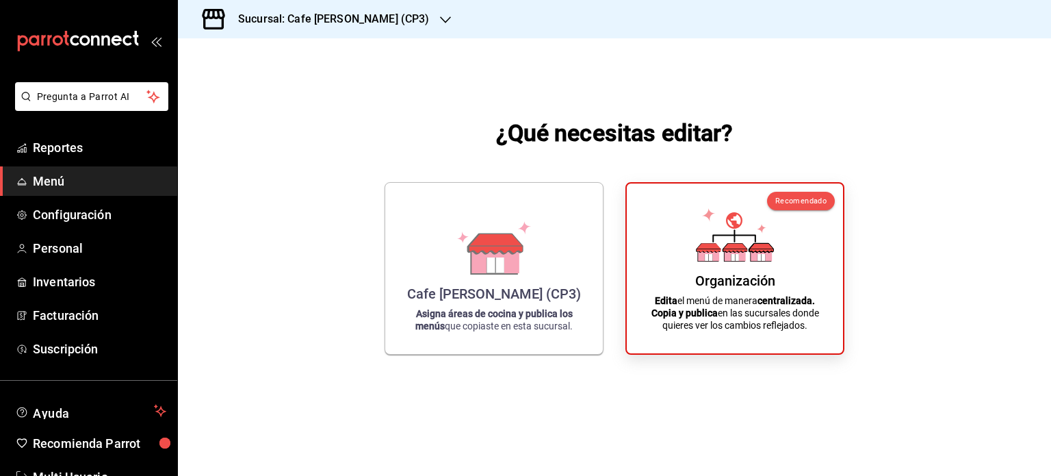
click at [374, 25] on h3 "Sucursal: Cafe Moretto (CP3)" at bounding box center [328, 19] width 202 height 16
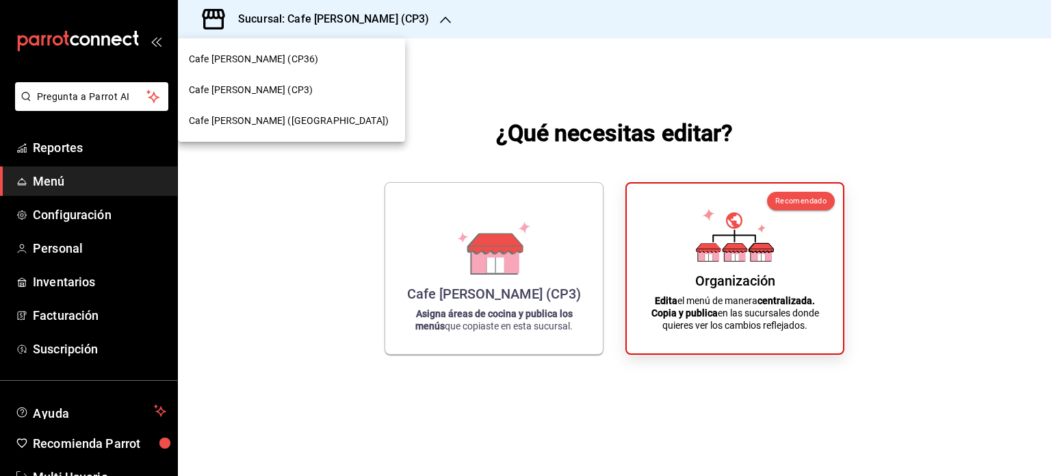
click at [288, 62] on div "Cafe [PERSON_NAME] (CP36)" at bounding box center [291, 59] width 205 height 14
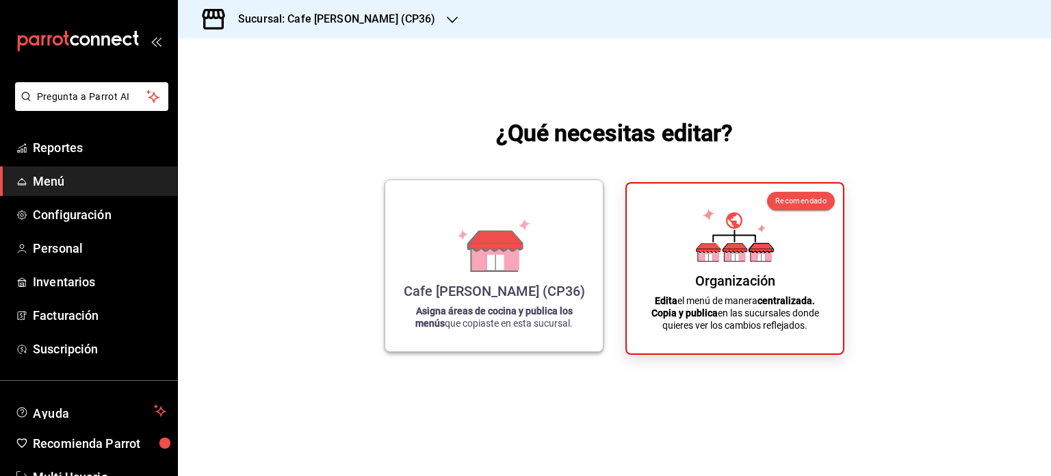
click at [467, 273] on div "Cafe [PERSON_NAME] (CP36) Asigna áreas de cocina y publica los menús que copias…" at bounding box center [494, 265] width 185 height 149
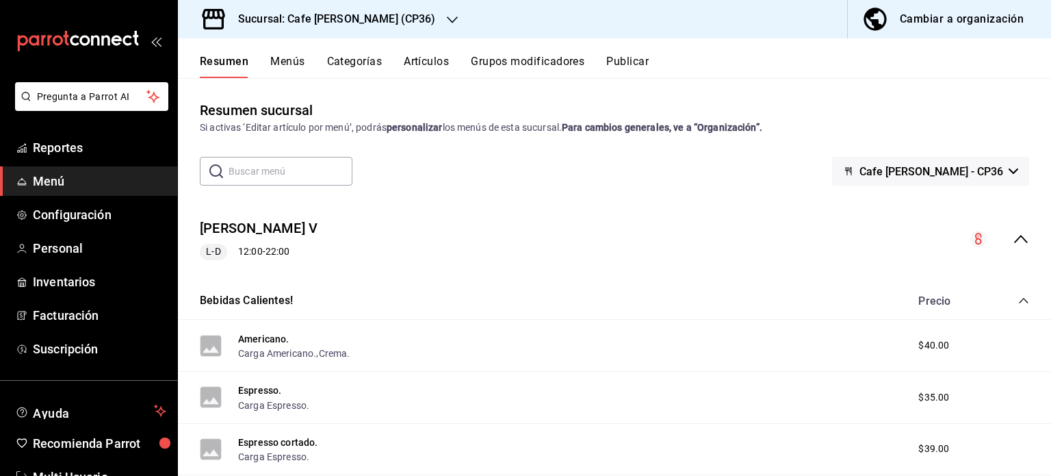
click at [629, 64] on button "Publicar" at bounding box center [627, 66] width 42 height 23
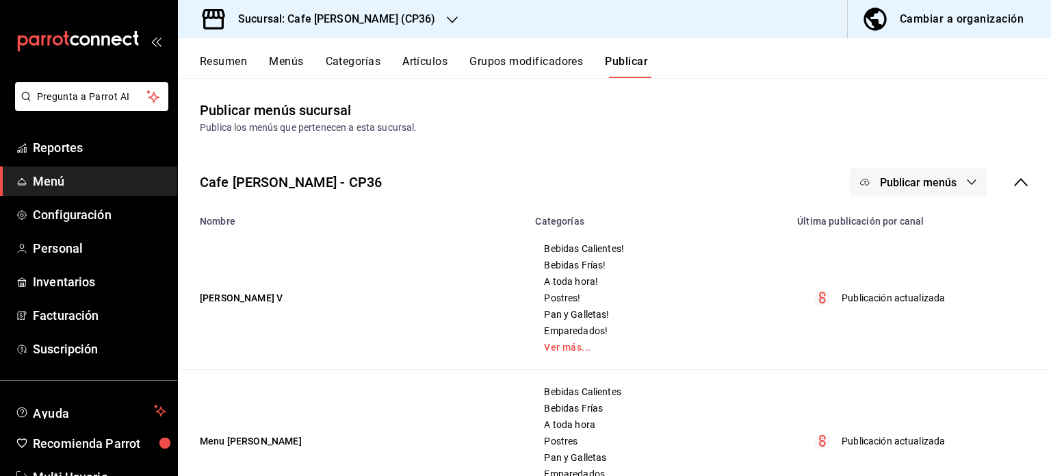
click at [966, 179] on icon "button" at bounding box center [971, 182] width 11 height 11
click at [917, 222] on span "Punto de venta" at bounding box center [928, 227] width 66 height 14
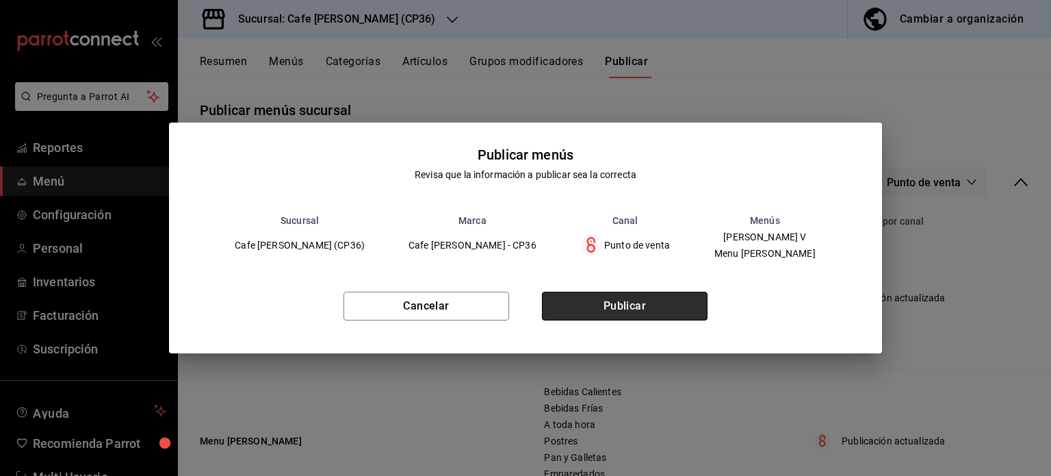
click at [630, 306] on button "Publicar" at bounding box center [625, 306] width 166 height 29
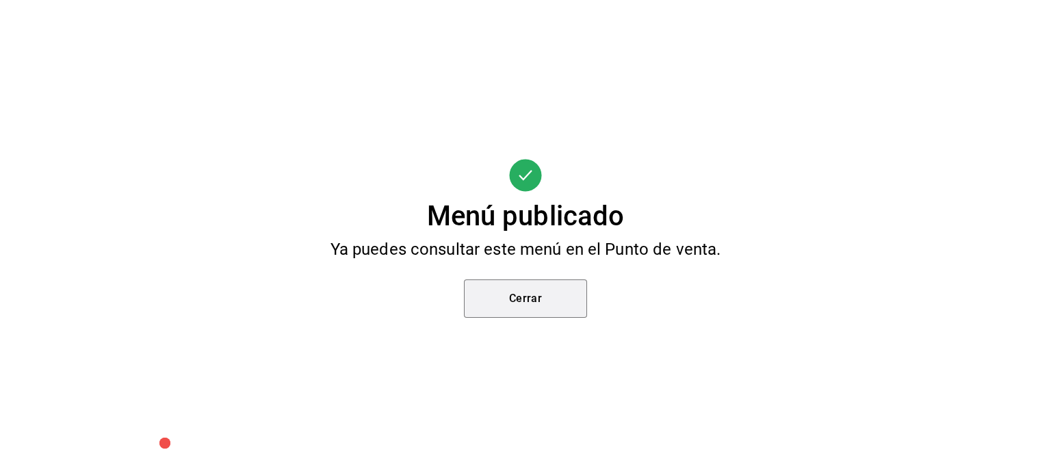
click at [511, 296] on button "Cerrar" at bounding box center [525, 298] width 123 height 38
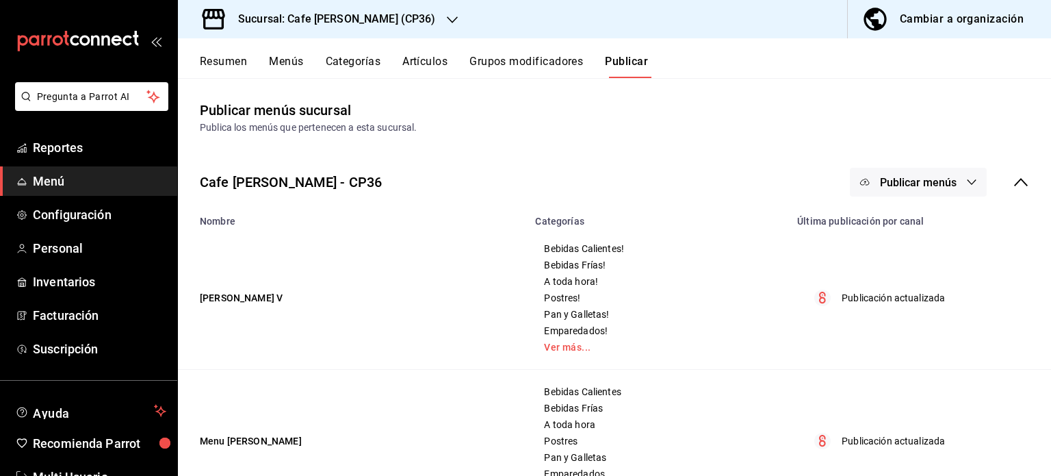
click at [945, 24] on div "Cambiar a organización" at bounding box center [962, 19] width 124 height 19
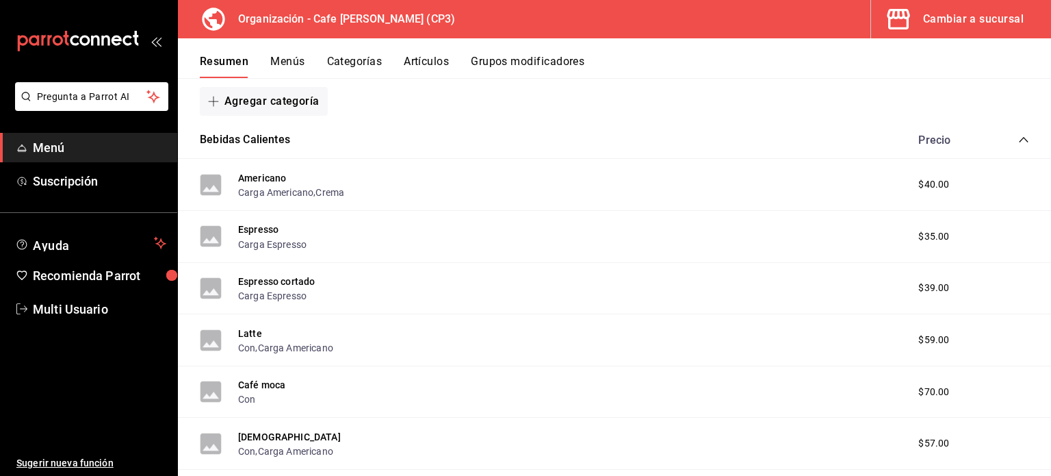
scroll to position [205, 0]
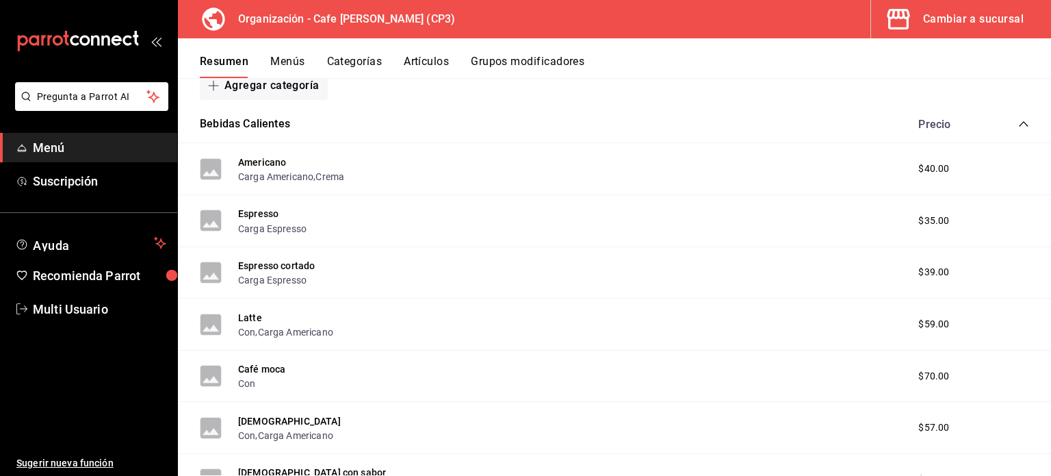
click at [430, 58] on button "Artículos" at bounding box center [426, 66] width 45 height 23
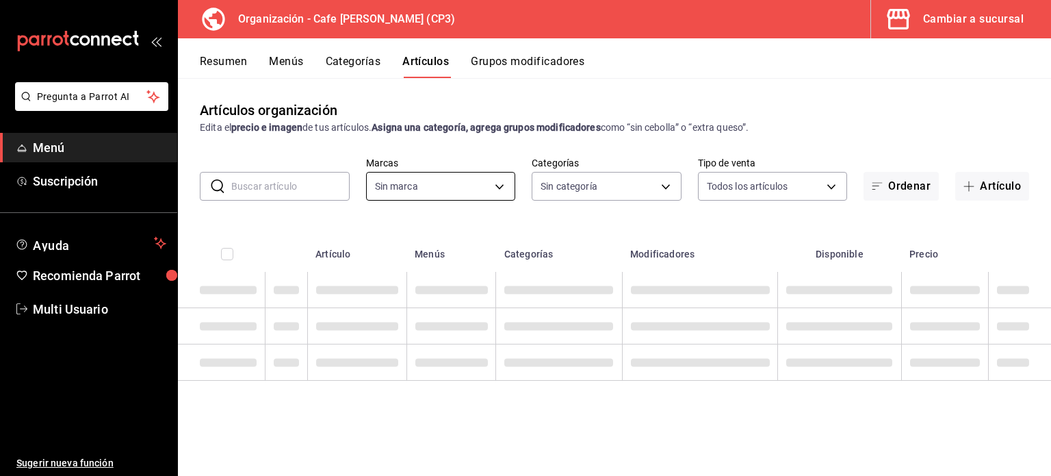
type input "6dc9de23-4e9e-430a-bcd5-91159ab4267b"
type input "048bf4da-154a-48a0-84f9-ce75f274b8af,e068bf40-5b21-43e8-99dc-5a3568ed721a,08e72…"
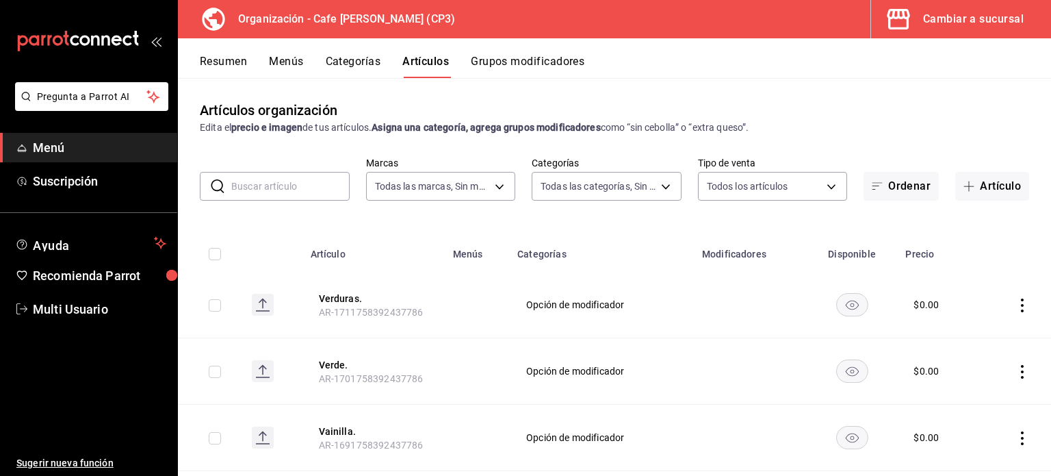
click at [305, 190] on input "text" at bounding box center [290, 185] width 118 height 27
type input "n"
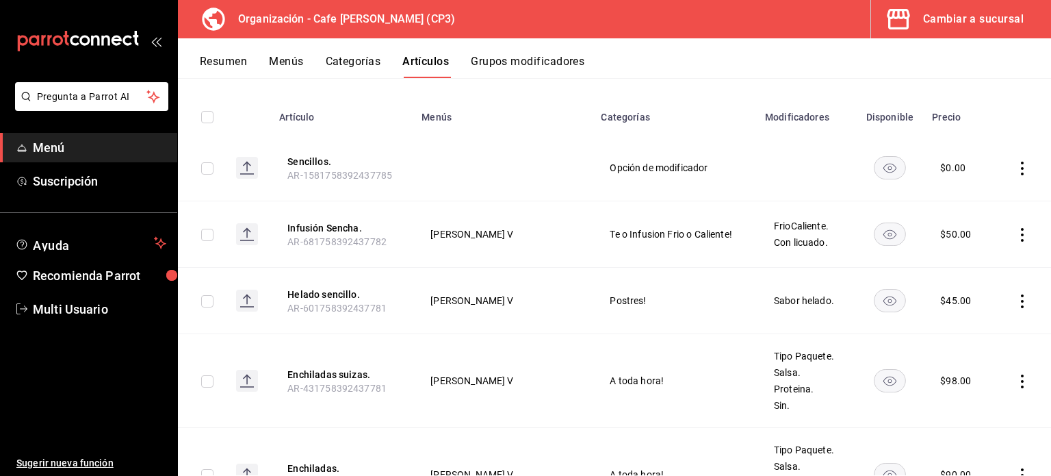
scroll to position [205, 0]
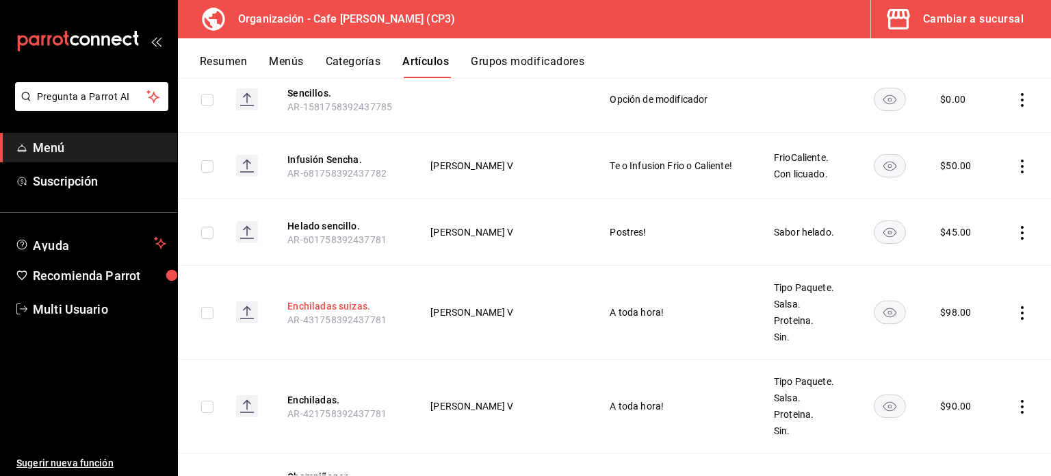
click at [325, 306] on button "Enchiladas suizas." at bounding box center [342, 306] width 110 height 14
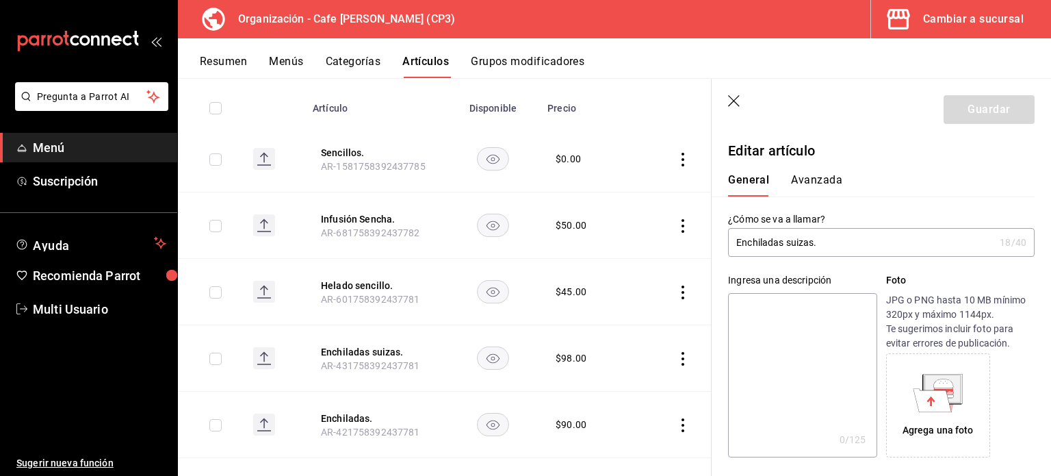
click at [824, 177] on button "Avanzada" at bounding box center [816, 184] width 51 height 23
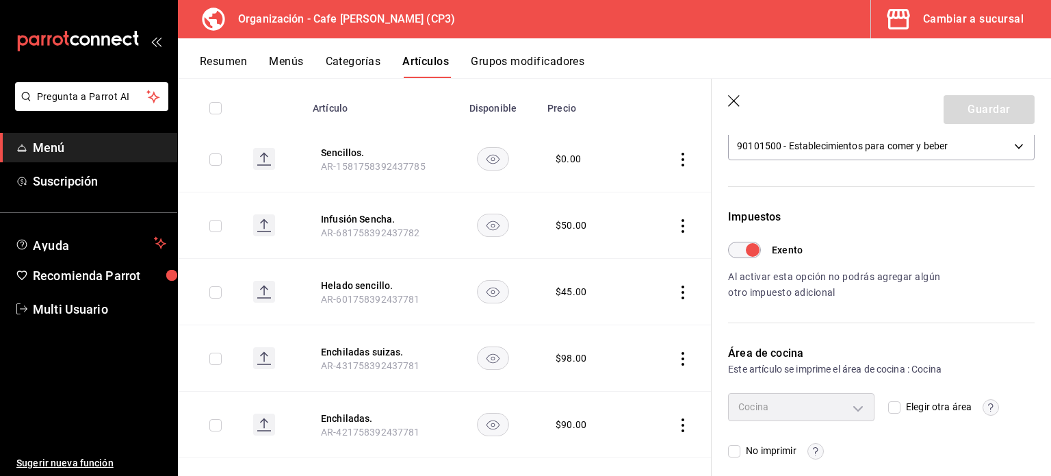
scroll to position [352, 0]
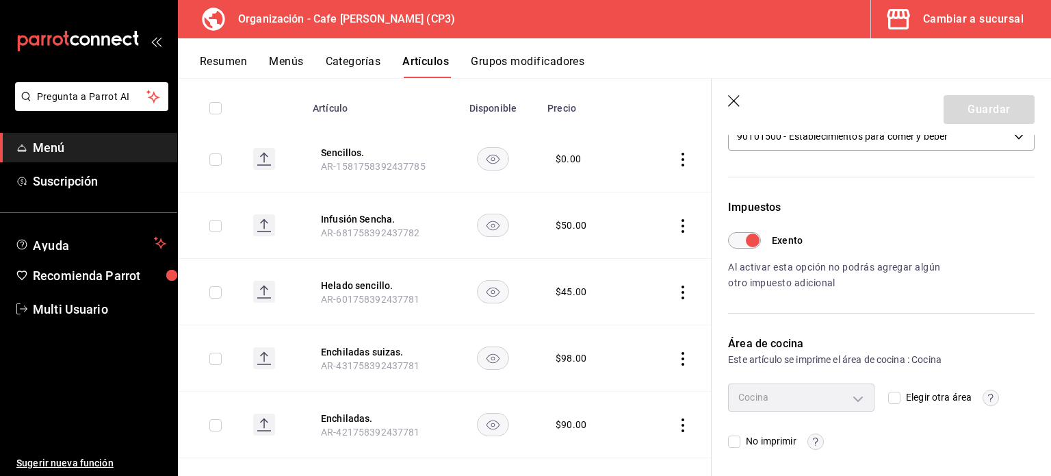
click at [853, 396] on div "Cocina" at bounding box center [801, 396] width 146 height 27
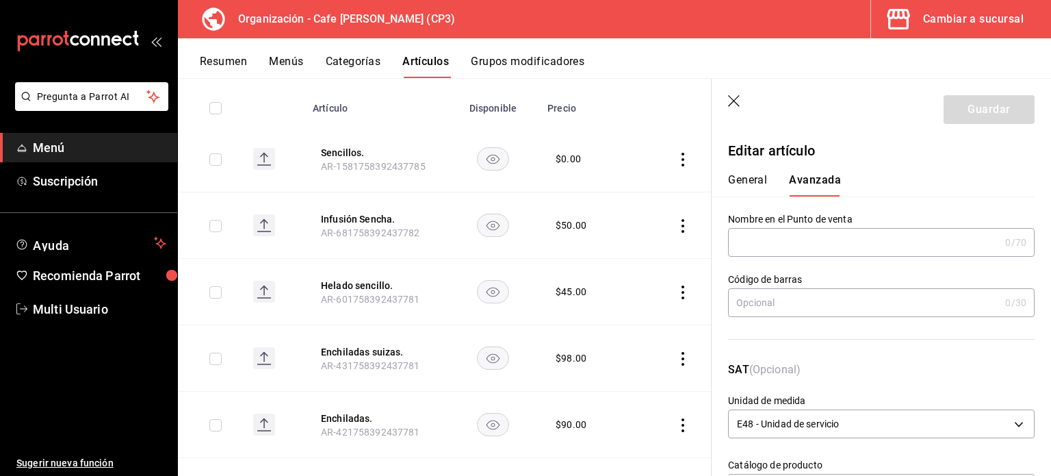
click at [736, 101] on icon "button" at bounding box center [735, 102] width 14 height 14
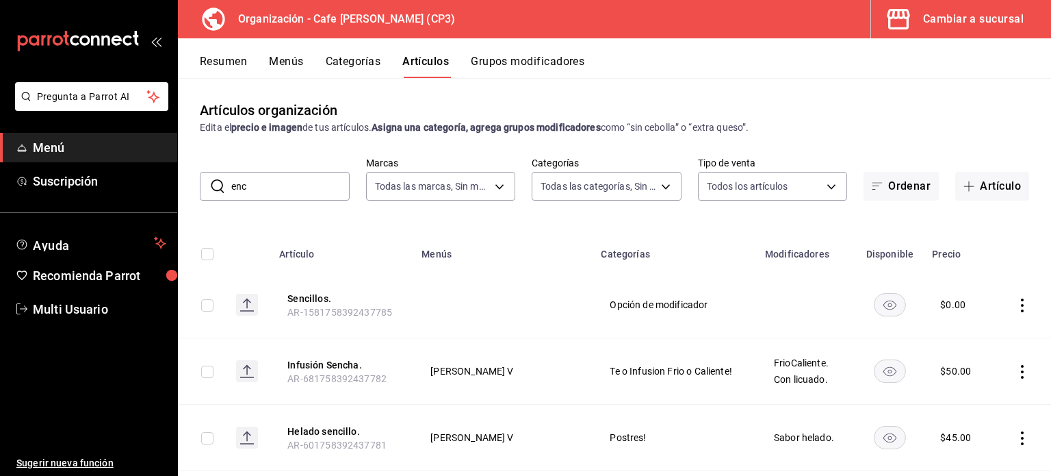
click at [274, 191] on input "enc" at bounding box center [290, 185] width 118 height 27
type input "ench"
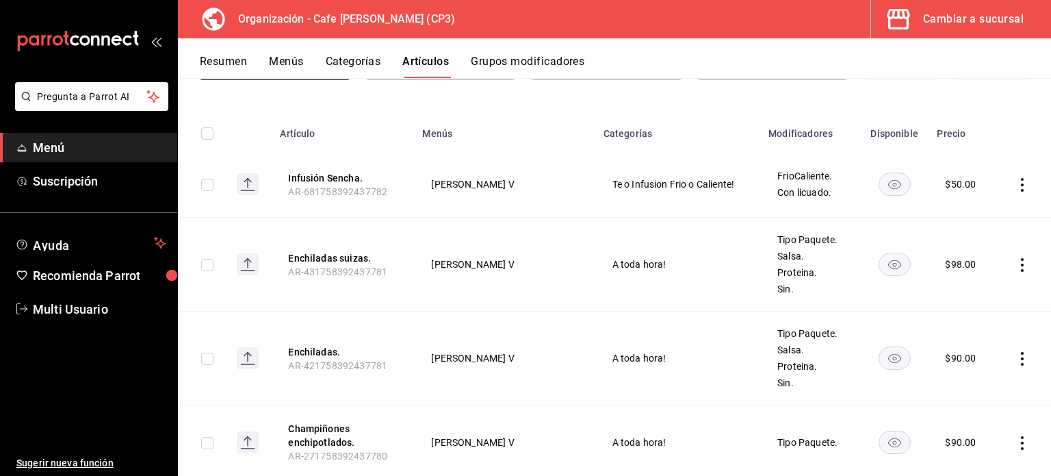
scroll to position [137, 0]
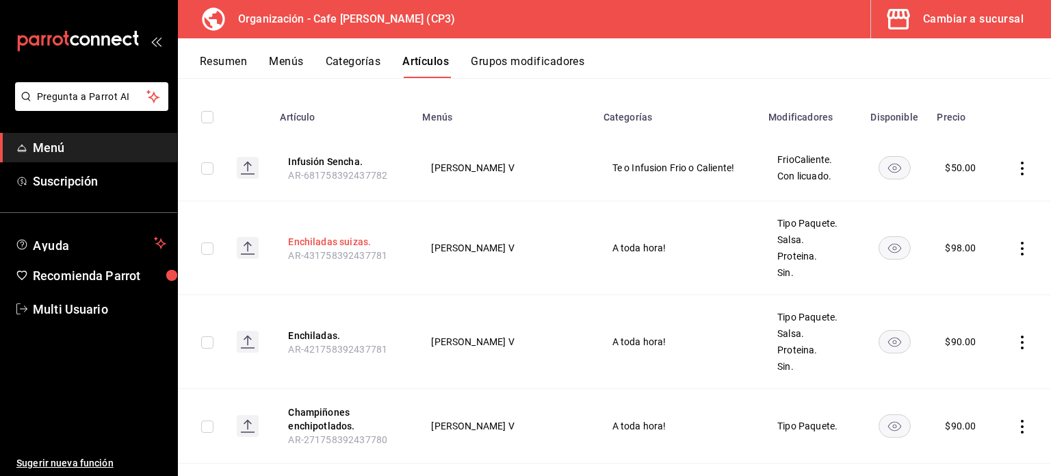
click at [323, 242] on button "Enchiladas suizas." at bounding box center [343, 242] width 110 height 14
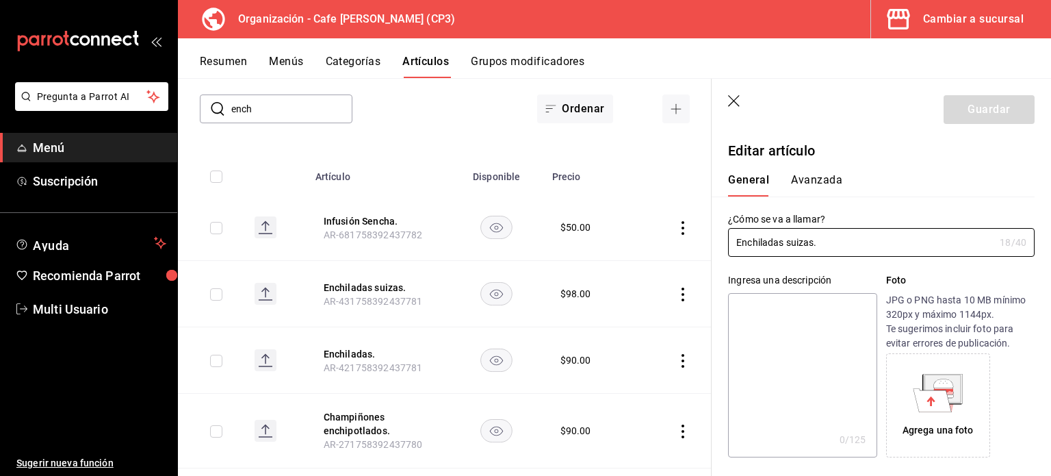
click at [828, 182] on button "Avanzada" at bounding box center [816, 184] width 51 height 23
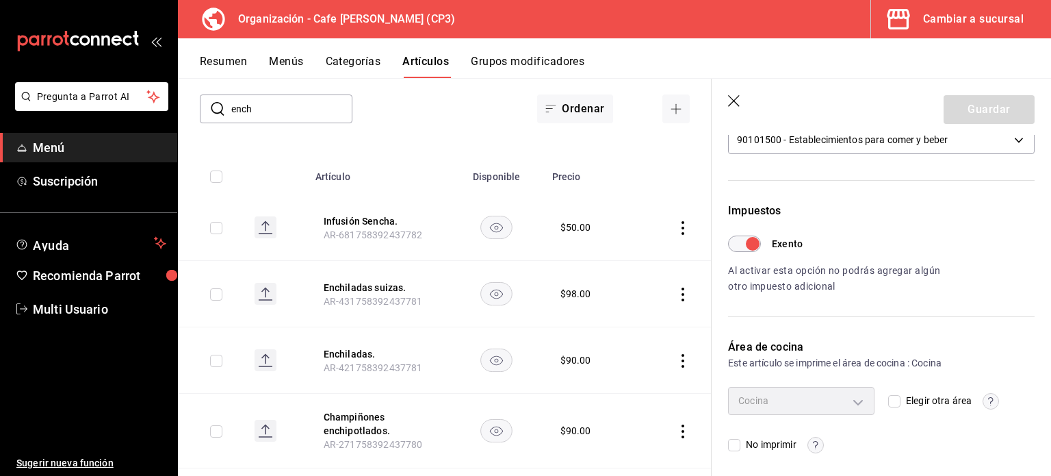
scroll to position [352, 0]
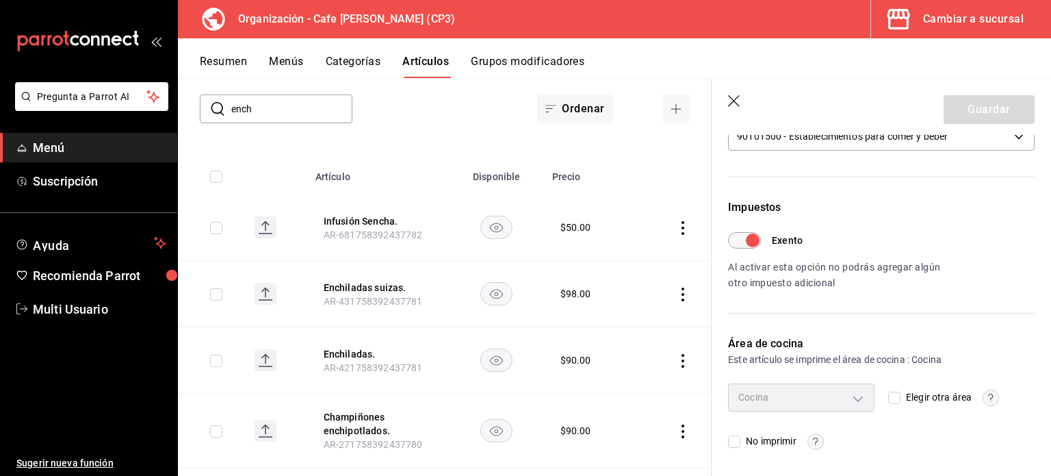
click at [741, 240] on input "Exento" at bounding box center [752, 240] width 49 height 16
checkbox input "false"
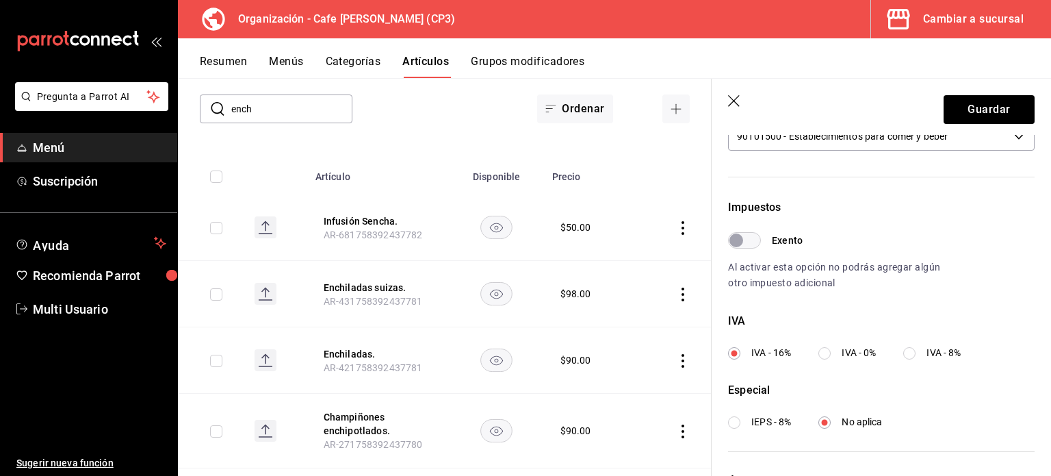
click at [826, 352] on input "IVA - 0%" at bounding box center [825, 353] width 12 height 12
radio input "true"
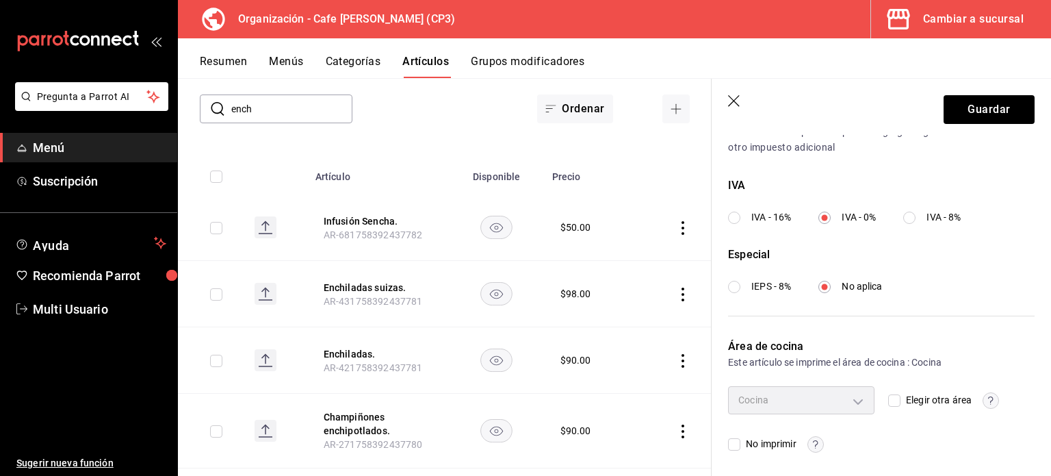
scroll to position [489, 0]
click at [977, 109] on button "Guardar" at bounding box center [989, 109] width 91 height 29
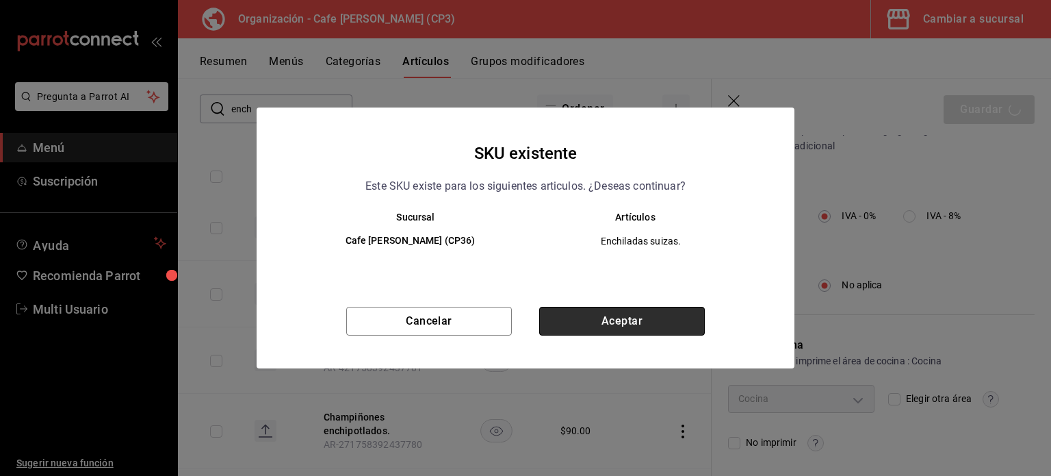
click at [627, 318] on button "Aceptar" at bounding box center [622, 321] width 166 height 29
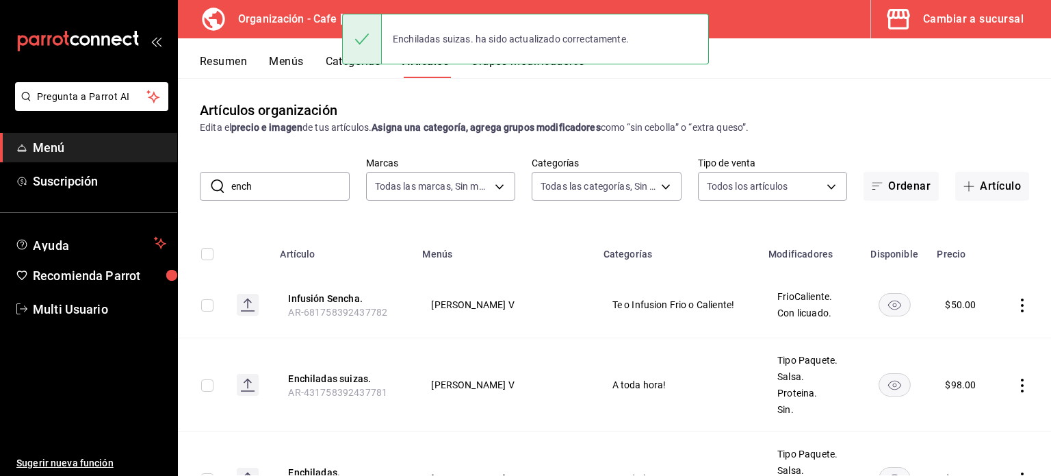
click at [265, 182] on input "ench" at bounding box center [290, 185] width 118 height 27
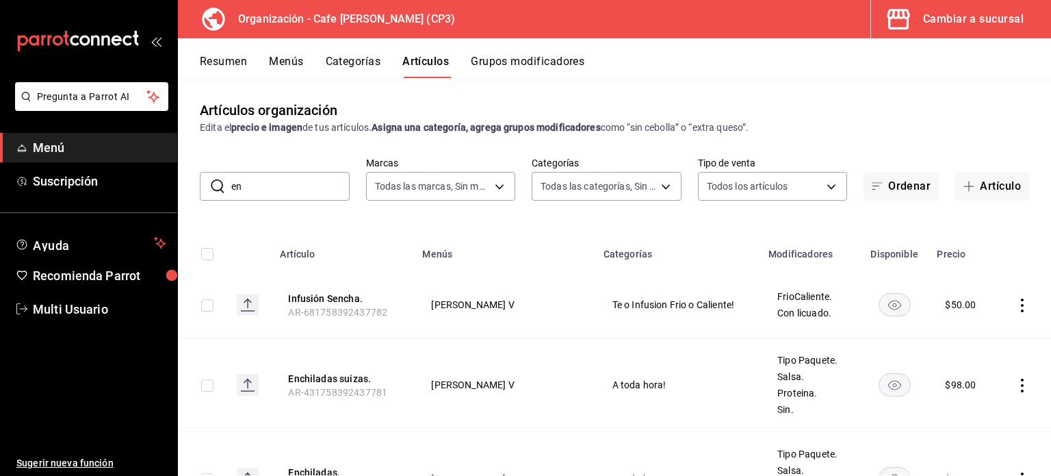
type input "e"
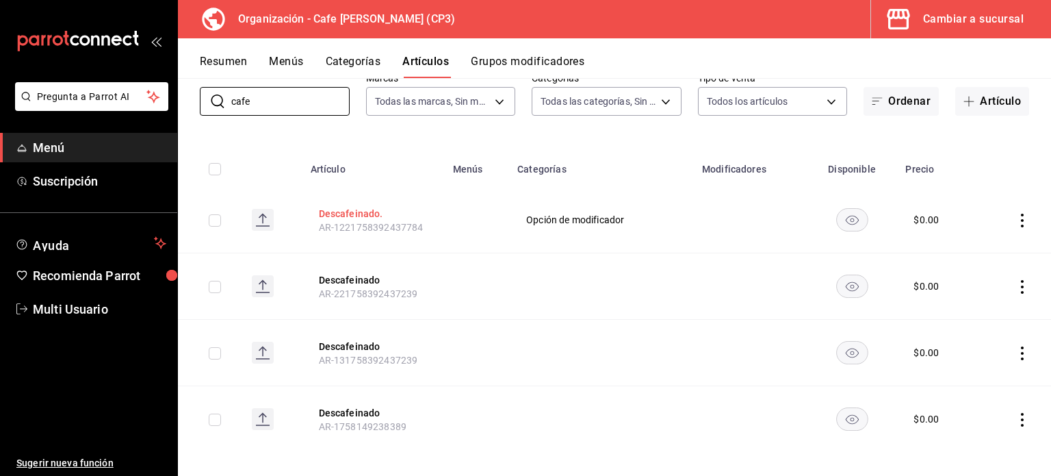
scroll to position [93, 0]
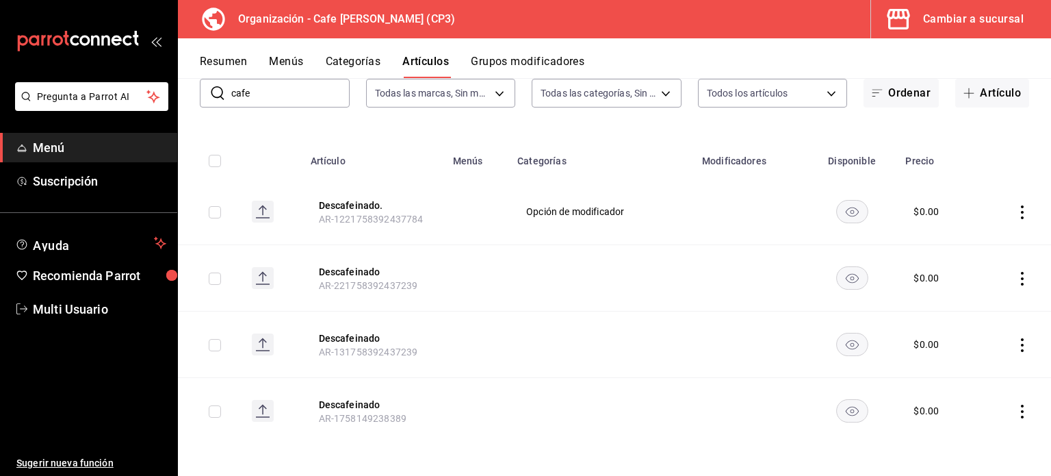
click at [271, 92] on input "cafe" at bounding box center [290, 92] width 118 height 27
type input "c"
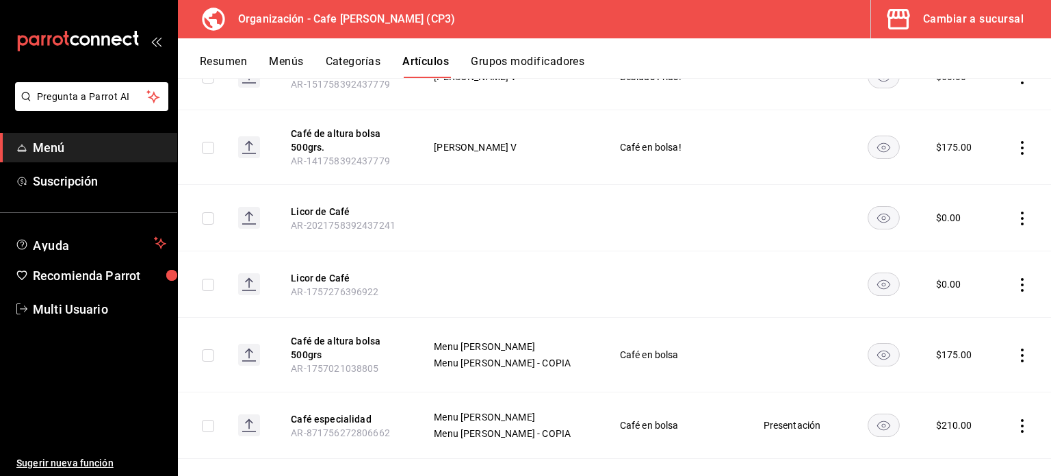
scroll to position [479, 0]
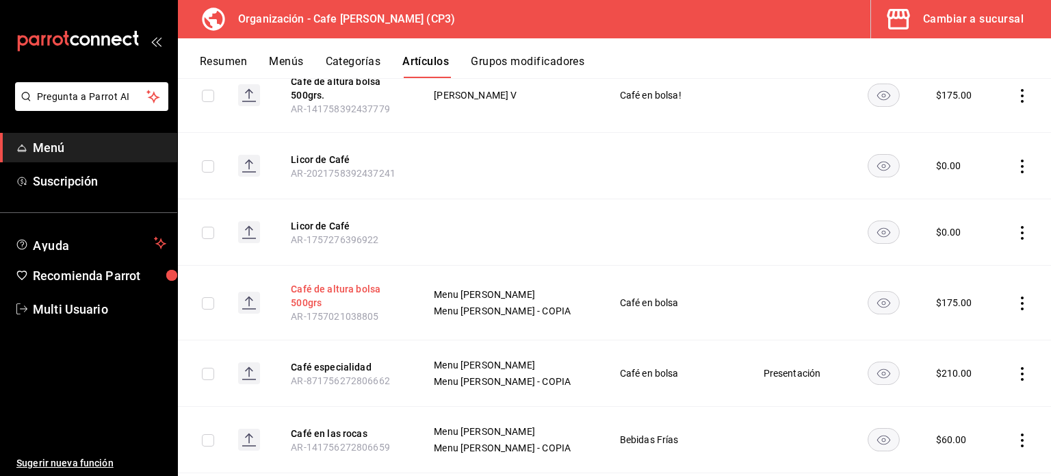
type input "café"
click at [323, 287] on button "Café de altura bolsa 500grs" at bounding box center [346, 295] width 110 height 27
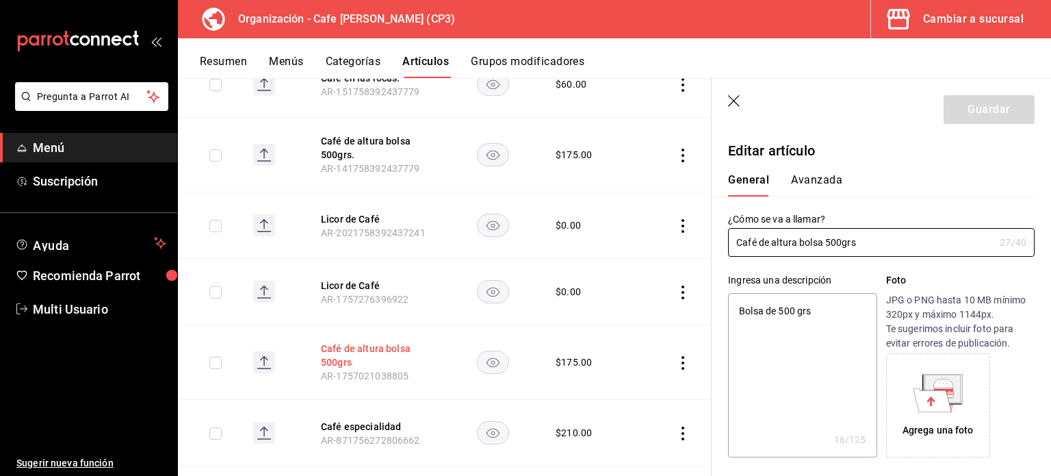
type textarea "x"
type input "$175.00"
type input "E48"
type input "90101500"
type input "ac7441a9-b2ac-48ae-a035-bf1ca09d11cd"
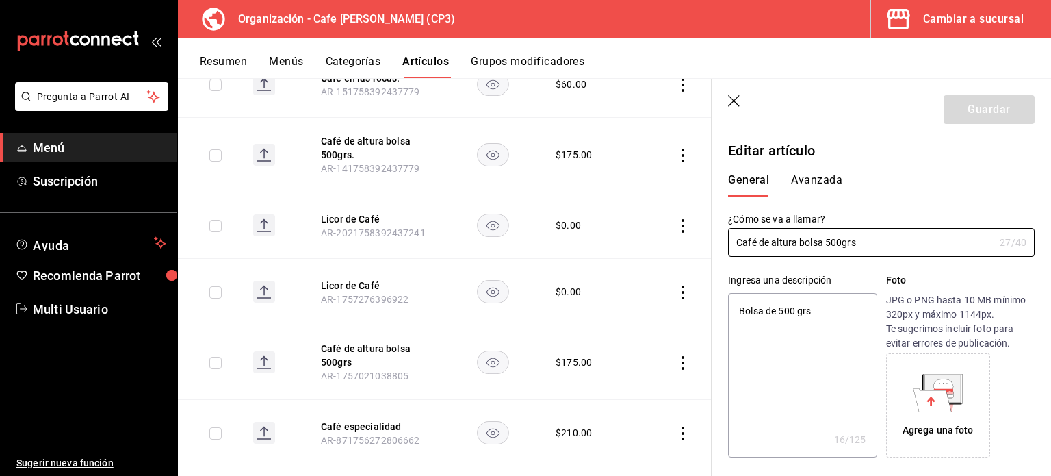
click at [812, 177] on button "Avanzada" at bounding box center [816, 184] width 51 height 23
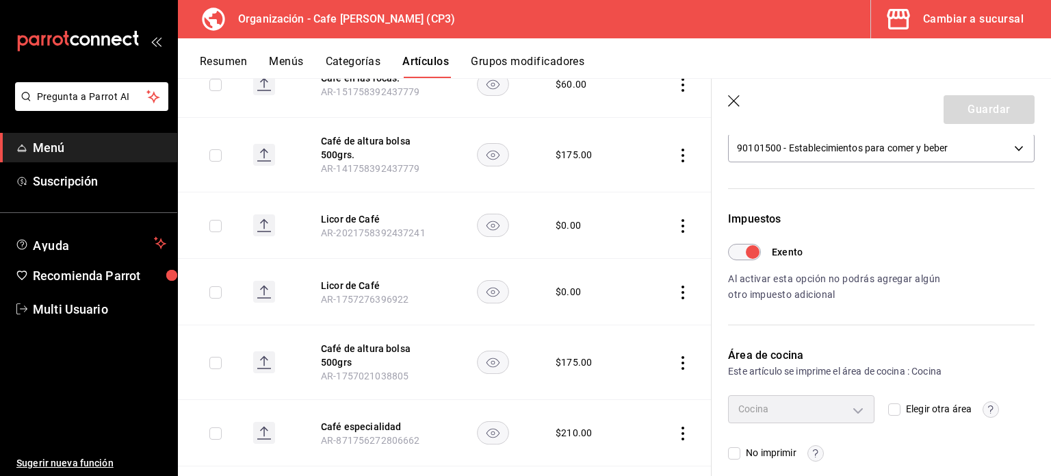
scroll to position [352, 0]
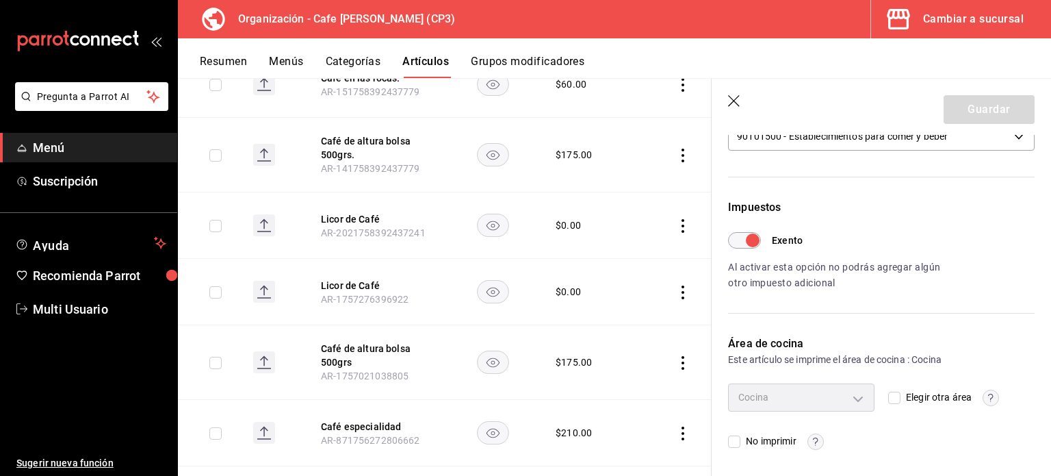
click at [745, 237] on input "Exento" at bounding box center [752, 240] width 49 height 16
checkbox input "false"
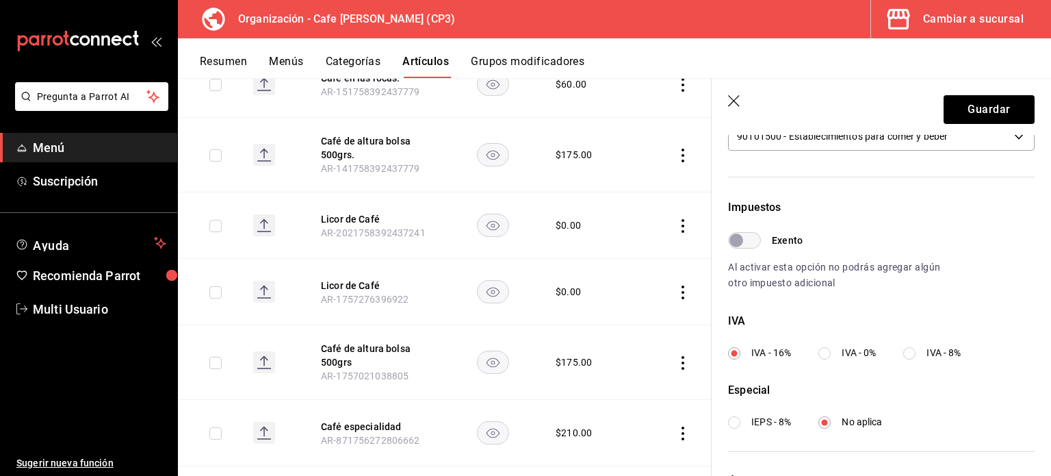
click at [827, 353] on input "IVA - 0%" at bounding box center [825, 353] width 12 height 12
radio input "true"
click at [984, 110] on button "Guardar" at bounding box center [989, 109] width 91 height 29
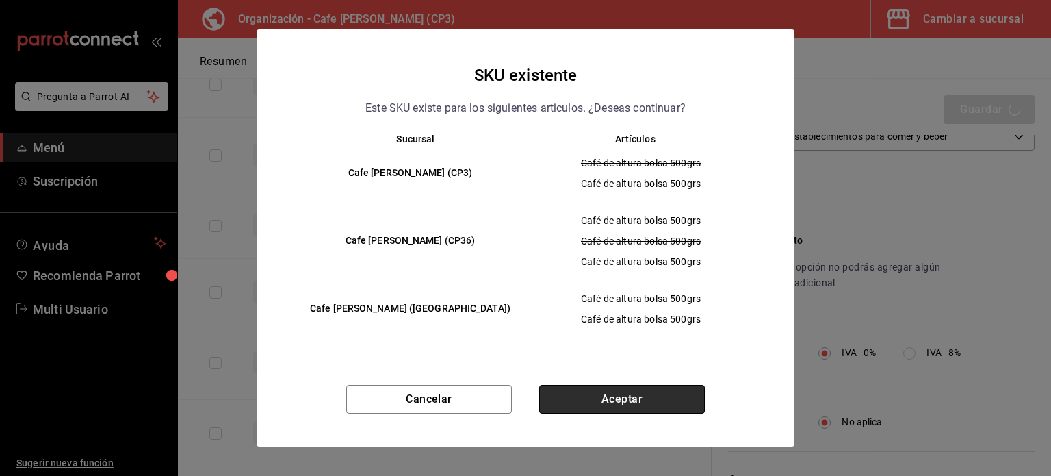
click at [625, 402] on button "Aceptar" at bounding box center [622, 399] width 166 height 29
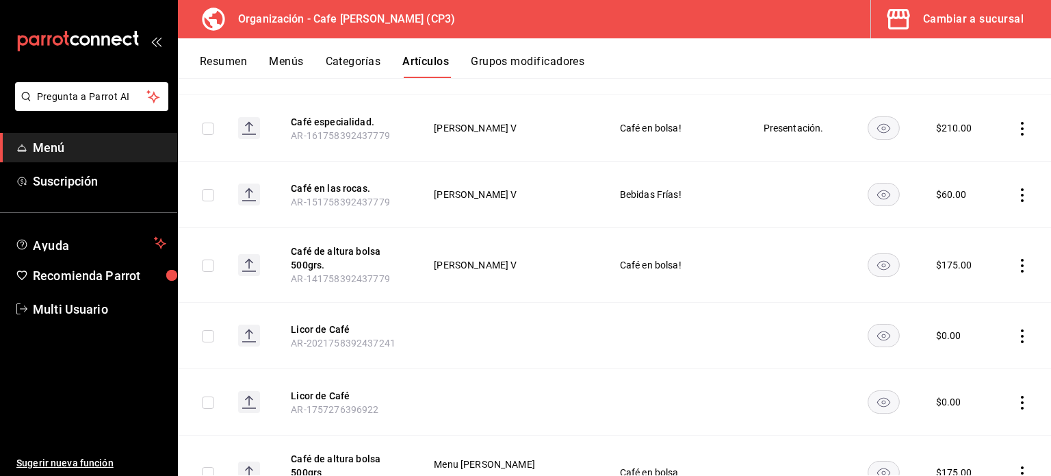
scroll to position [342, 0]
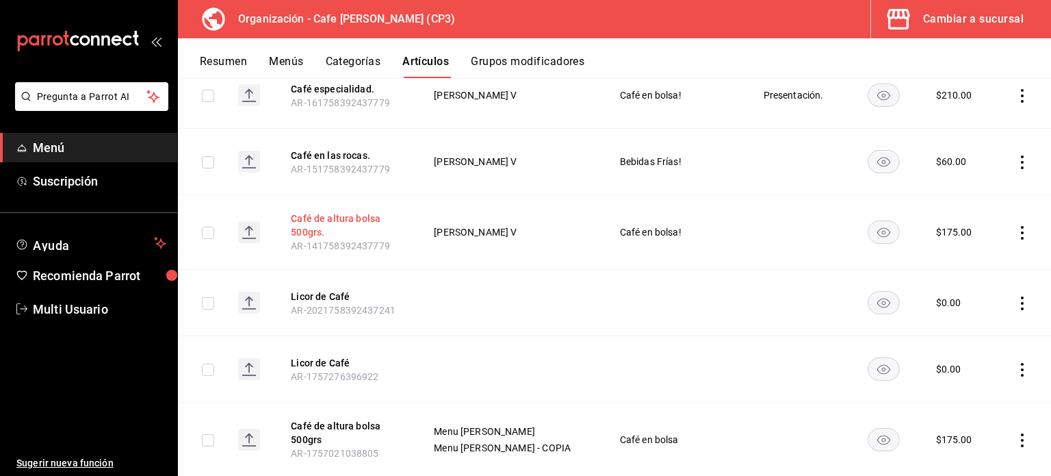
click at [304, 218] on button "Café de altura bolsa 500grs." at bounding box center [346, 224] width 110 height 27
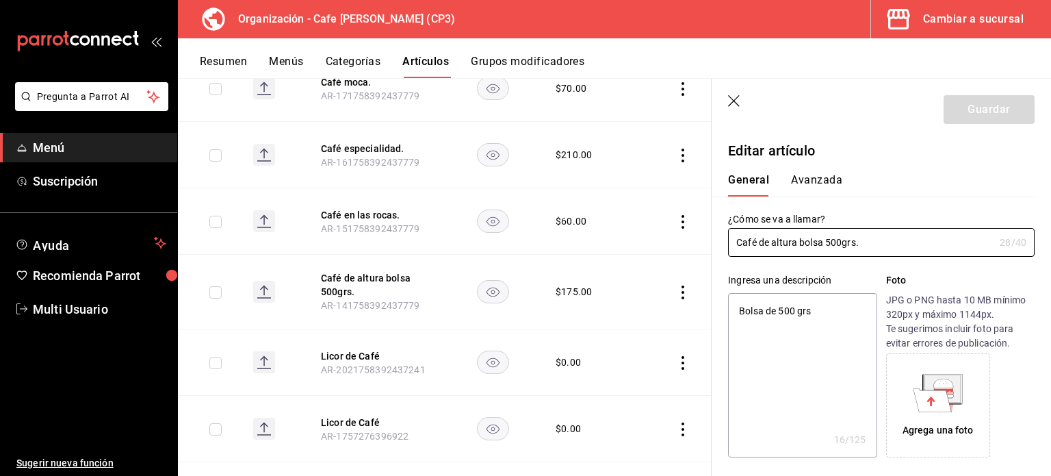
click at [804, 175] on button "Avanzada" at bounding box center [816, 184] width 51 height 23
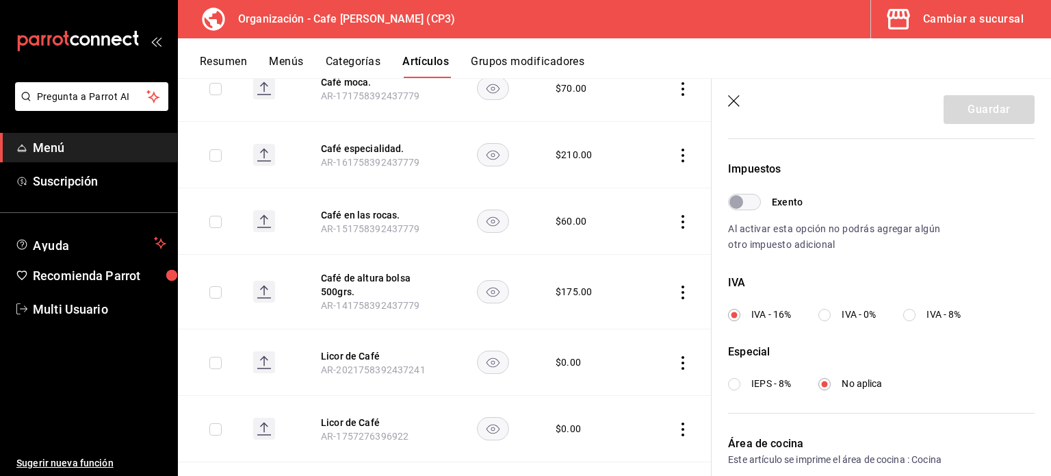
scroll to position [411, 0]
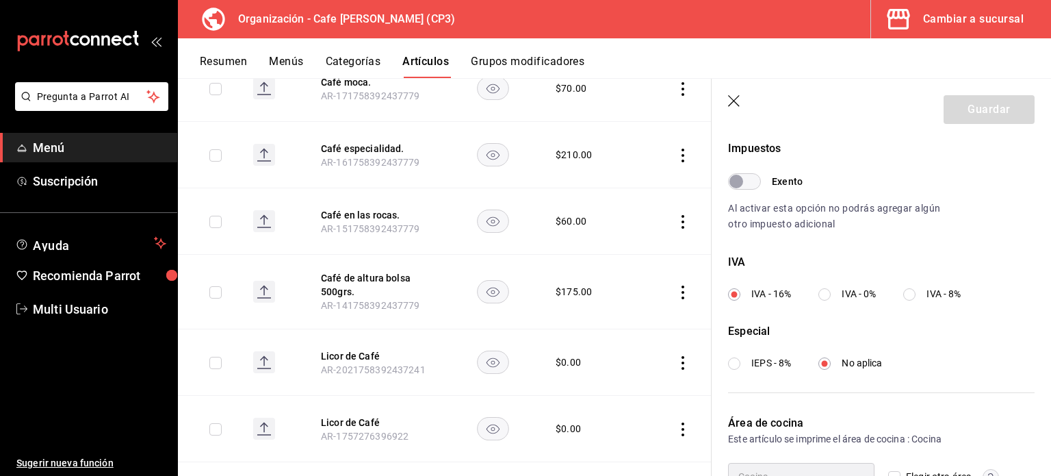
click at [827, 293] on input "IVA - 0%" at bounding box center [825, 294] width 12 height 12
radio input "true"
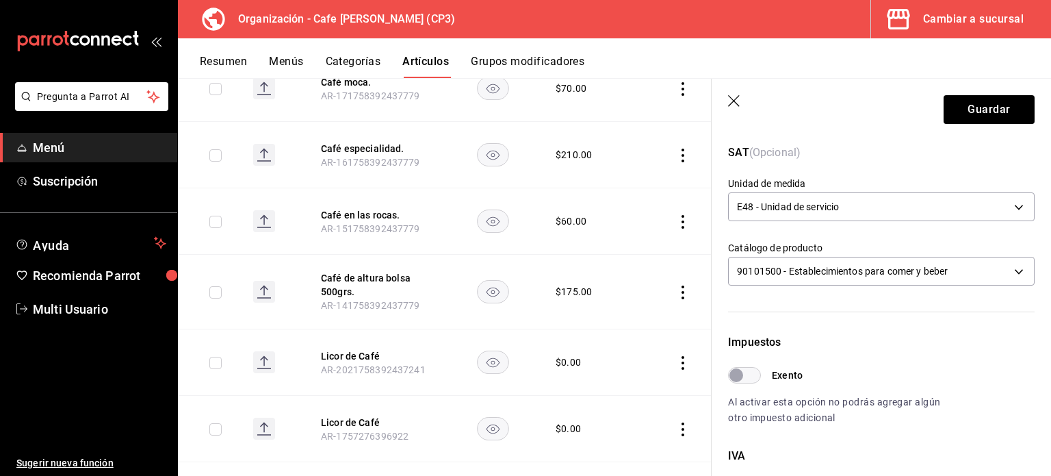
scroll to position [68, 0]
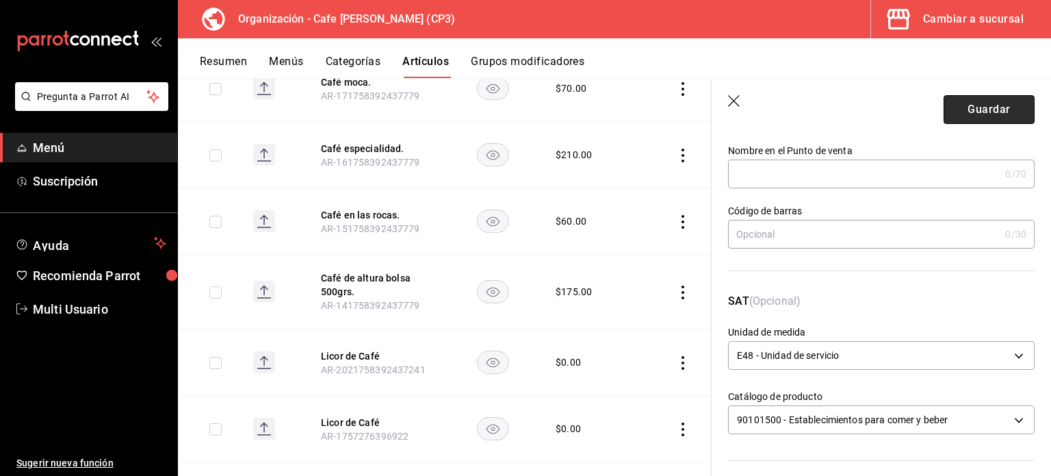
click at [969, 114] on button "Guardar" at bounding box center [989, 109] width 91 height 29
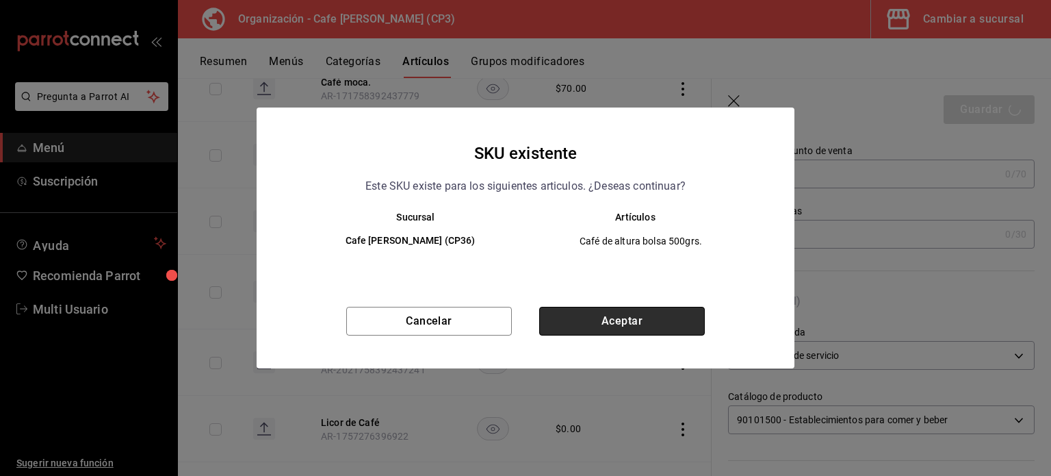
click at [645, 320] on button "Aceptar" at bounding box center [622, 321] width 166 height 29
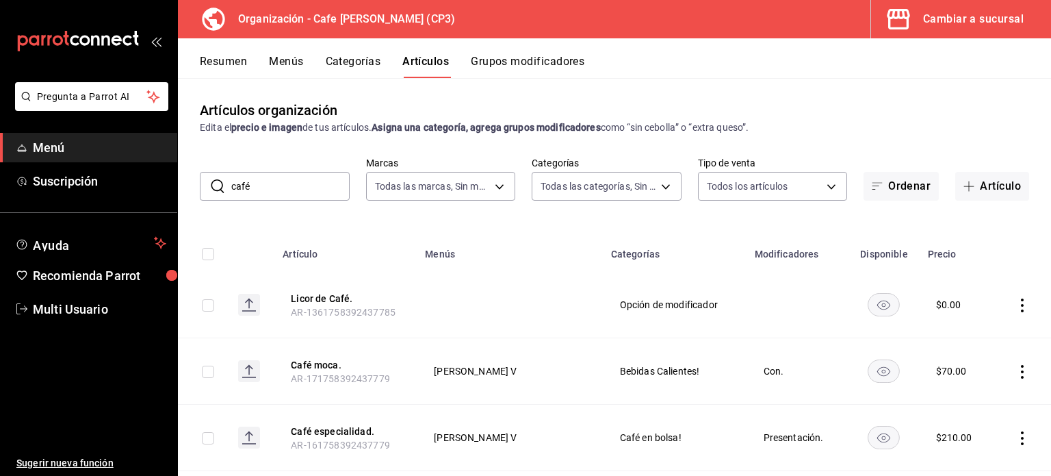
scroll to position [77, 0]
click at [272, 190] on input "café" at bounding box center [290, 185] width 118 height 27
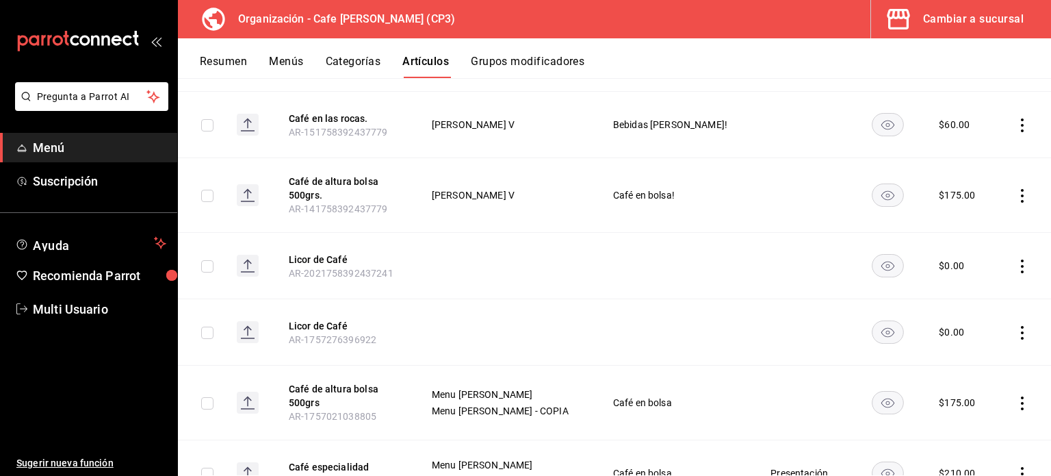
scroll to position [411, 0]
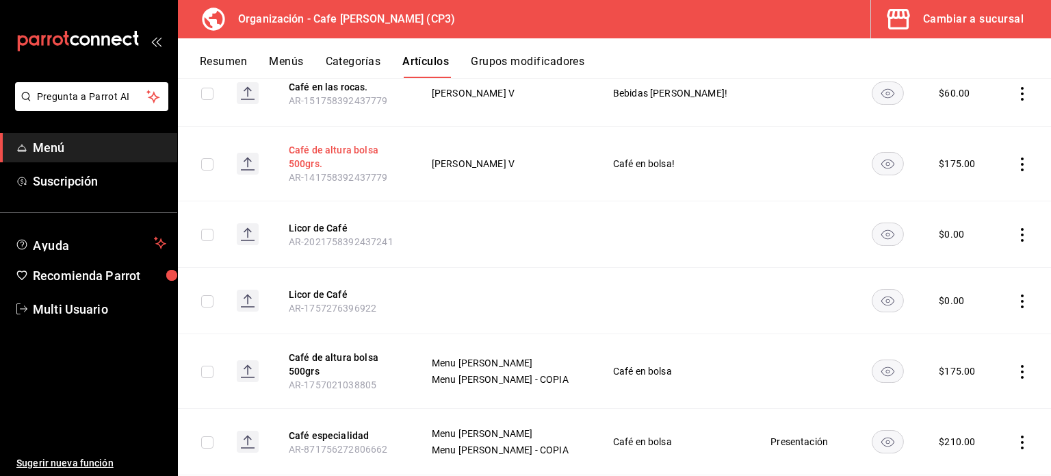
click at [309, 152] on button "Café de altura bolsa 500grs." at bounding box center [344, 156] width 110 height 27
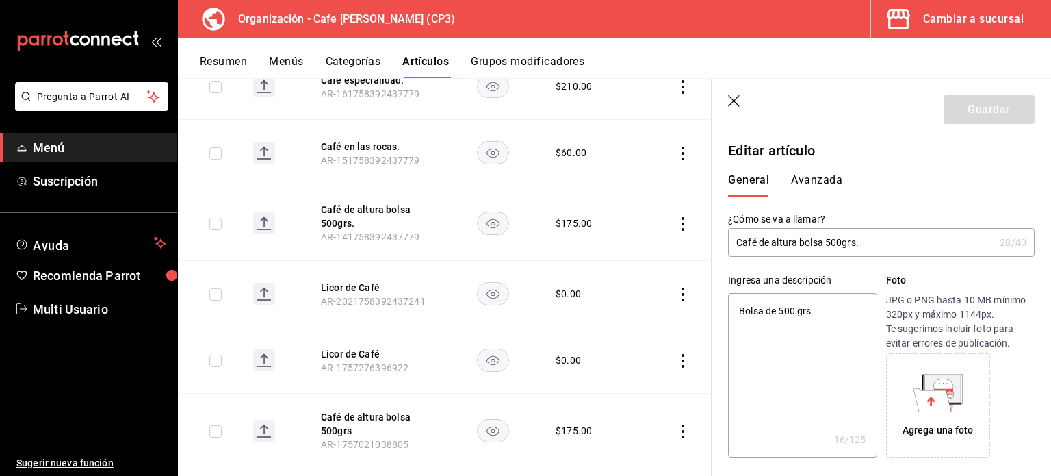
click at [812, 178] on button "Avanzada" at bounding box center [816, 184] width 51 height 23
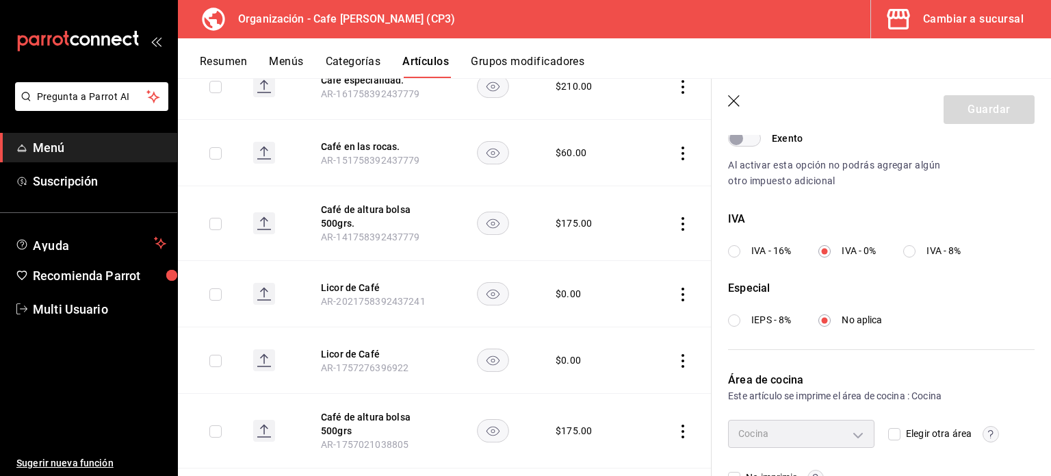
scroll to position [490, 0]
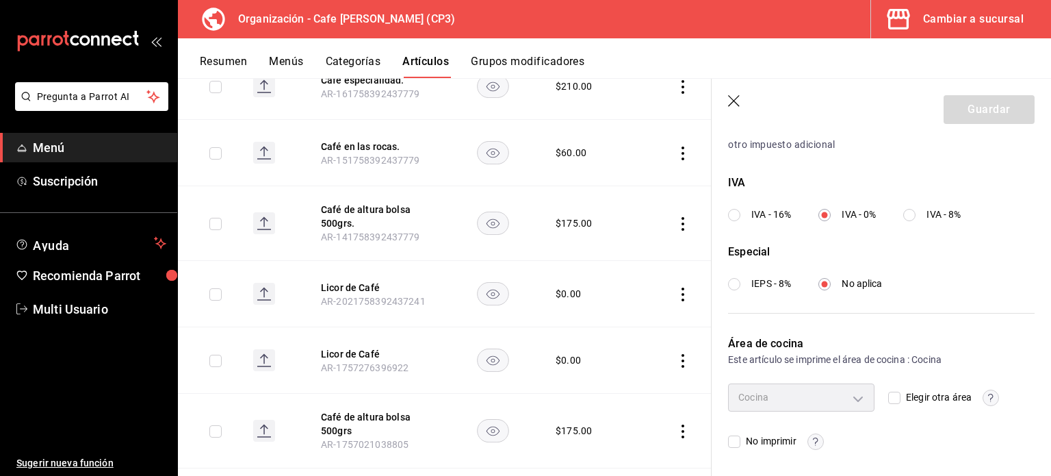
click at [734, 214] on input "IVA - 16%" at bounding box center [734, 215] width 12 height 12
radio input "true"
click at [830, 212] on input "IVA - 0%" at bounding box center [825, 215] width 12 height 12
radio input "true"
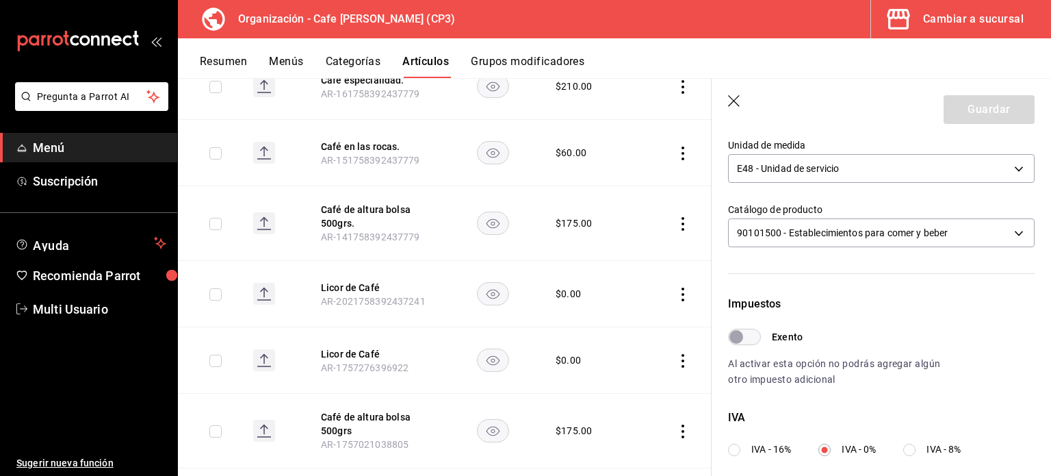
scroll to position [216, 0]
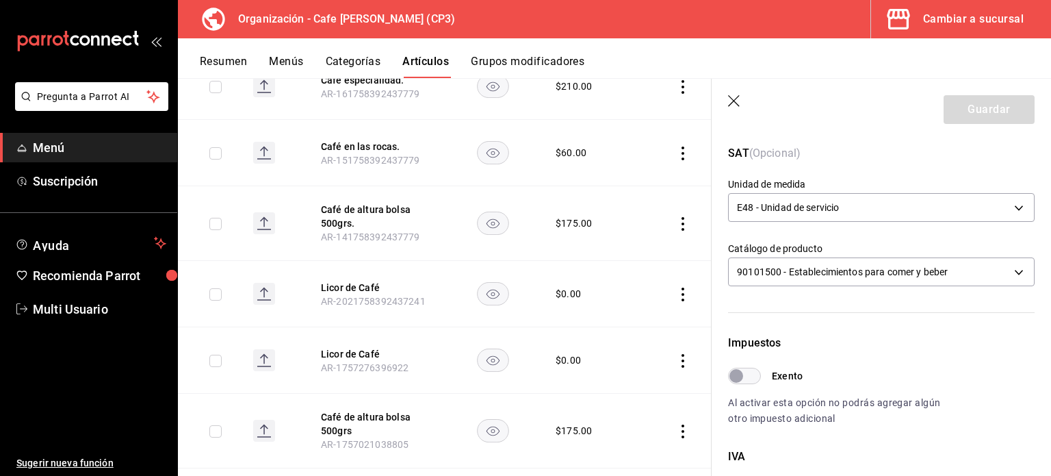
click at [733, 95] on icon "button" at bounding box center [735, 102] width 14 height 14
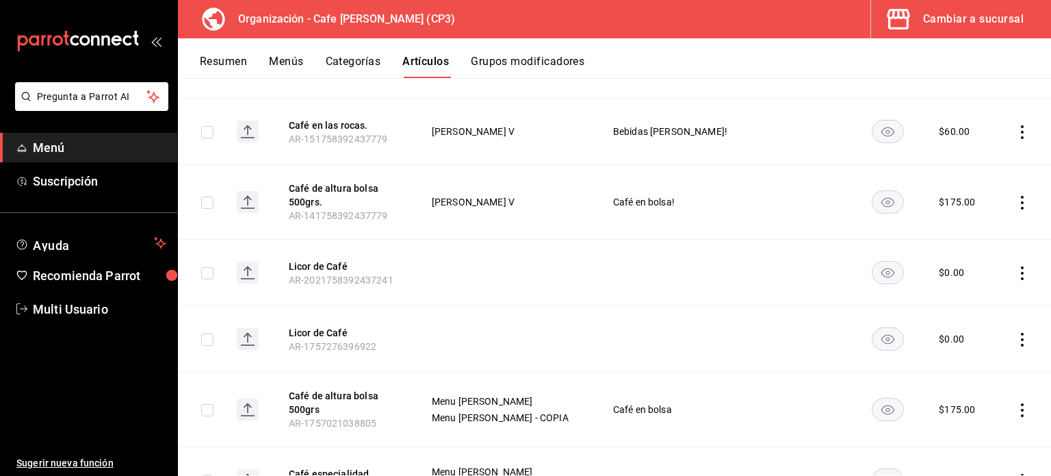
scroll to position [365, 0]
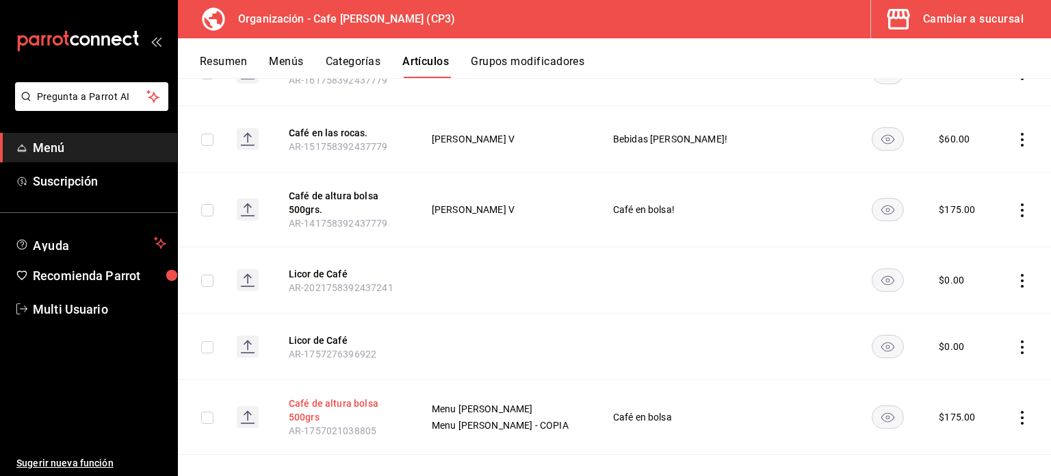
click at [318, 399] on button "Café de altura bolsa 500grs" at bounding box center [344, 409] width 110 height 27
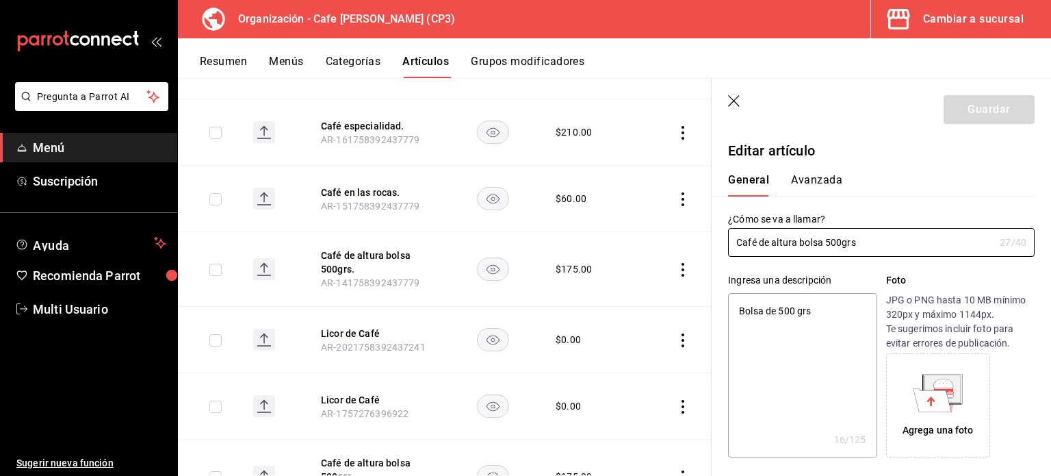
click at [819, 182] on button "Avanzada" at bounding box center [816, 184] width 51 height 23
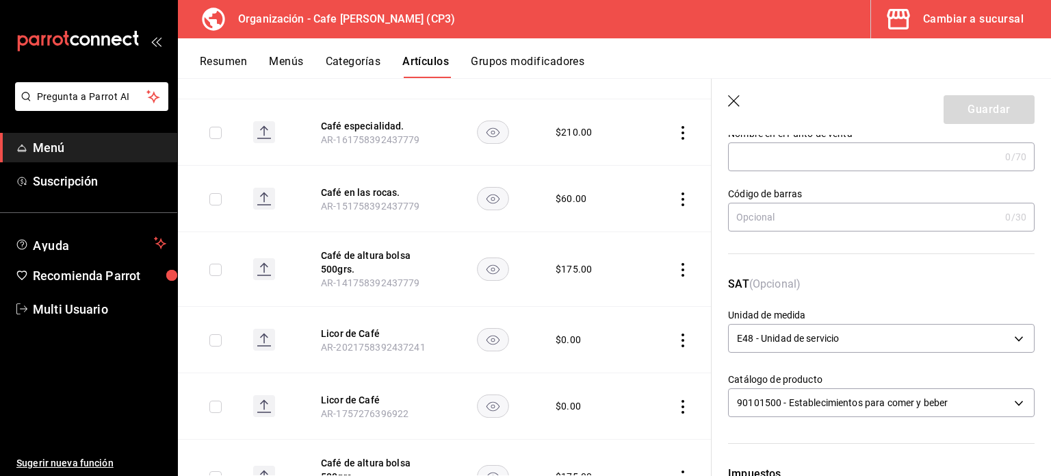
scroll to position [68, 0]
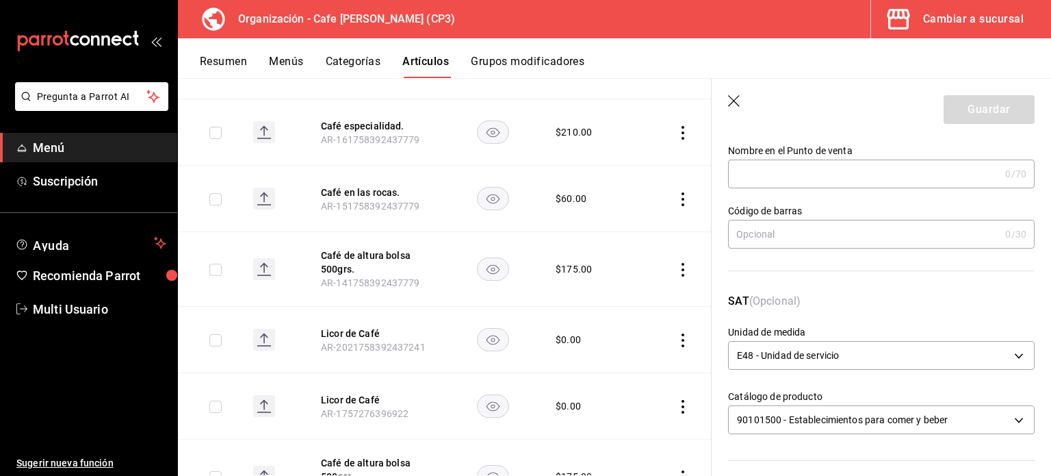
click at [734, 105] on icon "button" at bounding box center [735, 102] width 14 height 14
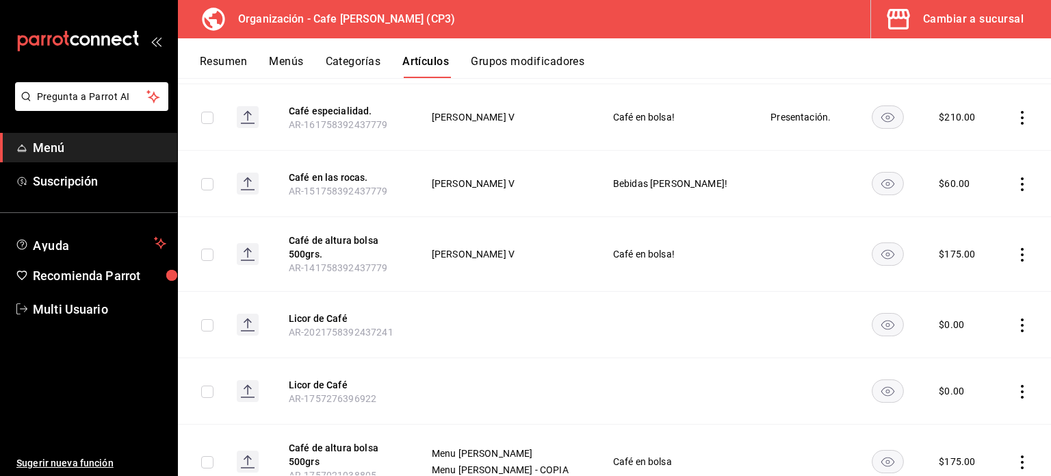
click at [290, 61] on button "Menús" at bounding box center [286, 66] width 34 height 23
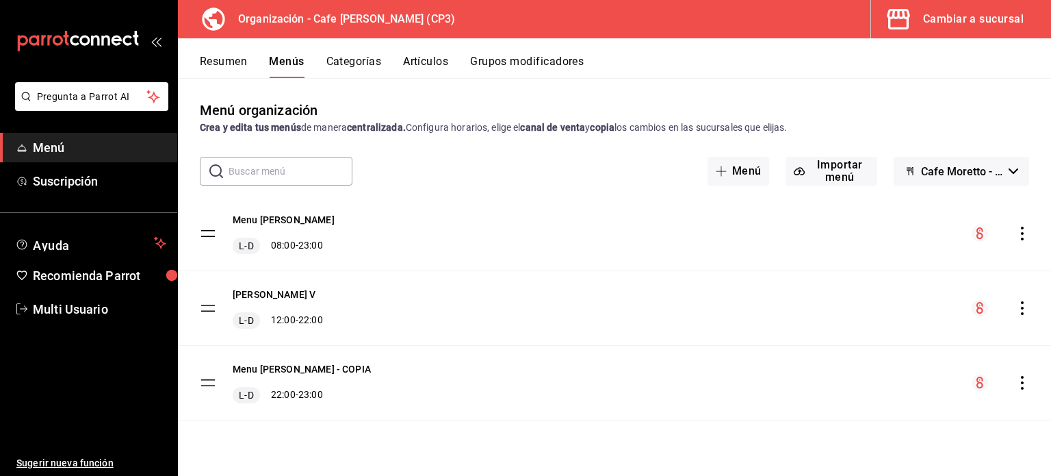
click at [1021, 306] on icon "actions" at bounding box center [1023, 308] width 14 height 14
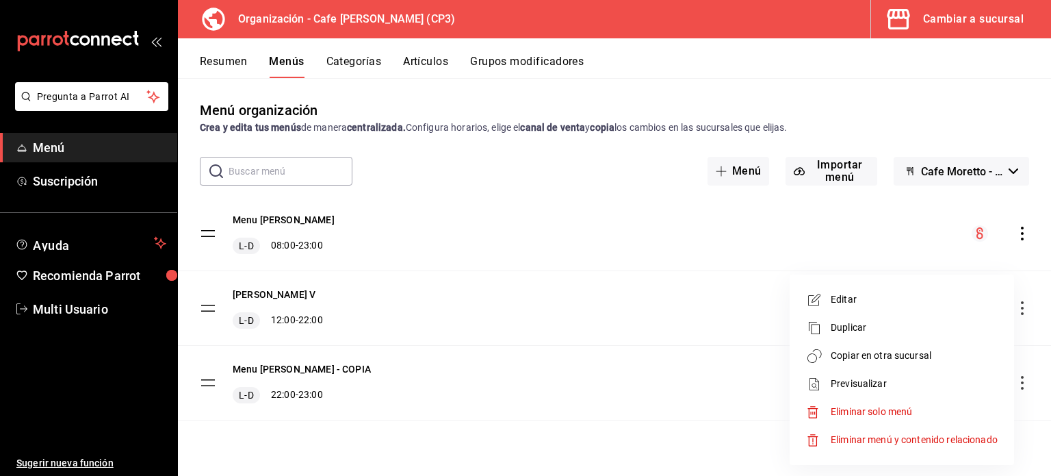
click at [875, 358] on span "Copiar en otra sucursal" at bounding box center [914, 355] width 167 height 14
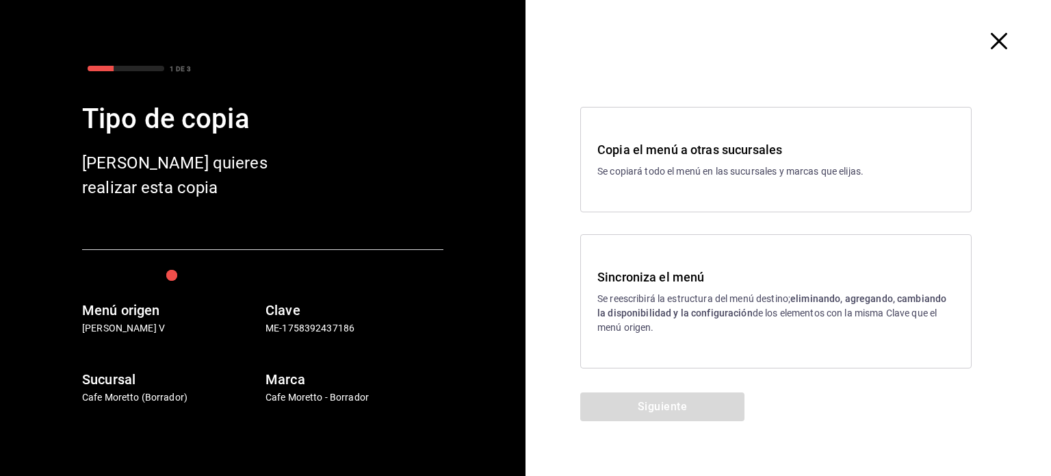
click at [726, 311] on strong "eliminando, agregando, cambiando la disponibilidad y la configuración" at bounding box center [772, 305] width 349 height 25
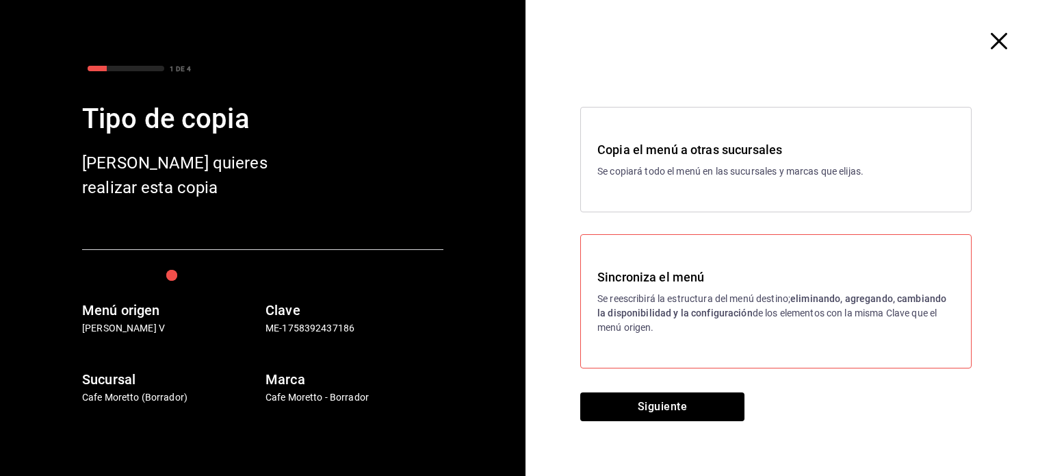
click at [1001, 36] on icon "button" at bounding box center [999, 41] width 16 height 16
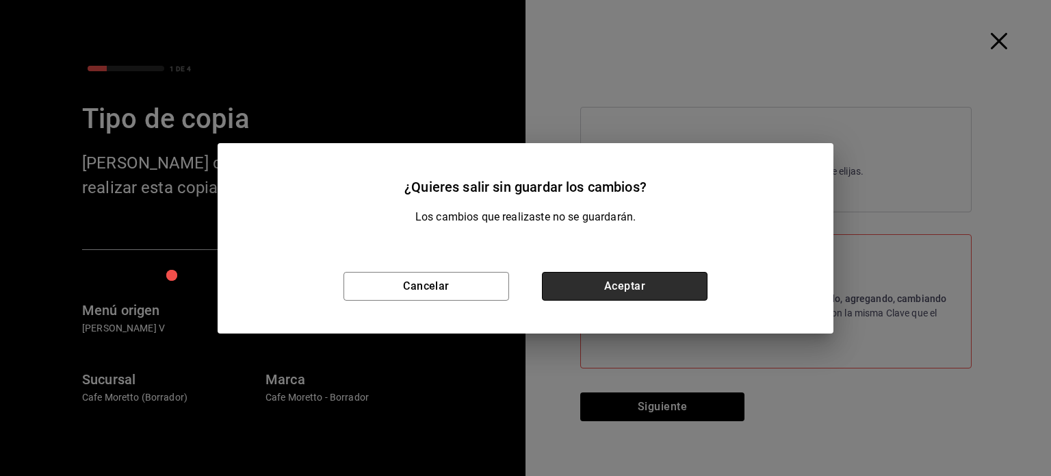
click at [608, 292] on button "Aceptar" at bounding box center [625, 286] width 166 height 29
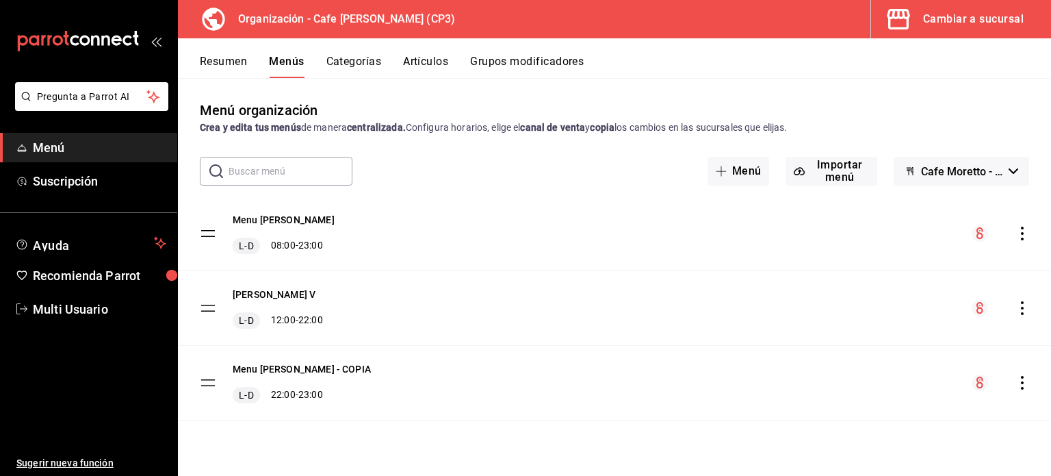
click at [426, 61] on button "Artículos" at bounding box center [425, 66] width 45 height 23
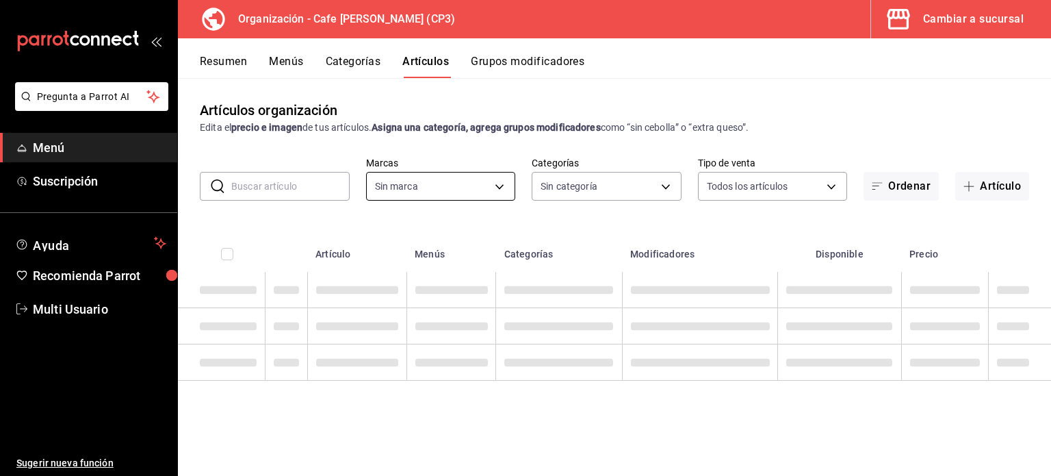
type input "6dc9de23-4e9e-430a-bcd5-91159ab4267b"
type input "048bf4da-154a-48a0-84f9-ce75f274b8af,e068bf40-5b21-43e8-99dc-5a3568ed721a,08e72…"
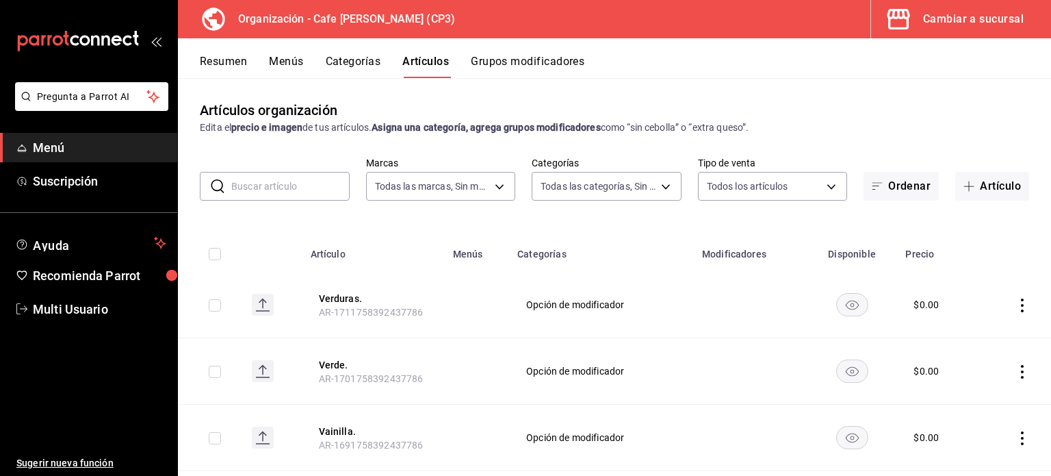
click at [270, 178] on input "text" at bounding box center [290, 185] width 118 height 27
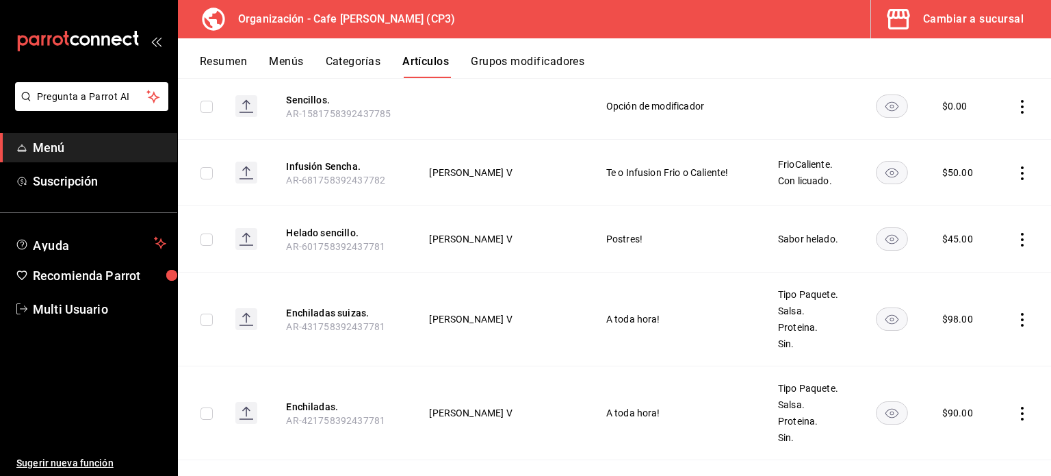
scroll to position [205, 0]
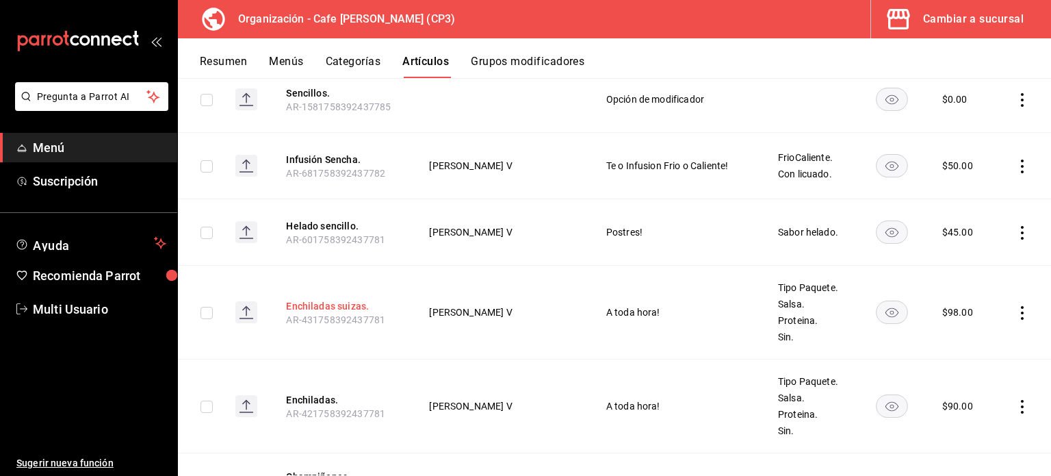
type input "enc"
click at [348, 303] on button "Enchiladas suizas." at bounding box center [341, 306] width 110 height 14
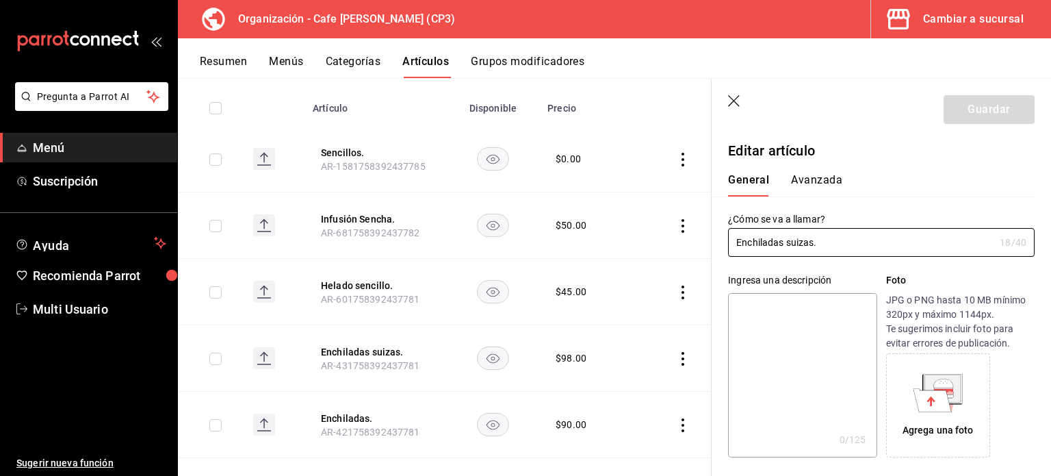
click at [815, 181] on button "Avanzada" at bounding box center [816, 184] width 51 height 23
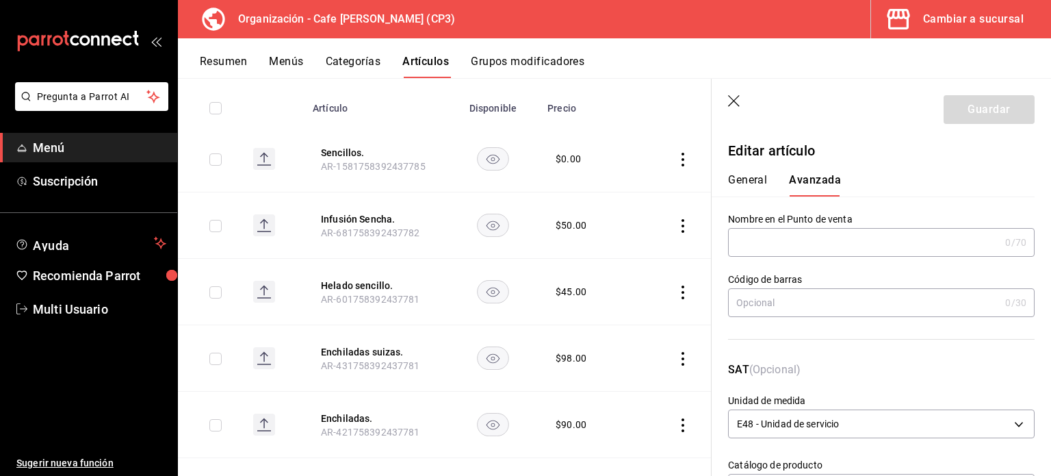
click at [736, 98] on icon "button" at bounding box center [734, 101] width 12 height 12
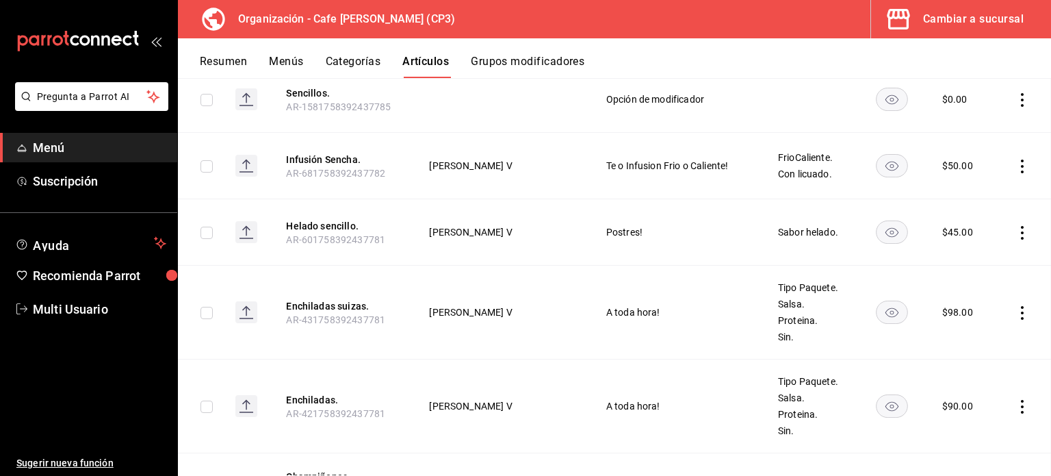
scroll to position [159, 0]
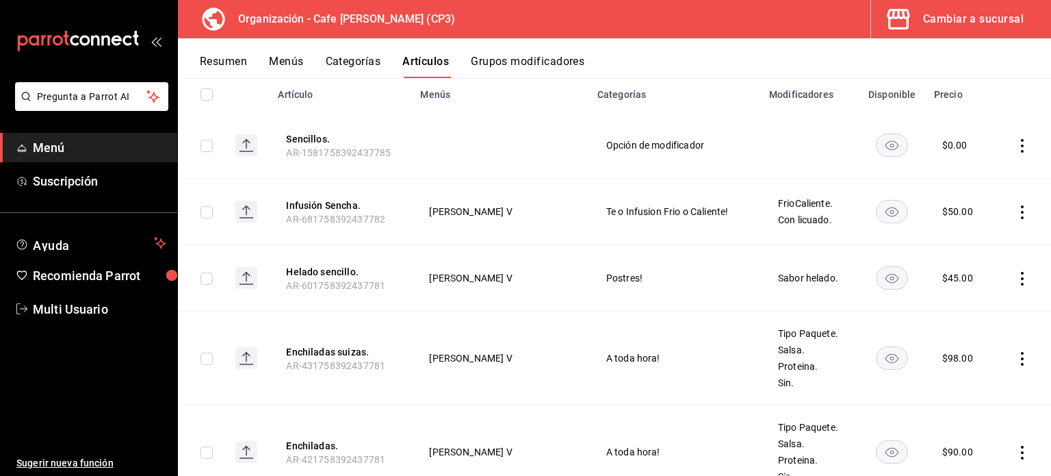
click at [292, 60] on button "Menús" at bounding box center [286, 66] width 34 height 23
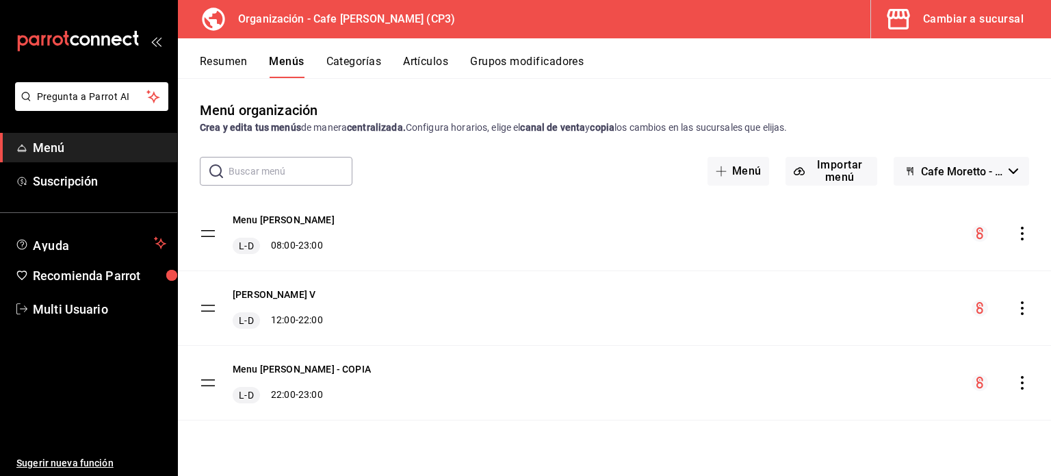
click at [1023, 309] on icon "actions" at bounding box center [1022, 308] width 3 height 14
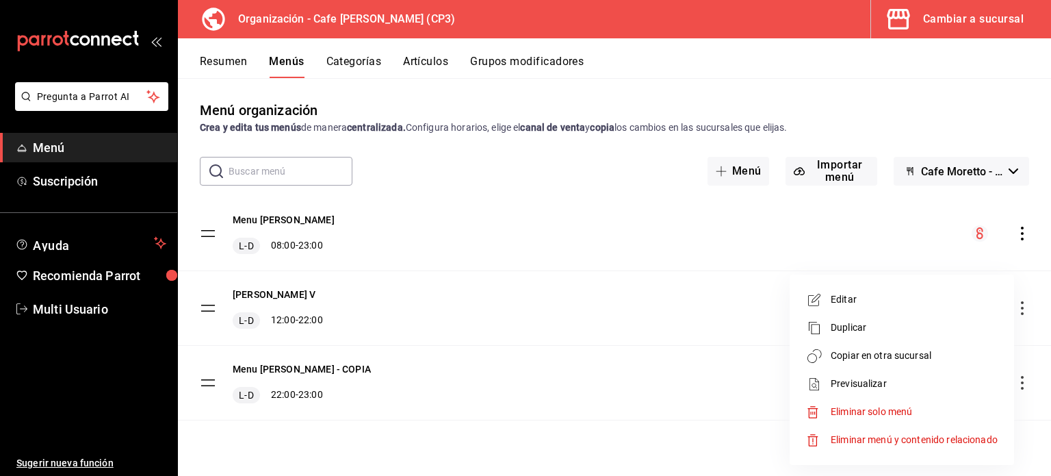
click at [880, 359] on span "Copiar en otra sucursal" at bounding box center [914, 355] width 167 height 14
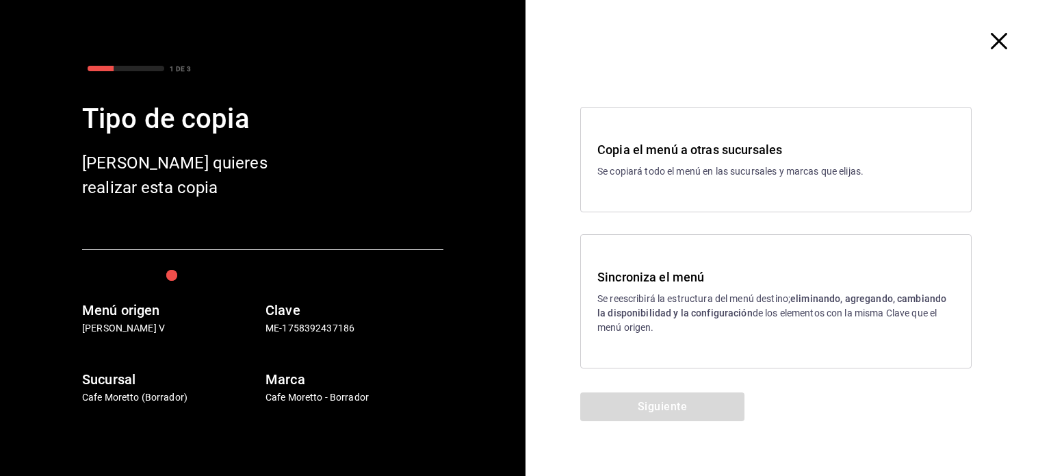
click at [739, 303] on p "Se reescribirá la estructura del menú destino; eliminando, agregando, cambiando…" at bounding box center [776, 313] width 357 height 43
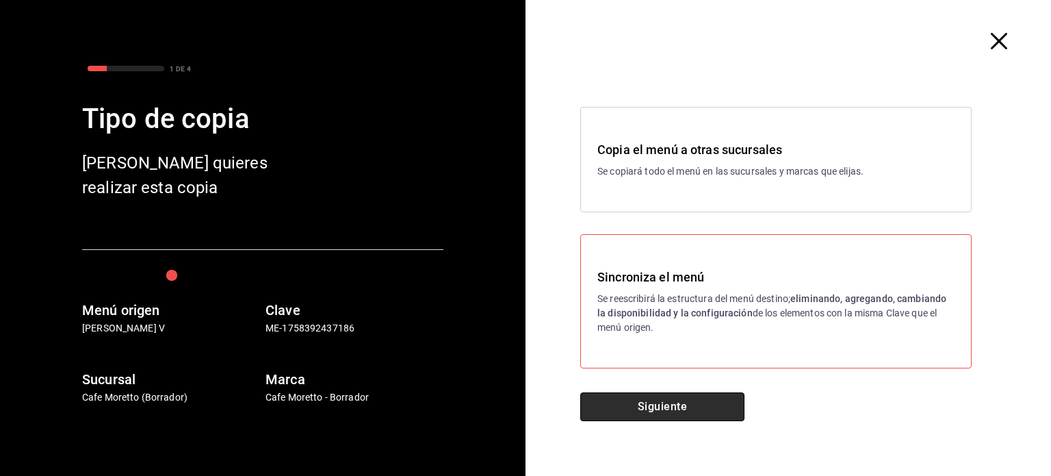
click at [684, 405] on button "Siguiente" at bounding box center [662, 406] width 164 height 29
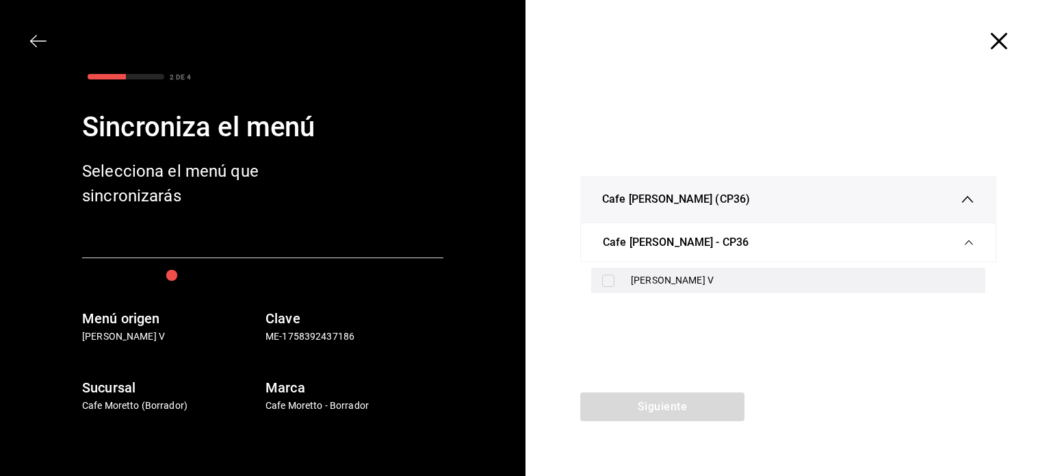
click at [607, 279] on input "checkbox" at bounding box center [608, 280] width 12 height 12
checkbox input "true"
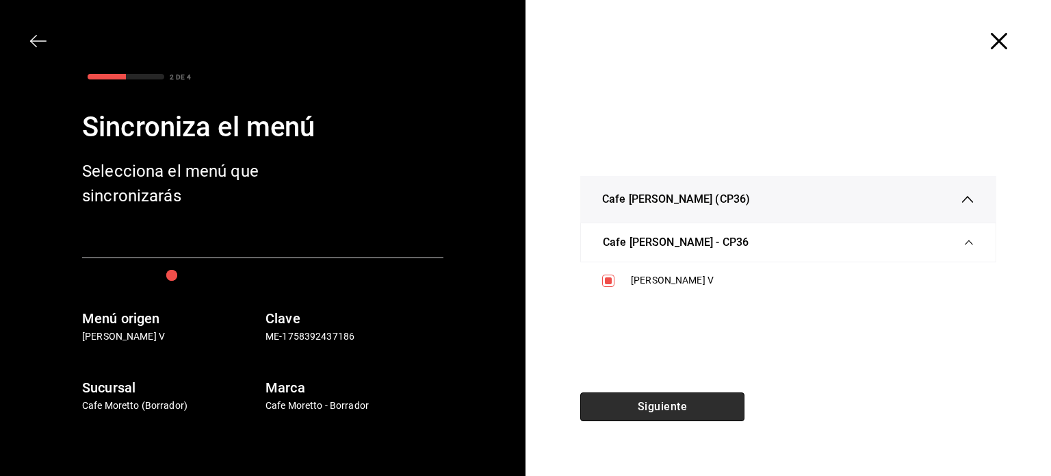
click at [657, 407] on button "Siguiente" at bounding box center [662, 406] width 164 height 29
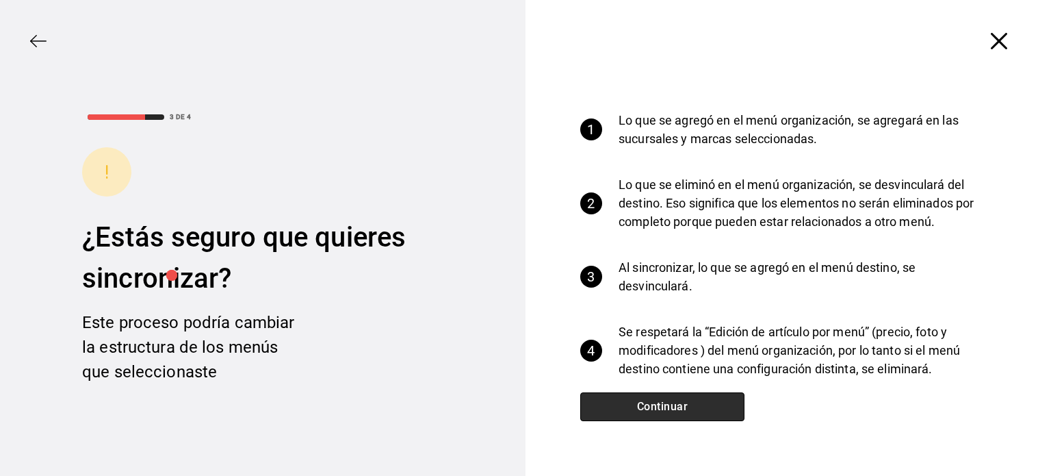
click at [695, 407] on button "Continuar" at bounding box center [662, 406] width 164 height 29
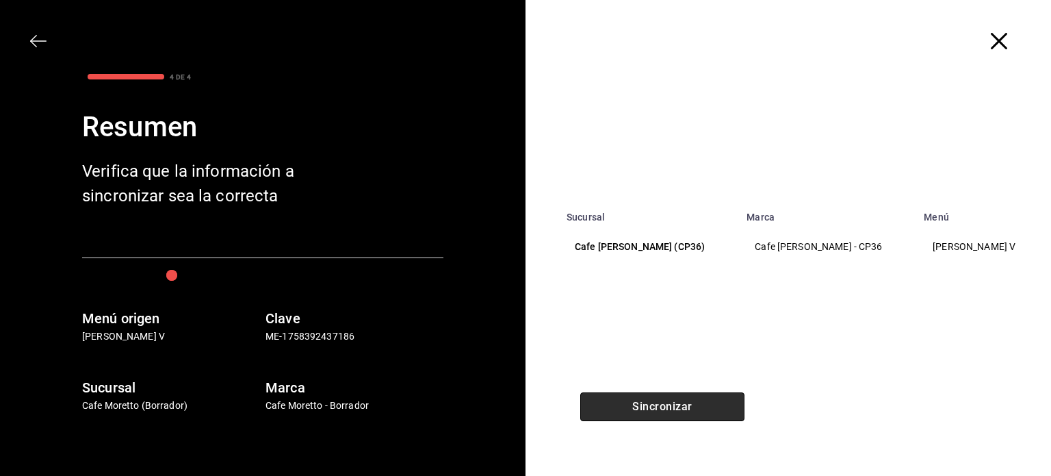
click at [695, 407] on button "Sincronizar" at bounding box center [662, 406] width 164 height 29
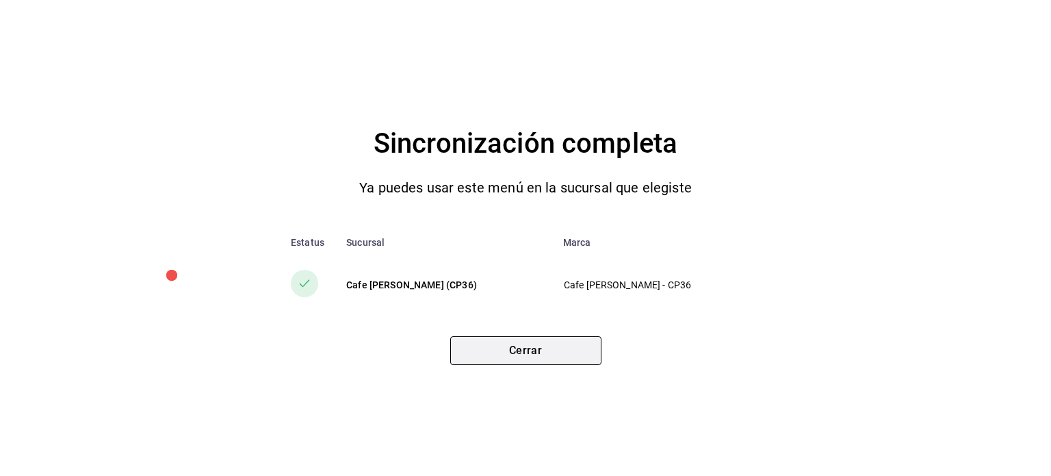
click at [550, 343] on button "Cerrar" at bounding box center [525, 350] width 151 height 29
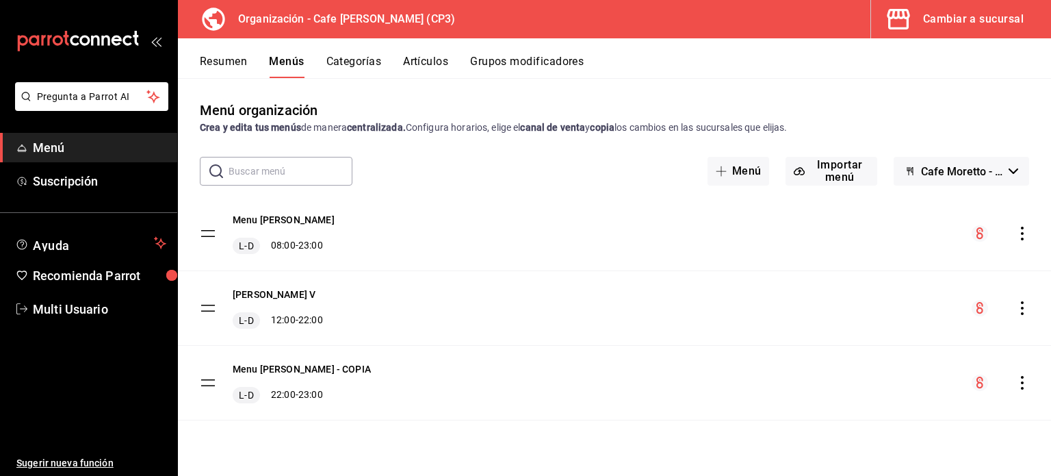
click at [1021, 229] on icon "actions" at bounding box center [1023, 234] width 14 height 14
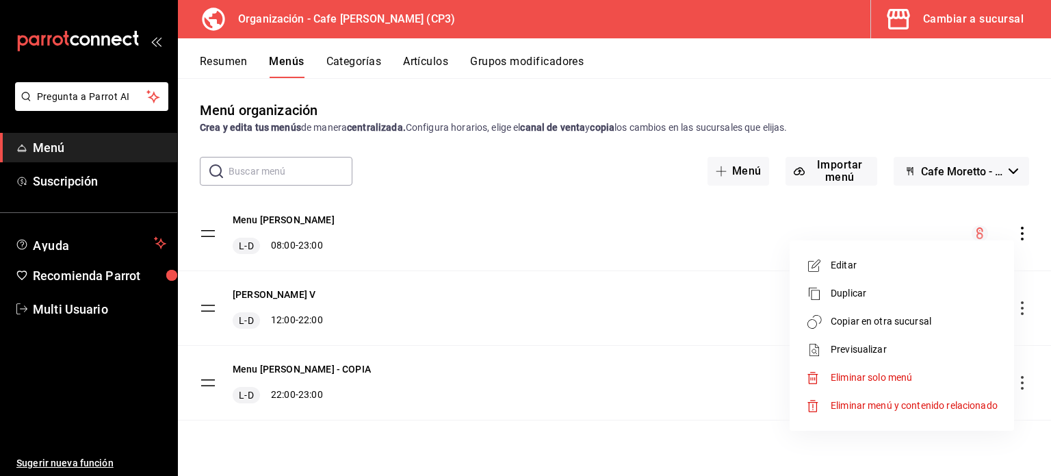
click at [868, 320] on span "Copiar en otra sucursal" at bounding box center [914, 321] width 167 height 14
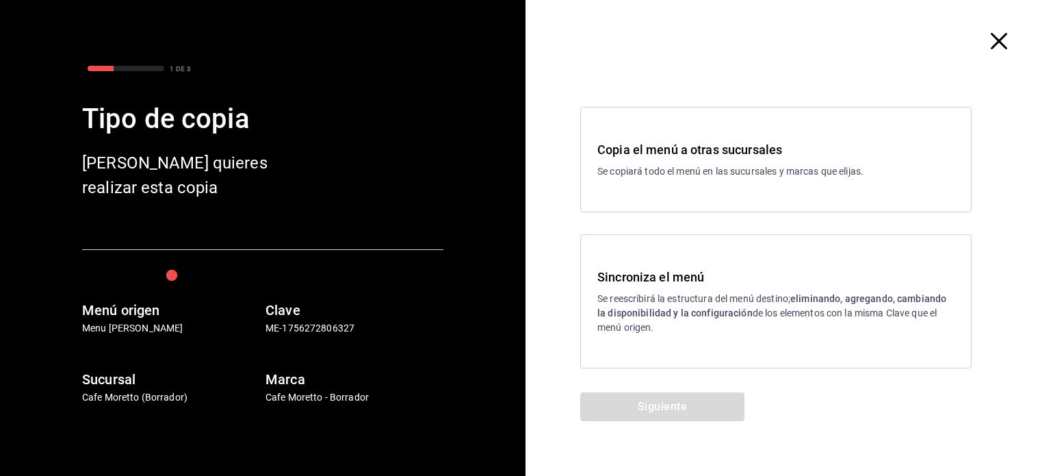
click at [756, 320] on p "Se reescribirá la estructura del menú destino; eliminando, agregando, cambiando…" at bounding box center [776, 313] width 357 height 43
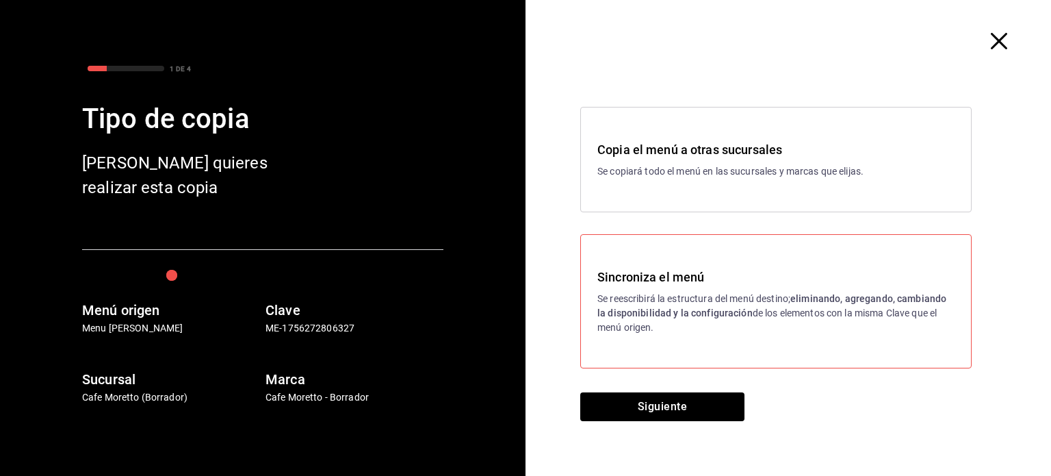
click at [756, 320] on p "Se reescribirá la estructura del menú destino; eliminando, agregando, cambiando…" at bounding box center [776, 313] width 357 height 43
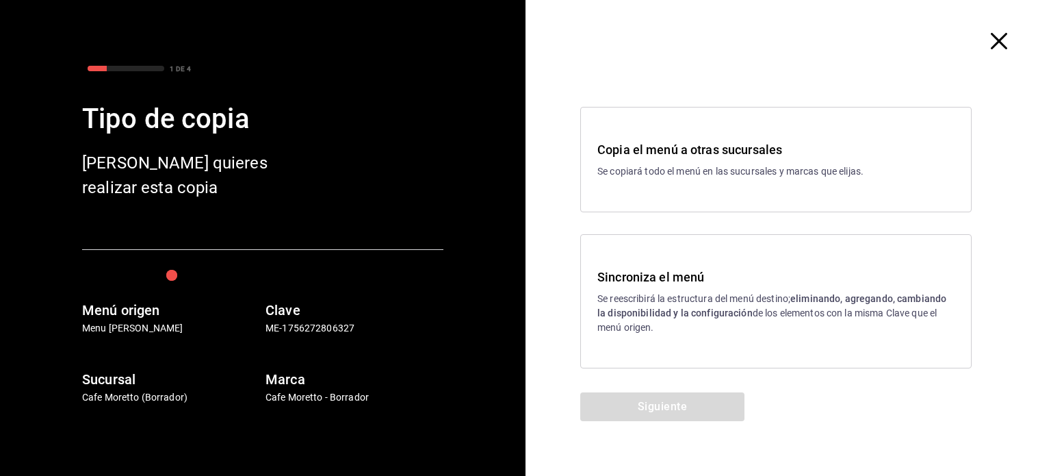
click at [756, 320] on p "Se reescribirá la estructura del menú destino; eliminando, agregando, cambiando…" at bounding box center [776, 313] width 357 height 43
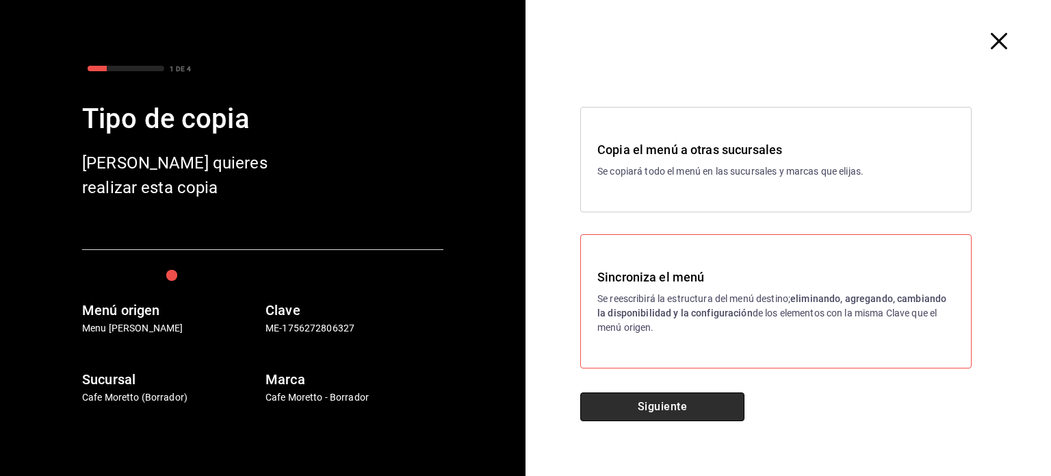
click at [638, 407] on button "Siguiente" at bounding box center [662, 406] width 164 height 29
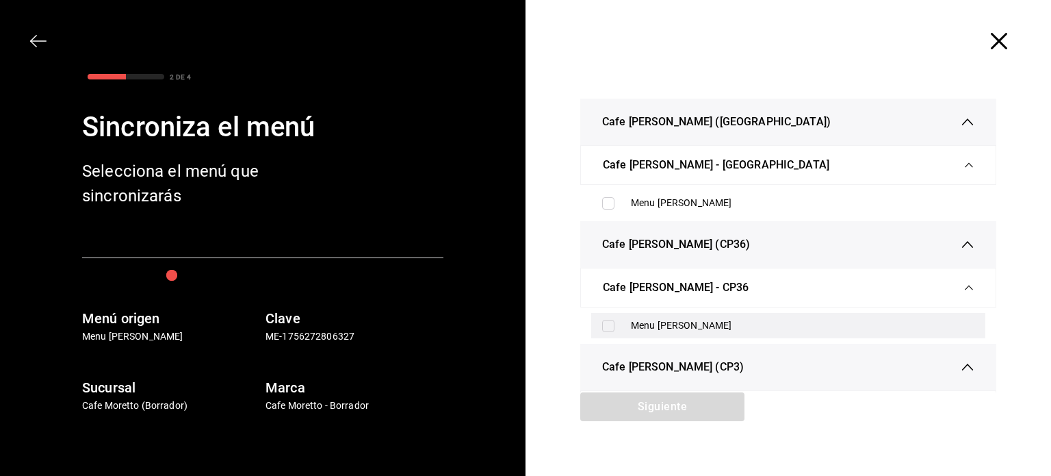
click at [604, 325] on input "checkbox" at bounding box center [608, 326] width 12 height 12
checkbox input "true"
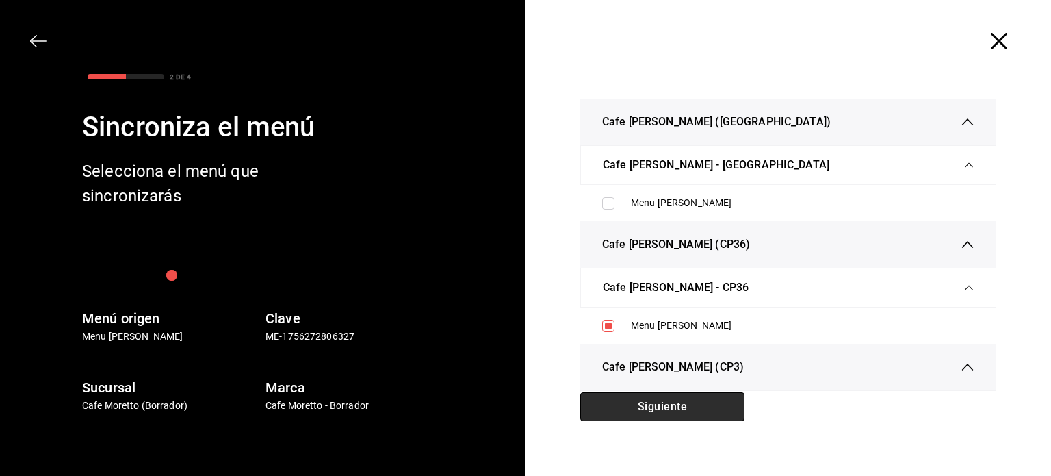
click at [690, 404] on button "Siguiente" at bounding box center [662, 406] width 164 height 29
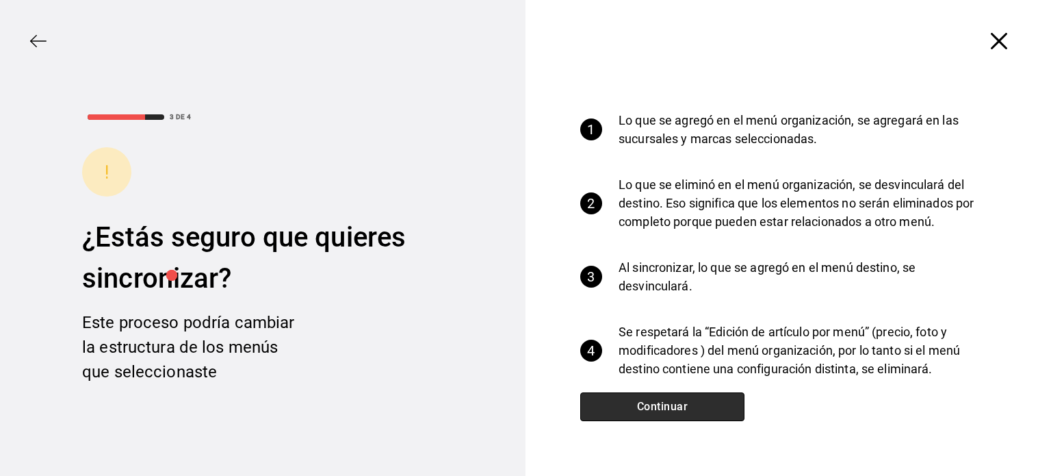
click at [690, 404] on button "Continuar" at bounding box center [662, 406] width 164 height 29
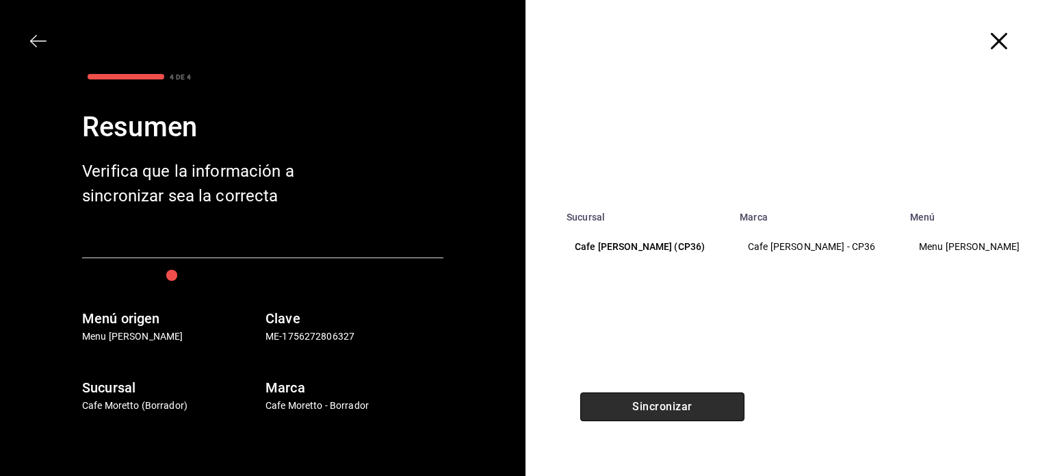
click at [687, 407] on button "Sincronizar" at bounding box center [662, 406] width 164 height 29
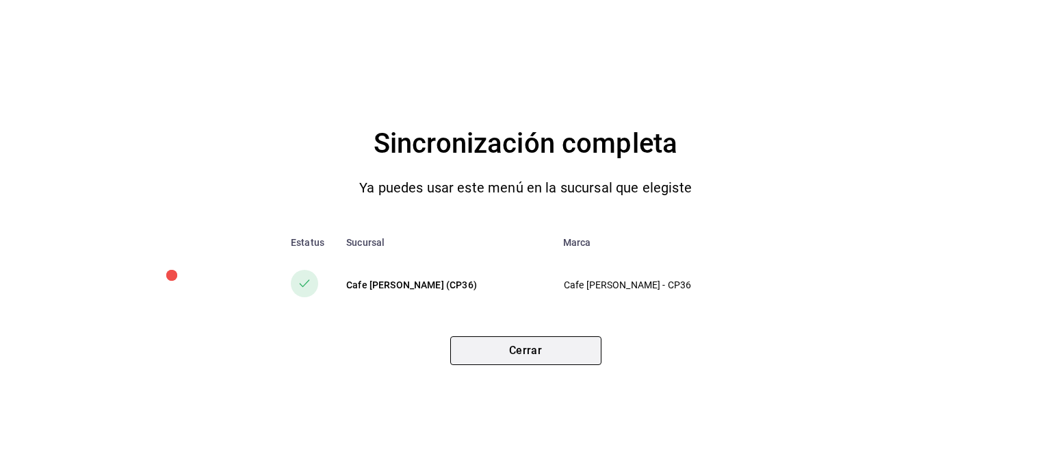
click at [548, 348] on button "Cerrar" at bounding box center [525, 350] width 151 height 29
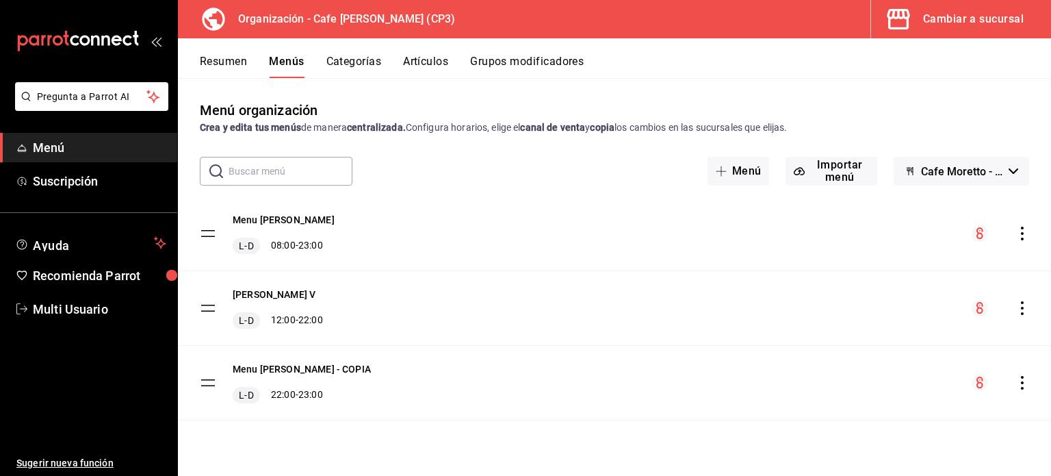
click at [971, 13] on div "Cambiar a sucursal" at bounding box center [973, 19] width 101 height 19
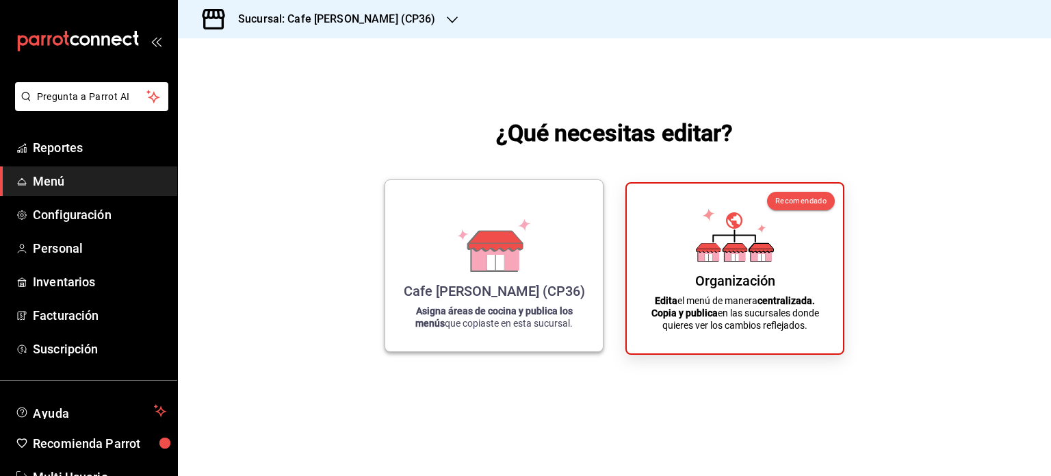
click at [509, 272] on div "Cafe [PERSON_NAME] (CP36) Asigna áreas de cocina y publica los menús que copias…" at bounding box center [494, 265] width 185 height 149
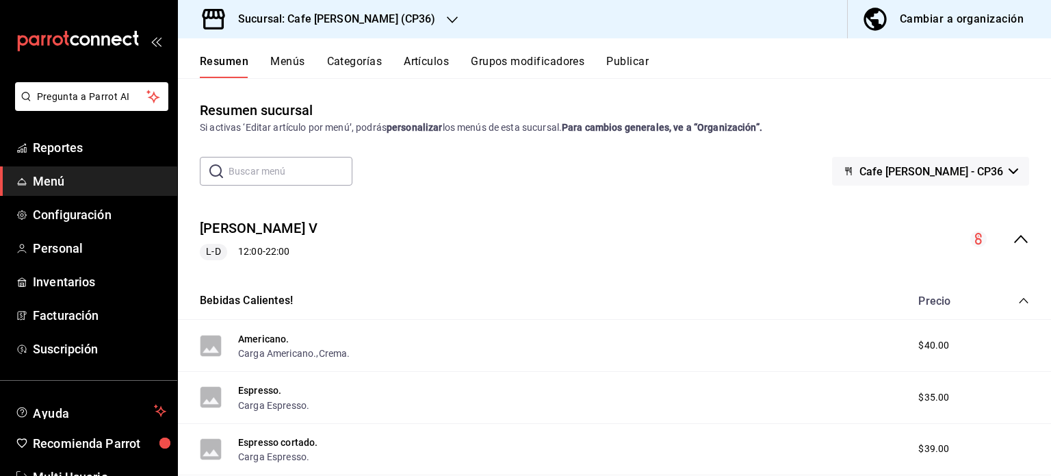
click at [634, 64] on button "Publicar" at bounding box center [627, 66] width 42 height 23
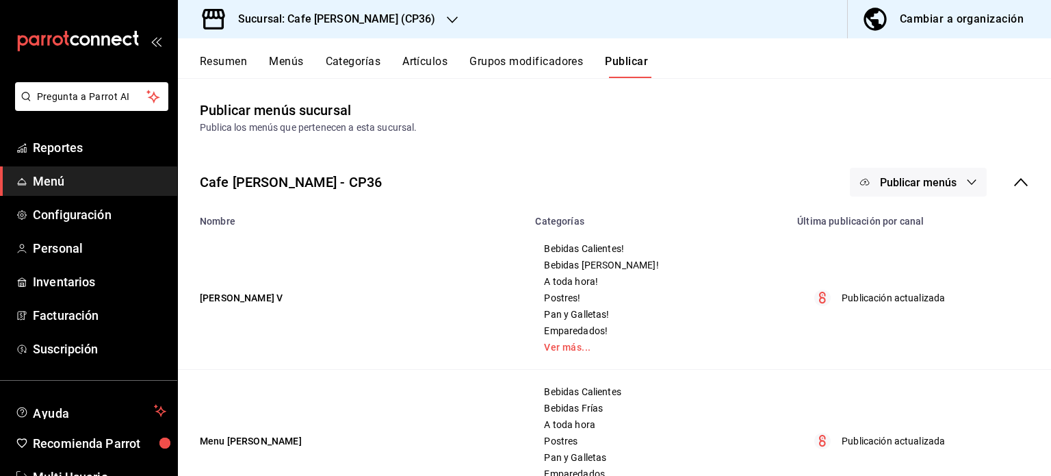
click at [966, 179] on icon "button" at bounding box center [971, 182] width 11 height 11
click at [906, 225] on span "Punto de venta" at bounding box center [928, 227] width 66 height 14
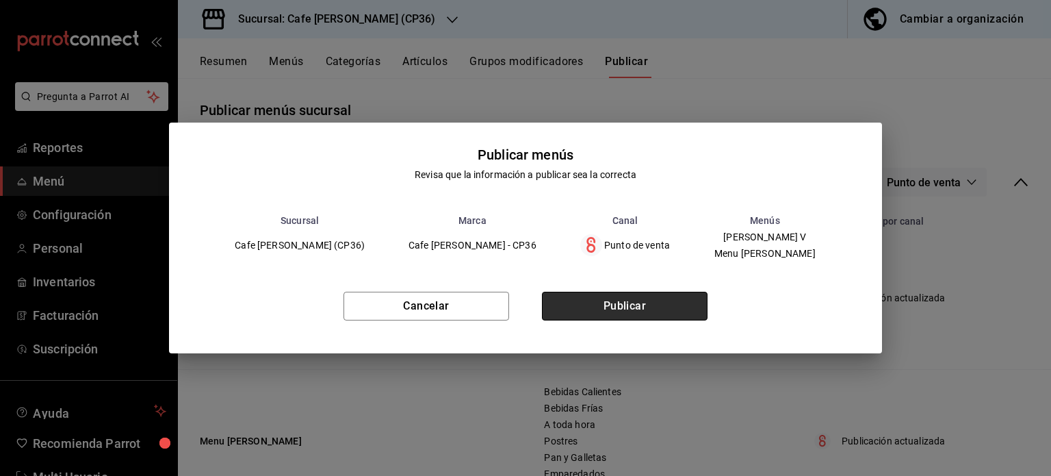
click at [645, 306] on button "Publicar" at bounding box center [625, 306] width 166 height 29
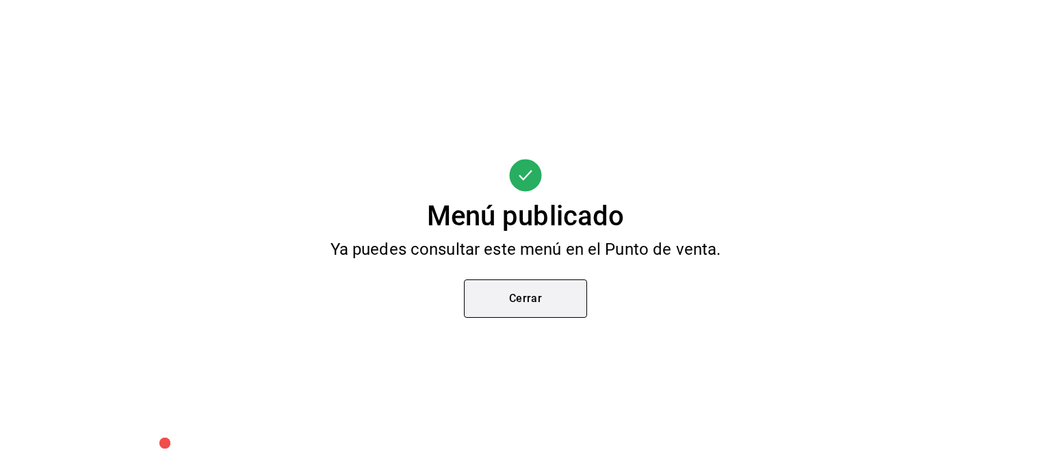
click at [555, 290] on button "Cerrar" at bounding box center [525, 298] width 123 height 38
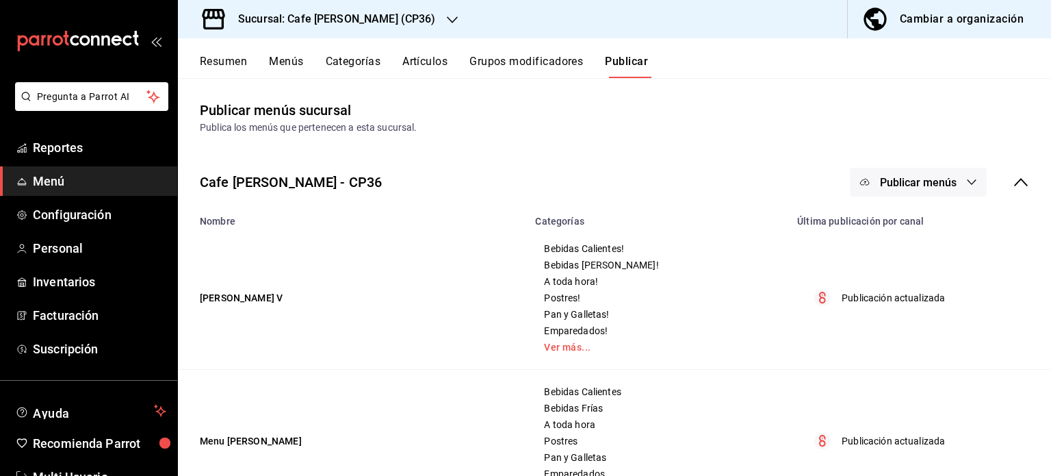
click at [945, 11] on div "Cambiar a organización" at bounding box center [962, 19] width 124 height 19
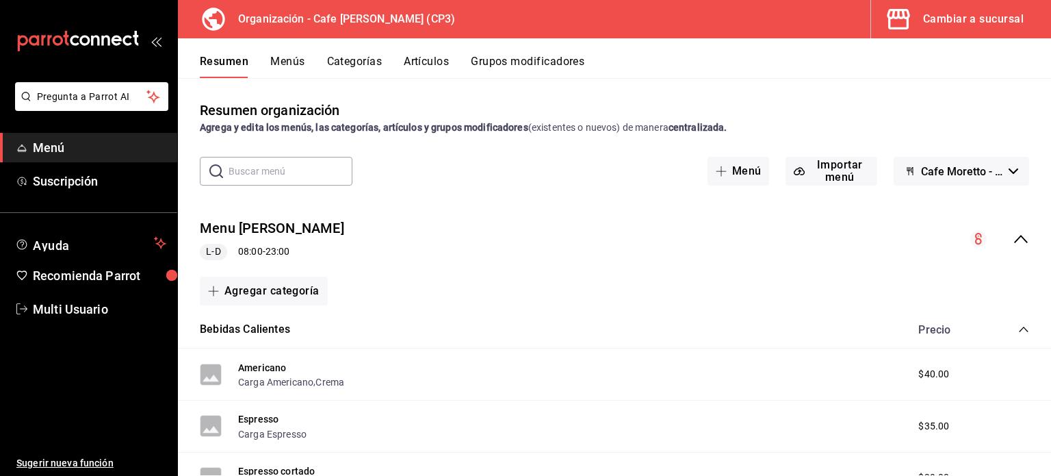
click at [426, 62] on button "Artículos" at bounding box center [426, 66] width 45 height 23
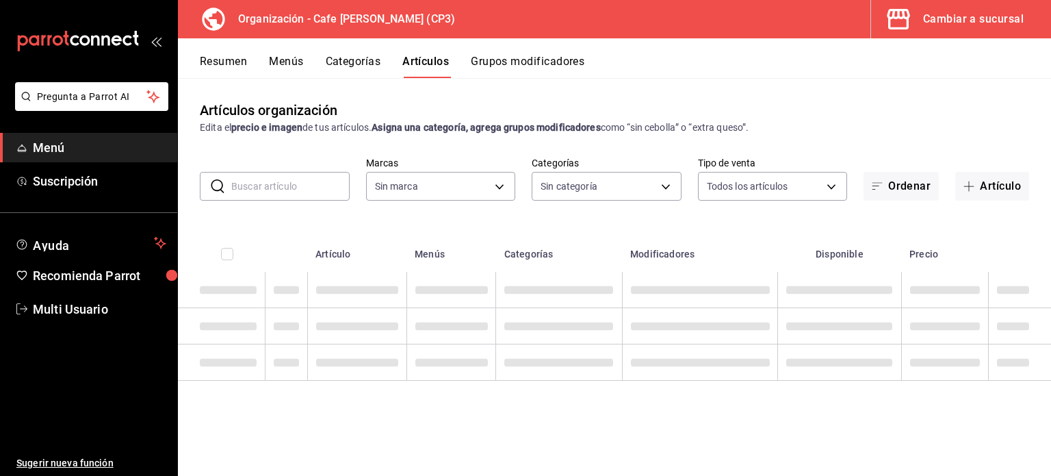
type input "6dc9de23-4e9e-430a-bcd5-91159ab4267b"
type input "048bf4da-154a-48a0-84f9-ce75f274b8af,e068bf40-5b21-43e8-99dc-5a3568ed721a,08e72…"
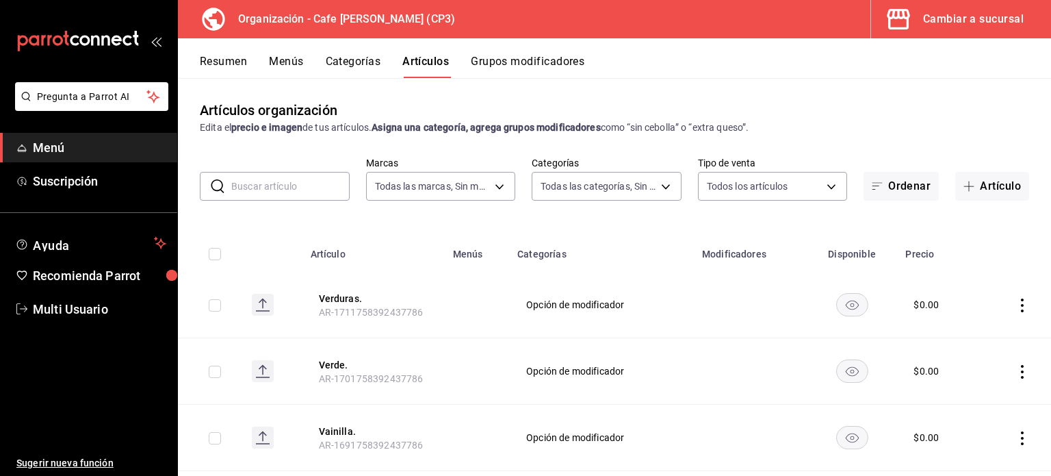
click at [248, 196] on input "text" at bounding box center [290, 185] width 118 height 27
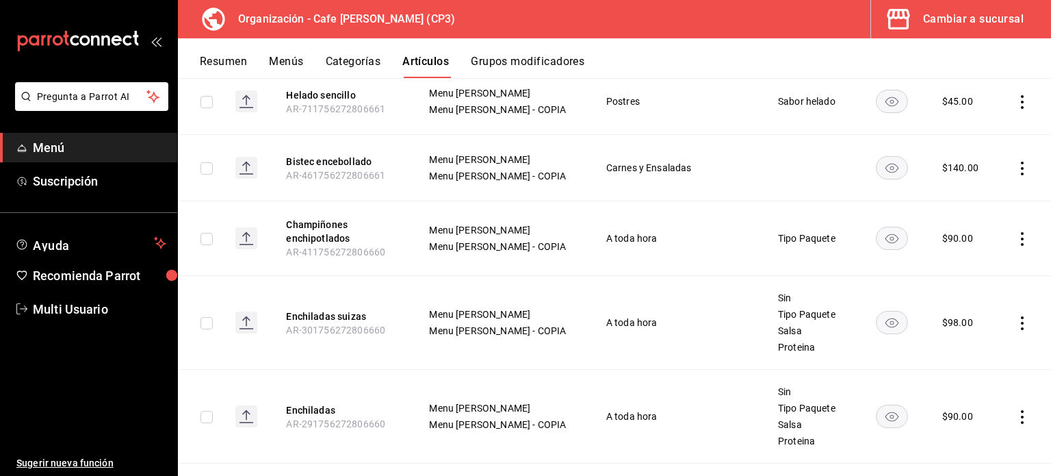
scroll to position [821, 0]
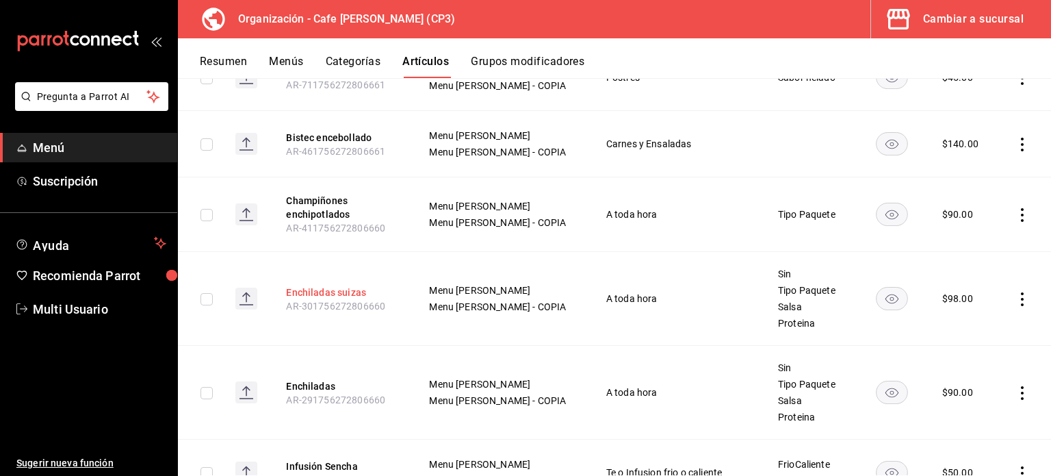
type input "enc"
click at [331, 291] on button "Enchiladas suizas" at bounding box center [341, 292] width 110 height 14
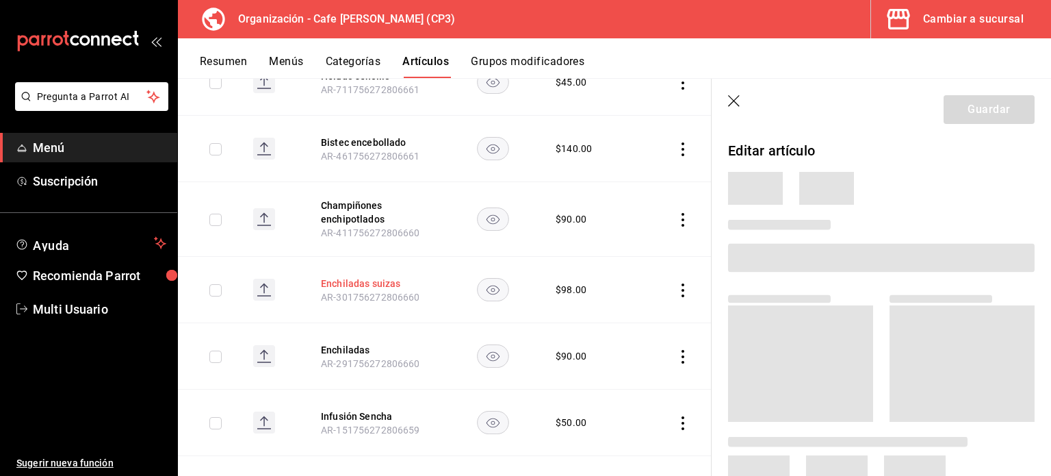
scroll to position [767, 0]
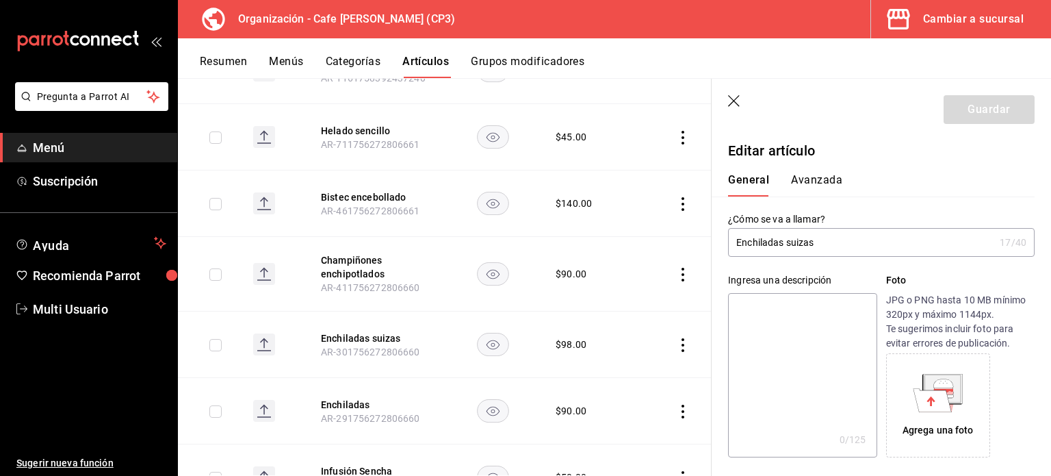
click at [822, 180] on button "Avanzada" at bounding box center [816, 184] width 51 height 23
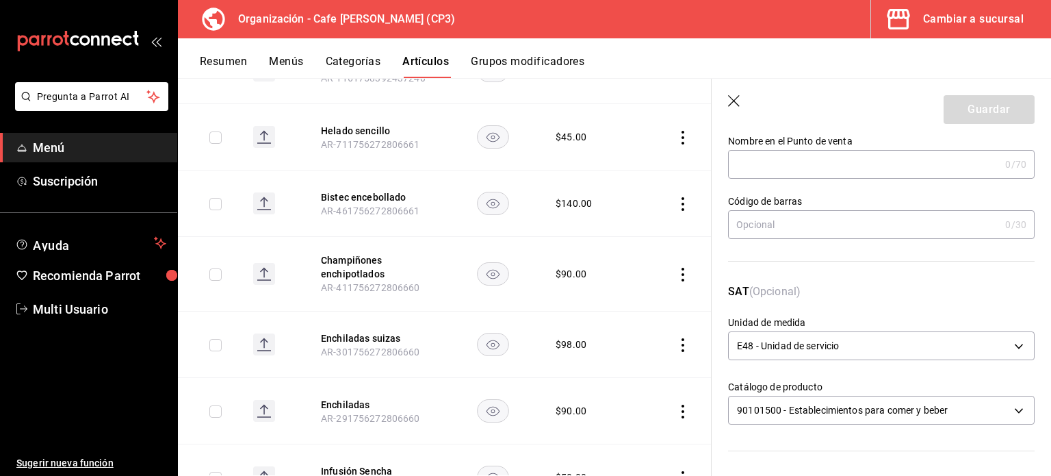
scroll to position [0, 0]
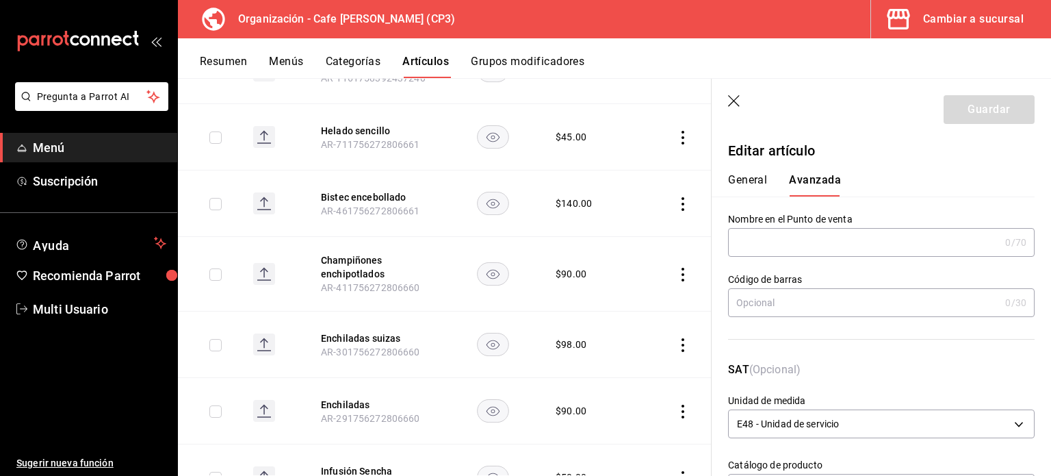
click at [753, 179] on button "General" at bounding box center [747, 184] width 39 height 23
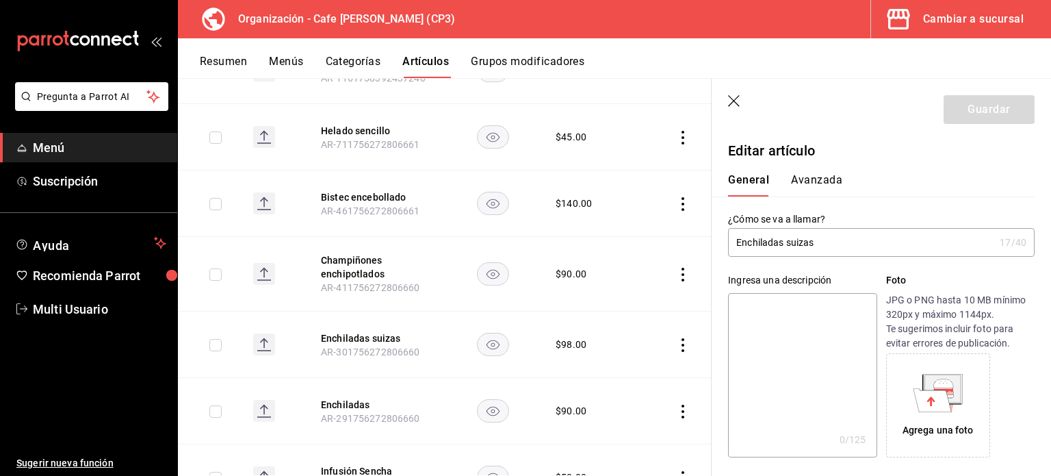
click at [815, 185] on button "Avanzada" at bounding box center [816, 184] width 51 height 23
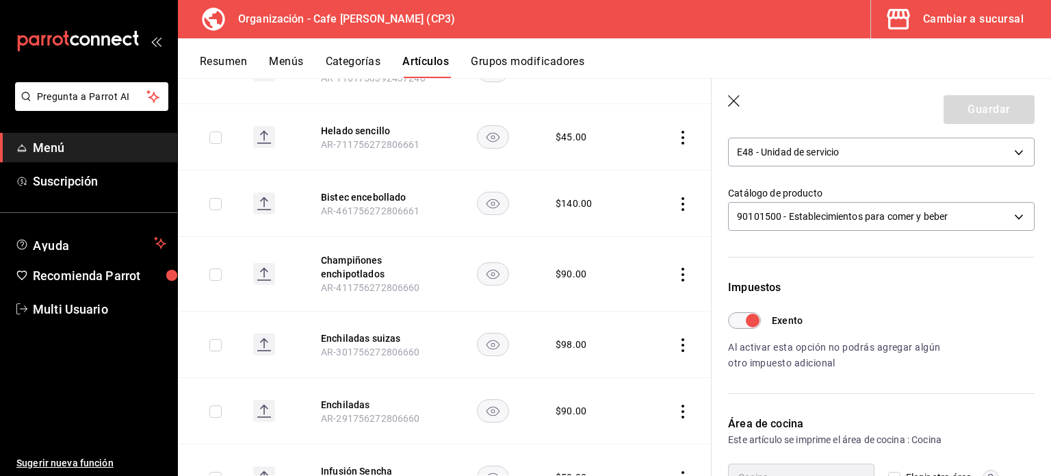
scroll to position [274, 0]
click at [745, 313] on input "Exento" at bounding box center [752, 318] width 49 height 16
checkbox input "false"
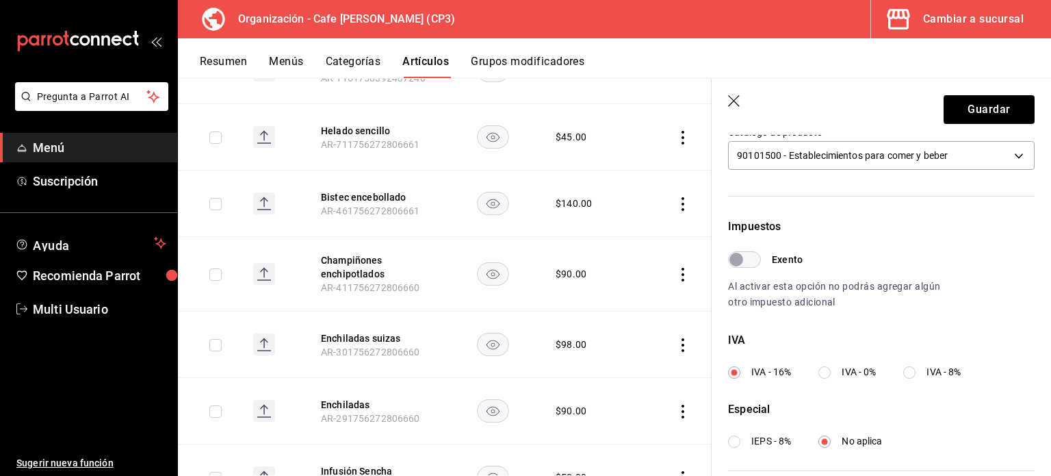
scroll to position [479, 0]
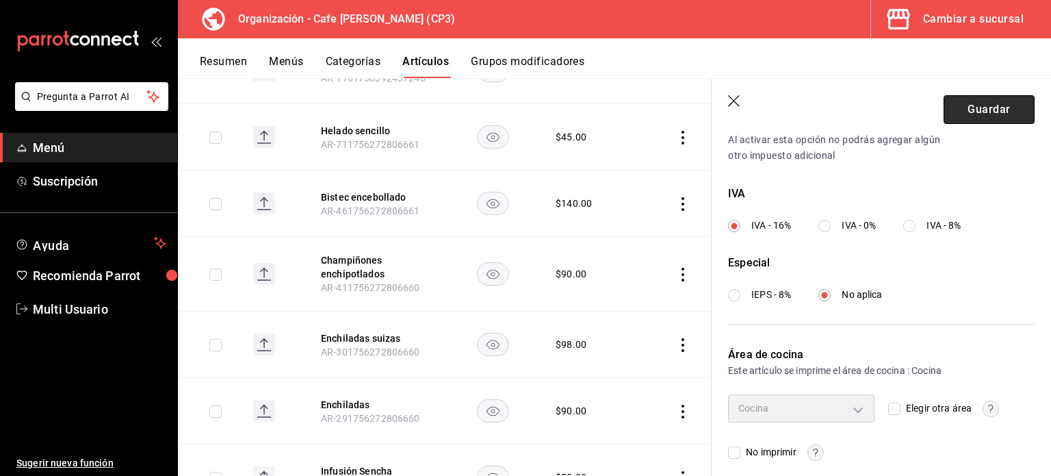
click at [976, 107] on button "Guardar" at bounding box center [989, 109] width 91 height 29
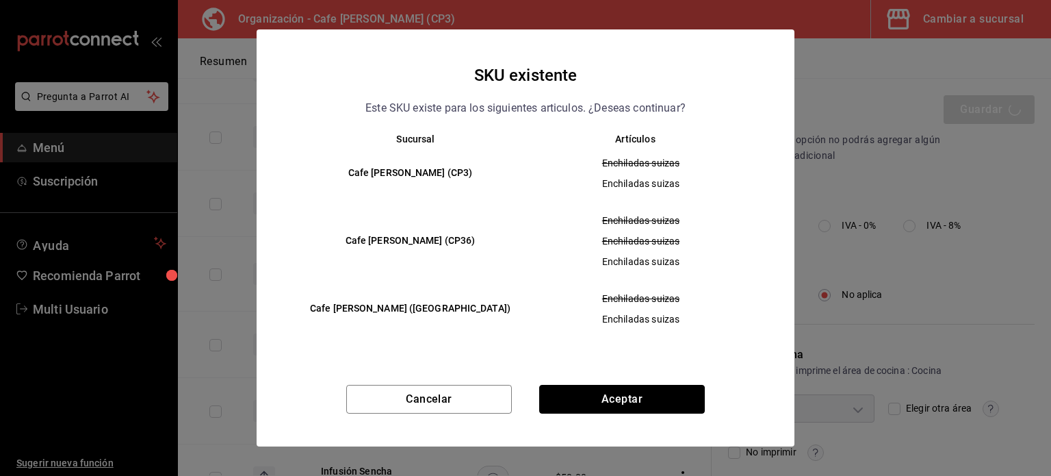
click at [637, 394] on button "Aceptar" at bounding box center [622, 399] width 166 height 29
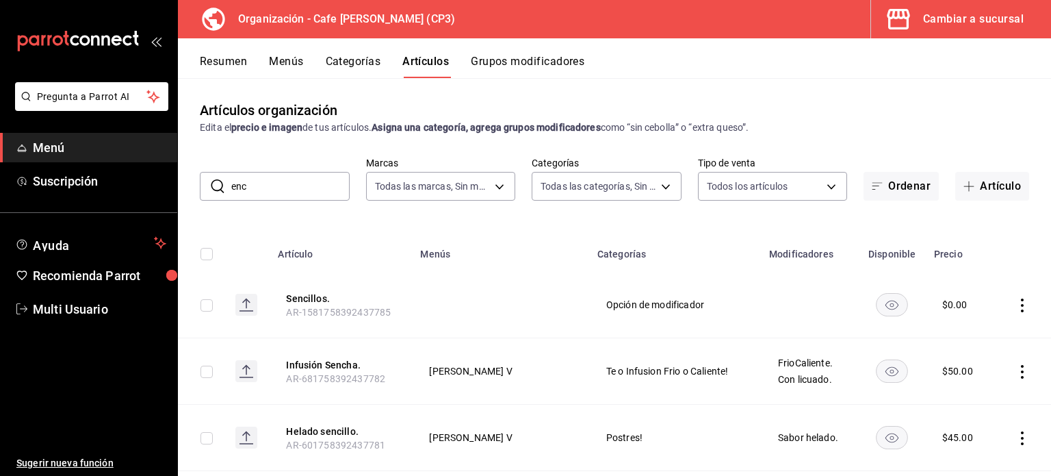
click at [284, 196] on input "enc" at bounding box center [290, 185] width 118 height 27
type input "e"
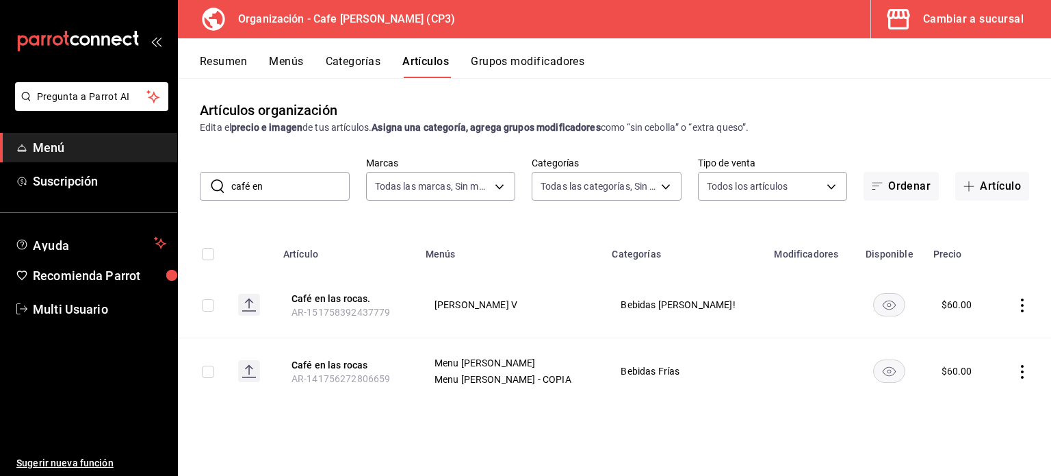
click at [279, 183] on input "café en" at bounding box center [290, 185] width 118 height 27
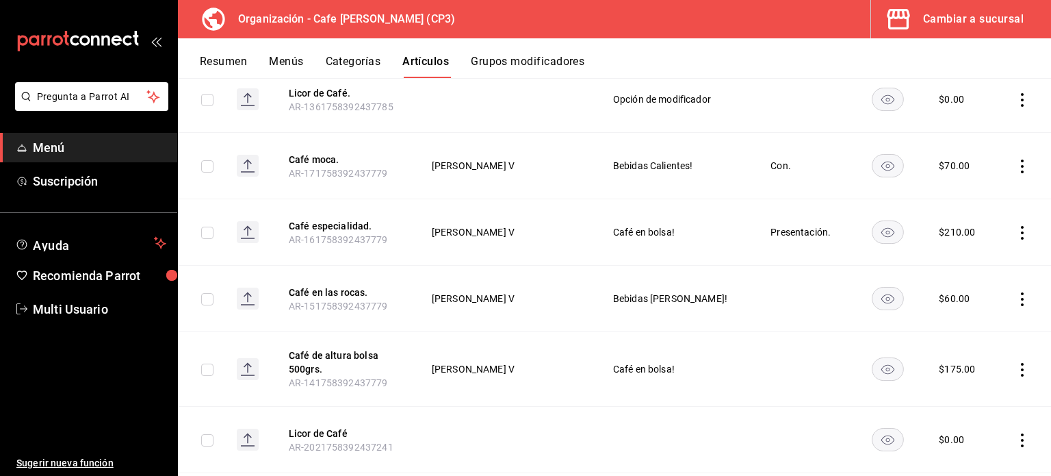
scroll to position [274, 0]
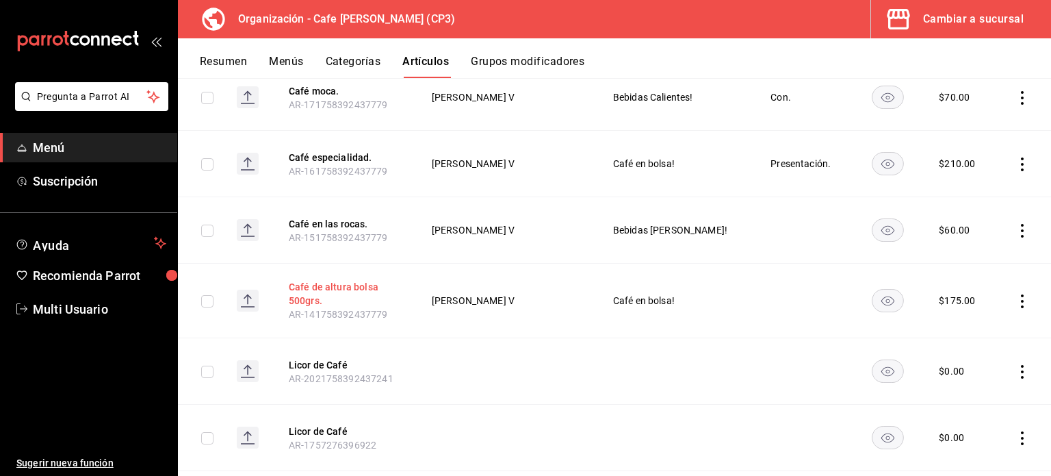
type input "café"
click at [325, 290] on button "Café de altura bolsa 500grs." at bounding box center [344, 293] width 110 height 27
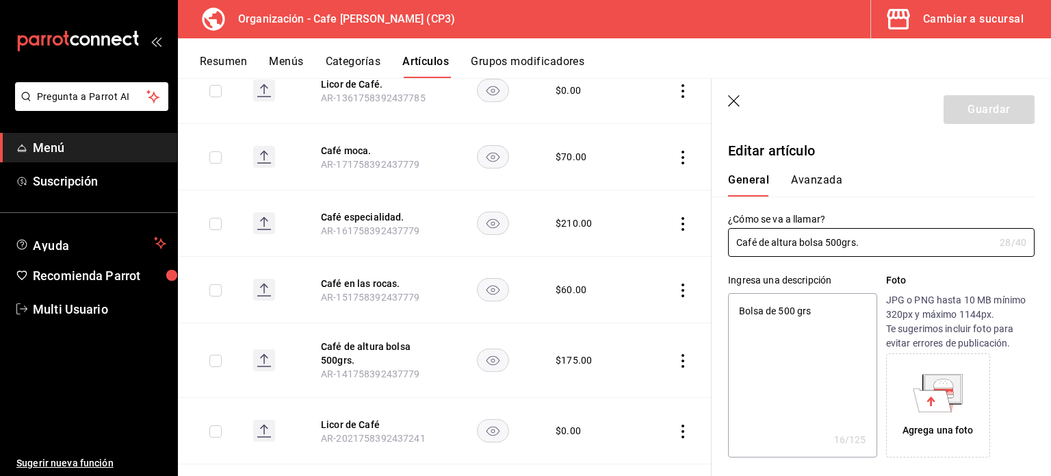
click at [805, 177] on button "Avanzada" at bounding box center [816, 184] width 51 height 23
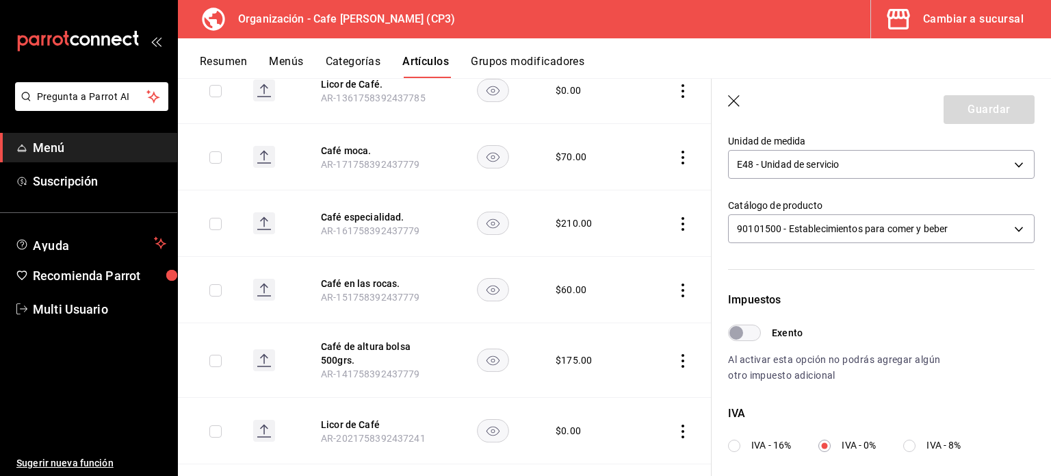
scroll to position [274, 0]
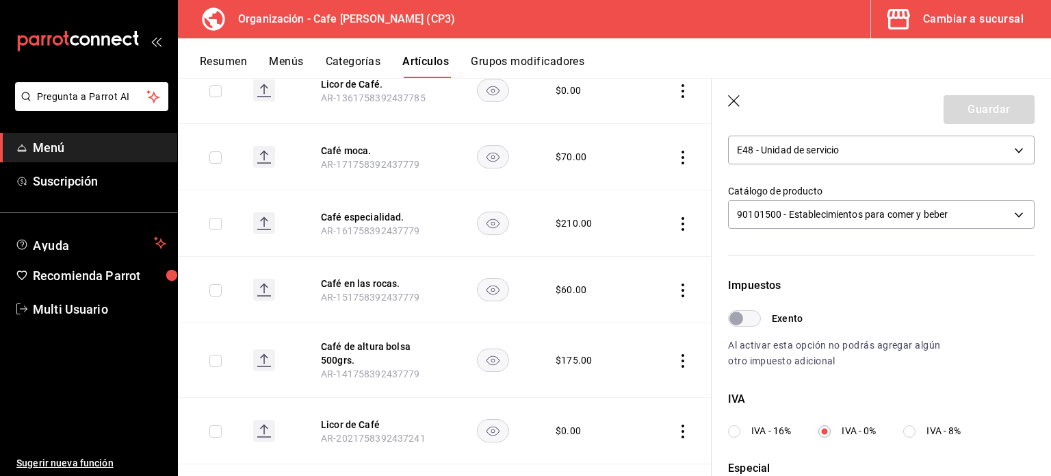
click at [729, 98] on icon "button" at bounding box center [735, 102] width 14 height 14
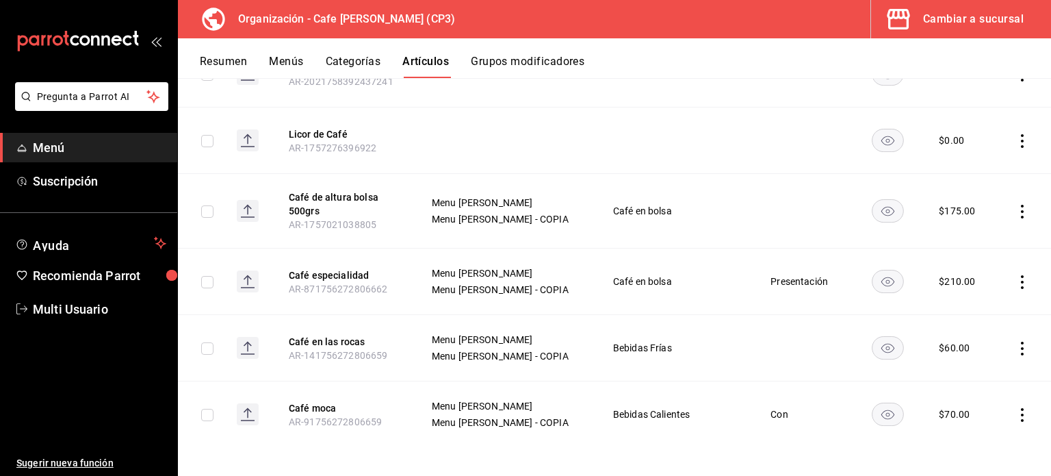
scroll to position [574, 0]
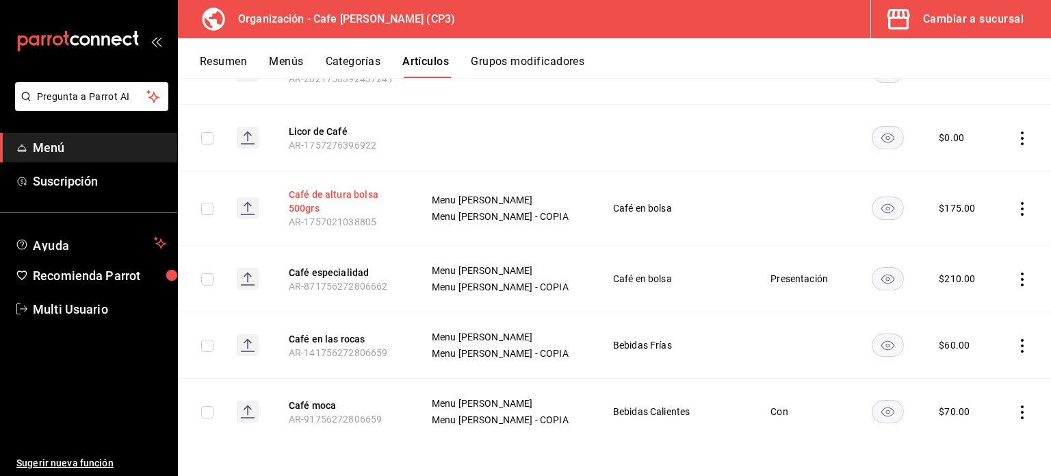
click at [331, 194] on button "Café de altura bolsa 500grs" at bounding box center [344, 201] width 110 height 27
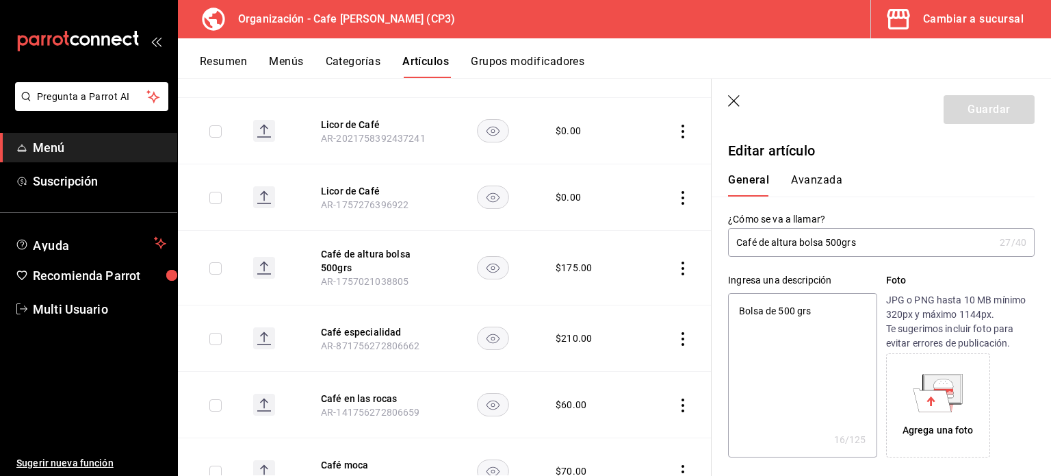
click at [806, 180] on button "Avanzada" at bounding box center [816, 184] width 51 height 23
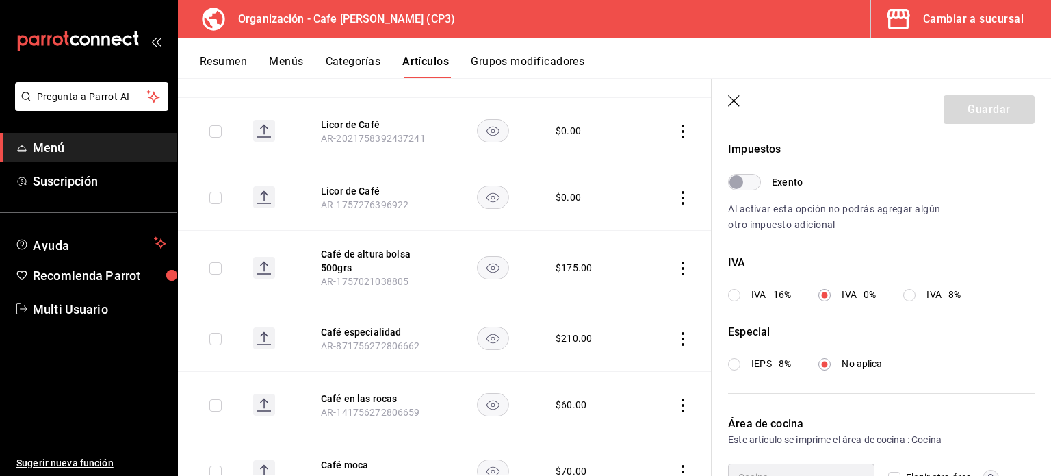
scroll to position [411, 0]
click at [734, 101] on icon "button" at bounding box center [734, 101] width 12 height 12
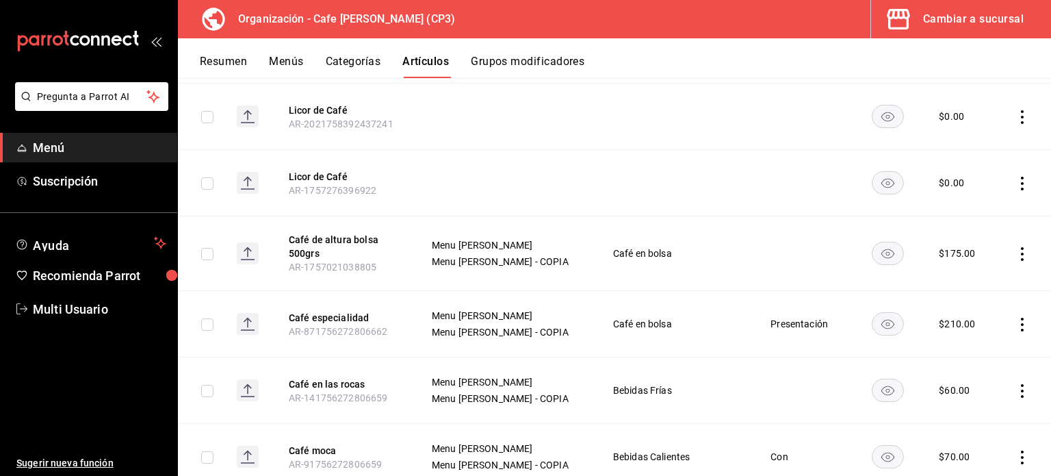
click at [45, 149] on span "Menú" at bounding box center [99, 147] width 133 height 18
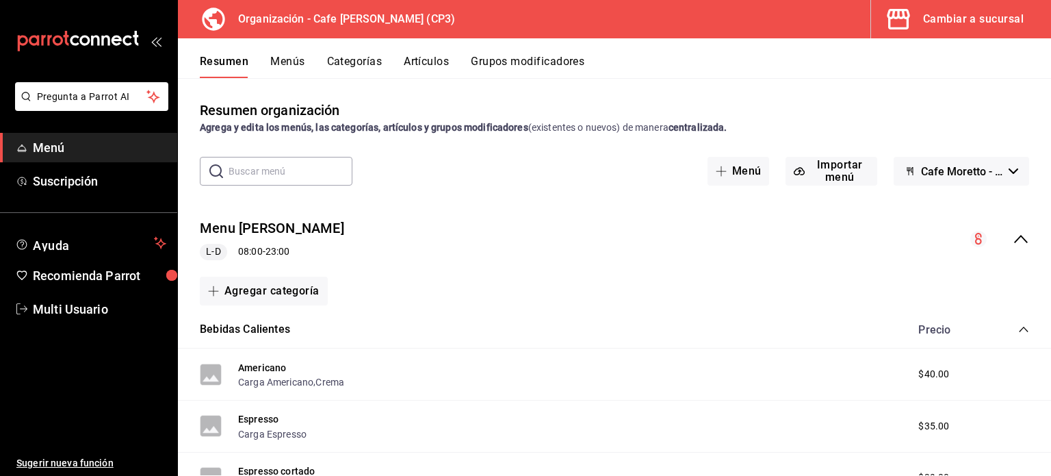
click at [297, 60] on button "Menús" at bounding box center [287, 66] width 34 height 23
